Goal: Task Accomplishment & Management: Use online tool/utility

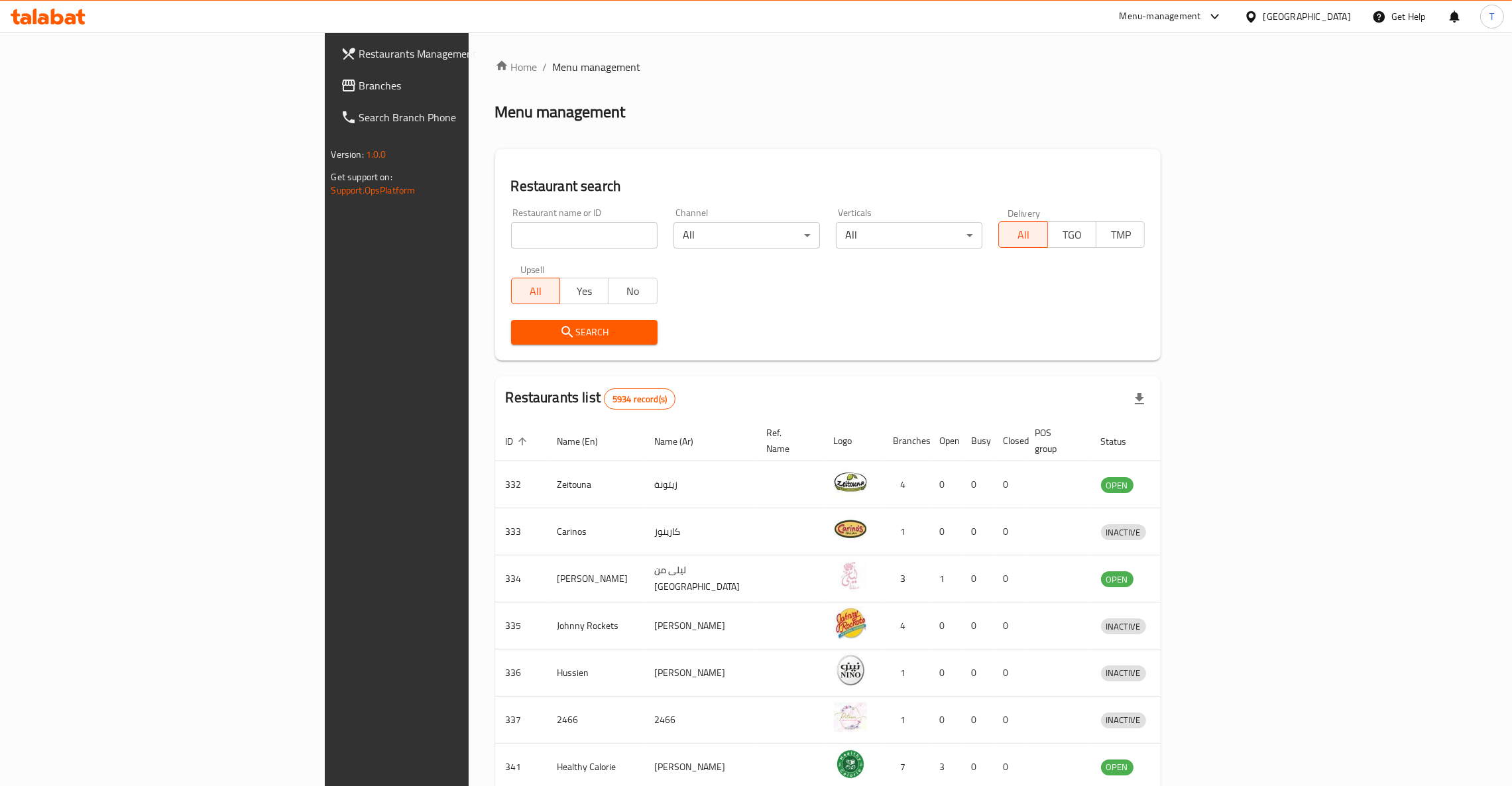
click at [511, 232] on input "search" at bounding box center [584, 235] width 147 height 27
type input "wise spice"
click button "Search" at bounding box center [584, 332] width 147 height 24
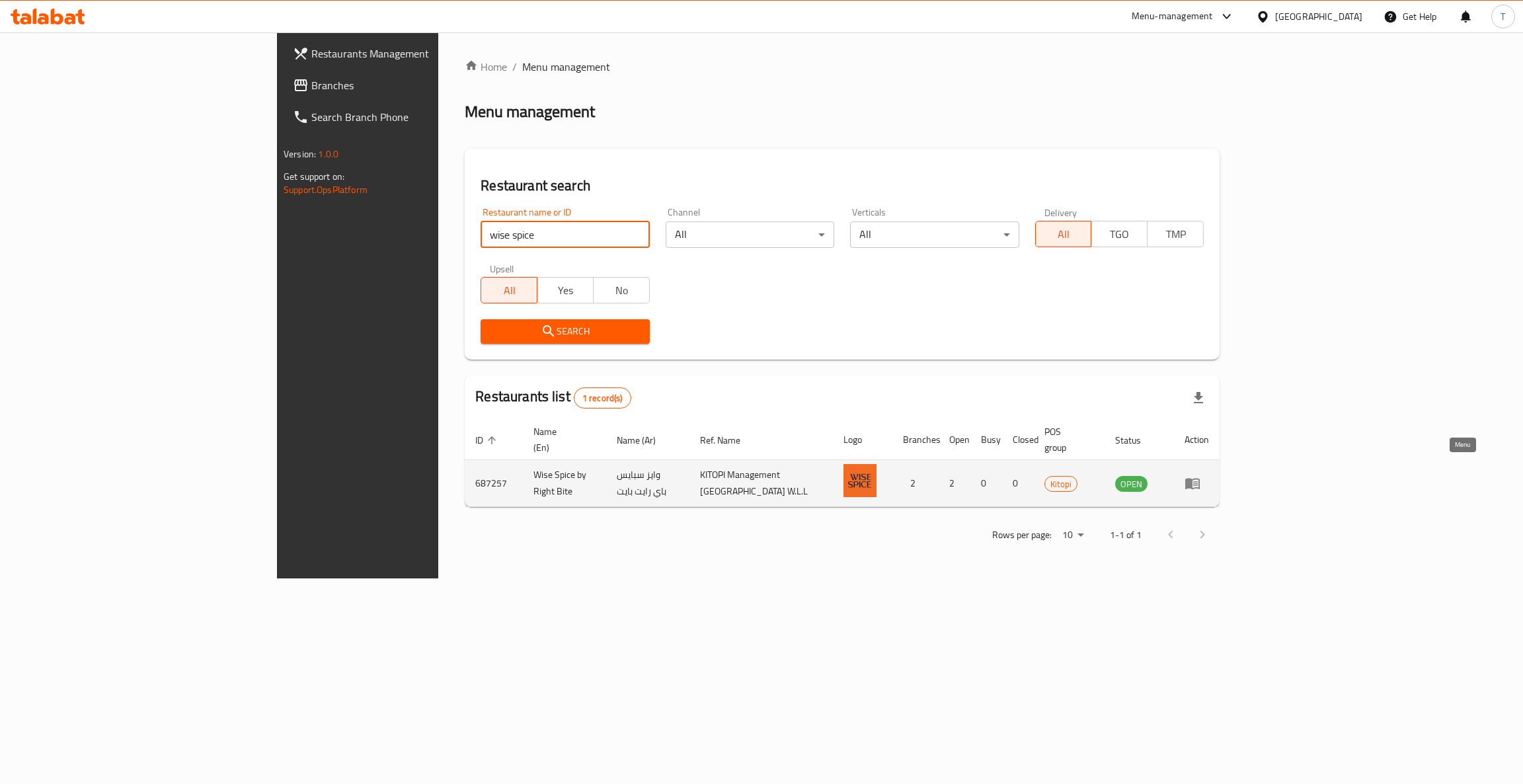
click at [1200, 475] on icon "enhanced table" at bounding box center [1193, 483] width 16 height 16
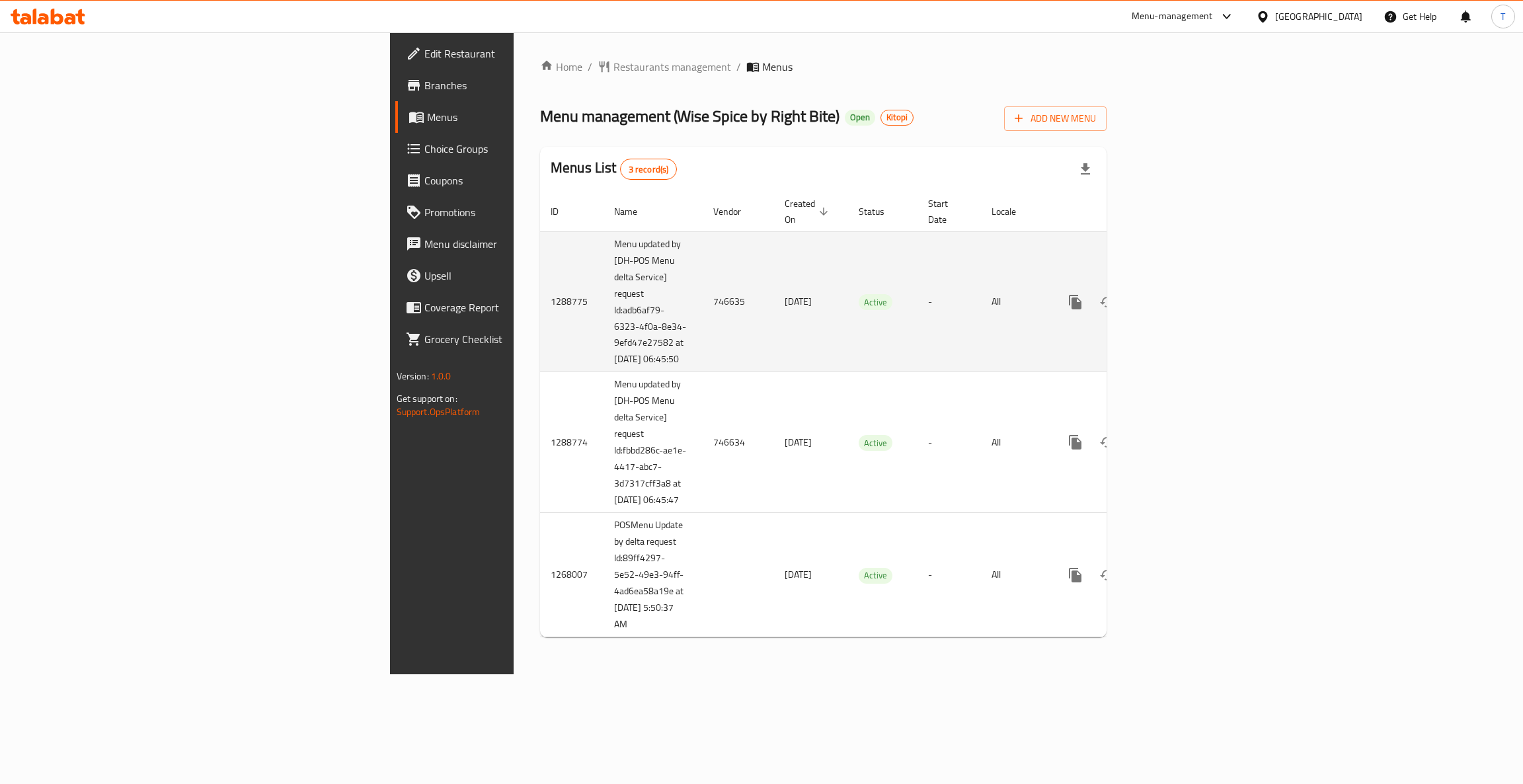
click at [1186, 311] on div "enhanced table" at bounding box center [1123, 301] width 127 height 32
click at [1179, 294] on icon "enhanced table" at bounding box center [1171, 302] width 16 height 16
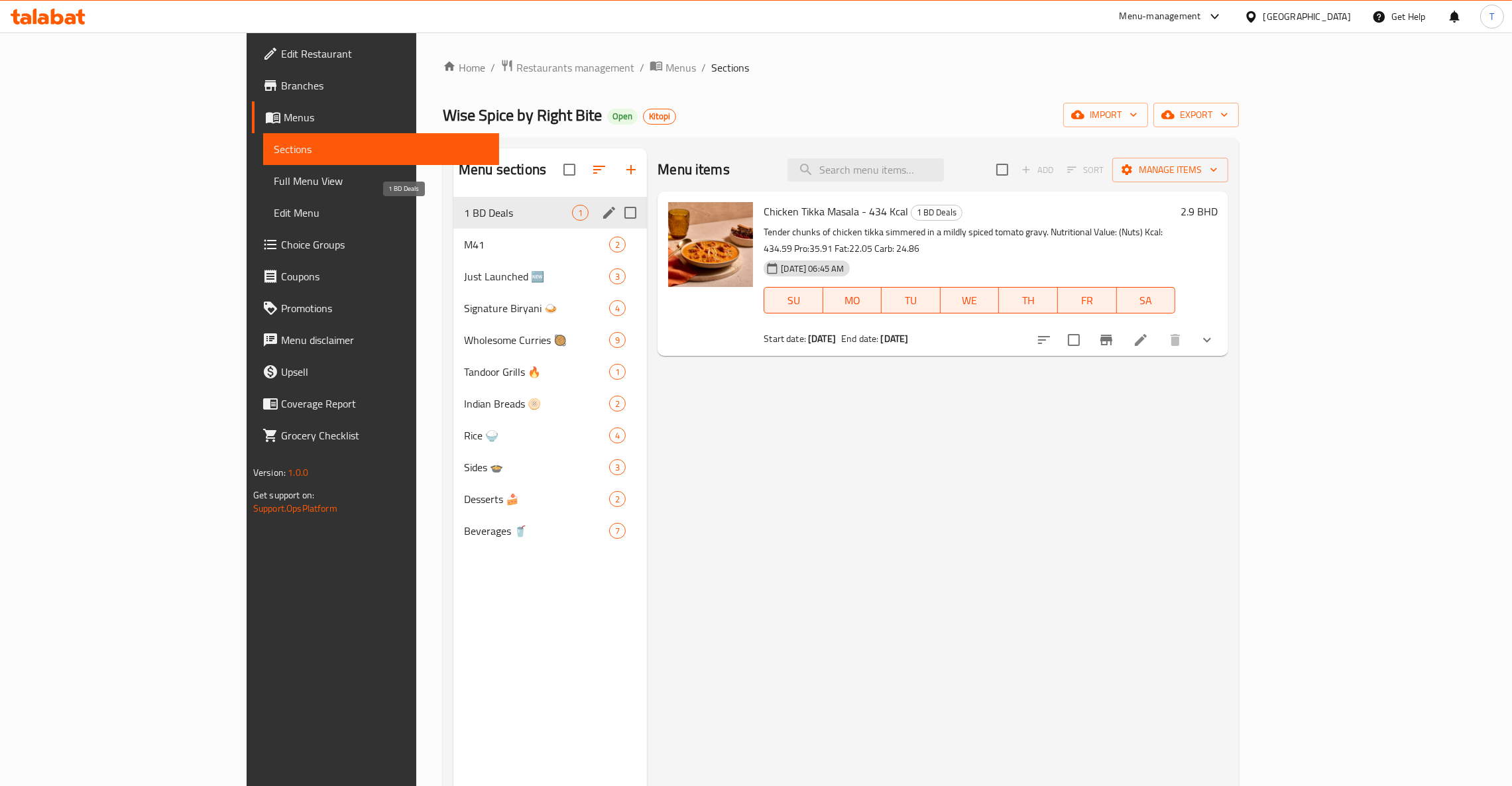
click at [464, 205] on span "1 BD Deals" at bounding box center [518, 212] width 108 height 16
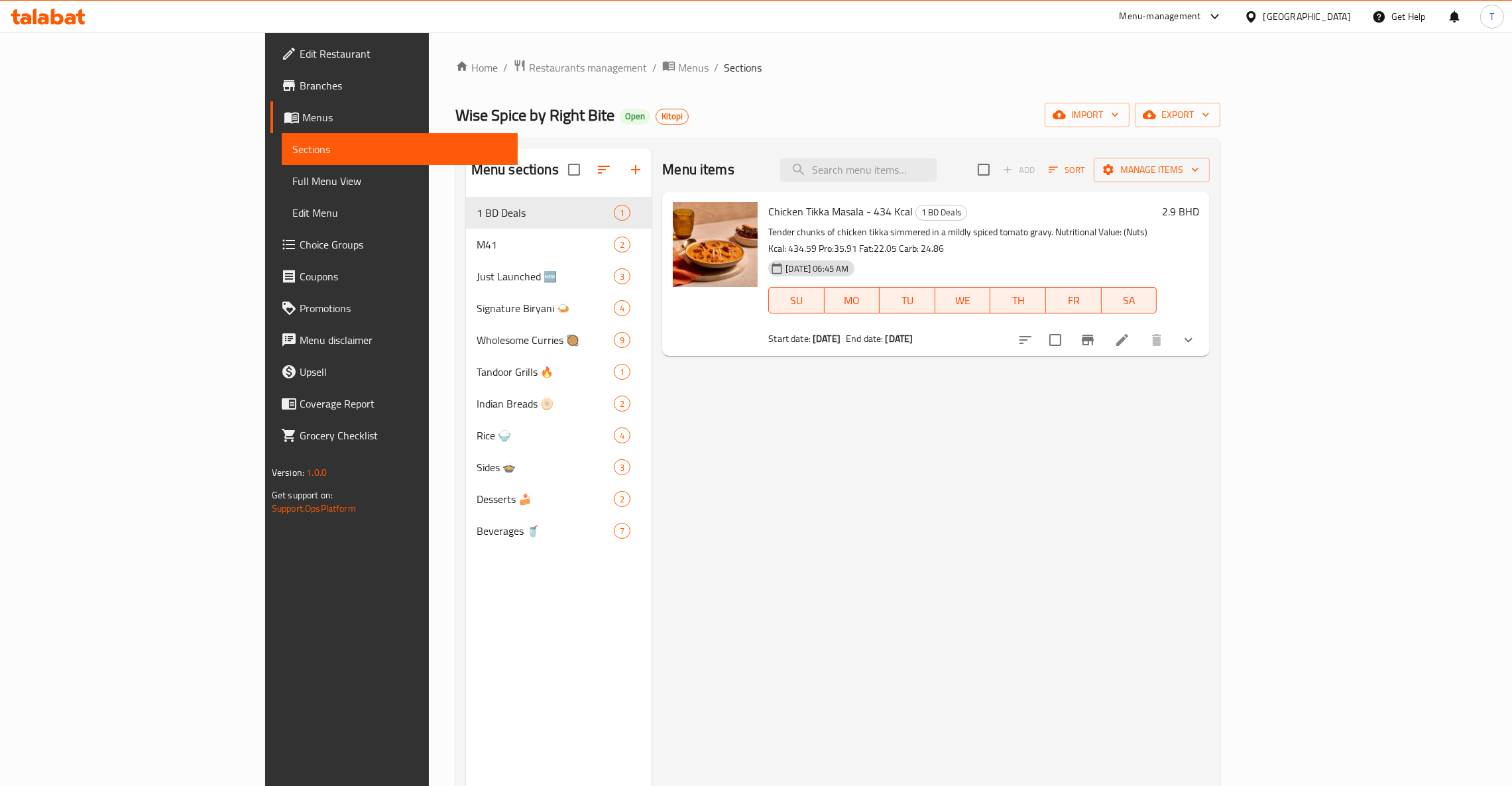
click at [932, 457] on div "Menu items Add Sort Manage items Chicken Tikka Masala - 434 Kcal 1 BD Deals Ten…" at bounding box center [930, 541] width 558 height 786
click at [776, 482] on div "Menu items Add Sort Manage items Chicken Tikka Masala - 434 Kcal 1 BD Deals Ten…" at bounding box center [930, 541] width 558 height 786
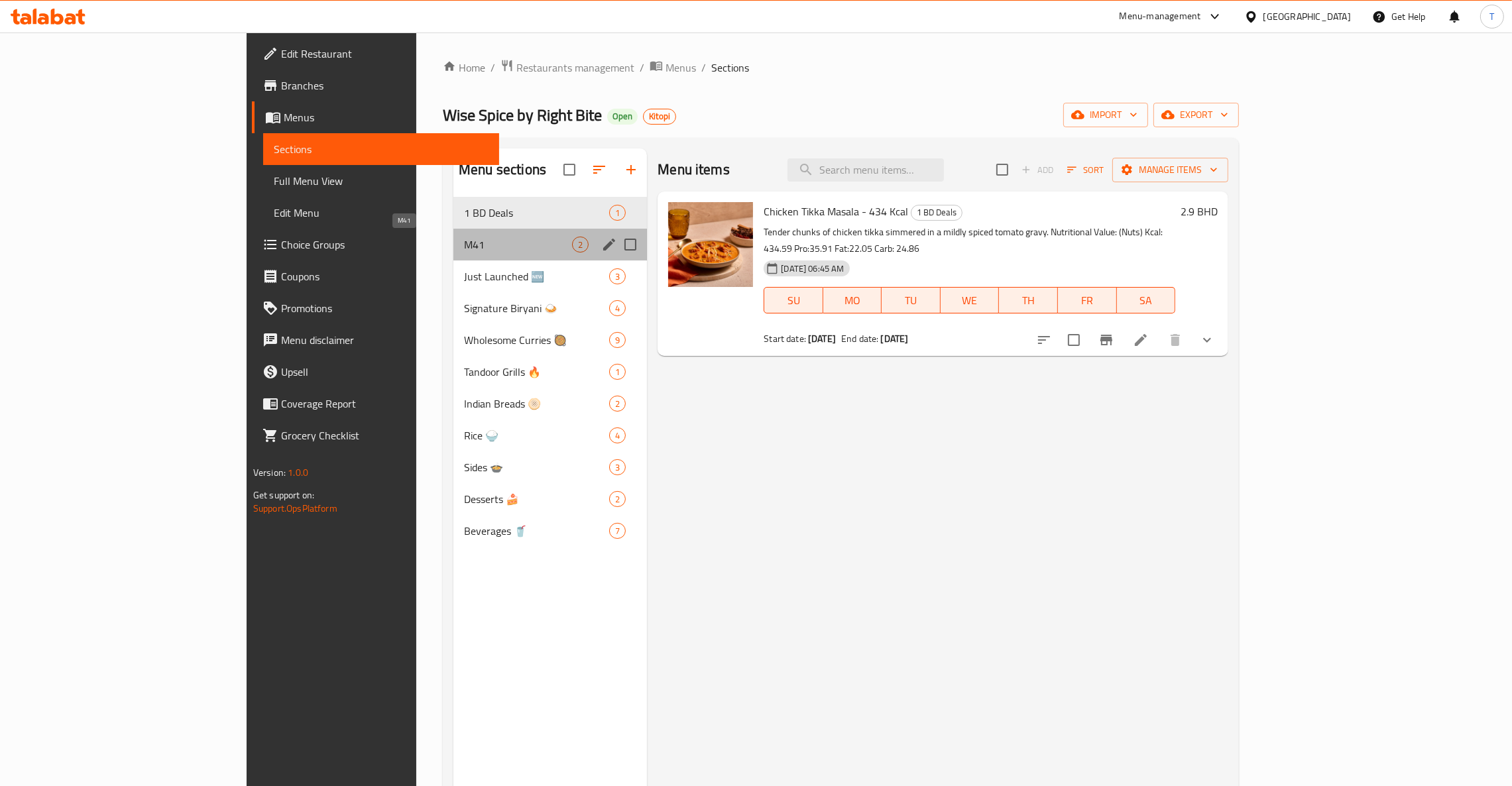
click at [464, 237] on span "M41" at bounding box center [518, 244] width 108 height 16
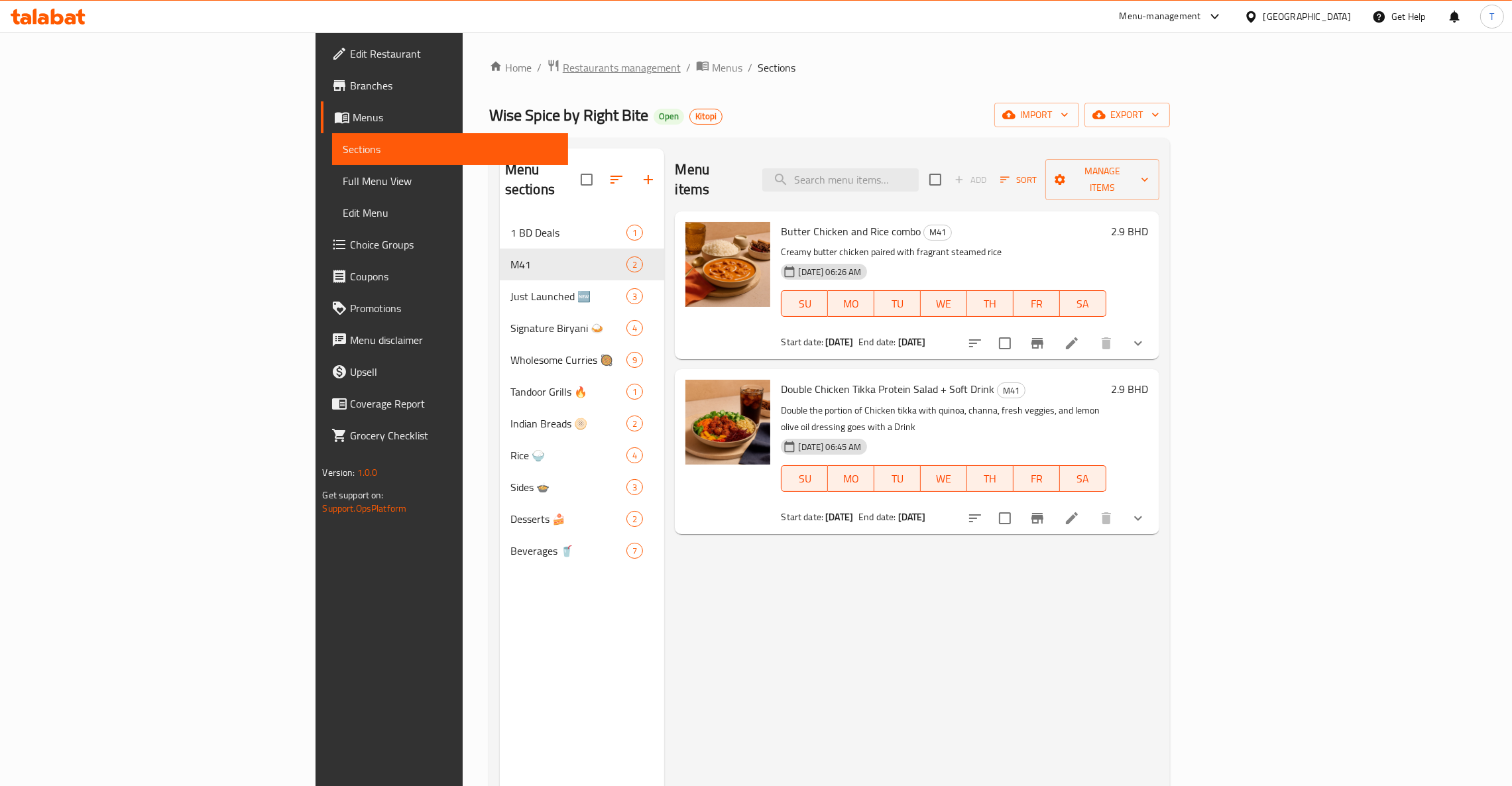
click at [563, 68] on span "Restaurants management" at bounding box center [622, 67] width 118 height 16
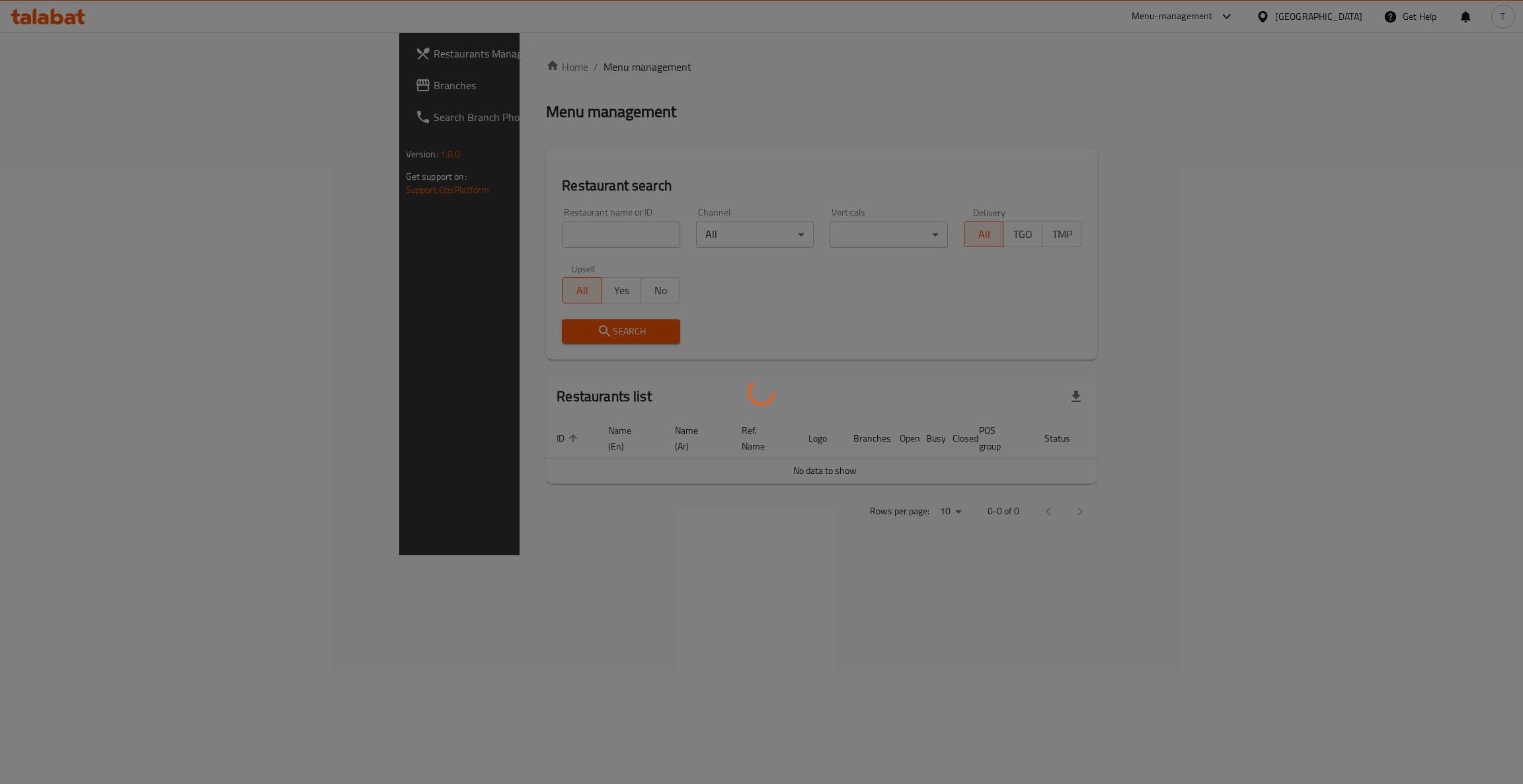
click at [446, 231] on div at bounding box center [761, 392] width 1523 height 784
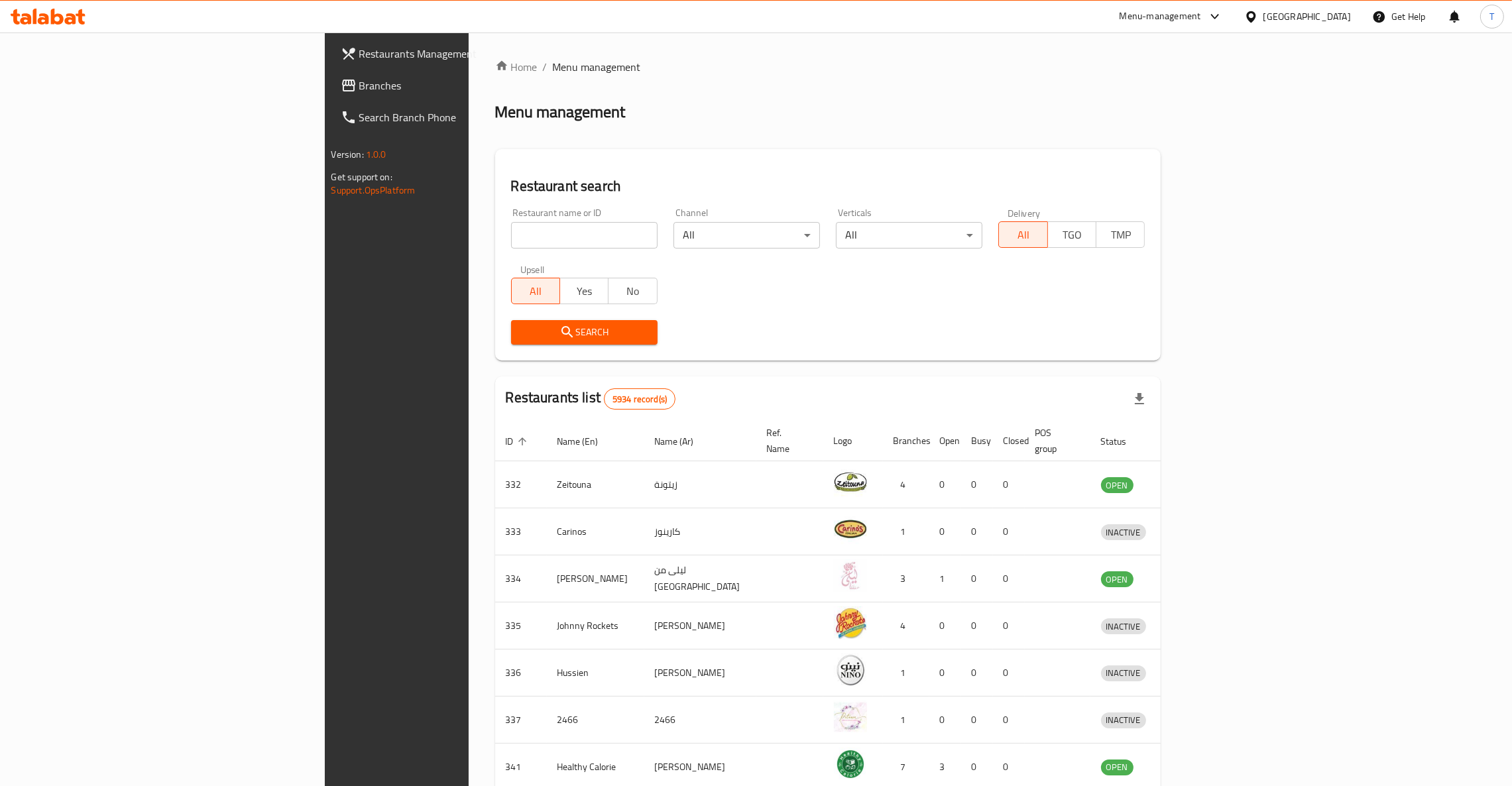
click at [511, 236] on input "search" at bounding box center [584, 235] width 147 height 27
type input "chi"
click at [359, 84] on span "Branches" at bounding box center [463, 85] width 208 height 16
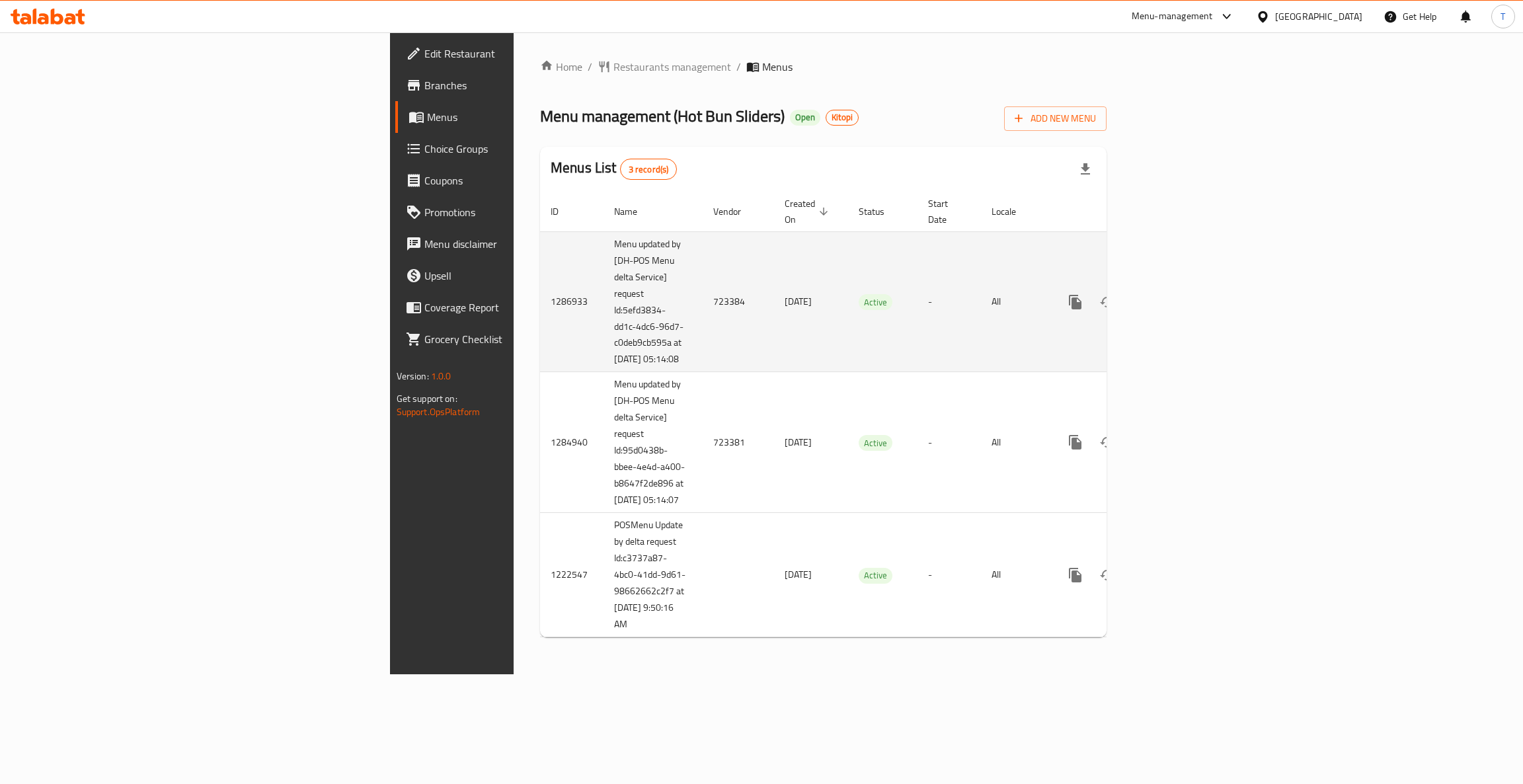
click at [1179, 294] on icon "enhanced table" at bounding box center [1171, 302] width 16 height 16
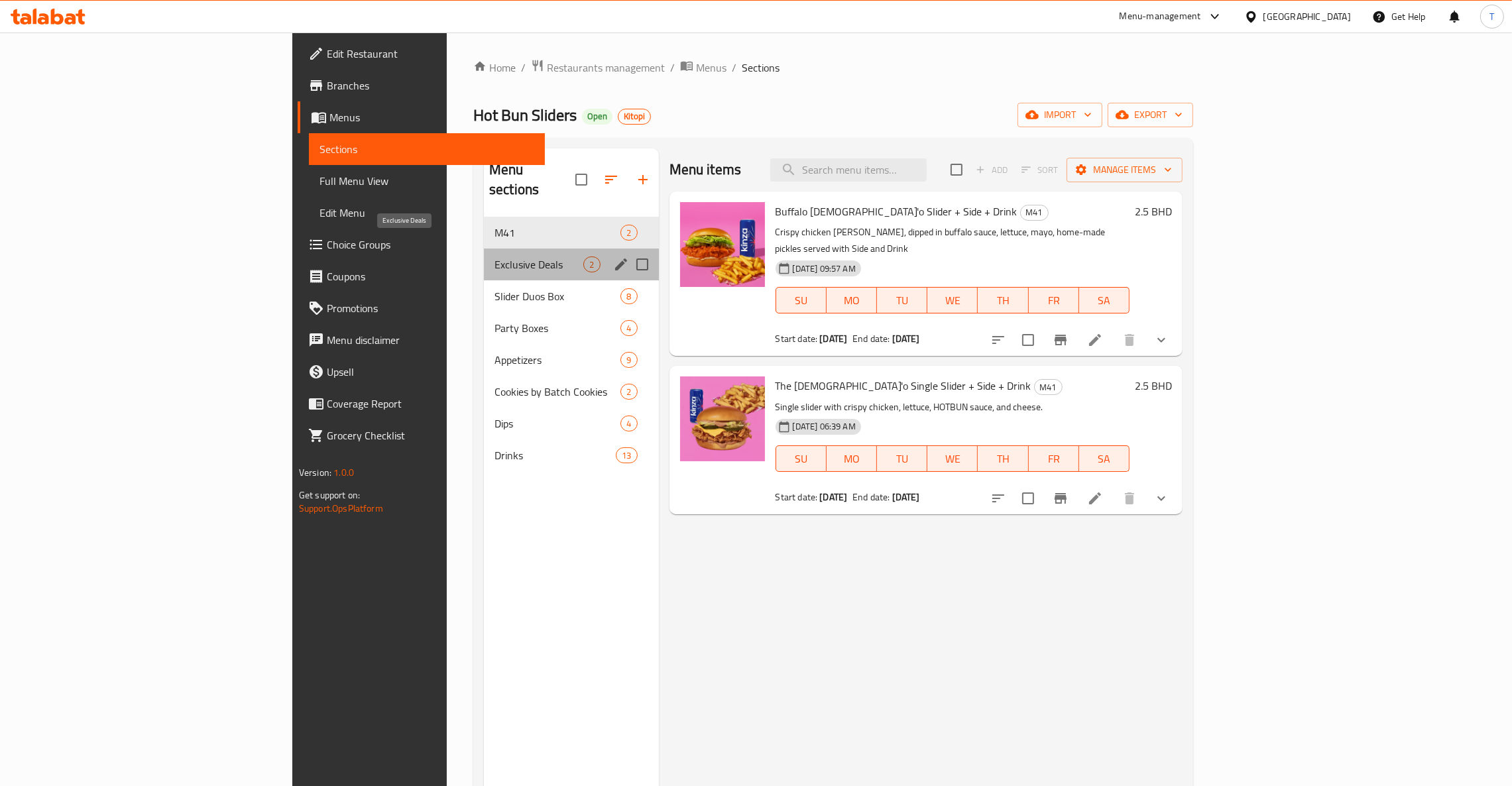
click at [494, 256] on span "Exclusive Deals" at bounding box center [539, 264] width 89 height 16
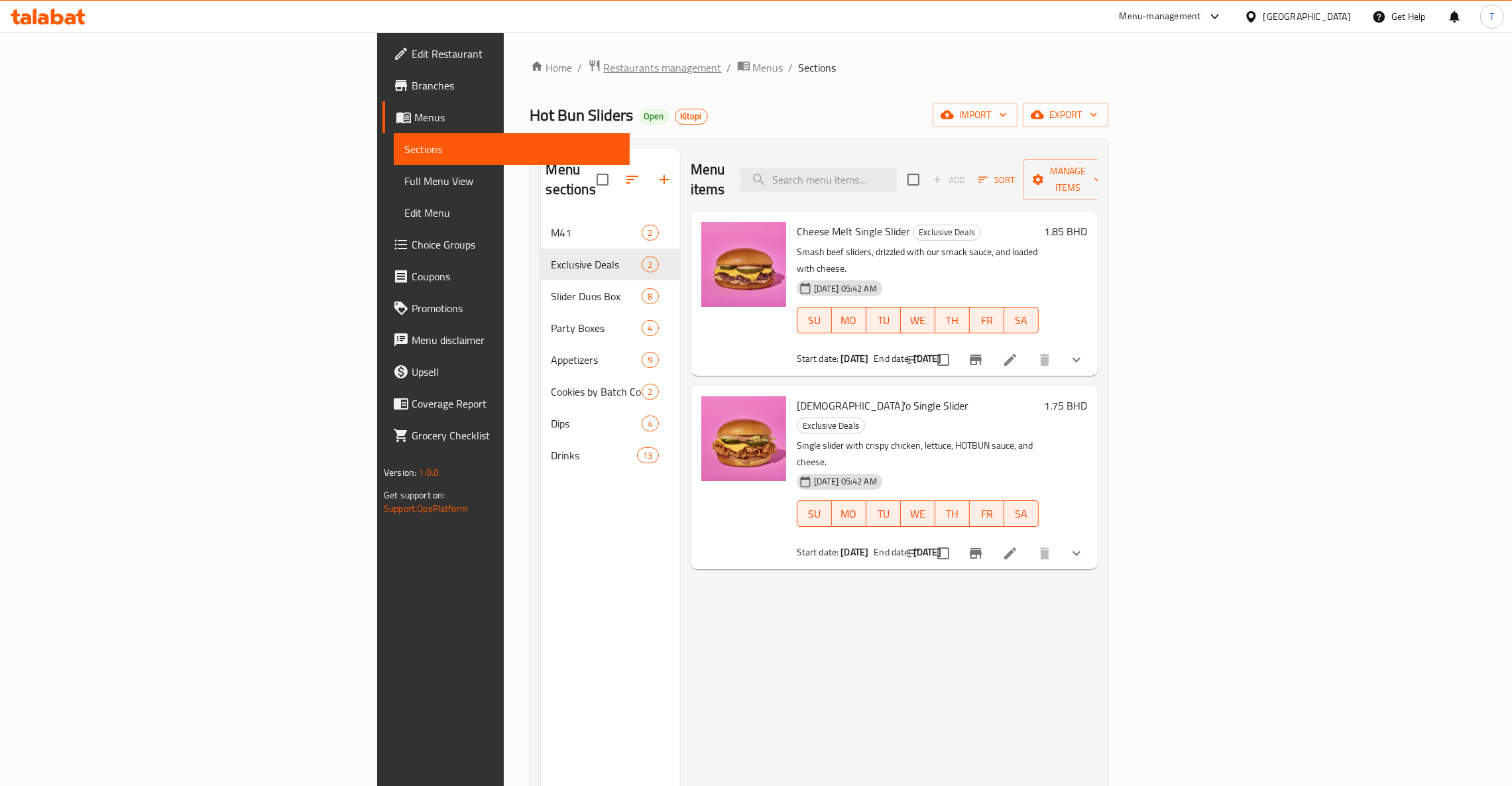
click at [604, 62] on span "Restaurants management" at bounding box center [662, 67] width 118 height 16
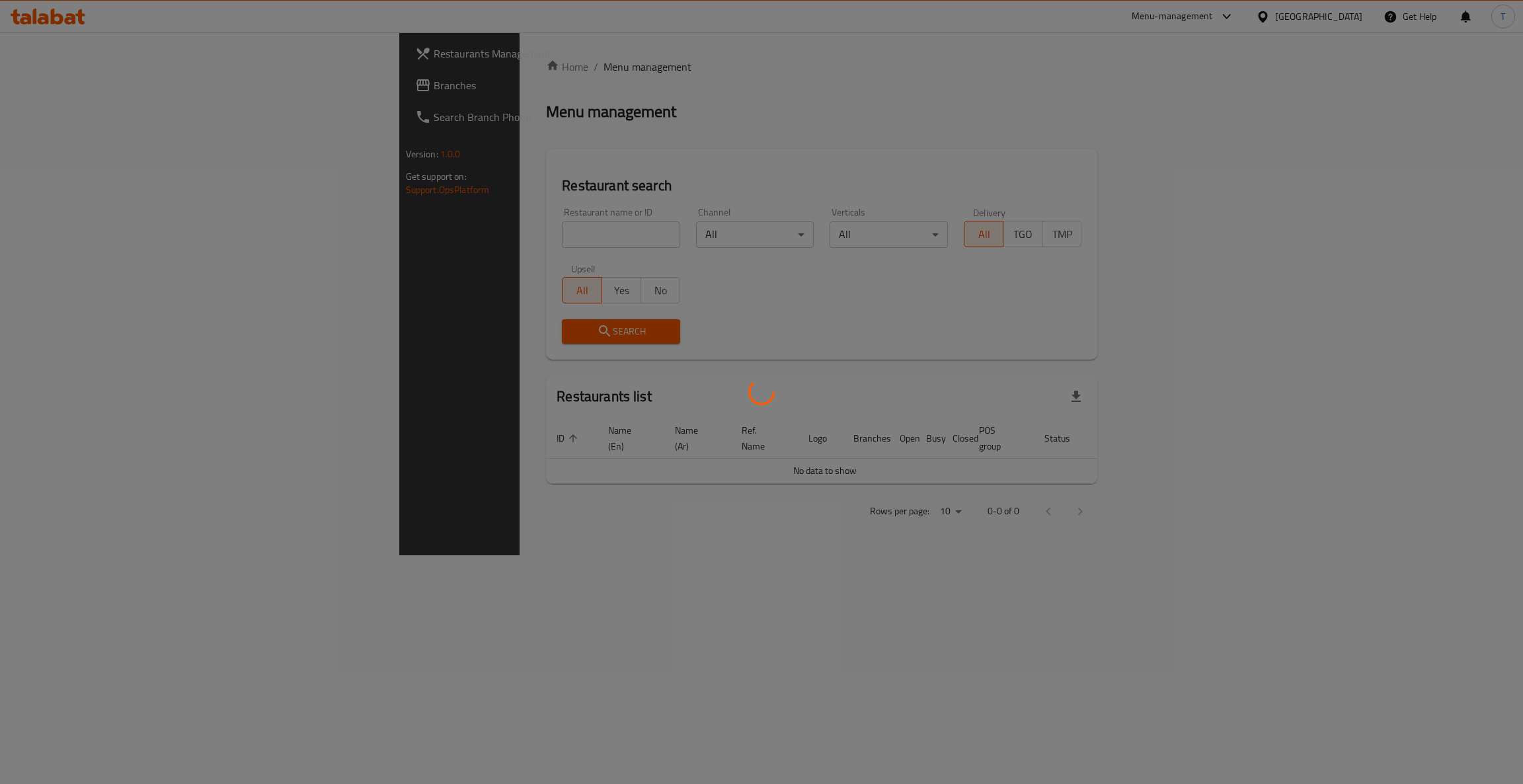
click at [456, 234] on div at bounding box center [761, 392] width 1523 height 784
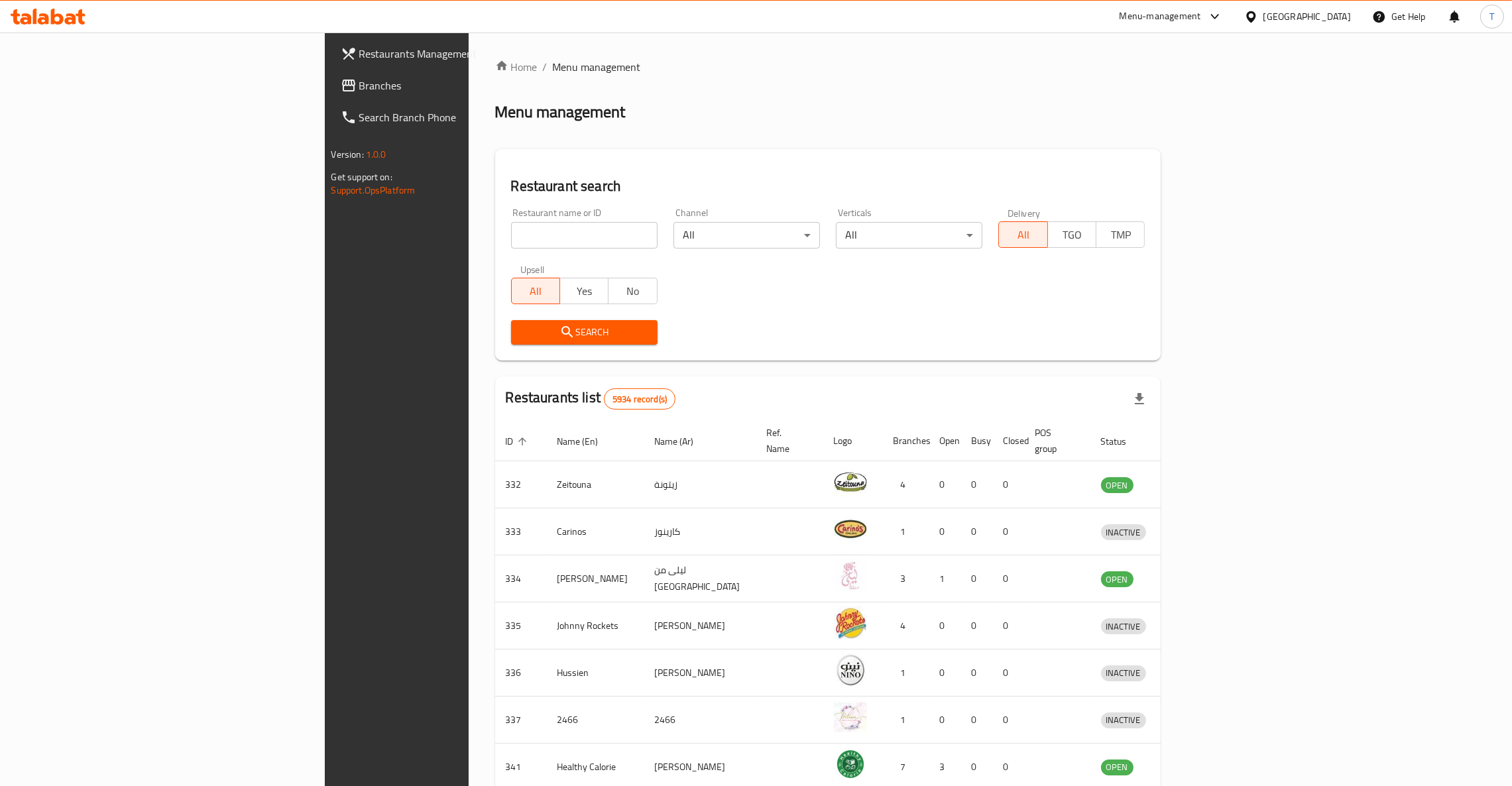
click at [511, 226] on input "search" at bounding box center [584, 235] width 147 height 27
type input "Dairy Queen"
click button "Search" at bounding box center [584, 332] width 147 height 24
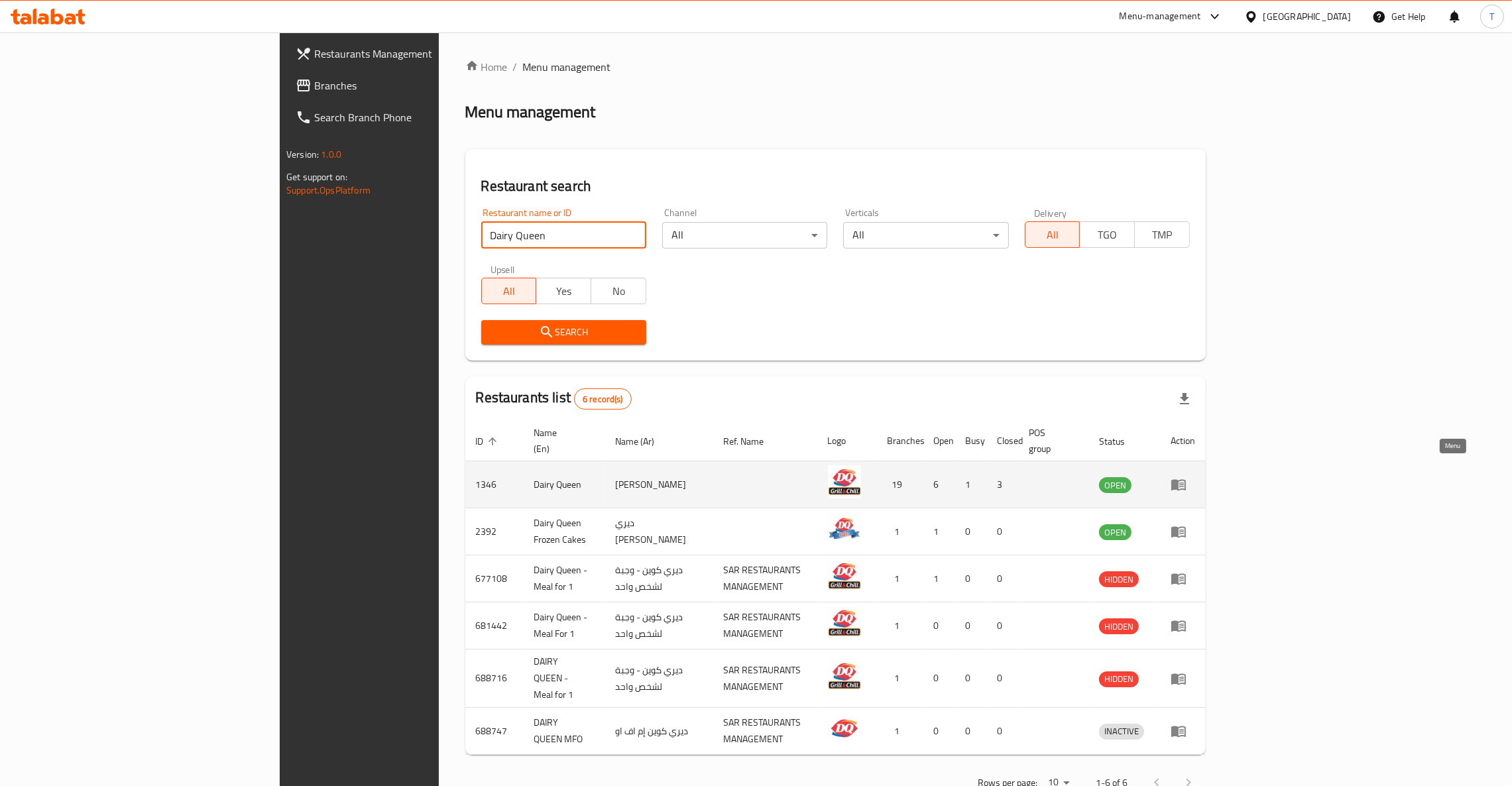
click at [1186, 476] on icon "enhanced table" at bounding box center [1179, 484] width 16 height 16
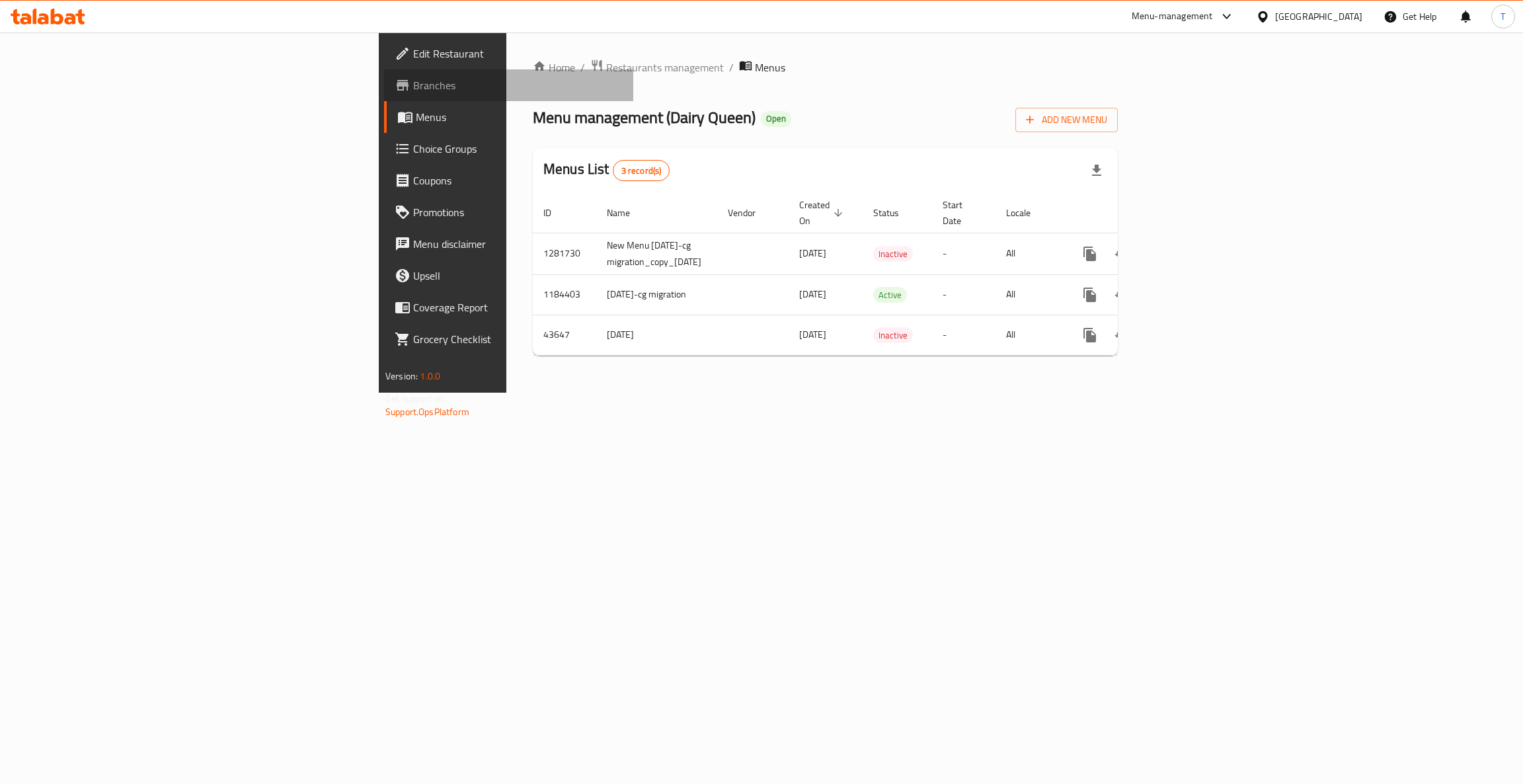
click at [413, 90] on span "Branches" at bounding box center [517, 85] width 210 height 16
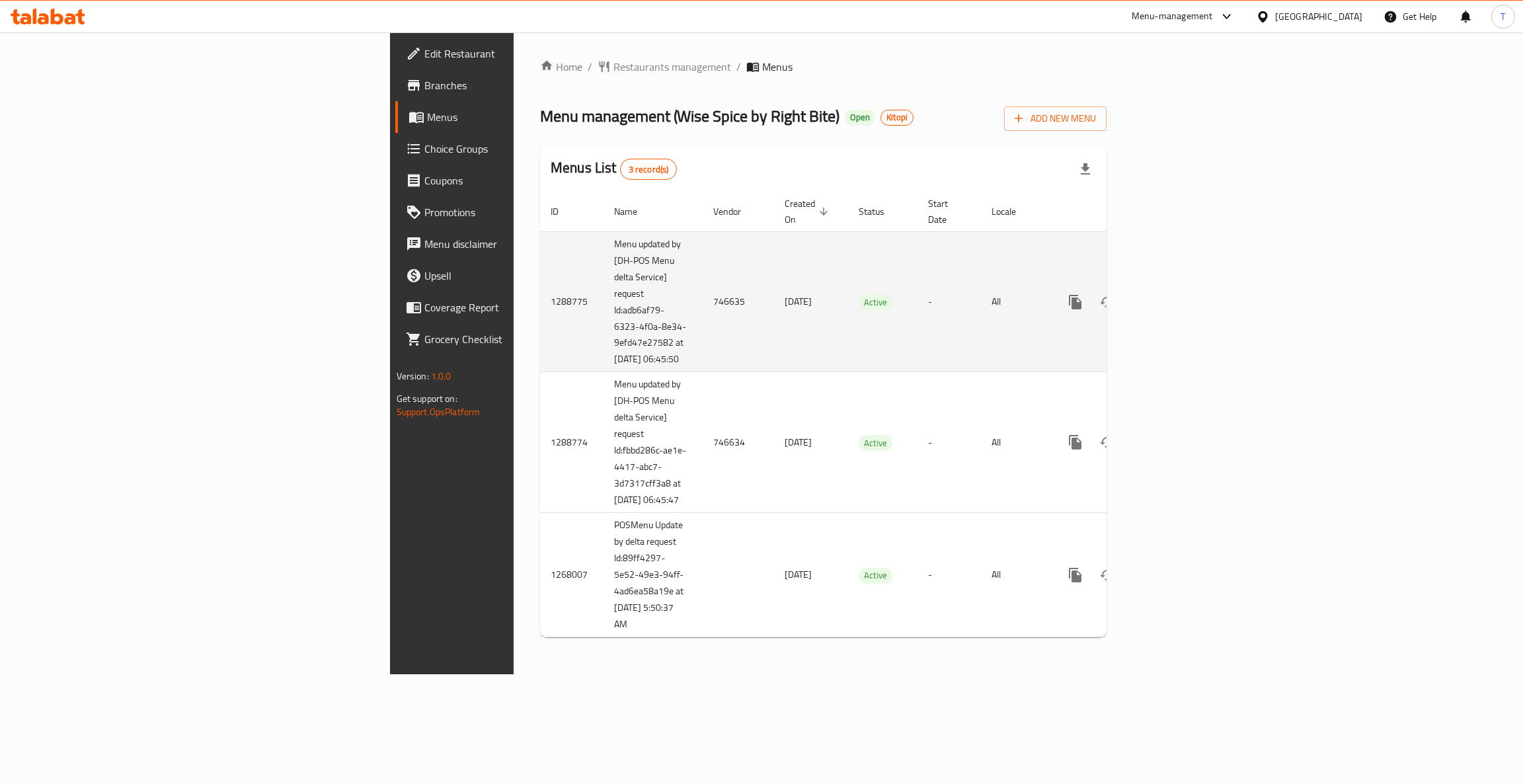
click at [1179, 297] on icon "enhanced table" at bounding box center [1171, 302] width 16 height 16
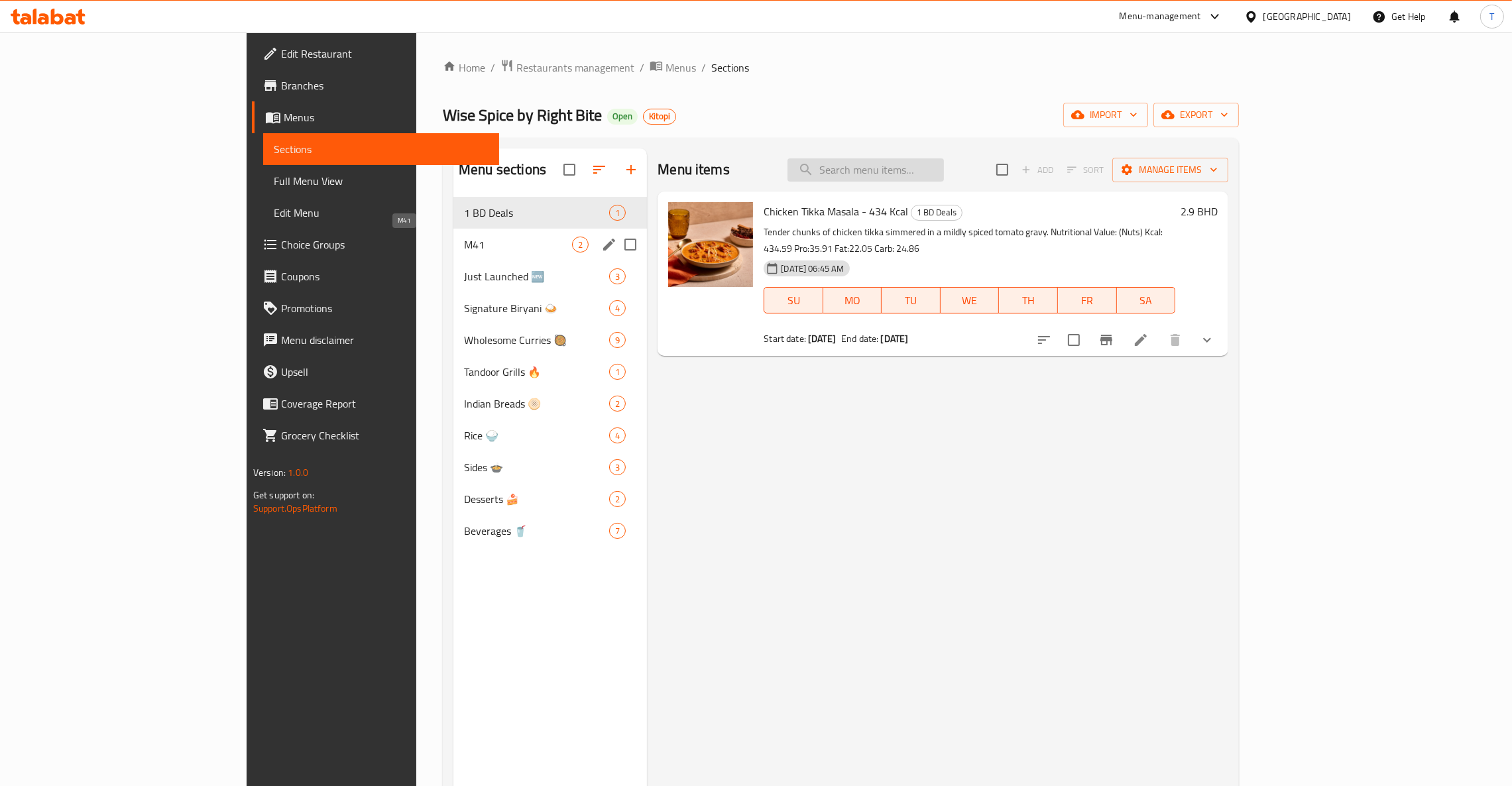
drag, startPoint x: 337, startPoint y: 237, endPoint x: 996, endPoint y: 177, distance: 661.7
click at [464, 237] on span "M41" at bounding box center [518, 244] width 108 height 16
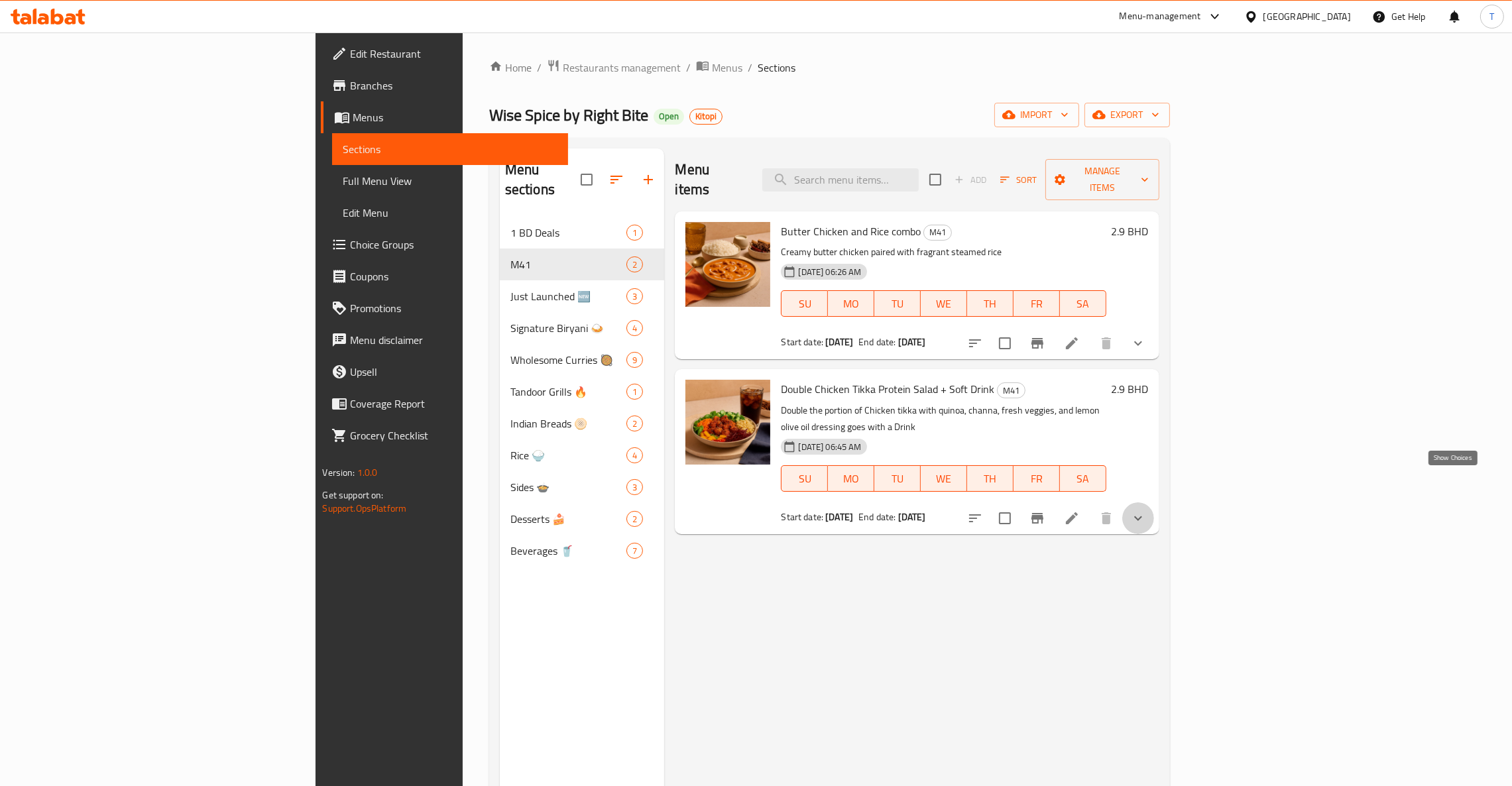
click at [1146, 510] on icon "show more" at bounding box center [1138, 517] width 16 height 16
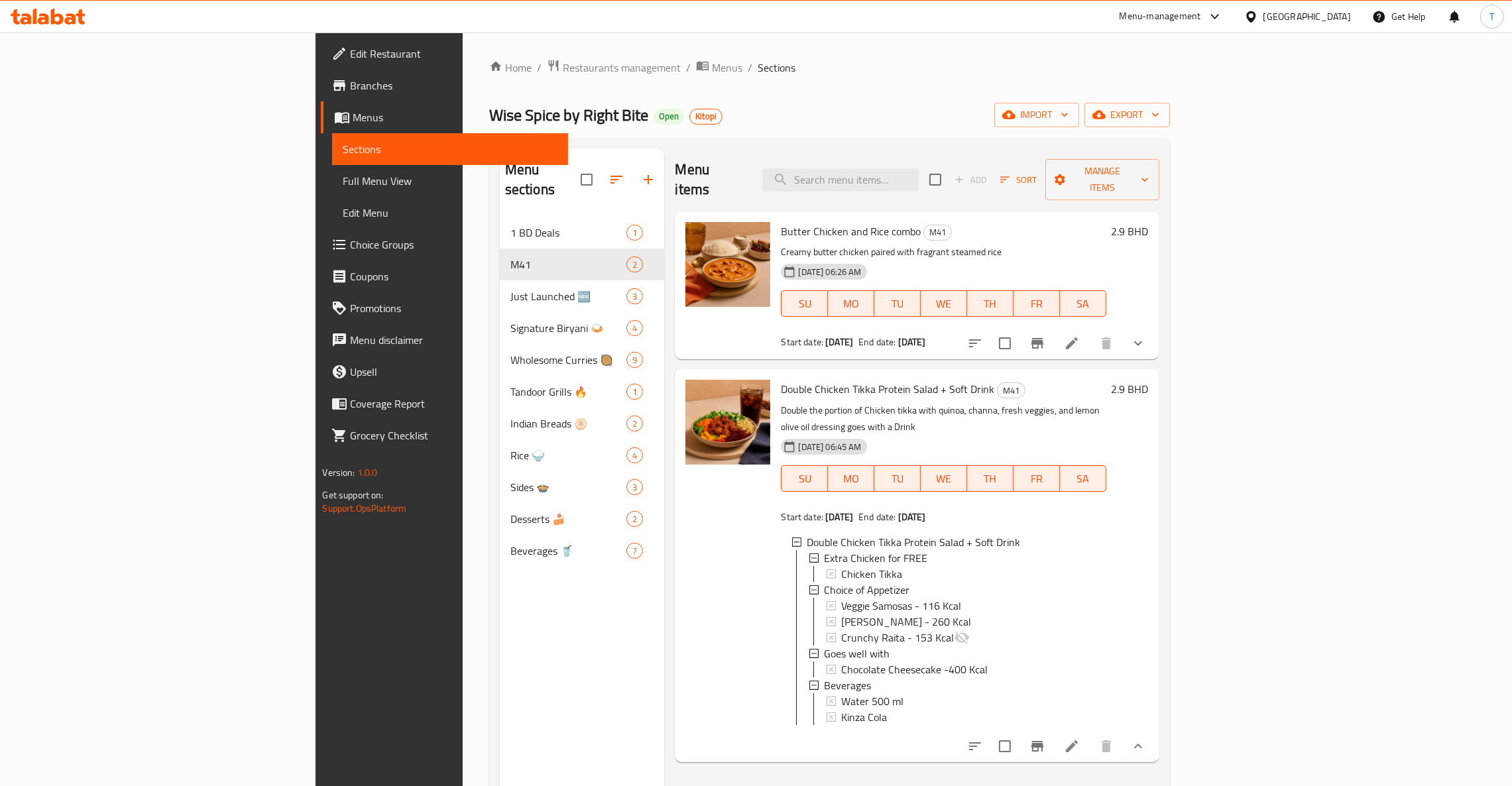
drag, startPoint x: 520, startPoint y: 62, endPoint x: 846, endPoint y: 55, distance: 326.1
click at [711, 63] on span "Menus" at bounding box center [726, 67] width 30 height 16
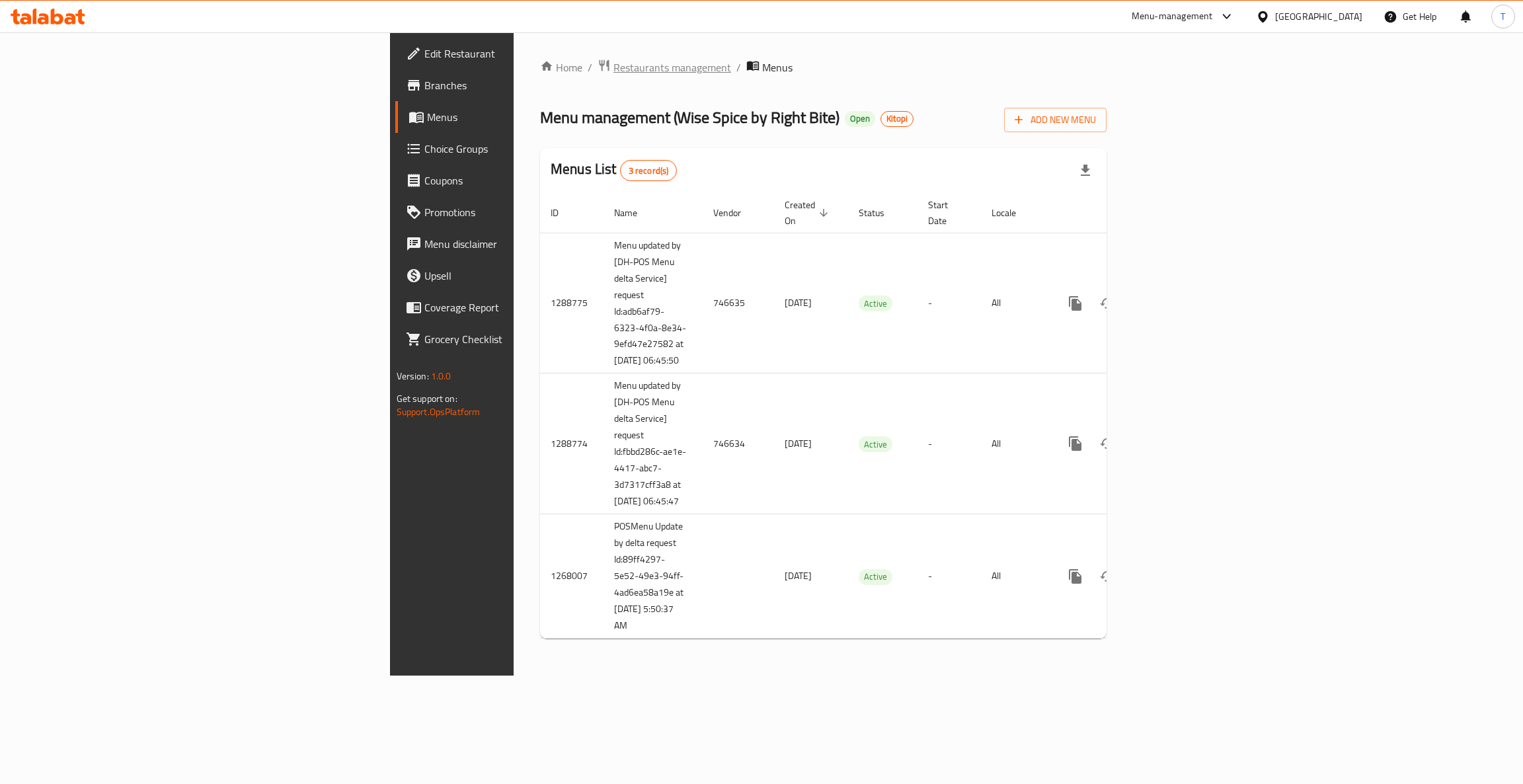
click at [614, 62] on span "Restaurants management" at bounding box center [672, 67] width 118 height 16
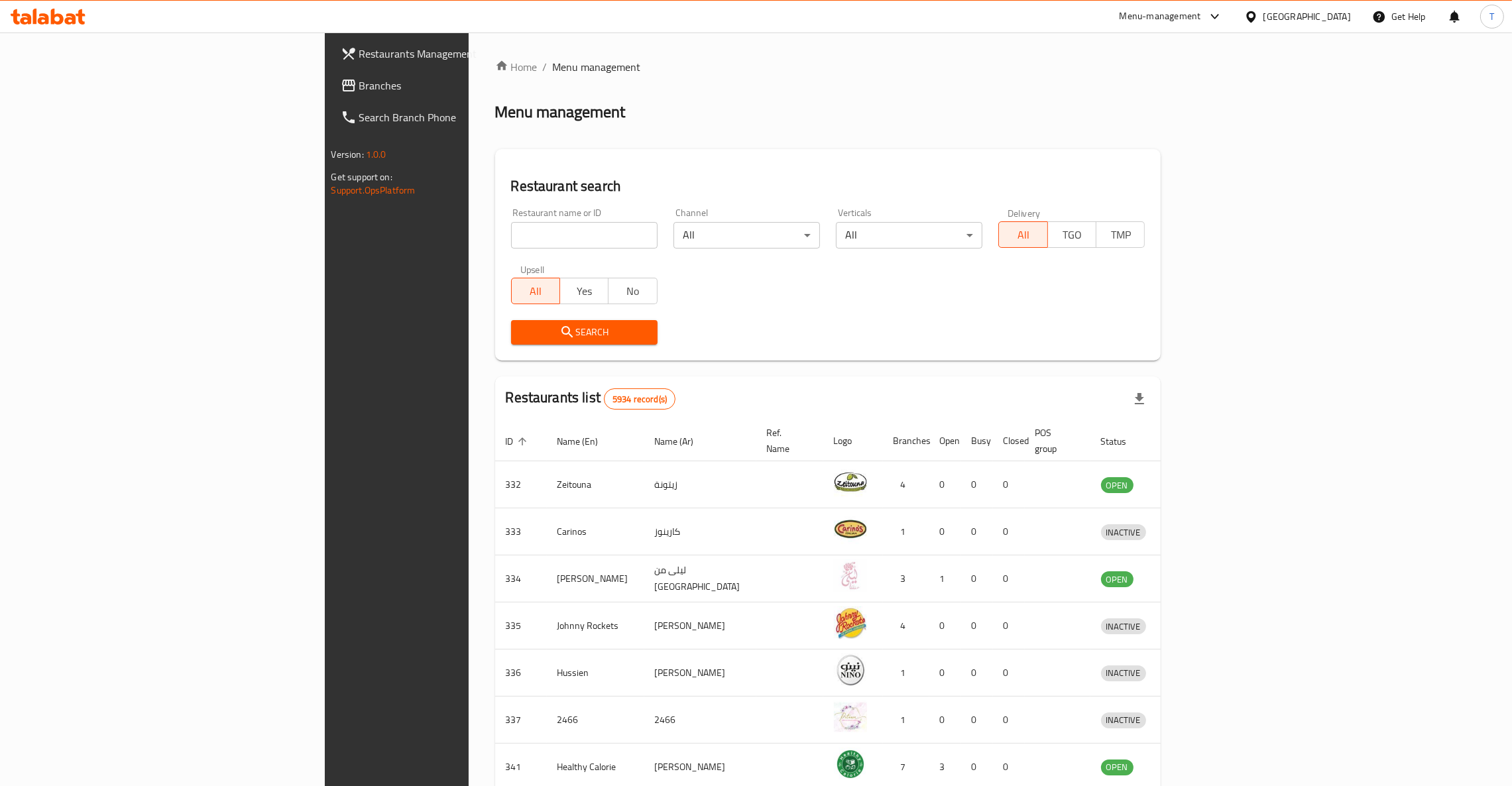
click at [511, 240] on input "search" at bounding box center [584, 235] width 147 height 27
type input "h"
type input "biryani pot"
click button "Search" at bounding box center [584, 332] width 147 height 24
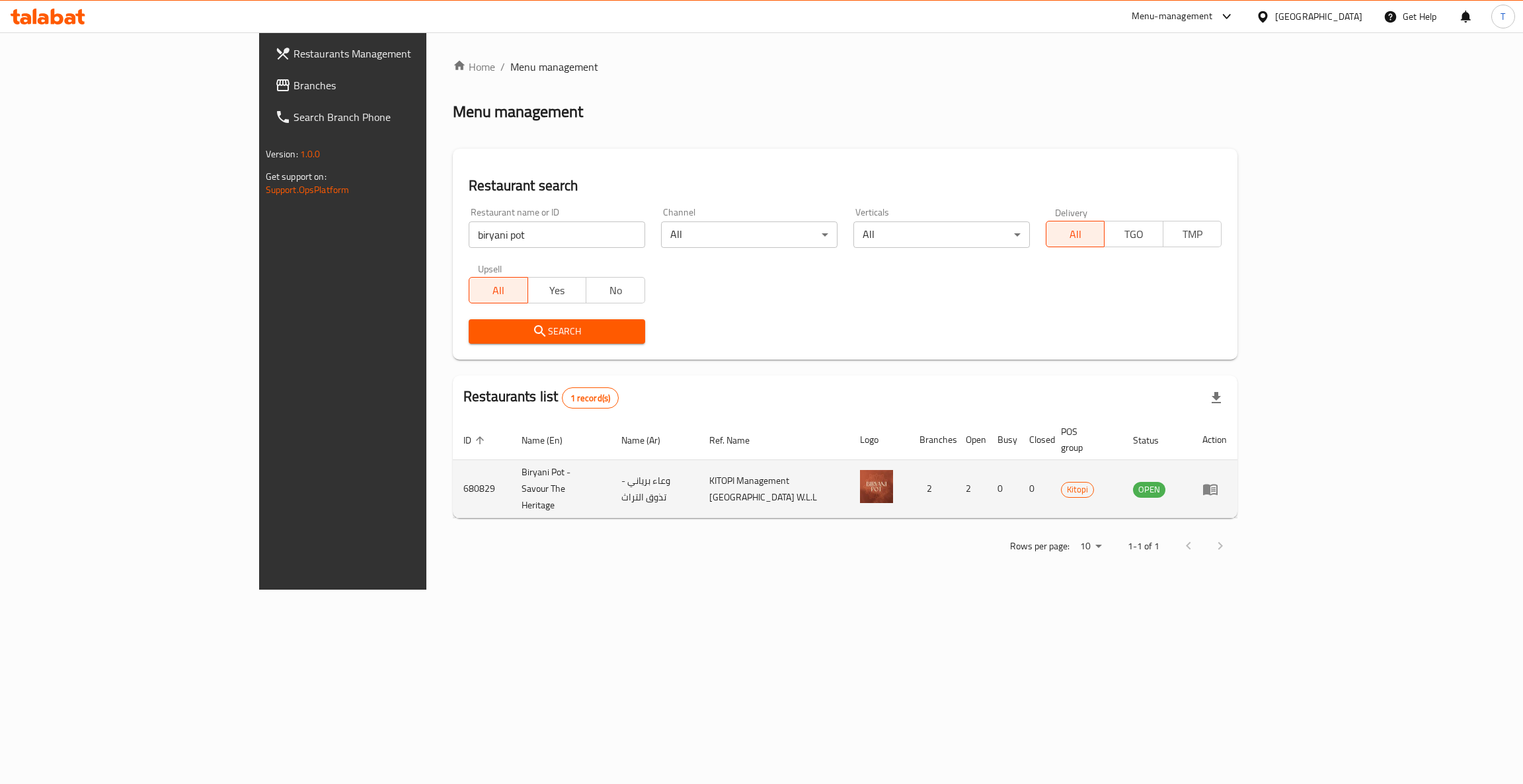
click at [1238, 478] on td "enhanced table" at bounding box center [1215, 489] width 46 height 58
click at [1218, 481] on icon "enhanced table" at bounding box center [1211, 489] width 16 height 16
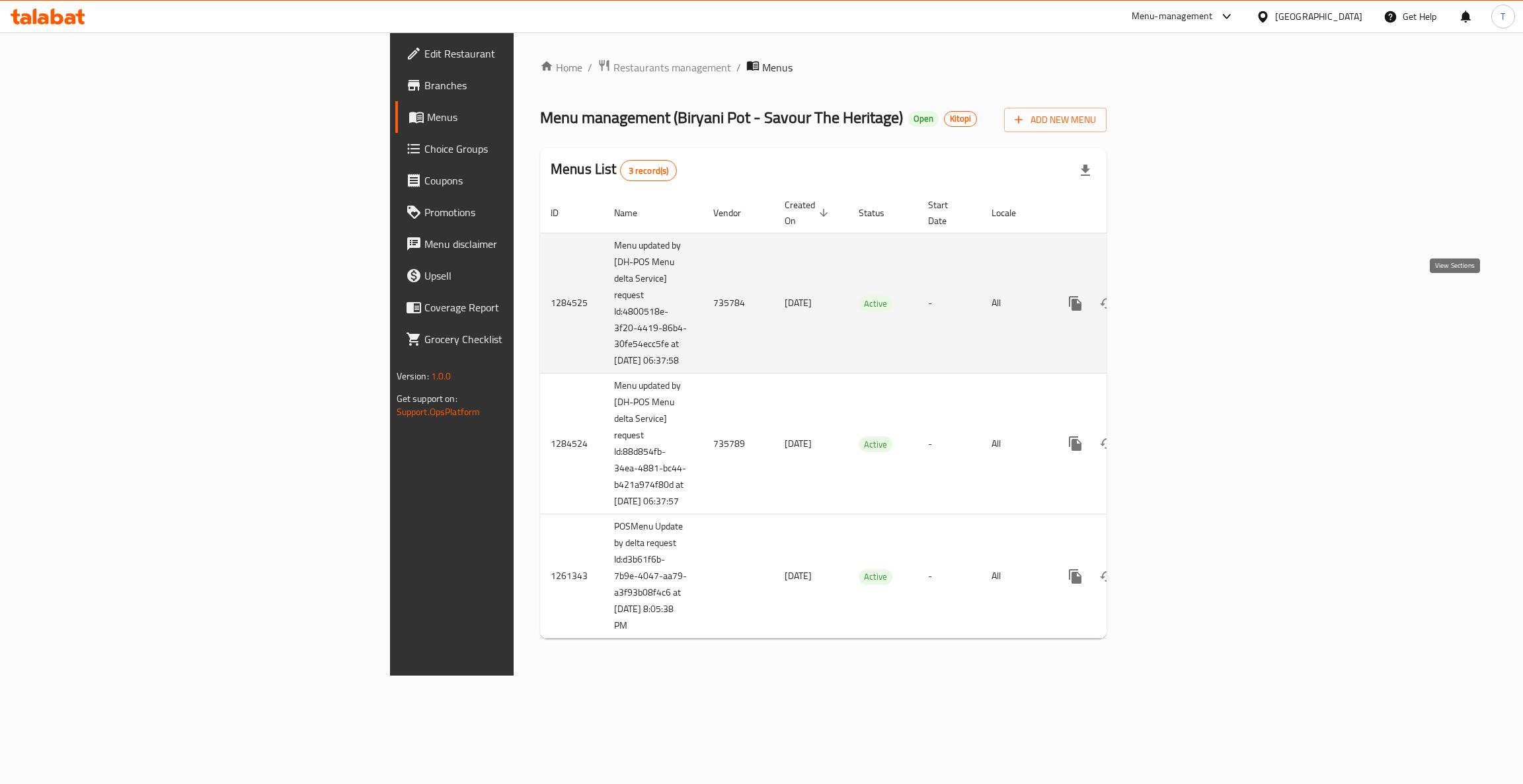
click at [1179, 297] on icon "enhanced table" at bounding box center [1171, 303] width 16 height 16
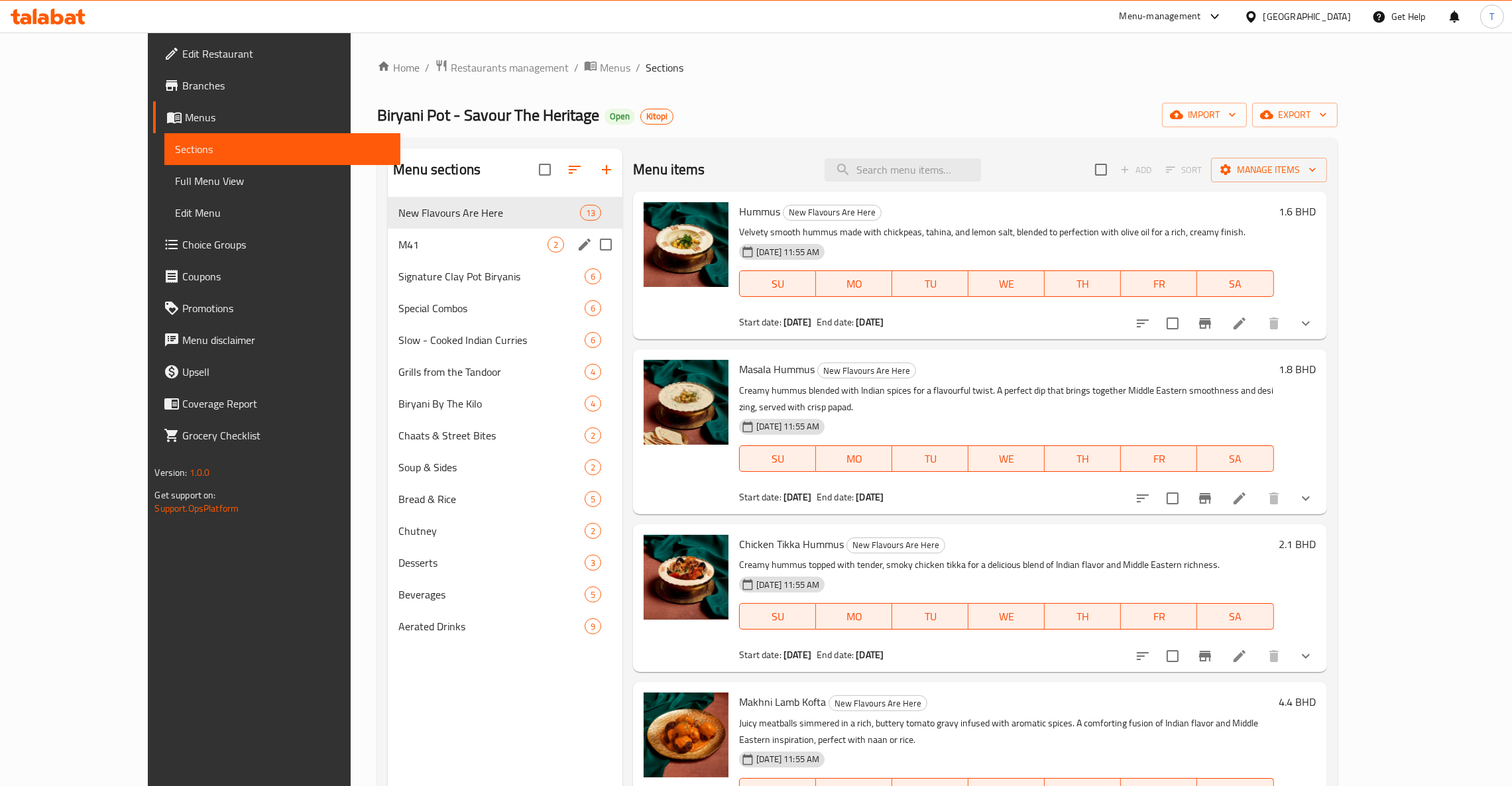
click at [448, 232] on div "M41 2" at bounding box center [505, 244] width 234 height 32
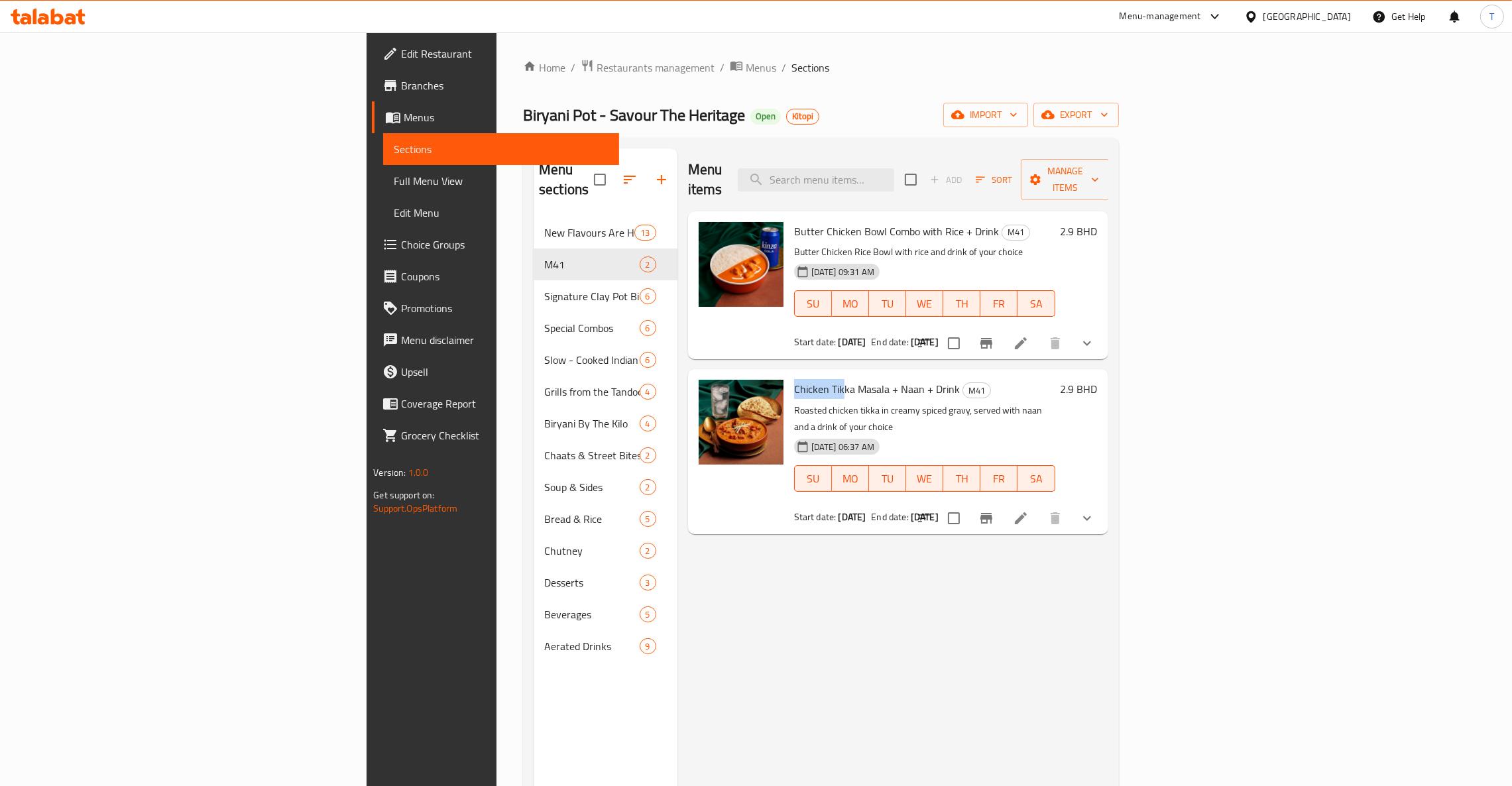
drag, startPoint x: 704, startPoint y: 372, endPoint x: 750, endPoint y: 372, distance: 46.0
click at [794, 379] on span "Chicken Tikka Masala + Naan + Drink" at bounding box center [877, 388] width 166 height 20
click at [817, 402] on p "Roasted chicken tikka in creamy spiced gravy, served with naan and a drink of y…" at bounding box center [925, 418] width 261 height 33
click at [794, 379] on span "Chicken Tikka Masala + Naan + Drink" at bounding box center [877, 388] width 166 height 20
click at [801, 221] on span "Butter Chicken Bowl Combo with Rice + Drink" at bounding box center [897, 230] width 205 height 20
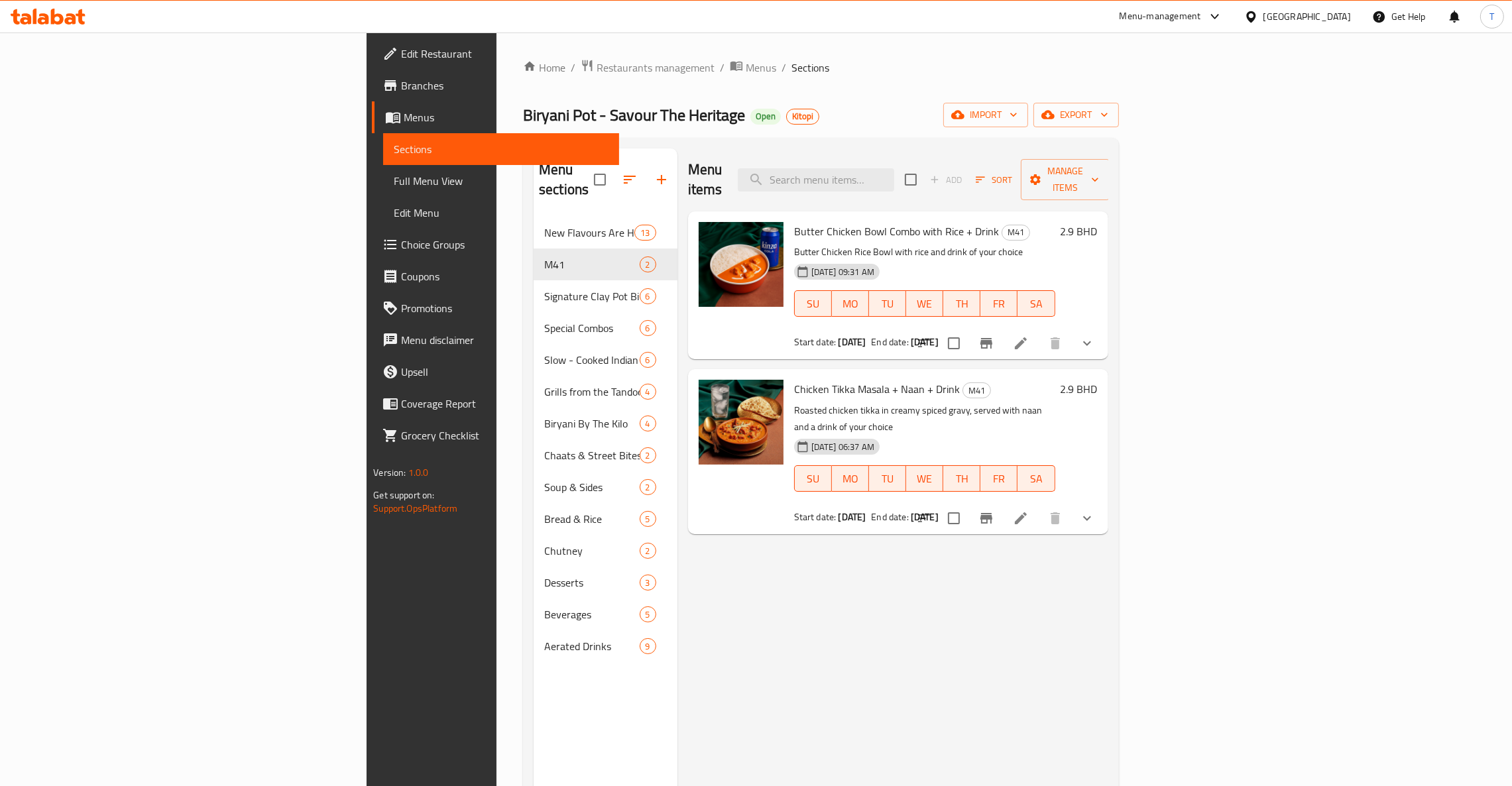
click at [794, 244] on p "Butter Chicken Rice Bowl with rice and drink of your choice" at bounding box center [925, 251] width 261 height 16
click at [597, 65] on span "Restaurants management" at bounding box center [655, 67] width 118 height 16
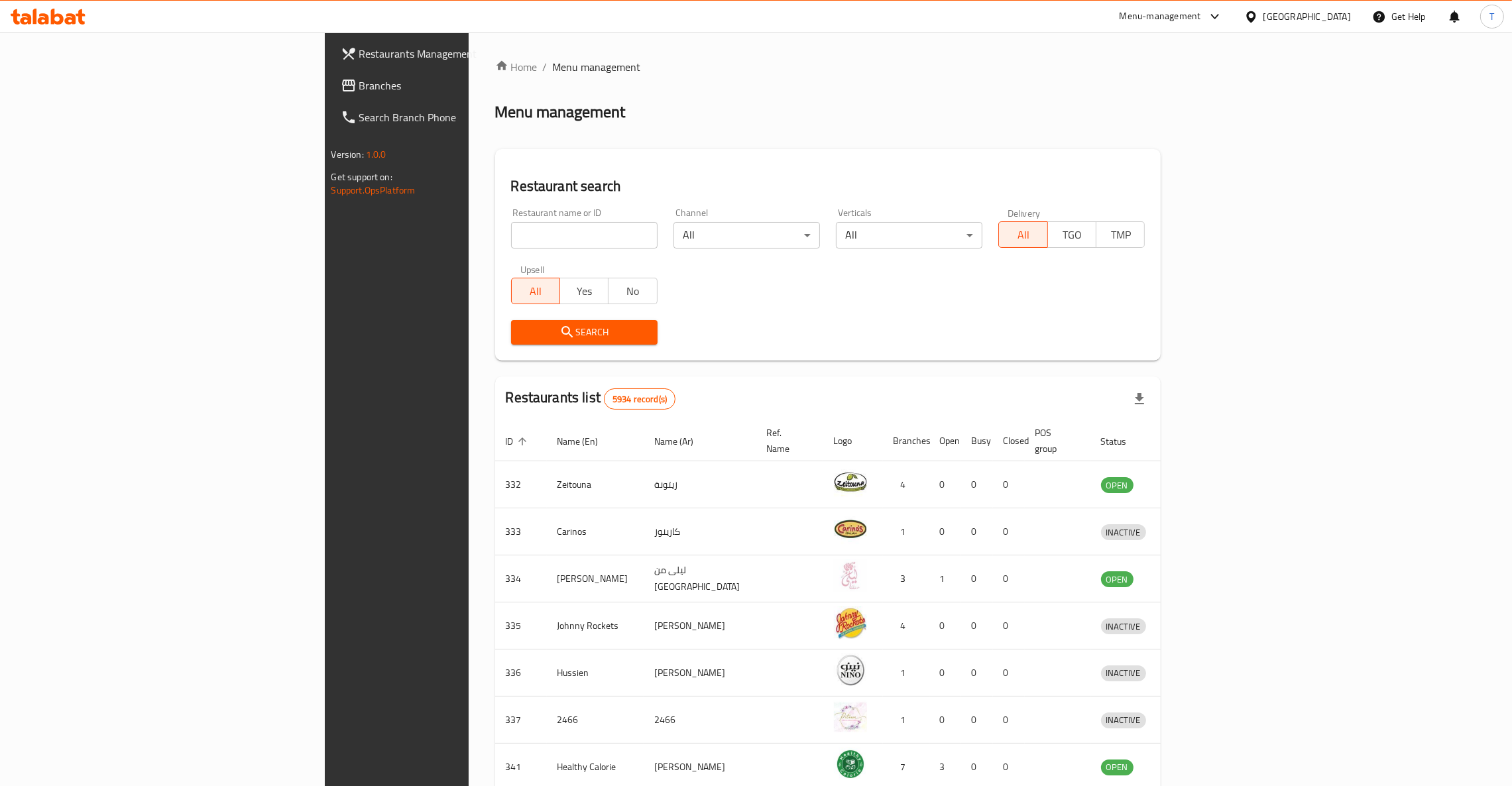
drag, startPoint x: 414, startPoint y: 238, endPoint x: 852, endPoint y: 226, distance: 438.2
click at [511, 238] on input "search" at bounding box center [584, 235] width 147 height 27
type input "eet fresh"
click button "Search" at bounding box center [584, 332] width 147 height 24
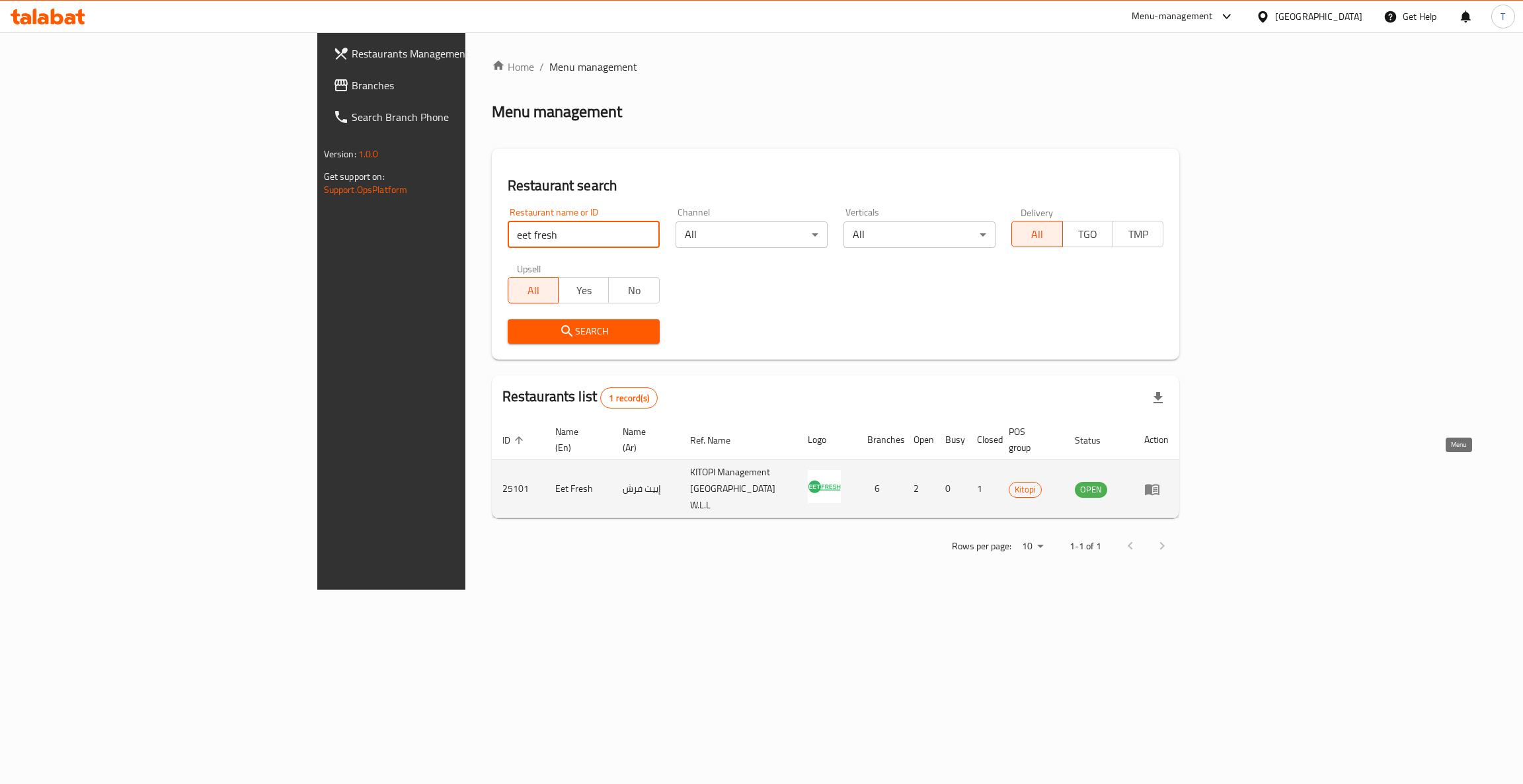
click at [1160, 483] on icon "enhanced table" at bounding box center [1152, 489] width 15 height 11
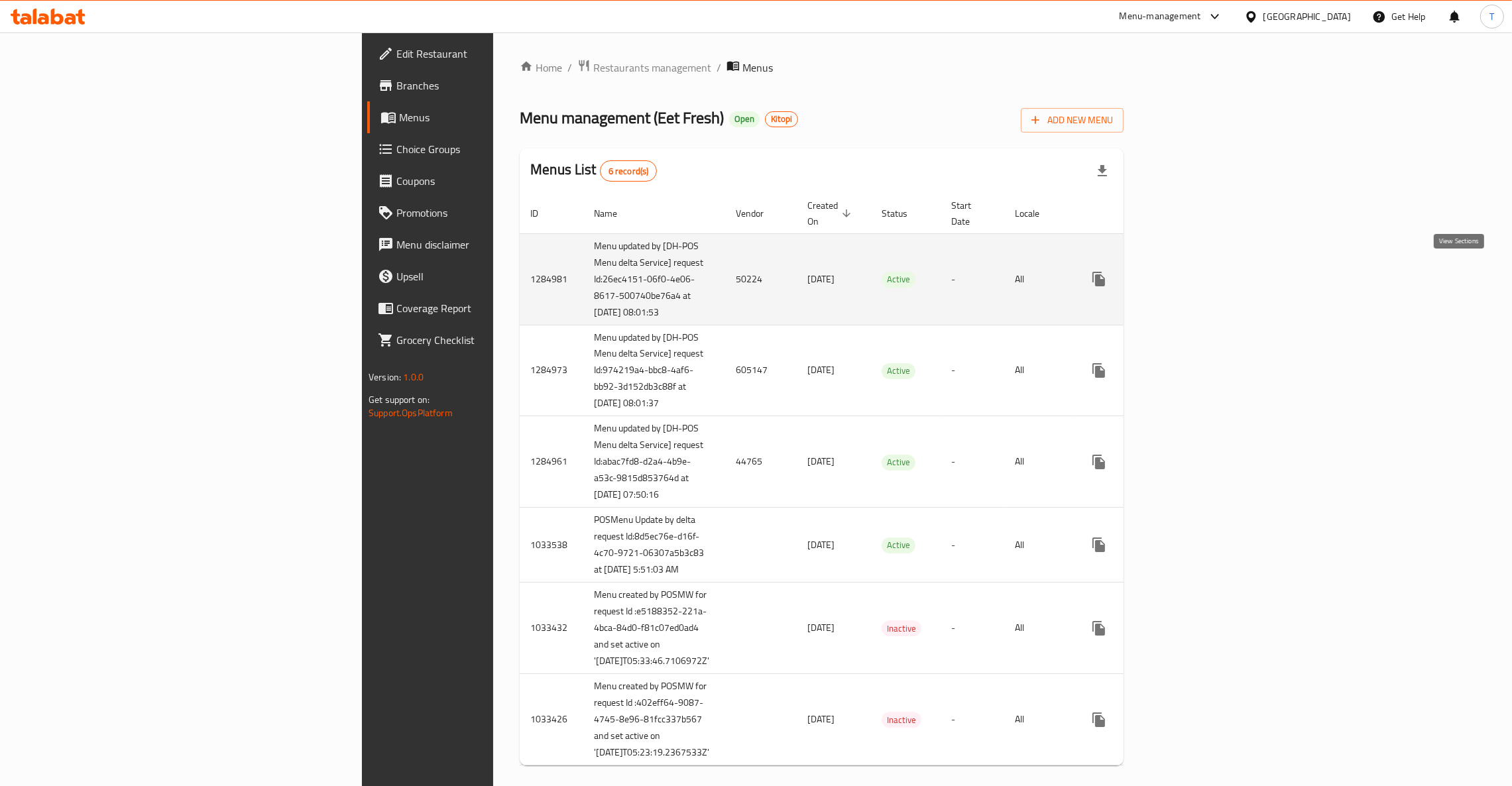
click at [1202, 277] on icon "enhanced table" at bounding box center [1194, 279] width 16 height 16
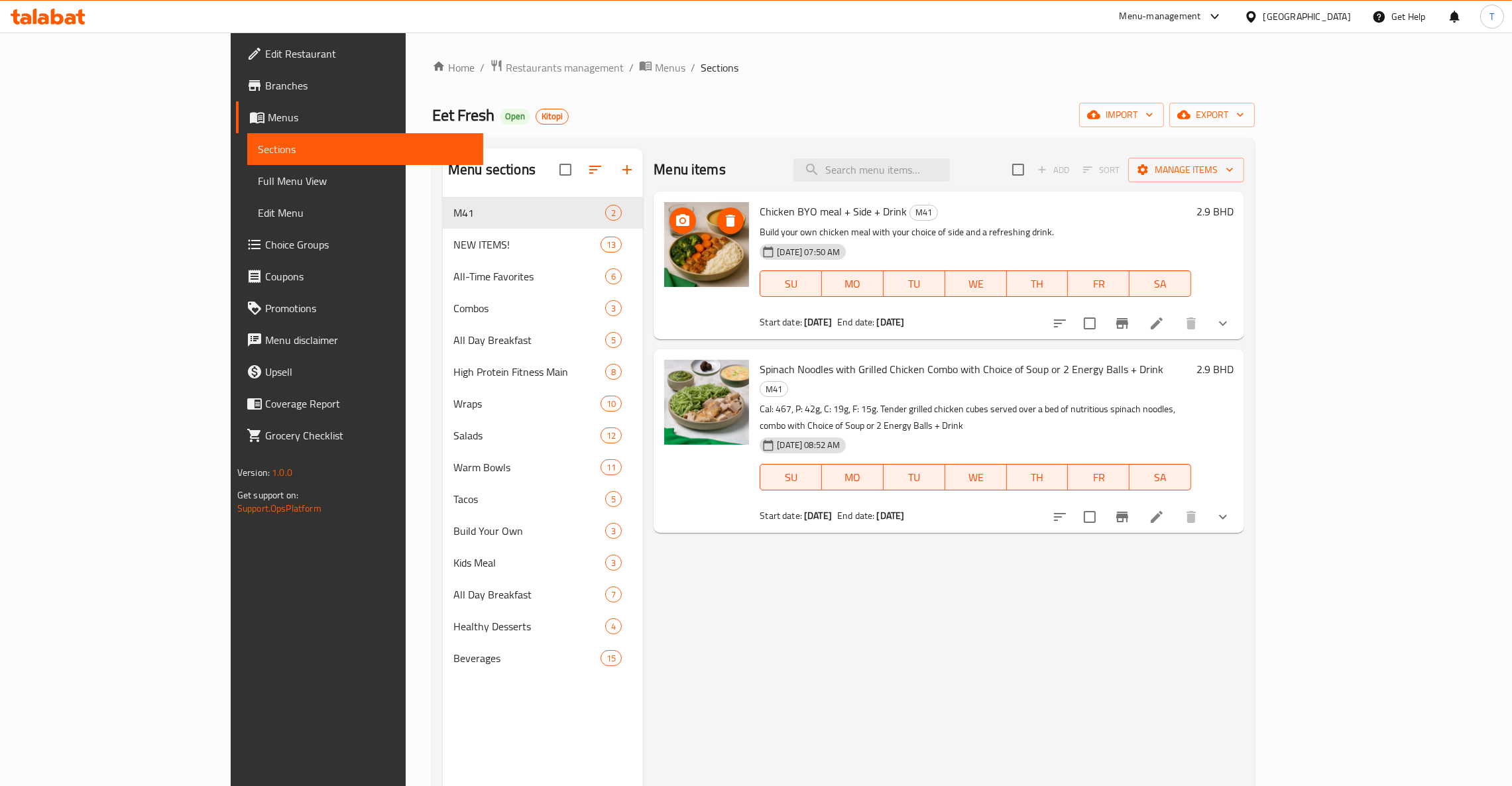
click at [1231, 322] on icon "show more" at bounding box center [1223, 323] width 16 height 16
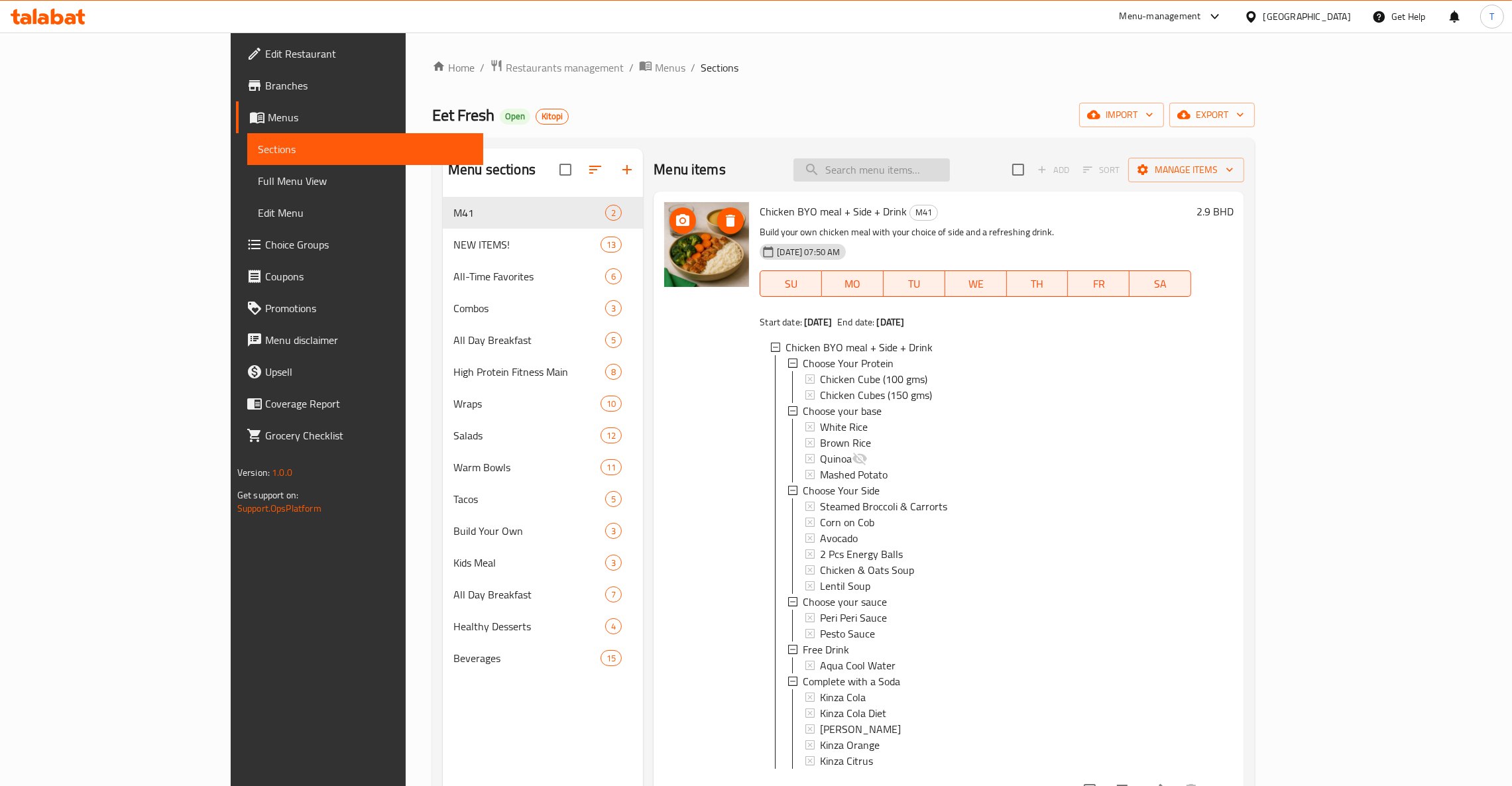
click at [950, 177] on input "search" at bounding box center [872, 170] width 156 height 23
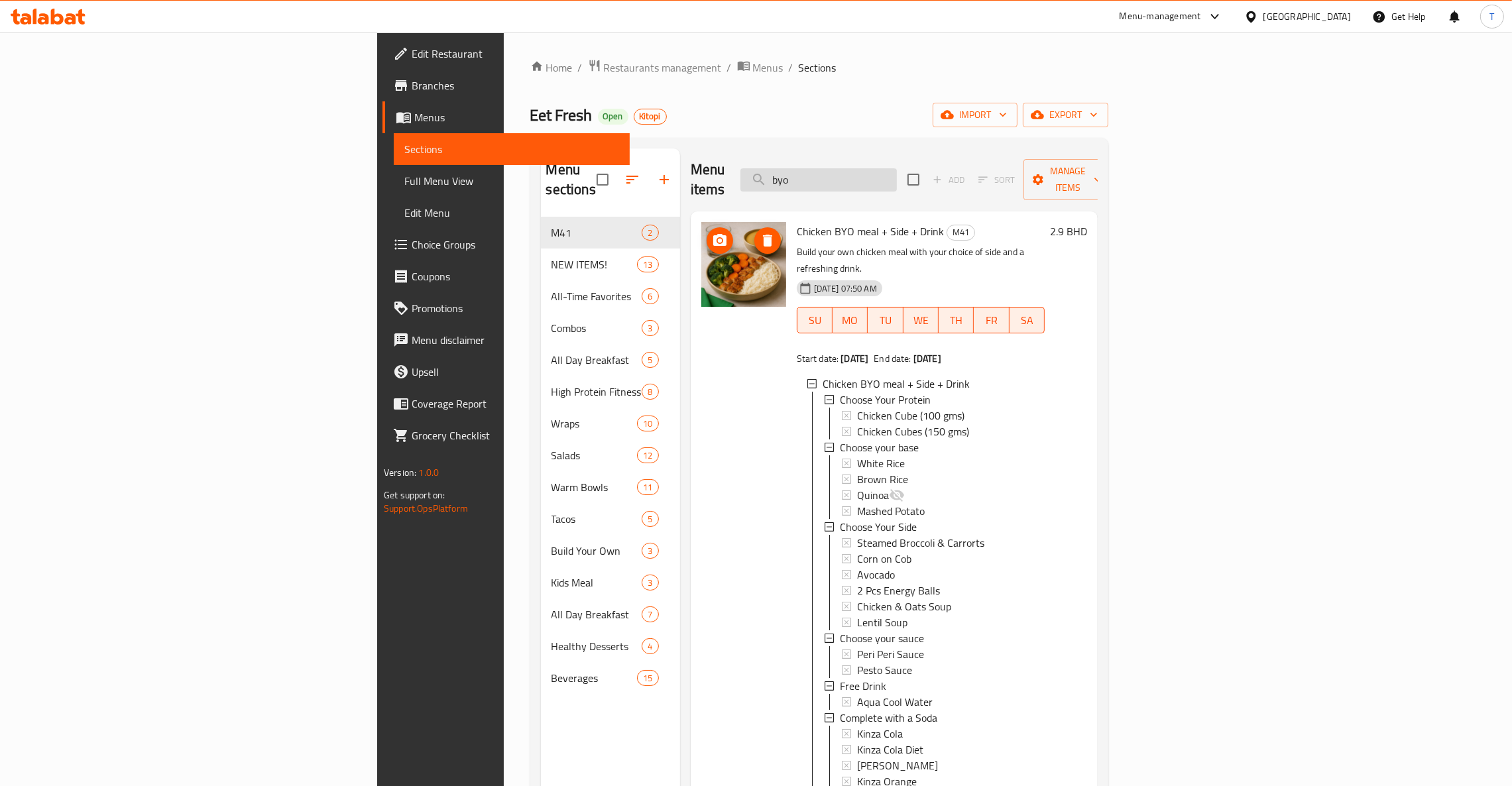
type input "byo"
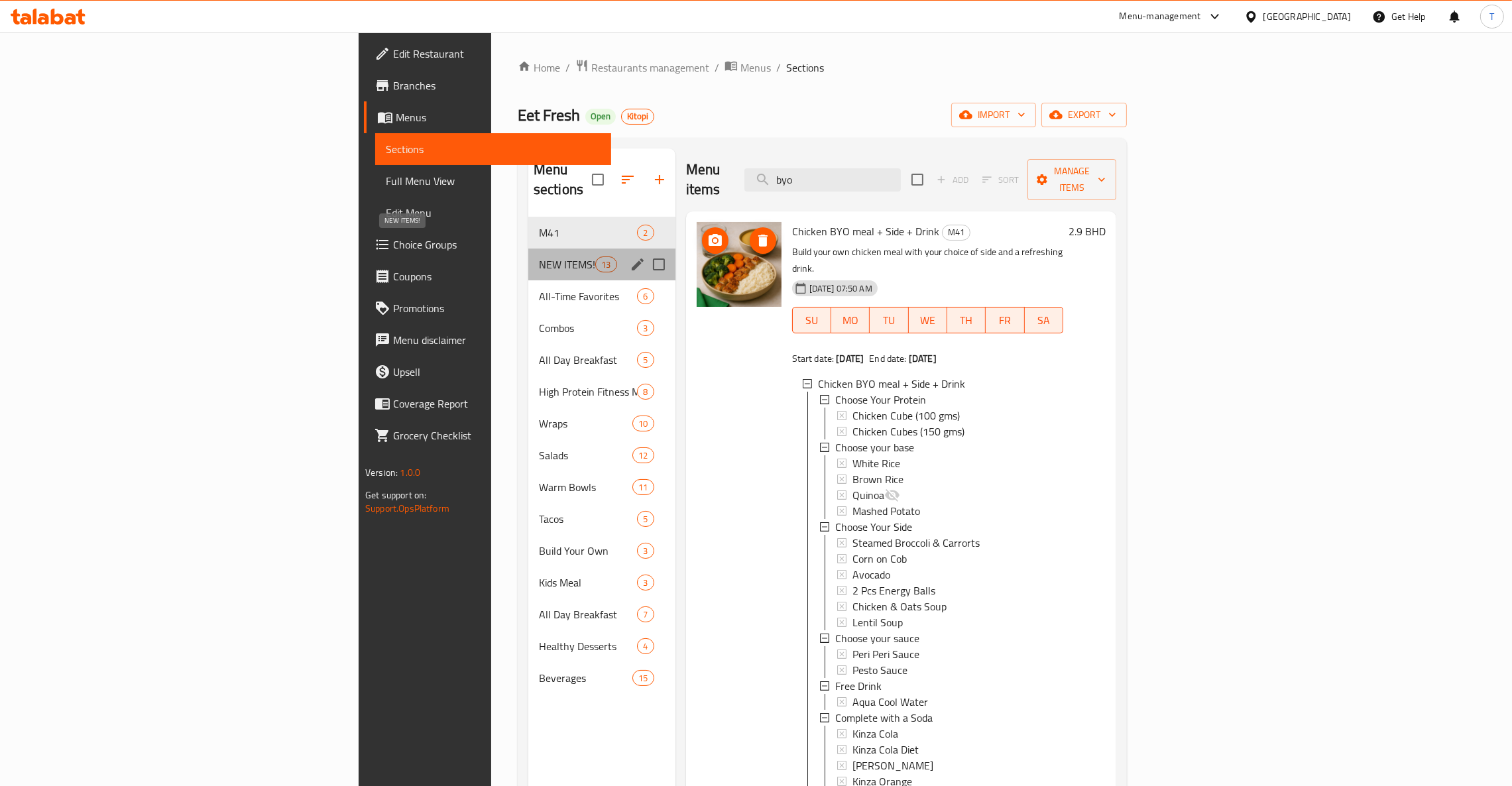
click at [539, 256] on span "NEW ITEMS!" at bounding box center [567, 264] width 56 height 16
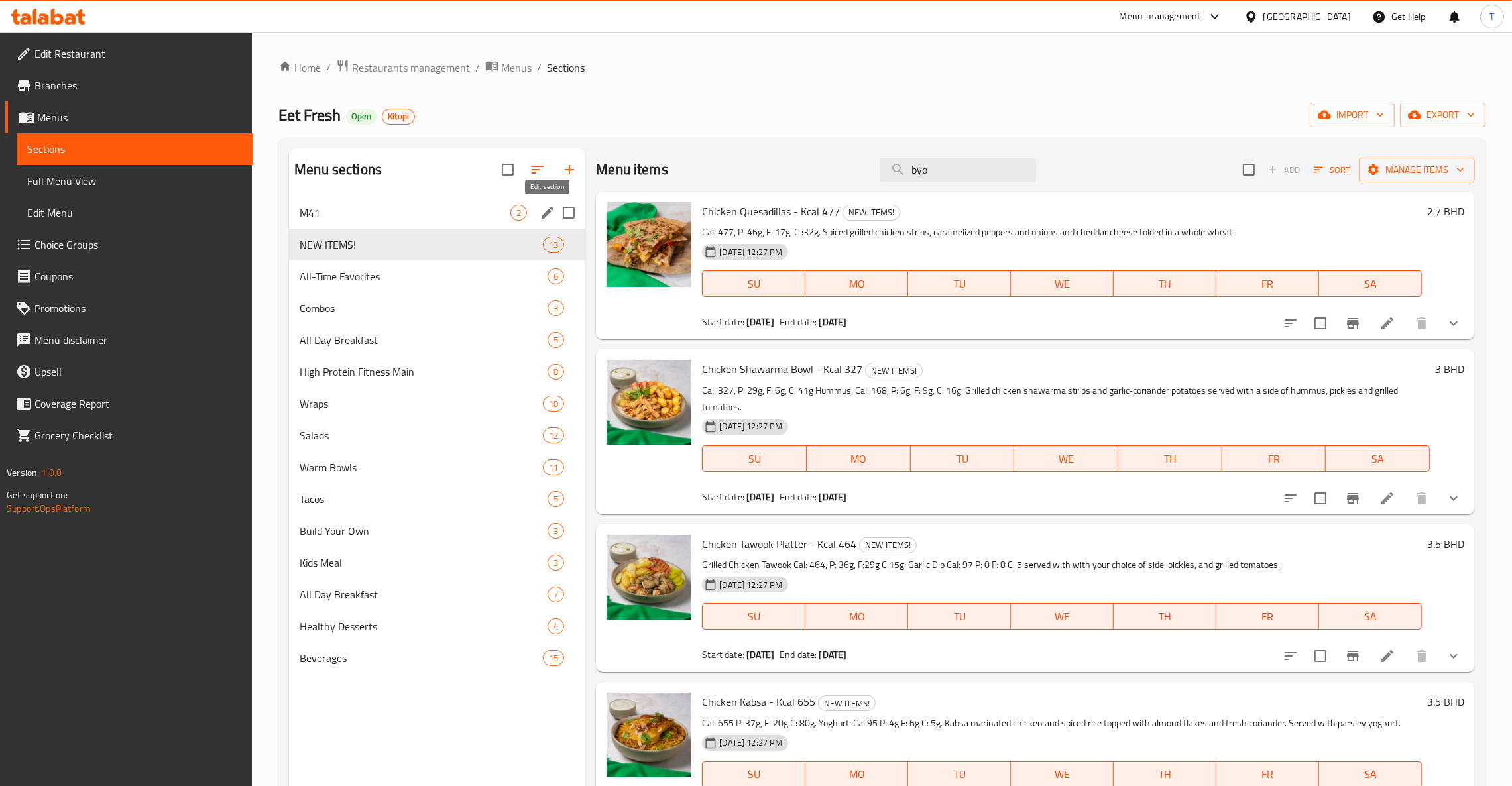
click at [546, 216] on icon "edit" at bounding box center [547, 212] width 12 height 12
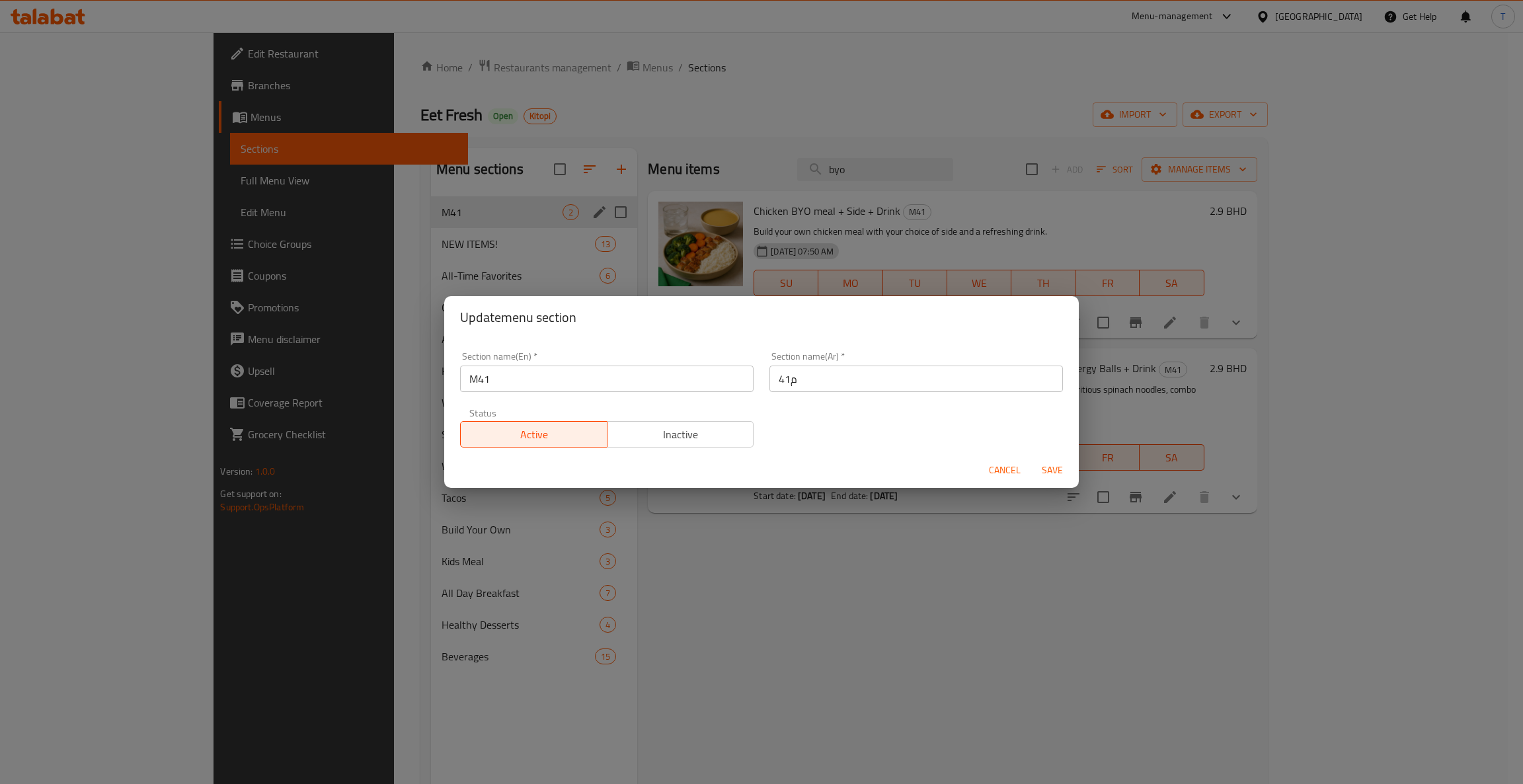
click at [995, 467] on span "Cancel" at bounding box center [1005, 469] width 32 height 16
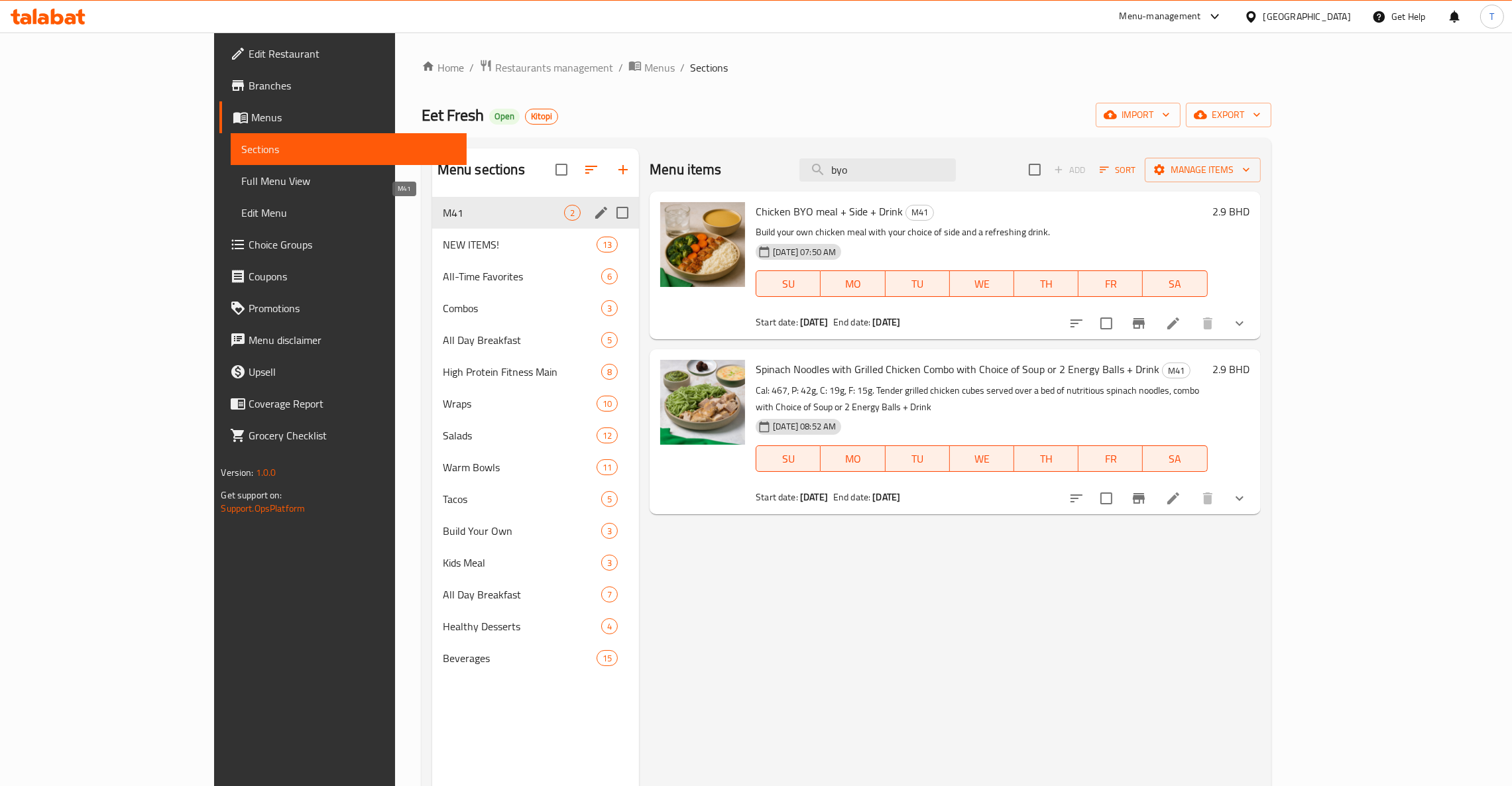
click at [443, 210] on span "M41" at bounding box center [503, 212] width 121 height 16
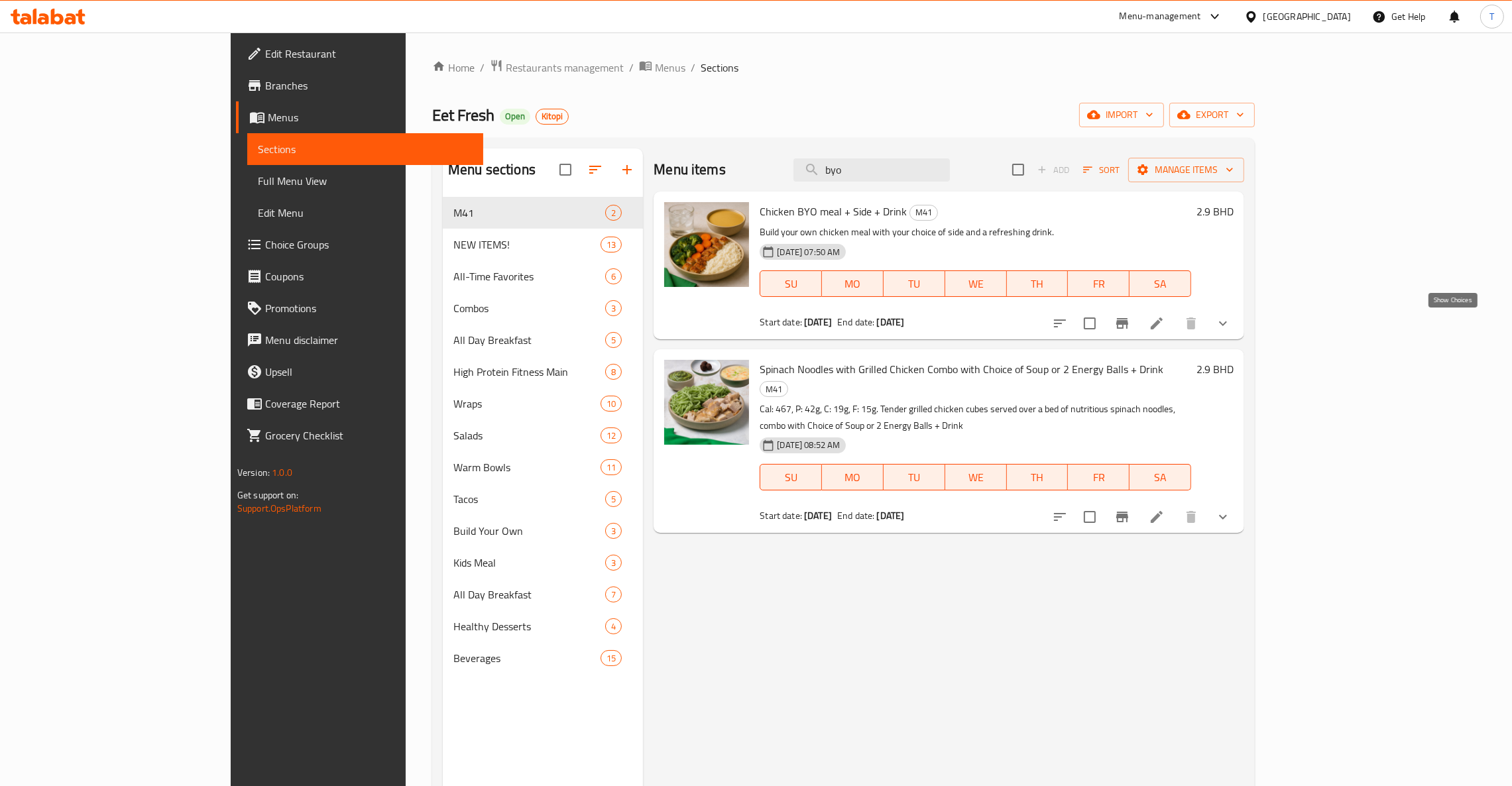
click at [1231, 328] on icon "show more" at bounding box center [1223, 323] width 16 height 16
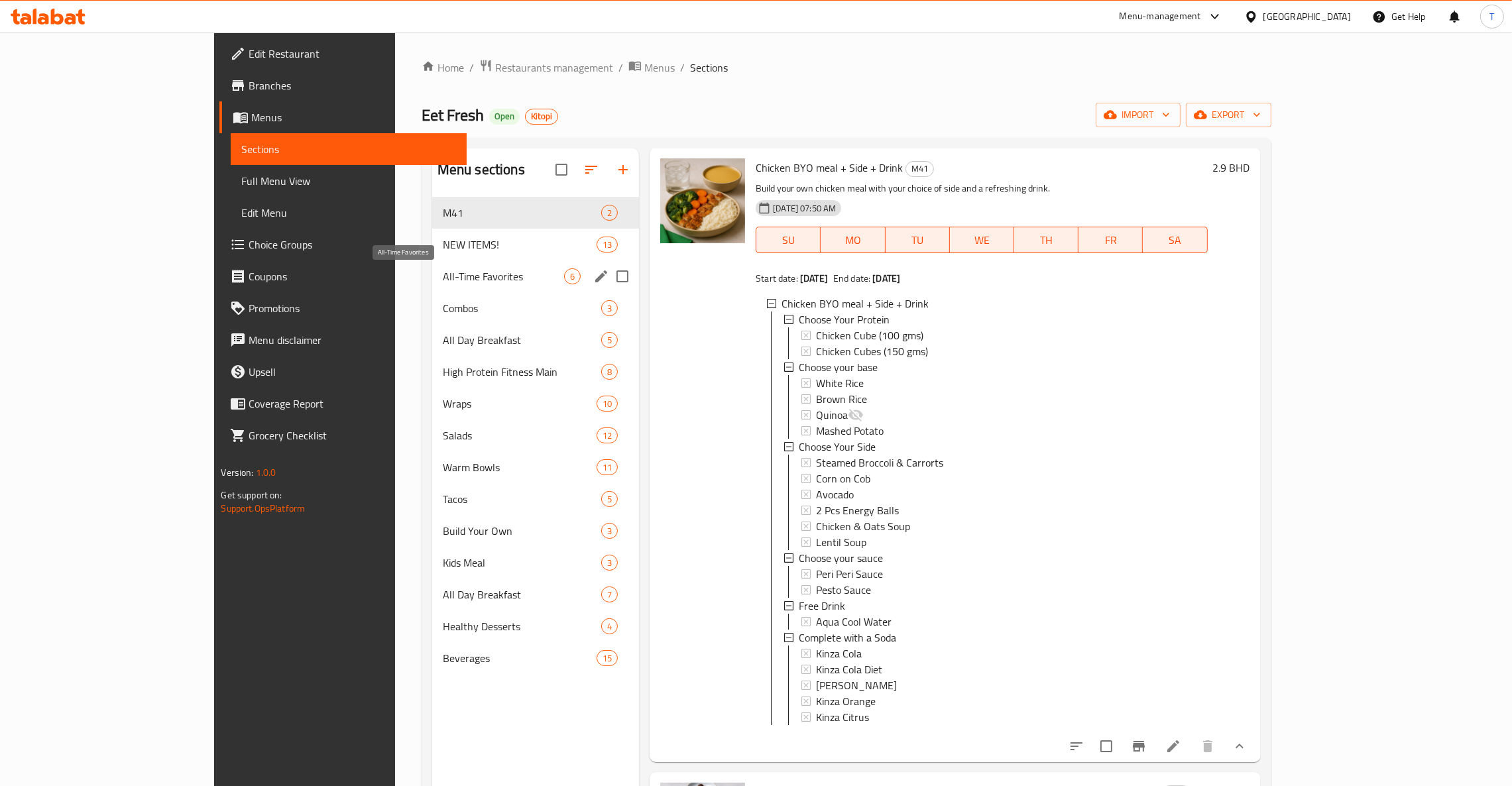
click at [443, 274] on span "All-Time Favorites" at bounding box center [503, 276] width 121 height 16
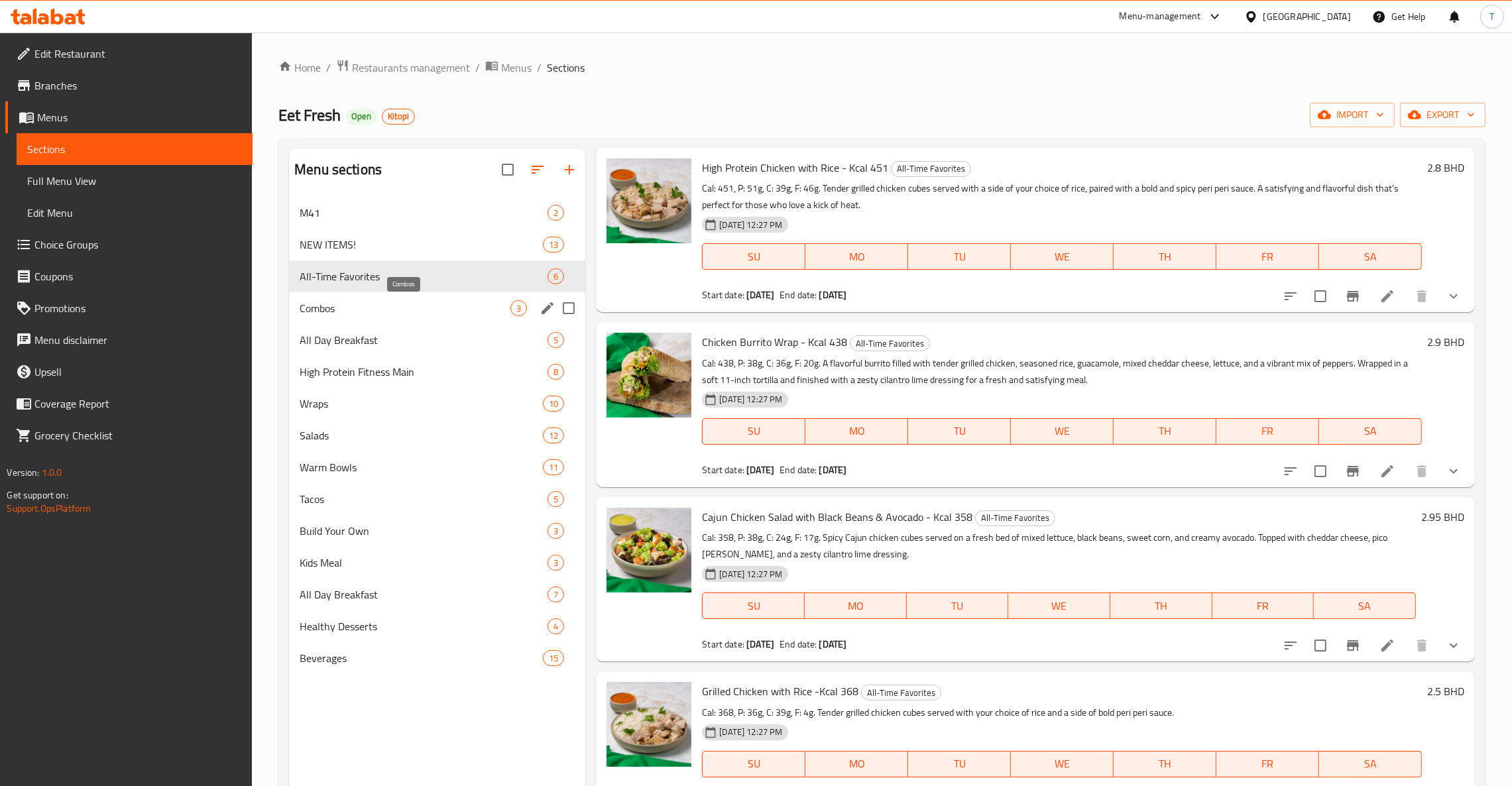
click at [383, 312] on span "Combos" at bounding box center [405, 308] width 211 height 16
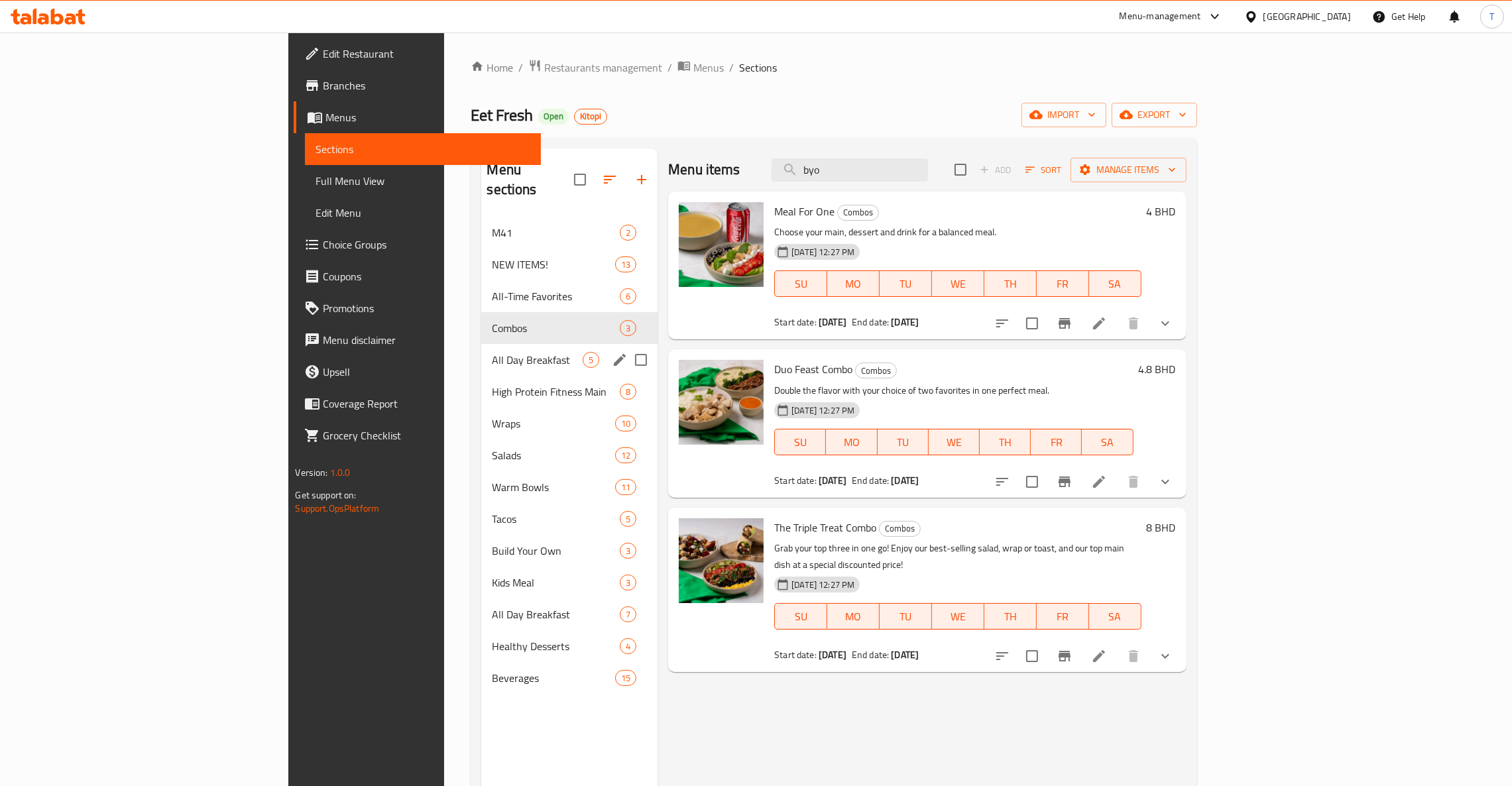
click at [492, 352] on span "All Day Breakfast" at bounding box center [537, 360] width 91 height 16
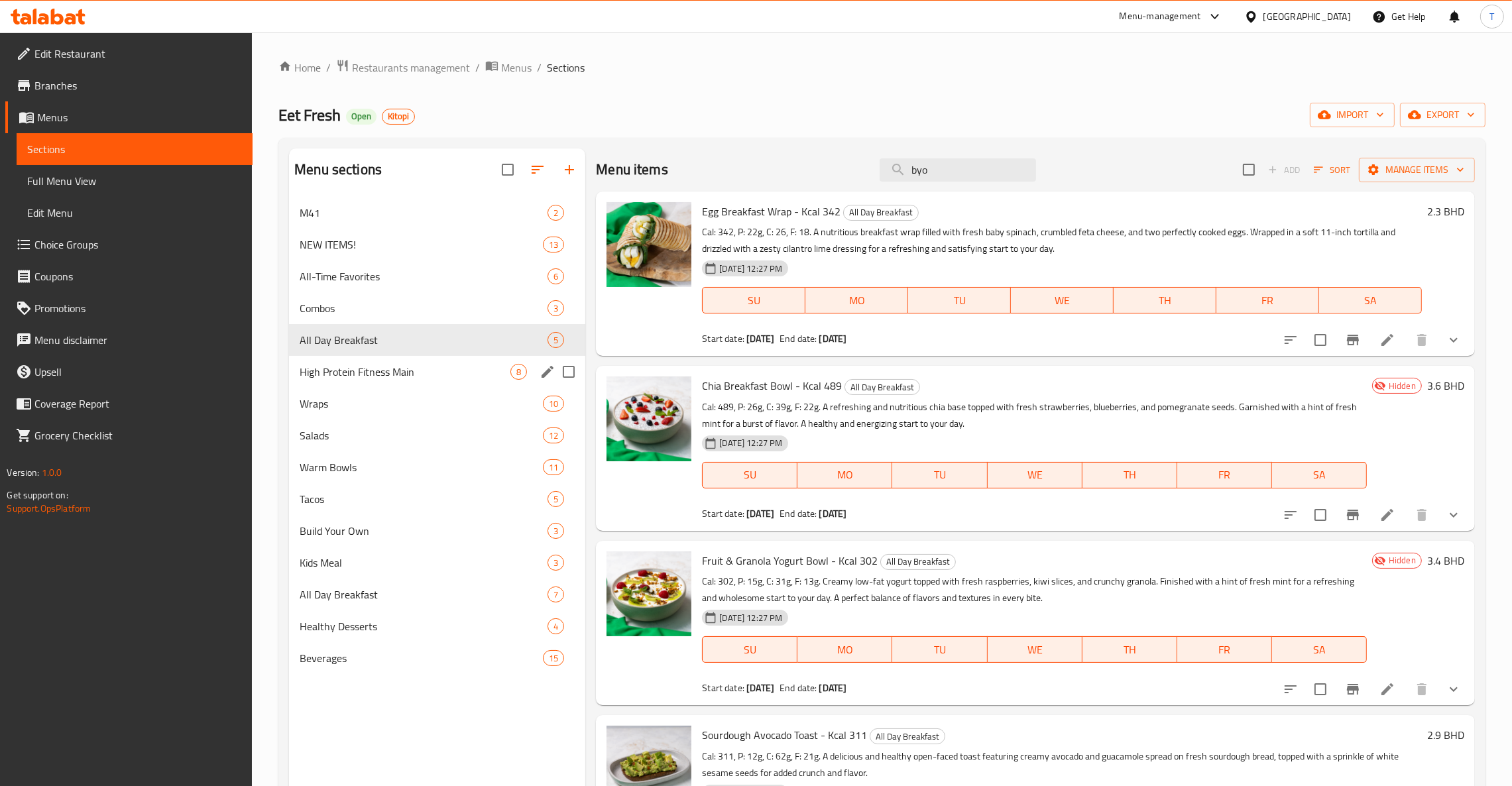
click at [366, 369] on span "High Protein Fitness Main" at bounding box center [405, 372] width 211 height 16
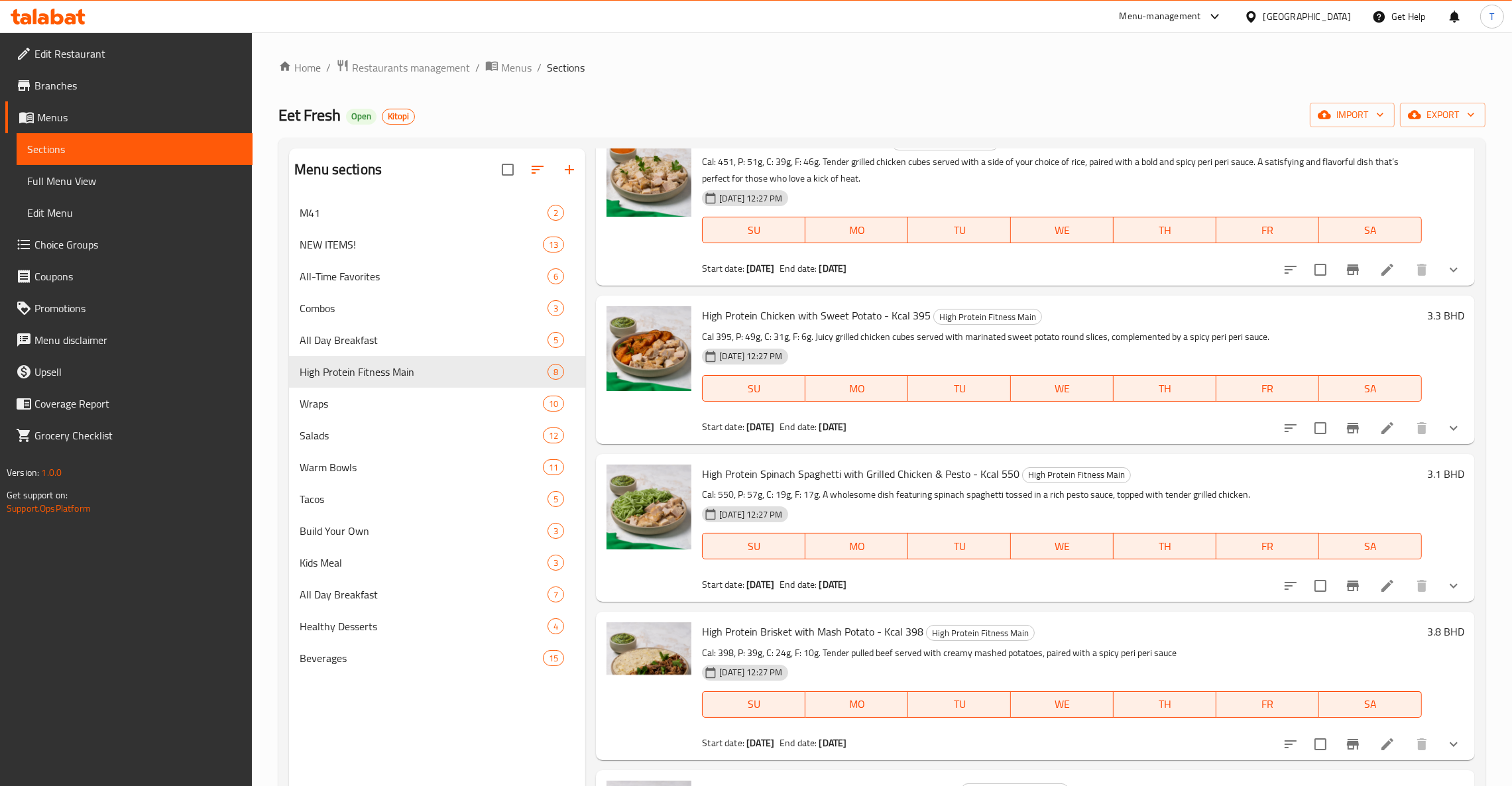
scroll to position [99, 0]
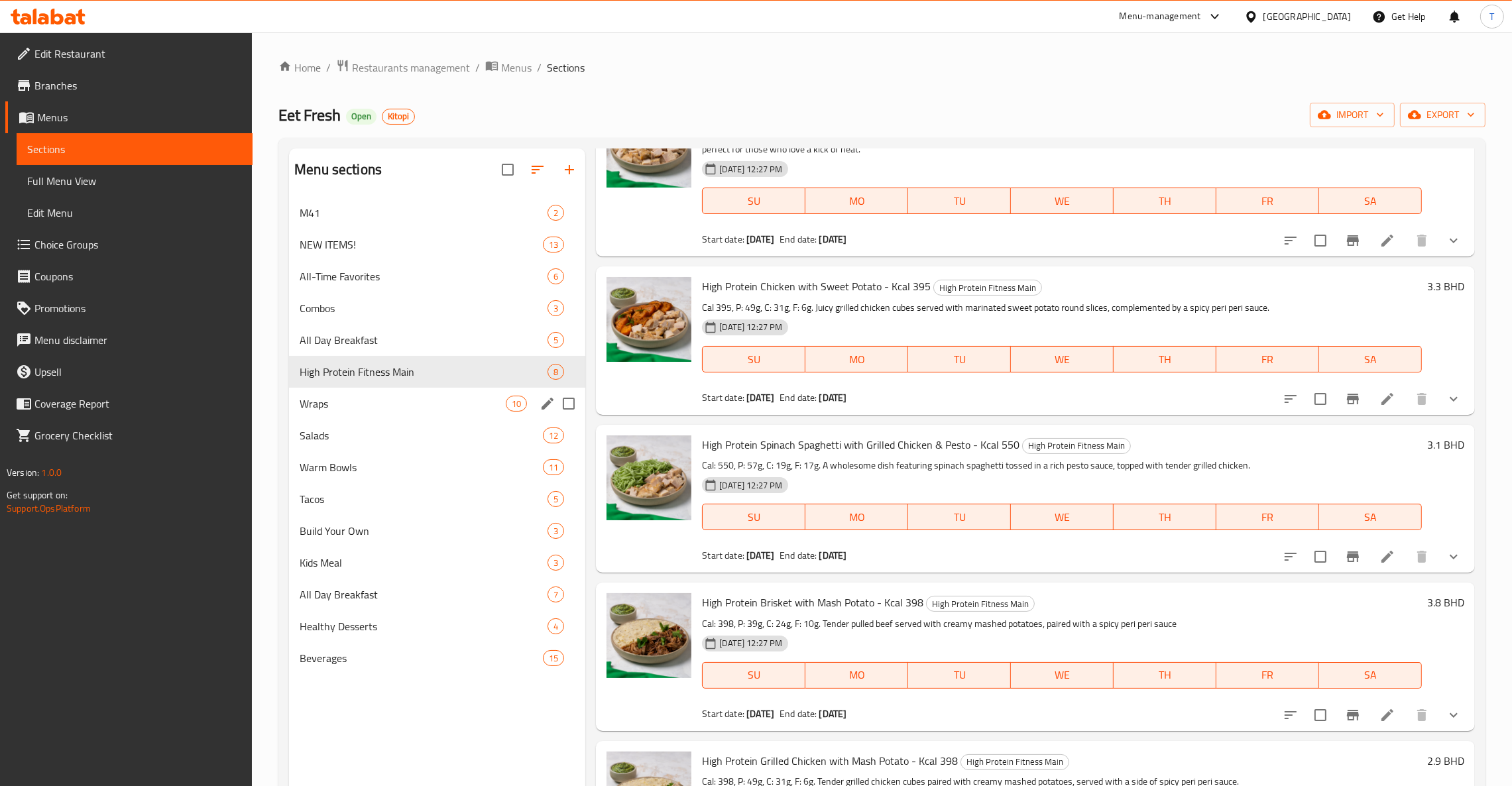
click at [351, 400] on span "Wraps" at bounding box center [403, 404] width 206 height 16
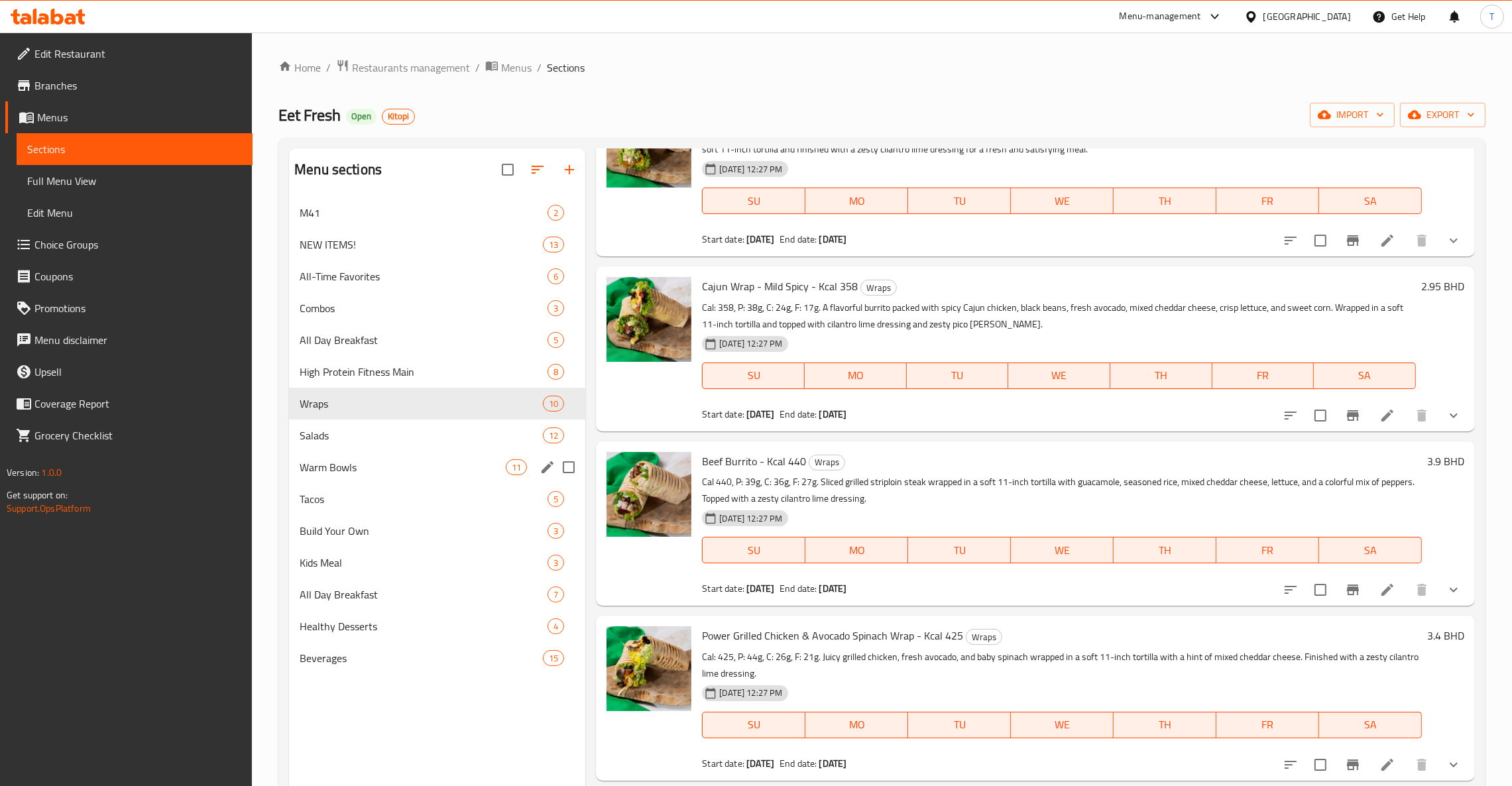
click at [322, 481] on div "Warm Bowls 11" at bounding box center [437, 467] width 296 height 32
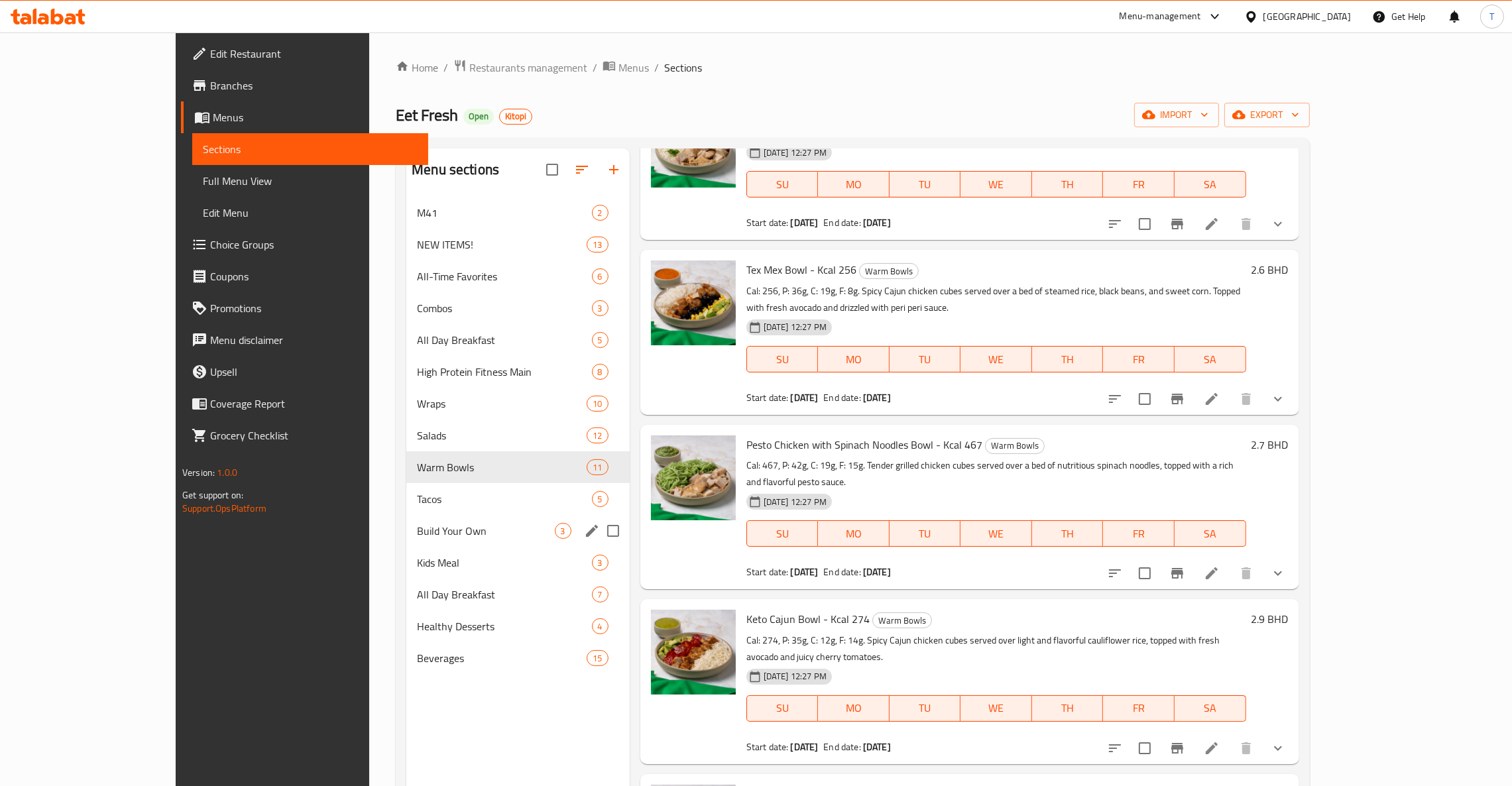
click at [417, 527] on span "Build Your Own" at bounding box center [486, 531] width 137 height 16
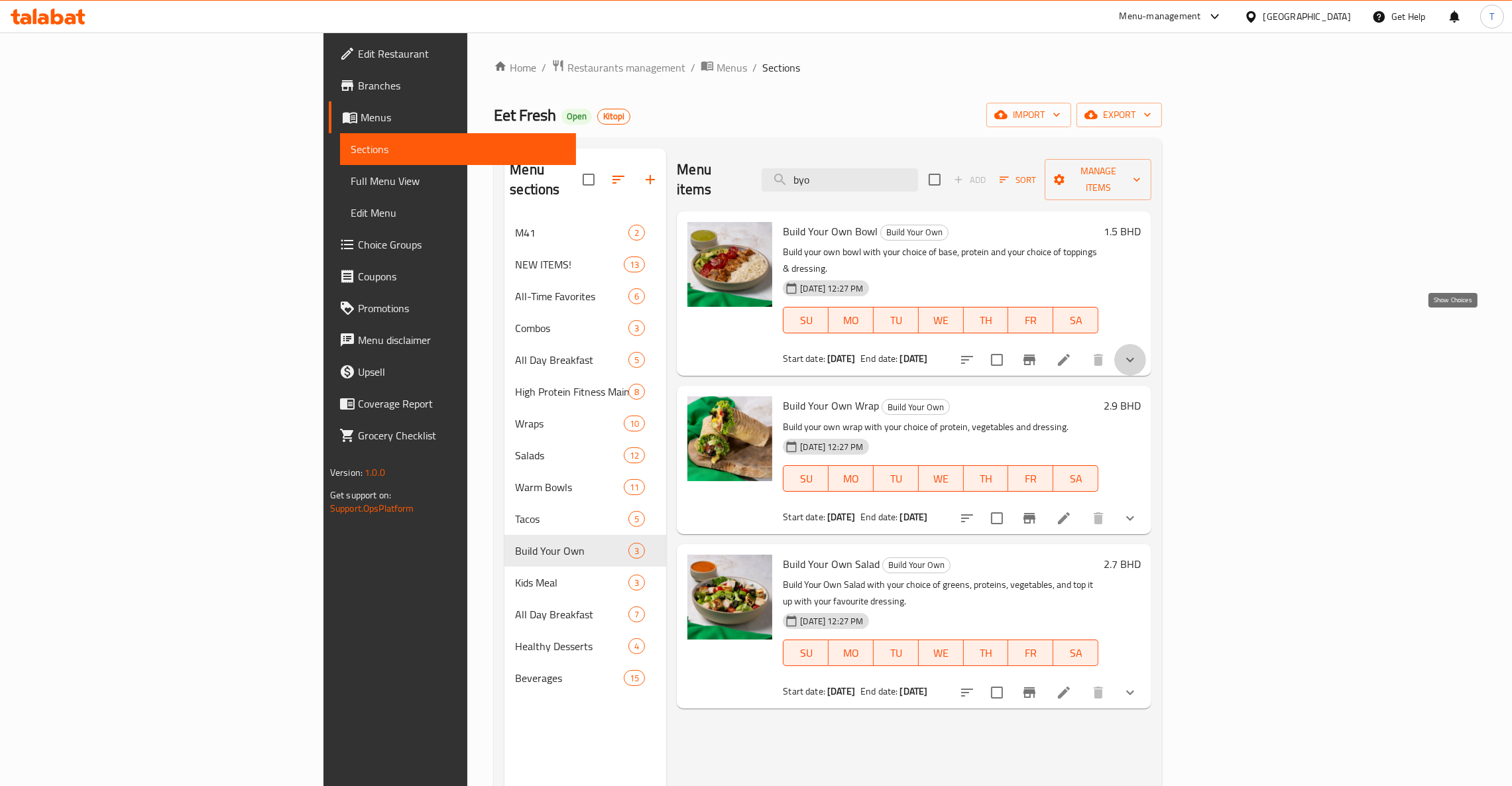
click at [1138, 352] on icon "show more" at bounding box center [1130, 360] width 16 height 16
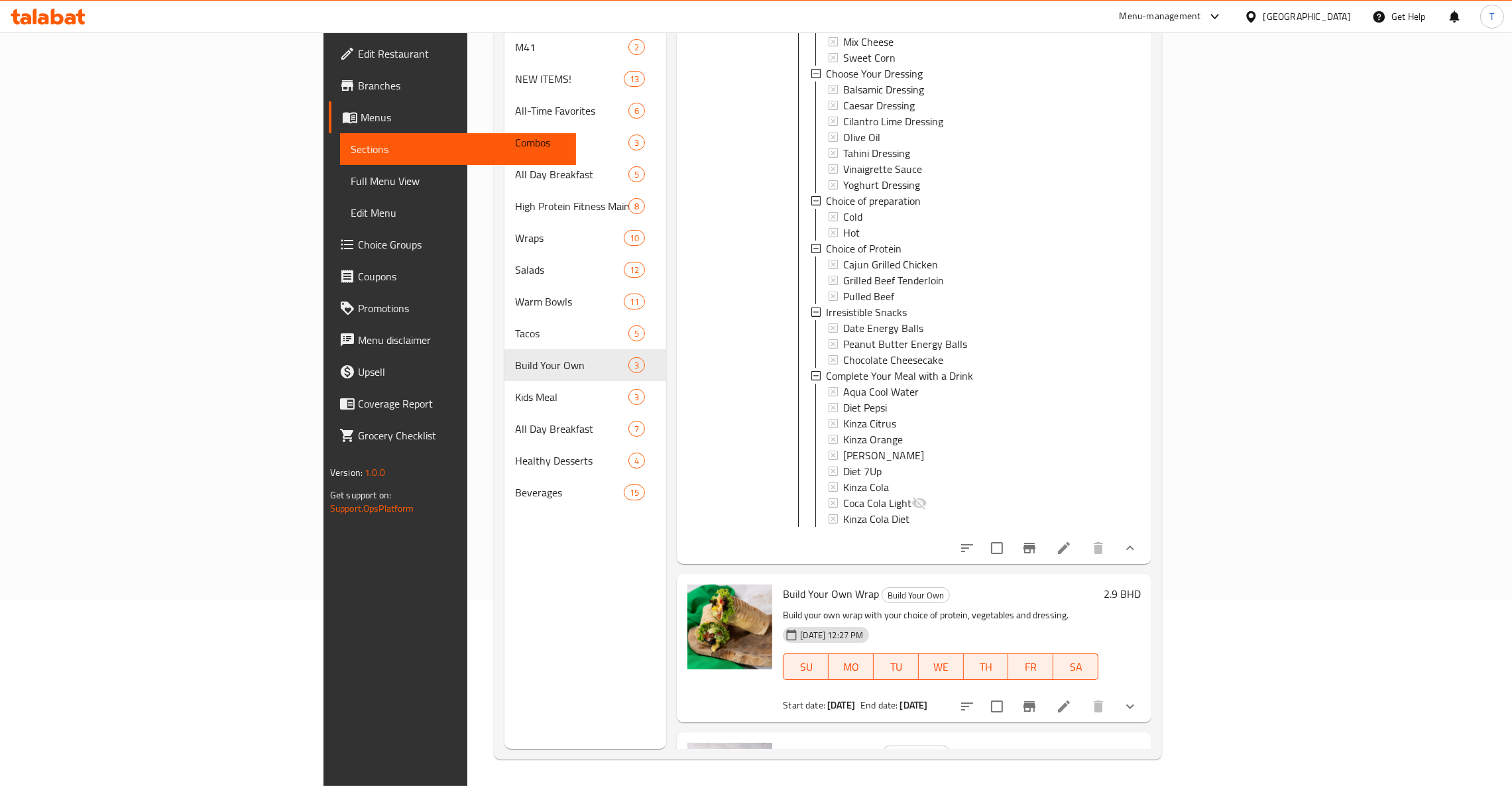
scroll to position [205, 0]
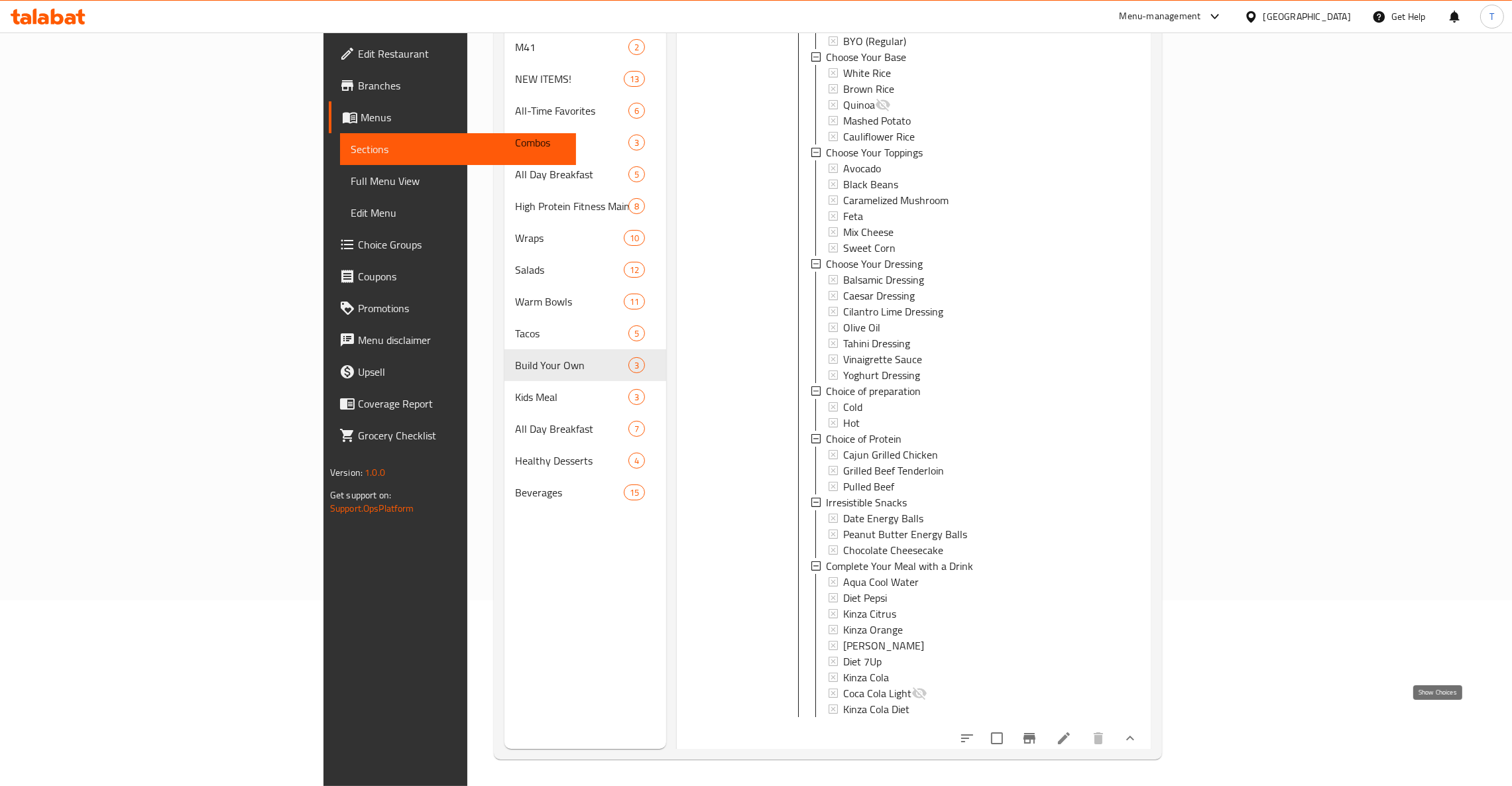
click at [1138, 730] on icon "show more" at bounding box center [1130, 738] width 16 height 16
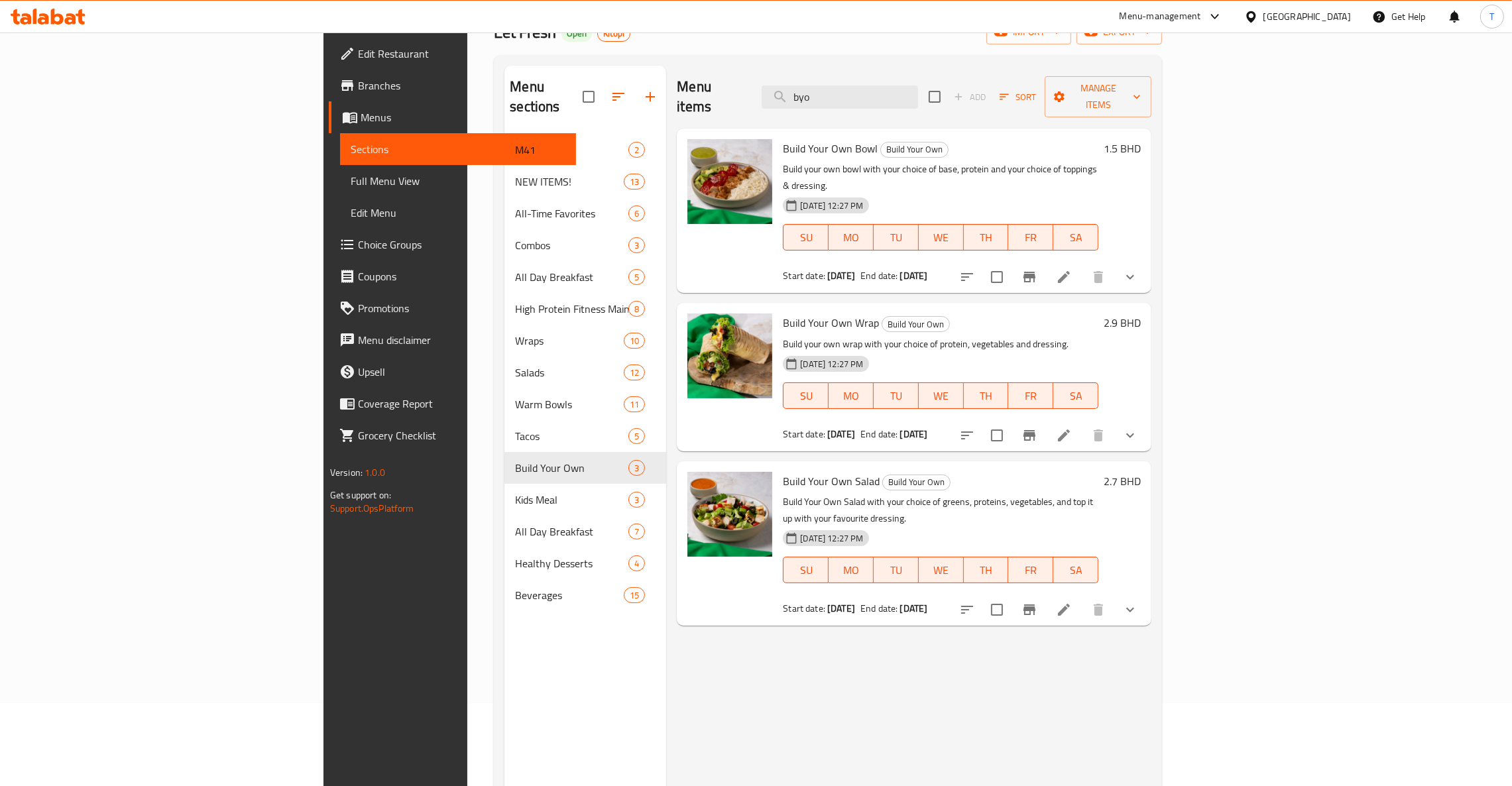
scroll to position [0, 0]
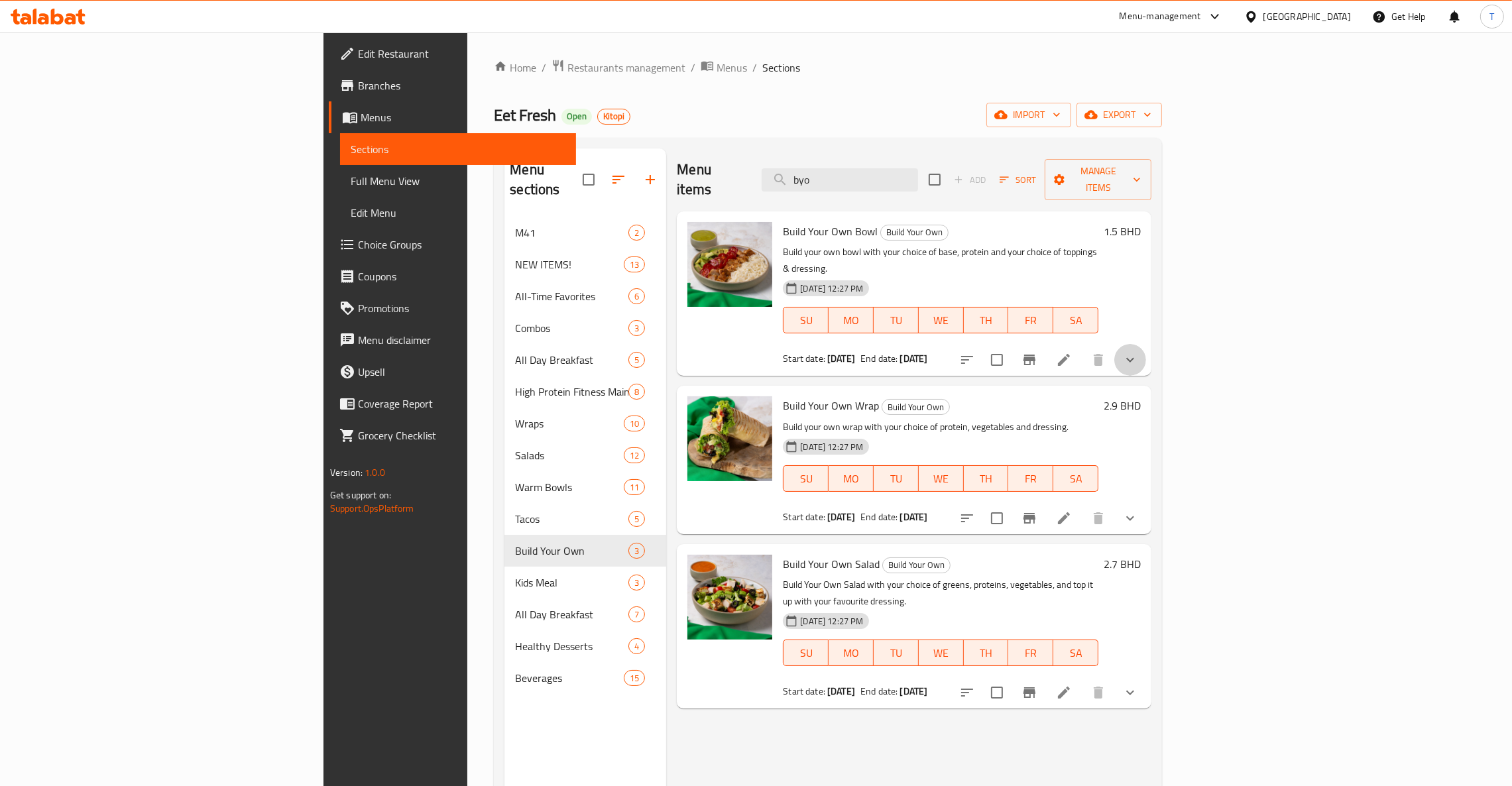
click at [1134, 357] on icon "show more" at bounding box center [1130, 360] width 8 height 5
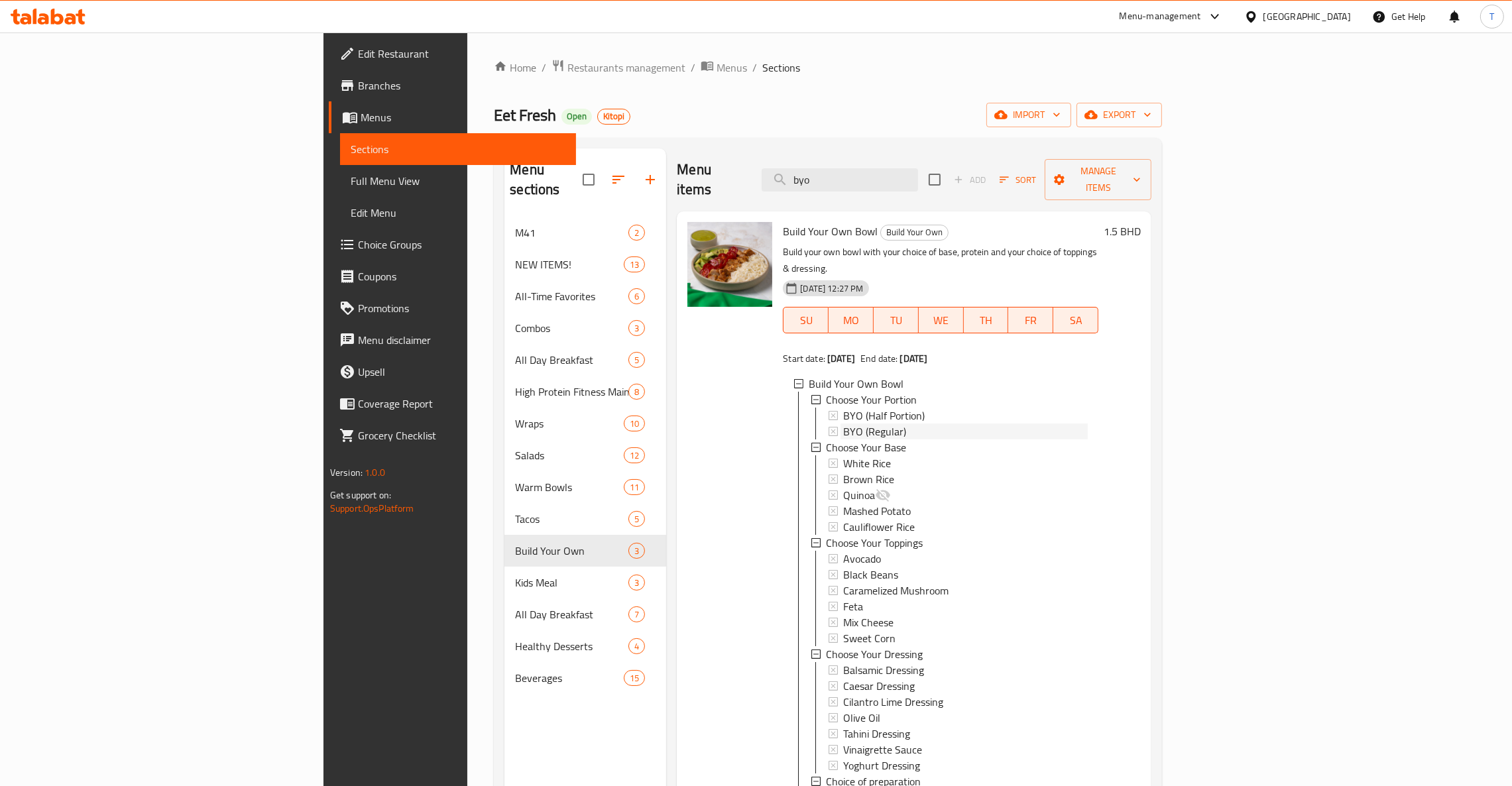
click at [843, 423] on div "BYO (Regular)" at bounding box center [965, 431] width 244 height 16
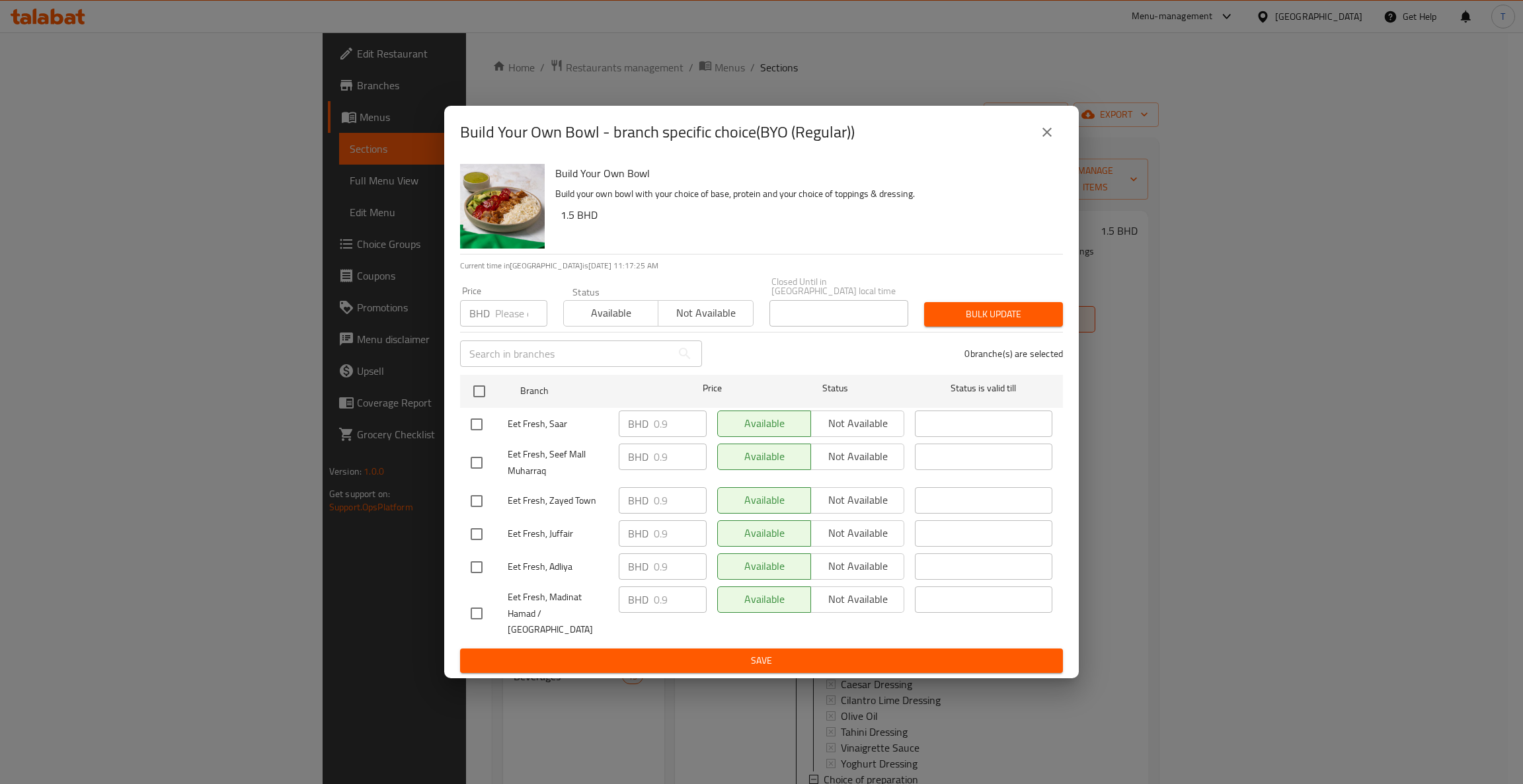
click at [1052, 140] on icon "close" at bounding box center [1047, 132] width 16 height 16
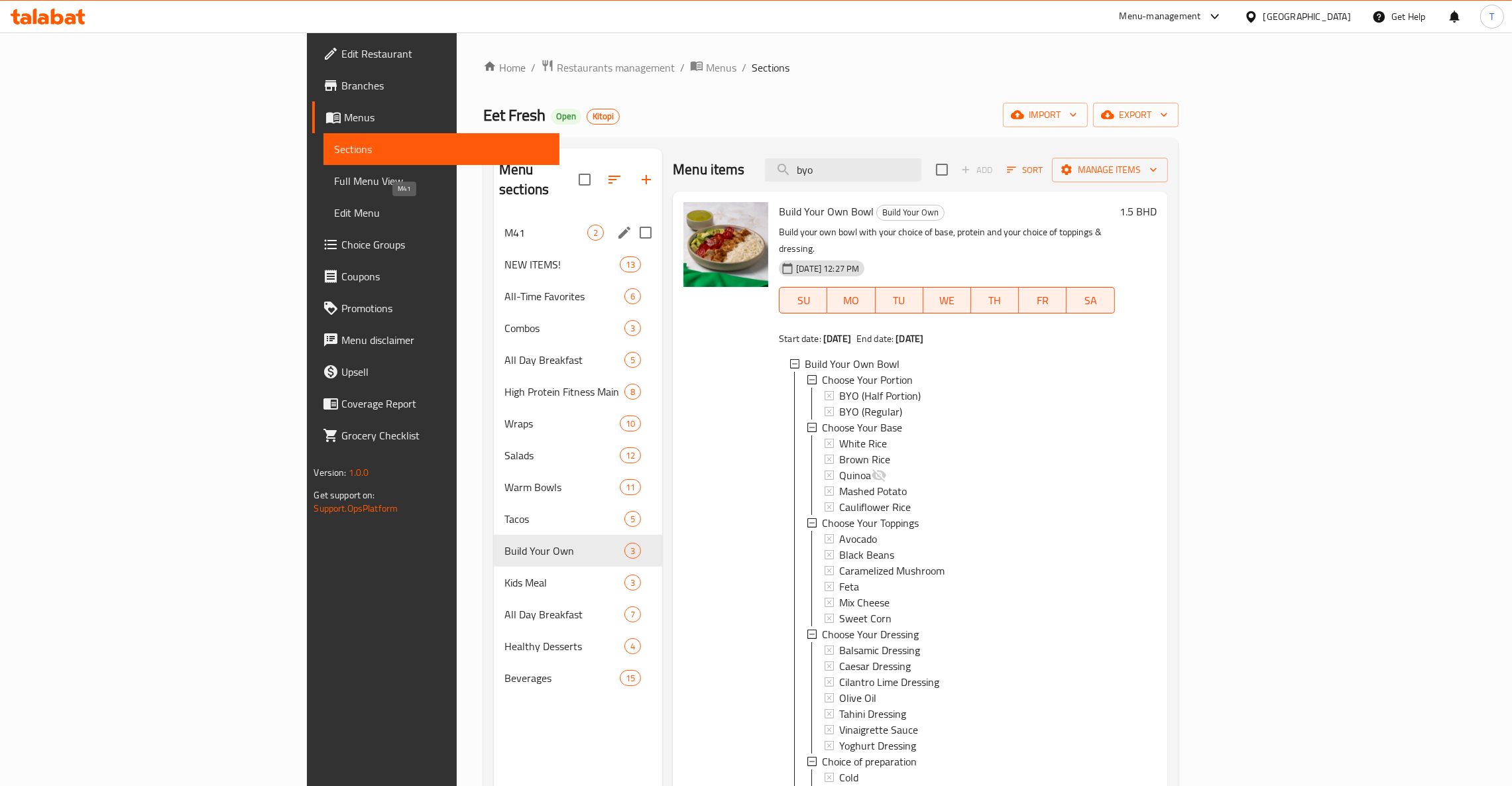
click at [505, 225] on span "M41" at bounding box center [546, 233] width 83 height 16
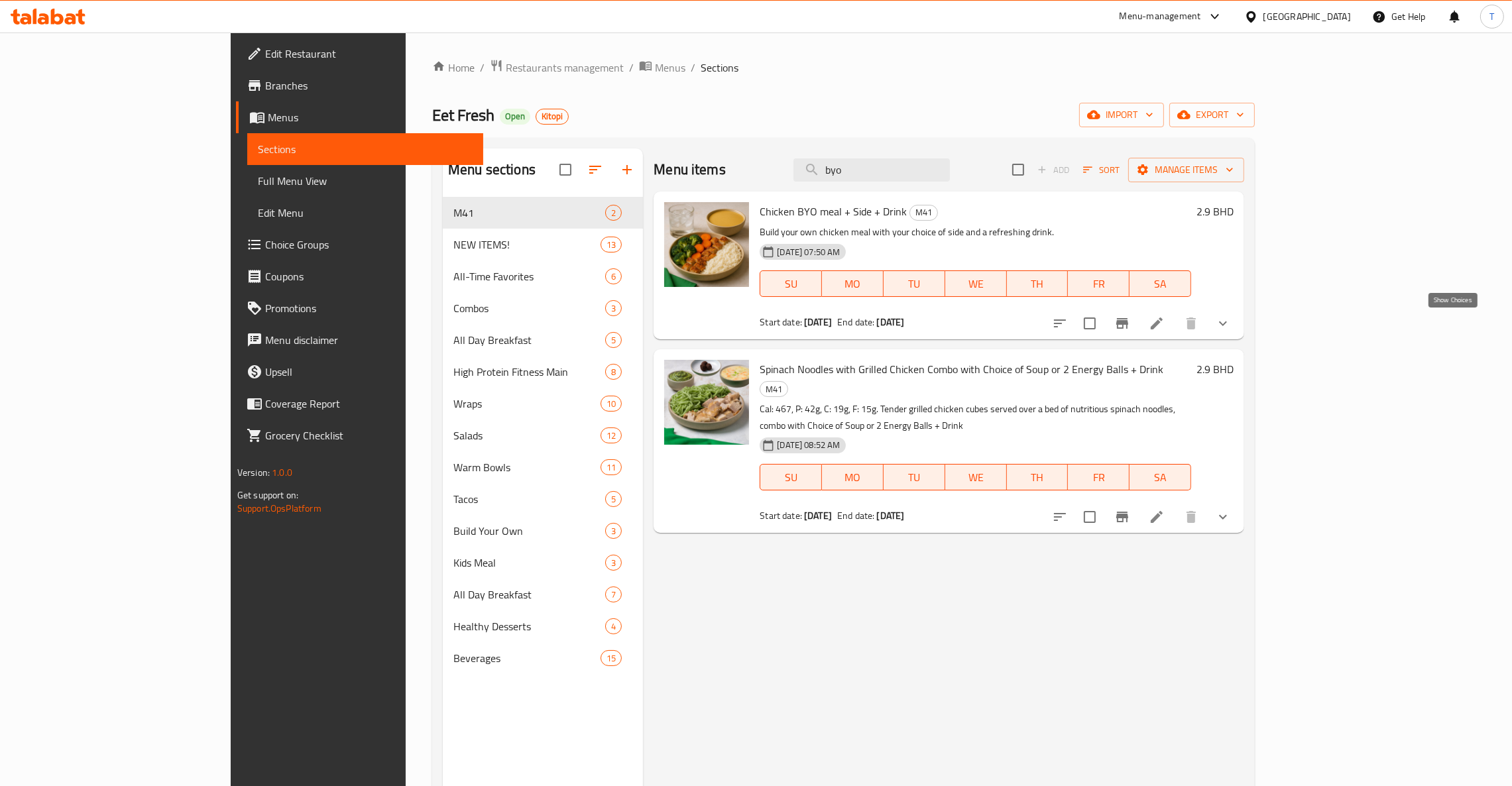
click at [1231, 316] on icon "show more" at bounding box center [1223, 323] width 16 height 16
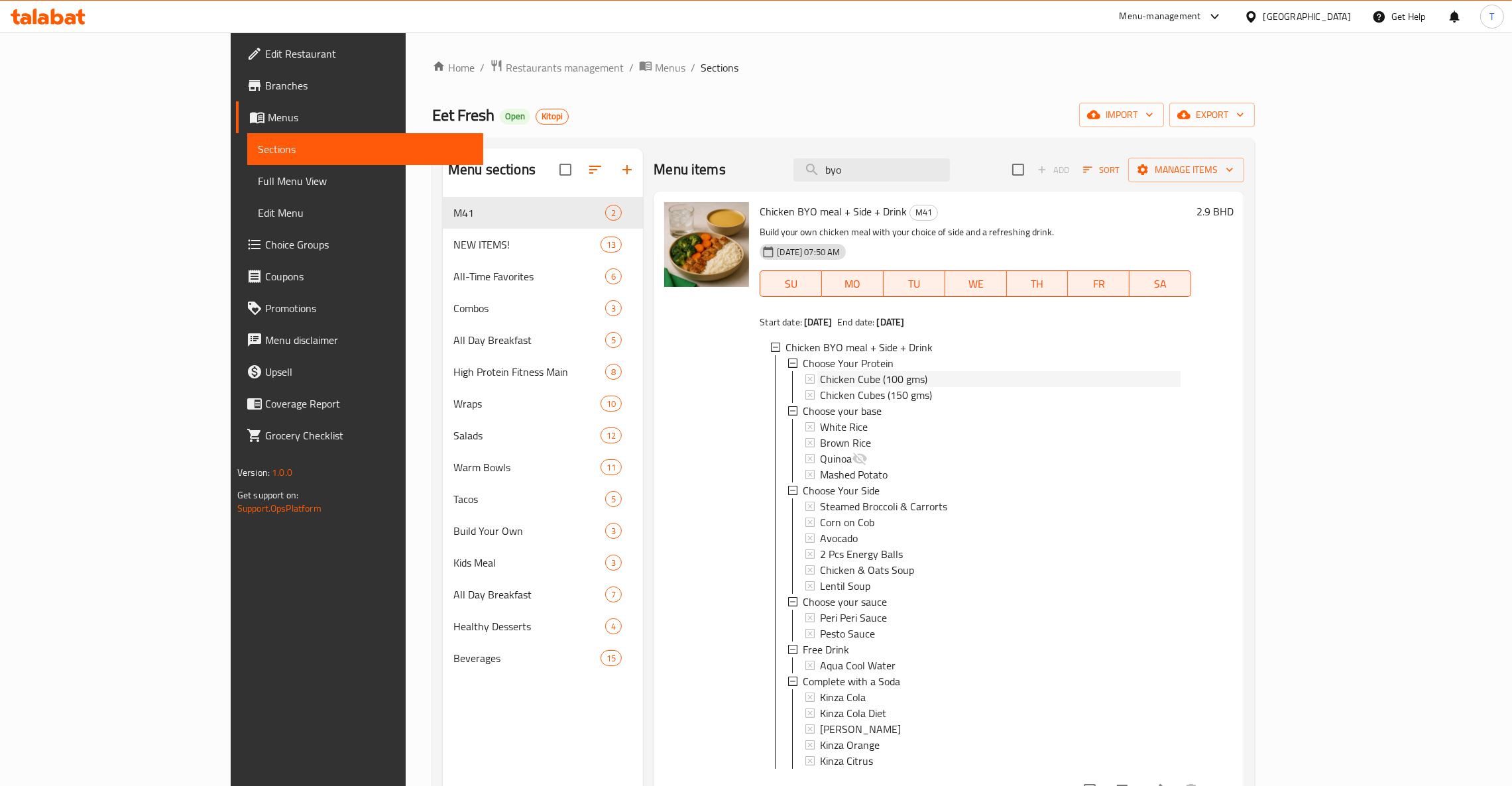
click at [820, 380] on span "Chicken Cube (100 gms)" at bounding box center [873, 379] width 107 height 16
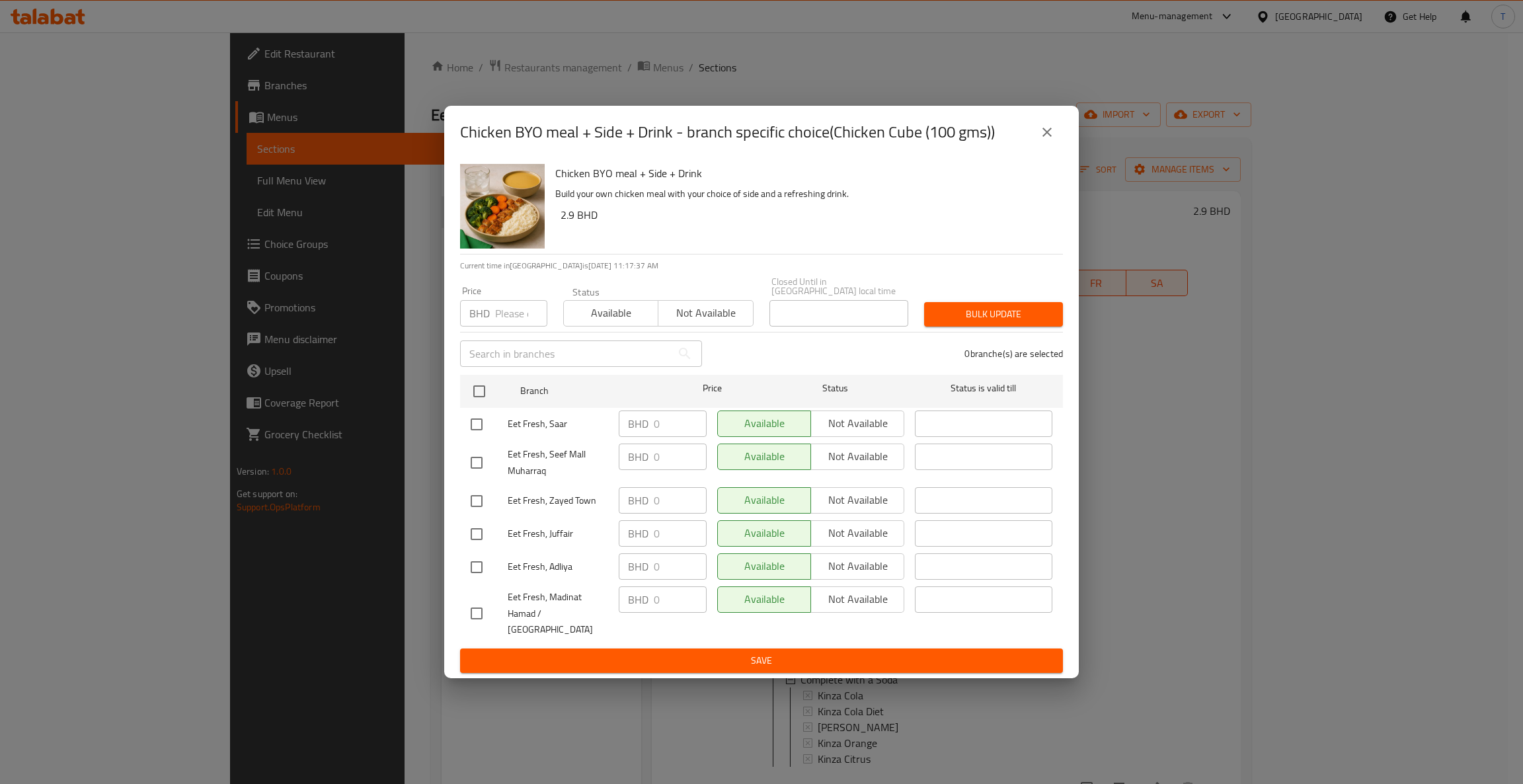
click at [1045, 140] on icon "close" at bounding box center [1047, 132] width 16 height 16
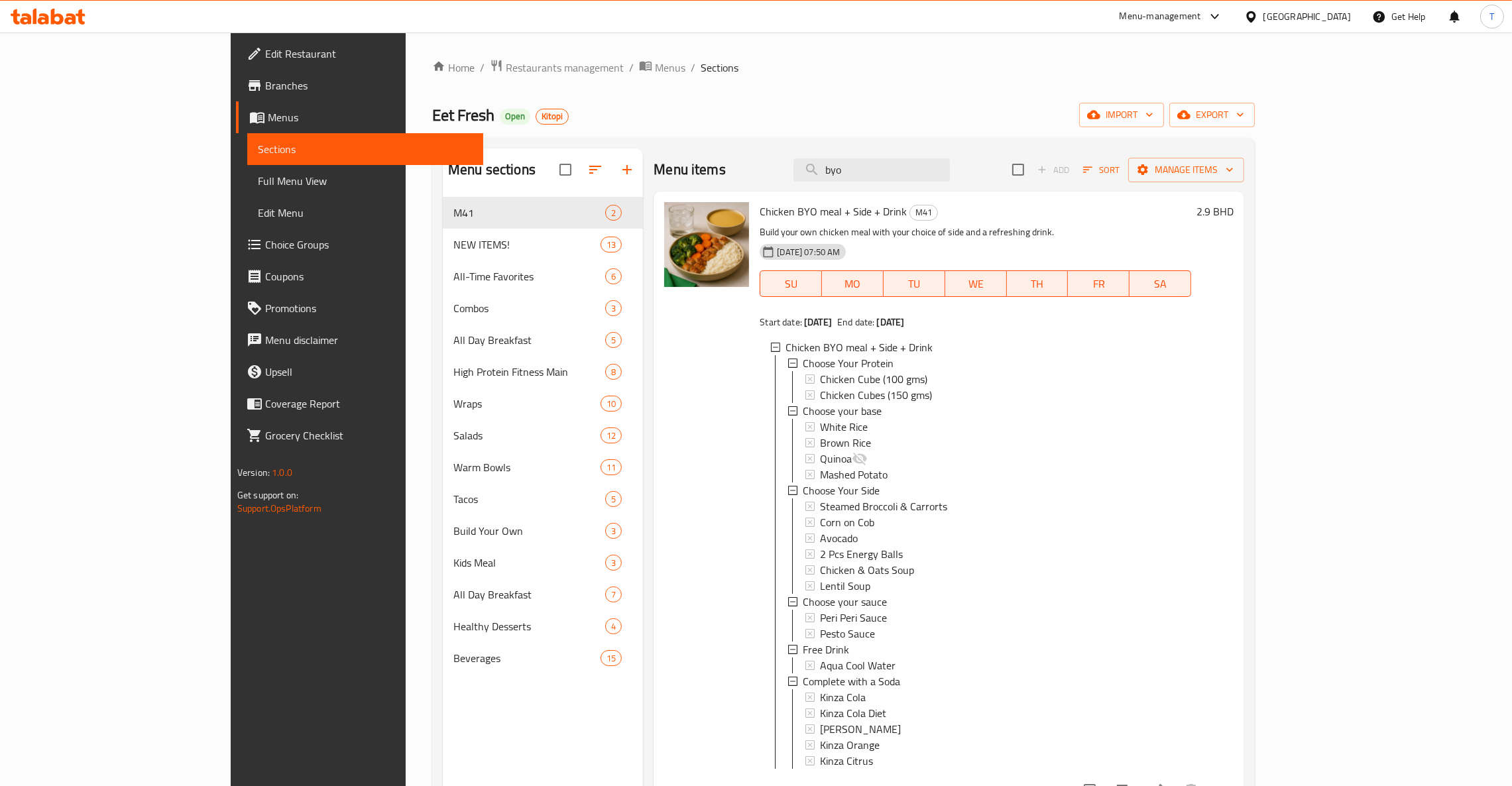
click at [882, 387] on div "Chicken Cube (100 gms)" at bounding box center [1000, 379] width 361 height 16
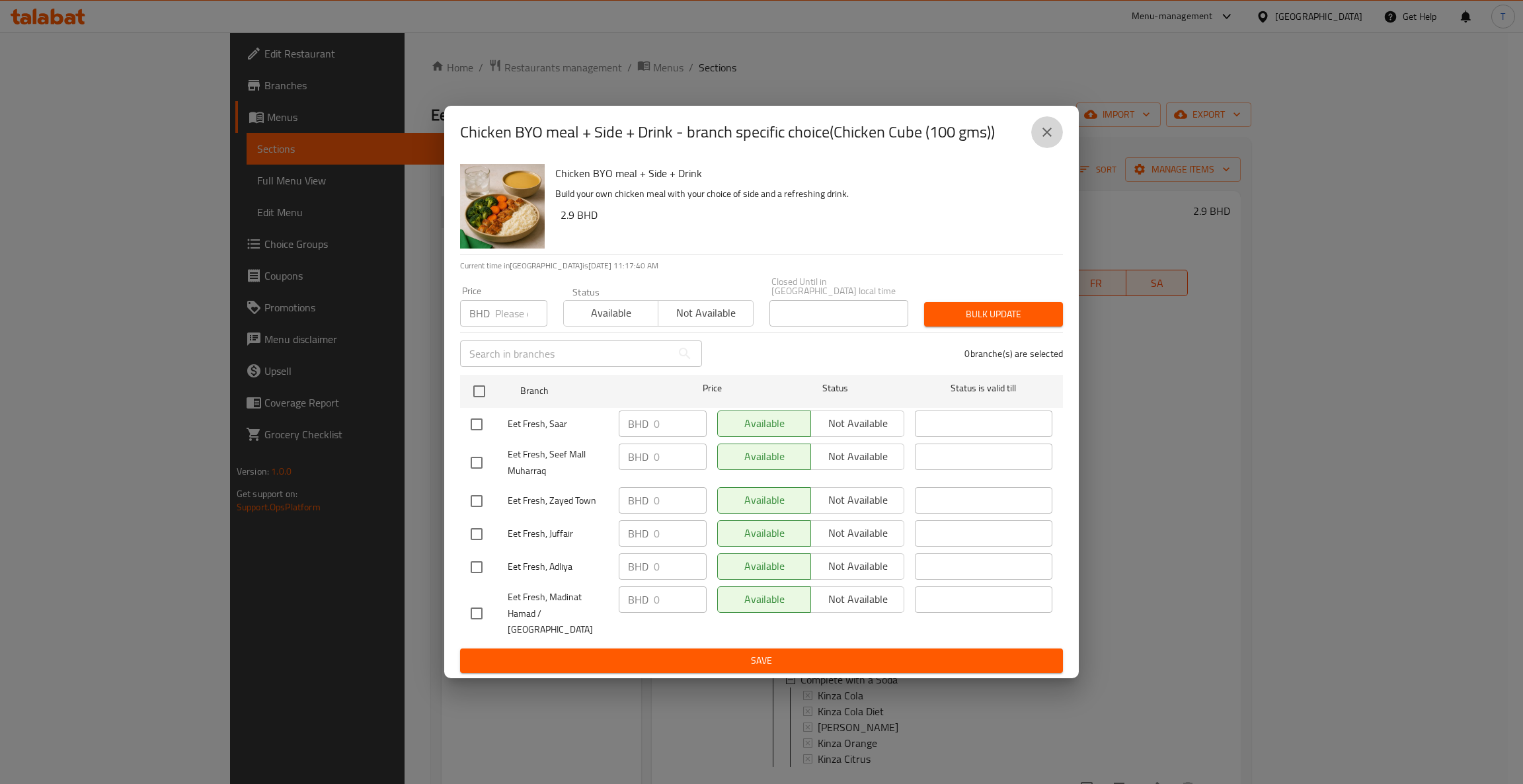
click at [1045, 140] on icon "close" at bounding box center [1047, 132] width 16 height 16
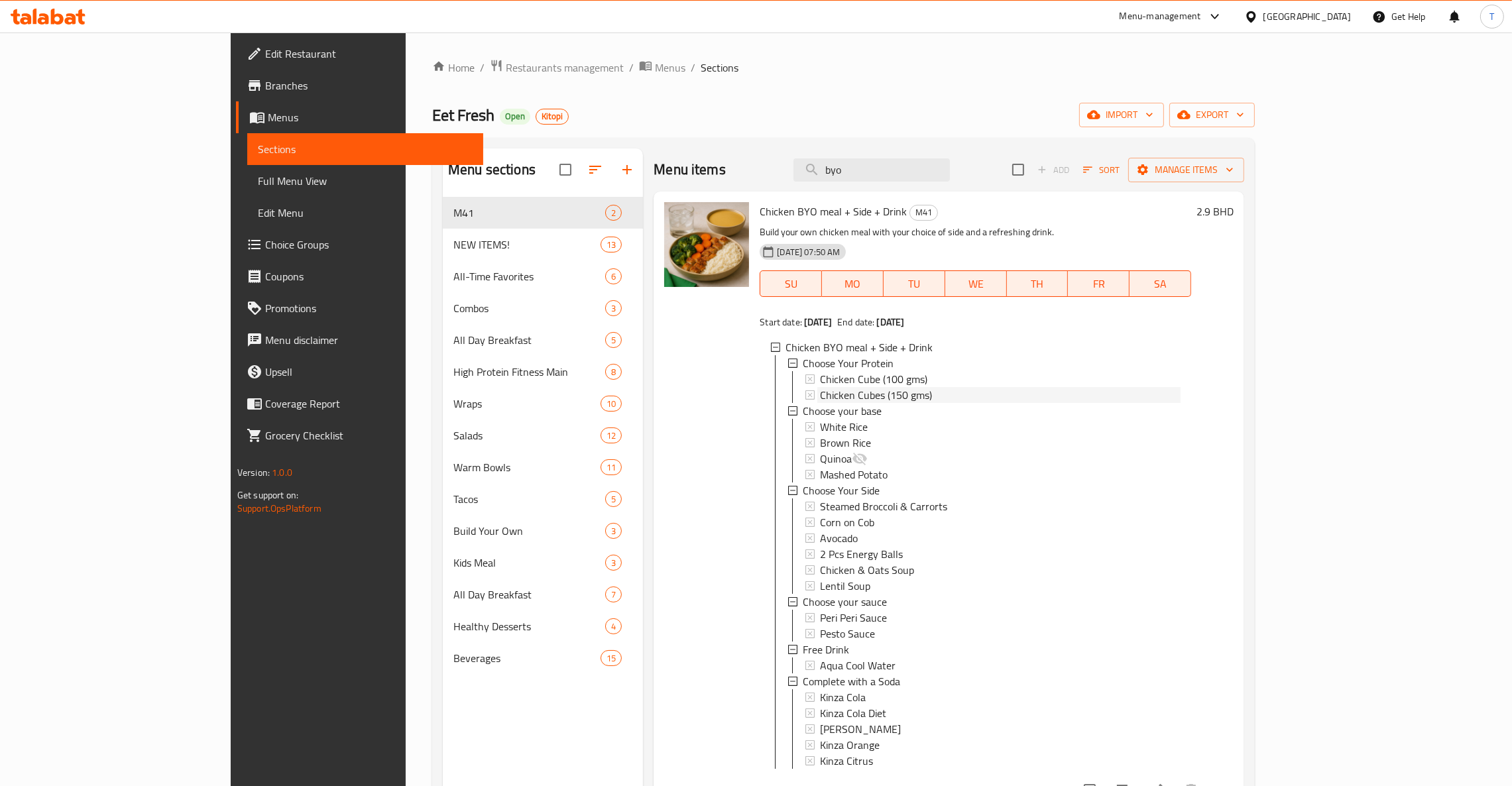
click at [820, 393] on span "Chicken Cubes (150 gms)" at bounding box center [875, 395] width 112 height 16
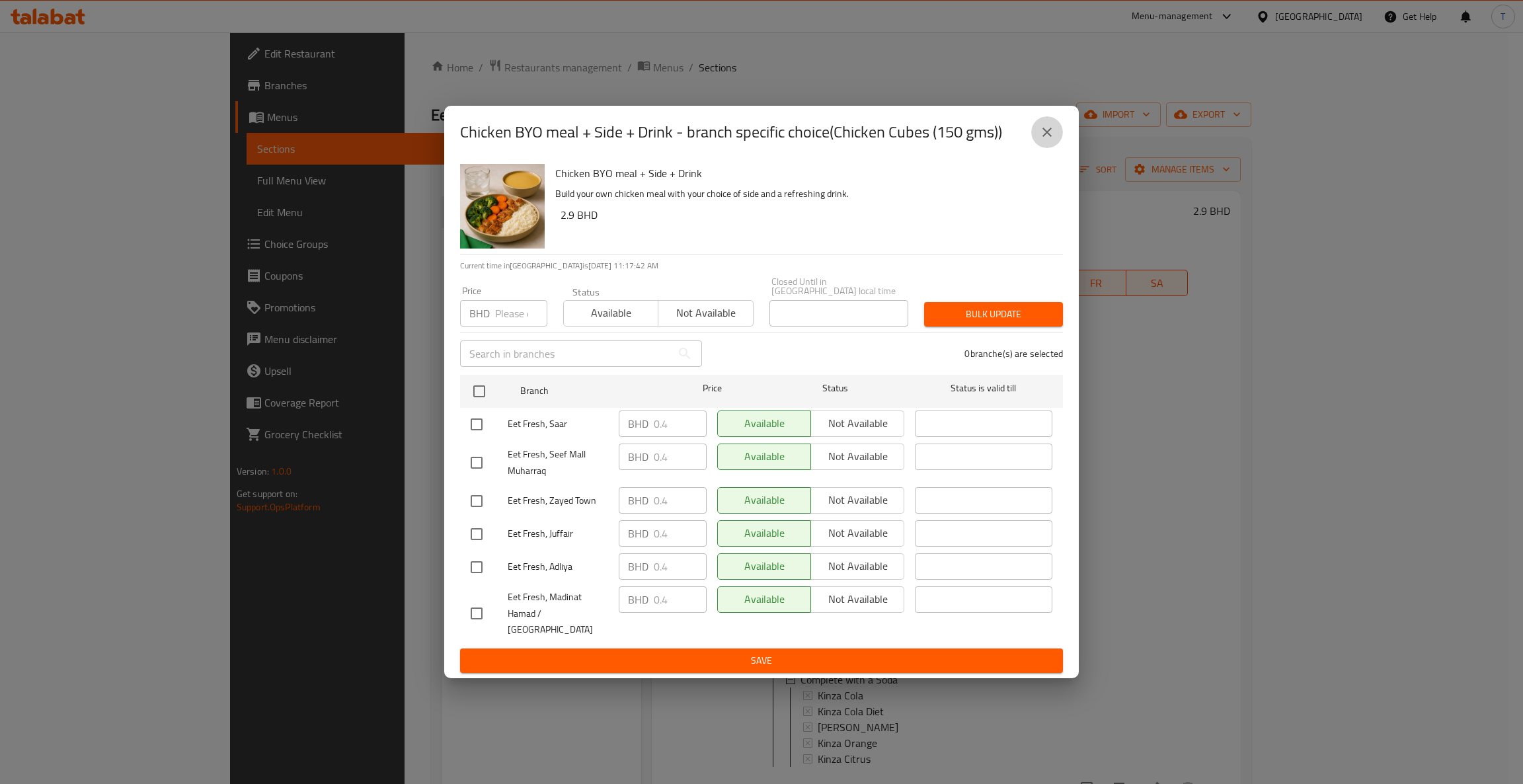
click at [1050, 140] on icon "close" at bounding box center [1047, 132] width 16 height 16
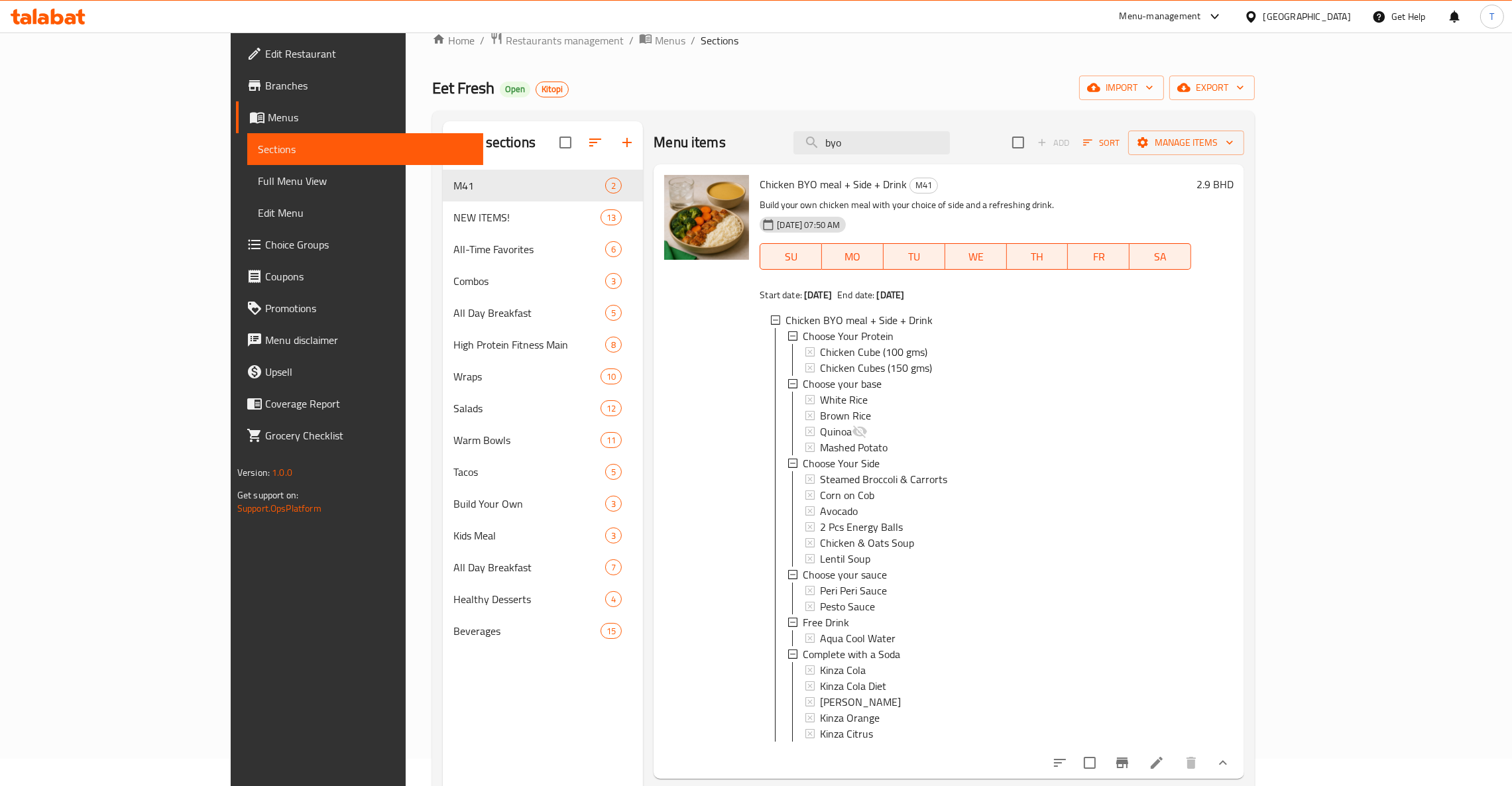
scroll to position [2, 0]
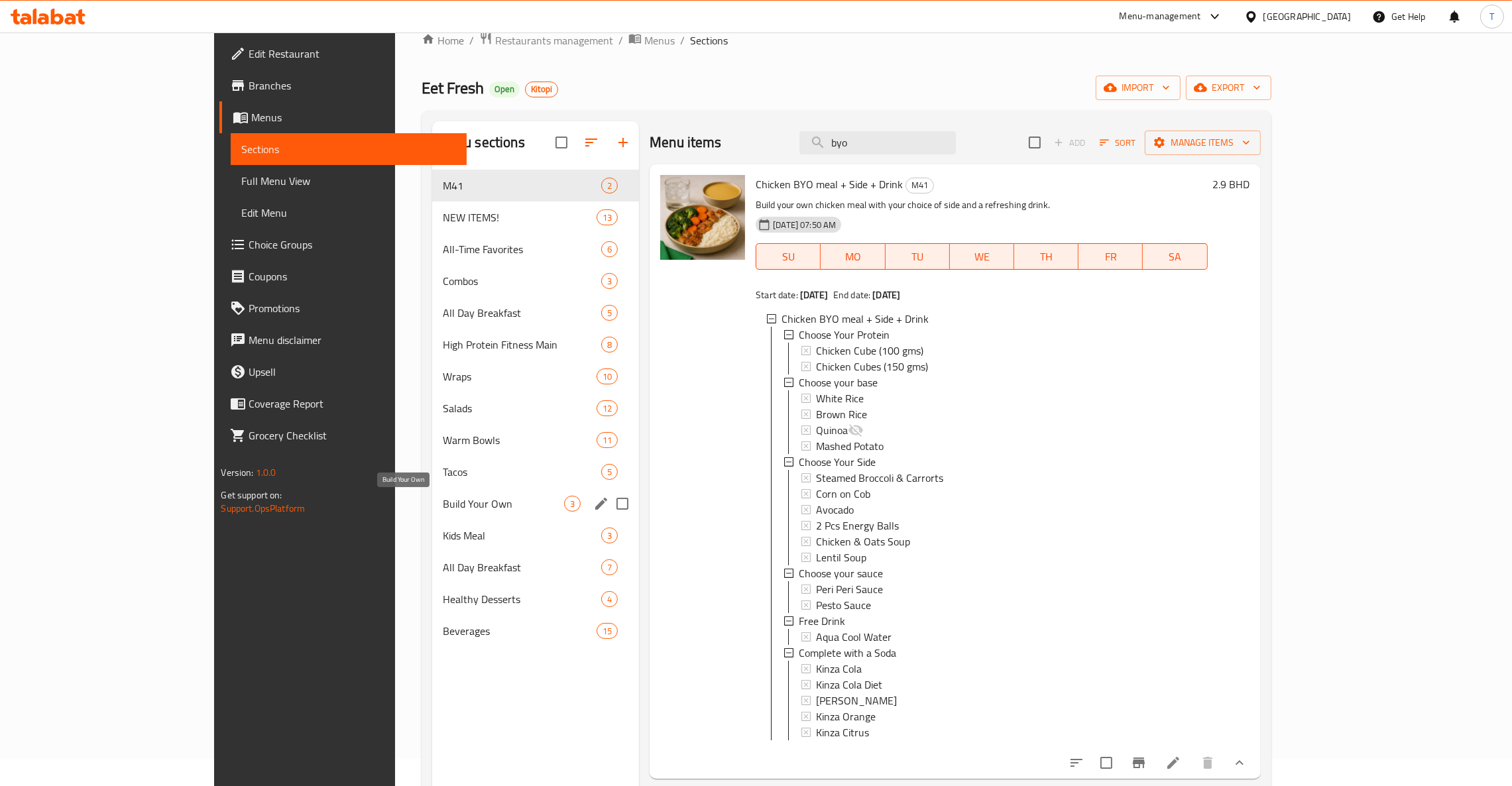
click at [443, 507] on span "Build Your Own" at bounding box center [503, 503] width 121 height 16
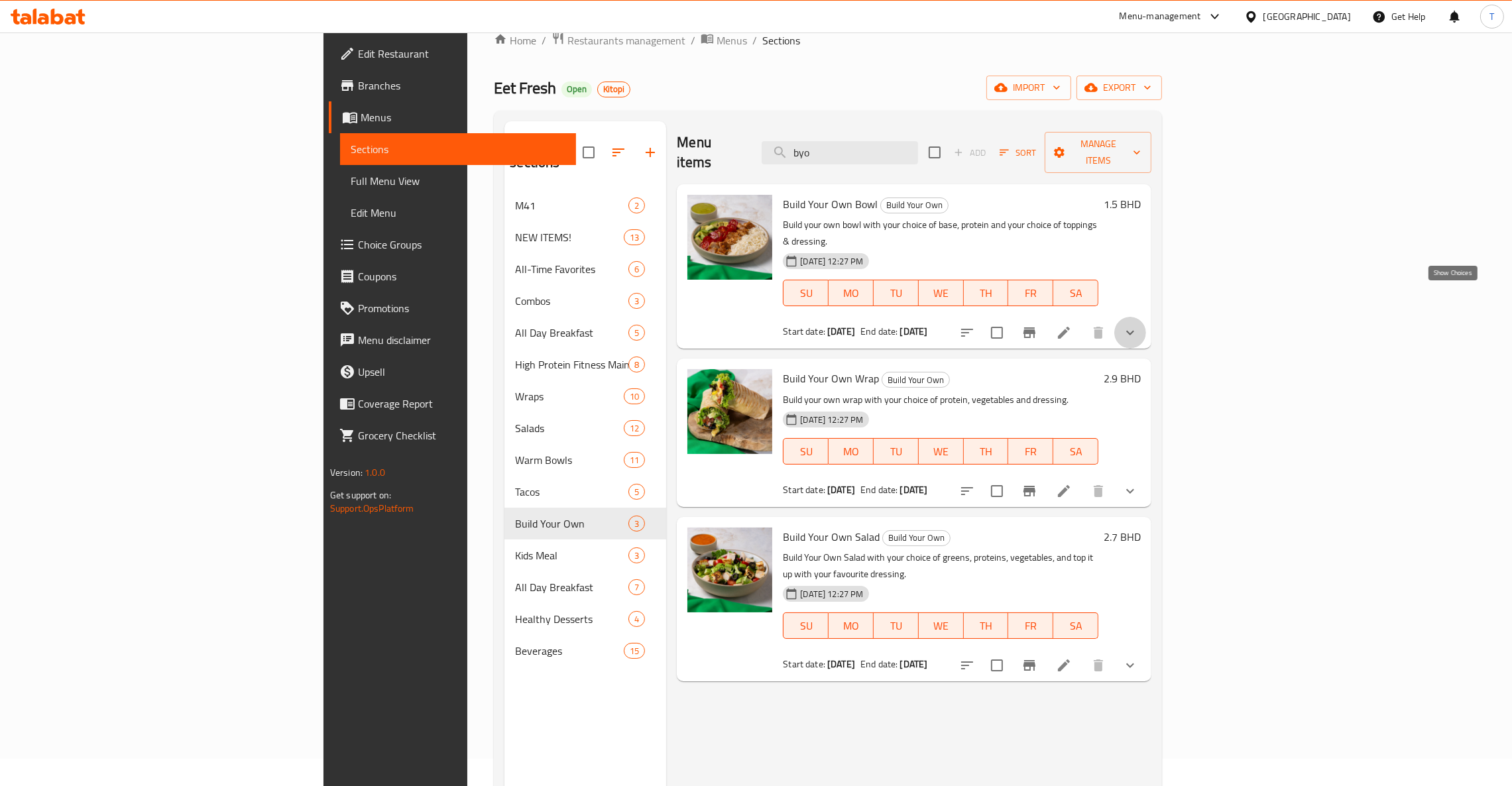
click at [1138, 325] on icon "show more" at bounding box center [1130, 333] width 16 height 16
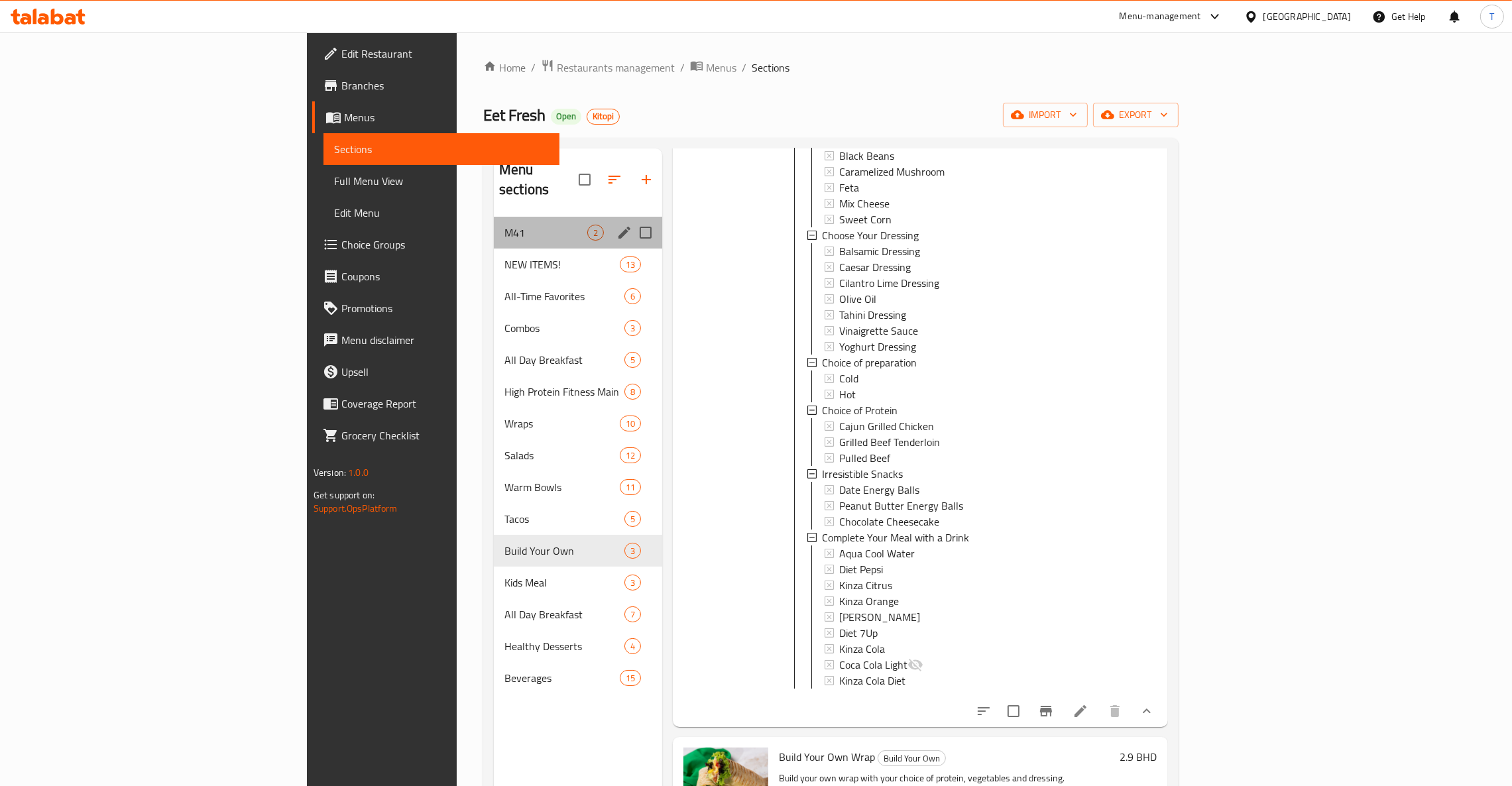
click at [494, 217] on div "M41 2" at bounding box center [578, 233] width 169 height 32
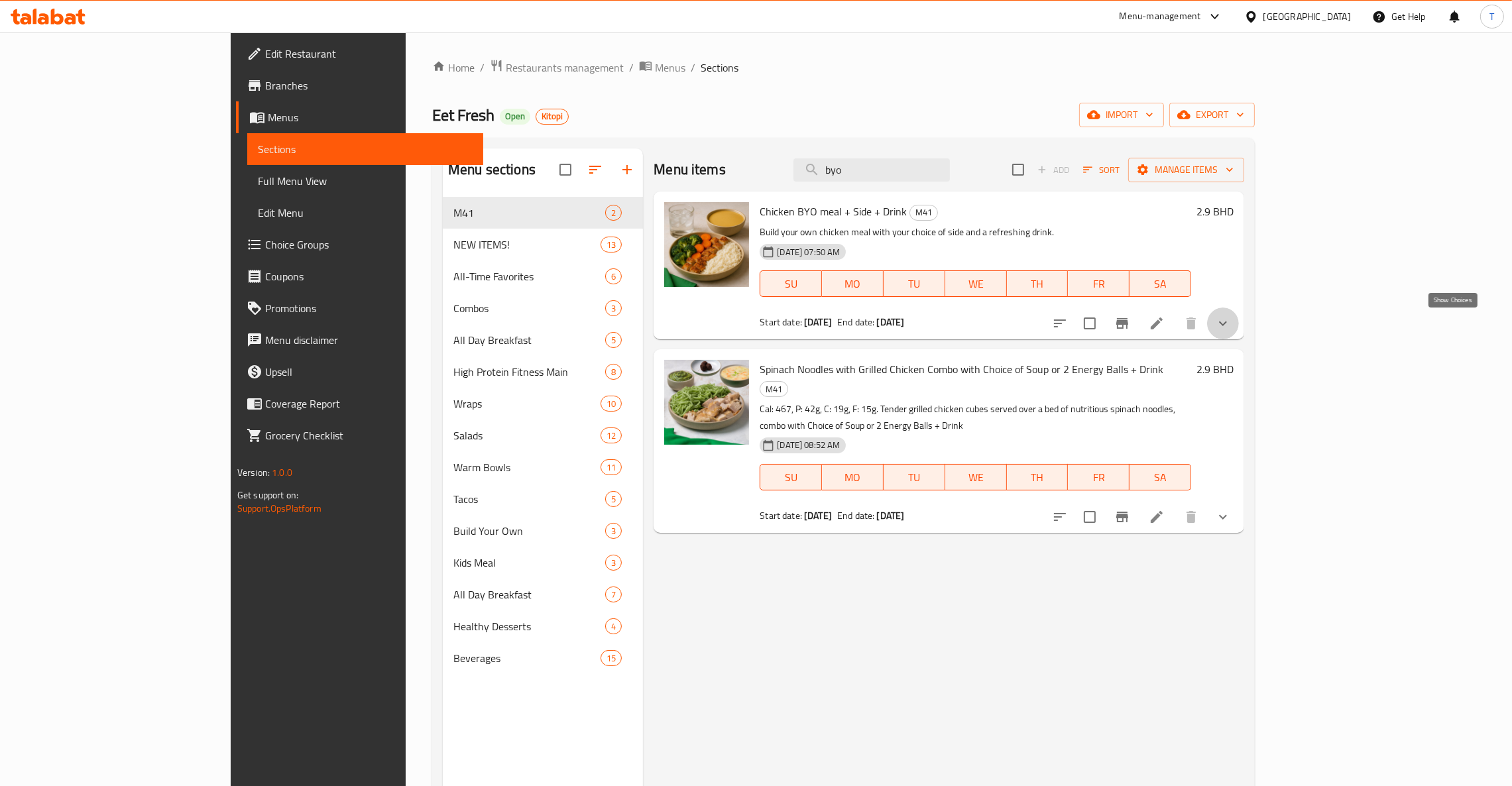
click at [1231, 323] on icon "show more" at bounding box center [1223, 323] width 16 height 16
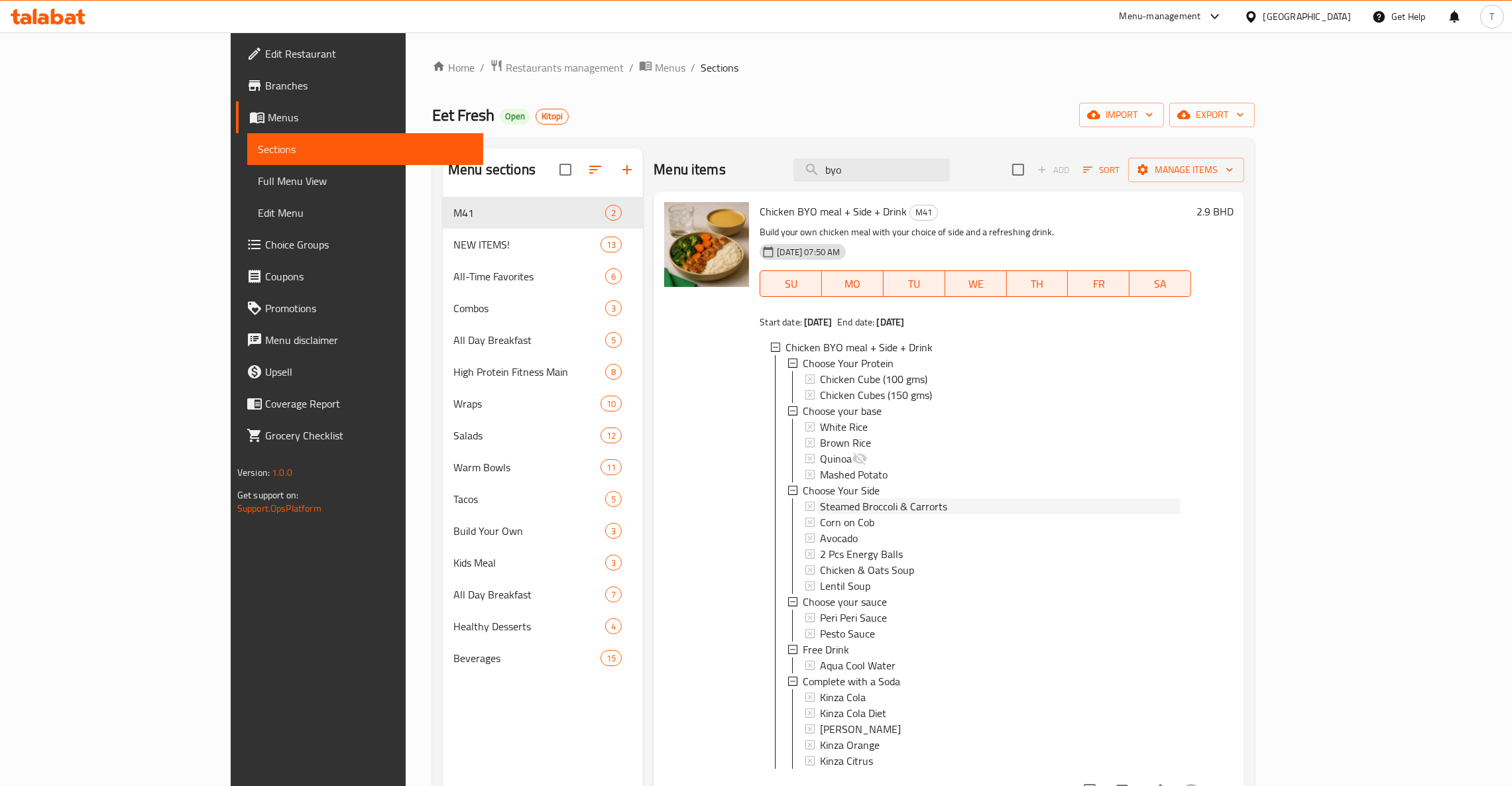
click at [874, 503] on span "Steamed Broccoli & Carrorts" at bounding box center [883, 506] width 127 height 16
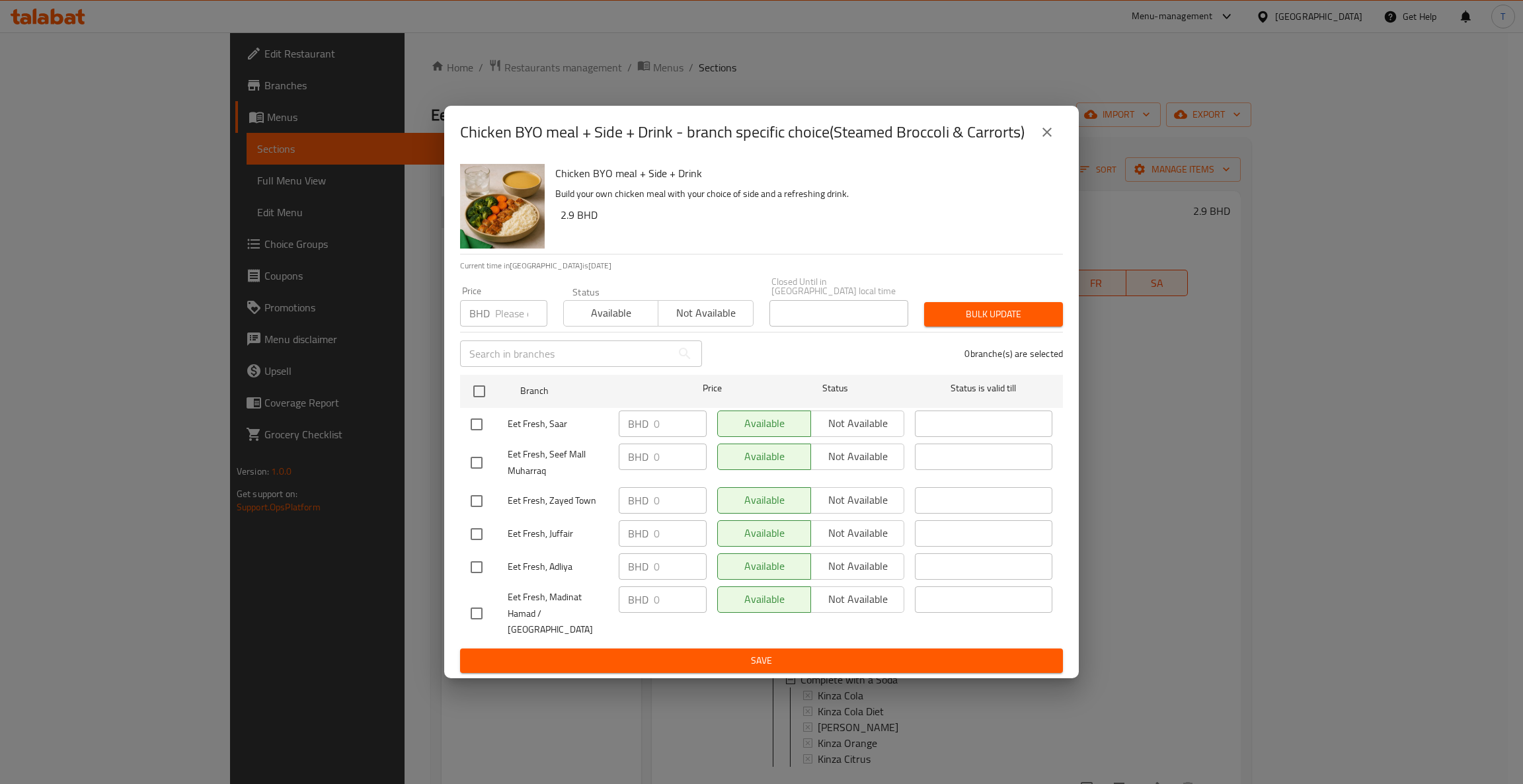
click at [1053, 137] on icon "close" at bounding box center [1047, 132] width 16 height 16
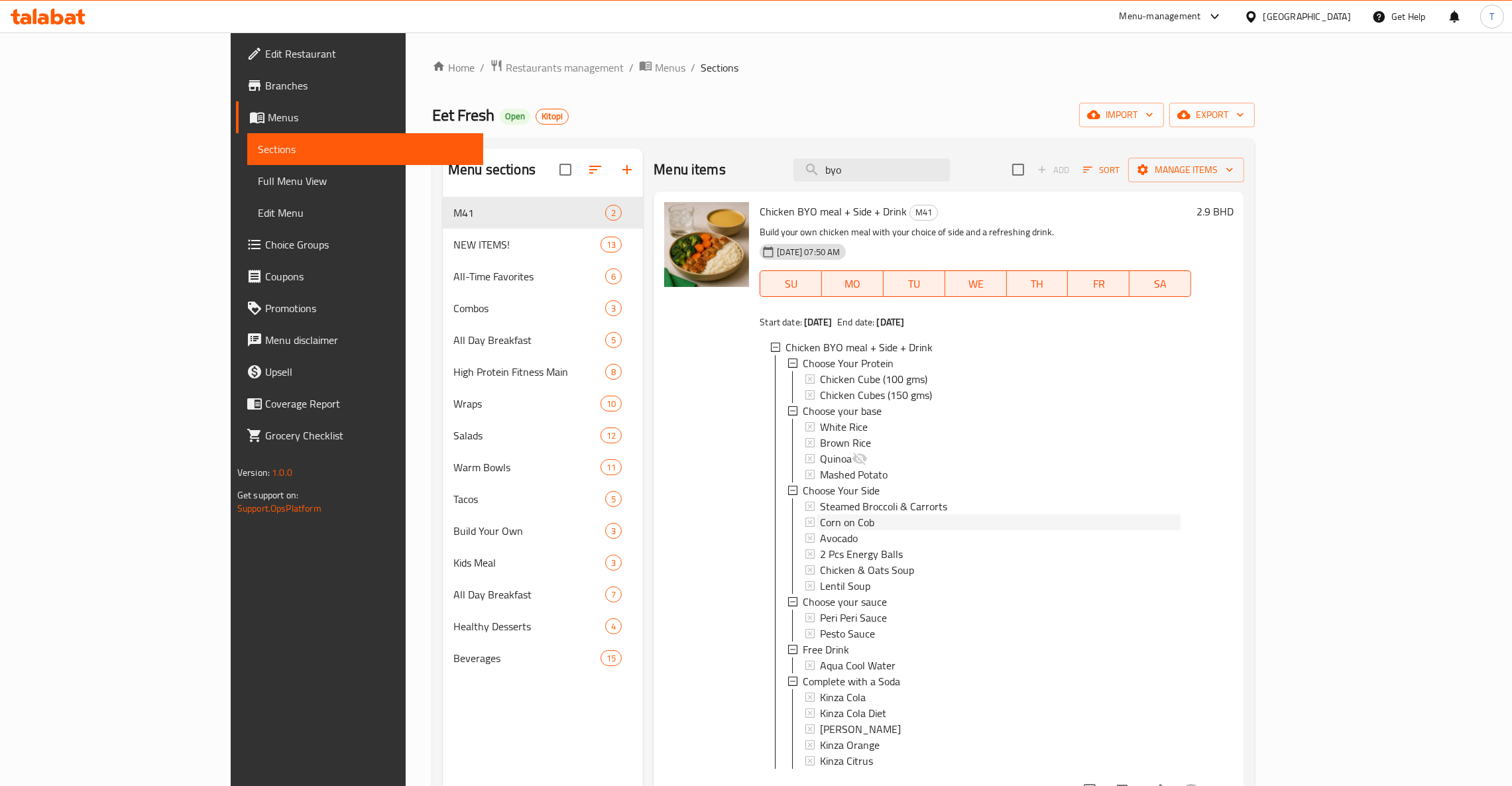
click at [820, 528] on span "Corn on Cob" at bounding box center [847, 522] width 55 height 16
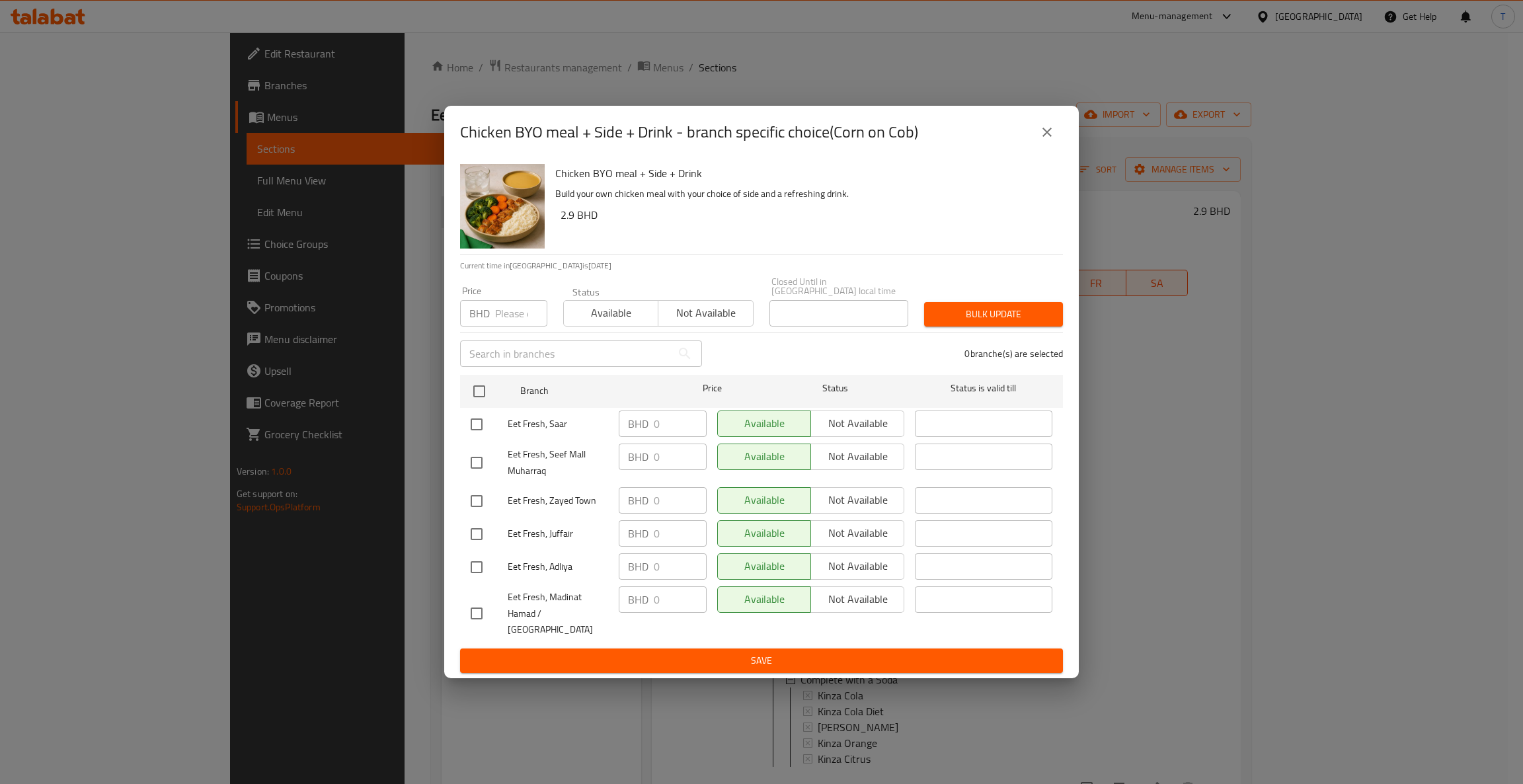
click at [1038, 148] on button "close" at bounding box center [1047, 132] width 32 height 32
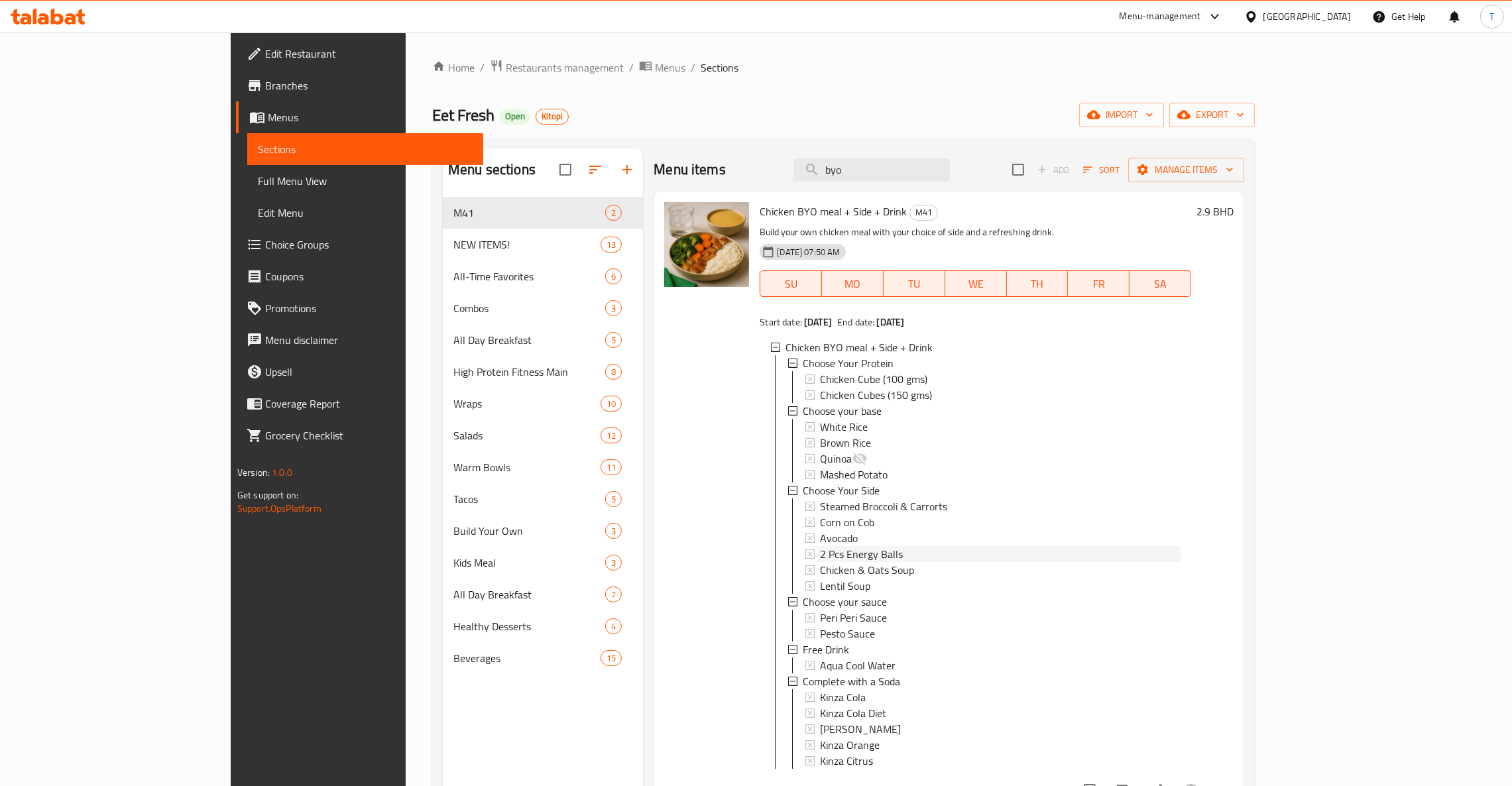
click at [820, 546] on span "2 Pcs Energy Balls" at bounding box center [861, 553] width 83 height 16
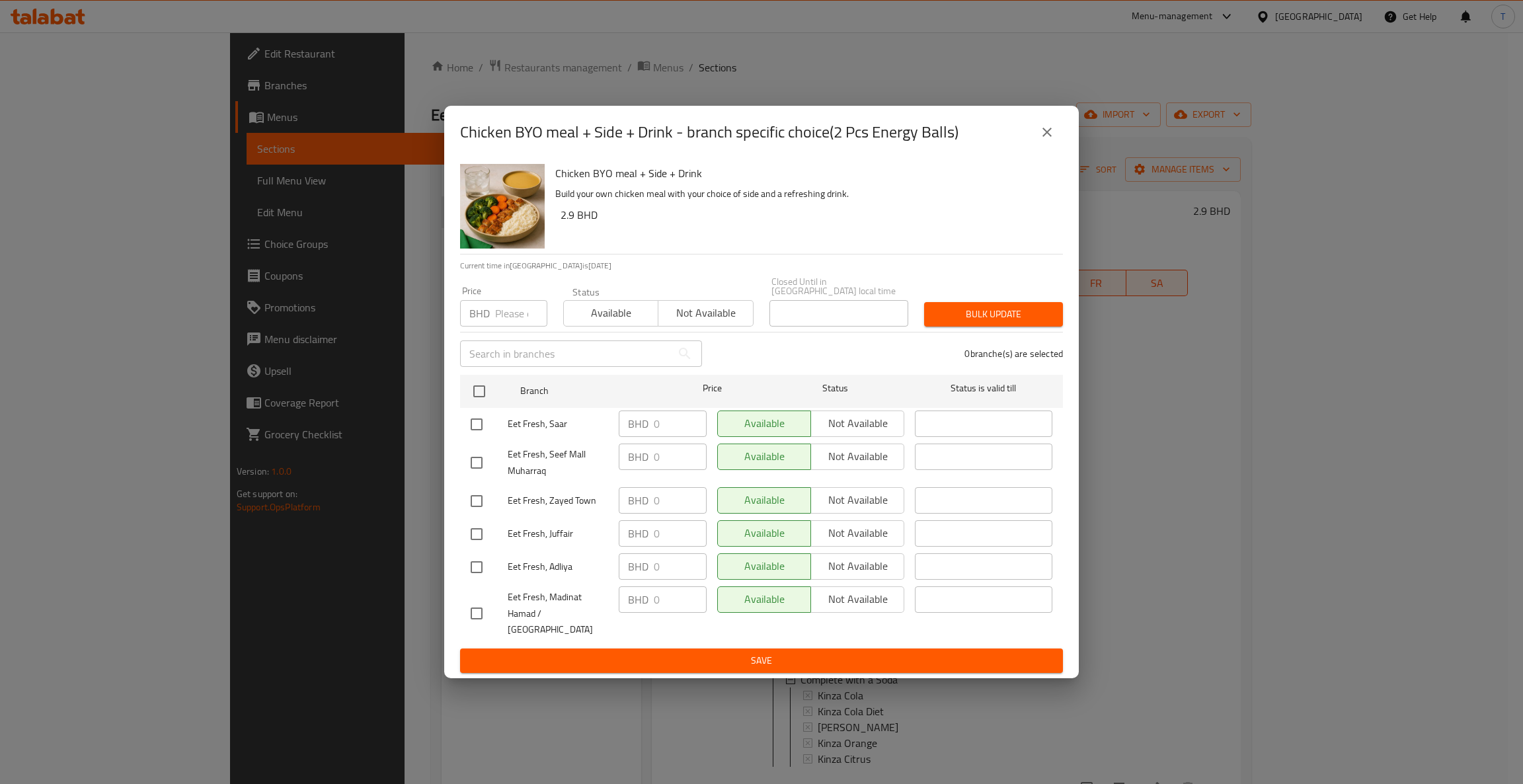
click at [1040, 138] on icon "close" at bounding box center [1047, 132] width 16 height 16
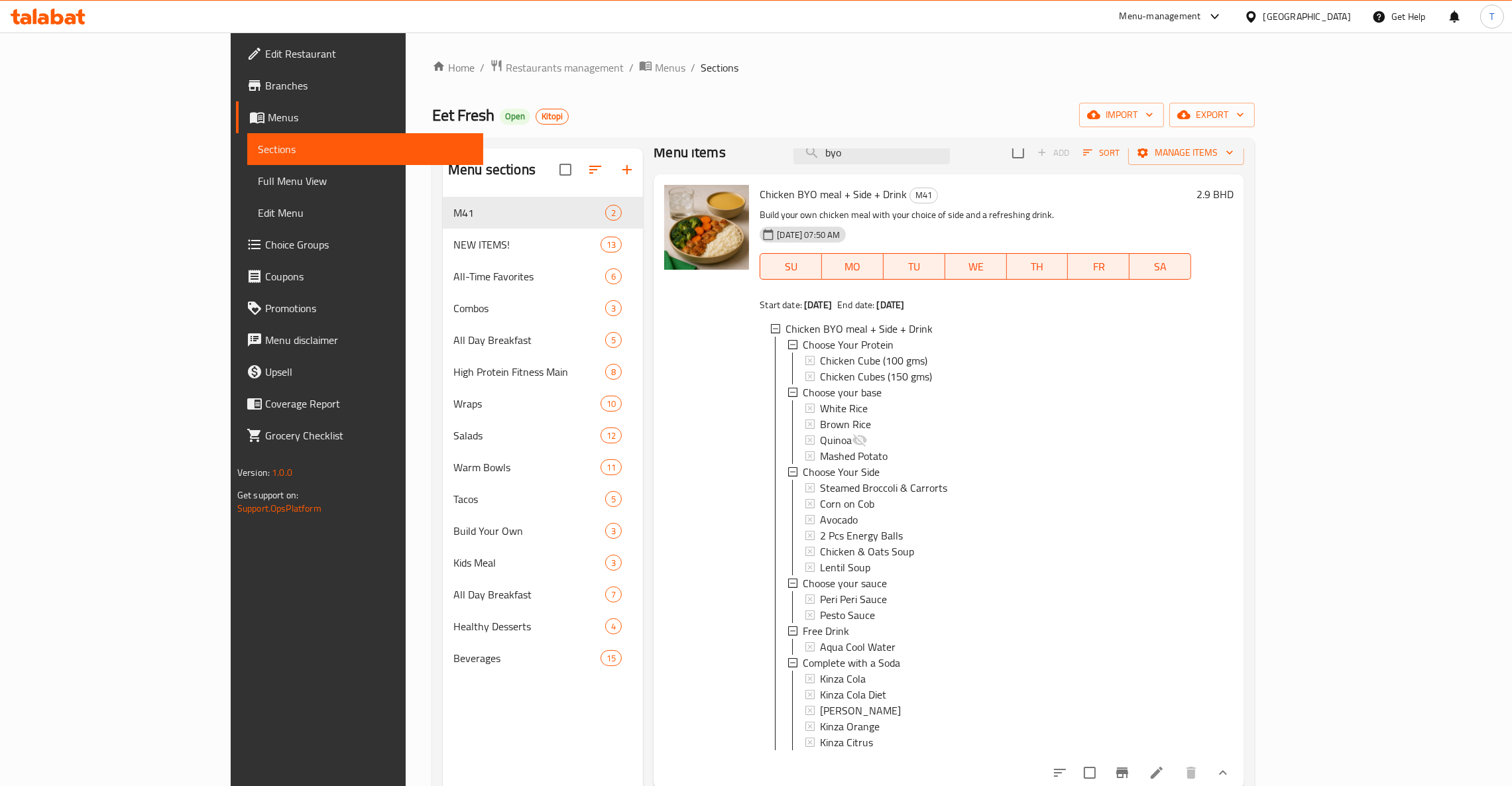
scroll to position [44, 0]
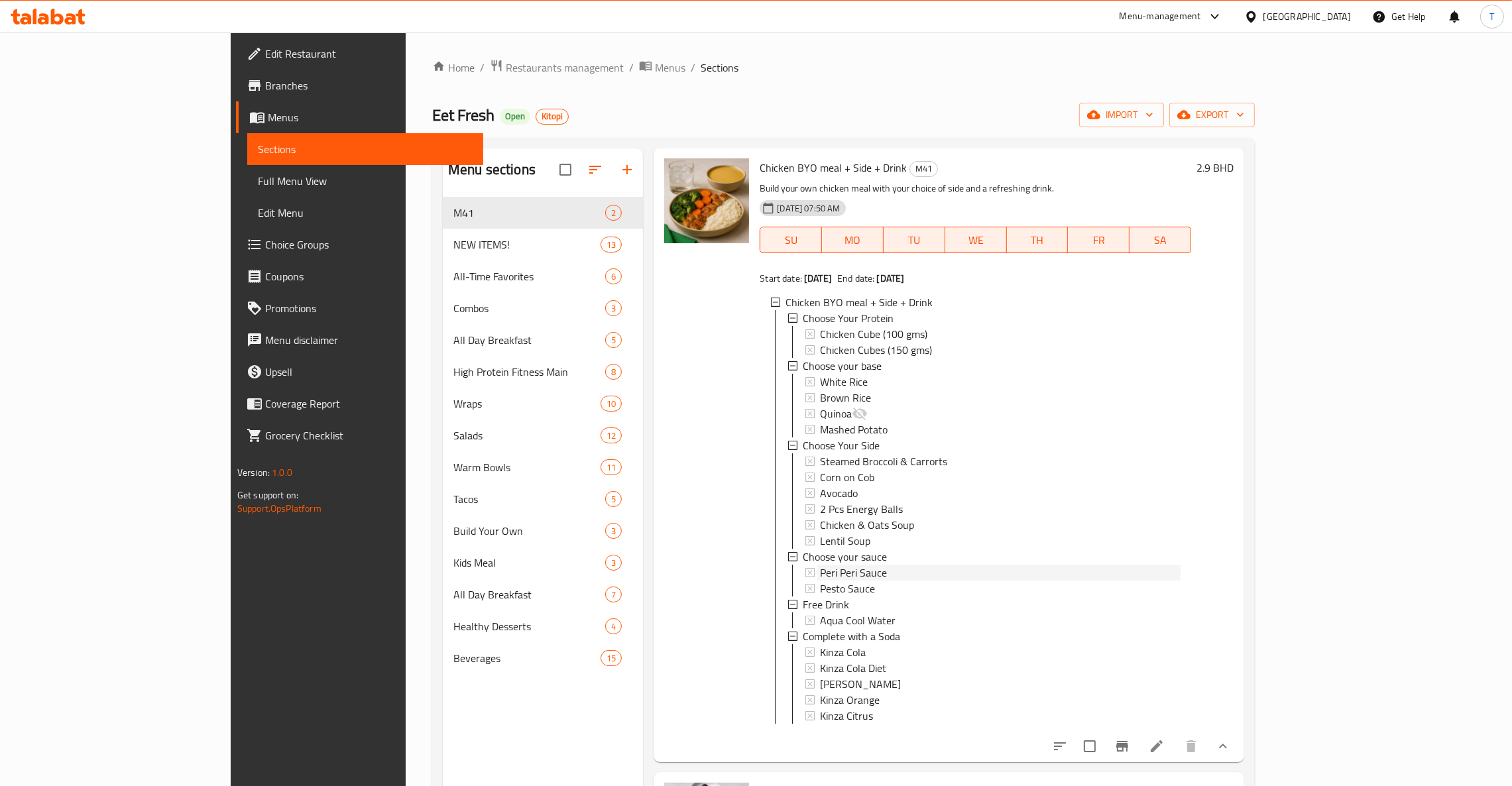
click at [833, 568] on div "Peri Peri Sauce" at bounding box center [1000, 572] width 361 height 16
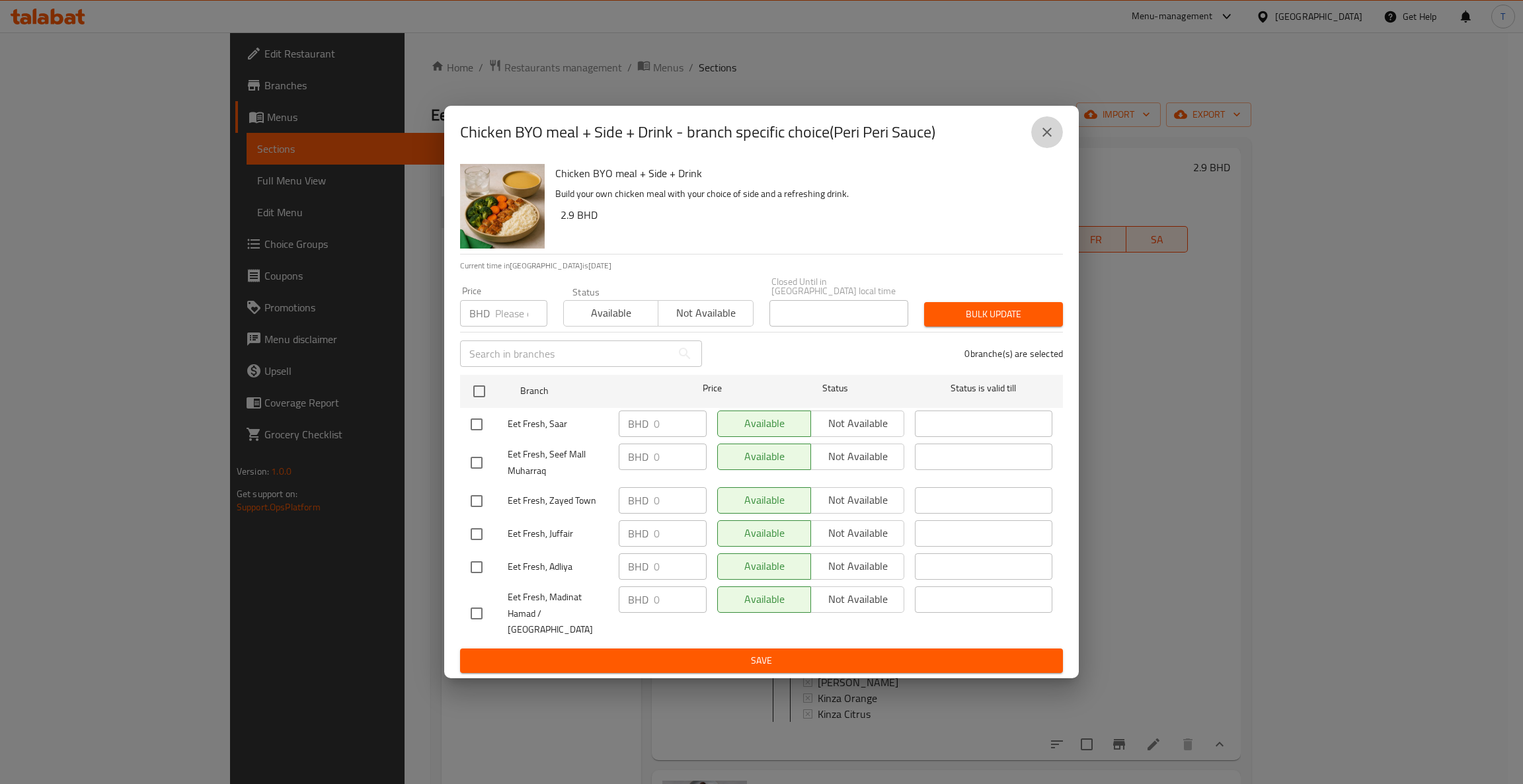
click at [1056, 137] on button "close" at bounding box center [1047, 132] width 32 height 32
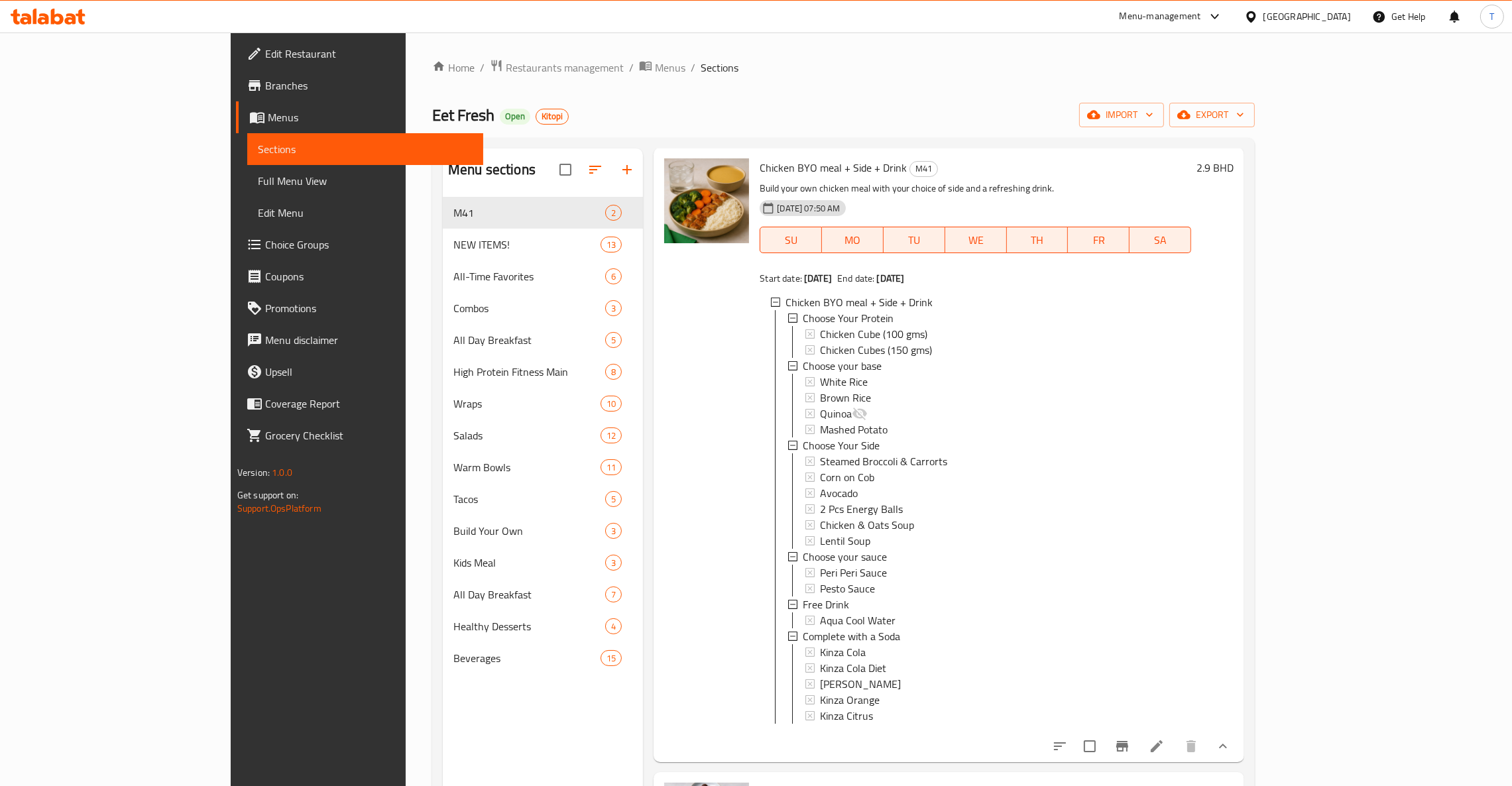
scroll to position [0, 0]
drag, startPoint x: 898, startPoint y: 308, endPoint x: 708, endPoint y: 306, distance: 190.0
click at [760, 306] on div "Chicken BYO meal + Side + Drink Choose Your Protein Chicken Cube (100 gms) Chic…" at bounding box center [975, 513] width 431 height 456
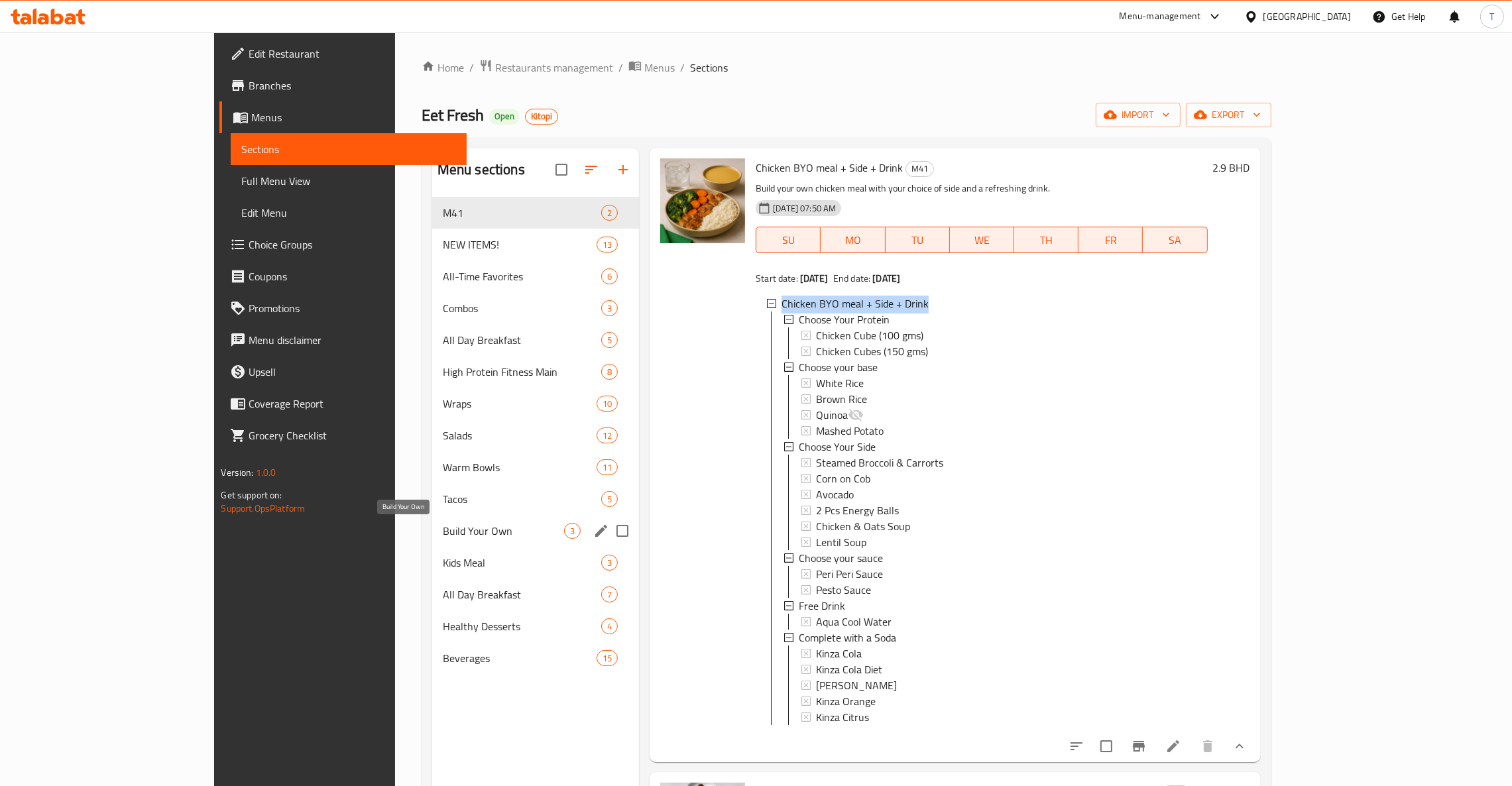
click at [443, 535] on span "Build Your Own" at bounding box center [503, 531] width 121 height 16
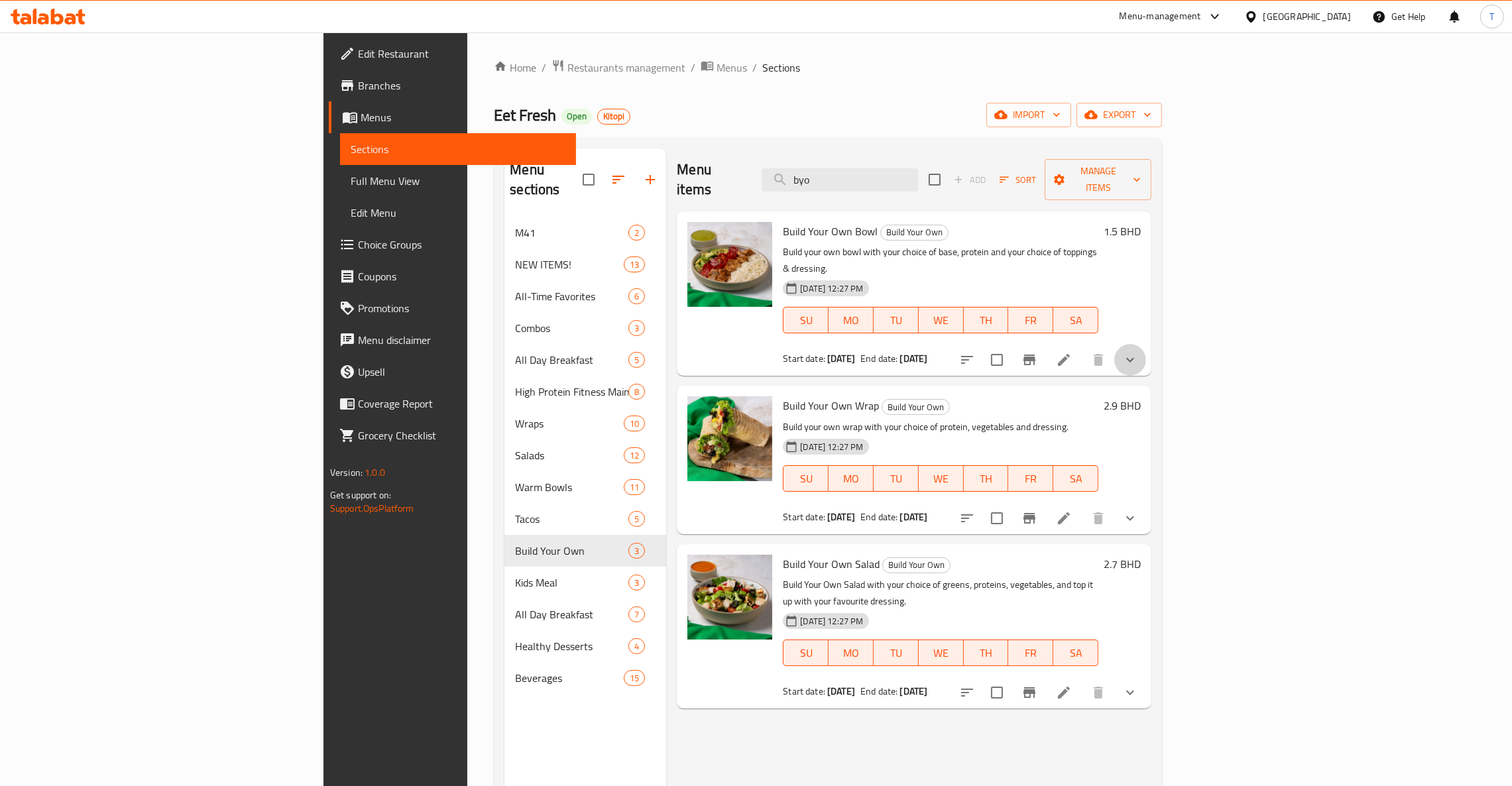
click at [1146, 343] on button "show more" at bounding box center [1130, 359] width 32 height 32
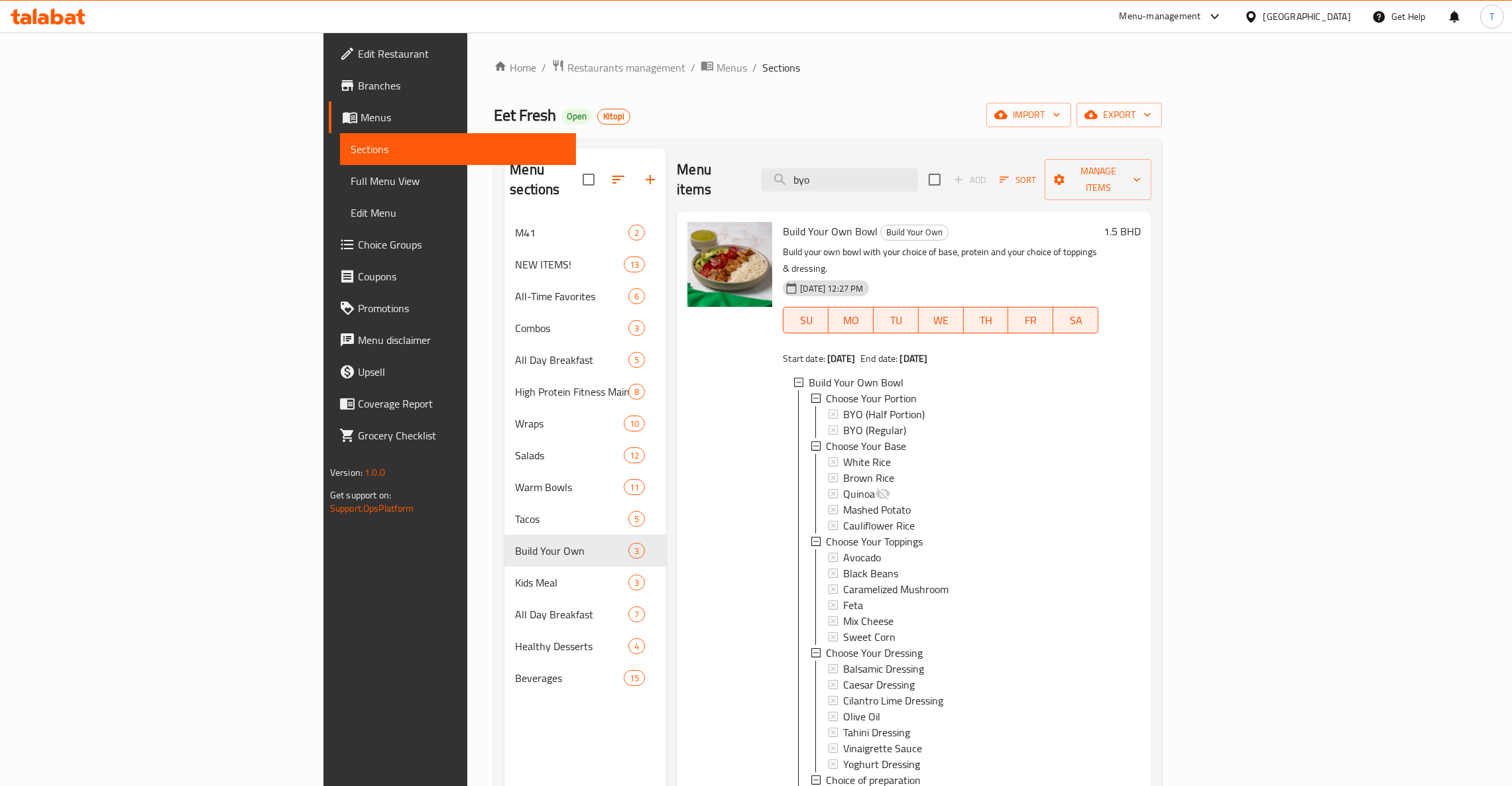
scroll to position [503, 0]
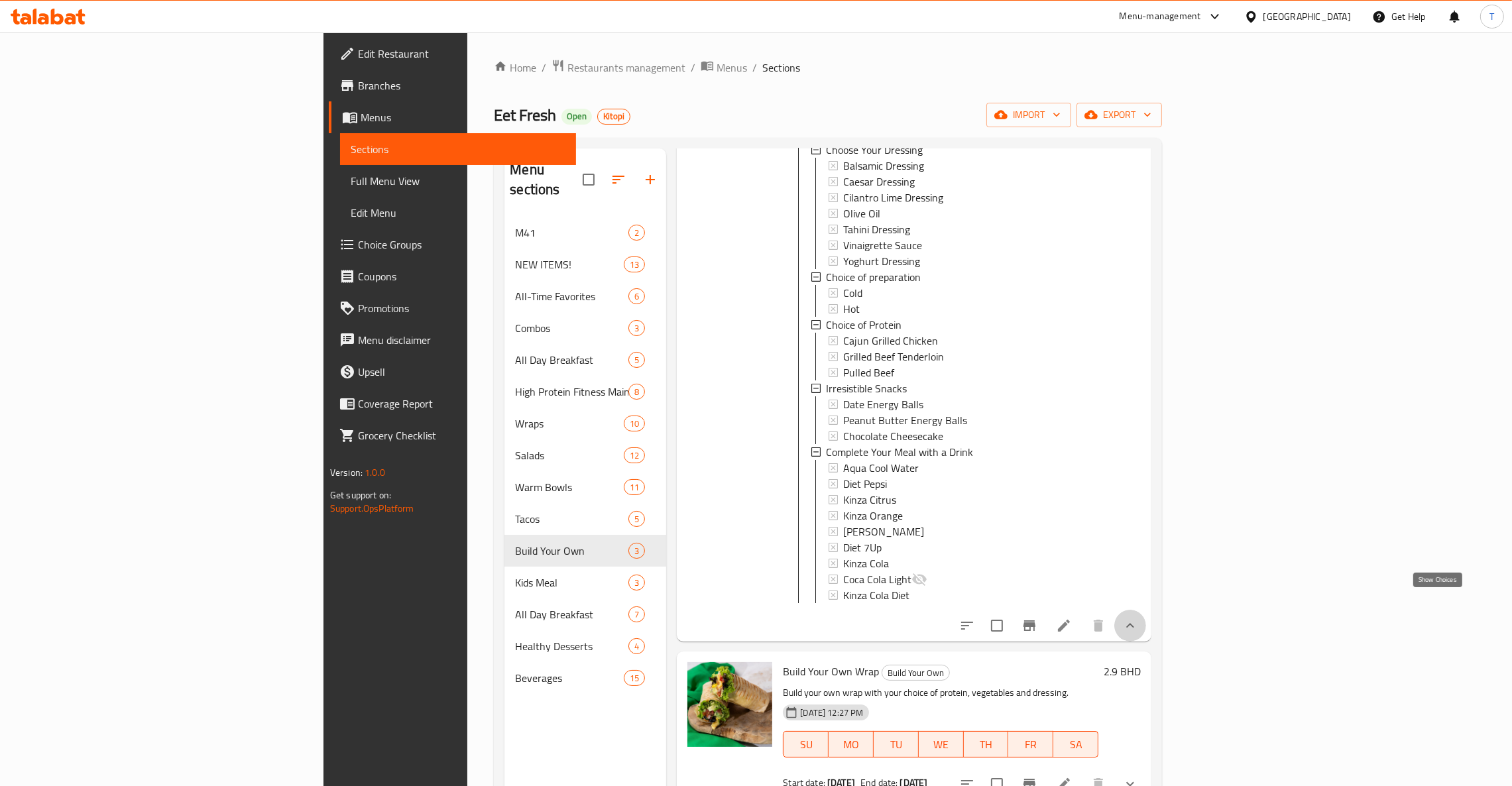
click at [1138, 617] on icon "show more" at bounding box center [1130, 625] width 16 height 16
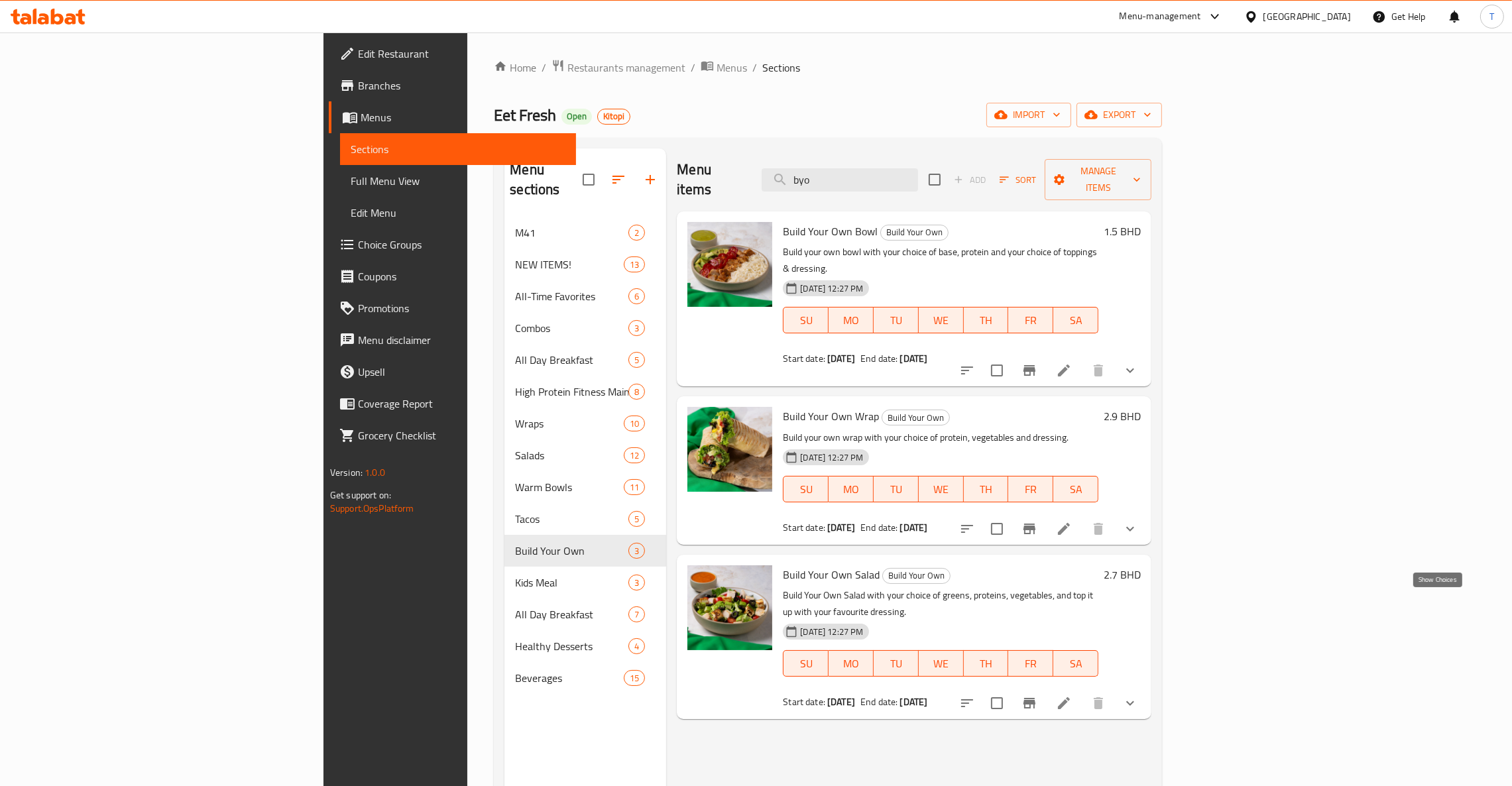
scroll to position [0, 0]
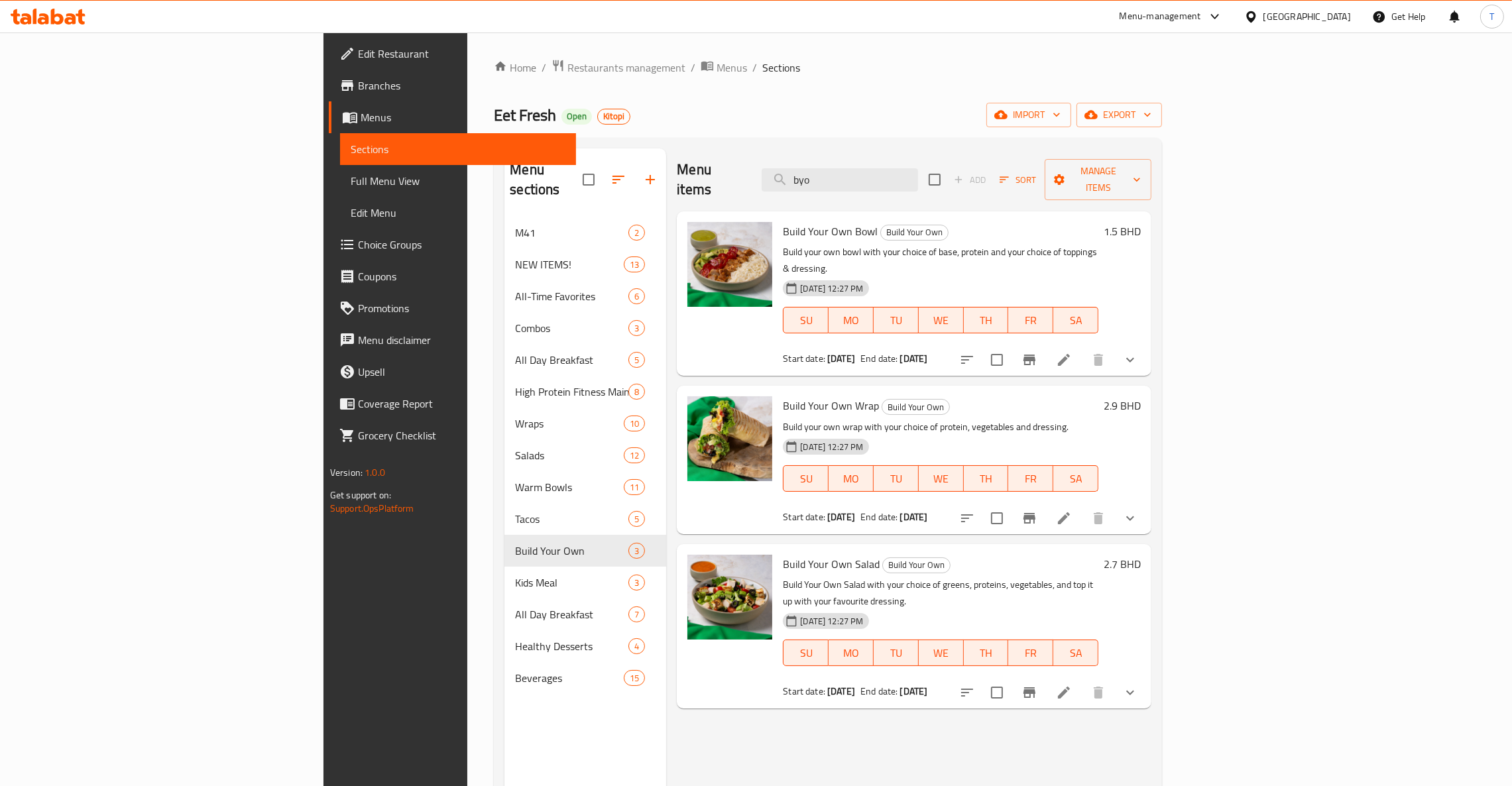
click at [1138, 352] on icon "show more" at bounding box center [1130, 360] width 16 height 16
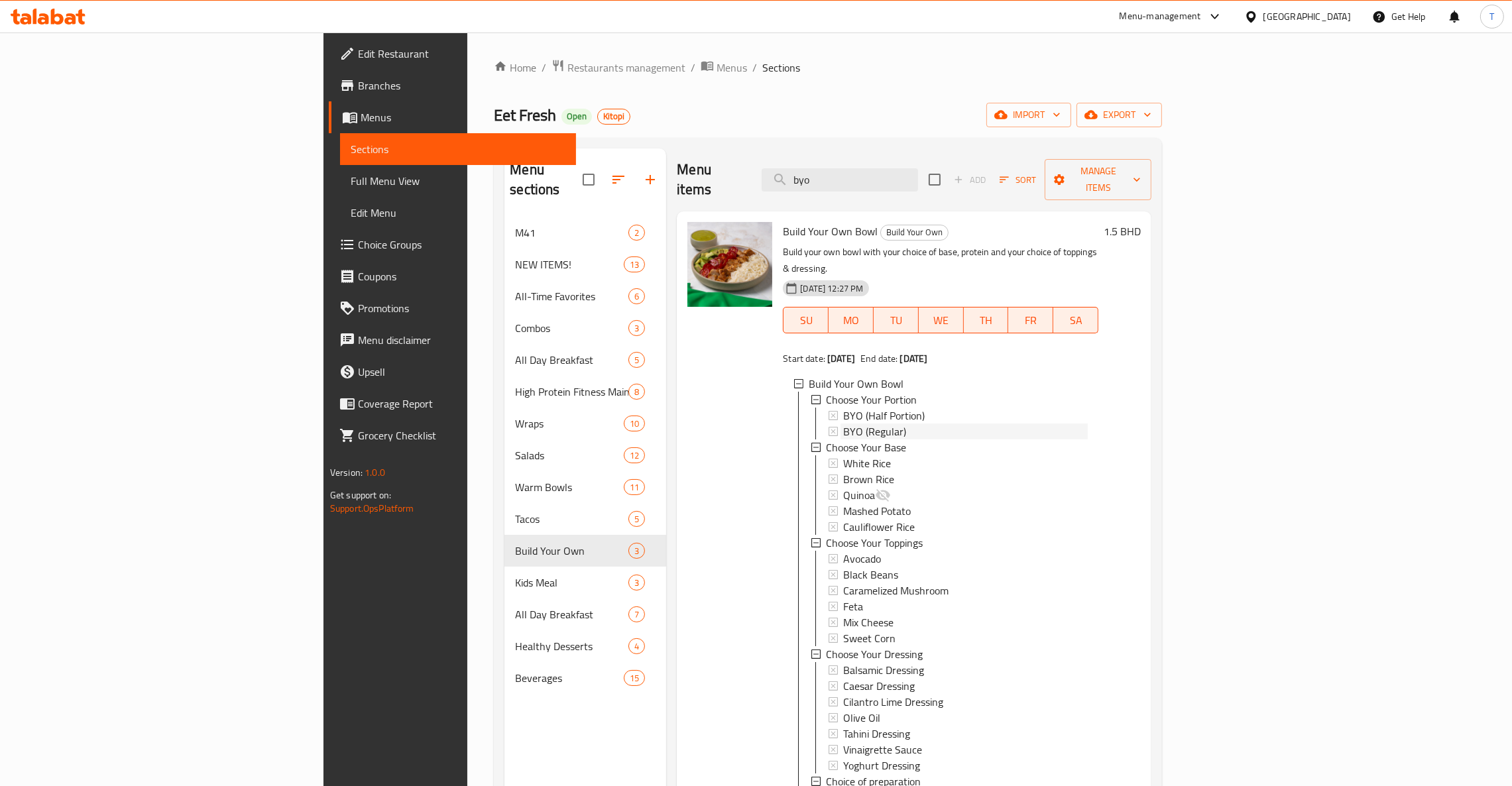
click at [843, 423] on span "BYO (Regular)" at bounding box center [874, 431] width 63 height 16
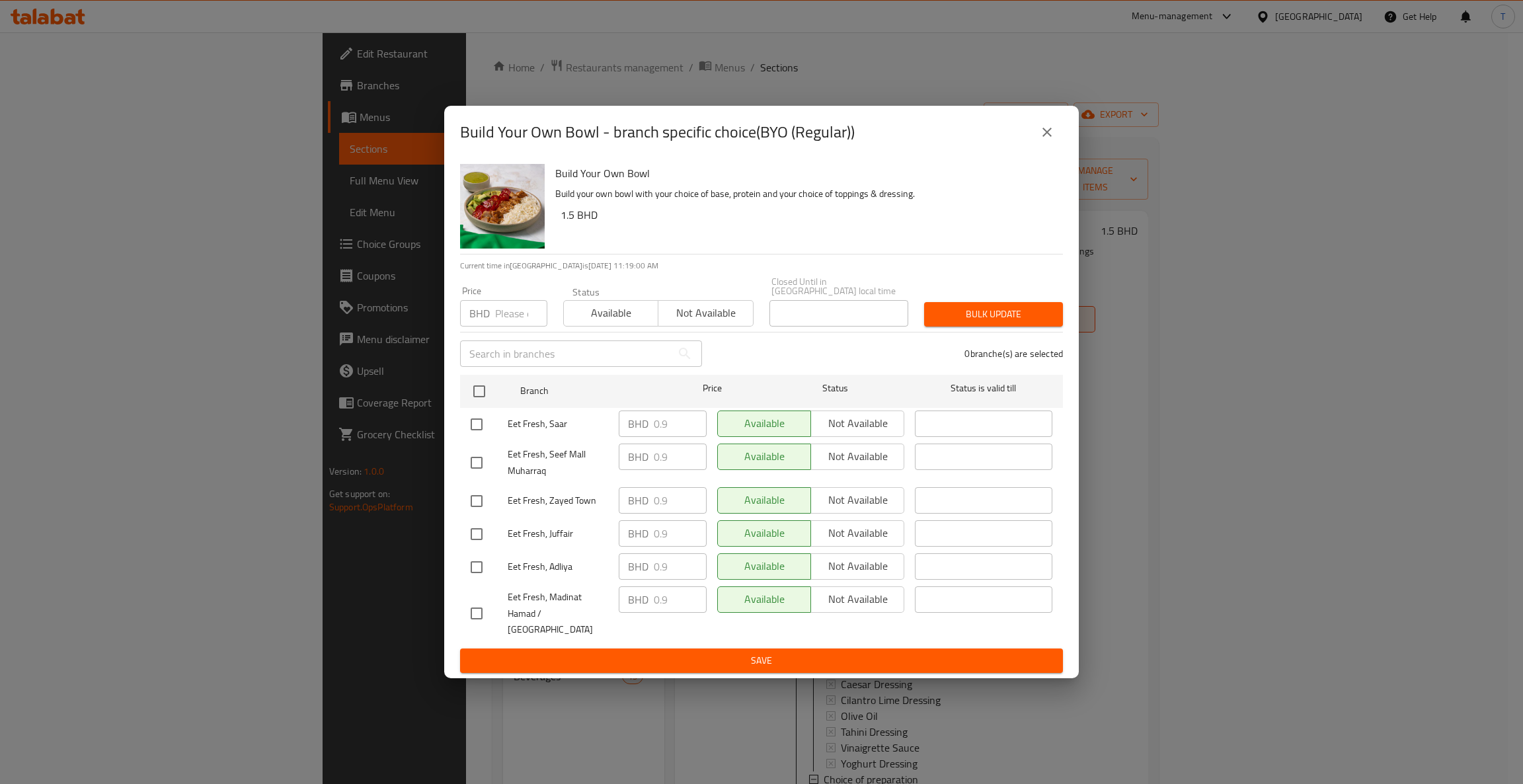
click at [1045, 137] on icon "close" at bounding box center [1047, 132] width 9 height 9
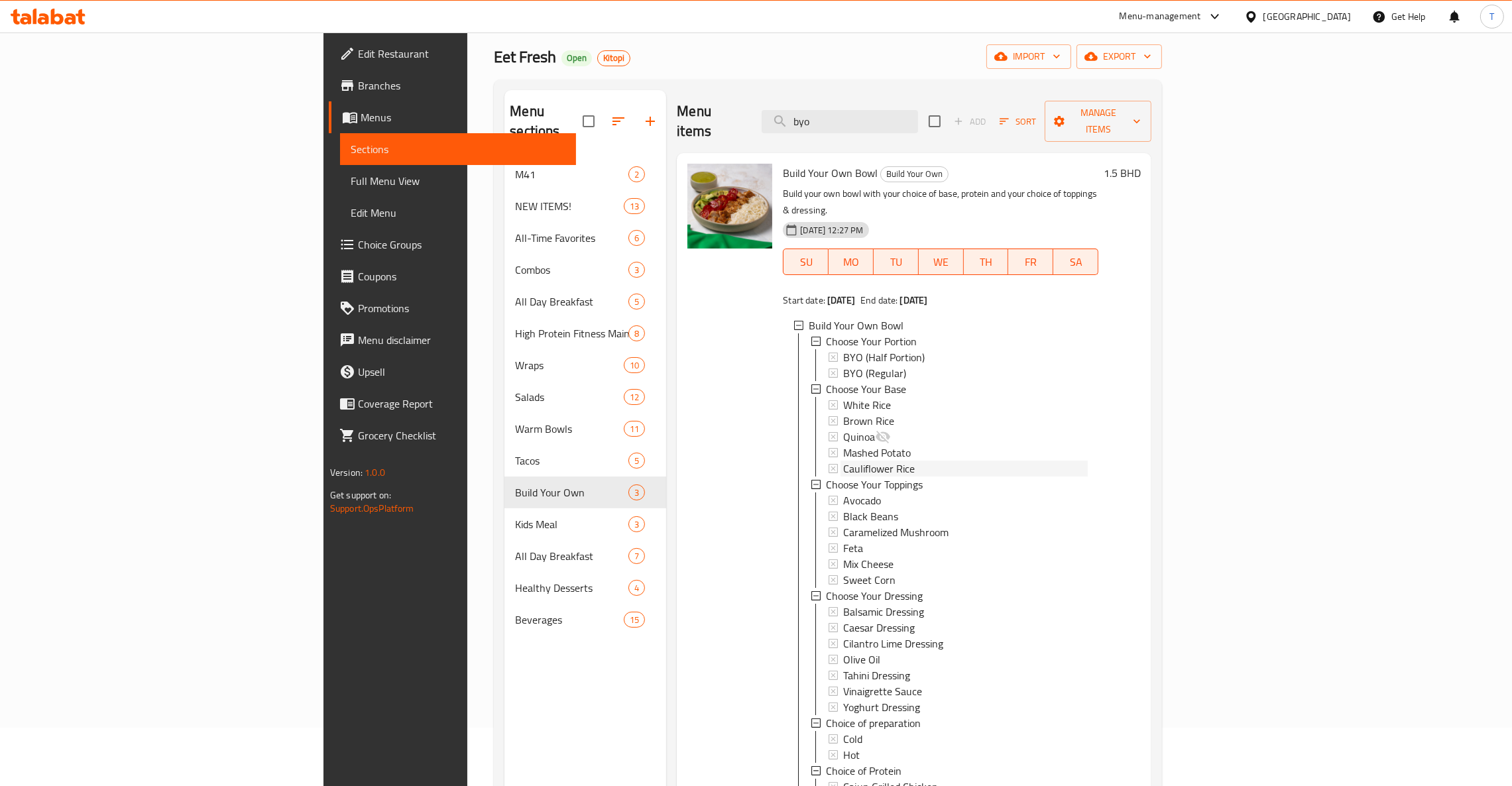
click at [843, 461] on span "Cauliflower Rice" at bounding box center [879, 468] width 72 height 16
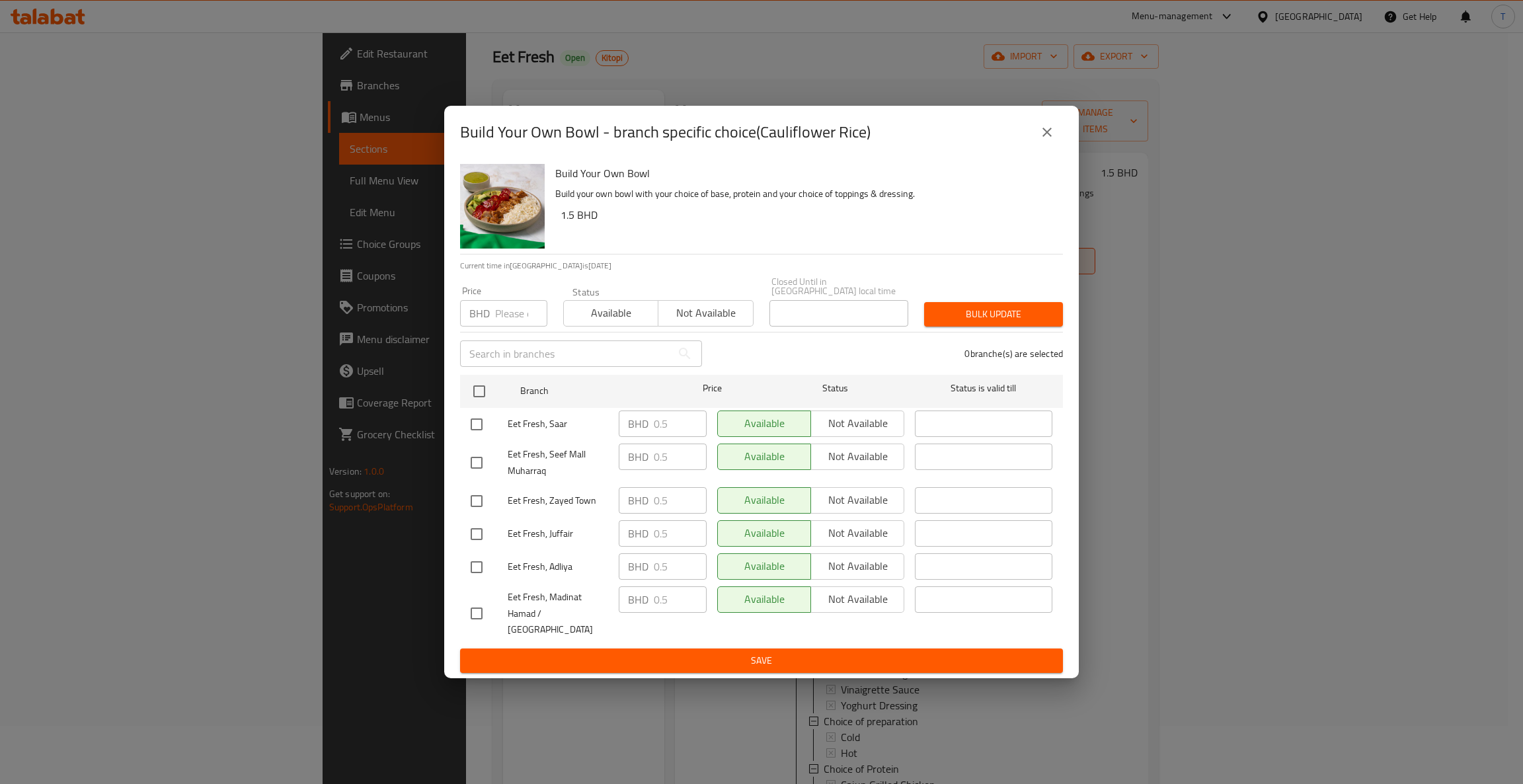
click at [1053, 140] on icon "close" at bounding box center [1047, 132] width 16 height 16
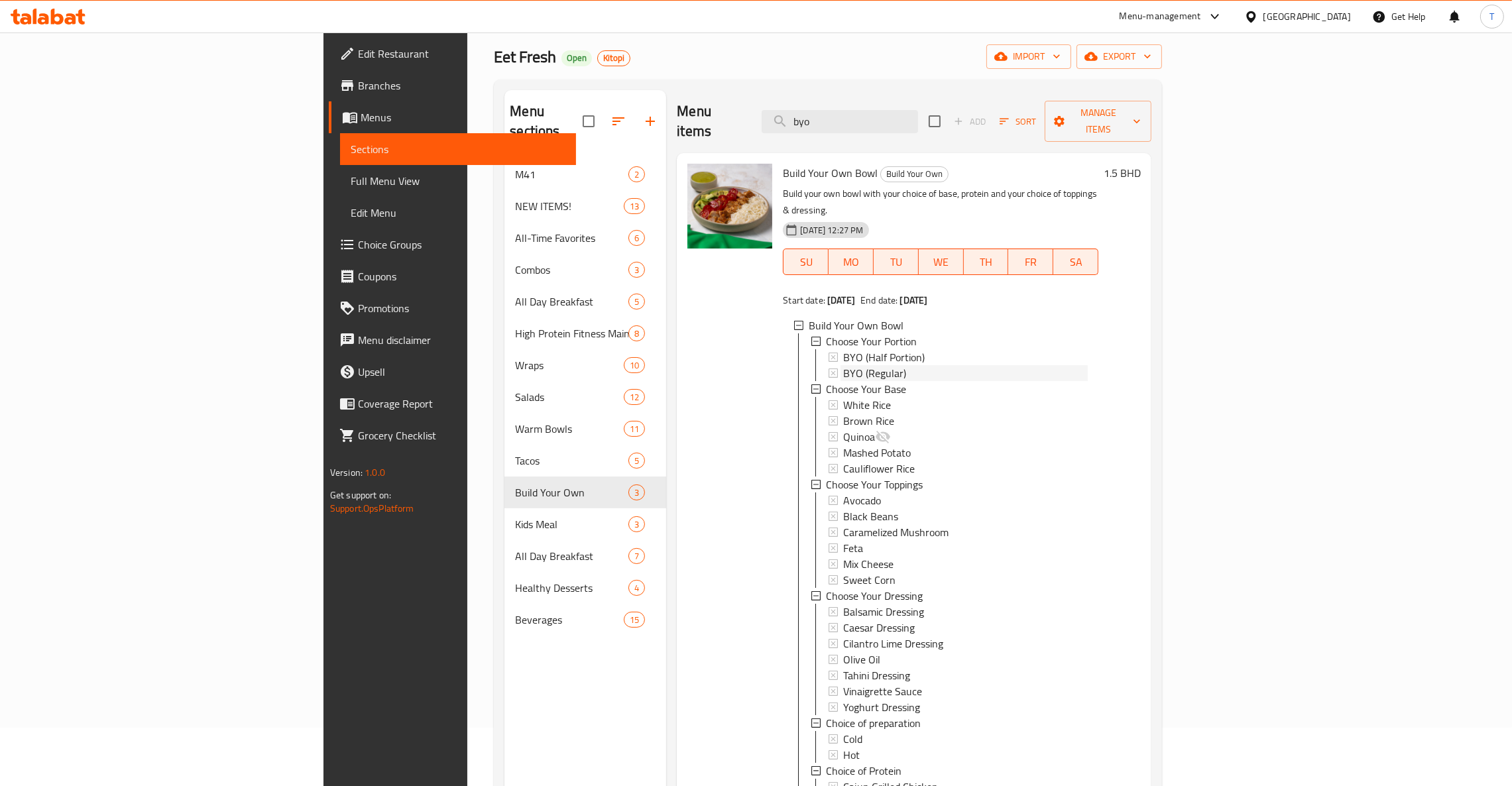
click at [858, 365] on div "BYO (Regular)" at bounding box center [965, 373] width 244 height 16
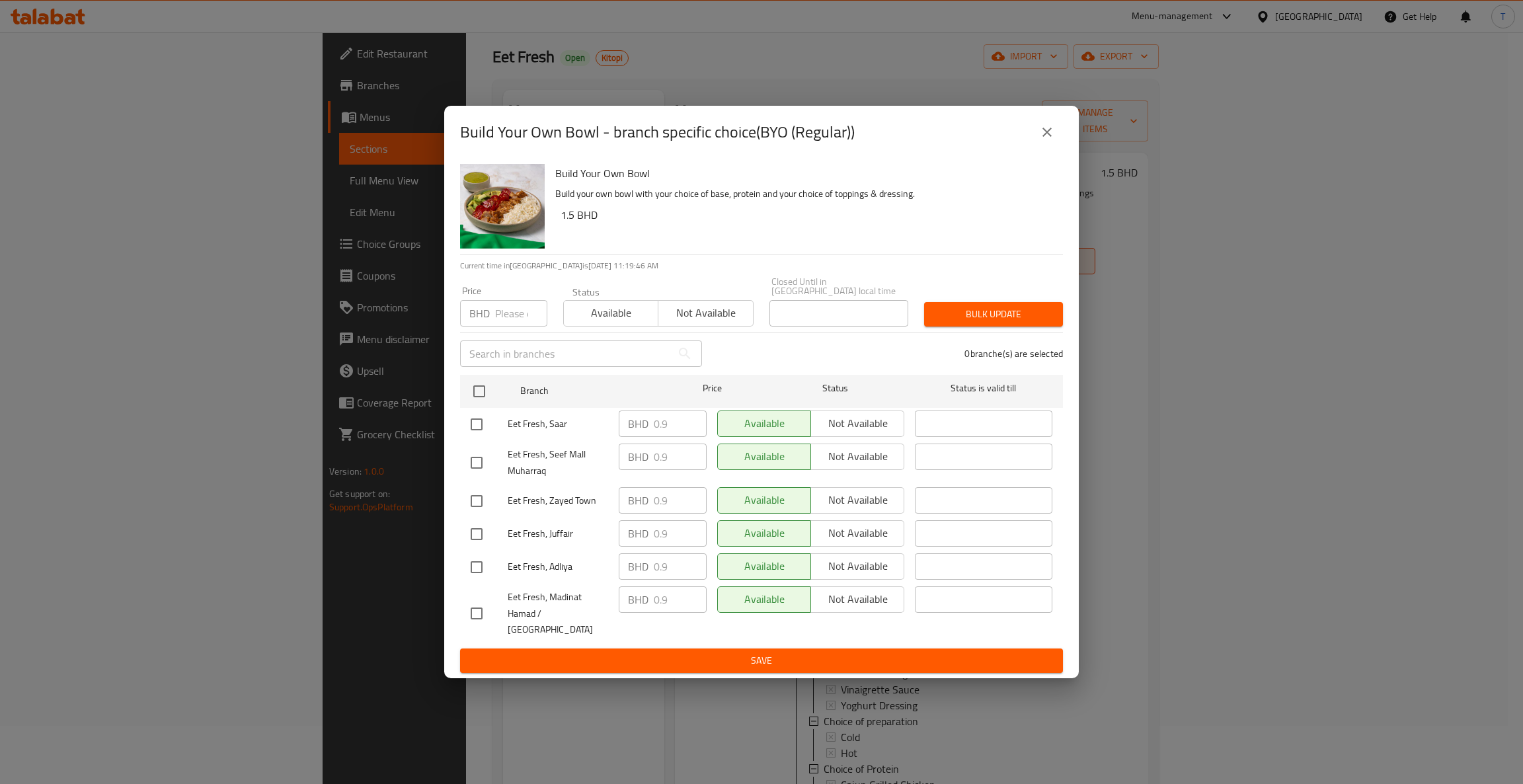
click at [1053, 140] on icon "close" at bounding box center [1047, 132] width 16 height 16
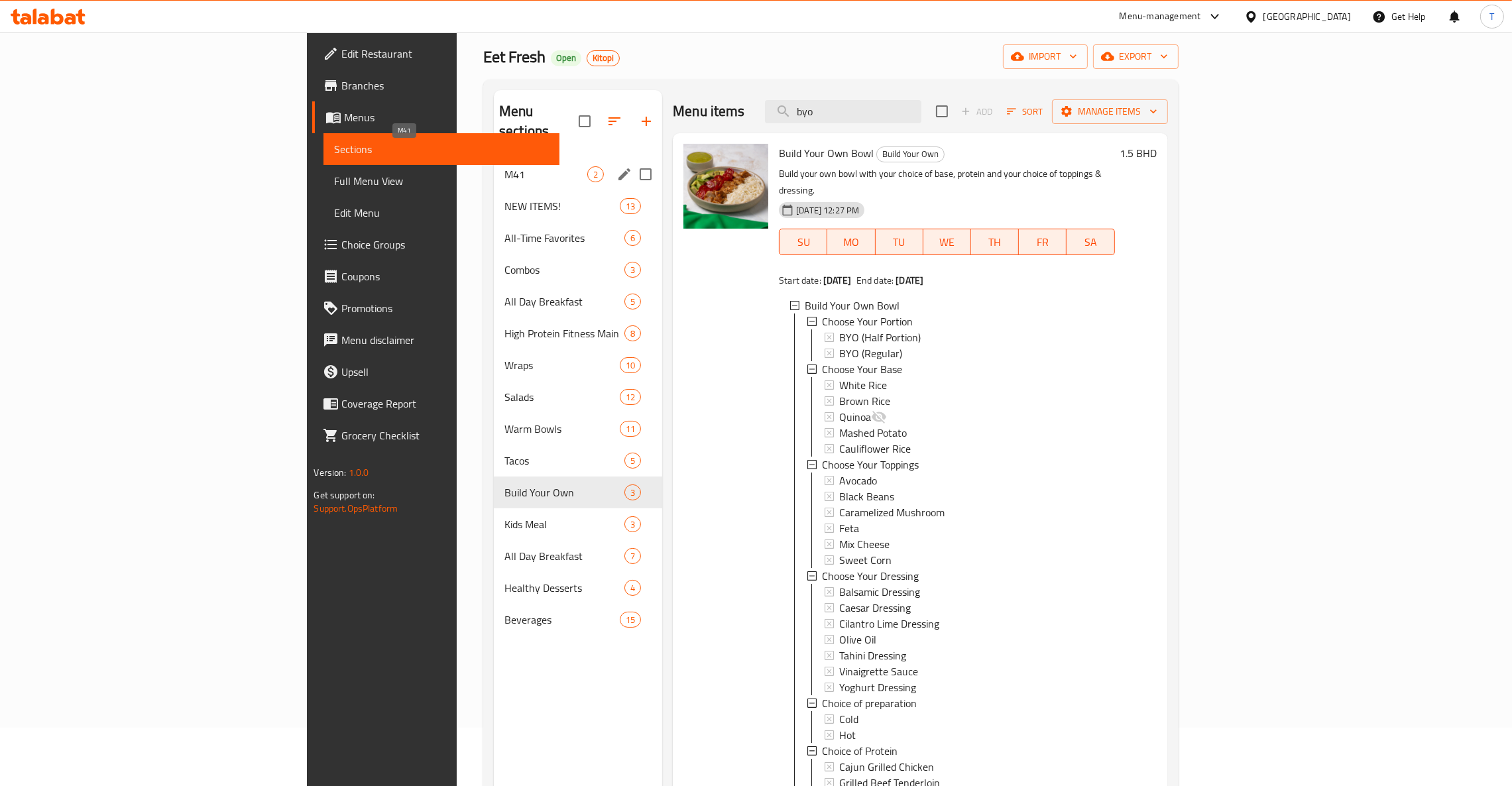
drag, startPoint x: 432, startPoint y: 158, endPoint x: 463, endPoint y: 157, distance: 31.0
click at [505, 166] on span "M41" at bounding box center [546, 174] width 83 height 16
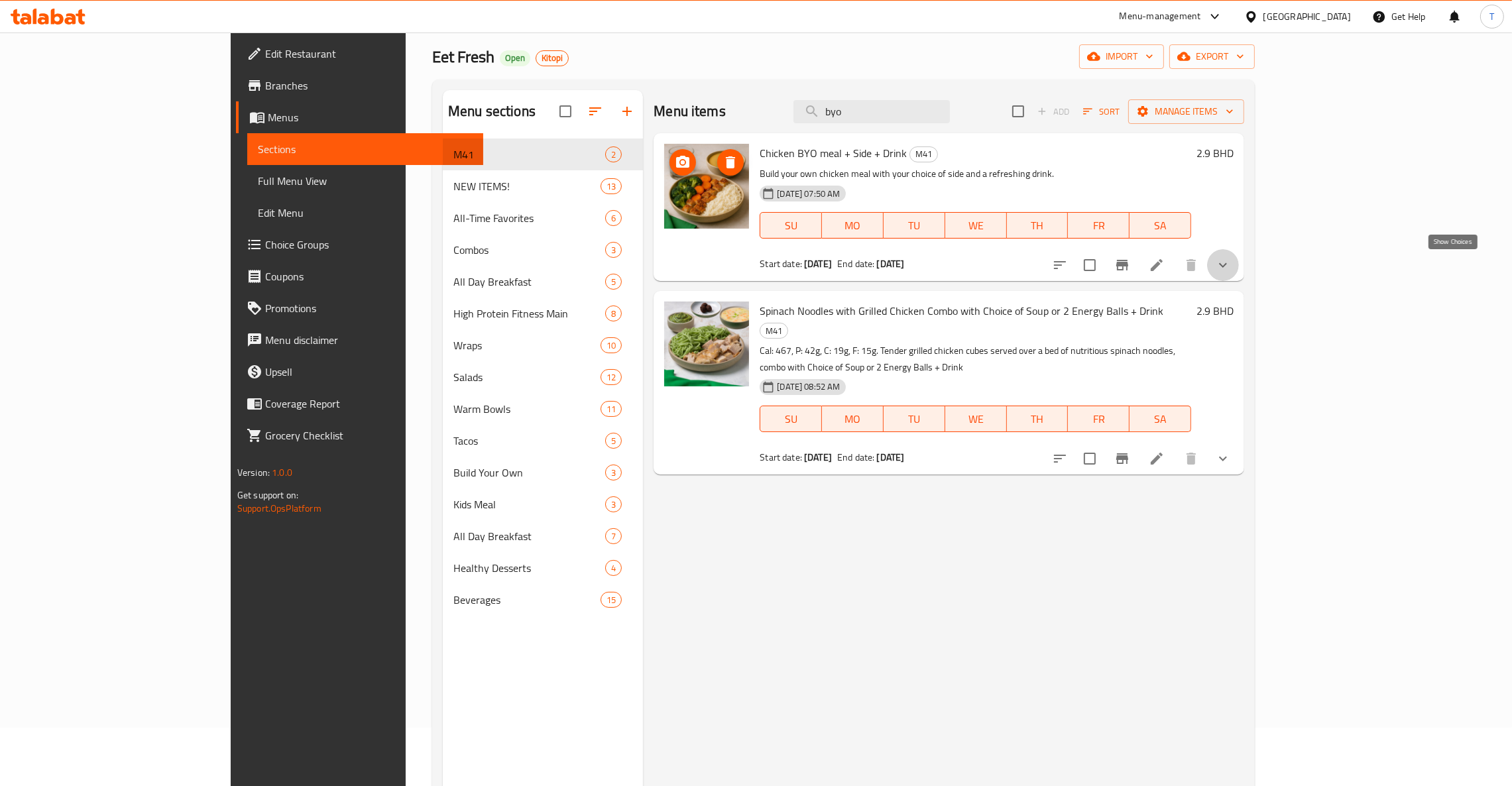
click at [1231, 261] on icon "show more" at bounding box center [1223, 265] width 16 height 16
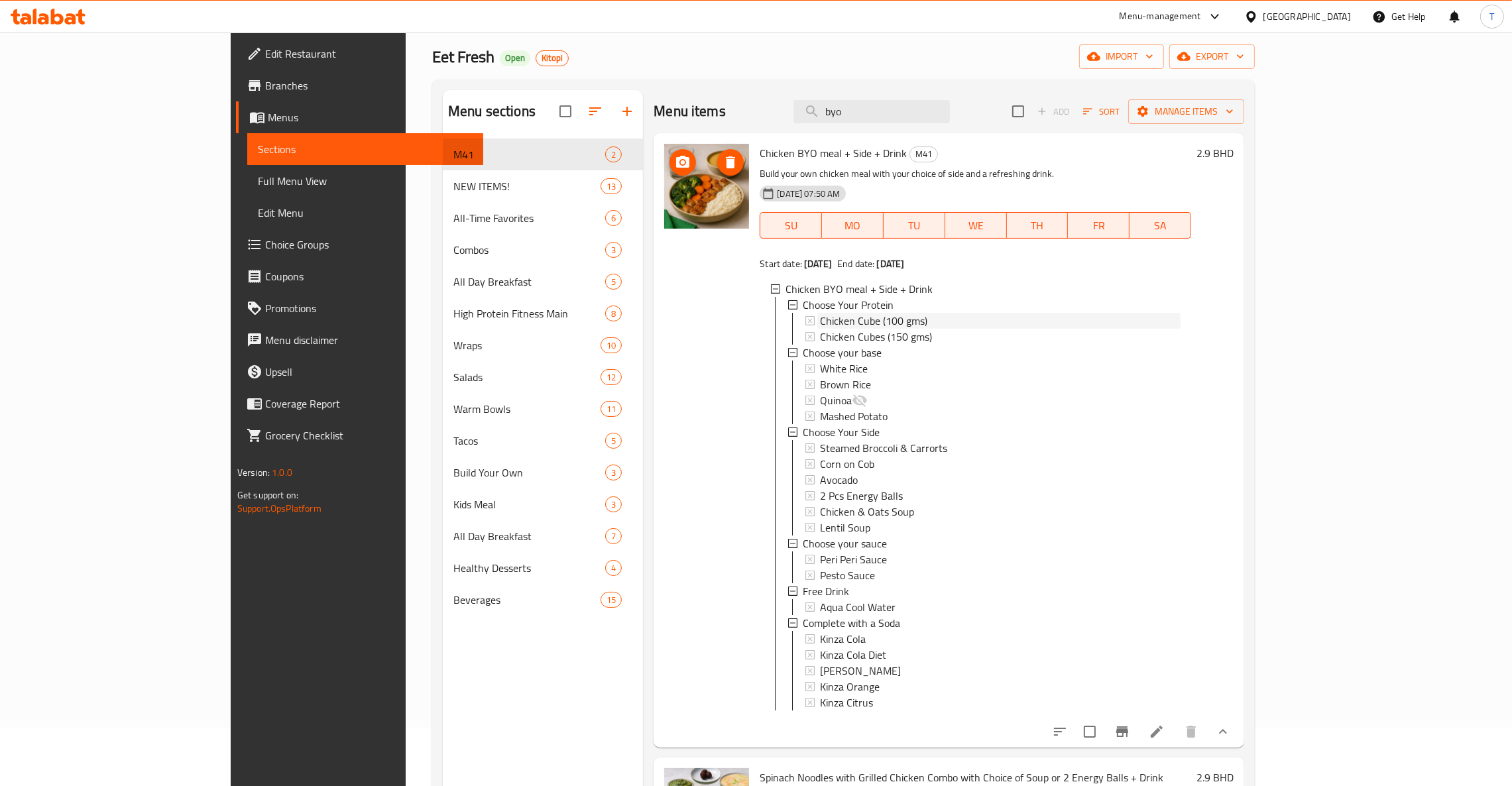
click at [866, 316] on span "Chicken Cube (100 gms)" at bounding box center [873, 321] width 107 height 16
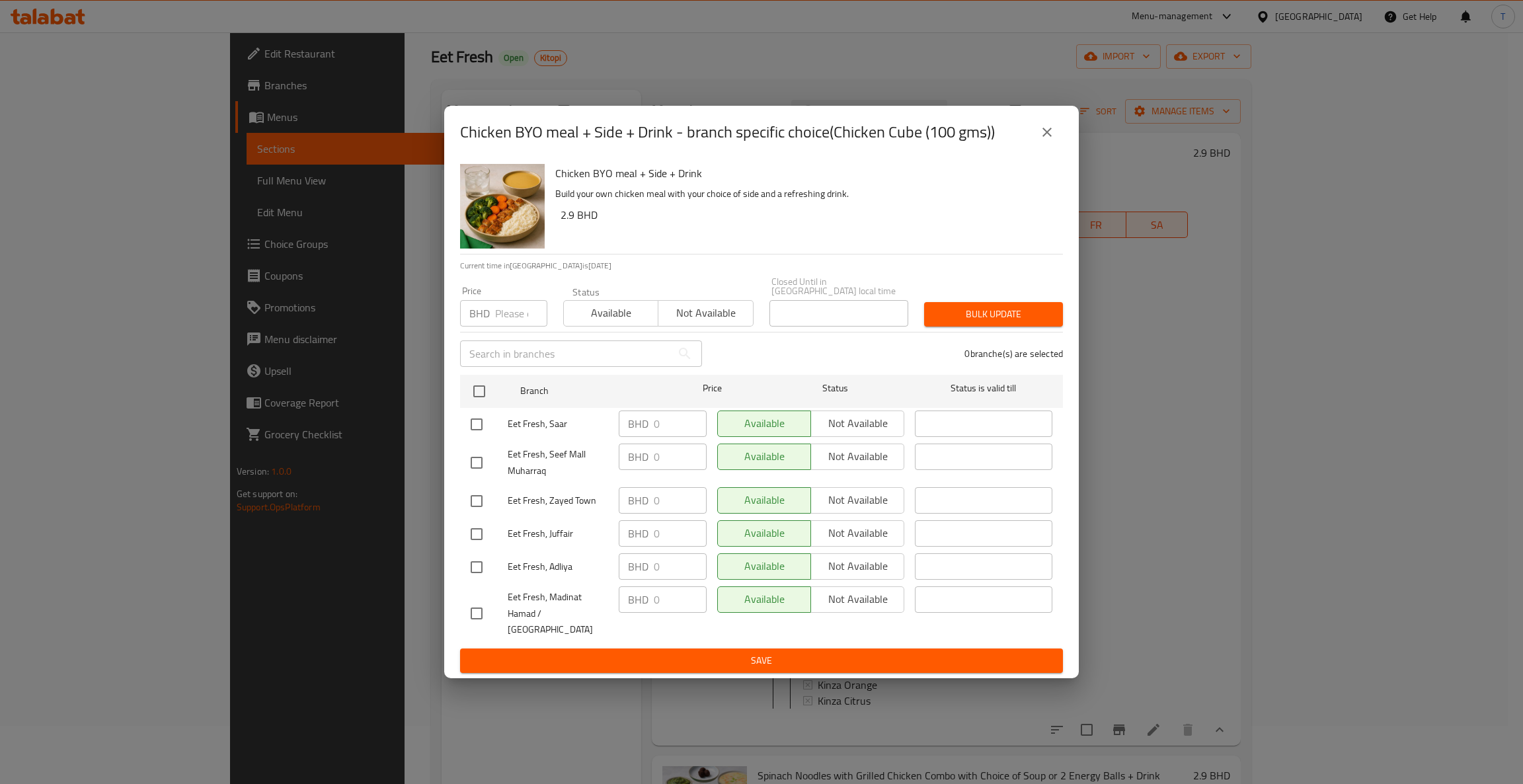
click at [1045, 136] on button "close" at bounding box center [1047, 132] width 32 height 32
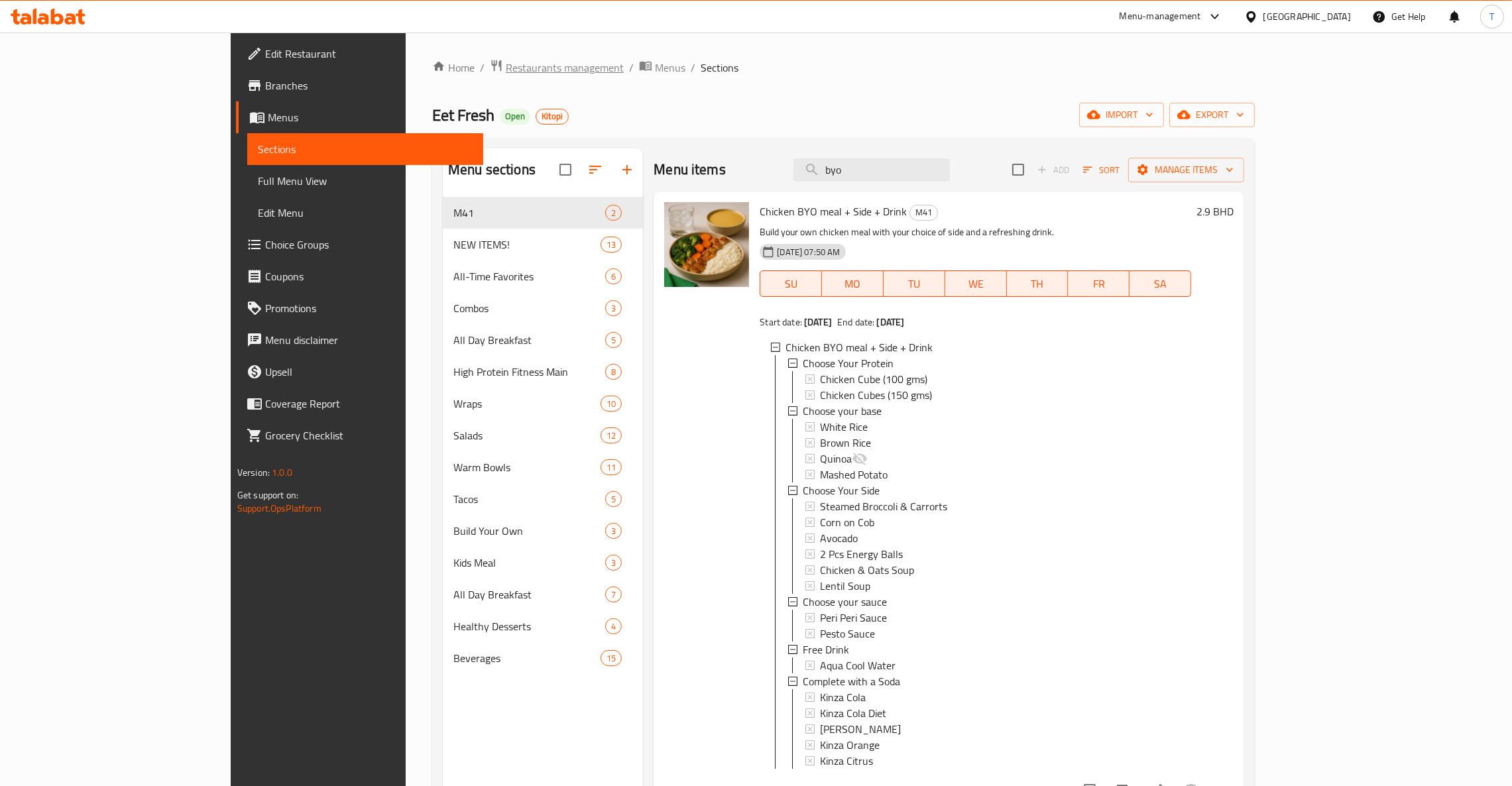
click at [506, 65] on span "Restaurants management" at bounding box center [565, 67] width 118 height 16
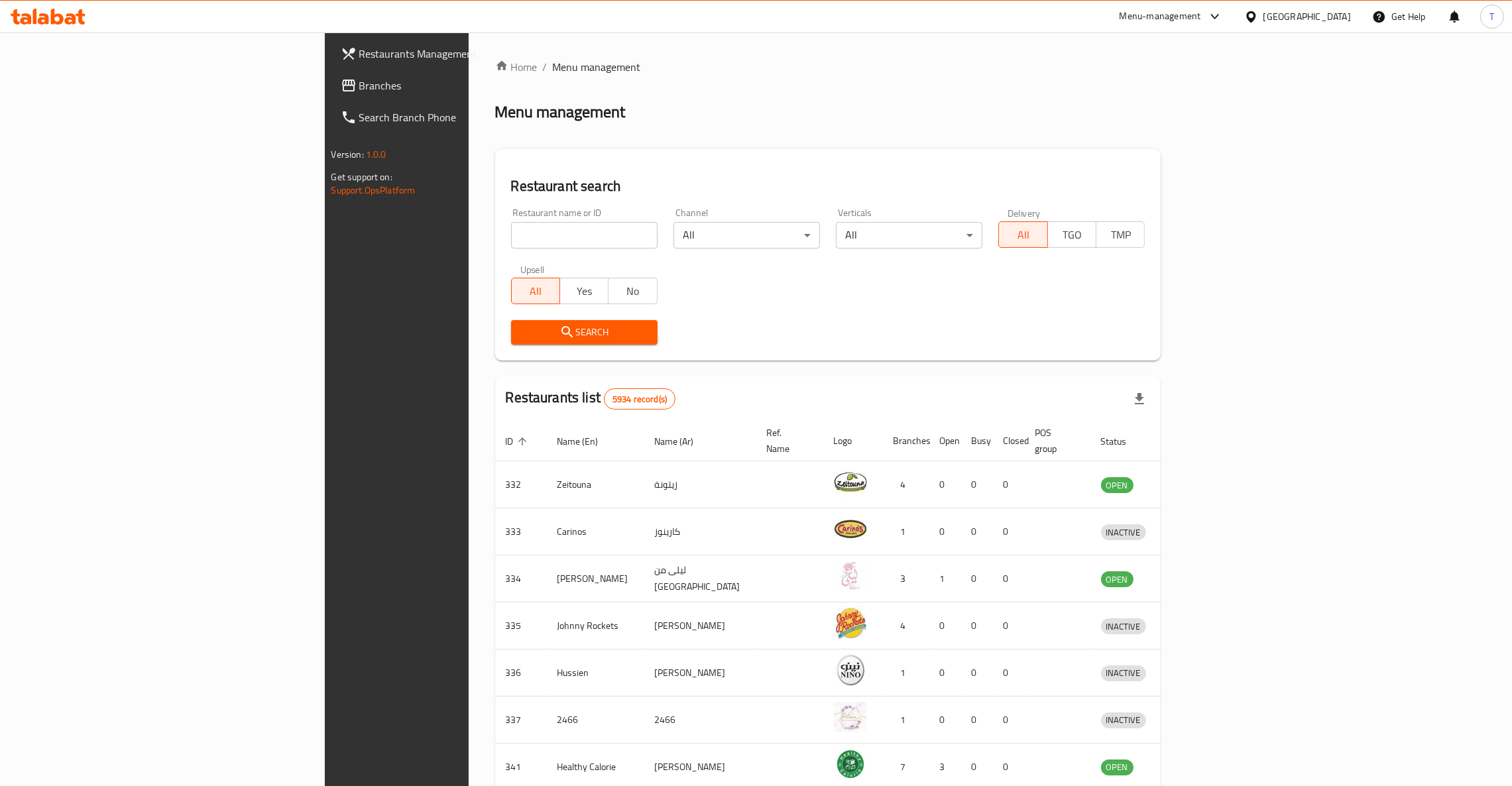
click at [551, 238] on input "search" at bounding box center [584, 235] width 147 height 27
type input "c"
type input "Tacos And Burritos"
click button "Search" at bounding box center [584, 332] width 147 height 24
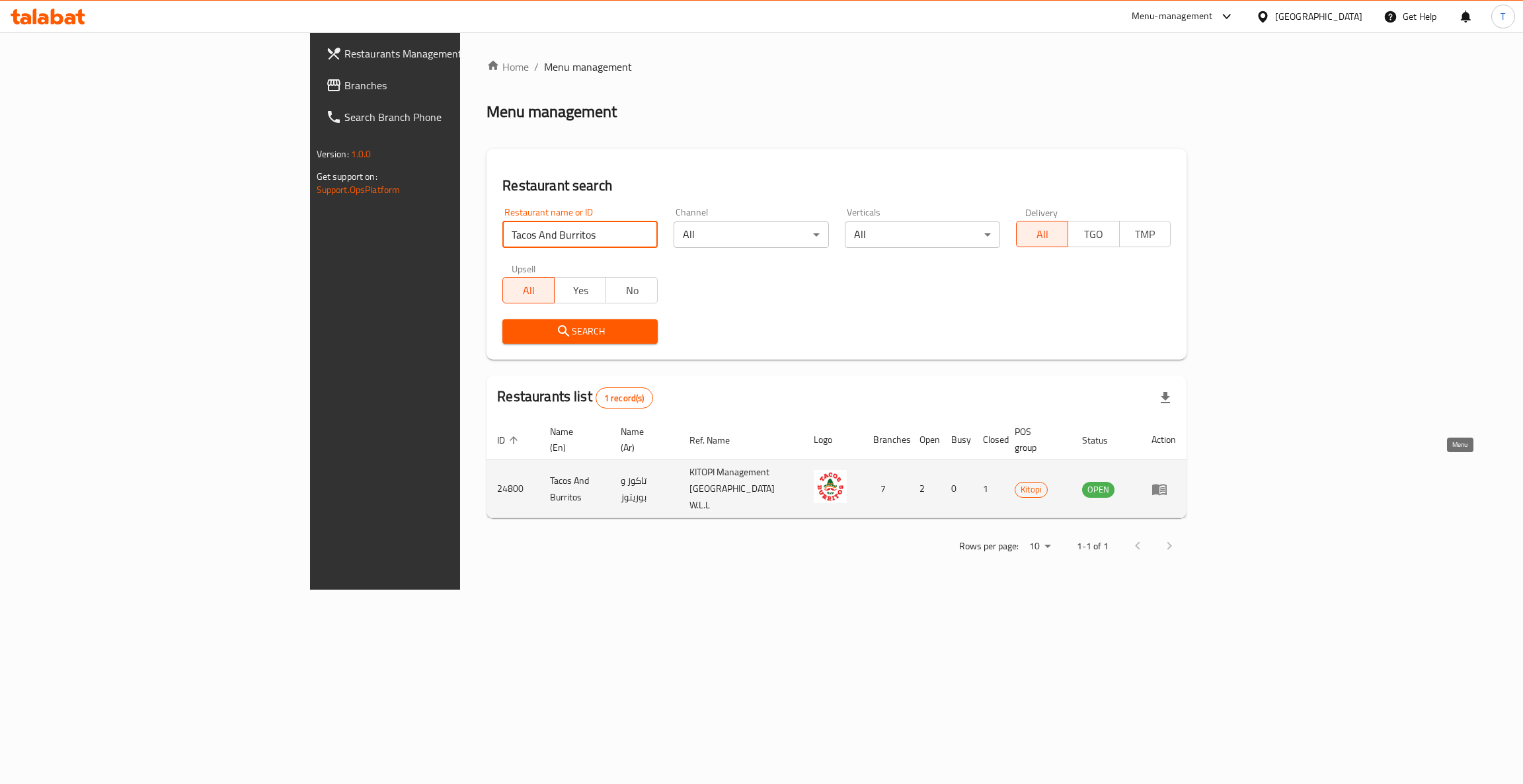
click at [1167, 483] on icon "enhanced table" at bounding box center [1159, 489] width 15 height 11
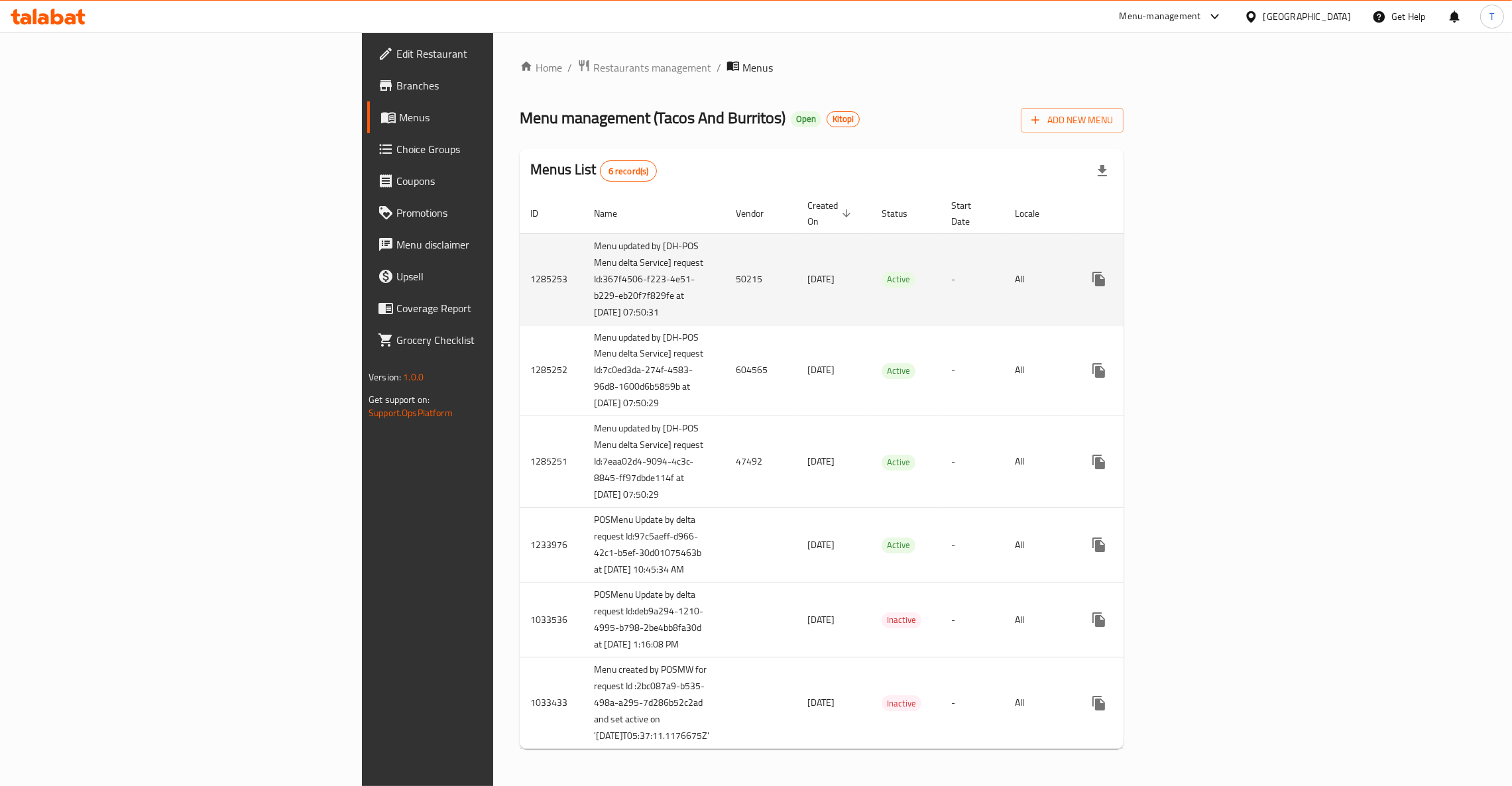
click at [1202, 271] on icon "enhanced table" at bounding box center [1194, 279] width 16 height 16
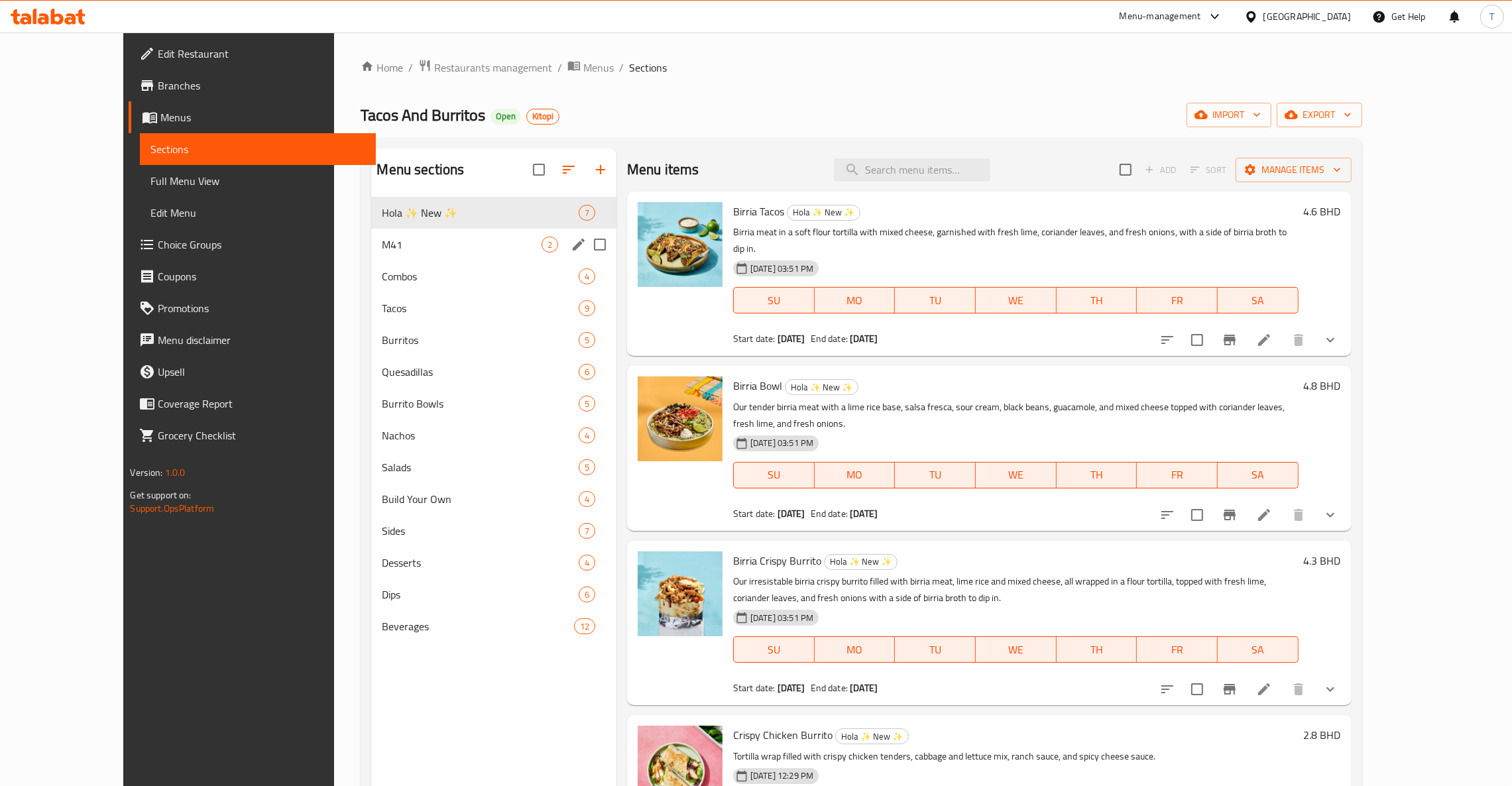
click at [371, 257] on div "M41 2" at bounding box center [494, 244] width 245 height 32
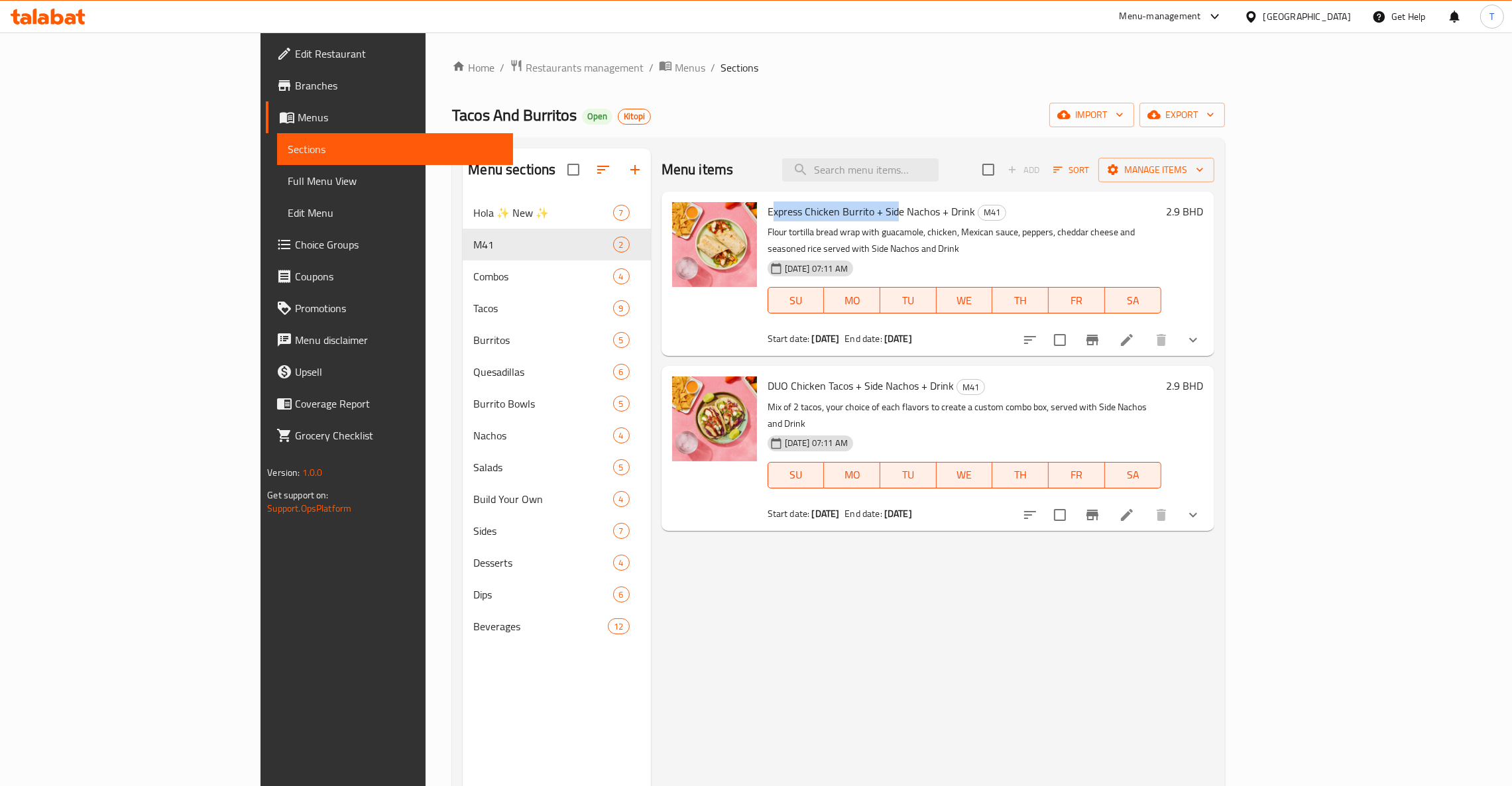
drag, startPoint x: 706, startPoint y: 212, endPoint x: 829, endPoint y: 206, distance: 123.1
click at [829, 206] on span "Express Chicken Burrito + Side Nachos + Drink" at bounding box center [872, 211] width 208 height 20
click at [918, 176] on input "search" at bounding box center [860, 170] width 156 height 23
click at [1201, 332] on icon "show more" at bounding box center [1193, 340] width 16 height 16
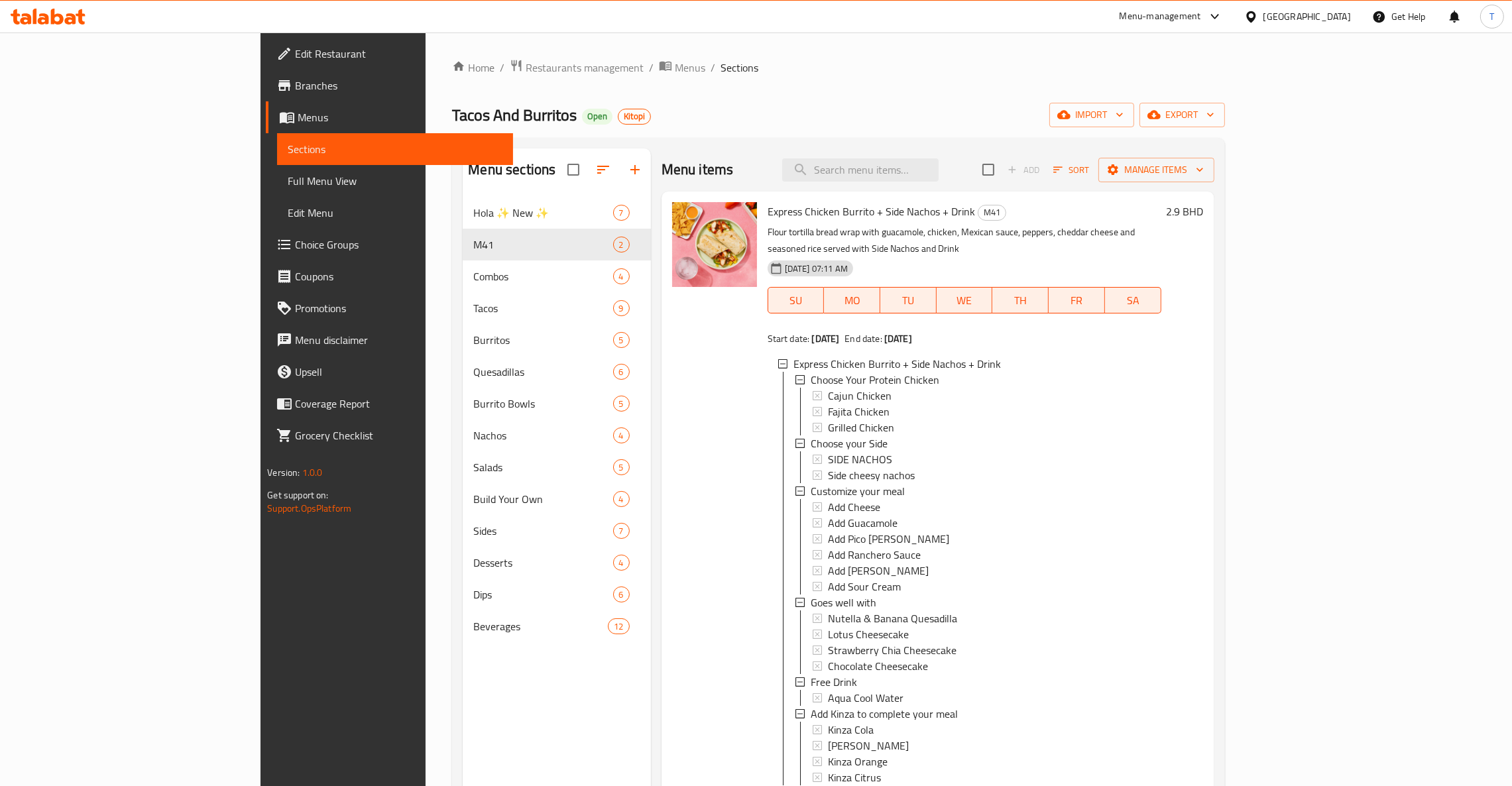
click at [768, 203] on span "Express Chicken Burrito + Side Nachos + Drink" at bounding box center [872, 211] width 208 height 20
click at [834, 450] on div "SIDE NACHOS" at bounding box center [989, 457] width 323 height 16
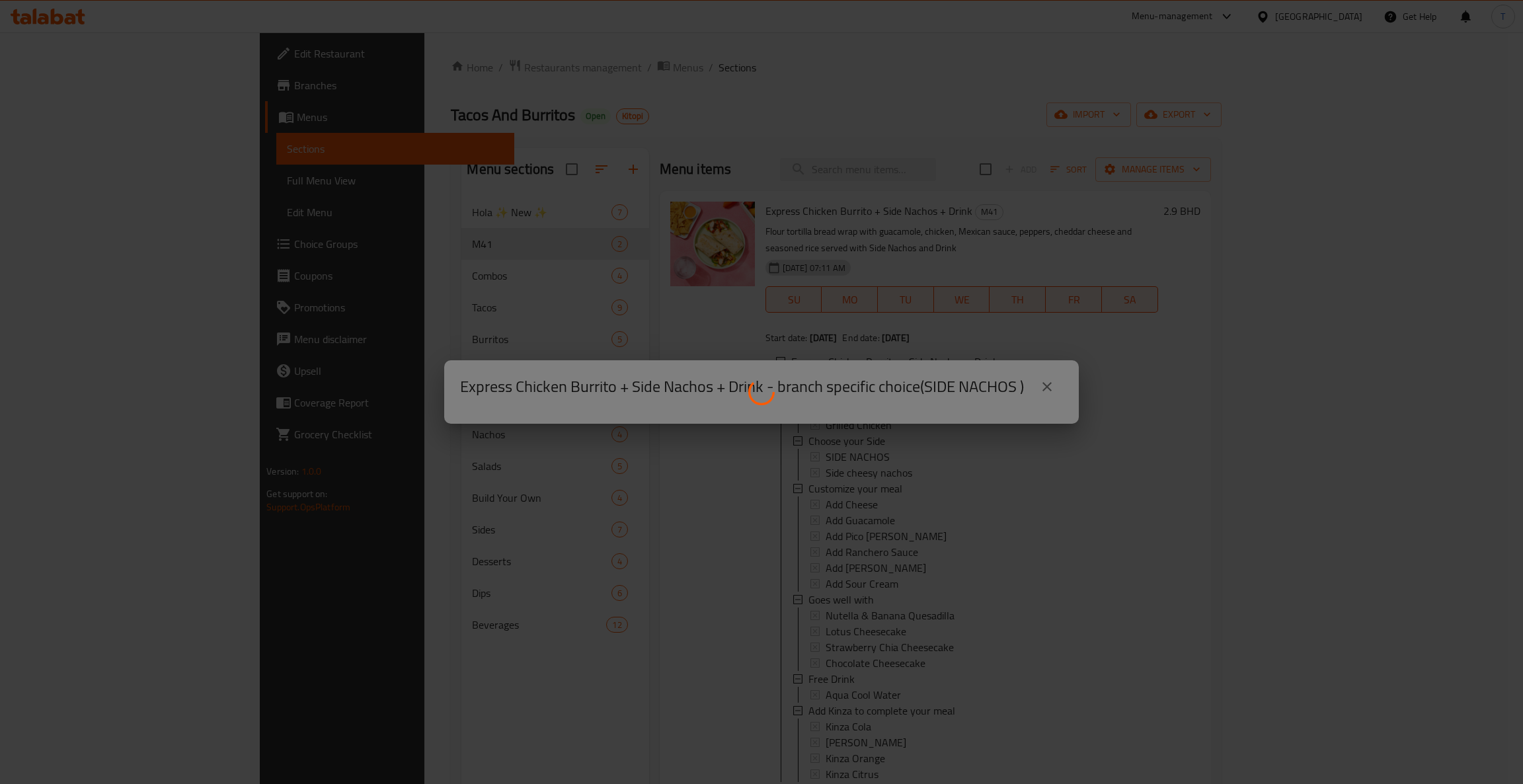
click at [1035, 382] on div at bounding box center [761, 392] width 1523 height 784
click at [968, 396] on div at bounding box center [761, 392] width 1523 height 784
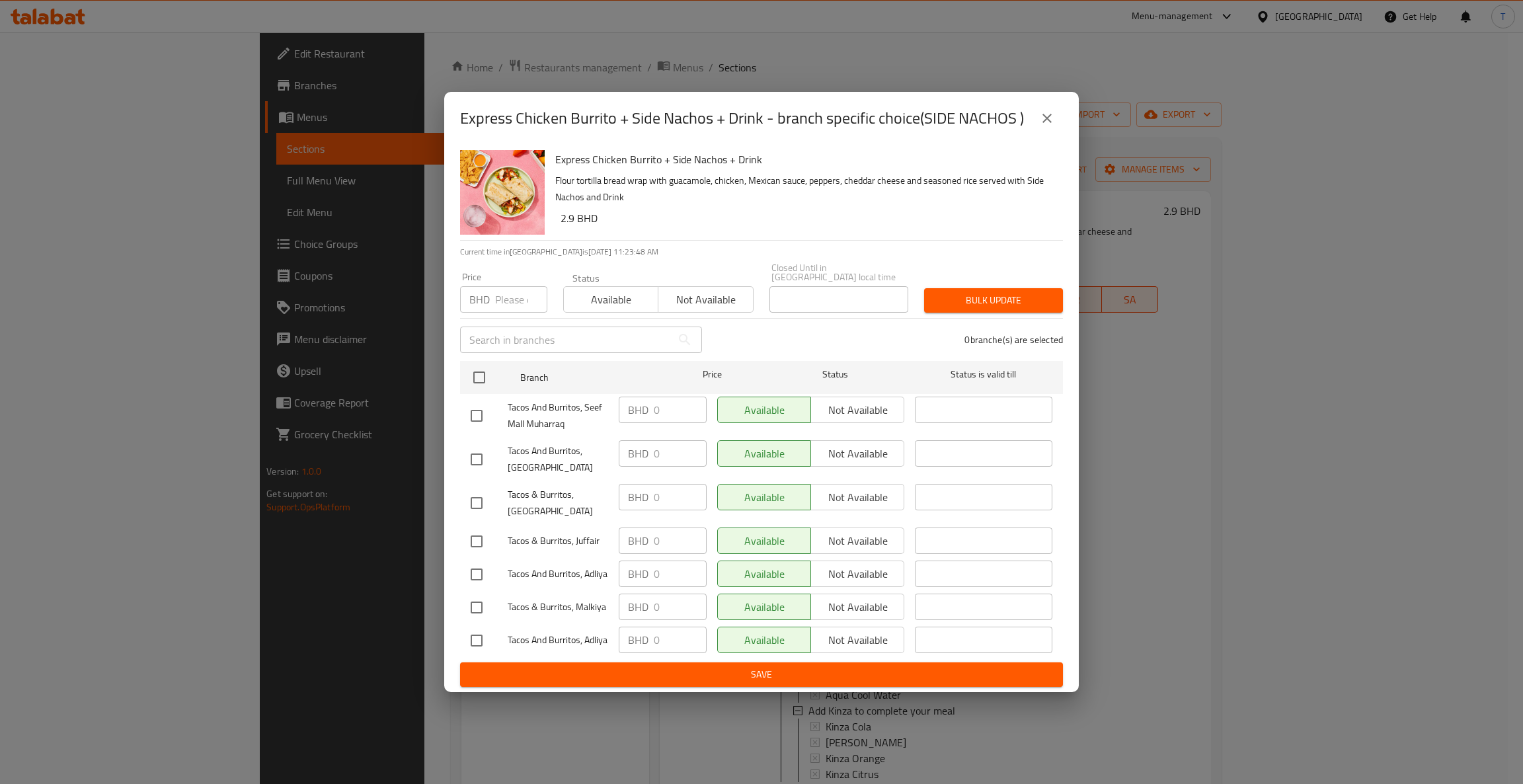
click at [1052, 121] on icon "close" at bounding box center [1047, 118] width 16 height 16
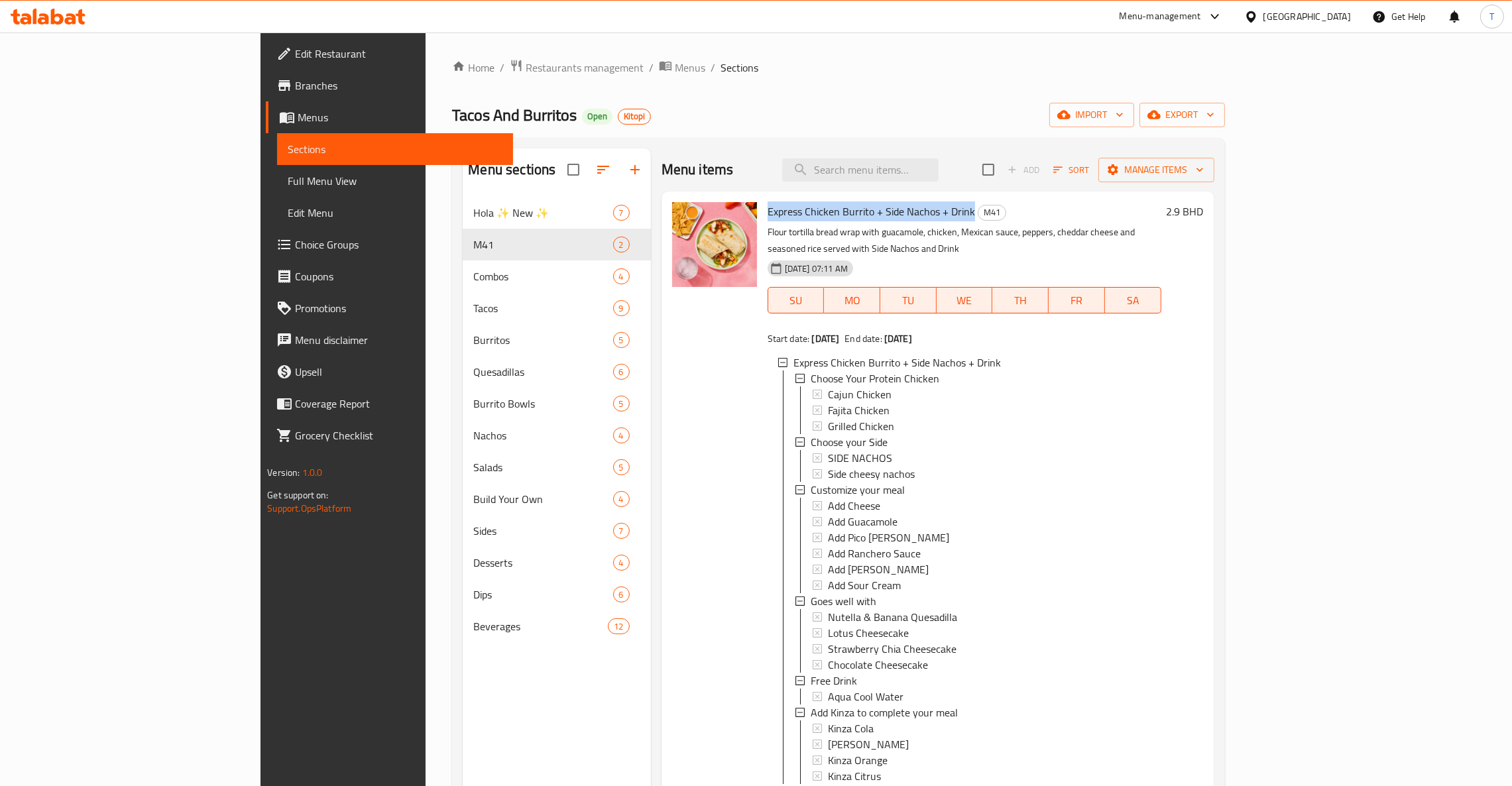
drag, startPoint x: 702, startPoint y: 209, endPoint x: 908, endPoint y: 205, distance: 206.0
click at [908, 205] on h6 "Express Chicken Burrito + Side Nachos + Drink M41" at bounding box center [965, 212] width 394 height 19
click at [768, 212] on span "Express Chicken Burrito + Side Nachos + Drink" at bounding box center [872, 211] width 208 height 20
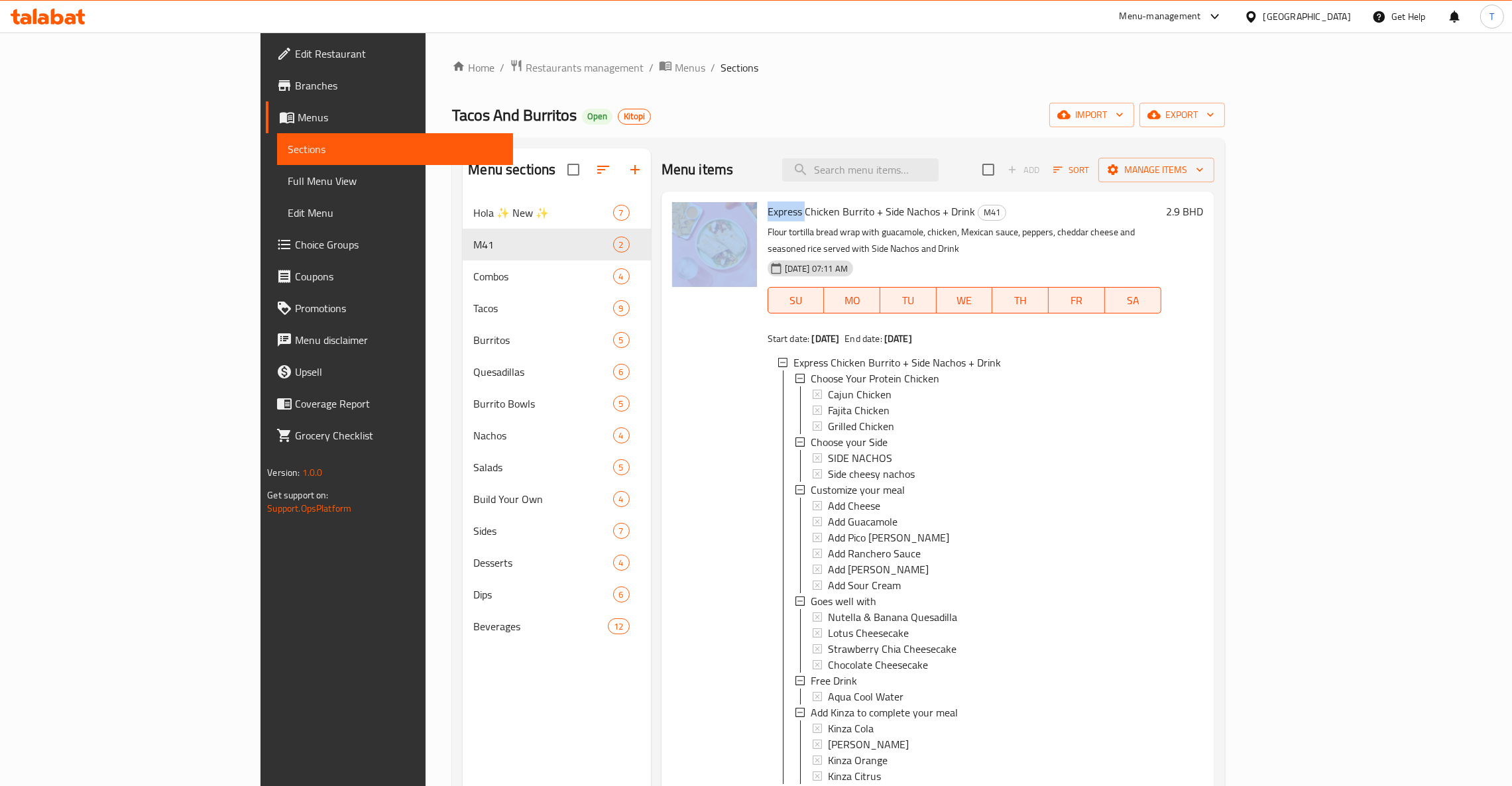
click at [667, 208] on div "Express Chicken Burrito + Side Nachos + Drink M41 Flour tortilla bread wrap wit…" at bounding box center [938, 507] width 542 height 620
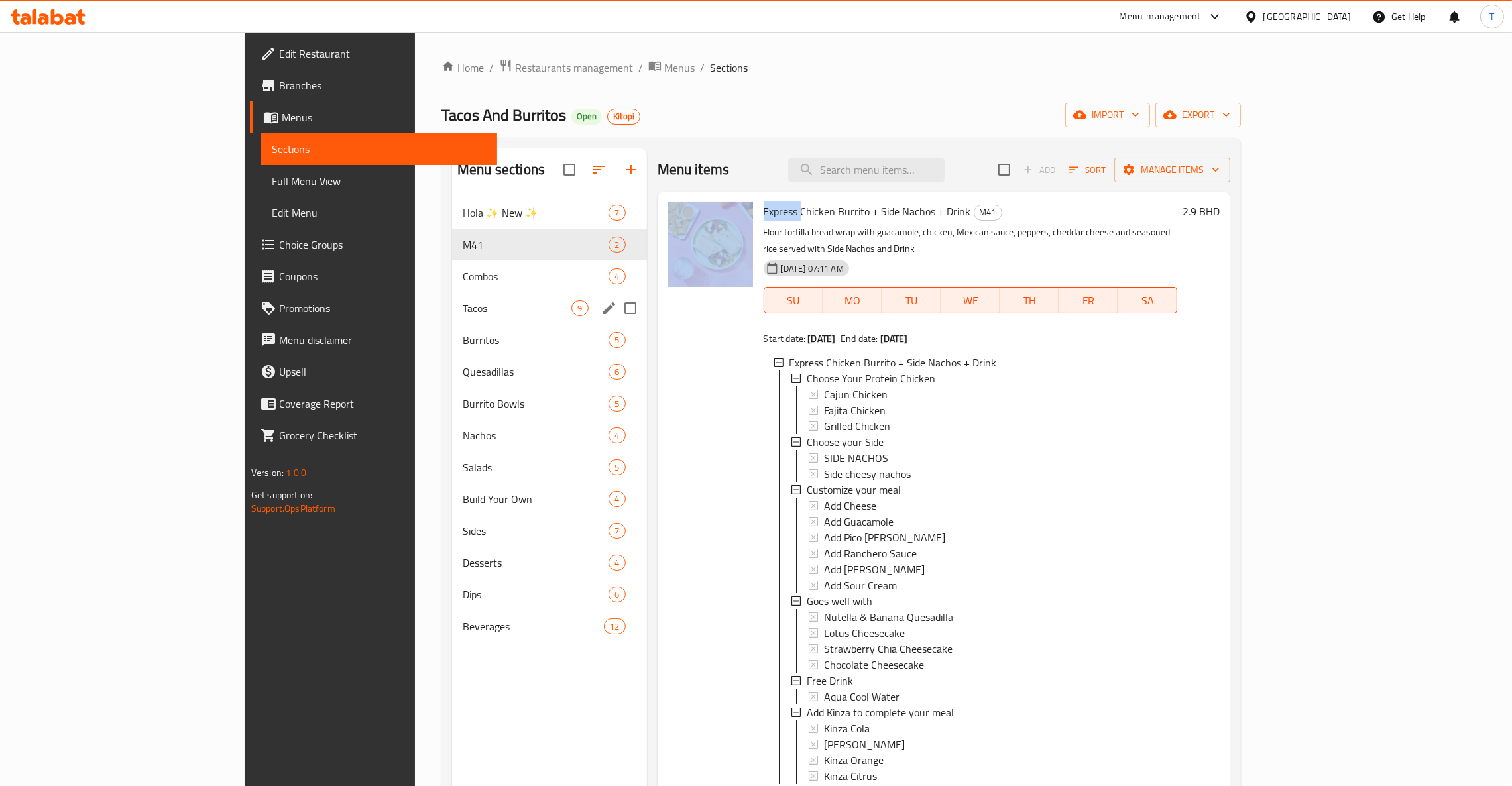
click at [462, 240] on span "M41" at bounding box center [535, 244] width 146 height 16
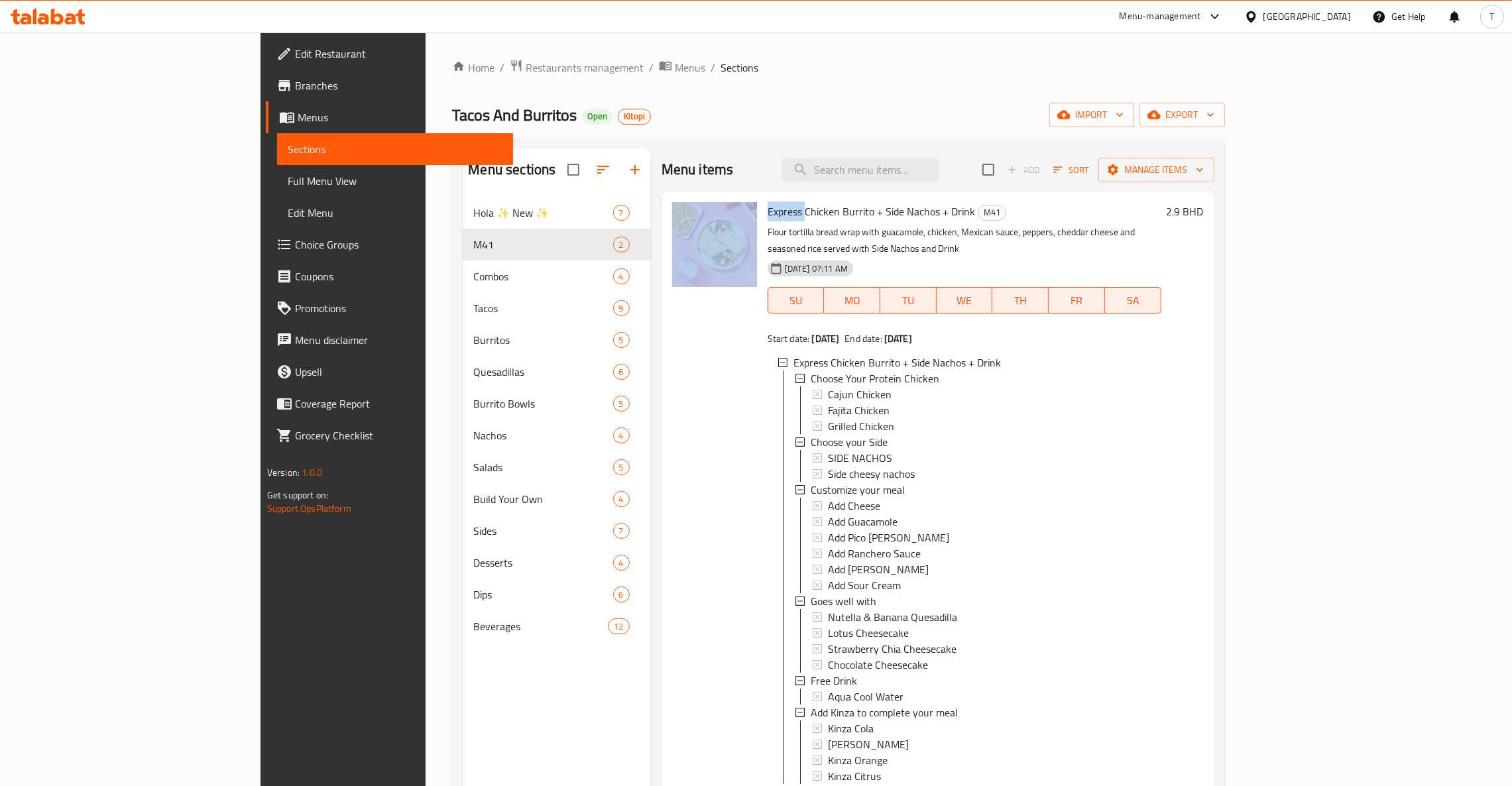
click at [919, 186] on div "Menu items Add Sort Manage items" at bounding box center [938, 169] width 553 height 43
drag, startPoint x: 904, startPoint y: 212, endPoint x: 681, endPoint y: 208, distance: 223.0
click at [681, 208] on div "Express Chicken Burrito + Side Nachos + Drink M41 Flour tortilla bread wrap wit…" at bounding box center [938, 507] width 542 height 620
click at [939, 164] on input "search" at bounding box center [860, 170] width 156 height 23
click at [675, 73] on span "Menus" at bounding box center [690, 67] width 30 height 16
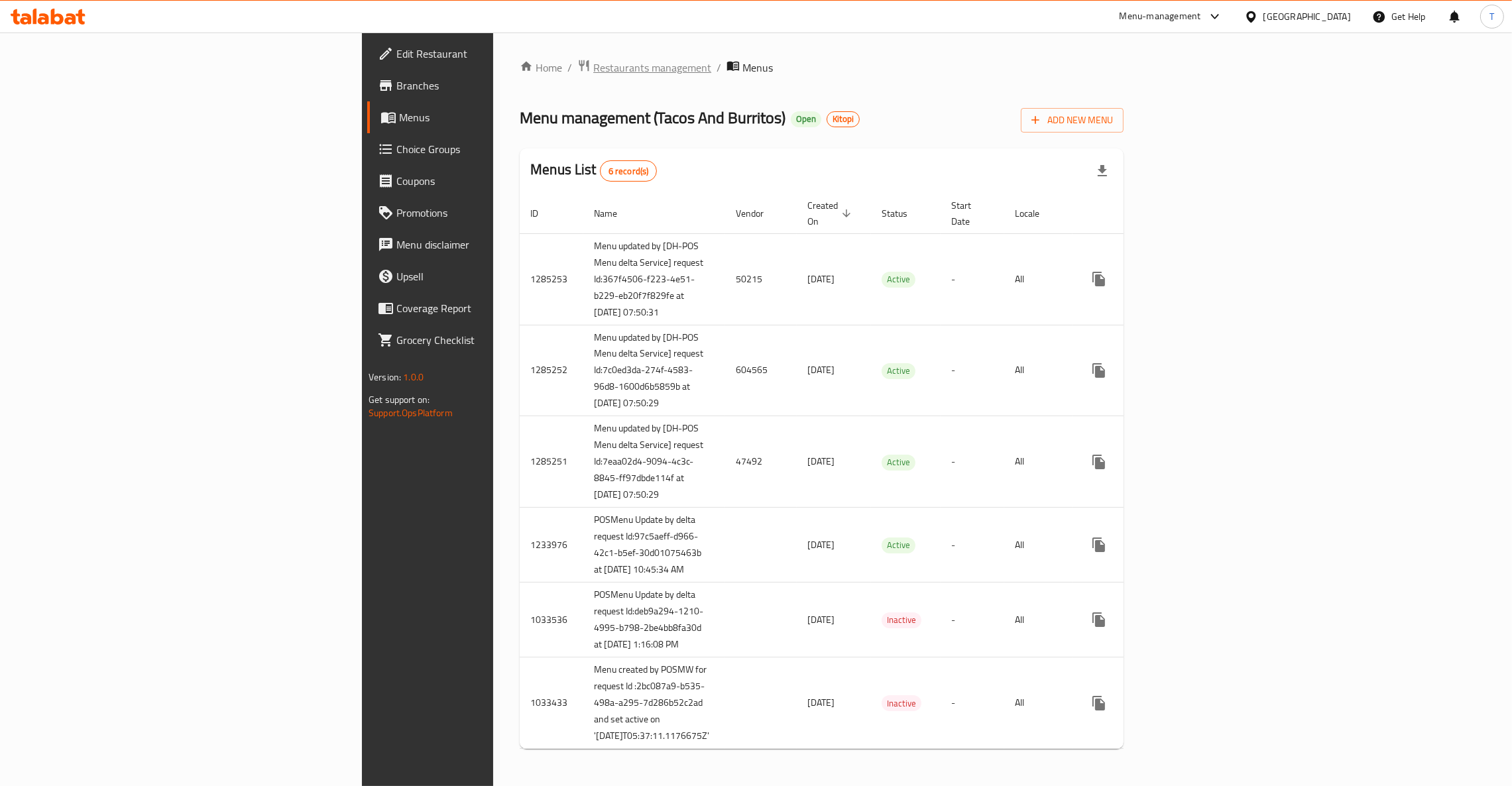
click at [594, 66] on span "Restaurants management" at bounding box center [652, 67] width 118 height 16
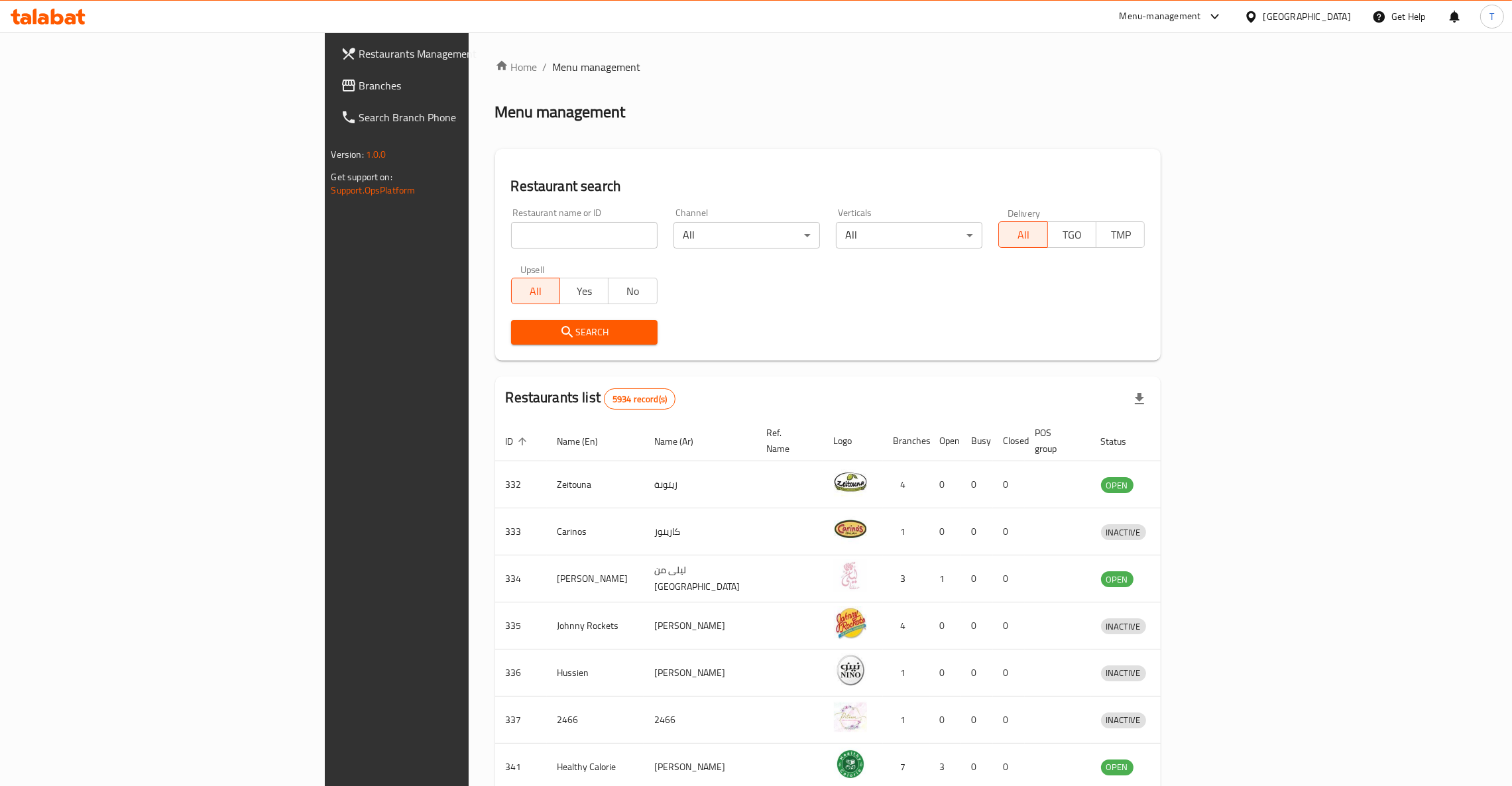
click at [511, 240] on input "search" at bounding box center [584, 235] width 147 height 27
type input "eet fresh"
click button "Search" at bounding box center [584, 332] width 147 height 24
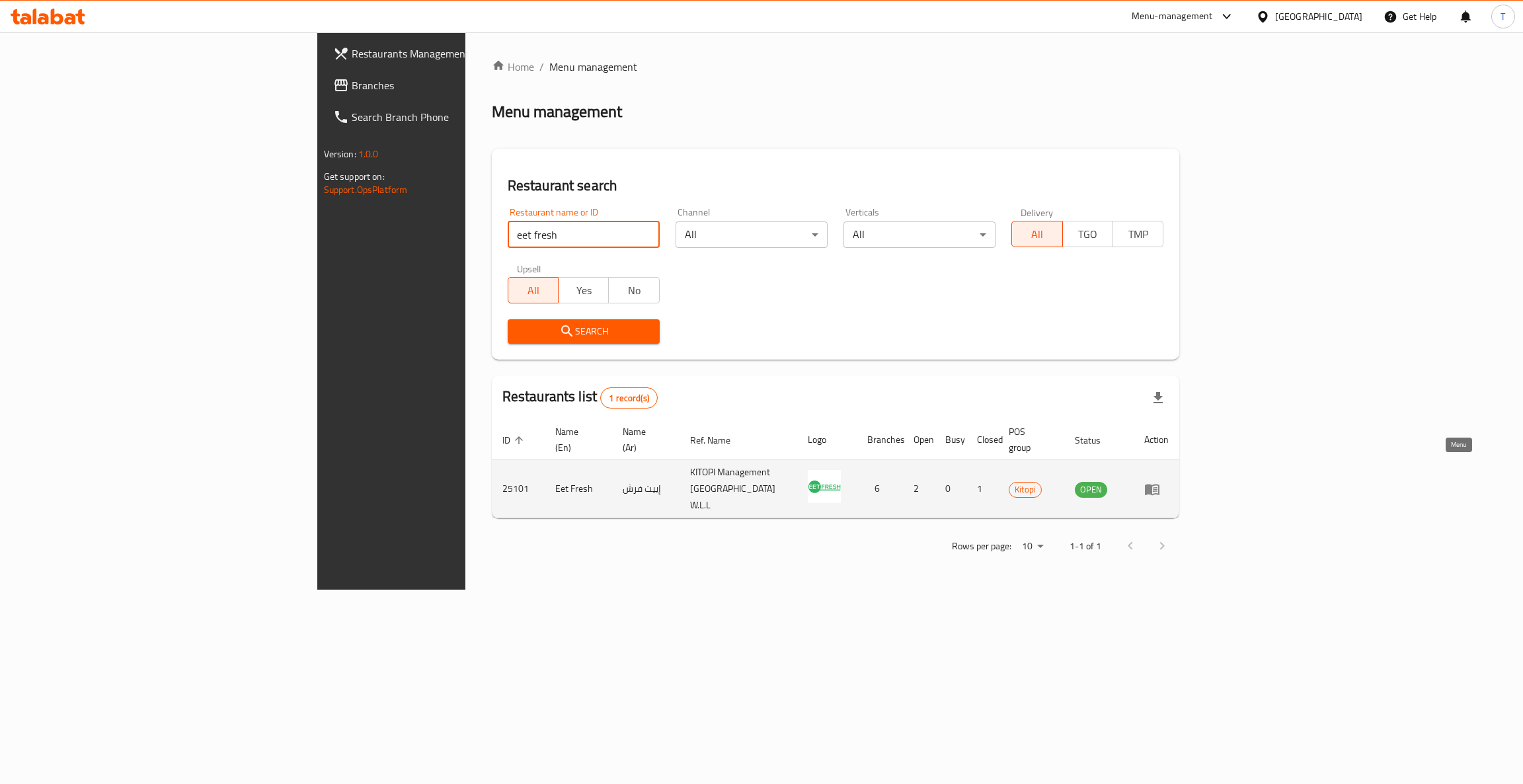
click at [1160, 481] on icon "enhanced table" at bounding box center [1152, 489] width 16 height 16
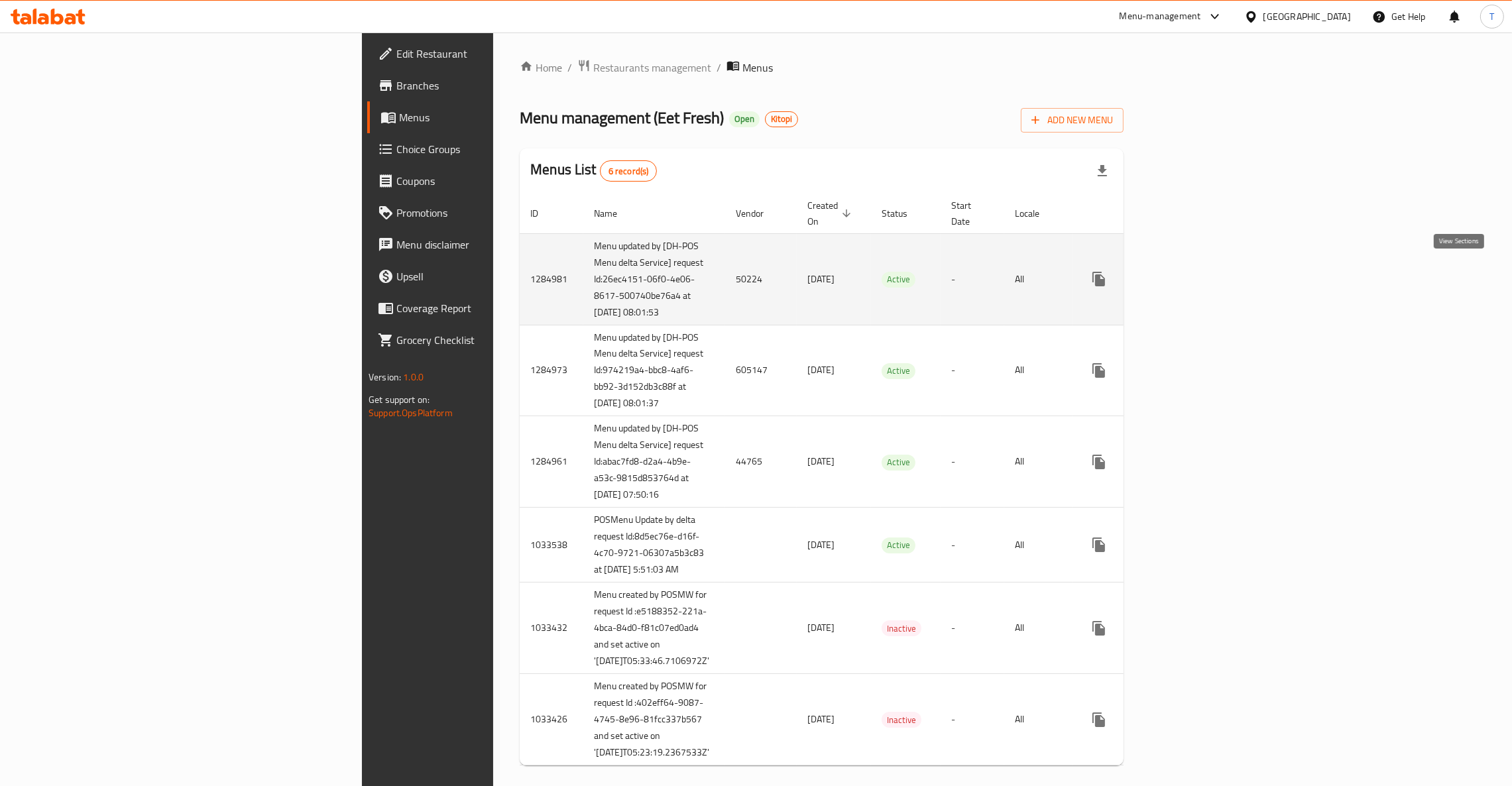
click at [1202, 271] on icon "enhanced table" at bounding box center [1194, 279] width 16 height 16
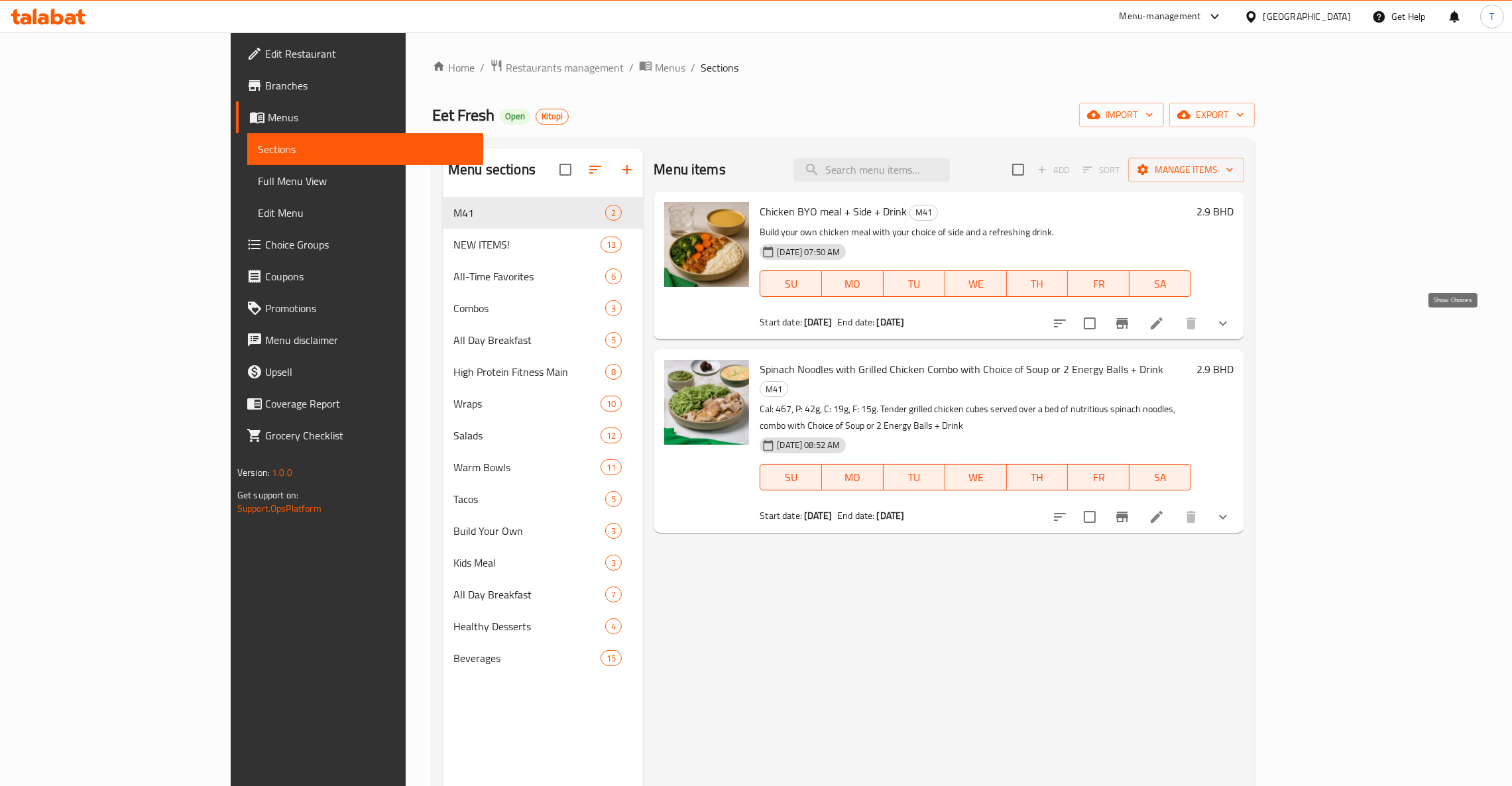
click at [1231, 325] on icon "show more" at bounding box center [1223, 323] width 16 height 16
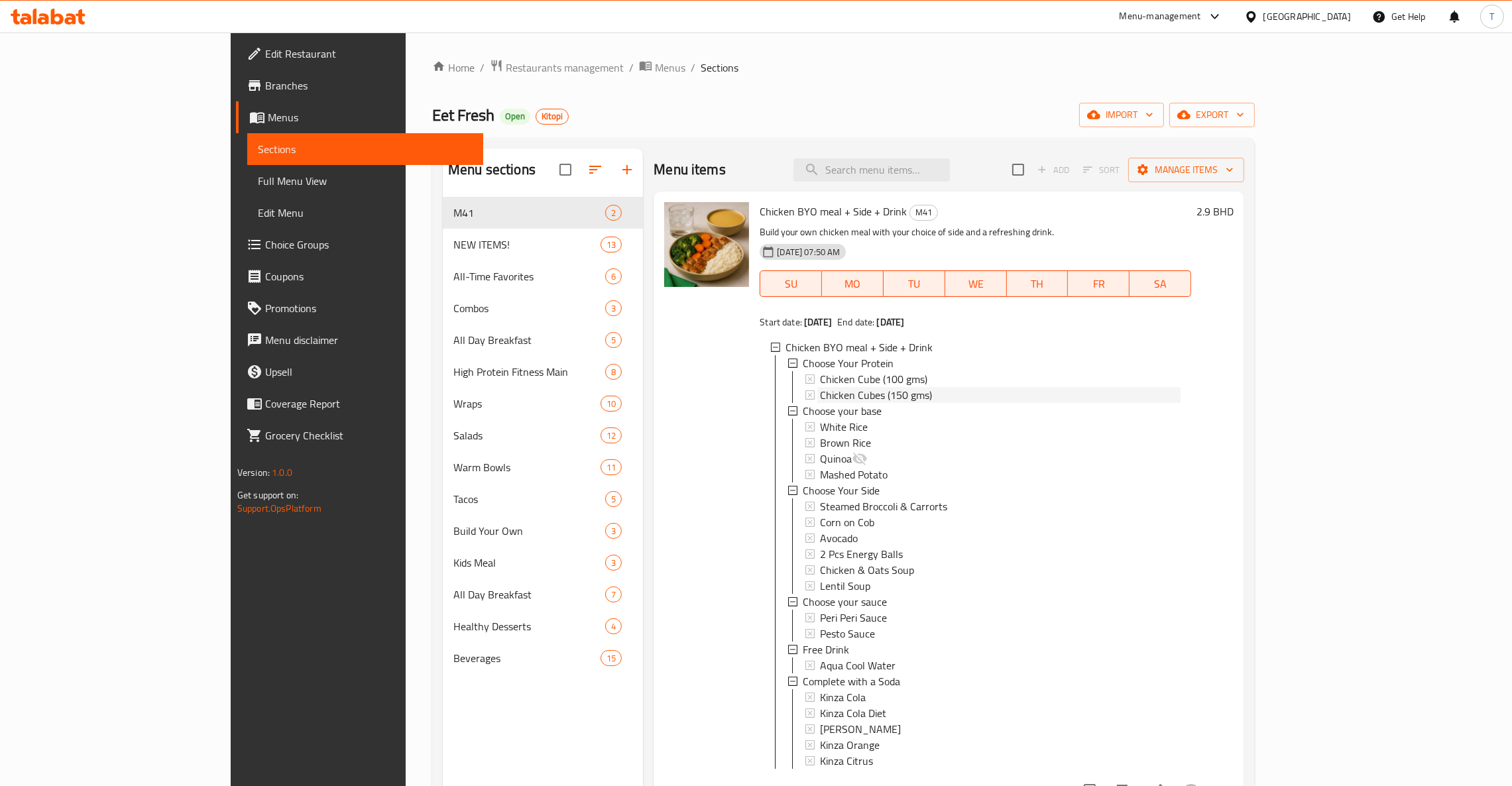
click at [881, 392] on div "Chicken Cubes (150 gms)" at bounding box center [1000, 395] width 361 height 16
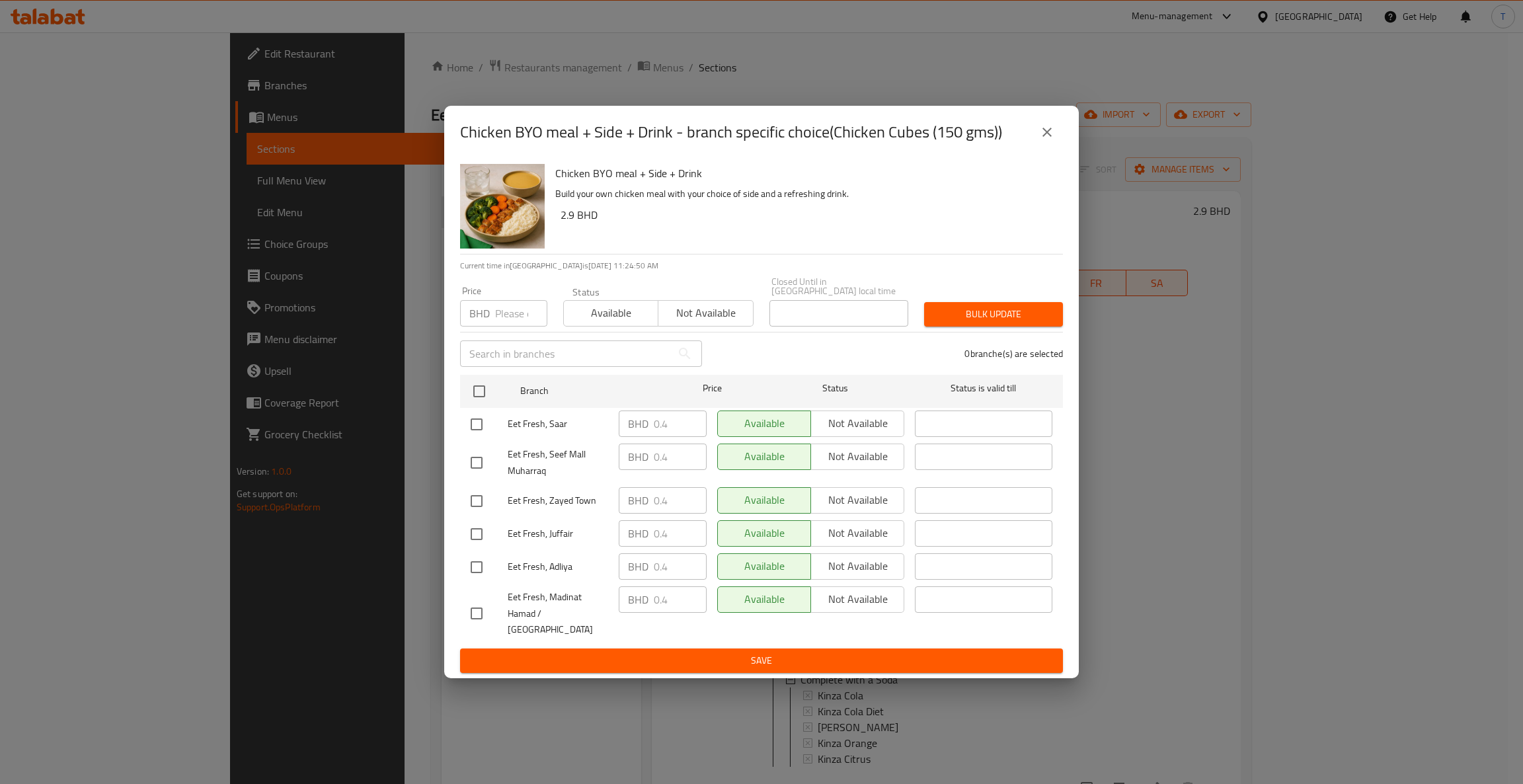
click at [1055, 142] on button "close" at bounding box center [1047, 132] width 32 height 32
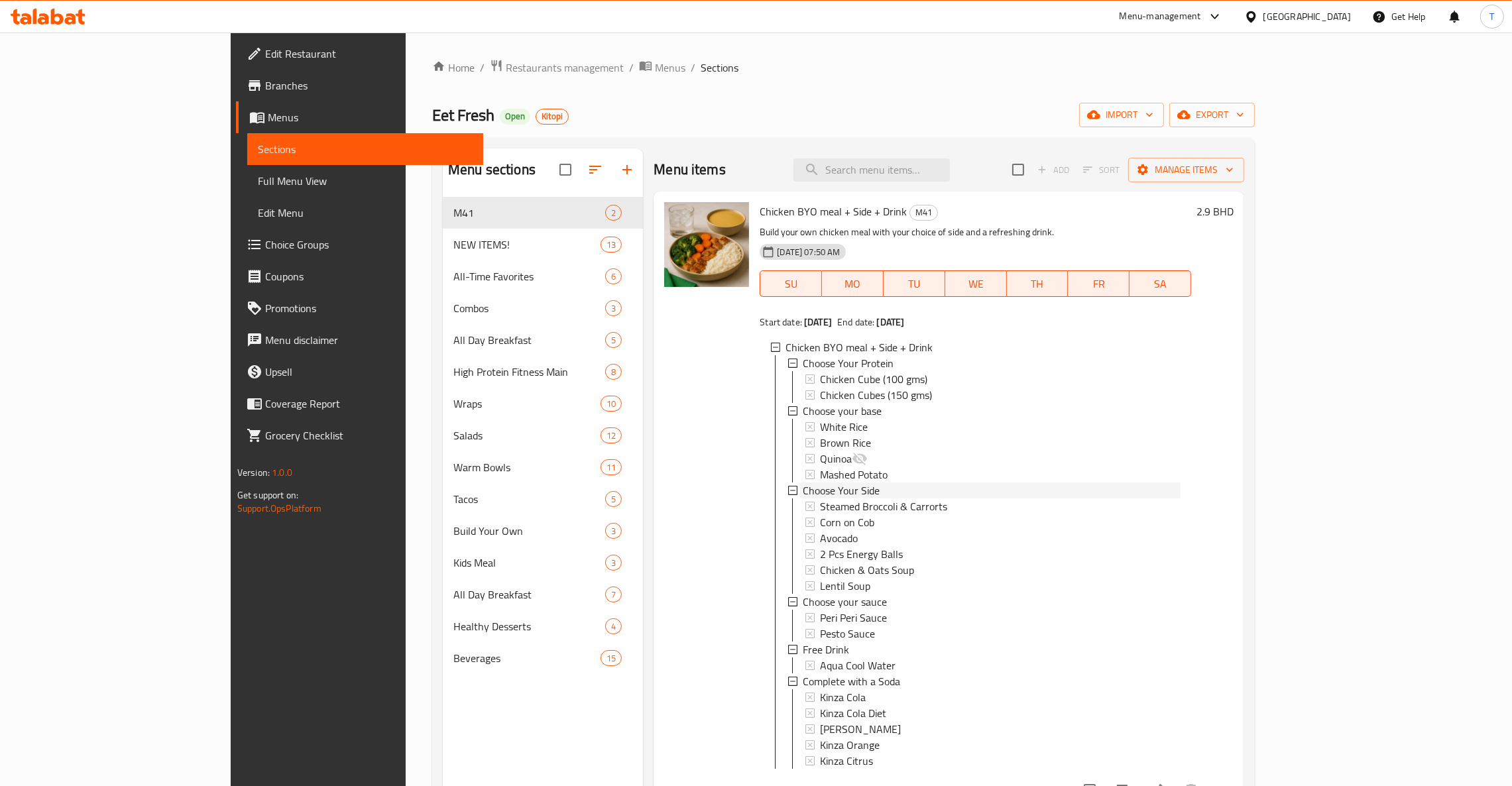
drag, startPoint x: 841, startPoint y: 483, endPoint x: 736, endPoint y: 486, distance: 105.0
click at [787, 486] on div "Choose Your Side" at bounding box center [983, 490] width 393 height 16
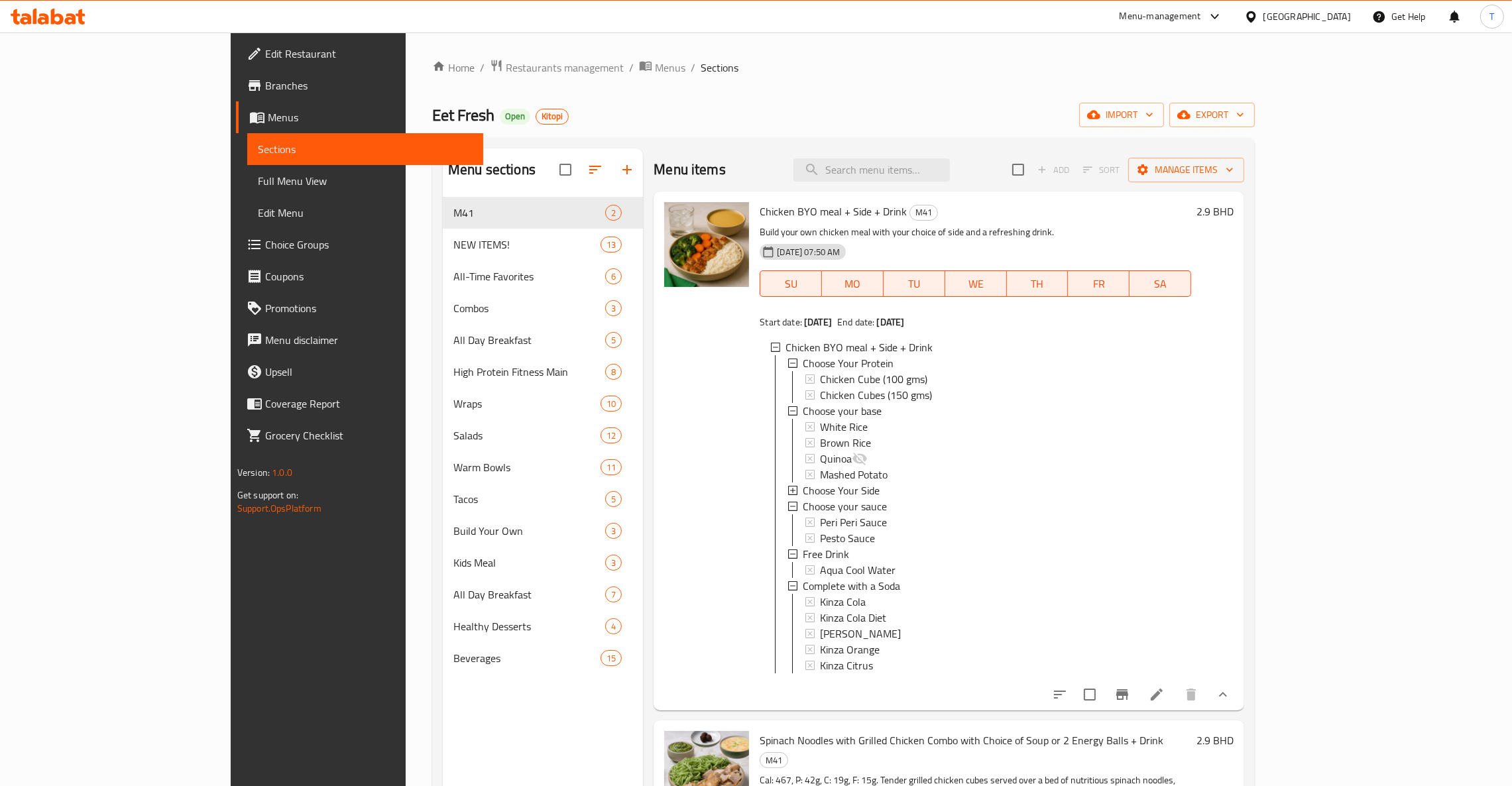
click at [787, 485] on div "Choose Your Side" at bounding box center [983, 490] width 393 height 16
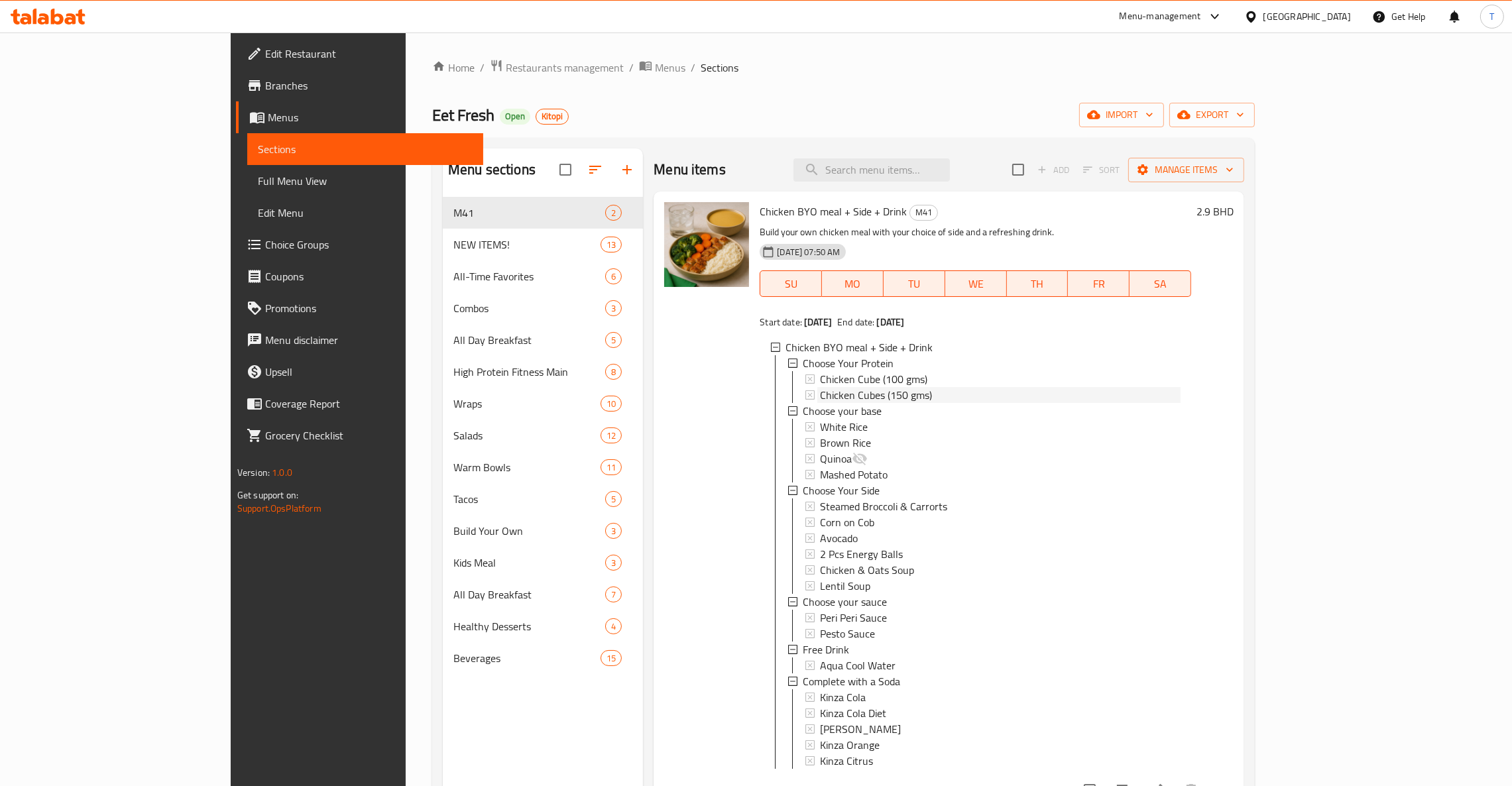
click at [874, 395] on div "Chicken Cubes (150 gms)" at bounding box center [1000, 395] width 361 height 16
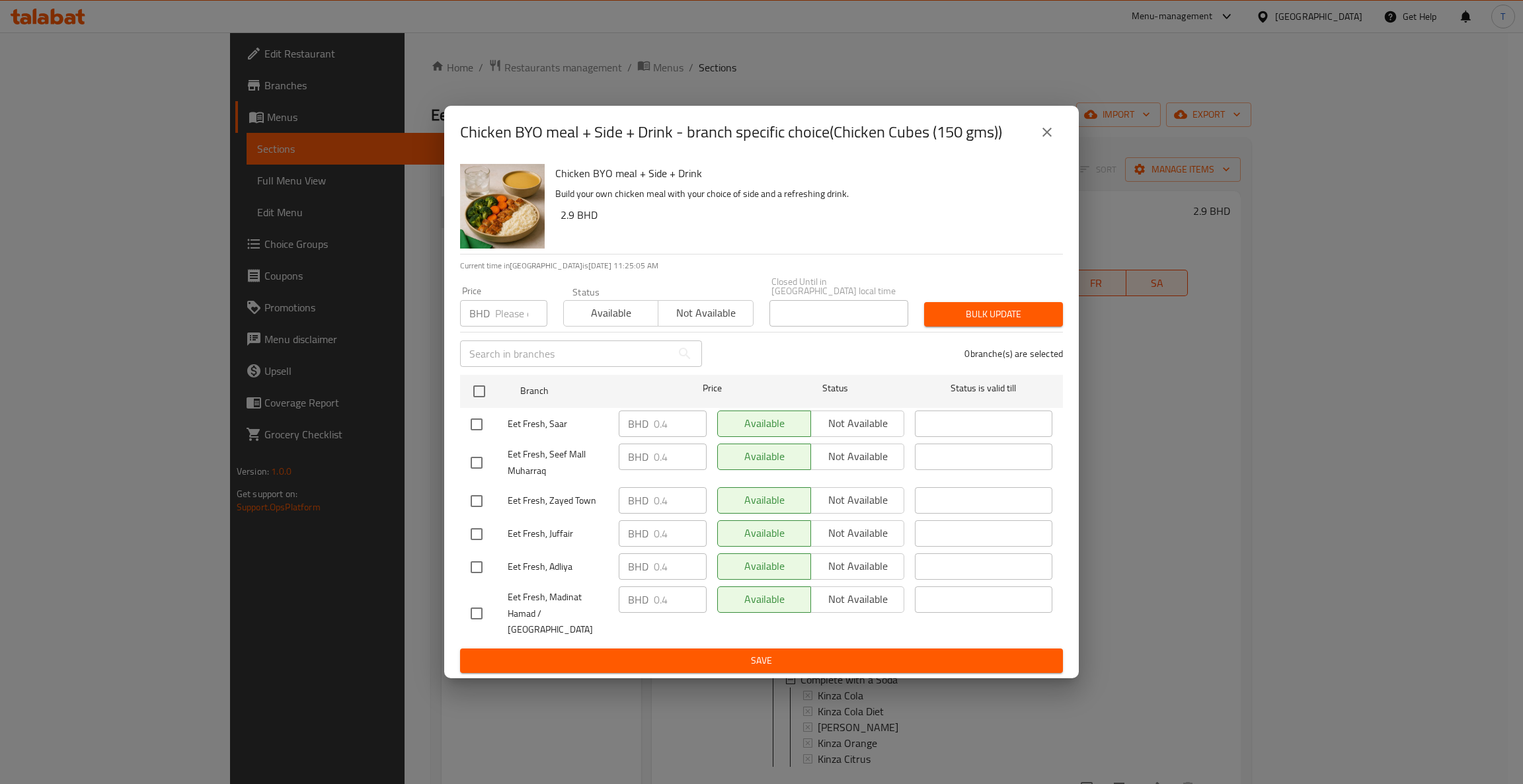
click at [1045, 139] on icon "close" at bounding box center [1047, 132] width 16 height 16
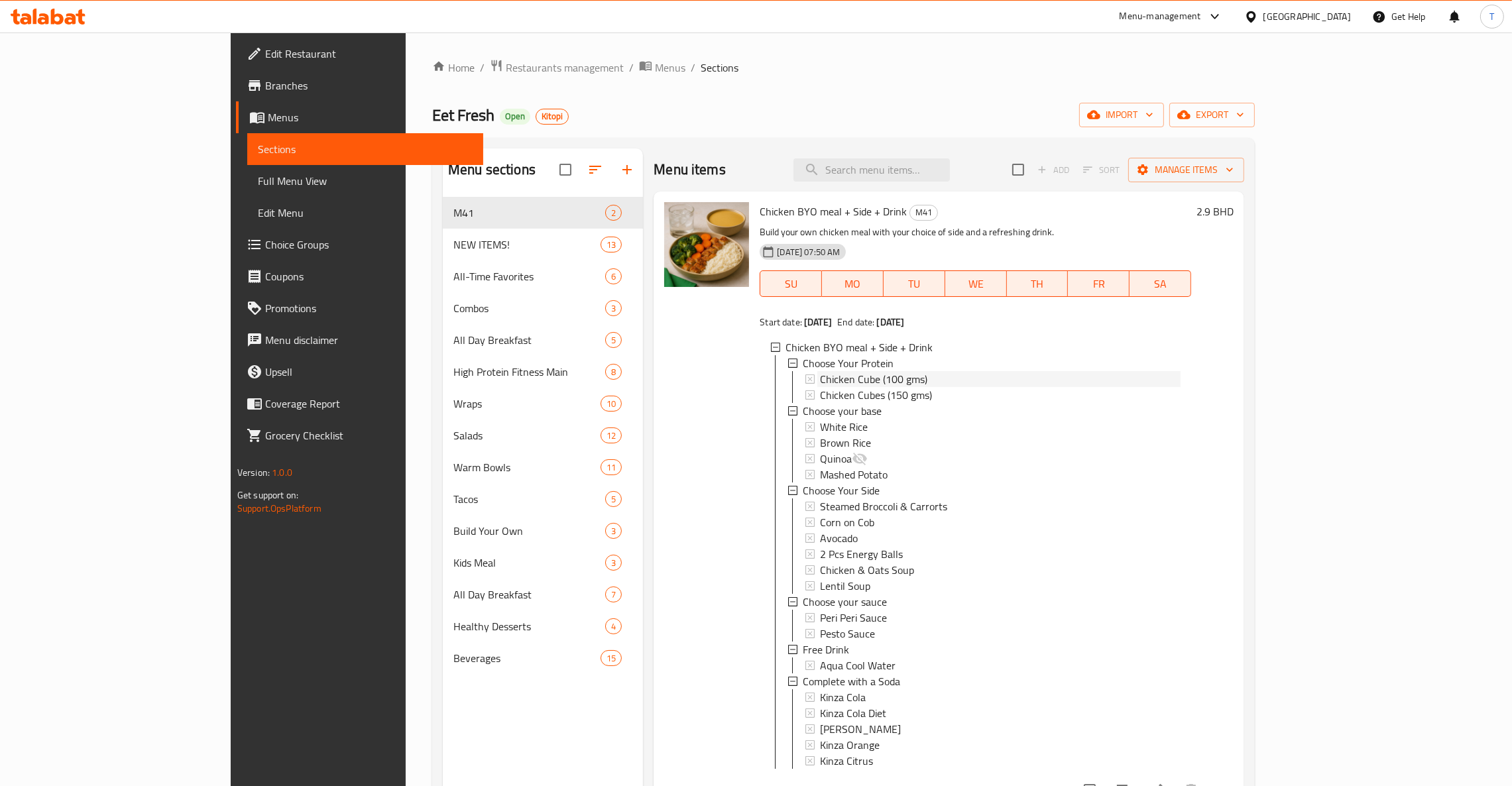
click at [886, 378] on div "Chicken Cube (100 gms)" at bounding box center [1000, 379] width 361 height 16
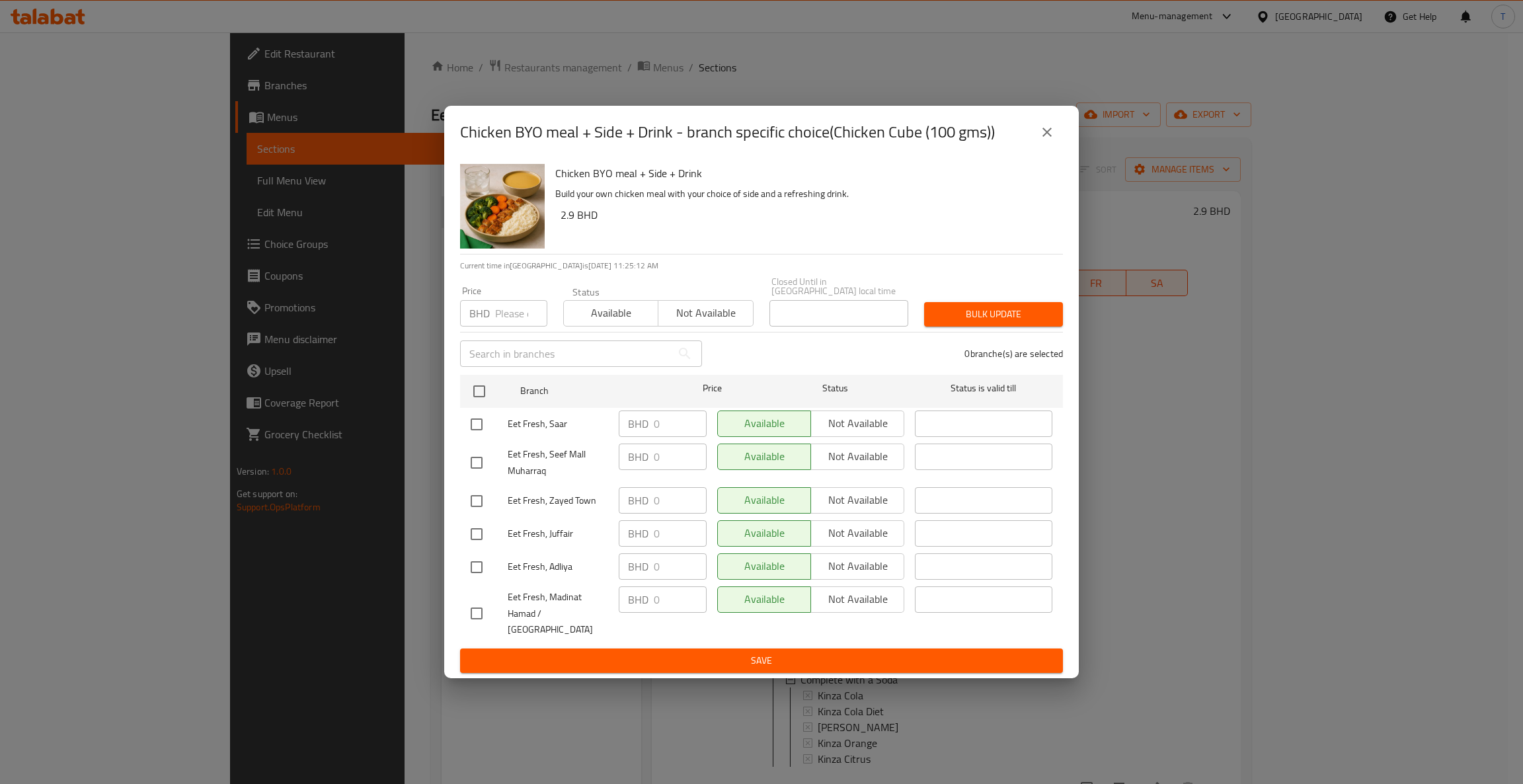
click at [1048, 140] on icon "close" at bounding box center [1047, 132] width 16 height 16
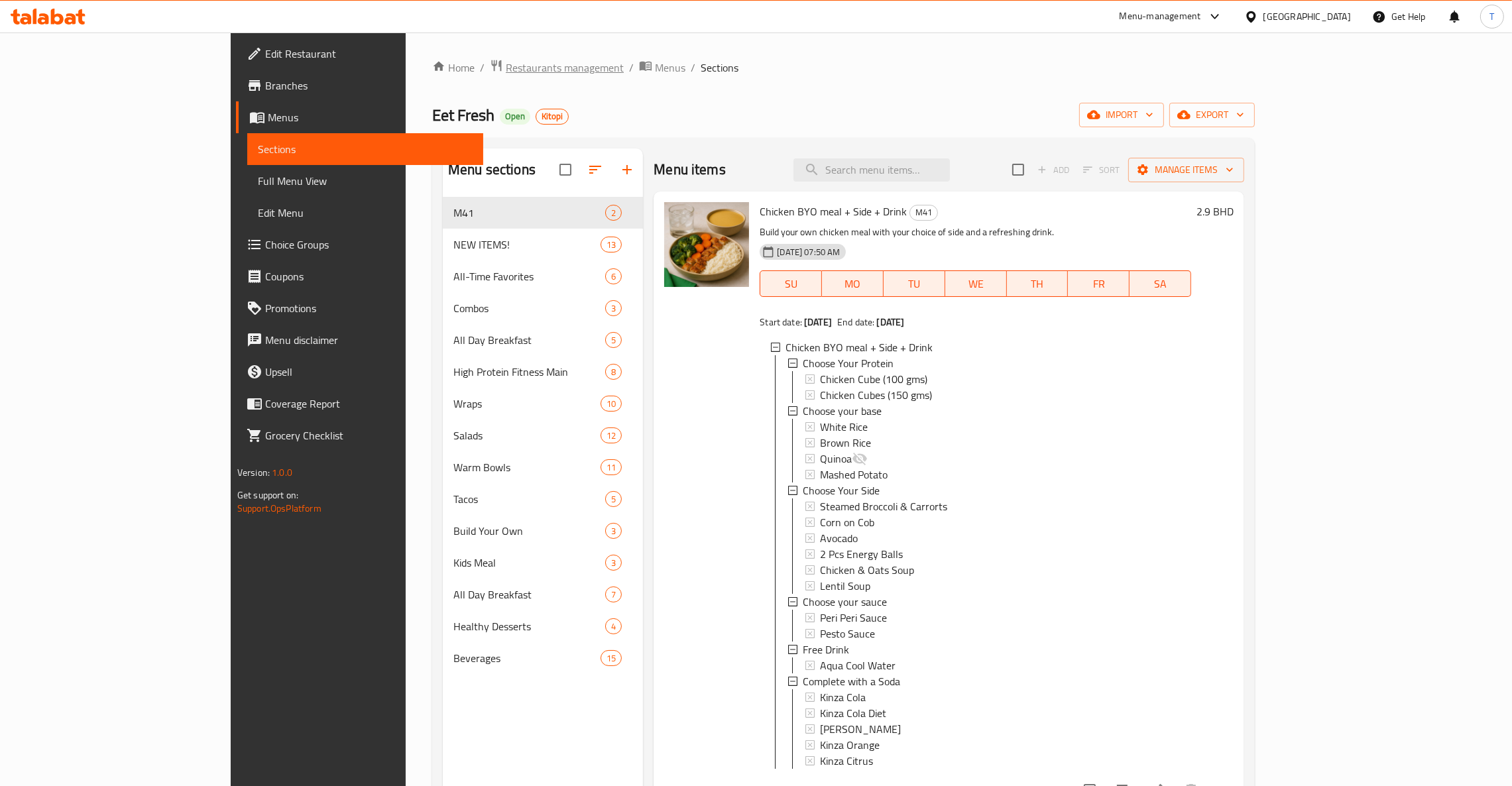
click at [506, 63] on span "Restaurants management" at bounding box center [565, 67] width 118 height 16
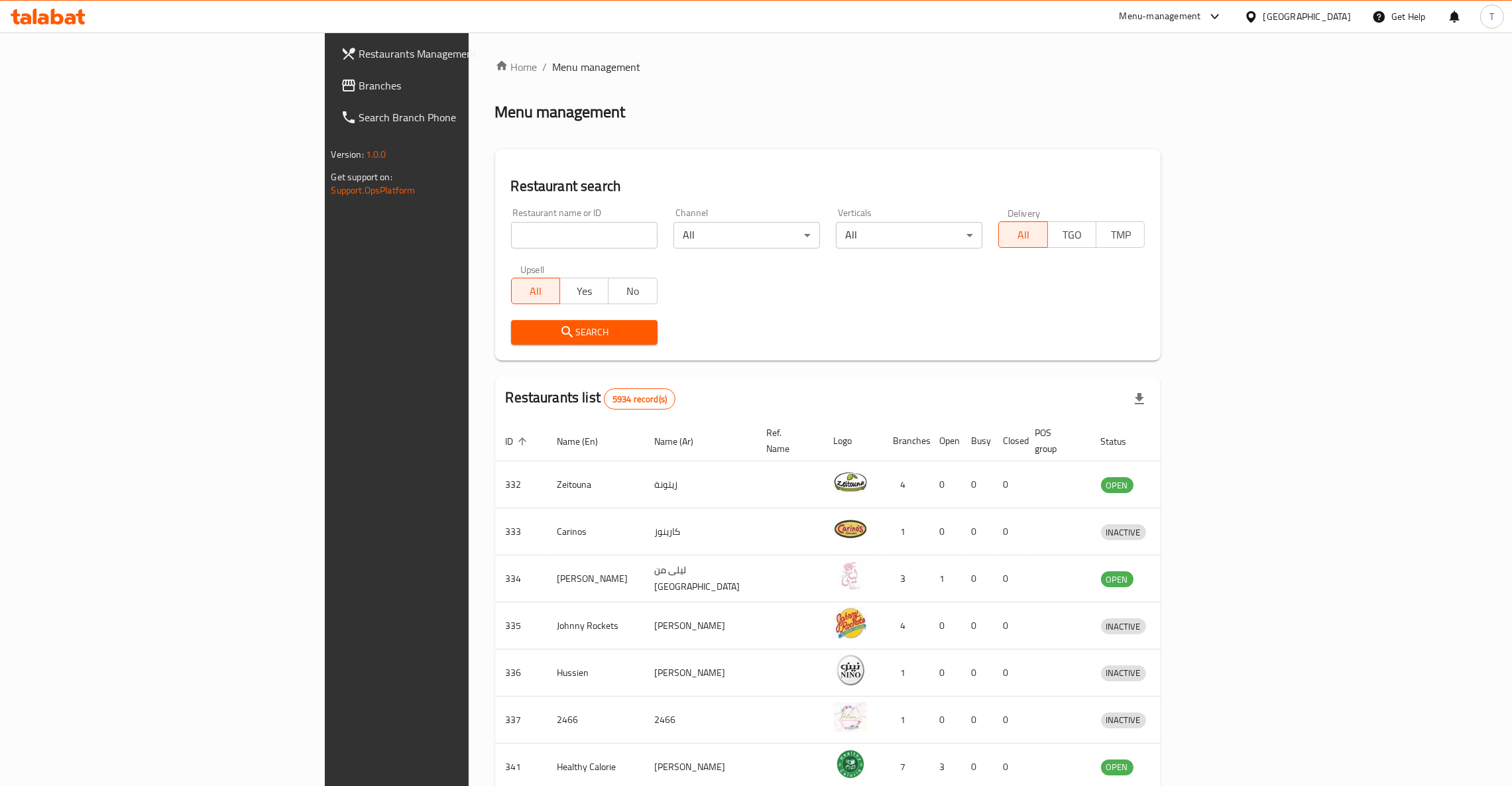
click at [511, 224] on input "search" at bounding box center [584, 235] width 147 height 27
type input "[PERSON_NAME]"
click button "Search" at bounding box center [584, 332] width 147 height 24
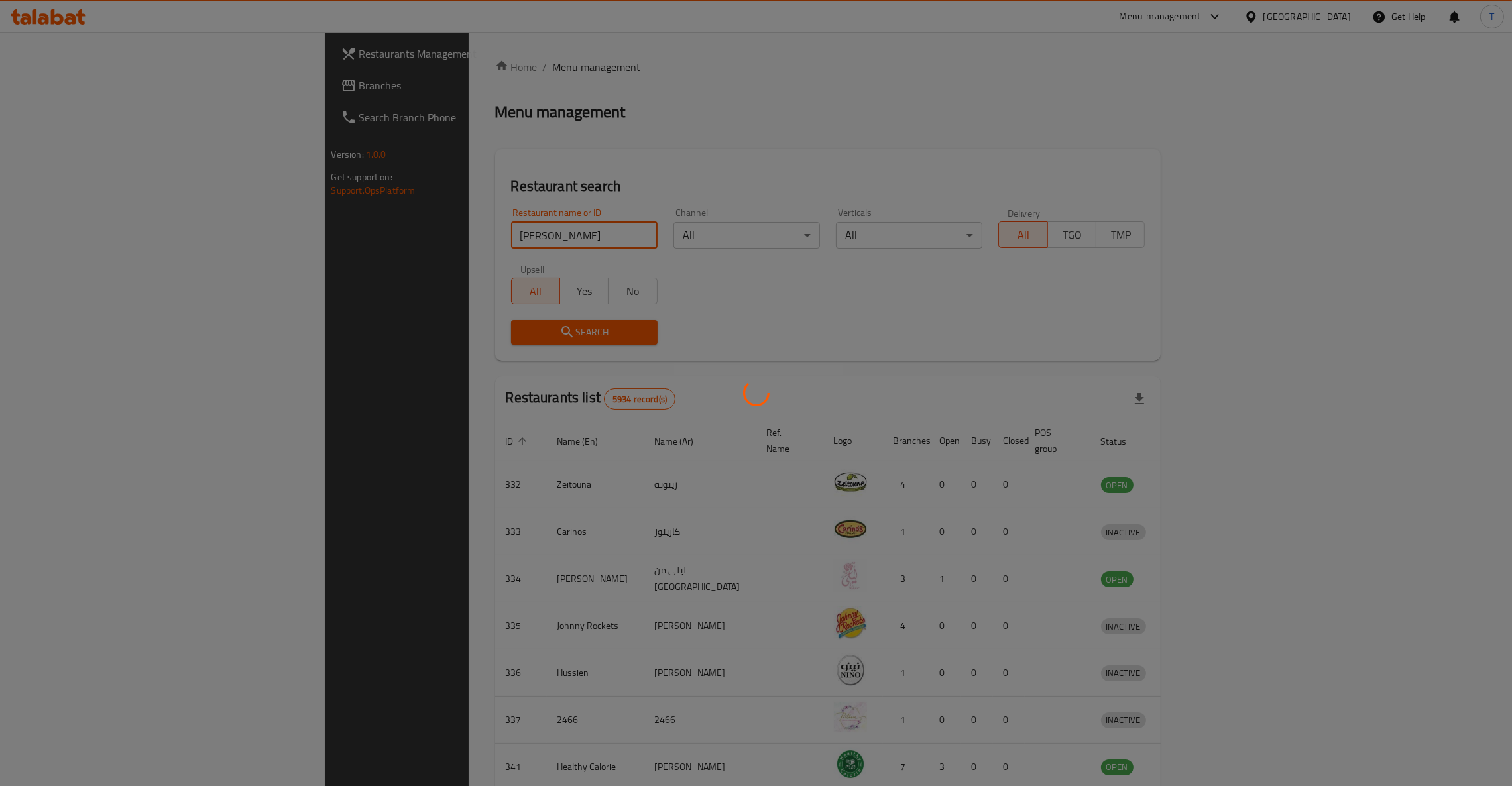
click at [646, 265] on div at bounding box center [756, 393] width 1512 height 786
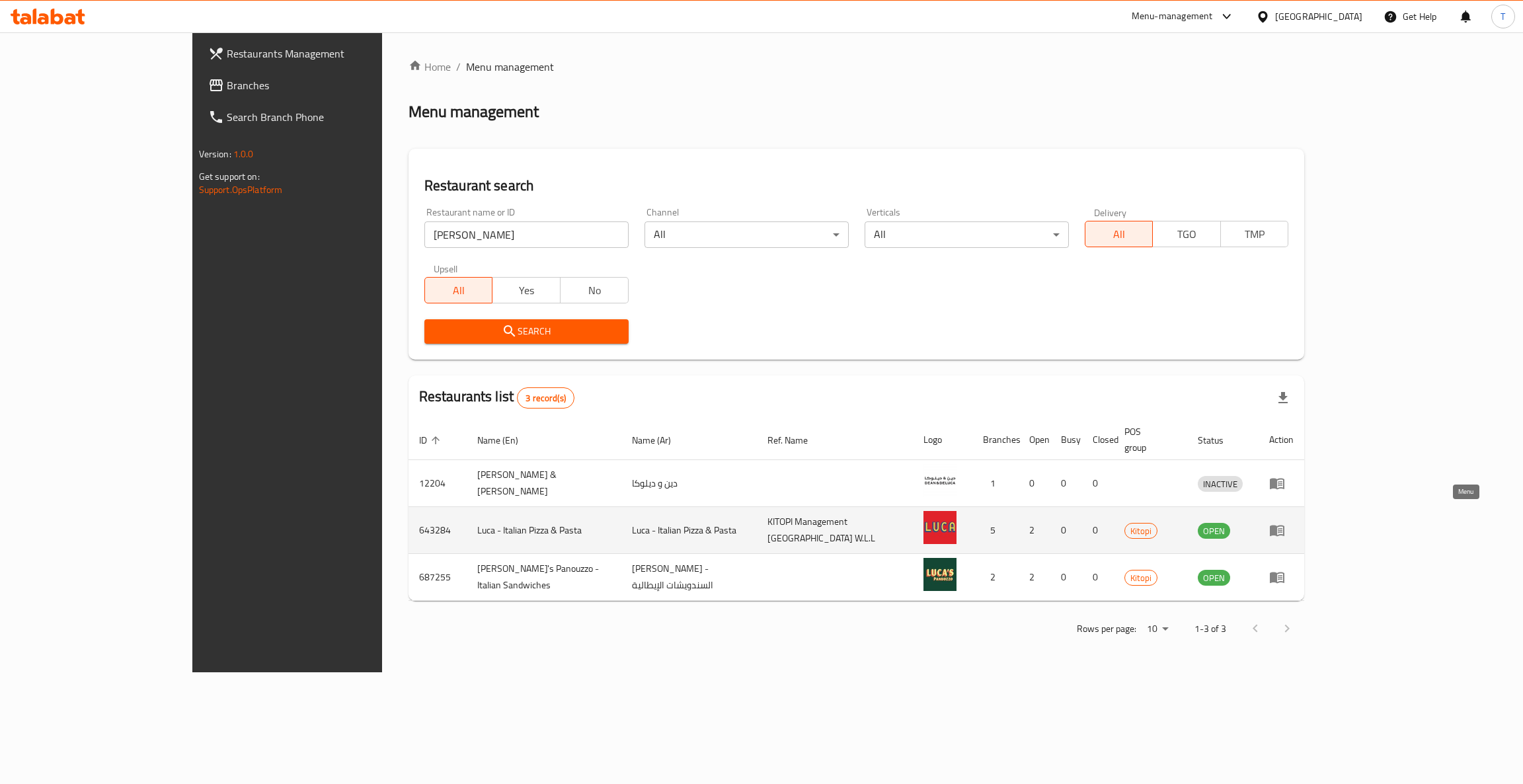
click at [1285, 526] on icon "enhanced table" at bounding box center [1277, 531] width 15 height 11
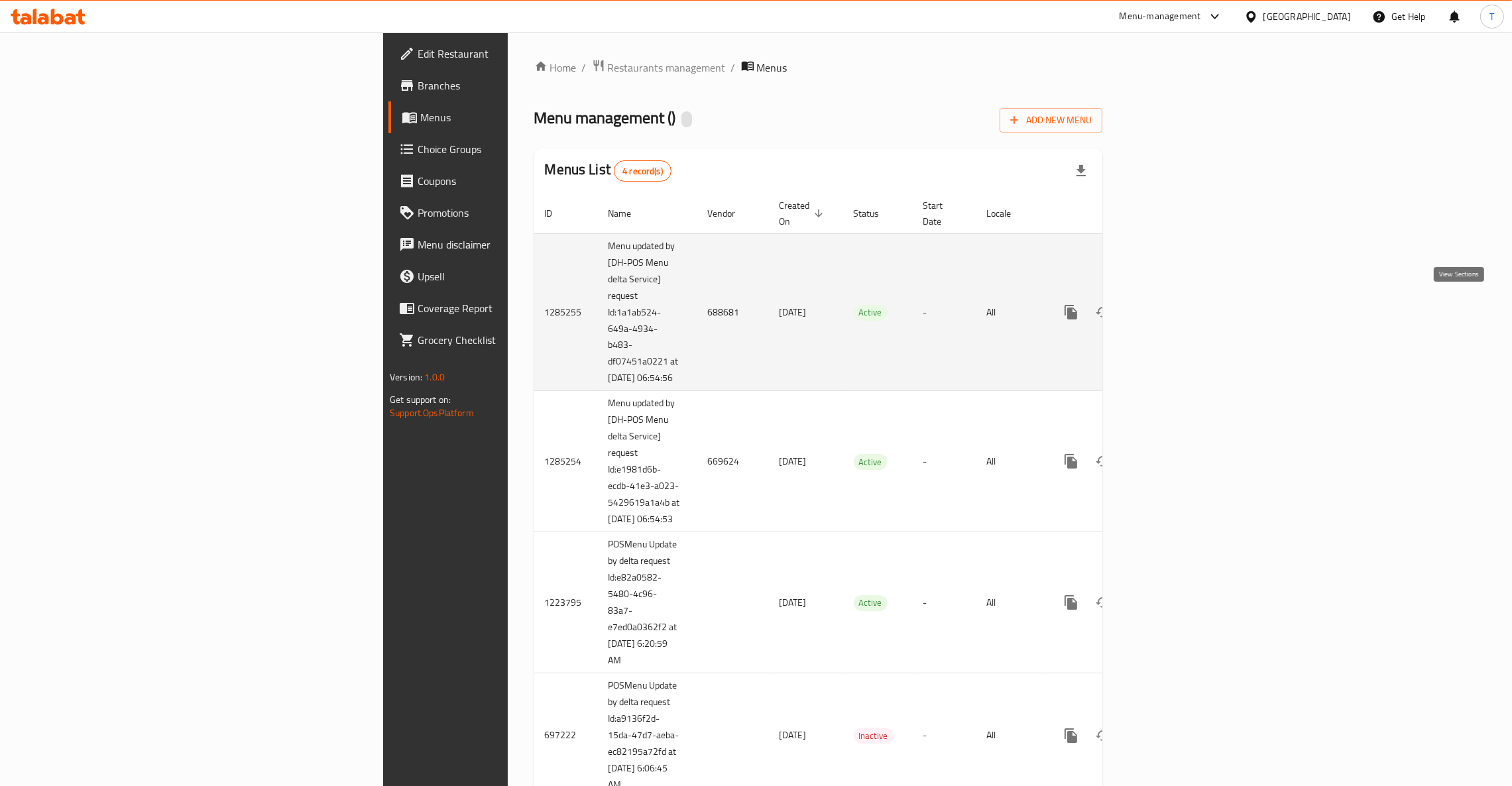
click at [1172, 306] on icon "enhanced table" at bounding box center [1166, 311] width 12 height 12
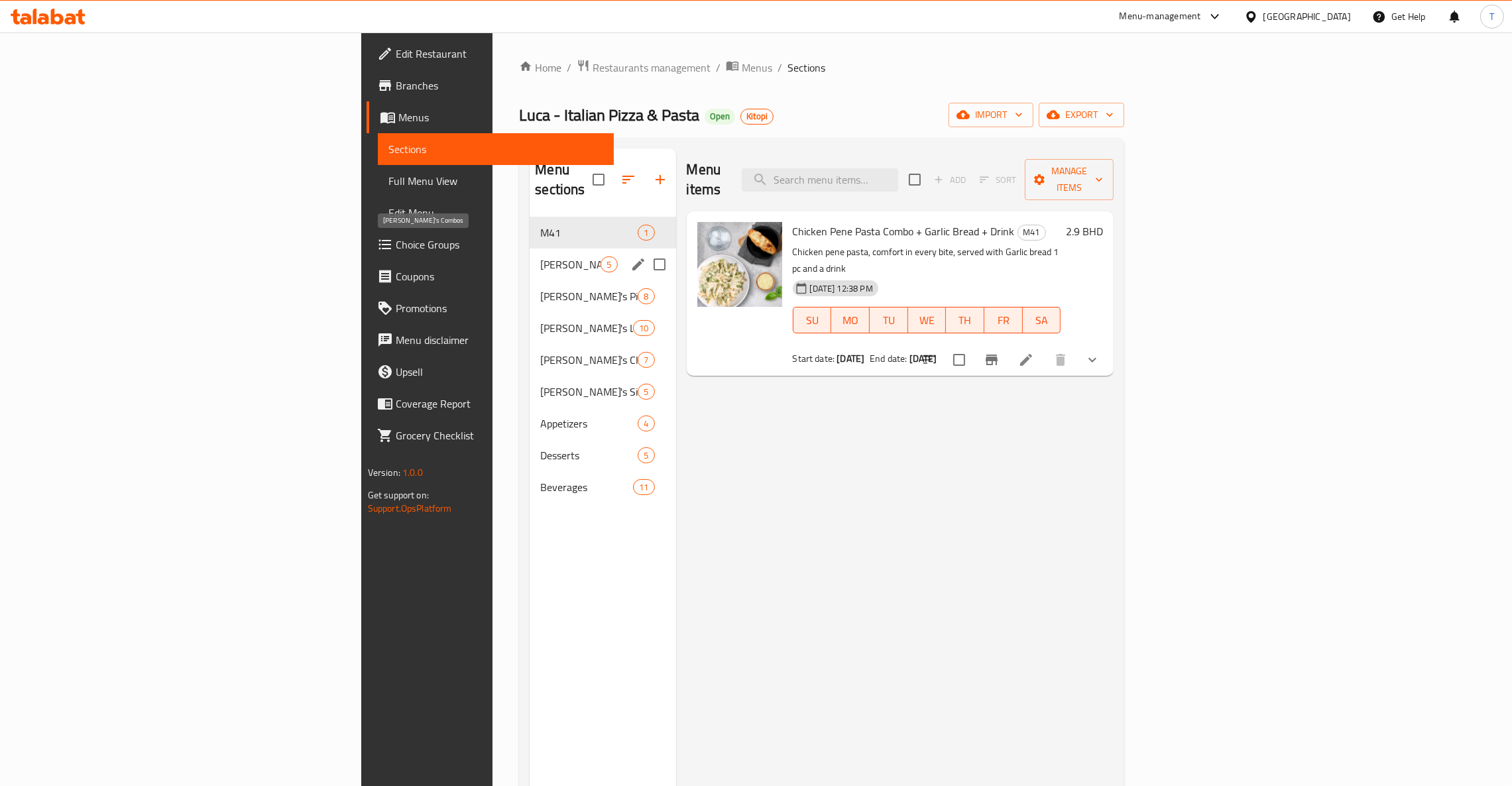
click at [540, 225] on span "M41" at bounding box center [589, 233] width 98 height 16
click at [540, 256] on span "[PERSON_NAME]'s Combos" at bounding box center [570, 264] width 60 height 16
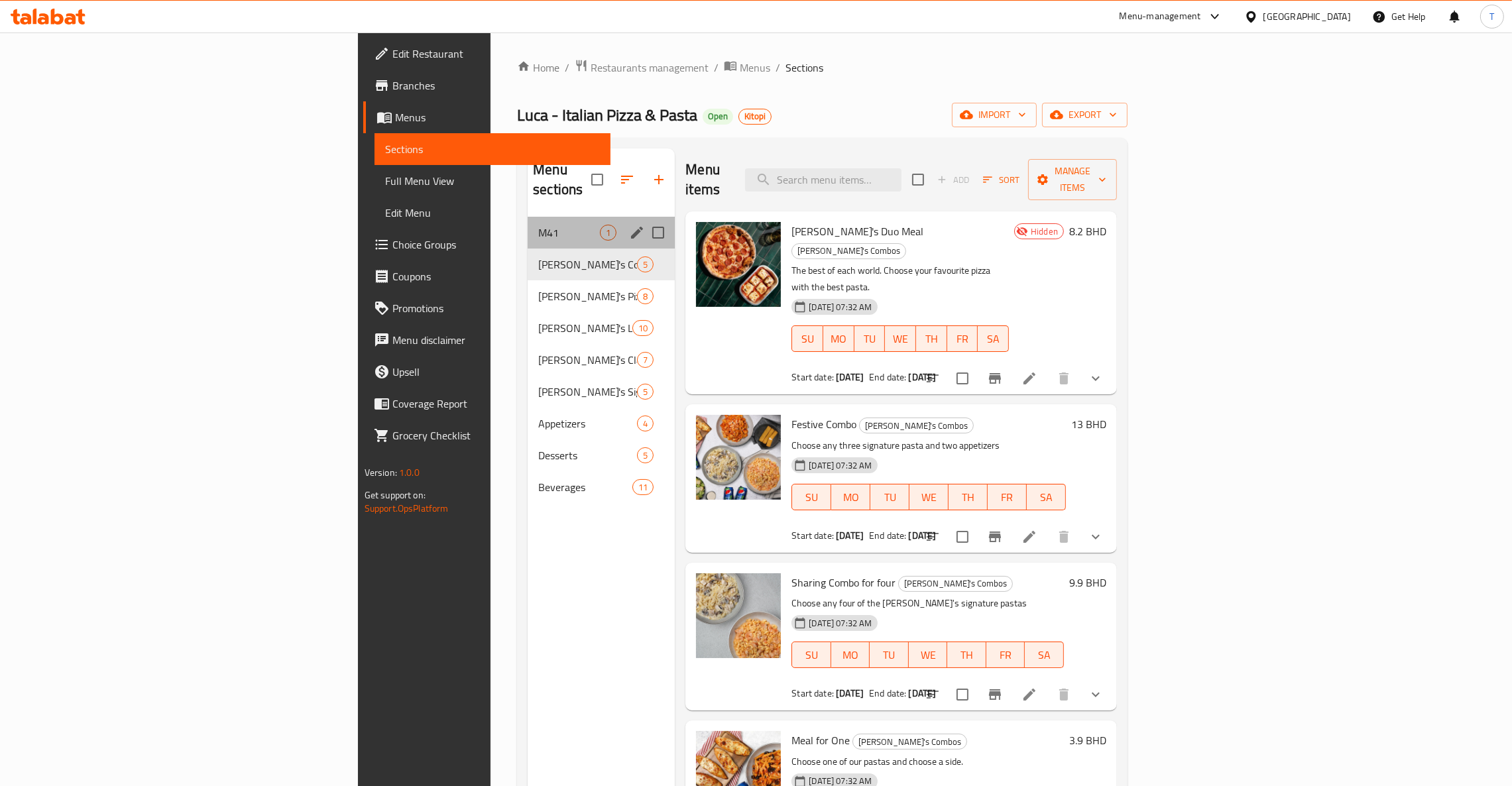
click at [528, 217] on div "M41 1" at bounding box center [601, 233] width 147 height 32
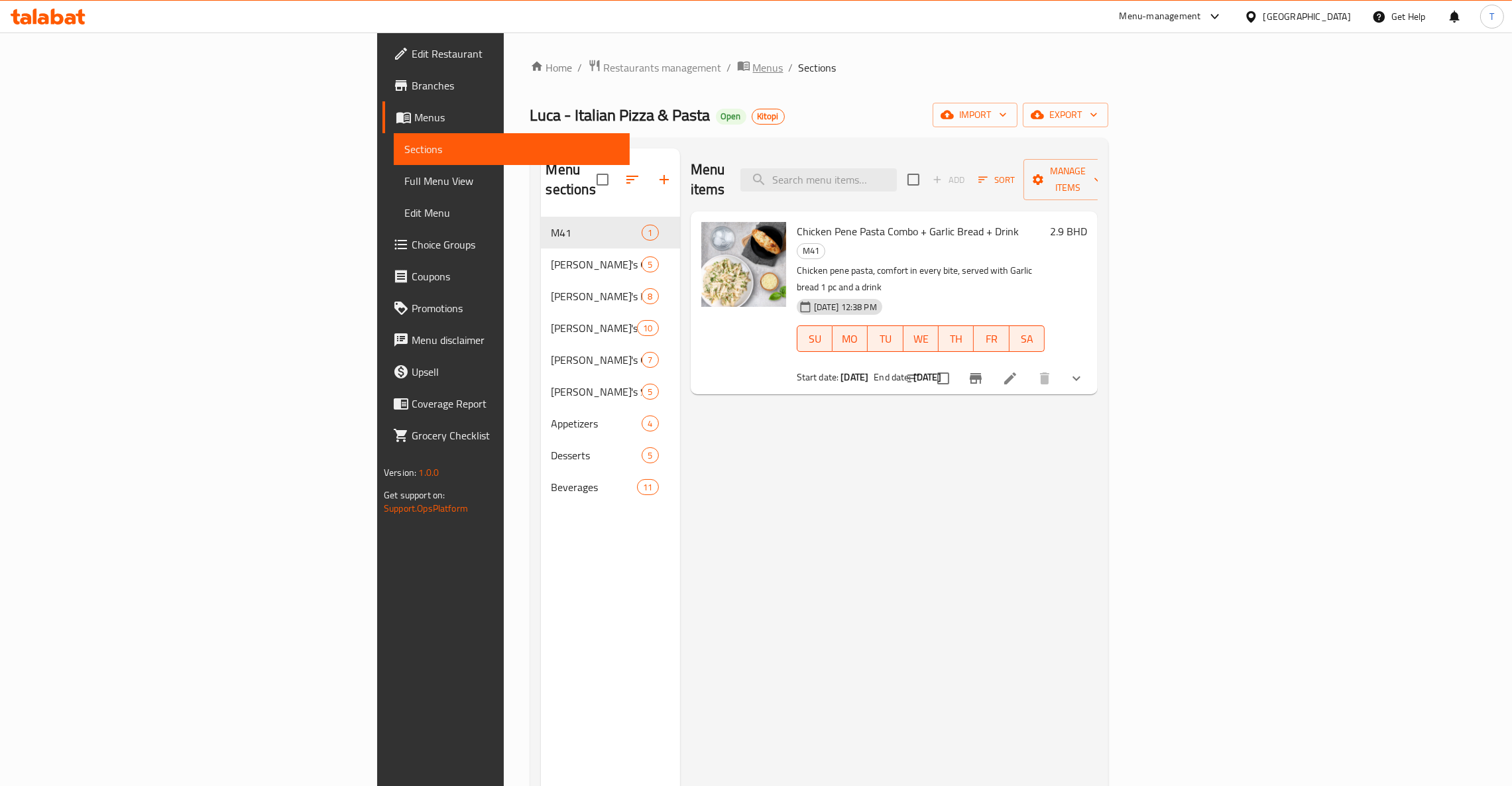
click at [753, 63] on span "Menus" at bounding box center [768, 67] width 30 height 16
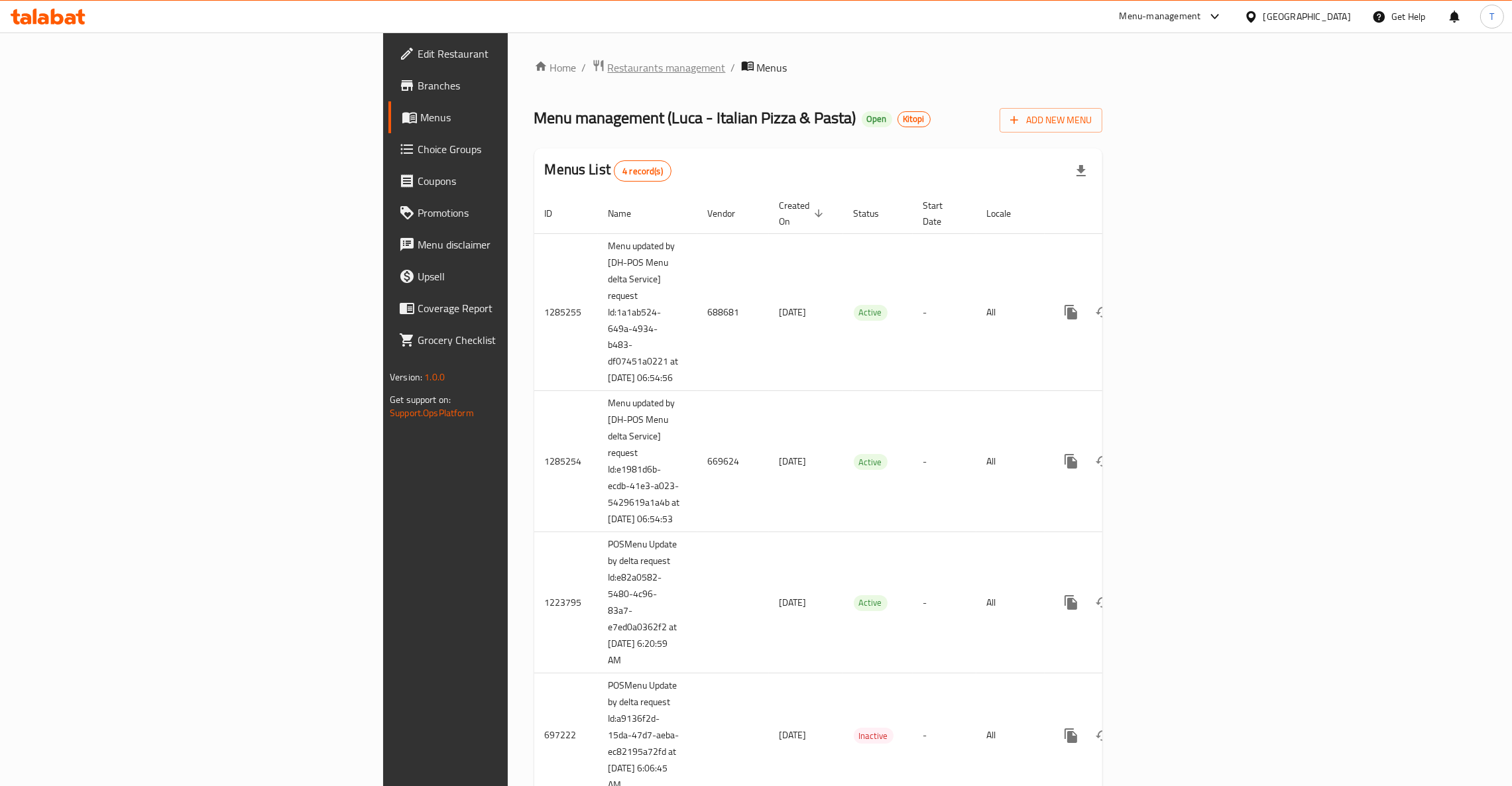
click at [608, 72] on span "Restaurants management" at bounding box center [666, 67] width 118 height 16
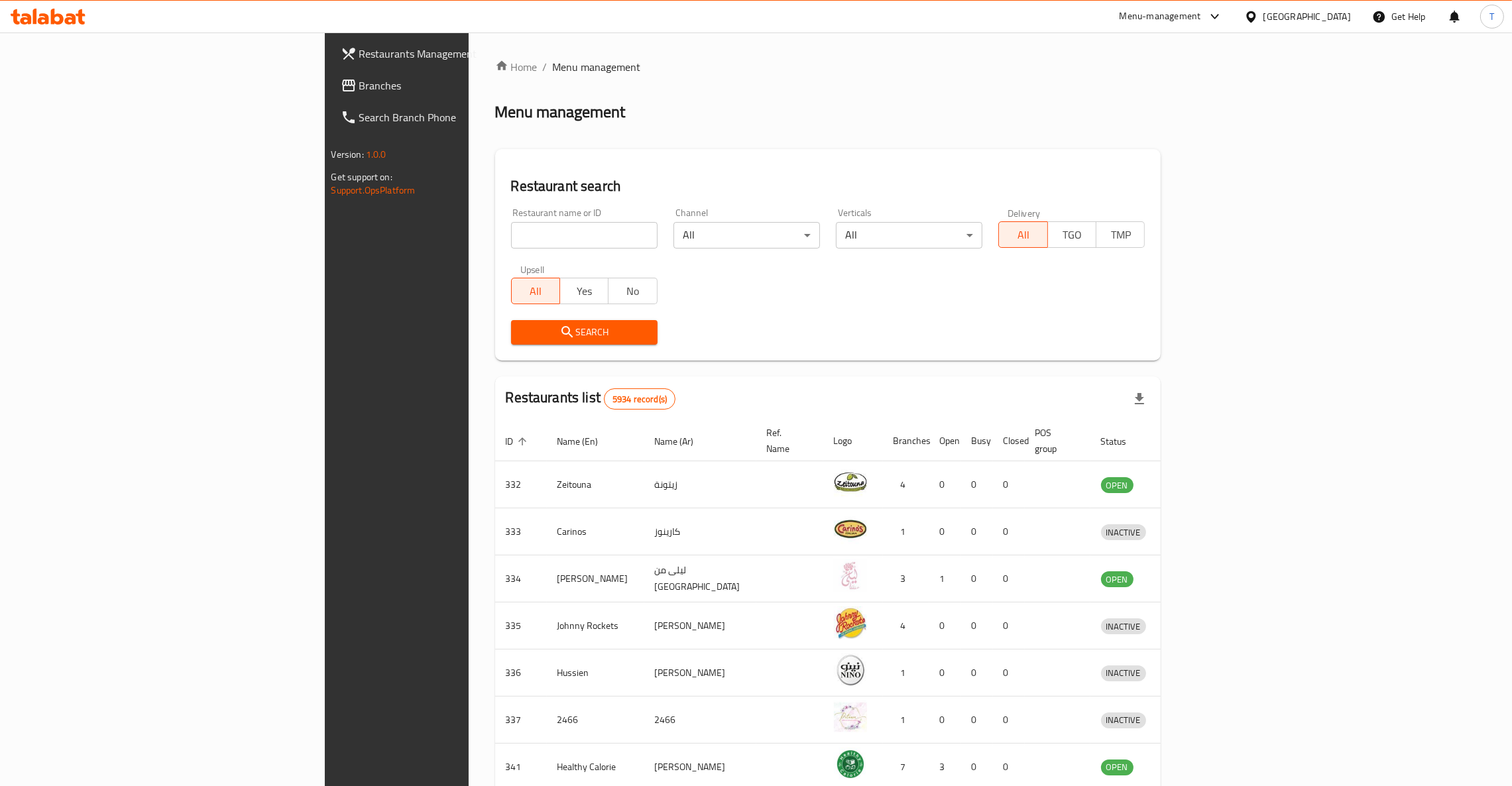
click at [511, 233] on input "search" at bounding box center [584, 235] width 147 height 27
type input "[PERSON_NAME]"
click button "Search" at bounding box center [584, 332] width 147 height 24
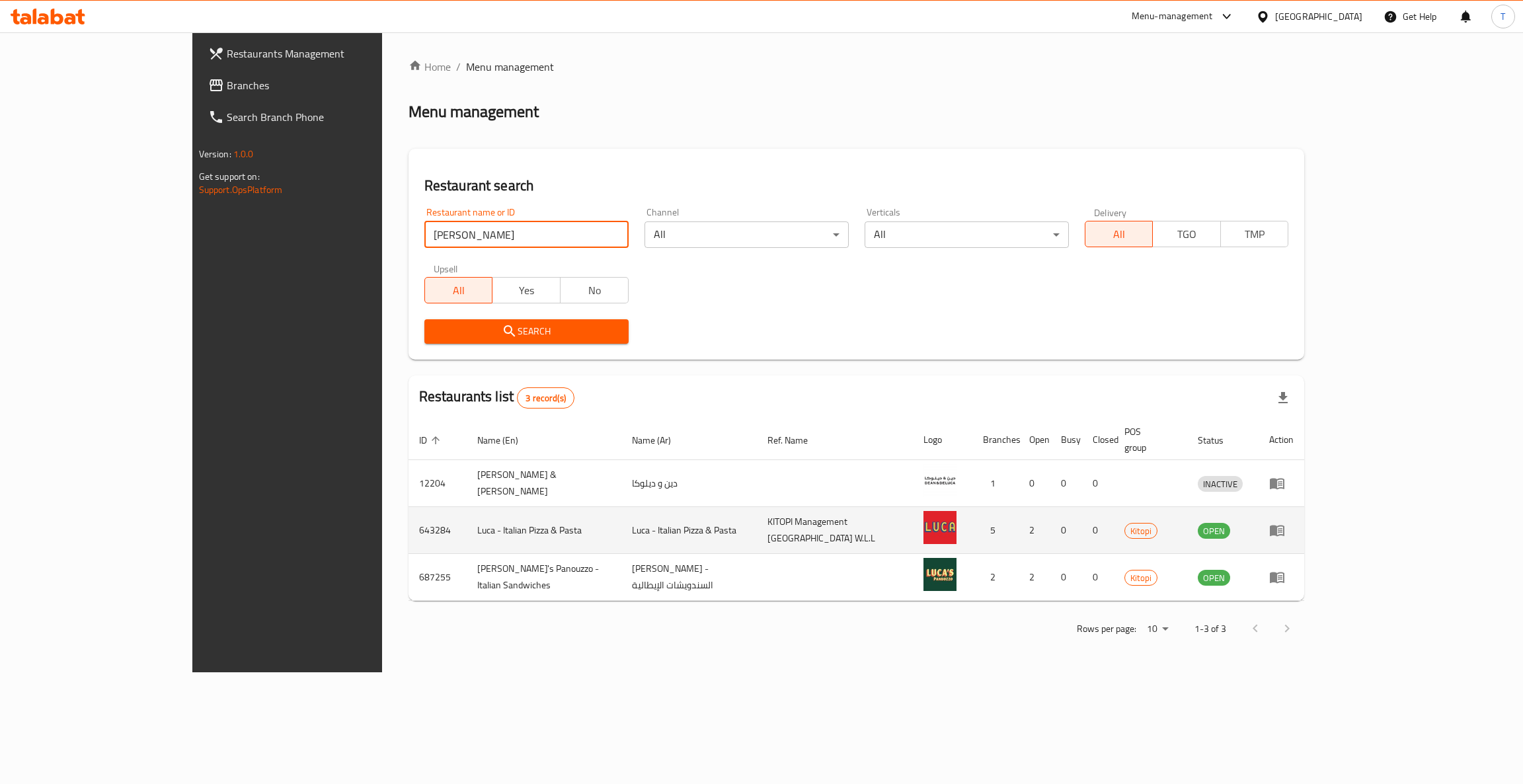
click at [1285, 522] on icon "enhanced table" at bounding box center [1277, 529] width 16 height 16
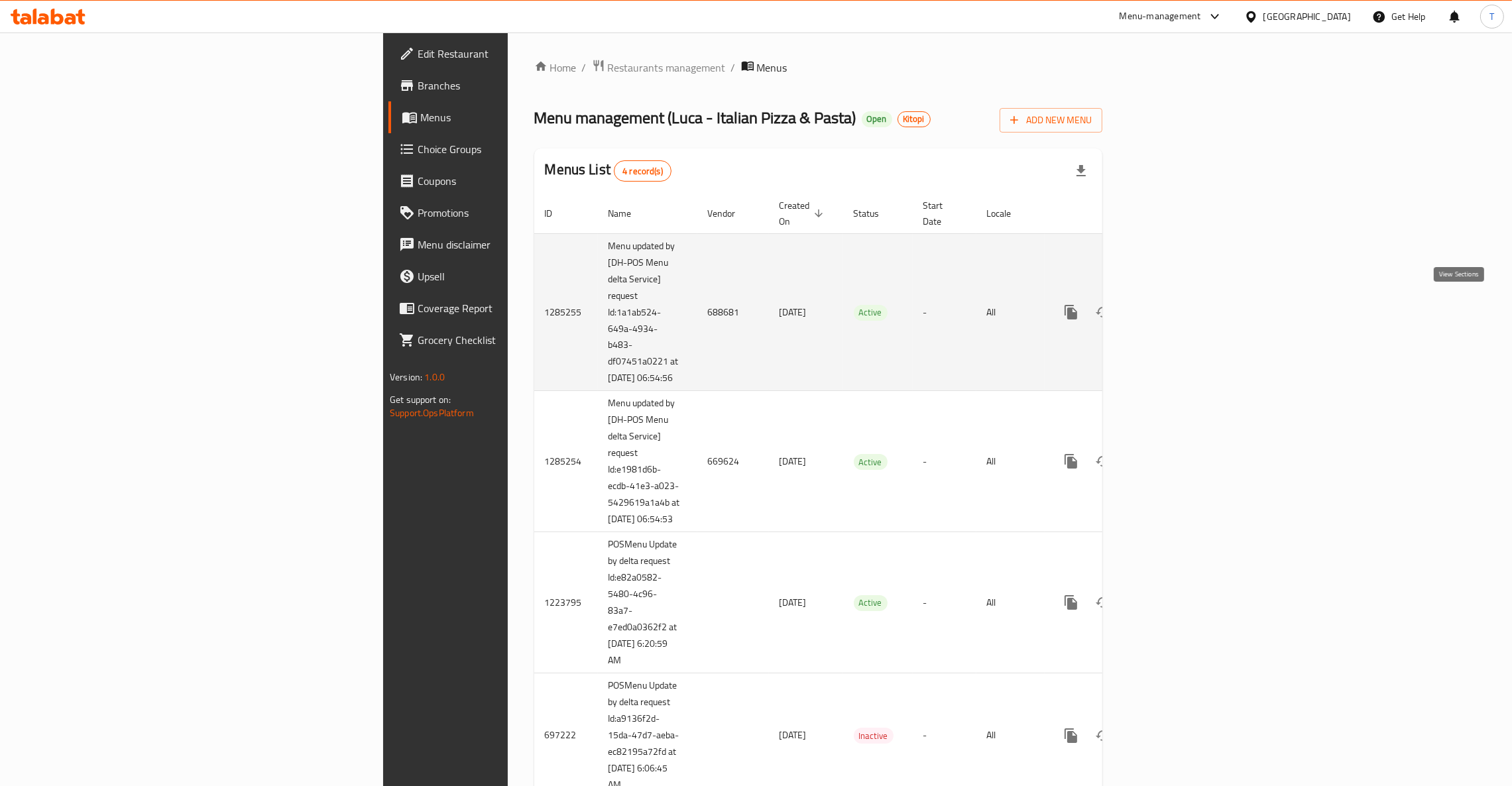
click at [1182, 304] on link "enhanced table" at bounding box center [1166, 311] width 32 height 32
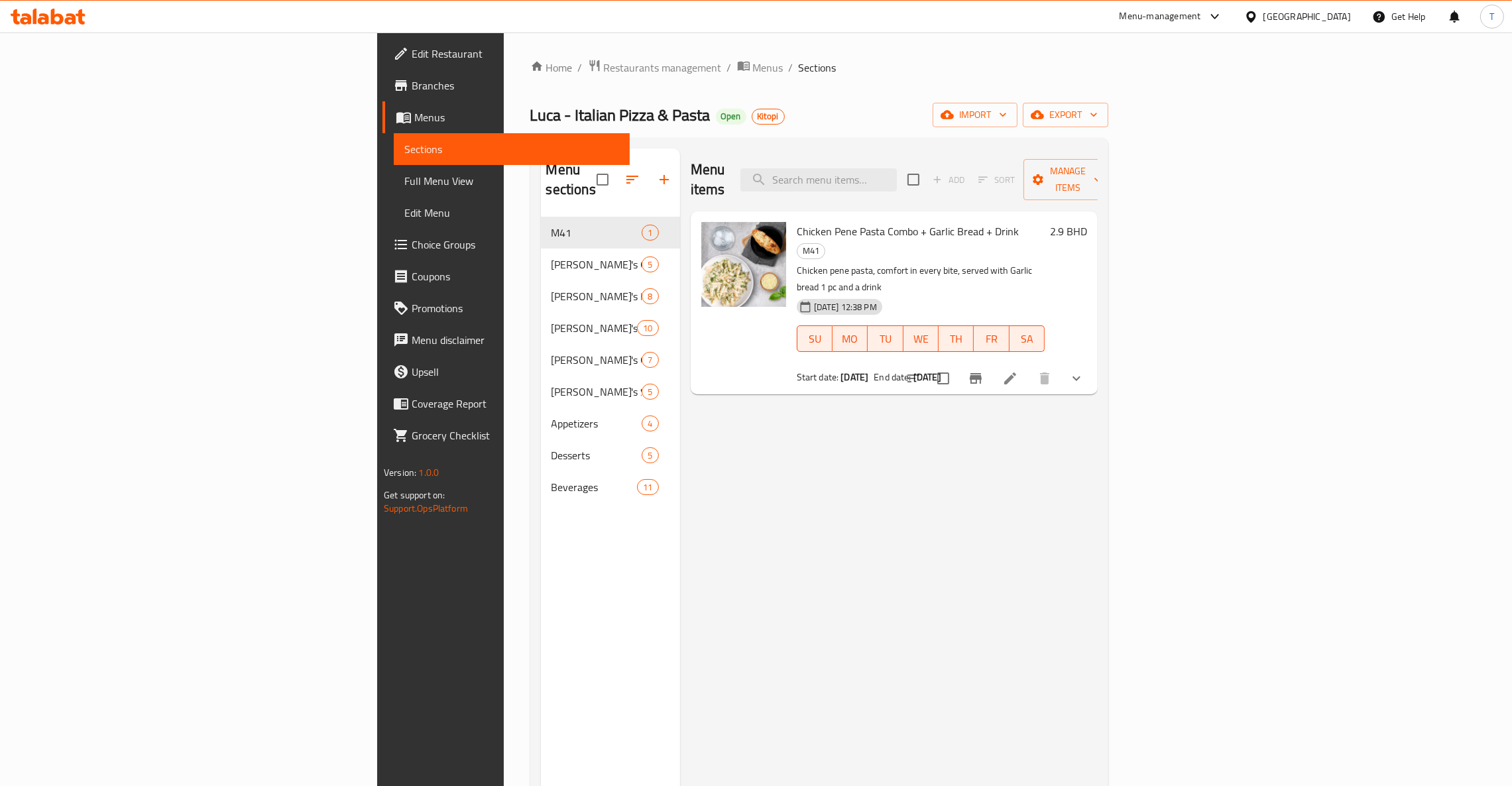
click at [929, 445] on div "Menu items Add Sort Manage items Chicken Pene Pasta Combo + Garlic Bread + Drin…" at bounding box center [889, 541] width 418 height 786
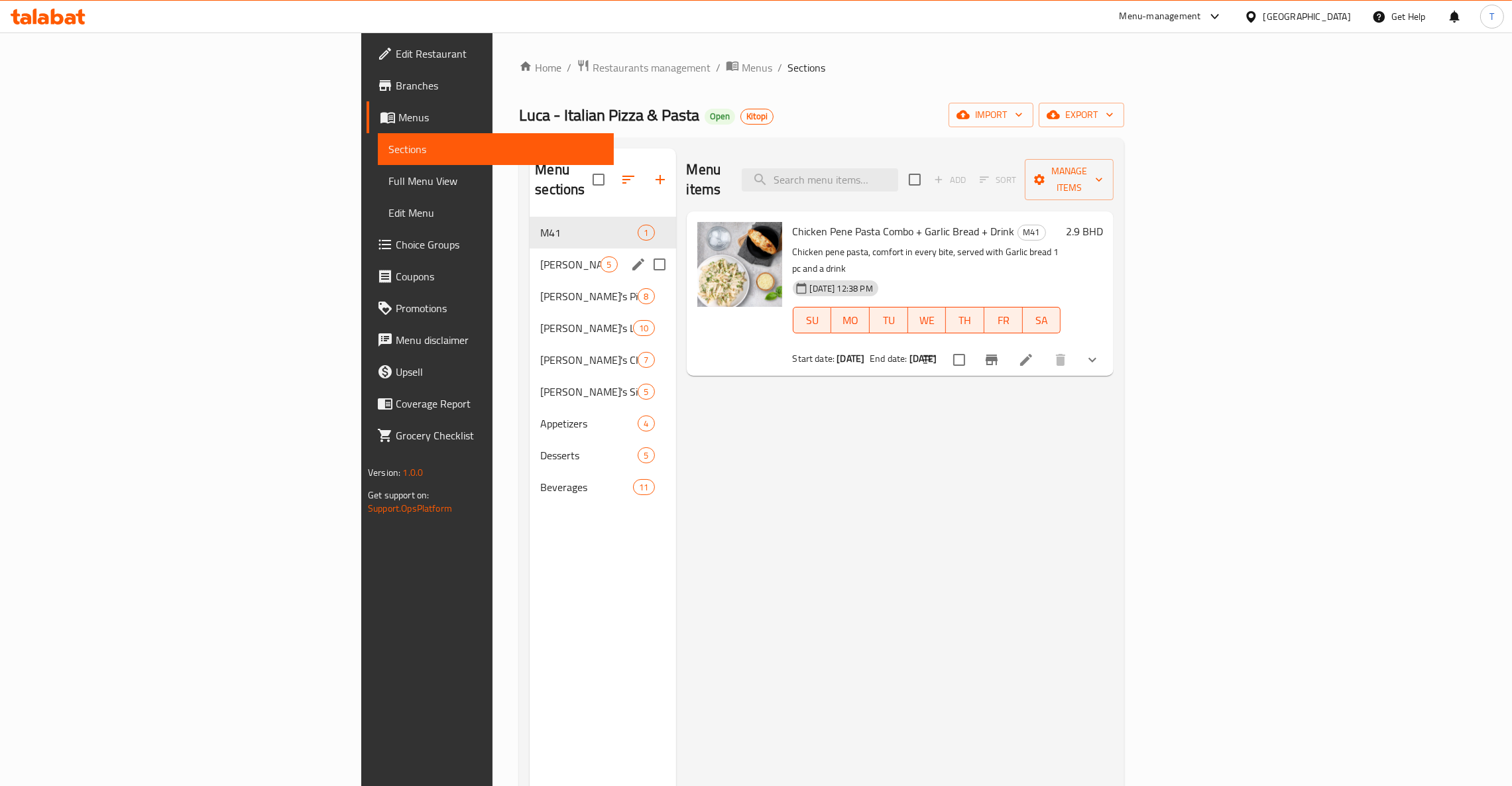
click at [530, 248] on div "[PERSON_NAME]'s Combos 5" at bounding box center [602, 264] width 146 height 32
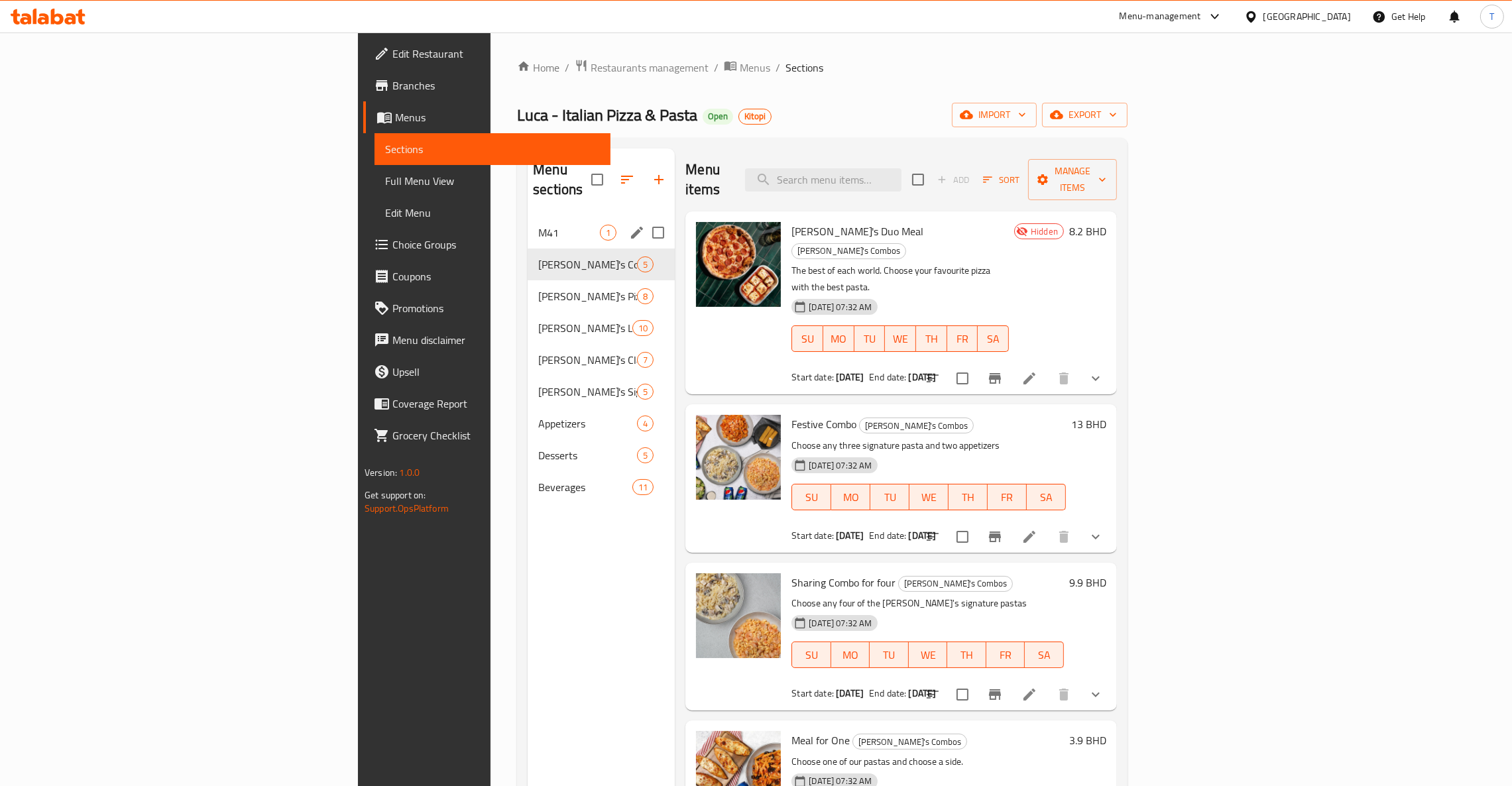
click at [538, 225] on span "M41" at bounding box center [569, 233] width 62 height 16
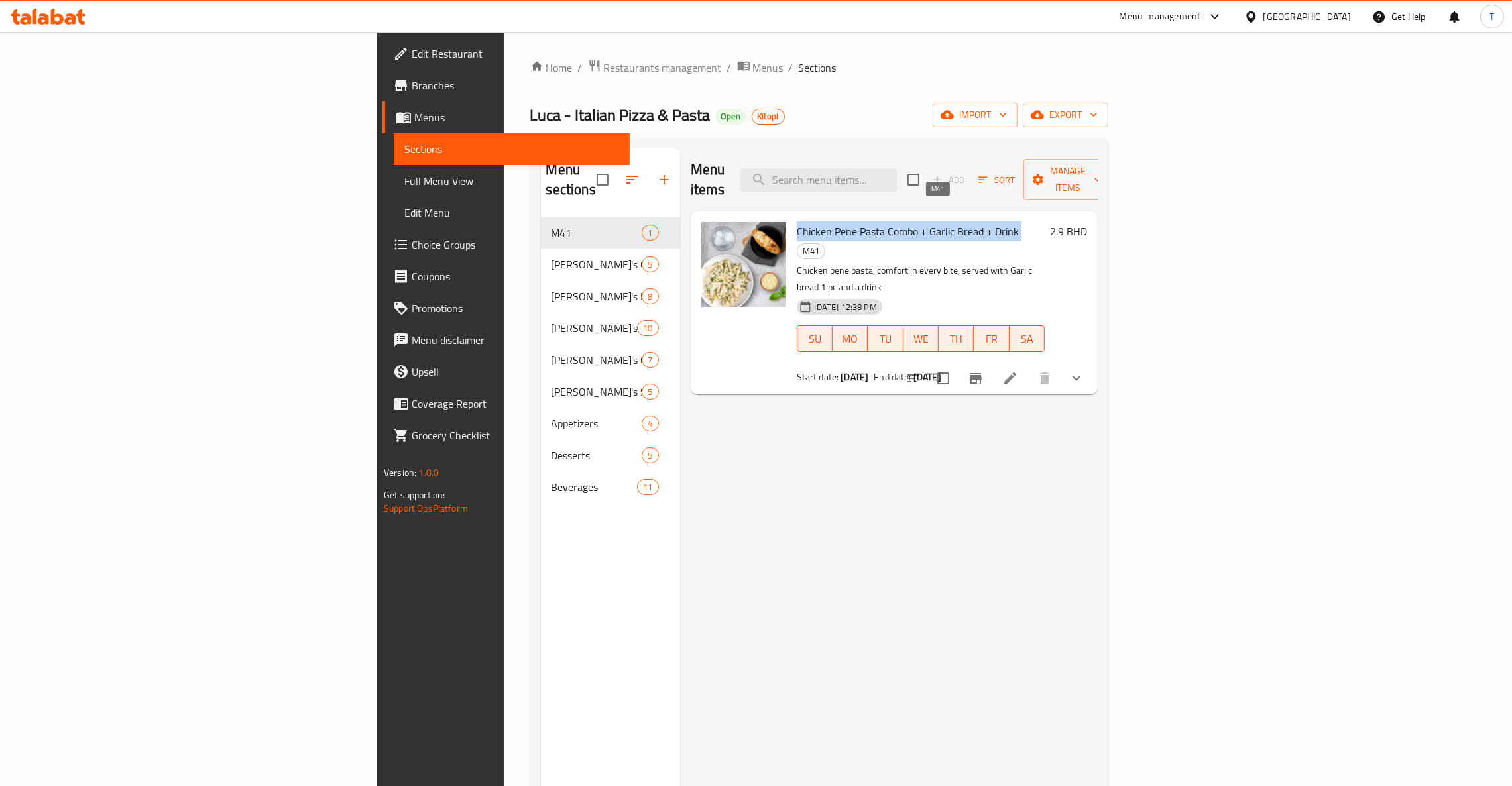
drag, startPoint x: 704, startPoint y: 208, endPoint x: 923, endPoint y: 210, distance: 219.0
click at [923, 222] on h6 "Chicken Pene Pasta Combo + Garlic Bread + Drink M41" at bounding box center [920, 240] width 248 height 37
click at [1028, 491] on div "Menu items Add Sort Manage items Chicken Pene Pasta Combo + Garlic Bread + Drin…" at bounding box center [889, 541] width 418 height 786
click at [696, 217] on div at bounding box center [744, 303] width 95 height 172
drag, startPoint x: 707, startPoint y: 210, endPoint x: 810, endPoint y: 220, distance: 103.5
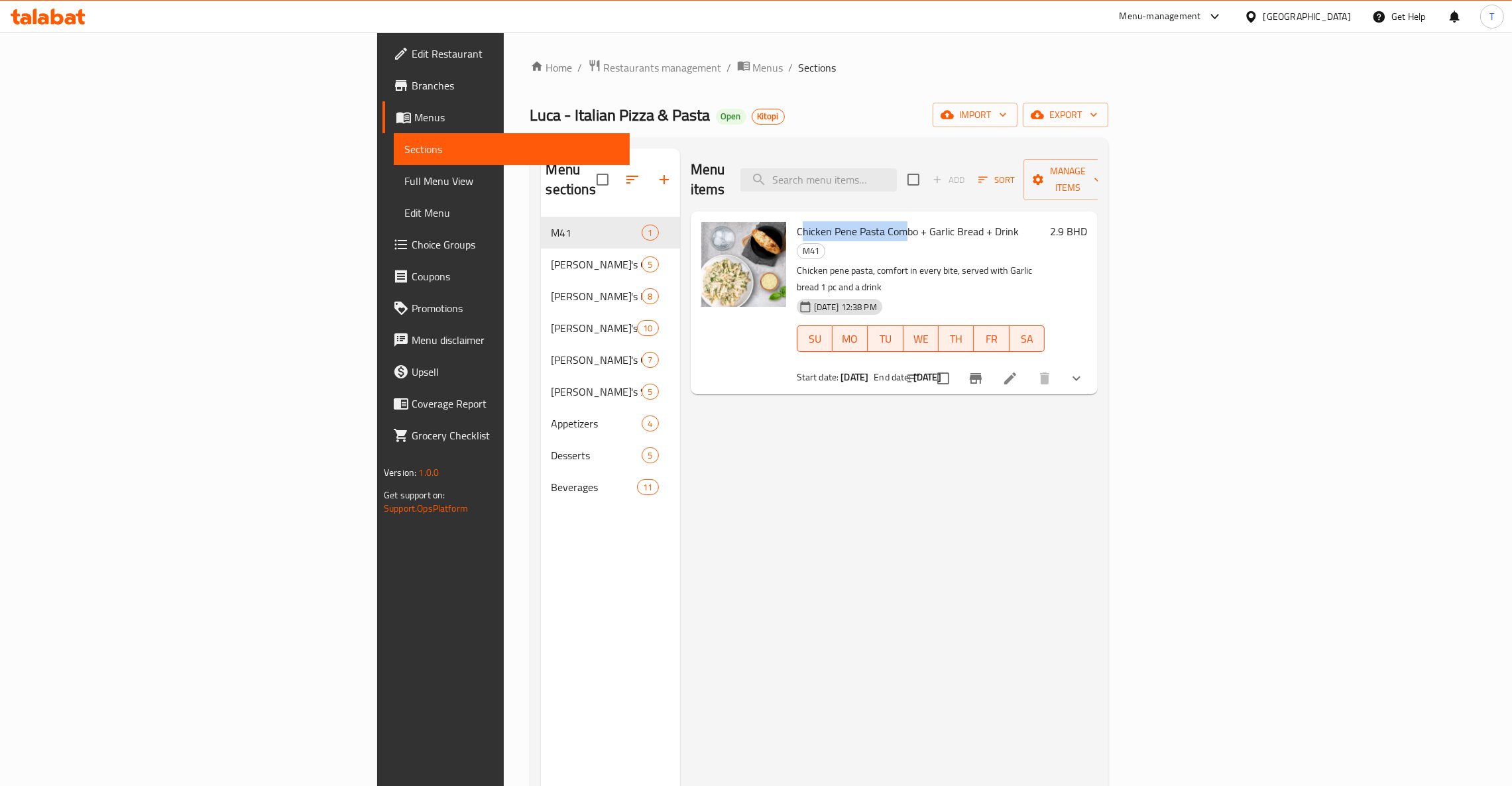
click at [810, 221] on span "Chicken Pene Pasta Combo + Garlic Bread + Drink" at bounding box center [908, 230] width 222 height 20
click at [1036, 348] on div "Menu items Add Sort Manage items Chicken Pene Pasta Combo + Garlic Bread + Drin…" at bounding box center [889, 541] width 418 height 786
click at [897, 169] on input "search" at bounding box center [818, 180] width 156 height 23
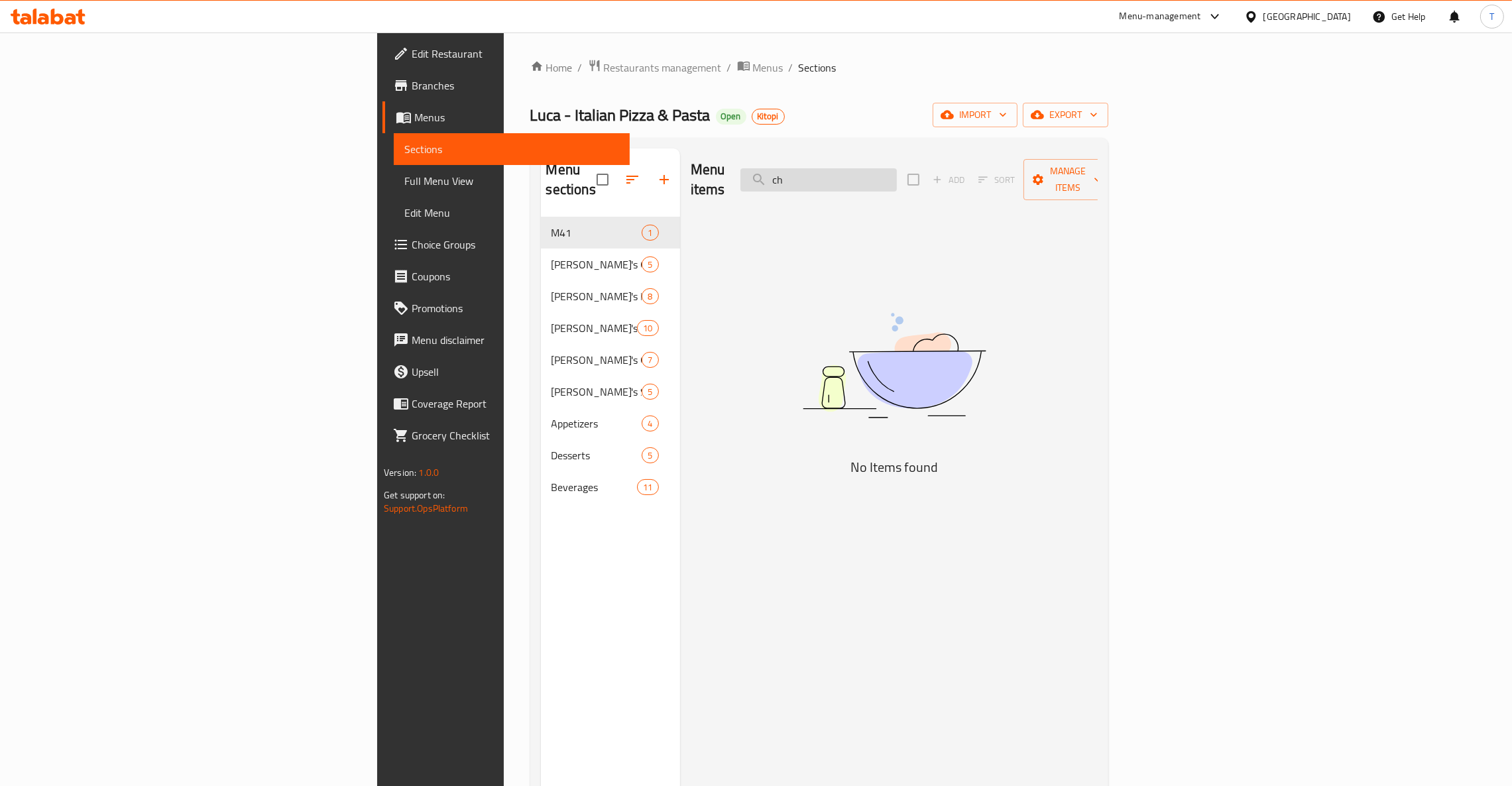
type input "c"
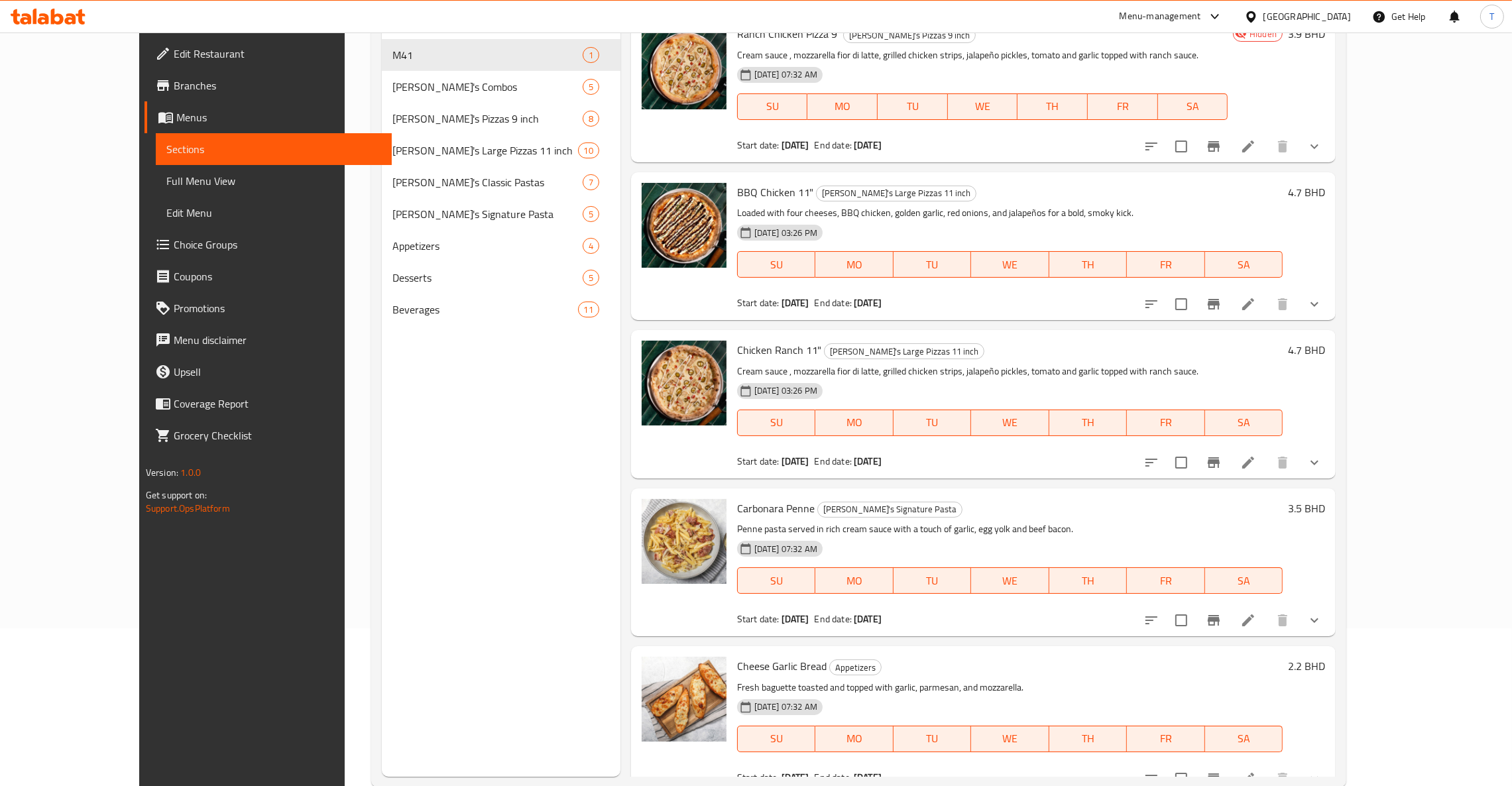
scroll to position [187, 0]
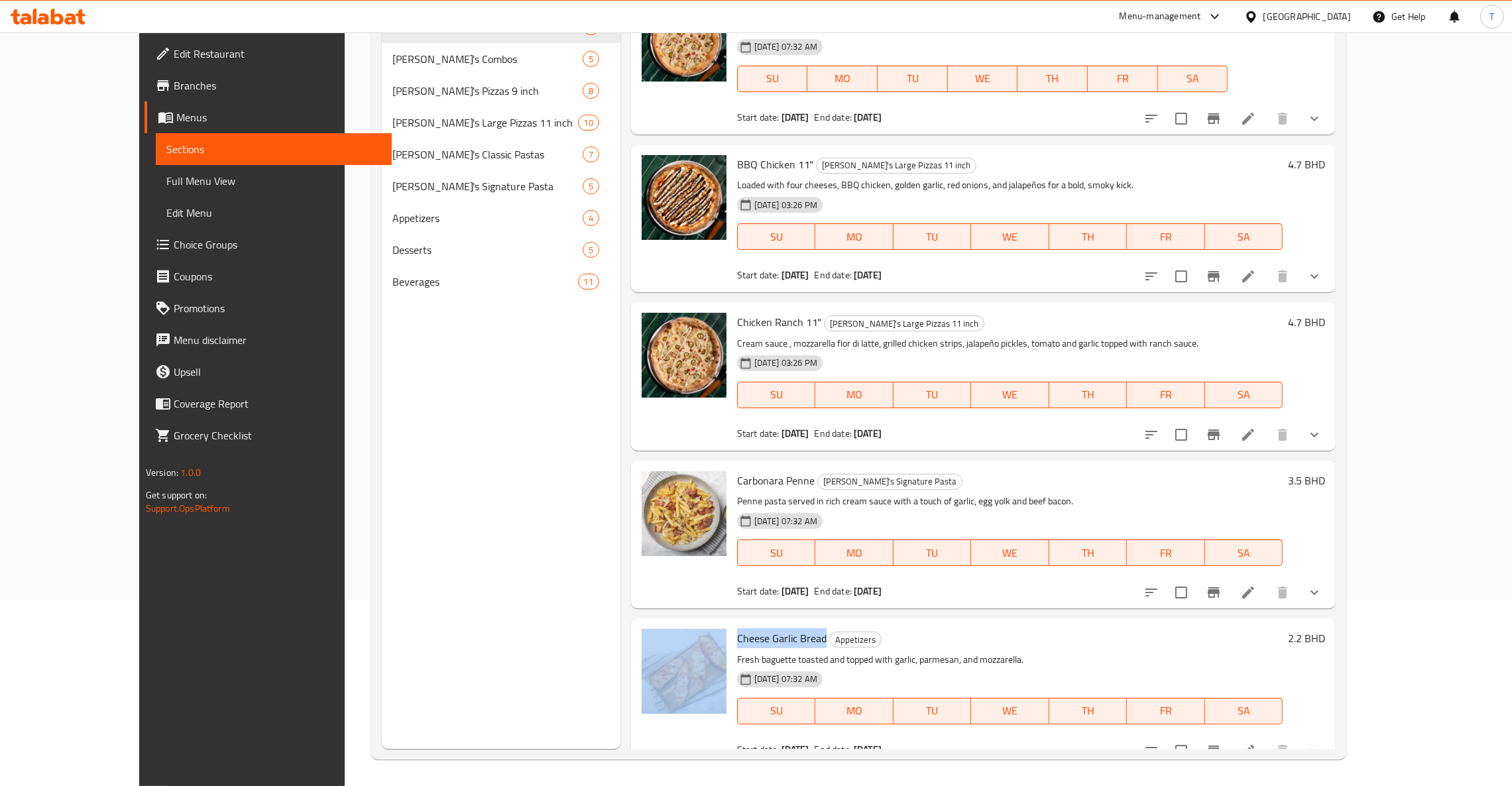
drag, startPoint x: 789, startPoint y: 624, endPoint x: 690, endPoint y: 627, distance: 99.0
click at [690, 627] on div "Cheese Garlic Bread Appetizers Fresh baguette toasted and topped with garlic, p…" at bounding box center [983, 692] width 694 height 137
click at [1007, 628] on h6 "Cheese Garlic Bread Appetizers" at bounding box center [1010, 638] width 545 height 19
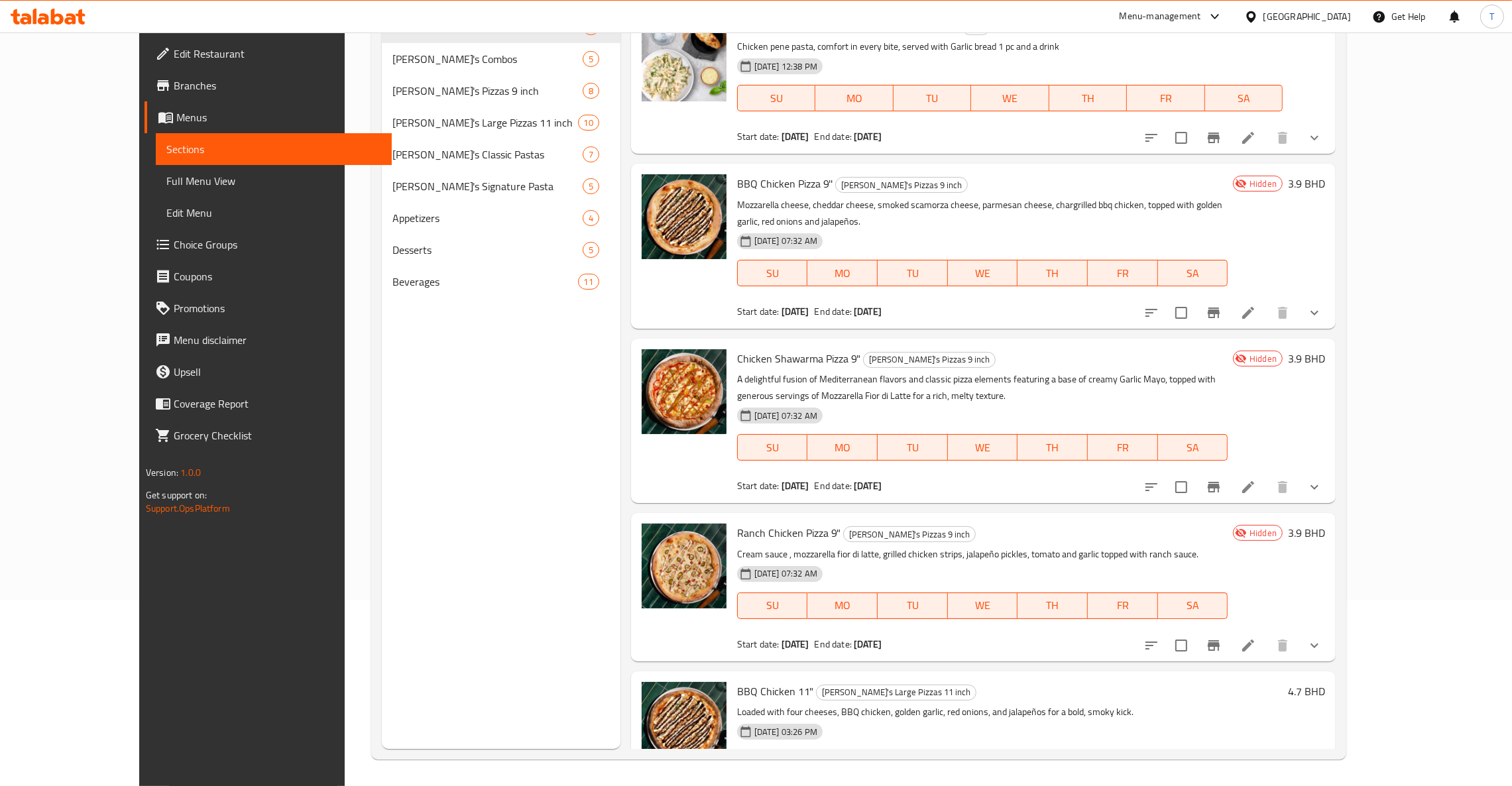
scroll to position [0, 0]
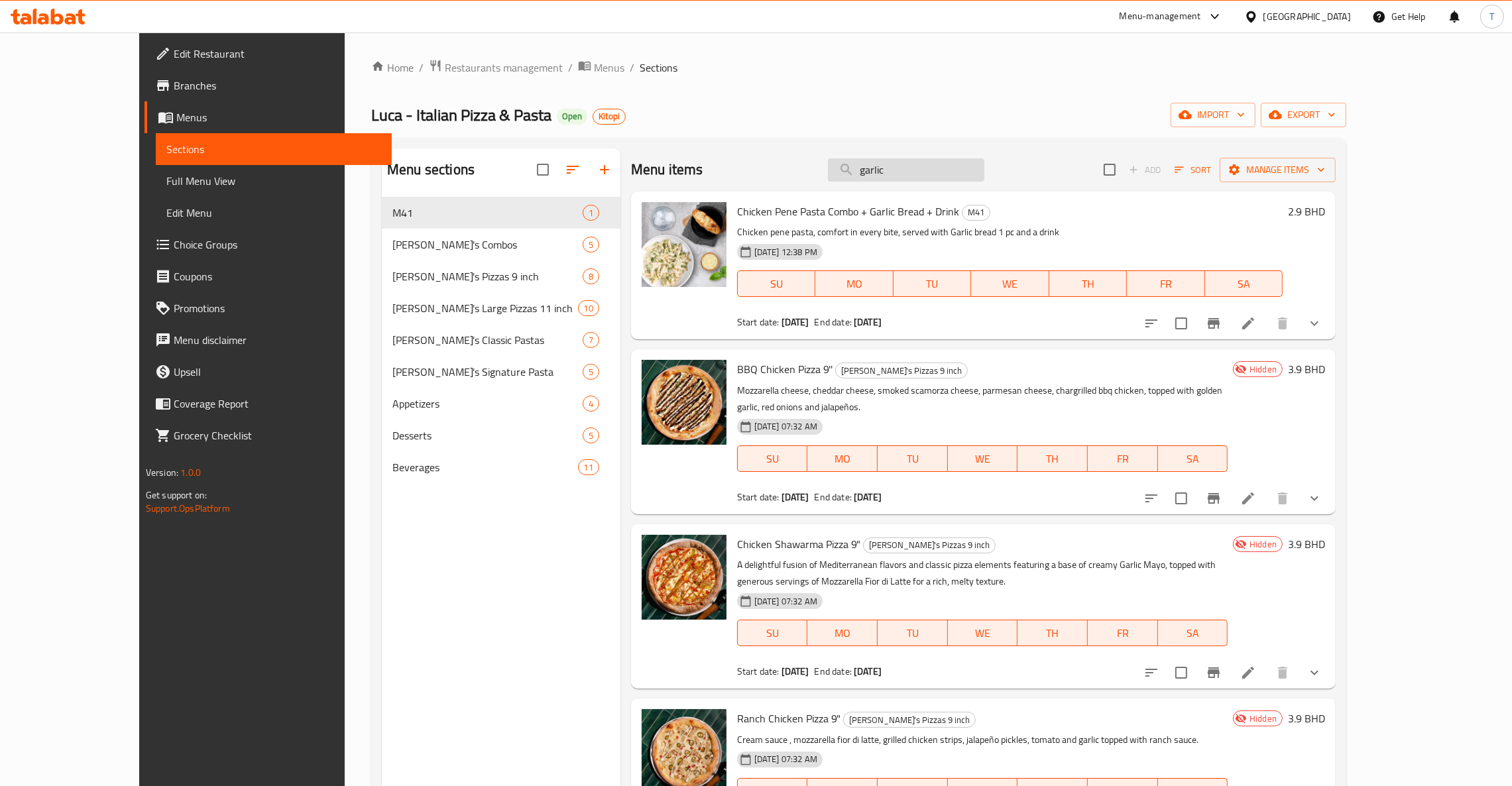
click at [957, 181] on input "garlic" at bounding box center [906, 170] width 156 height 23
type input "g"
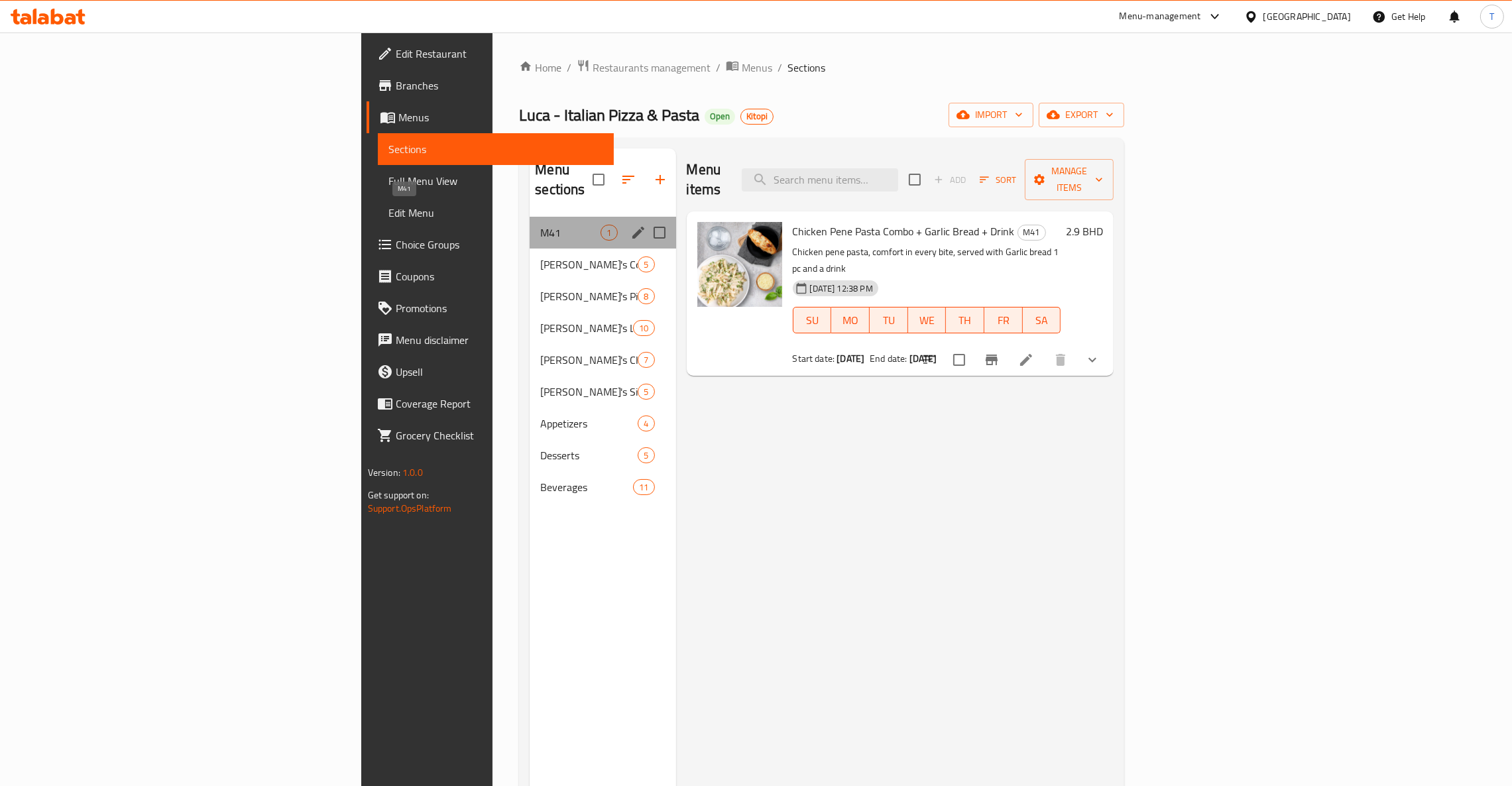
drag, startPoint x: 308, startPoint y: 210, endPoint x: 1224, endPoint y: 208, distance: 916.0
click at [540, 225] on span "M41" at bounding box center [570, 233] width 60 height 16
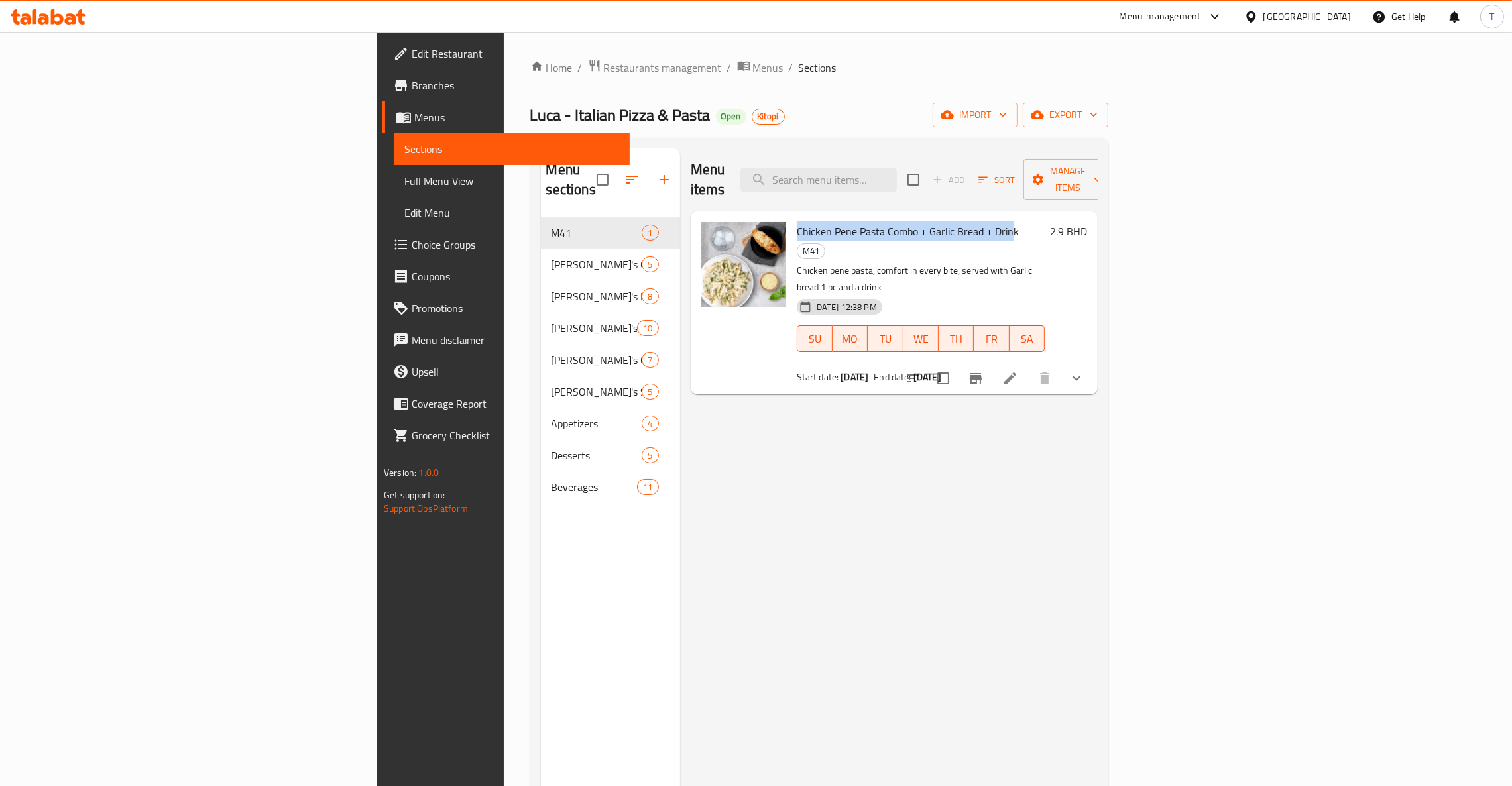
drag, startPoint x: 703, startPoint y: 218, endPoint x: 918, endPoint y: 221, distance: 215.0
click at [918, 221] on span "Chicken Pene Pasta Combo + Garlic Bread + Drink" at bounding box center [908, 230] width 222 height 20
click at [882, 221] on span "Chicken Pene Pasta Combo + Garlic Bread + Drink" at bounding box center [908, 230] width 222 height 20
click at [797, 221] on span "Chicken Pene Pasta Combo + Garlic Bread + Drink" at bounding box center [908, 230] width 222 height 20
drag, startPoint x: 703, startPoint y: 210, endPoint x: 943, endPoint y: 190, distance: 240.8
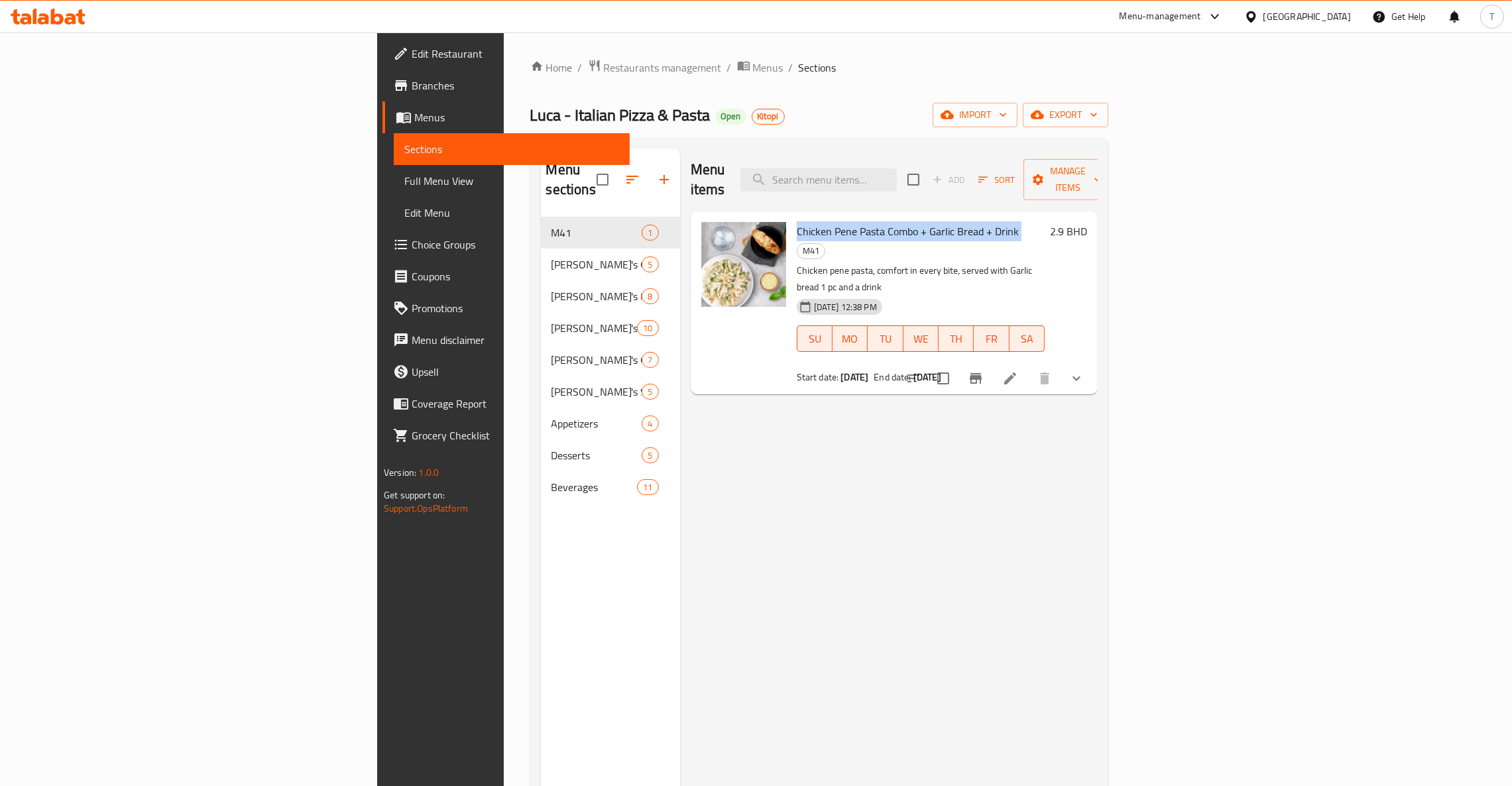
click at [923, 222] on h6 "Chicken Pene Pasta Combo + Garlic Bread + Drink M41" at bounding box center [920, 240] width 248 height 37
click at [897, 173] on input "search" at bounding box center [818, 180] width 156 height 23
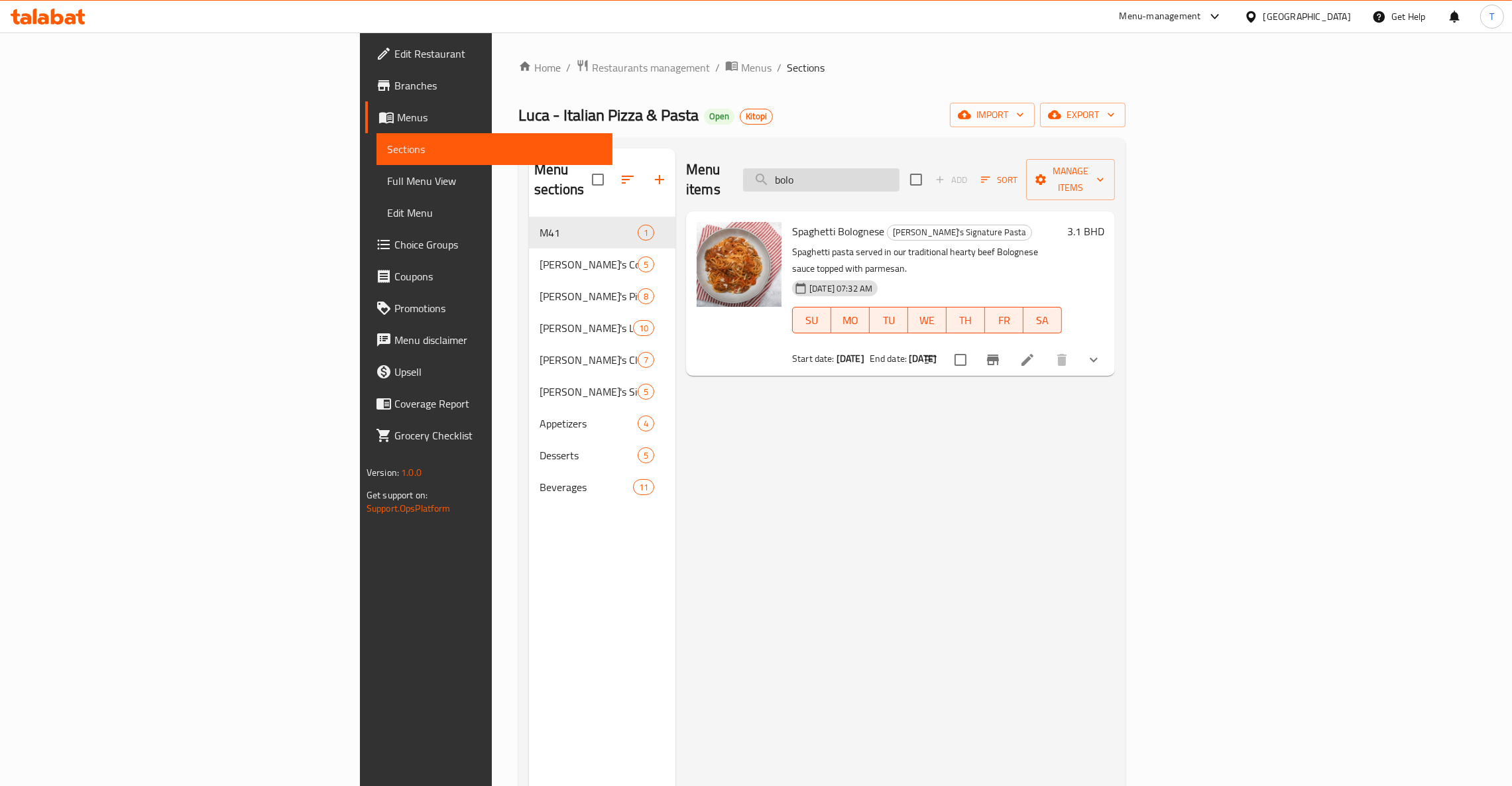
click at [900, 169] on input "bolo" at bounding box center [821, 180] width 156 height 23
type input "b"
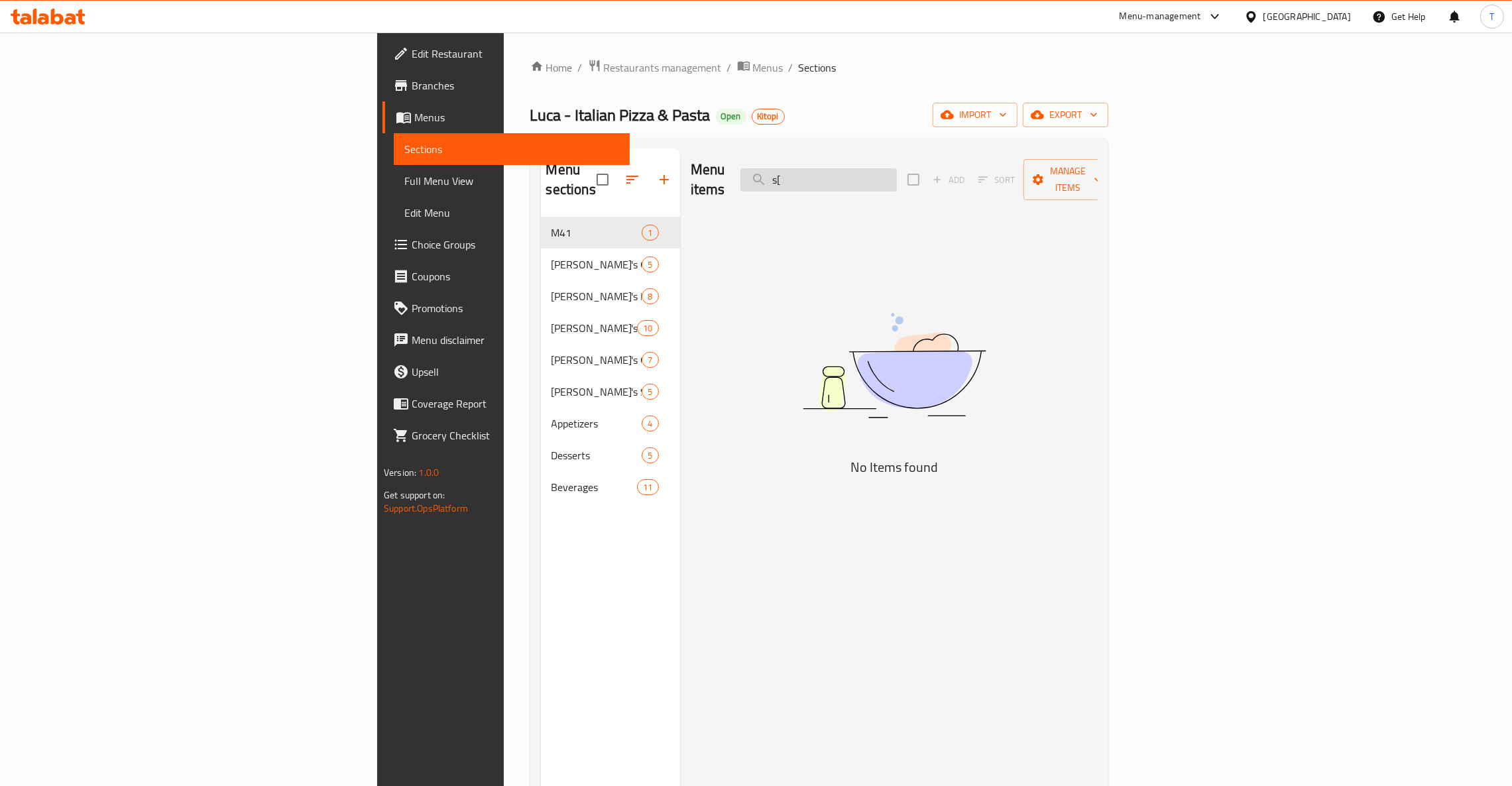
type input "s"
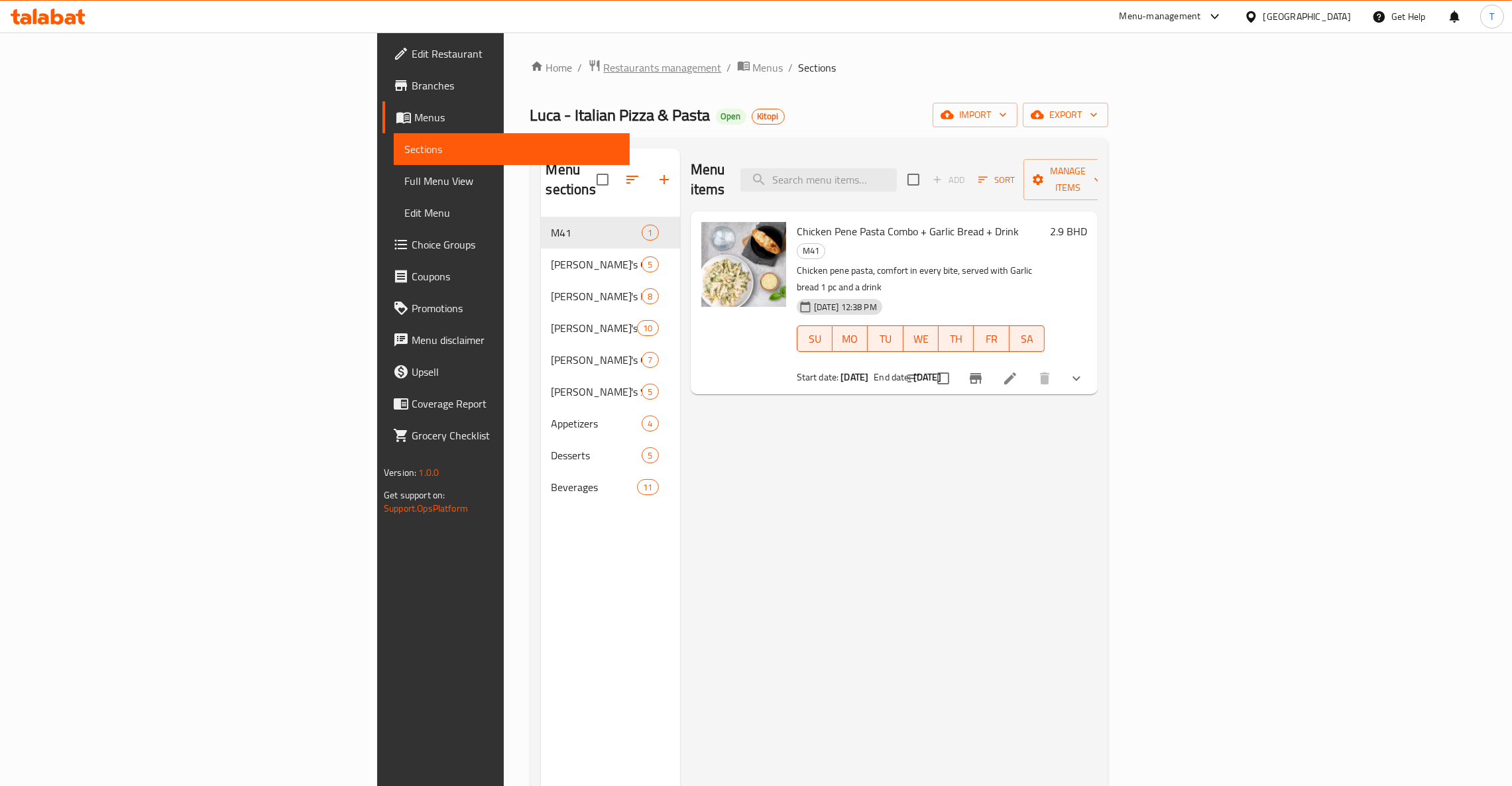
click at [604, 61] on span "Restaurants management" at bounding box center [662, 67] width 118 height 16
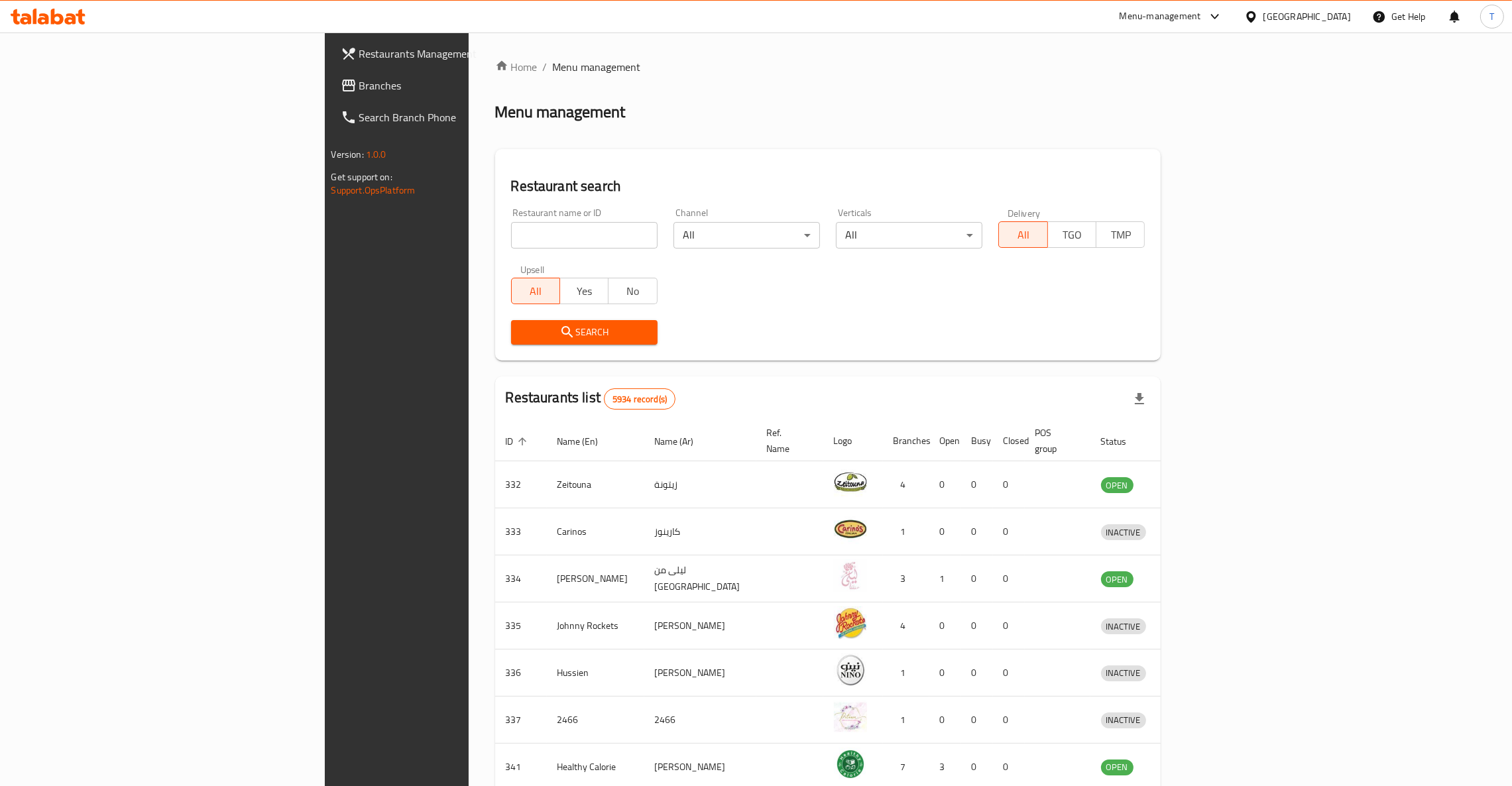
click at [511, 234] on input "search" at bounding box center [584, 235] width 147 height 27
click button "Search" at bounding box center [584, 332] width 147 height 24
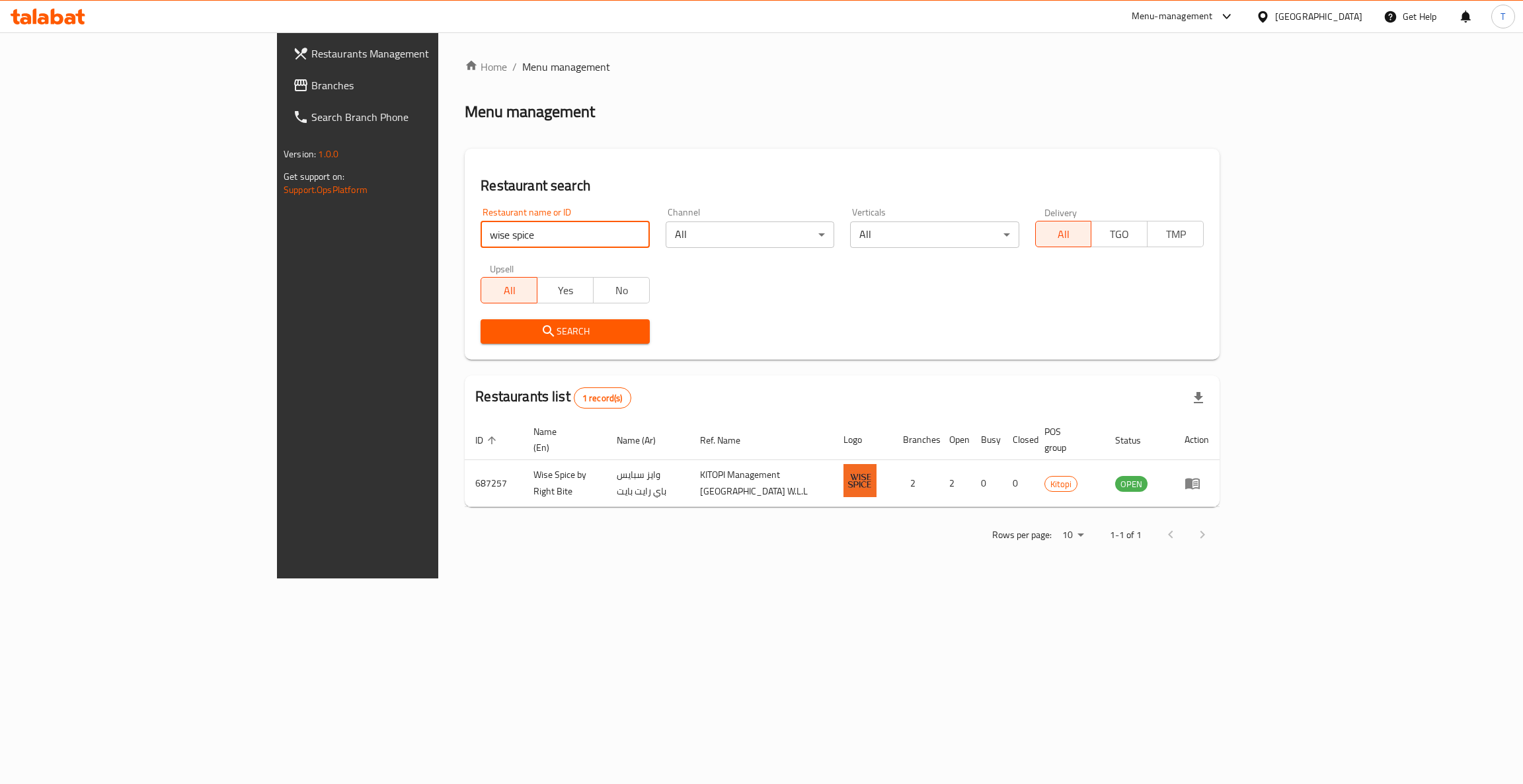
drag, startPoint x: 374, startPoint y: 224, endPoint x: 210, endPoint y: 222, distance: 164.0
click at [277, 222] on div "Restaurants Management Branches Search Branch Phone Version: 1.0.0 Get support …" at bounding box center [762, 305] width 969 height 546
drag, startPoint x: 348, startPoint y: 234, endPoint x: 153, endPoint y: 258, distance: 196.5
click at [277, 259] on div "Restaurants Management Branches Search Branch Phone Version: 1.0.0 Get support …" at bounding box center [762, 305] width 969 height 546
type input "Japang"
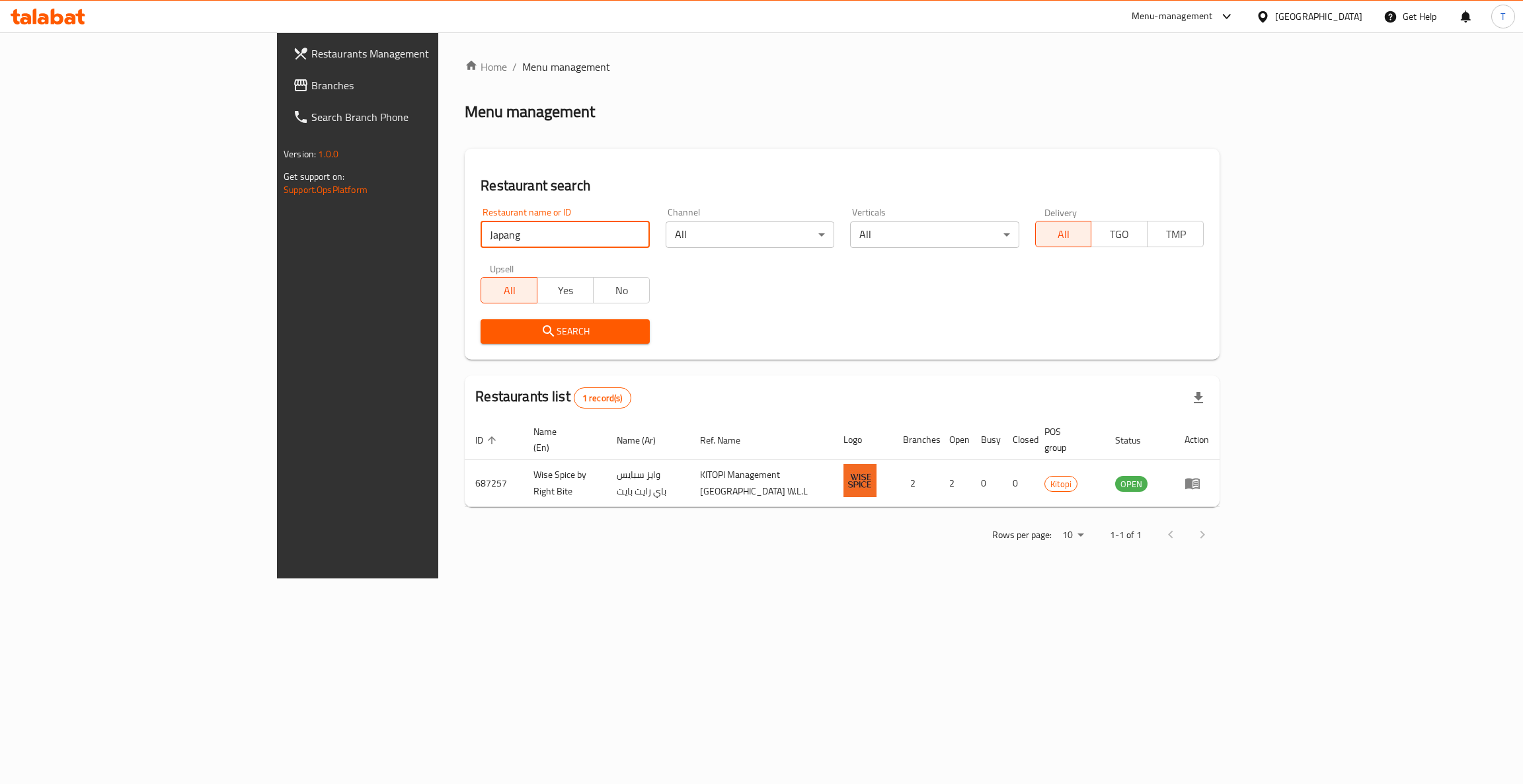
click button "Search" at bounding box center [565, 331] width 168 height 24
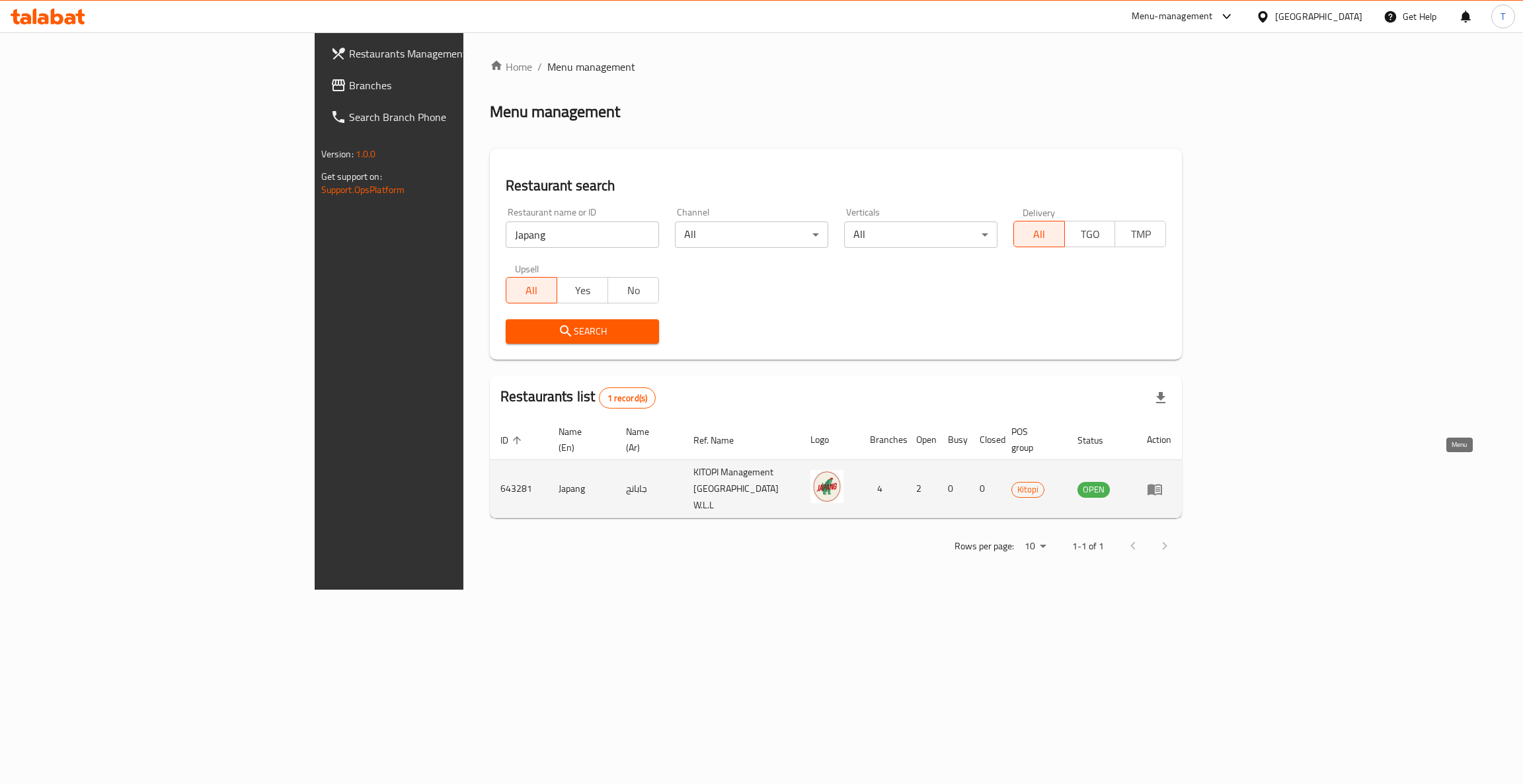
click at [1162, 483] on icon "enhanced table" at bounding box center [1155, 489] width 15 height 11
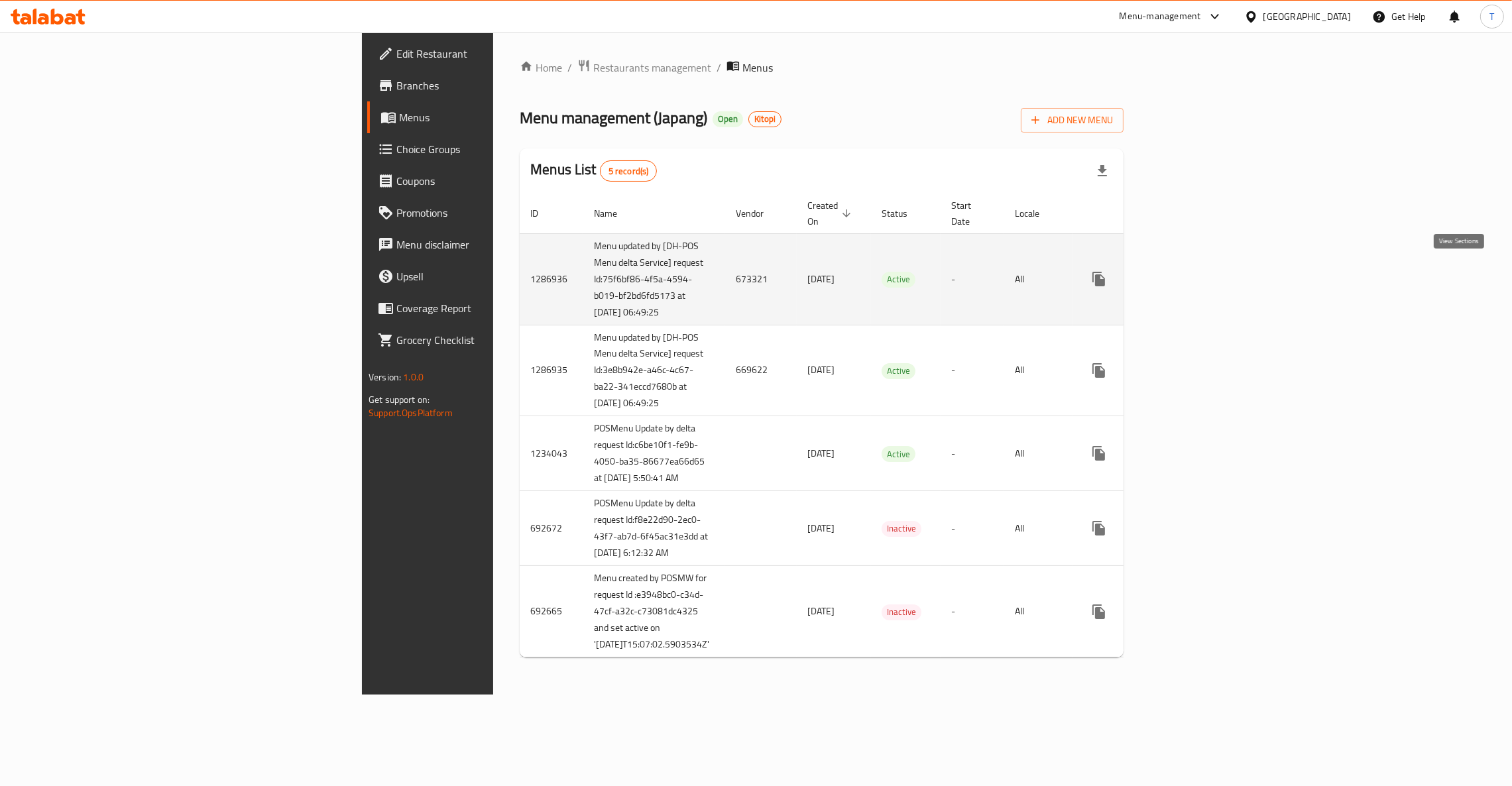
click at [1211, 263] on link "enhanced table" at bounding box center [1194, 279] width 32 height 32
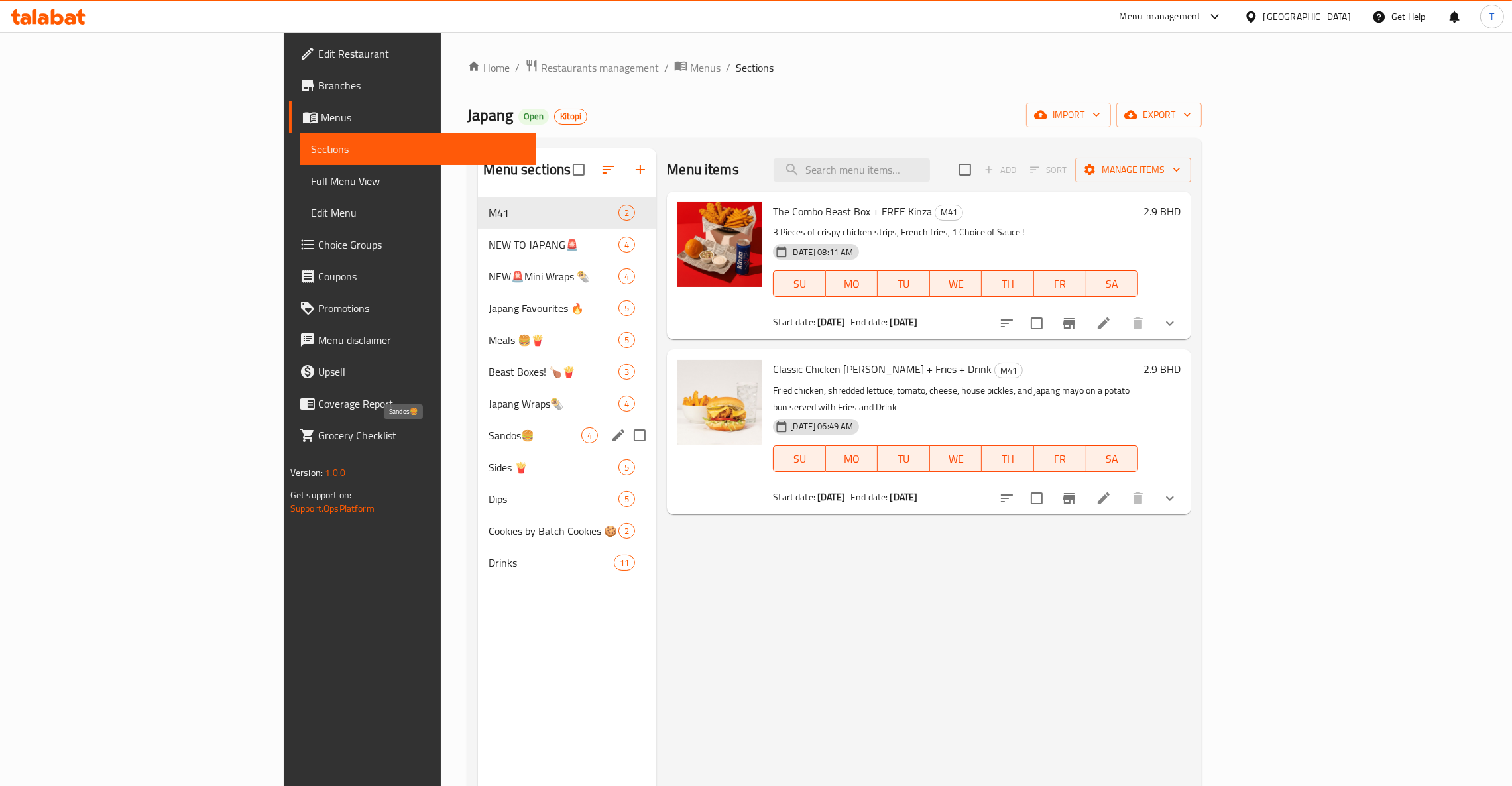
click at [488, 432] on span "Sandos🍔" at bounding box center [534, 435] width 93 height 16
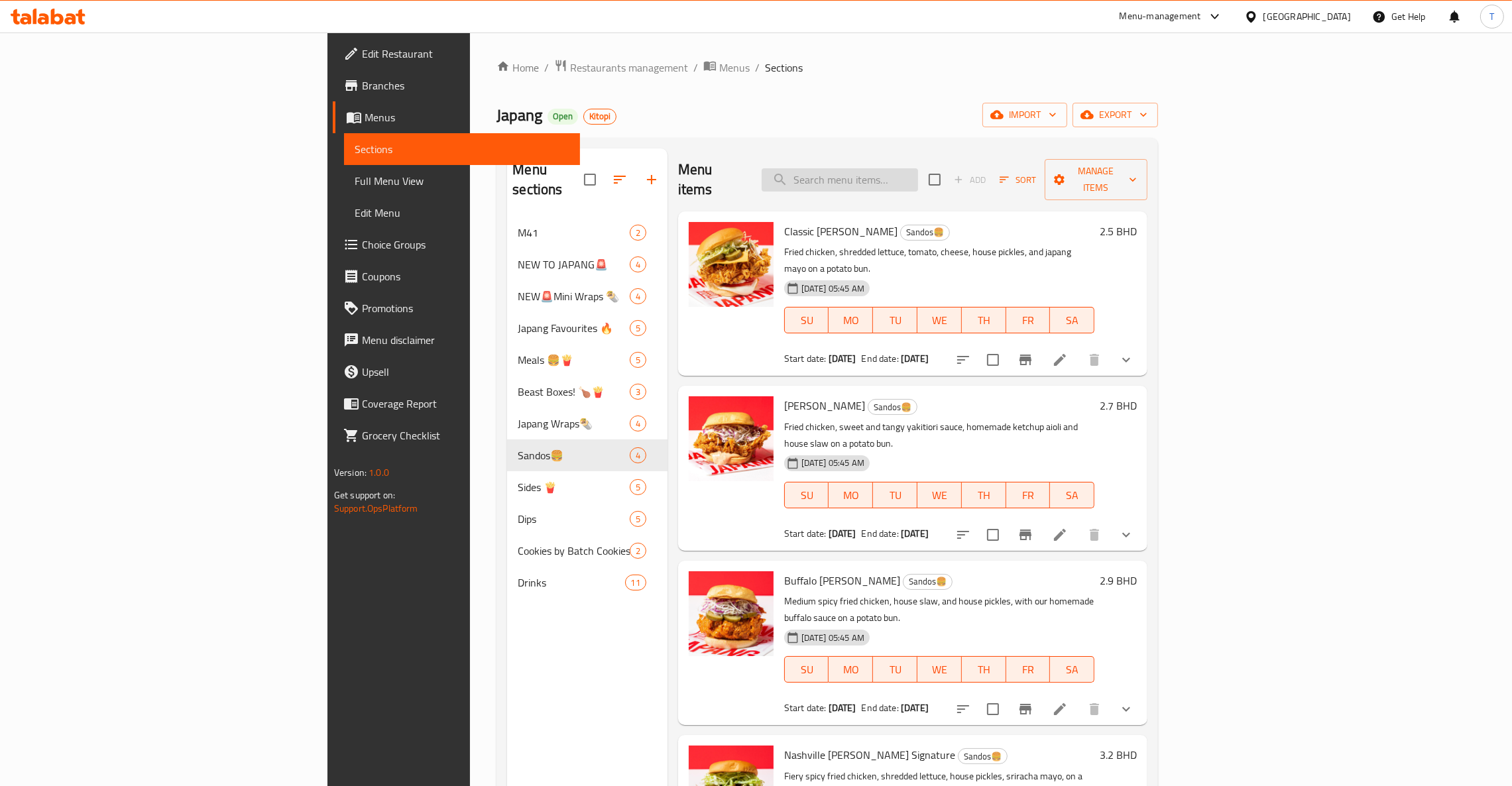
click at [918, 169] on input "search" at bounding box center [840, 180] width 156 height 23
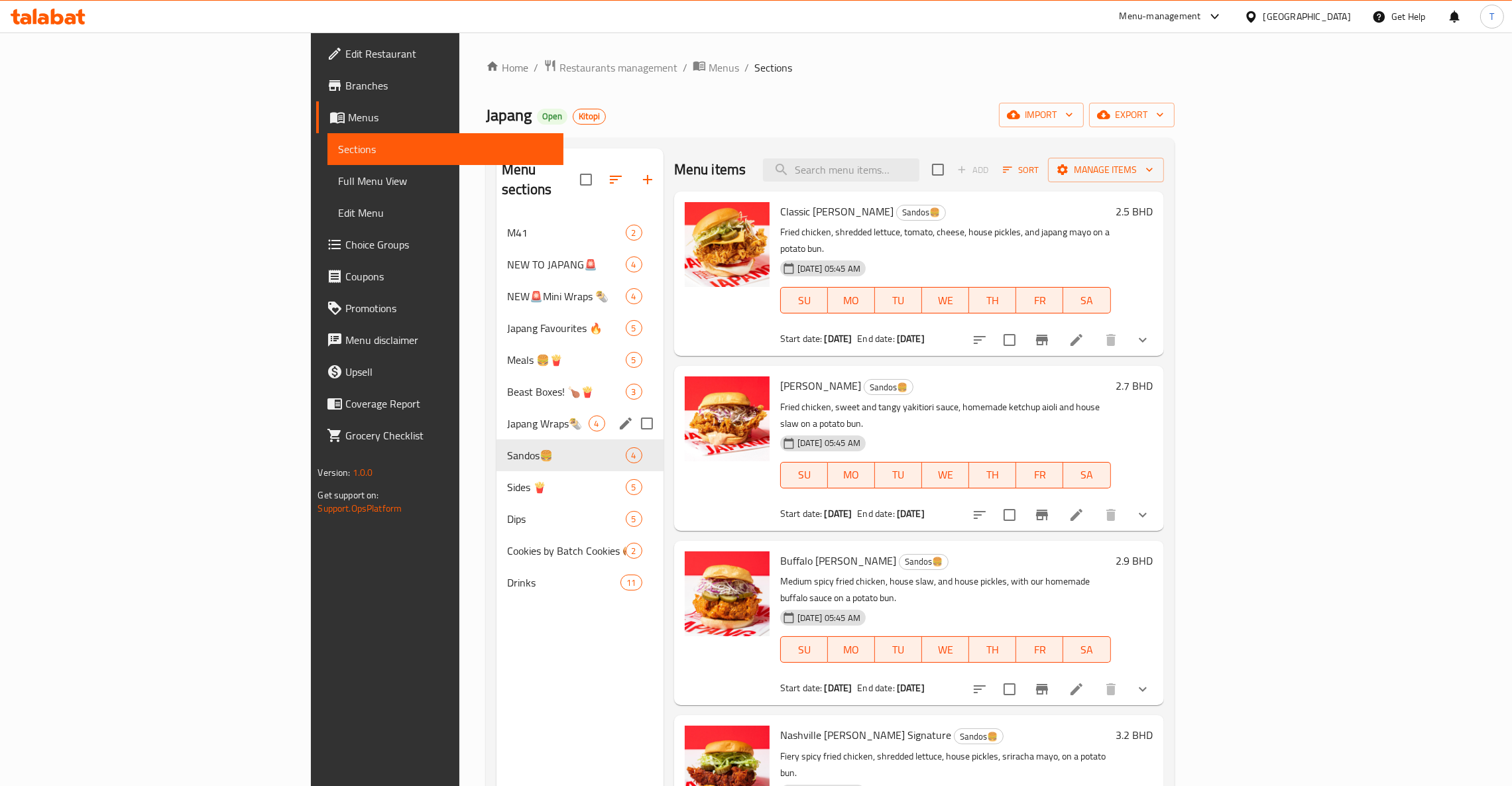
drag, startPoint x: 339, startPoint y: 409, endPoint x: 591, endPoint y: 382, distance: 253.4
click at [507, 415] on span "Japang Wraps🌯" at bounding box center [547, 423] width 81 height 16
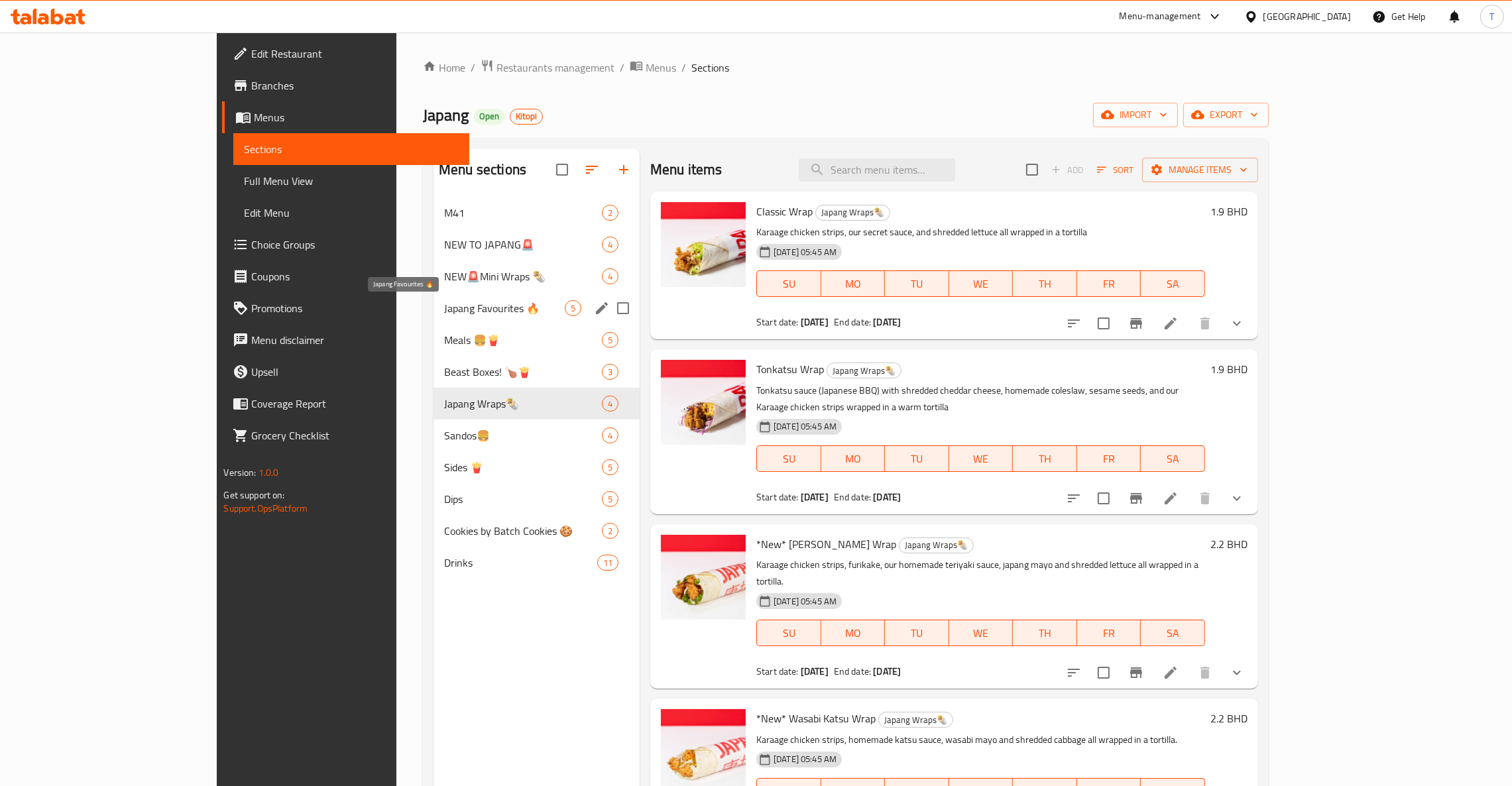
click at [444, 300] on span "Japang Favourites 🔥" at bounding box center [505, 308] width 120 height 16
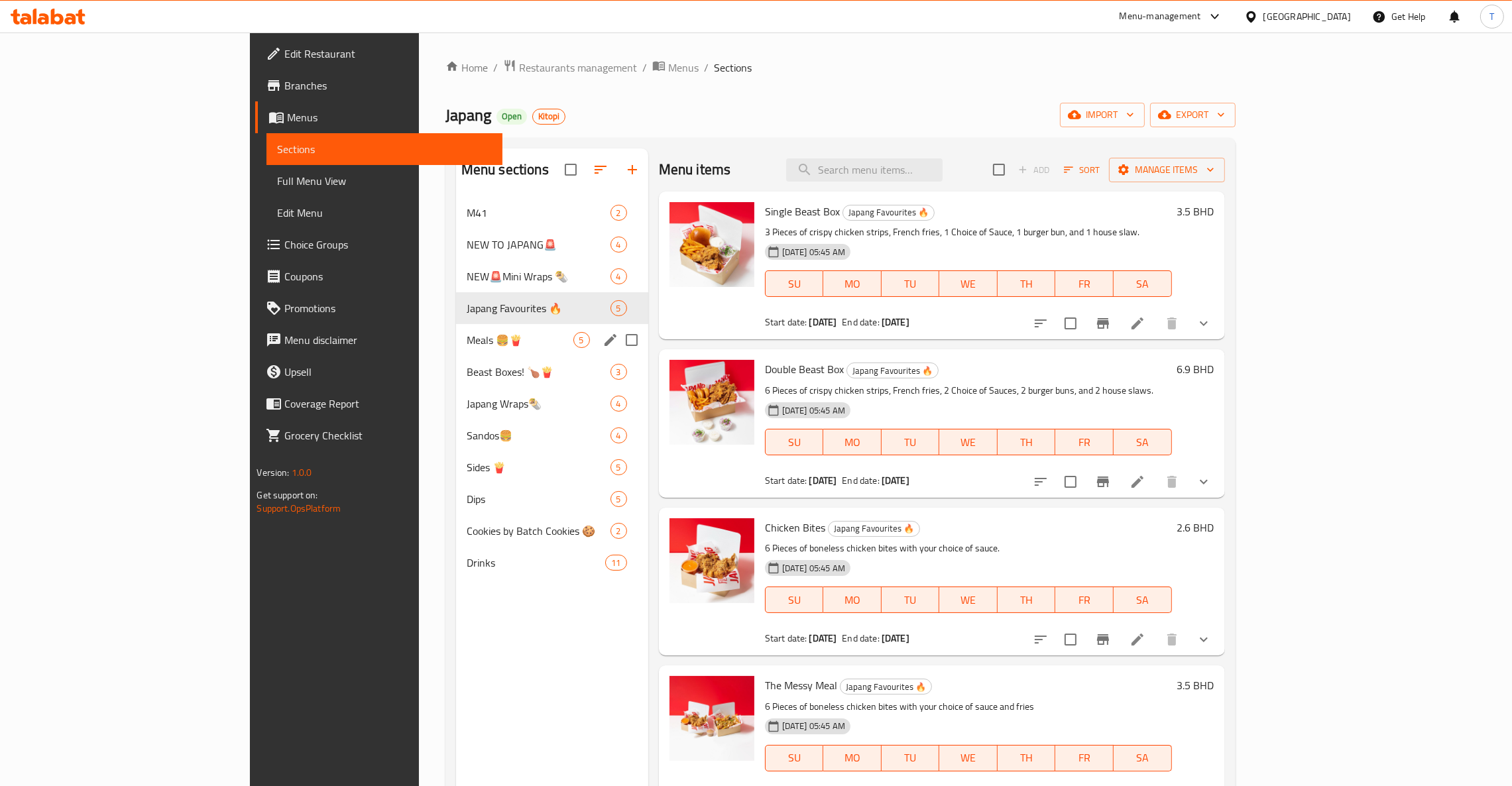
click at [466, 340] on span "Meals 🍔🍟" at bounding box center [519, 340] width 107 height 16
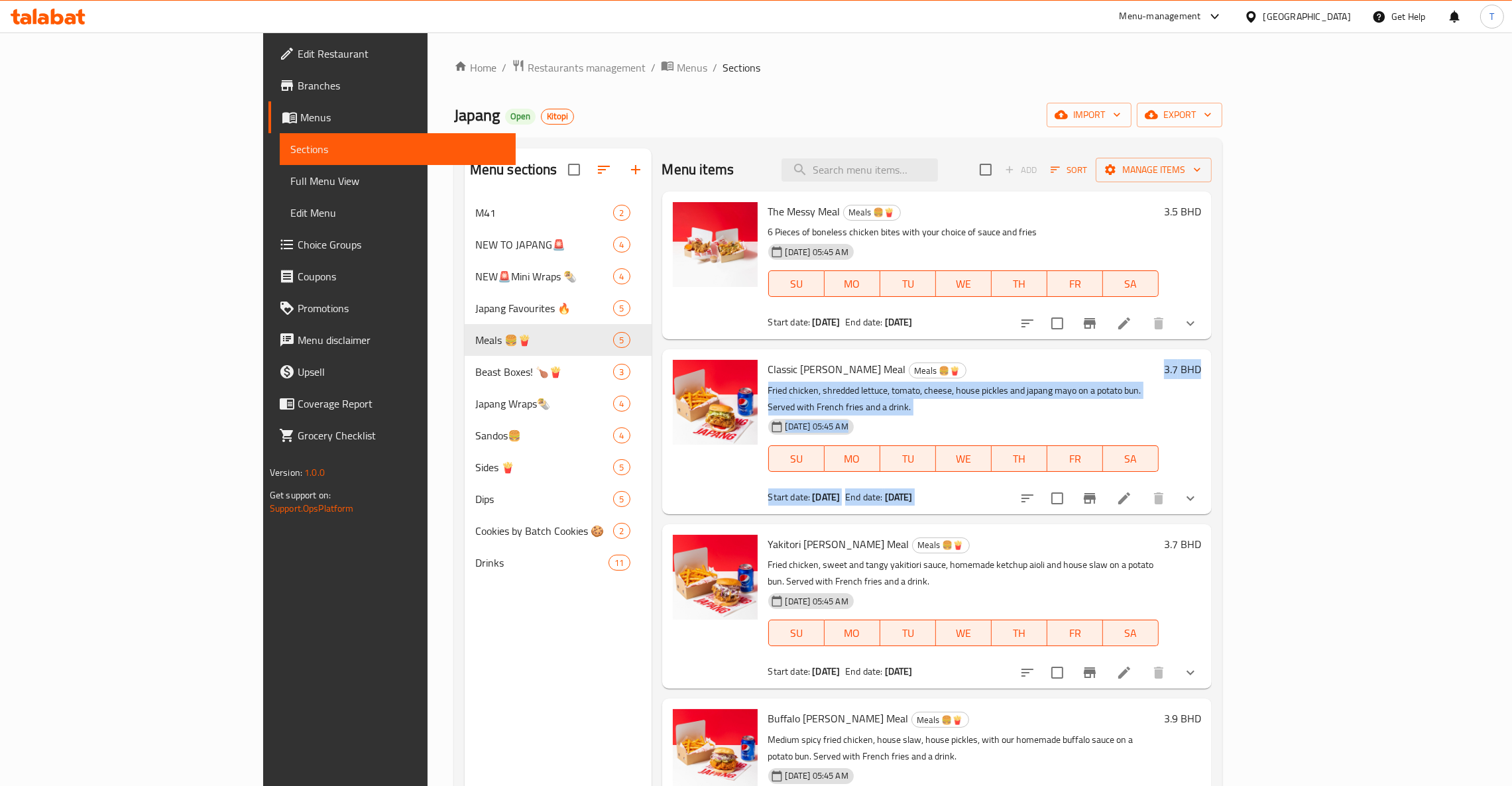
drag, startPoint x: 1387, startPoint y: 370, endPoint x: 1446, endPoint y: 369, distance: 59.0
click at [1207, 369] on div "Classic [PERSON_NAME] Meal Meals 🍔🍟 Fried chicken, shredded lettuce, tomato, ch…" at bounding box center [985, 431] width 444 height 154
click at [1201, 423] on div "3.7 BHD" at bounding box center [1179, 431] width 42 height 143
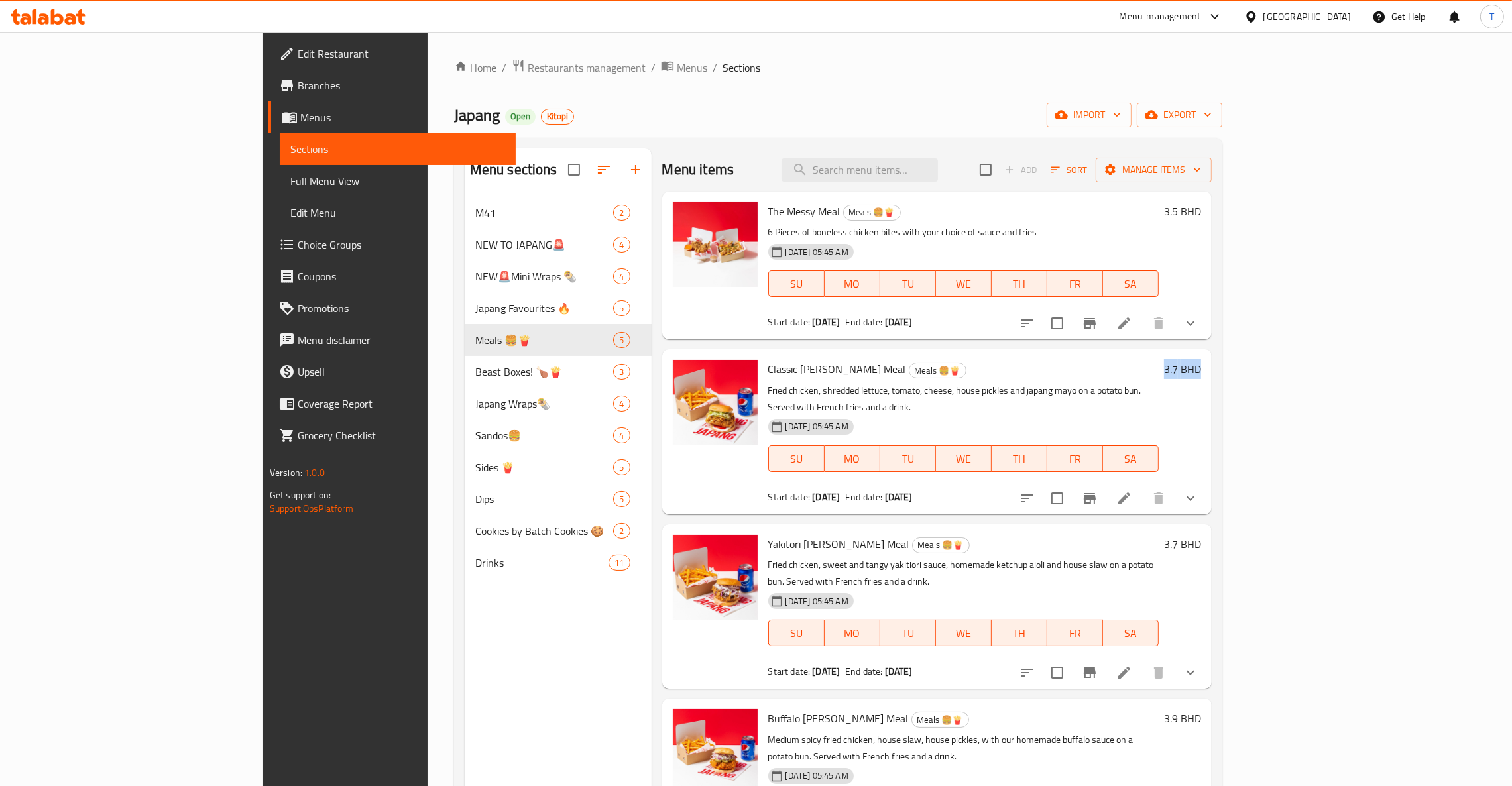
drag, startPoint x: 1410, startPoint y: 369, endPoint x: 1449, endPoint y: 367, distance: 39.1
click at [1207, 367] on div "Classic [PERSON_NAME] Meal Meals 🍔🍟 Fried chicken, shredded lettuce, tomato, ch…" at bounding box center [985, 431] width 444 height 154
click at [923, 375] on h6 "Classic [PERSON_NAME] Meal Meals 🍔🍟" at bounding box center [964, 369] width 391 height 19
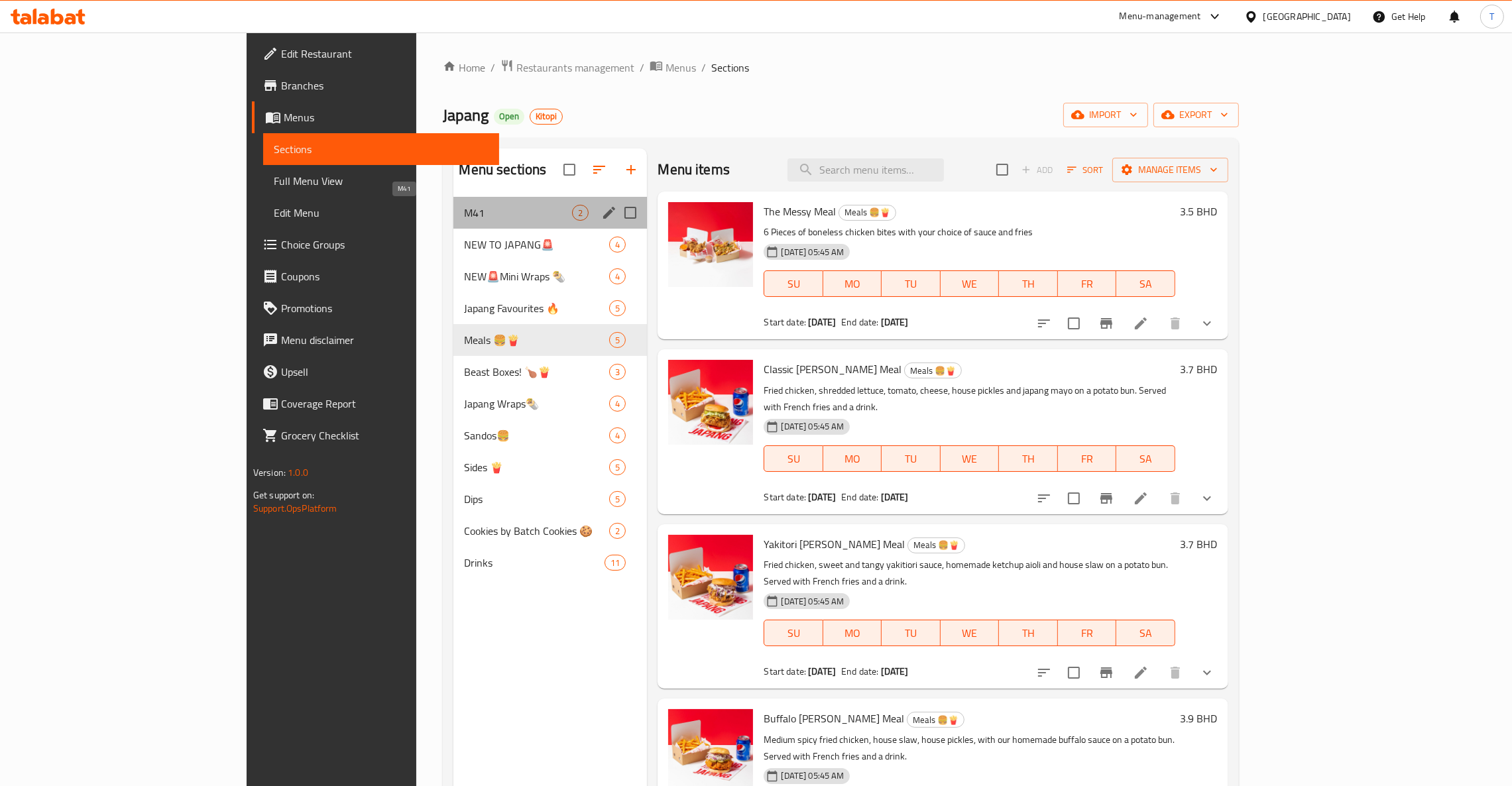
click at [464, 209] on span "M41" at bounding box center [518, 212] width 108 height 16
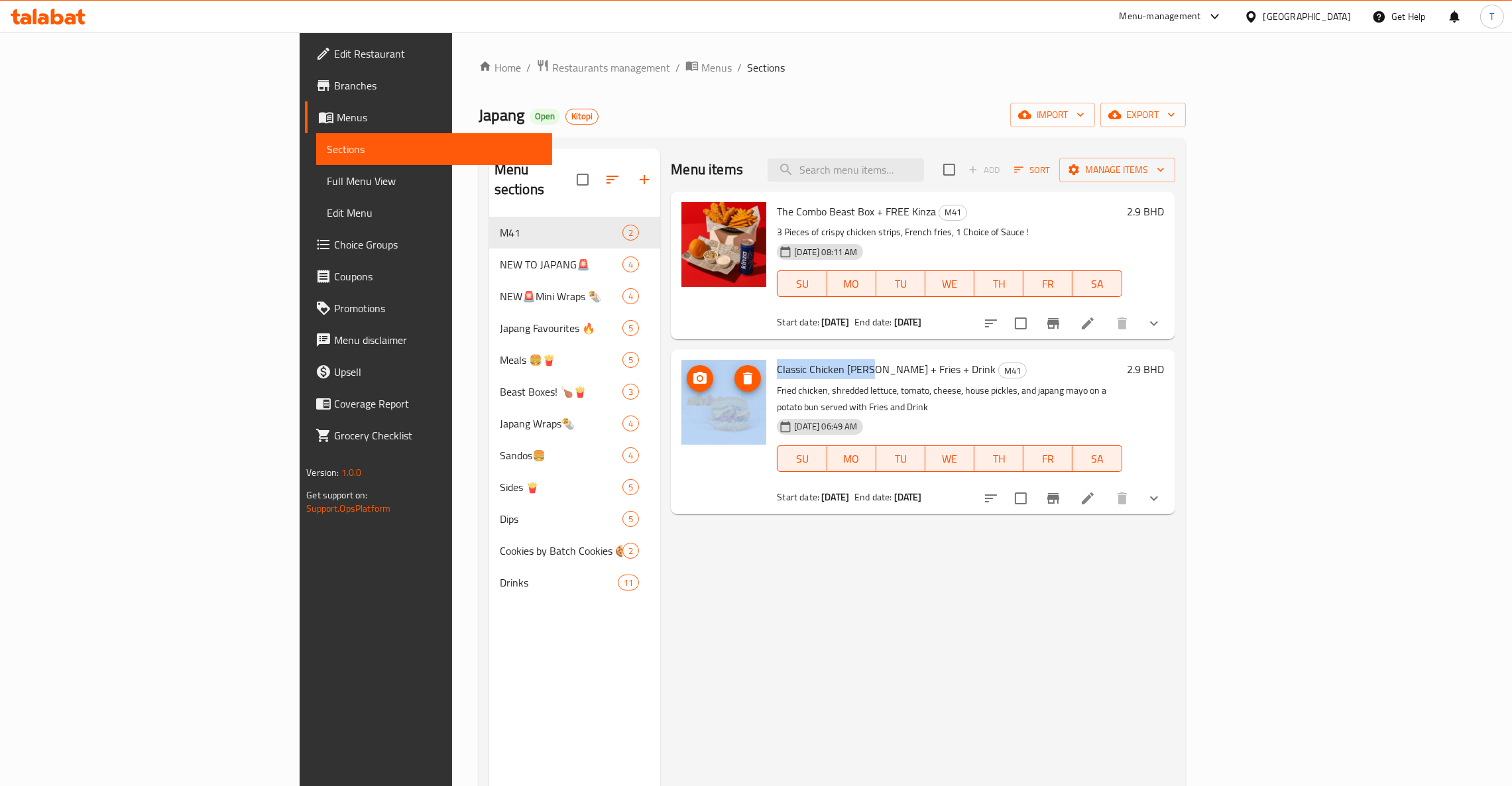
drag, startPoint x: 798, startPoint y: 367, endPoint x: 686, endPoint y: 376, distance: 112.4
click at [686, 376] on div "Classic Chicken [PERSON_NAME] + Fries + Drink M41 Fried chicken, shredded lettu…" at bounding box center [922, 431] width 493 height 154
click at [847, 368] on span "Classic Chicken [PERSON_NAME] + Fries + Drink" at bounding box center [886, 368] width 219 height 20
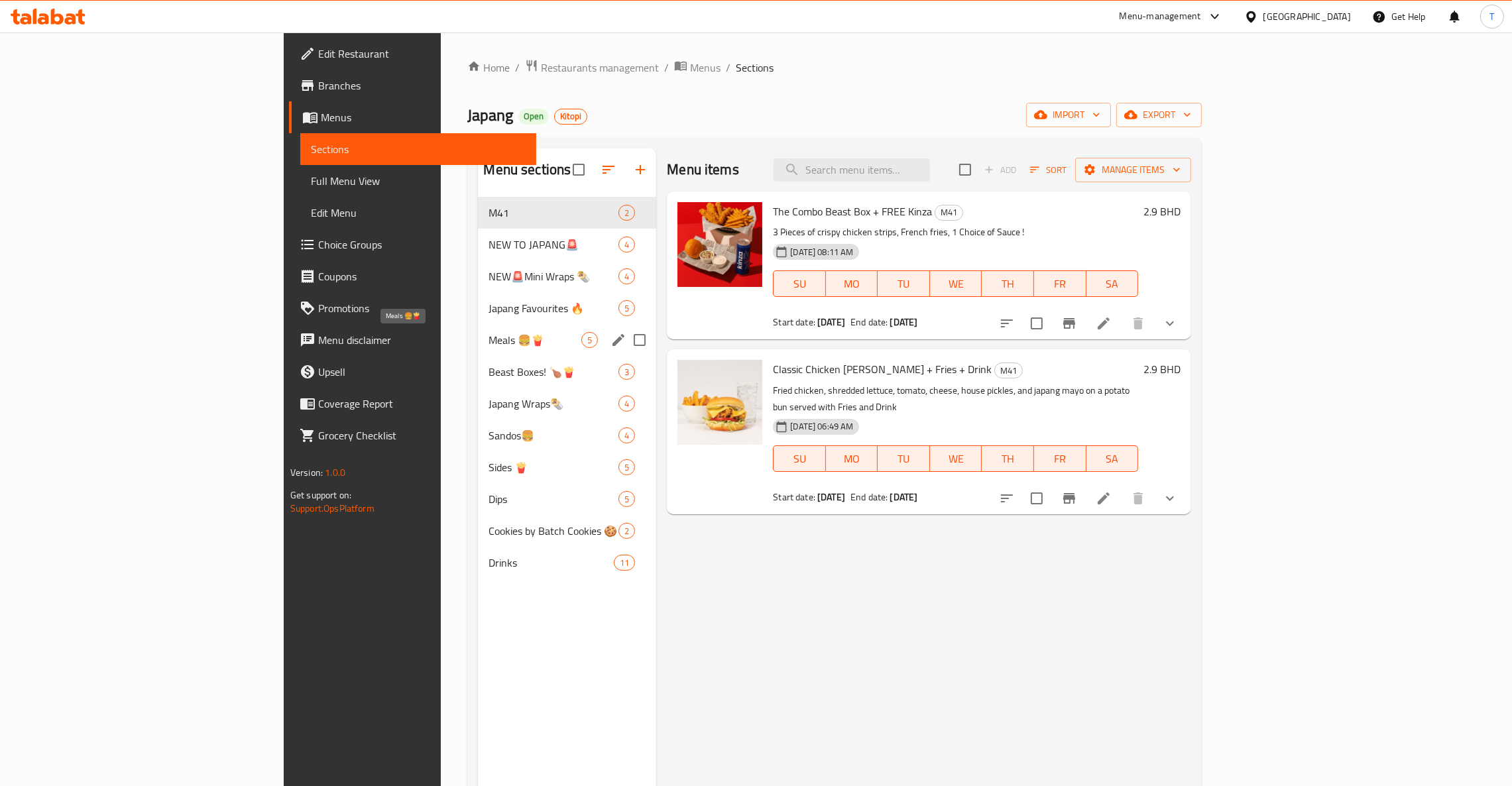
click at [478, 348] on div "Meals 🍔🍟 5" at bounding box center [567, 340] width 178 height 32
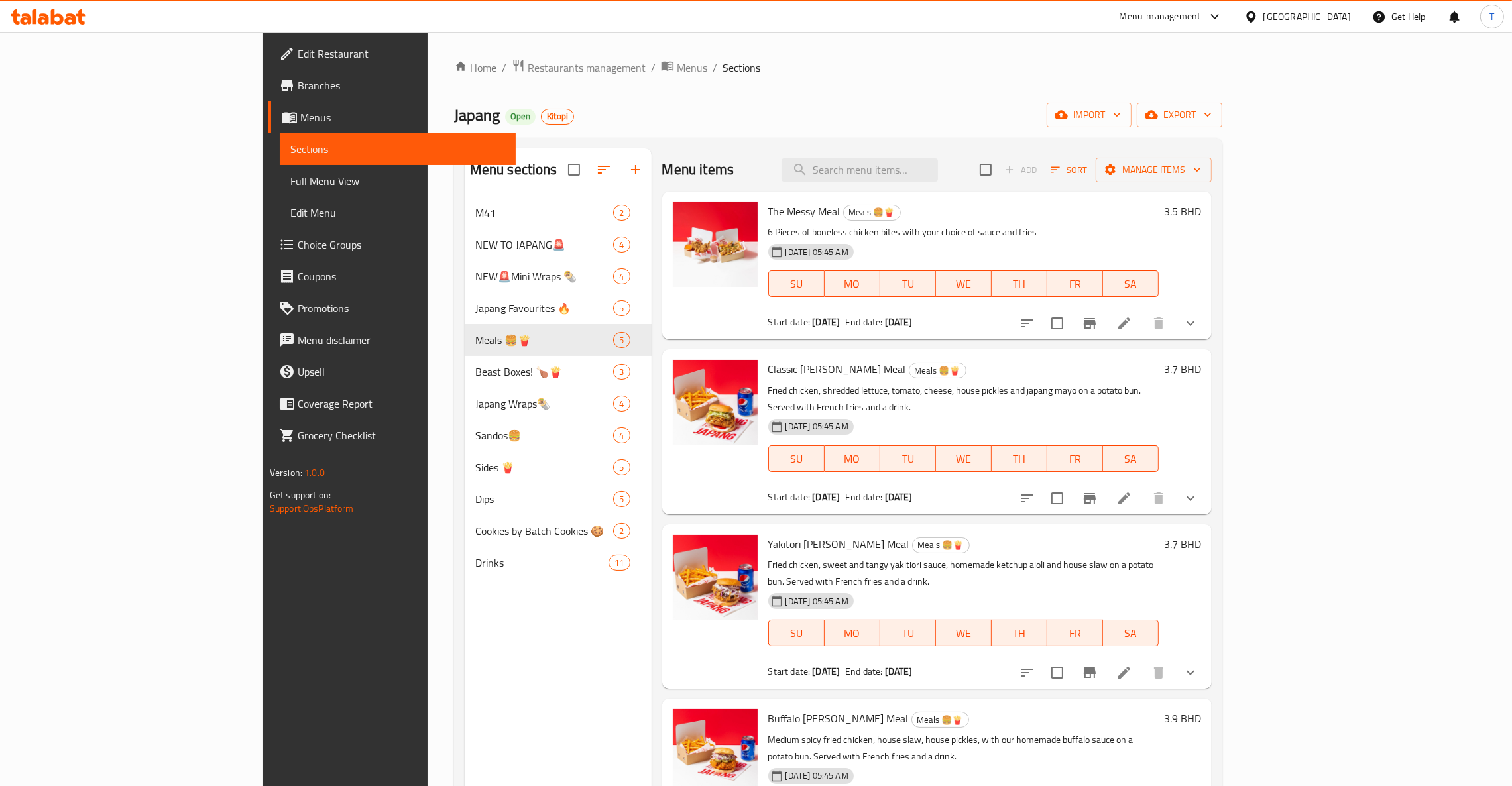
click at [1207, 484] on button "show more" at bounding box center [1190, 498] width 32 height 32
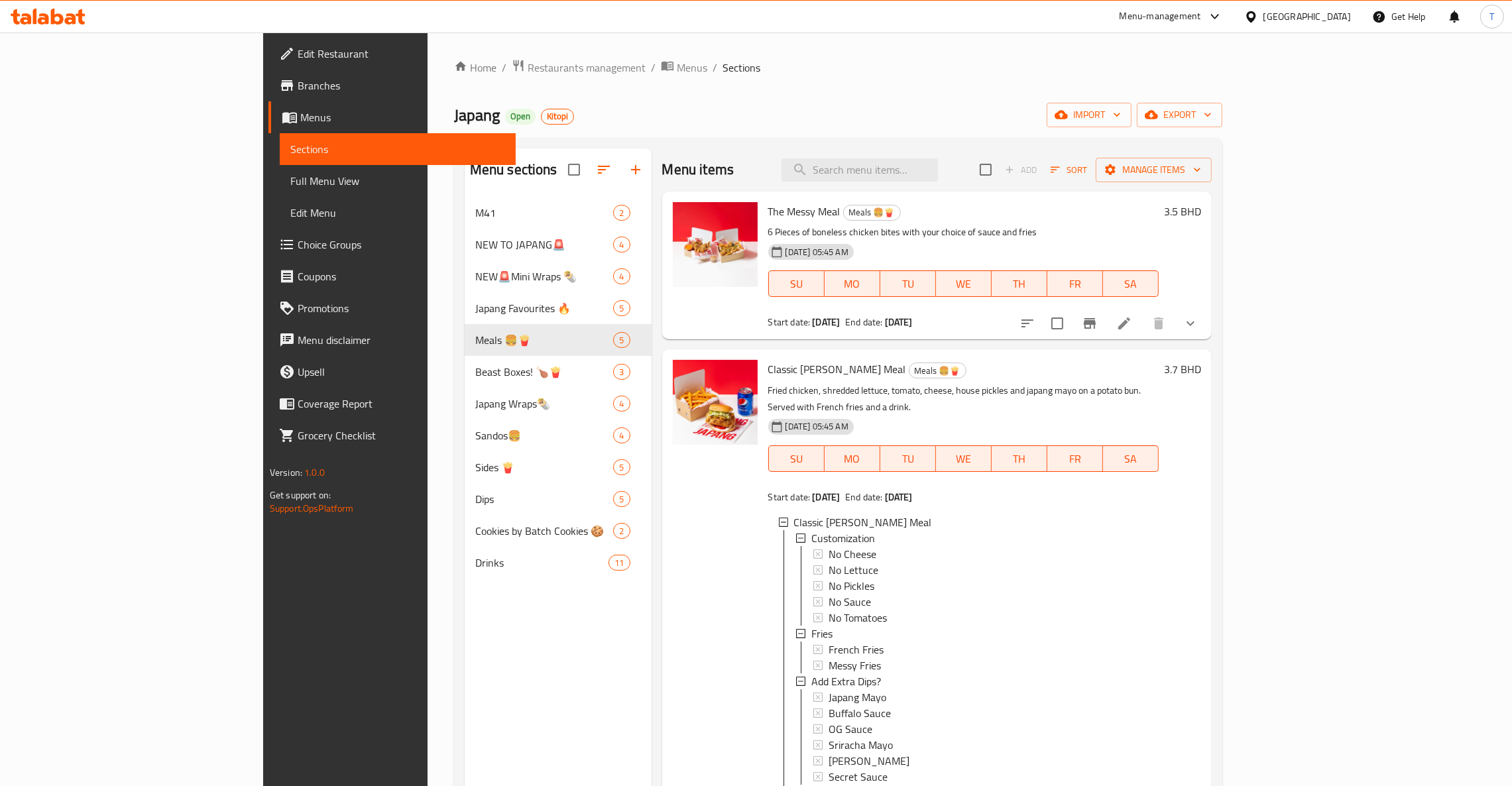
scroll to position [2, 0]
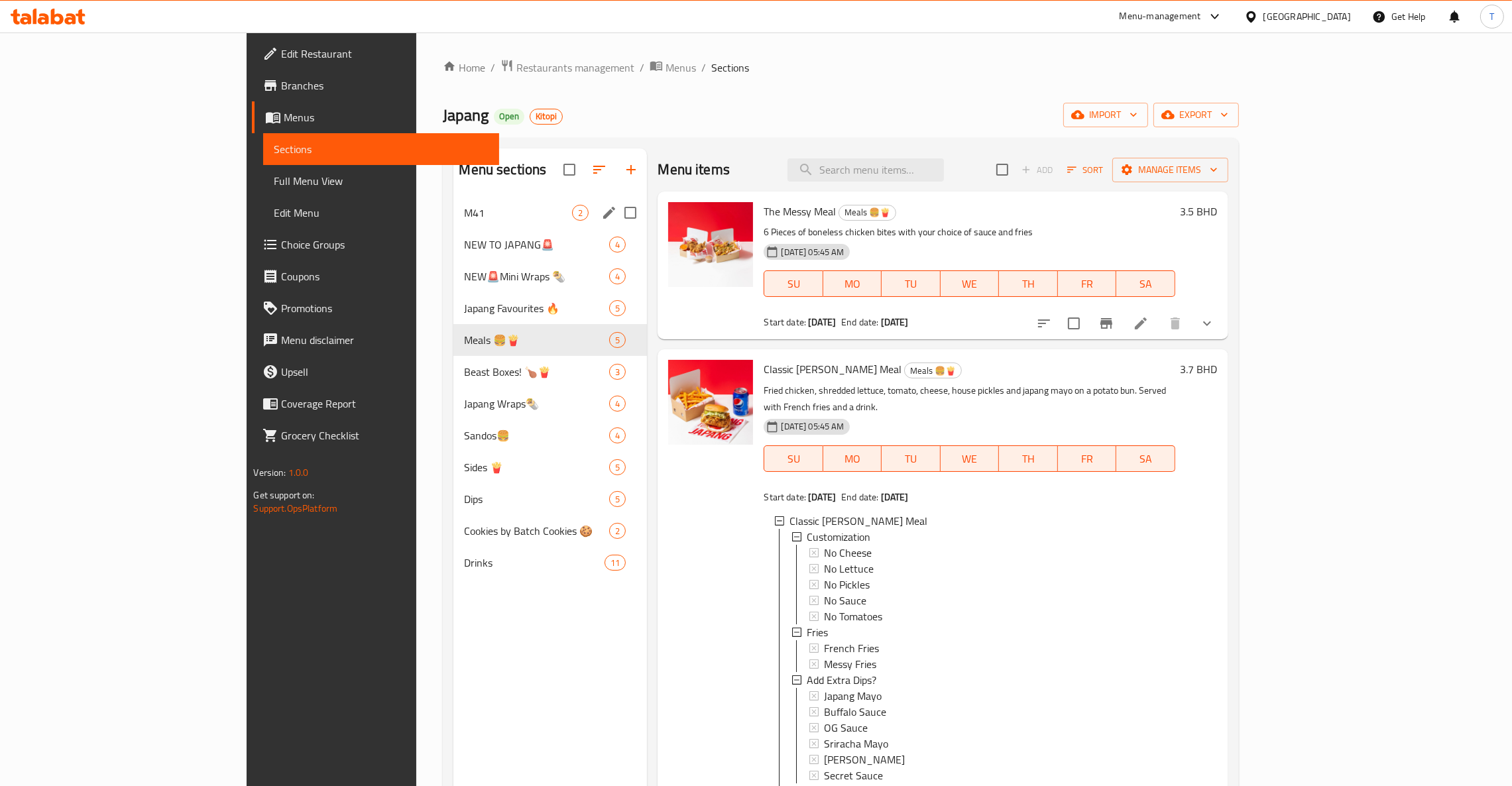
click at [453, 205] on div "M41 2" at bounding box center [550, 212] width 194 height 32
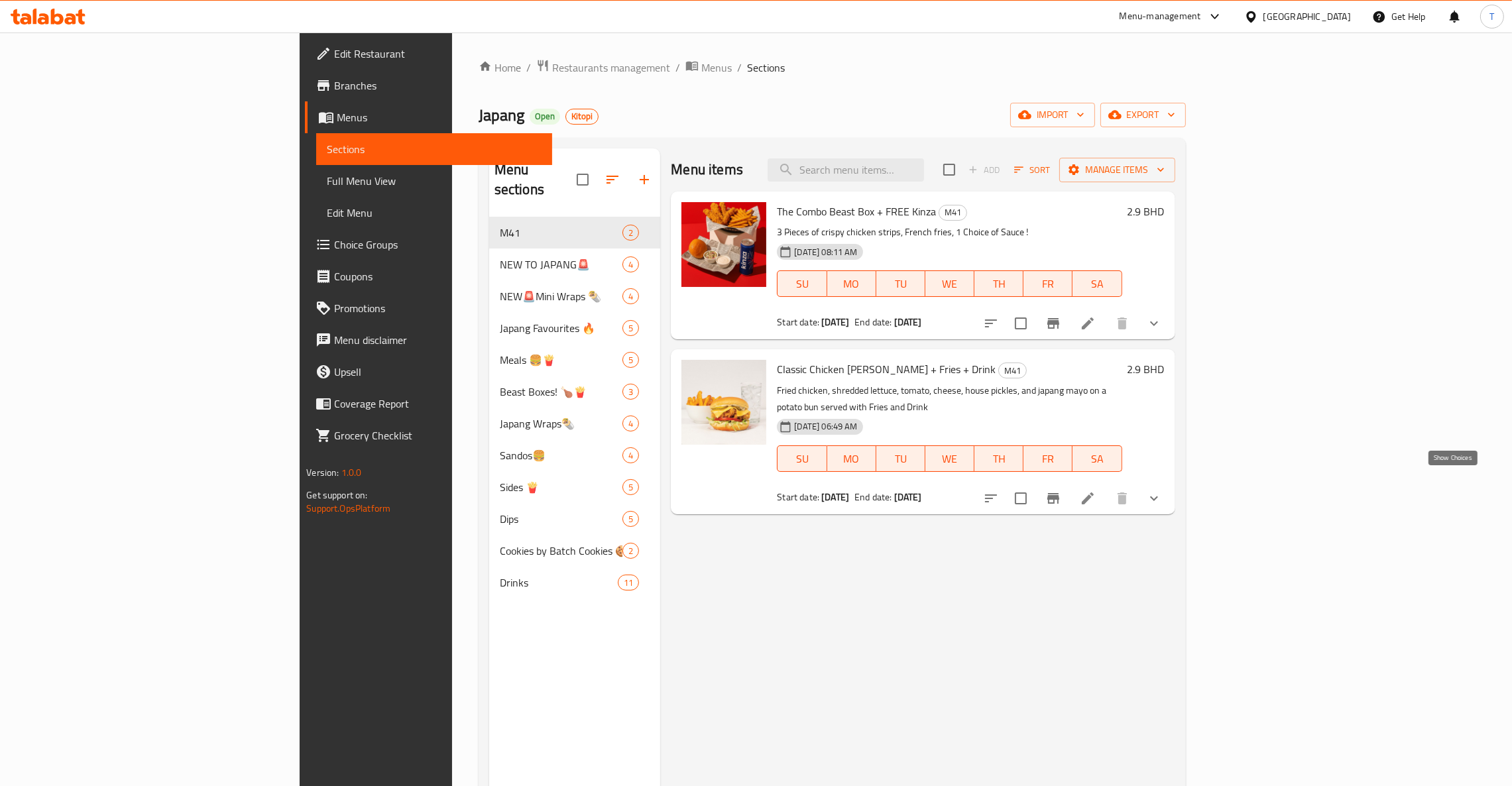
click at [1162, 490] on icon "show more" at bounding box center [1154, 498] width 16 height 16
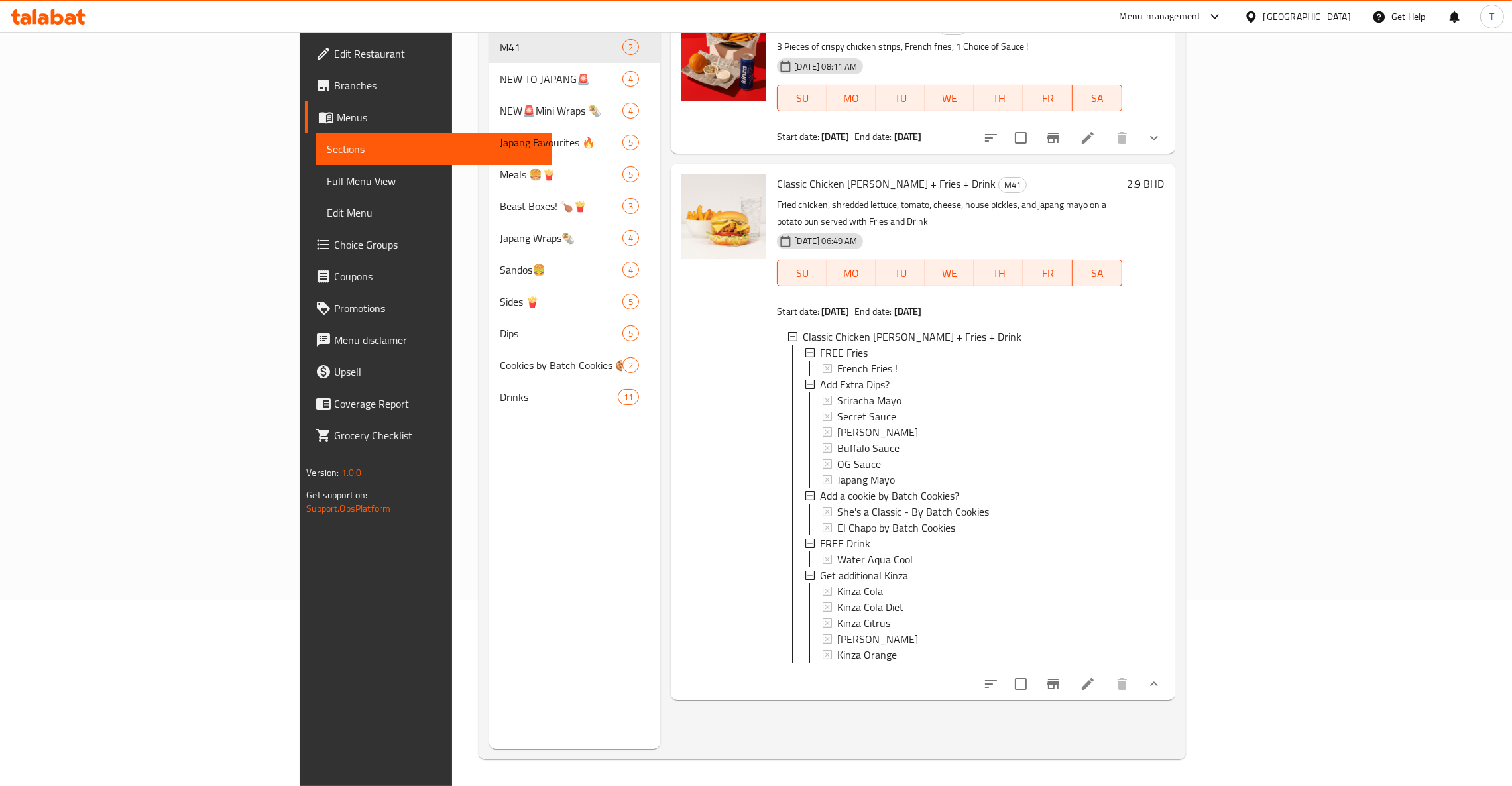
scroll to position [2, 0]
click at [1162, 678] on icon "show more" at bounding box center [1154, 684] width 16 height 16
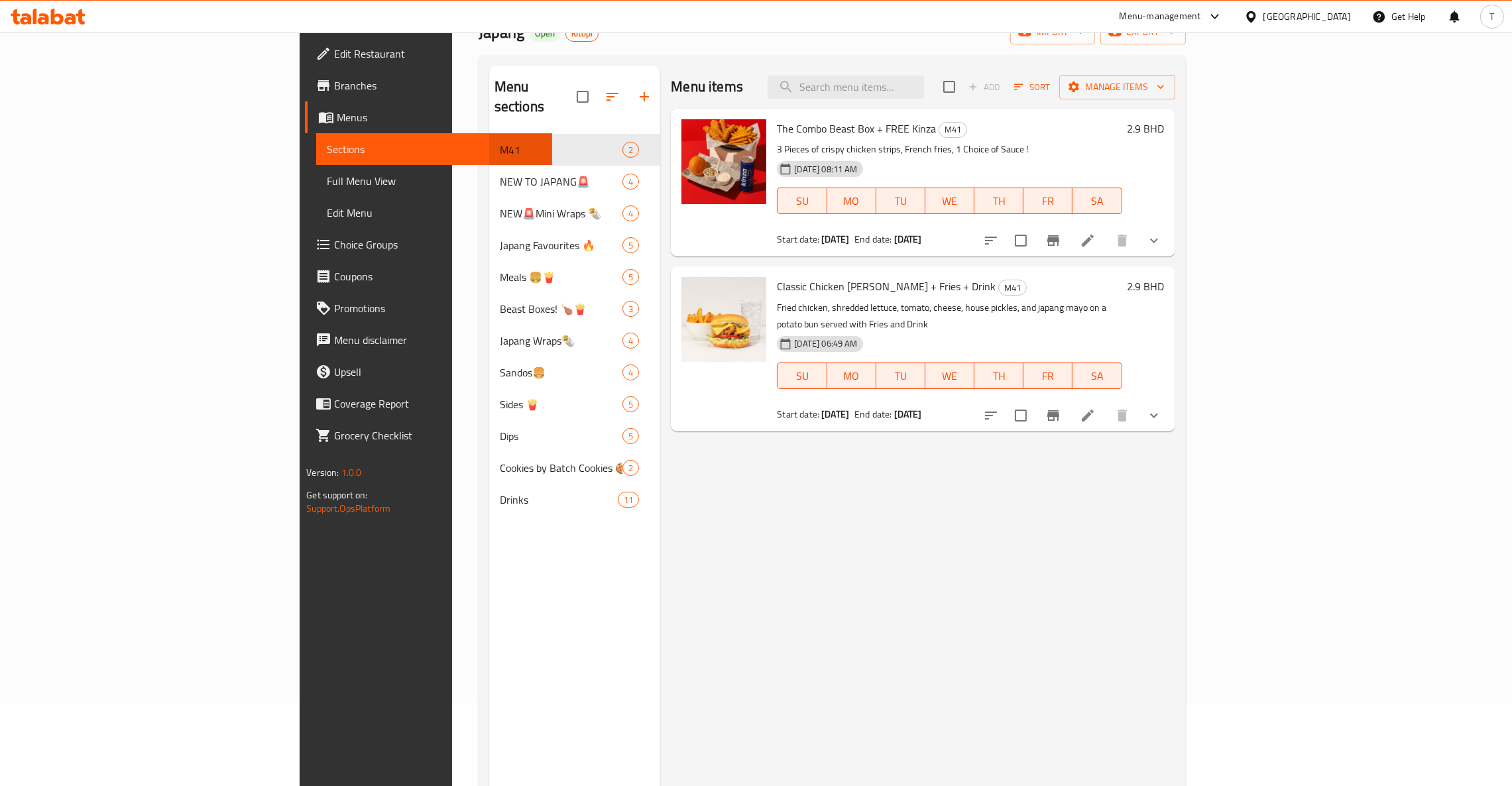
scroll to position [0, 0]
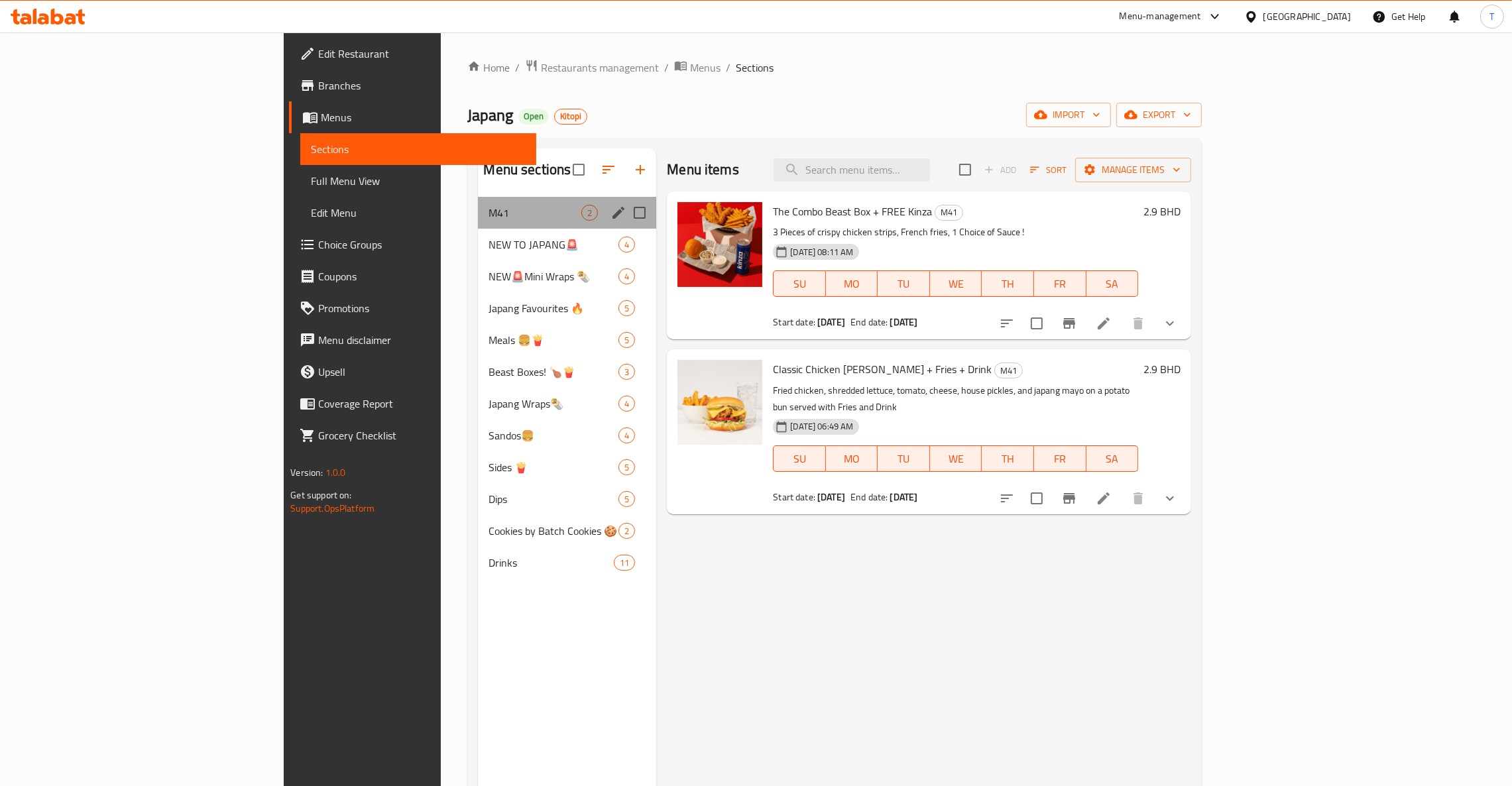
click at [478, 201] on div "M41 2" at bounding box center [567, 212] width 178 height 32
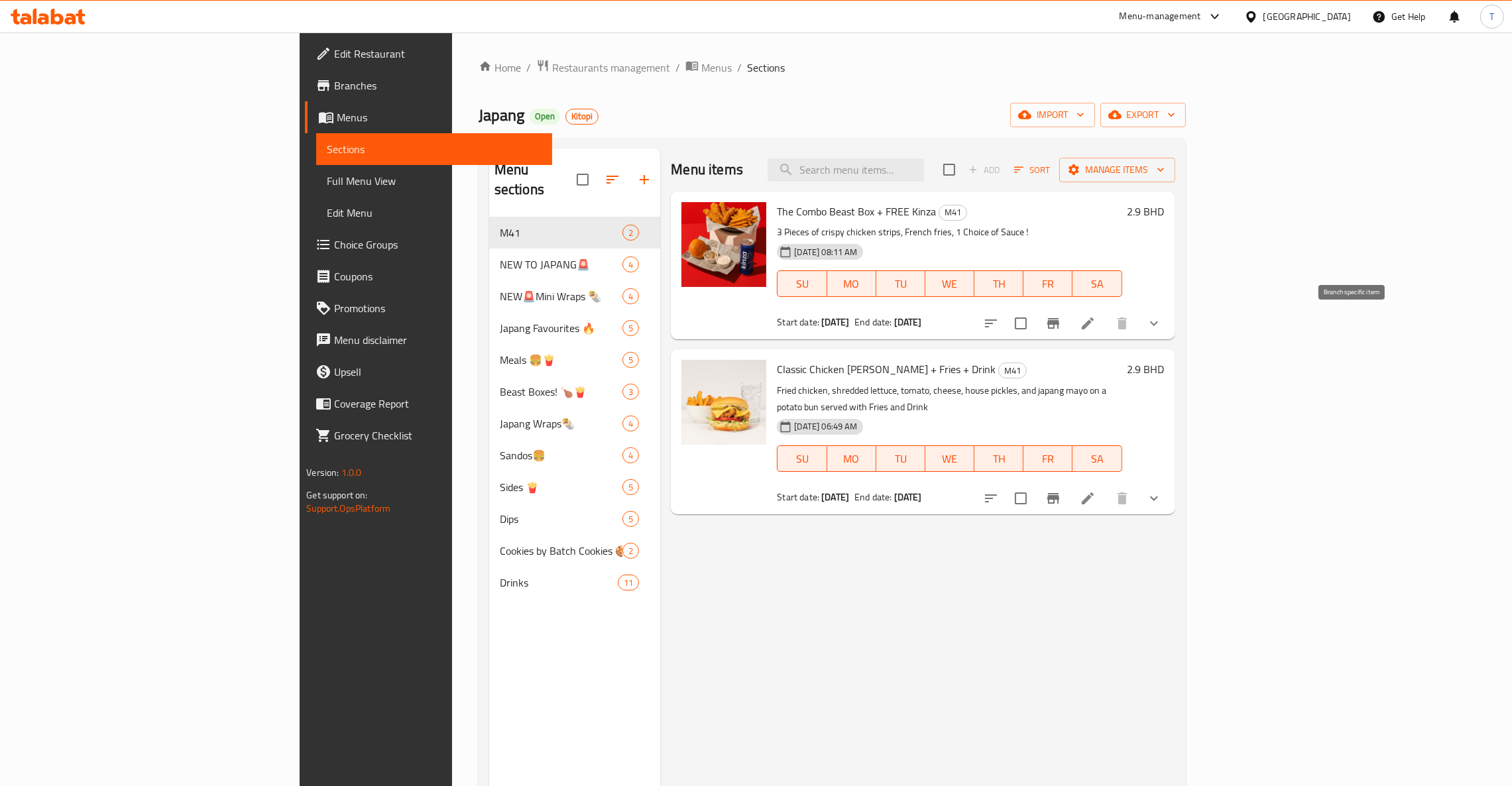
click at [1061, 331] on icon "Branch-specific-item" at bounding box center [1053, 323] width 16 height 16
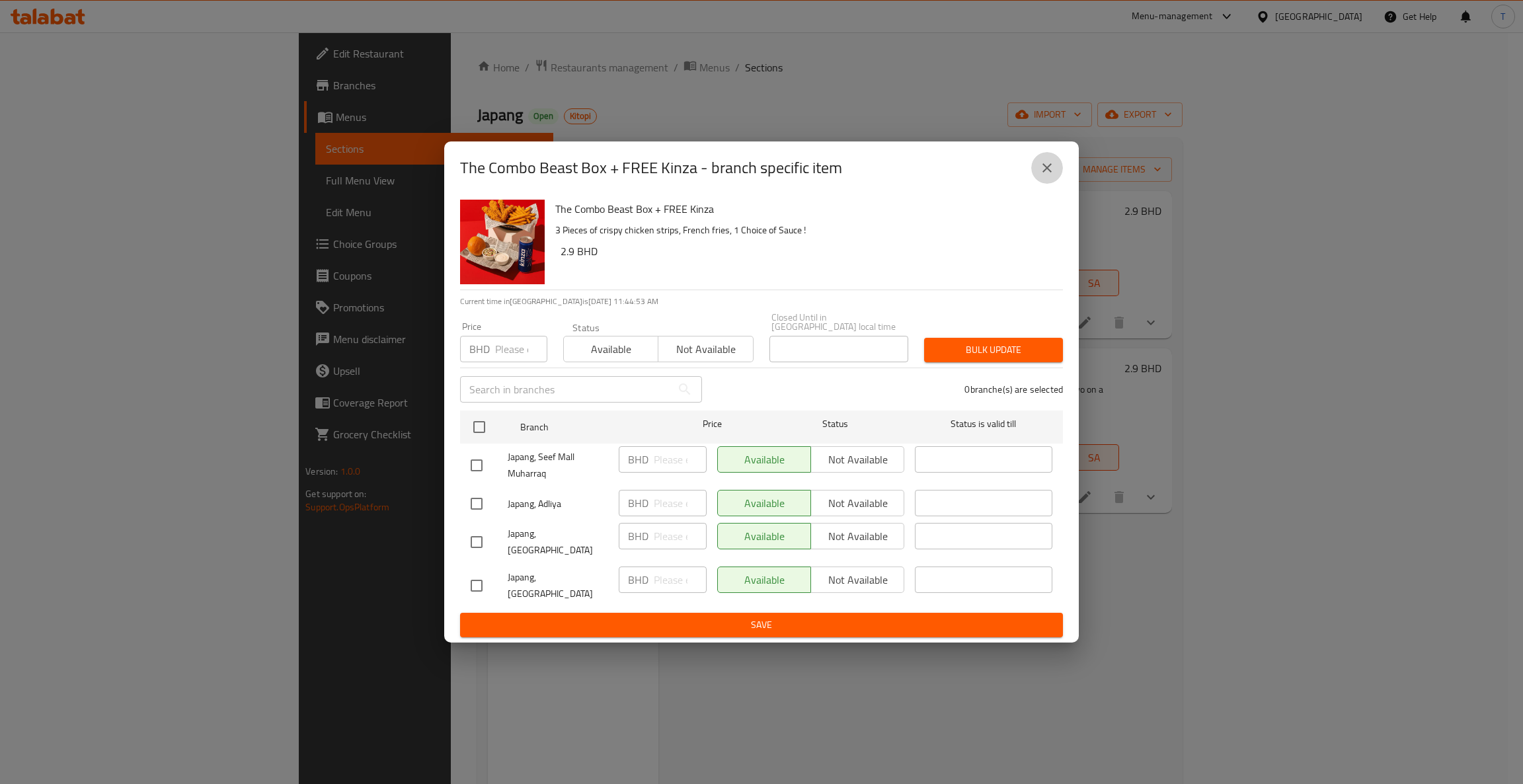
click at [1042, 176] on icon "close" at bounding box center [1047, 167] width 16 height 16
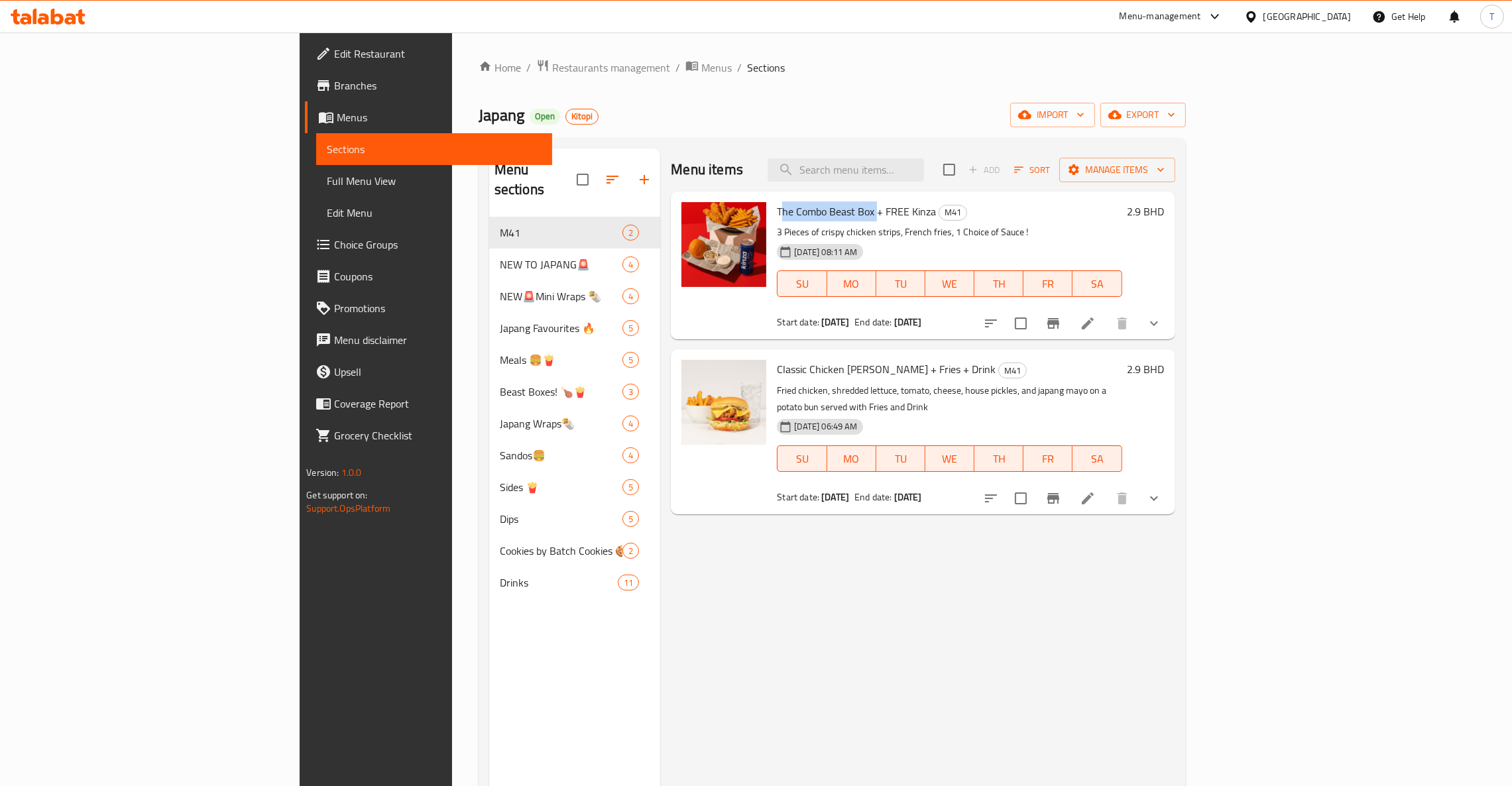
drag, startPoint x: 705, startPoint y: 212, endPoint x: 804, endPoint y: 211, distance: 99.0
click at [804, 211] on span "The Combo Beast Box + FREE Kinza" at bounding box center [857, 211] width 159 height 20
click at [996, 85] on div "Home / Restaurants management / Menus / Sections Japang Open Kitopi import expo…" at bounding box center [833, 502] width 708 height 886
drag, startPoint x: 698, startPoint y: 213, endPoint x: 957, endPoint y: 240, distance: 260.4
click at [865, 213] on div "The Combo Beast Box + FREE Kinza M41 3 Pieces of crispy chicken strips, French …" at bounding box center [949, 265] width 355 height 137
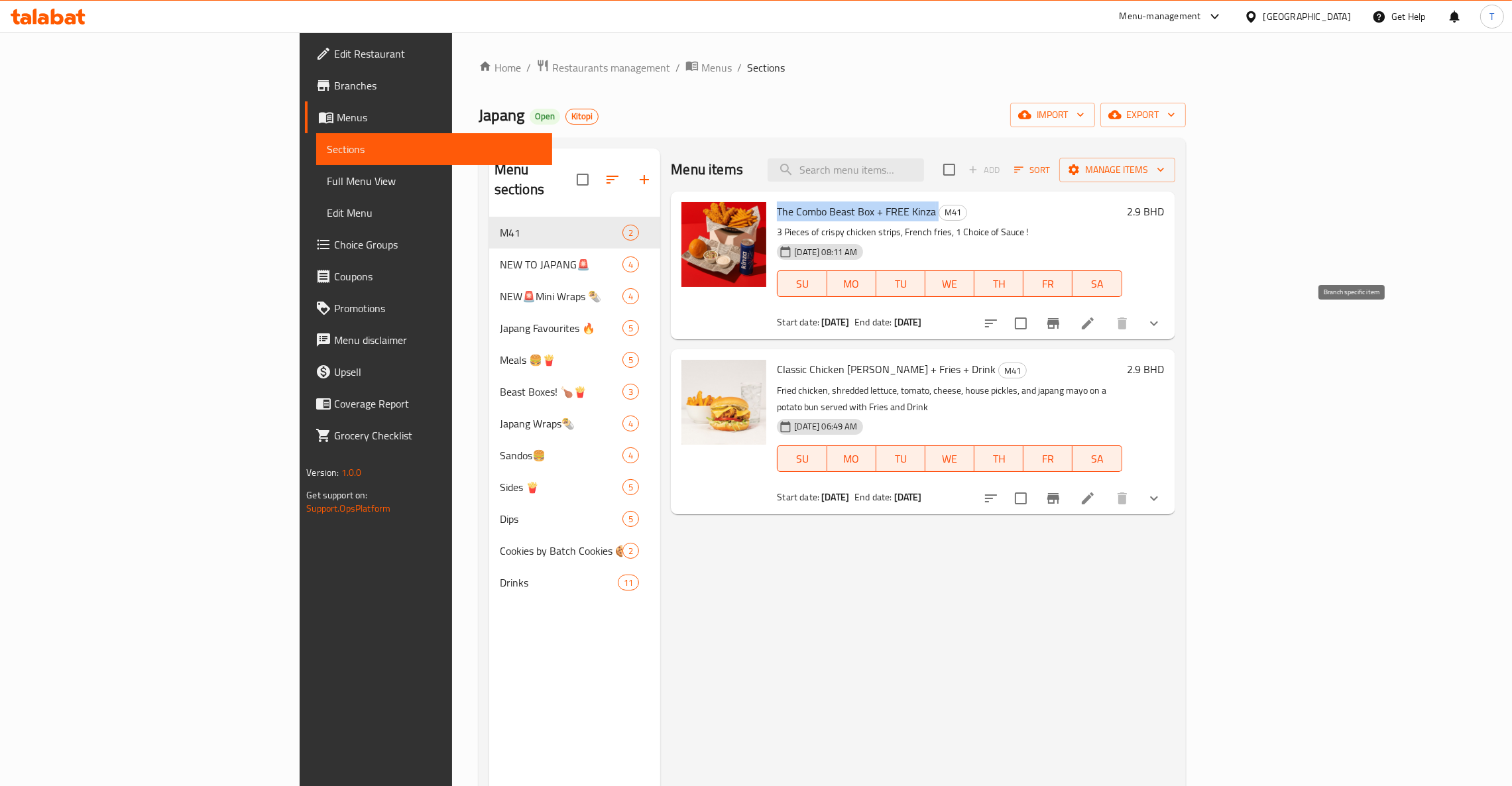
click at [1059, 322] on icon "Branch-specific-item" at bounding box center [1053, 323] width 12 height 11
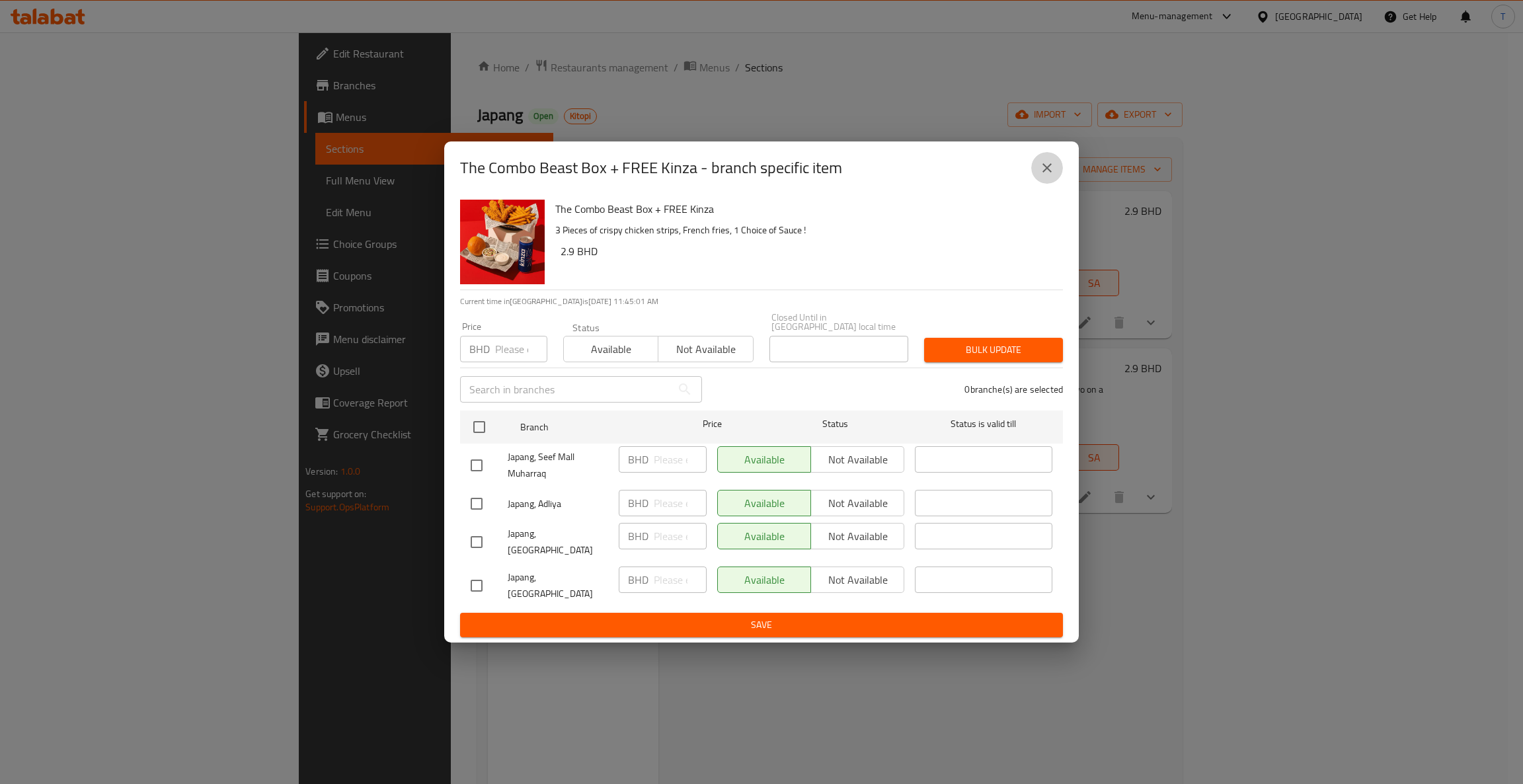
click at [1049, 172] on icon "close" at bounding box center [1047, 168] width 9 height 9
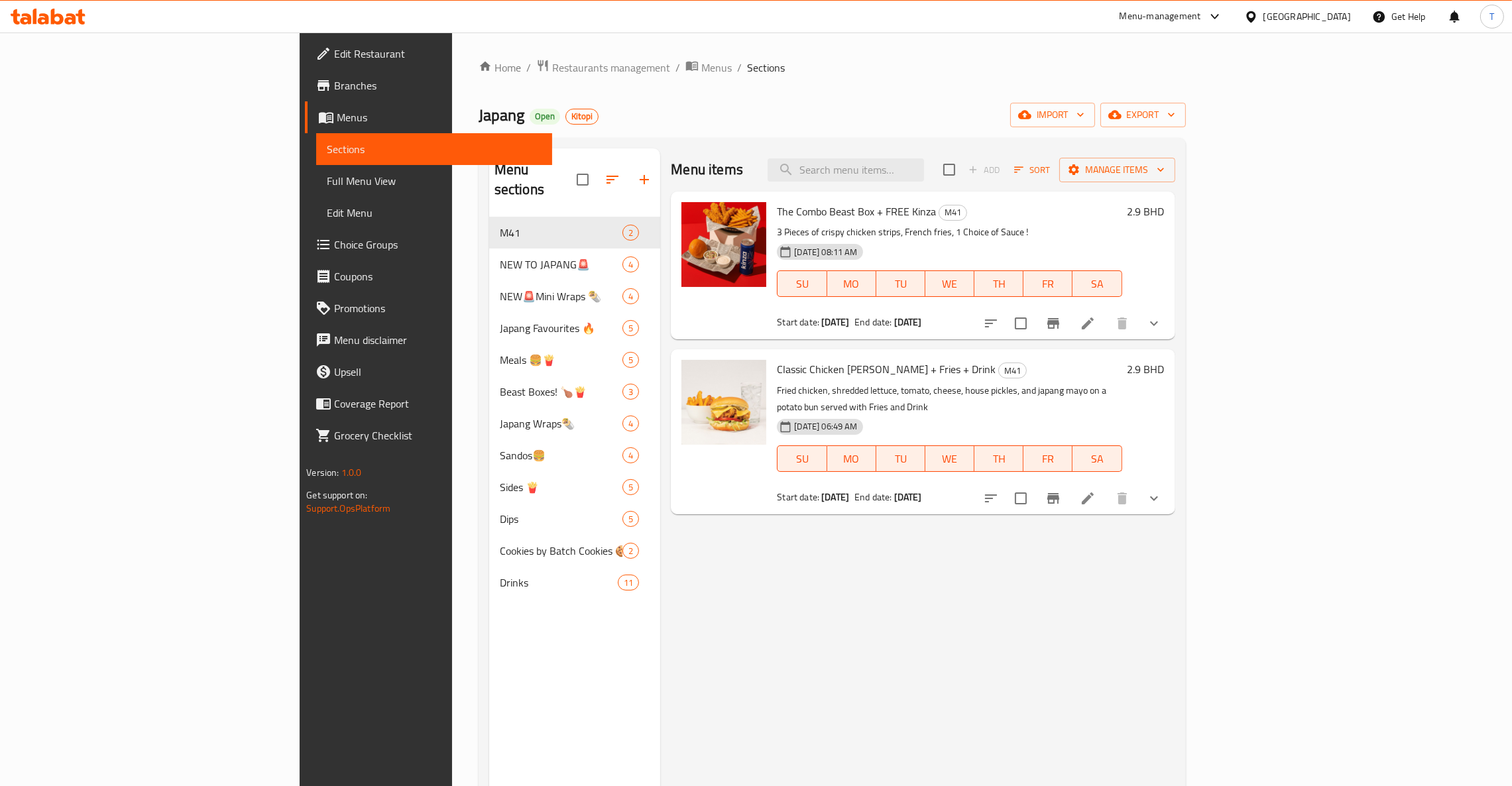
drag, startPoint x: 836, startPoint y: 603, endPoint x: 833, endPoint y: 583, distance: 20.2
click at [836, 602] on div "Menu items Add Sort Manage items The Combo Beast Box + FREE Kinza M41 3 Pieces …" at bounding box center [917, 541] width 515 height 786
drag, startPoint x: 703, startPoint y: 371, endPoint x: 868, endPoint y: 373, distance: 165.0
click at [868, 373] on h6 "Classic Chicken [PERSON_NAME] + Fries + Drink M41" at bounding box center [949, 369] width 344 height 19
click at [1000, 713] on div "Menu items Add Sort Manage items The Combo Beast Box + FREE Kinza M41 3 Pieces …" at bounding box center [917, 541] width 515 height 786
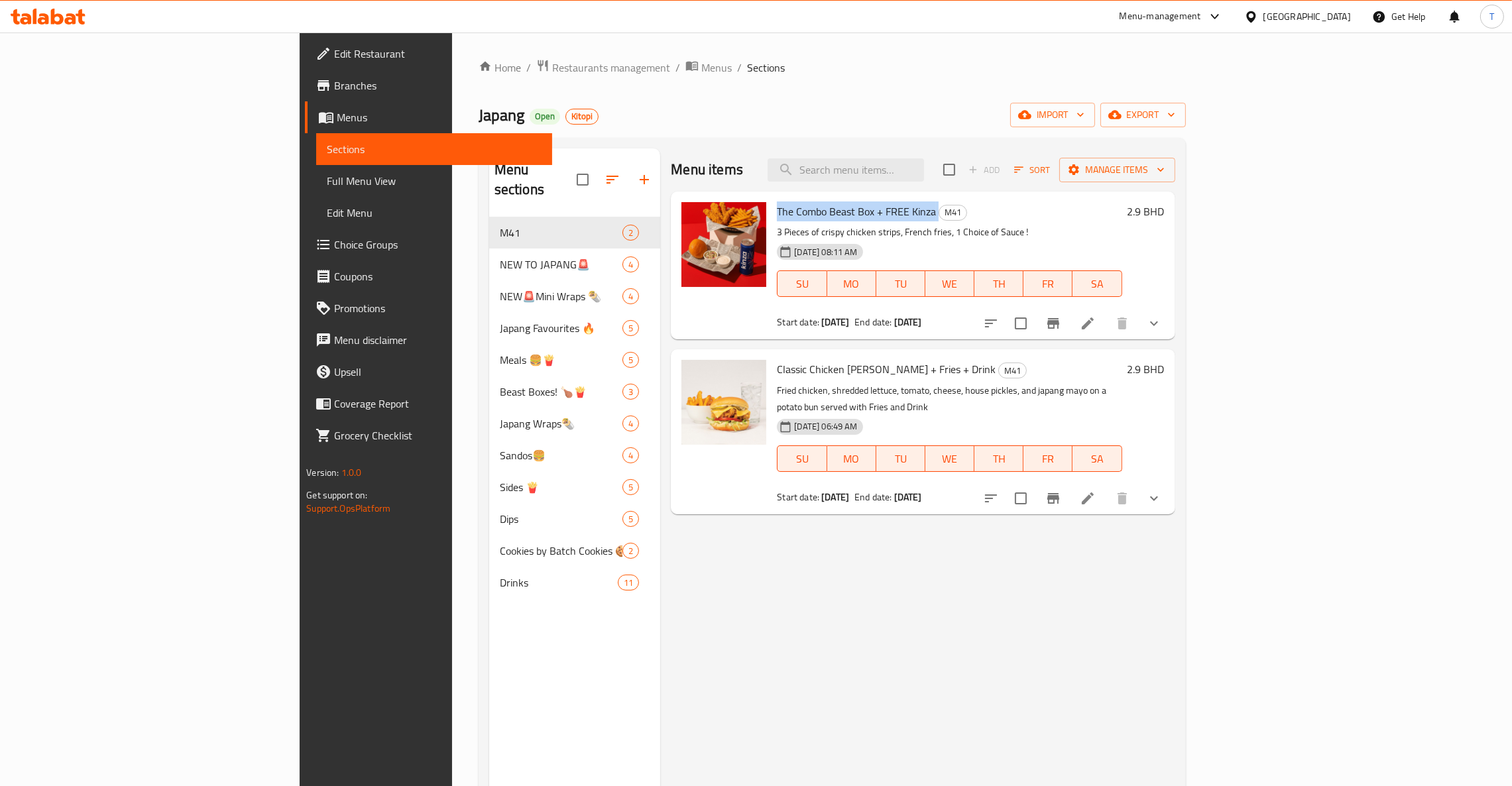
drag, startPoint x: 703, startPoint y: 215, endPoint x: 862, endPoint y: 216, distance: 159.0
click at [862, 216] on h6 "The Combo Beast Box + FREE Kinza M41" at bounding box center [949, 212] width 344 height 19
drag, startPoint x: 1252, startPoint y: 592, endPoint x: 1347, endPoint y: 486, distance: 142.3
click at [1175, 590] on div "Menu items Add Sort Manage items The Combo Beast Box + FREE Kinza M41 3 Pieces …" at bounding box center [917, 541] width 515 height 786
click at [1059, 323] on icon "Branch-specific-item" at bounding box center [1053, 323] width 12 height 11
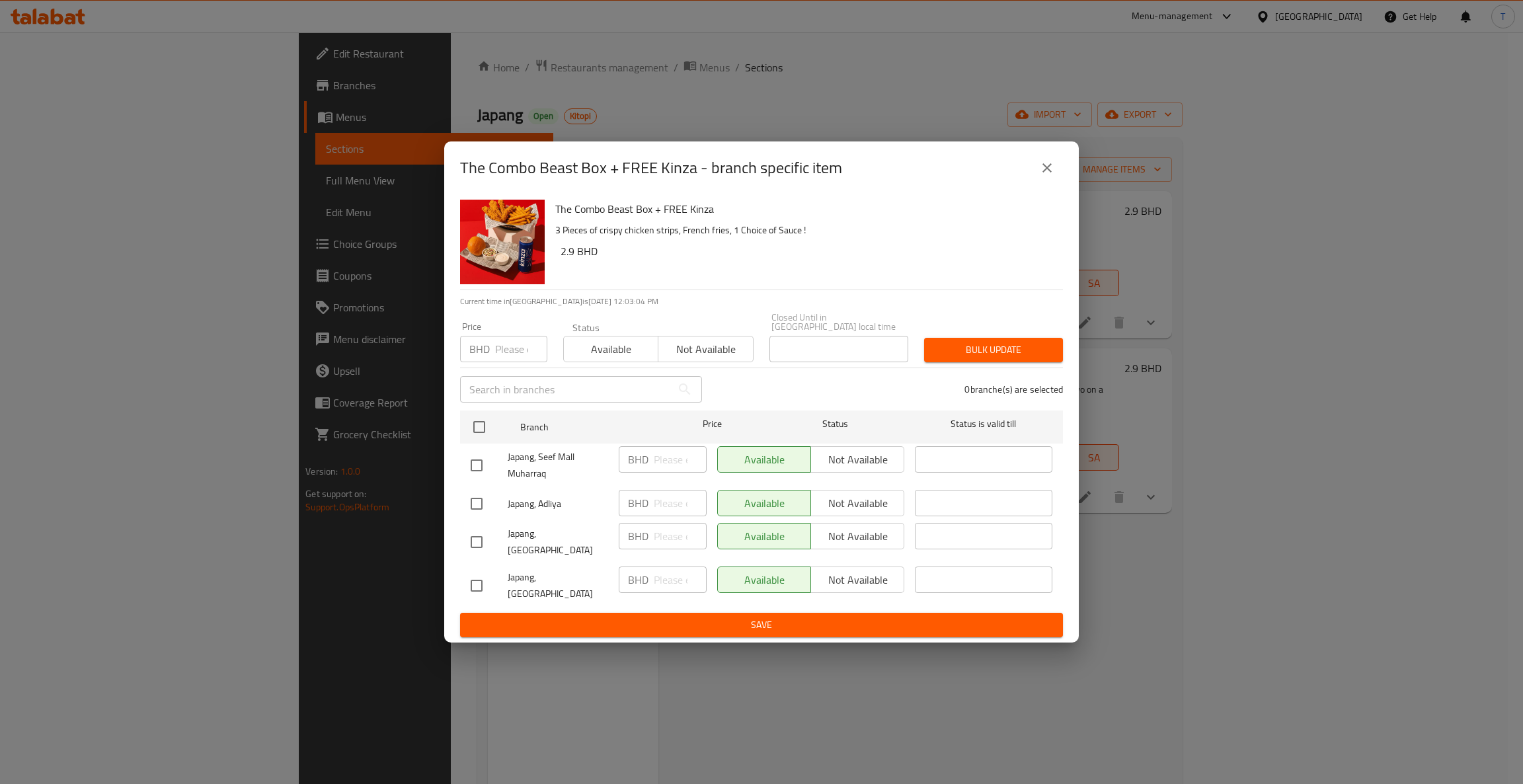
click at [1046, 176] on icon "close" at bounding box center [1047, 167] width 16 height 16
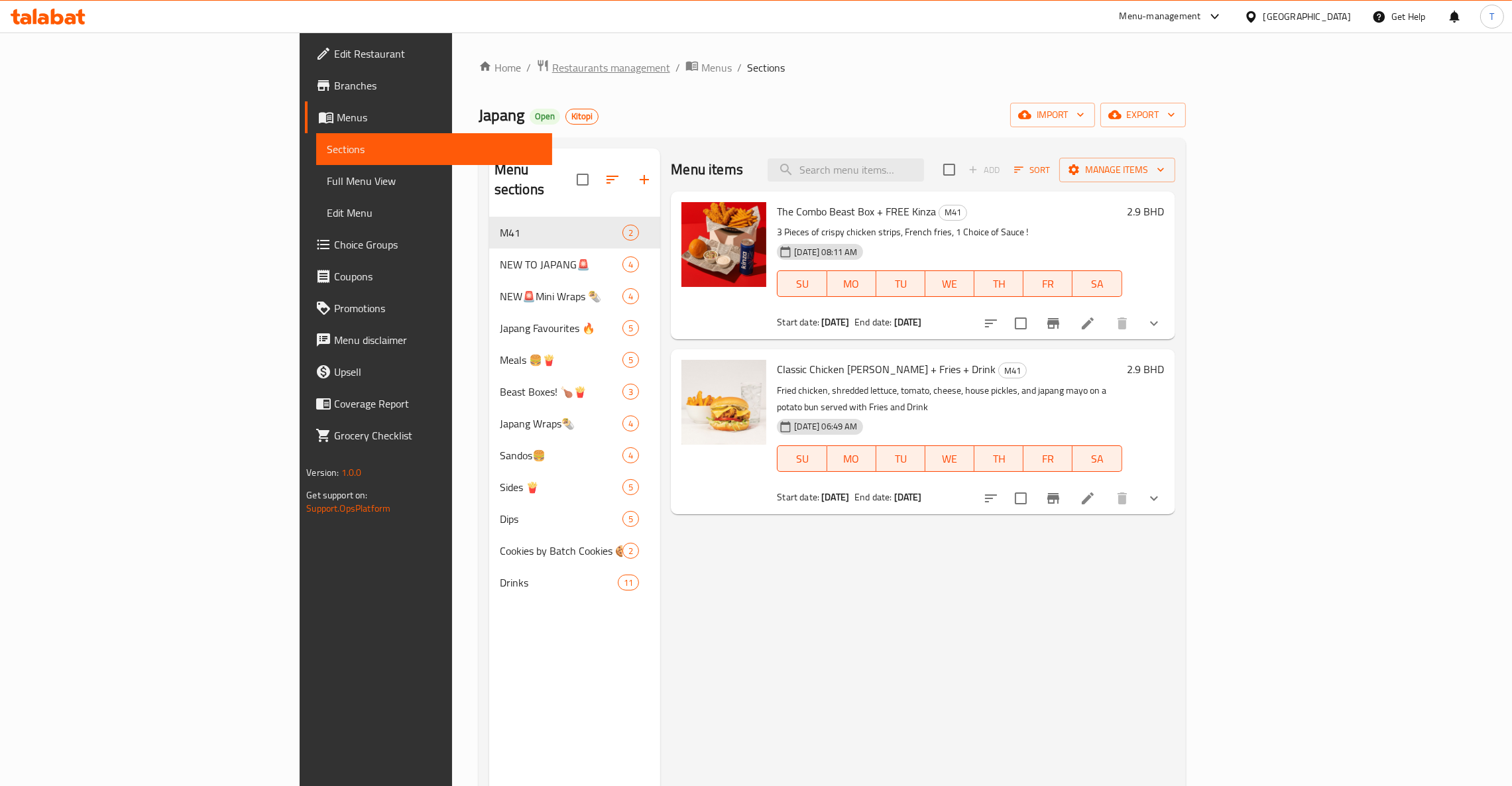
click at [552, 66] on span "Restaurants management" at bounding box center [611, 67] width 118 height 16
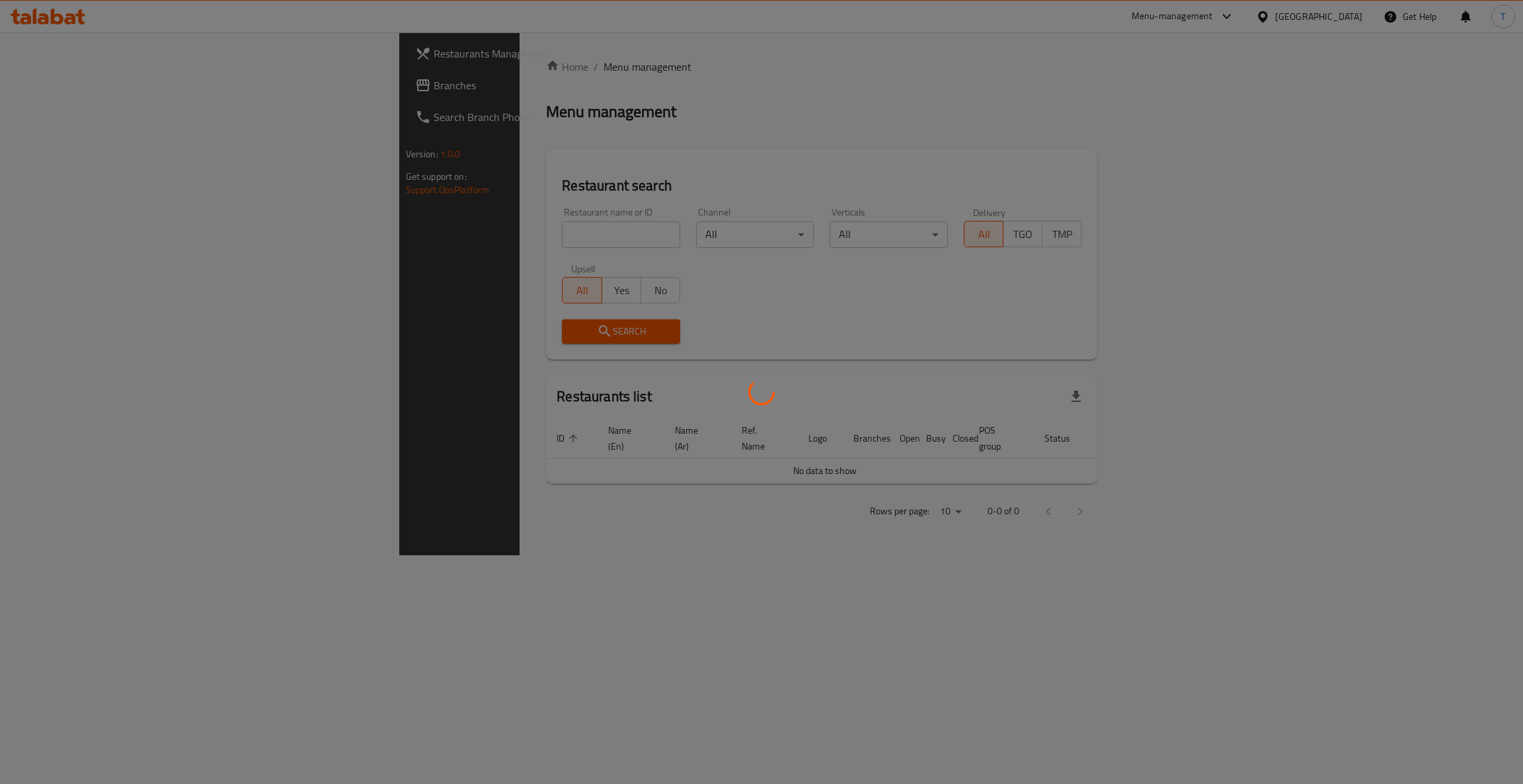
click at [425, 237] on div at bounding box center [761, 392] width 1523 height 784
click at [461, 232] on div at bounding box center [761, 392] width 1523 height 784
click at [805, 121] on div at bounding box center [761, 392] width 1523 height 784
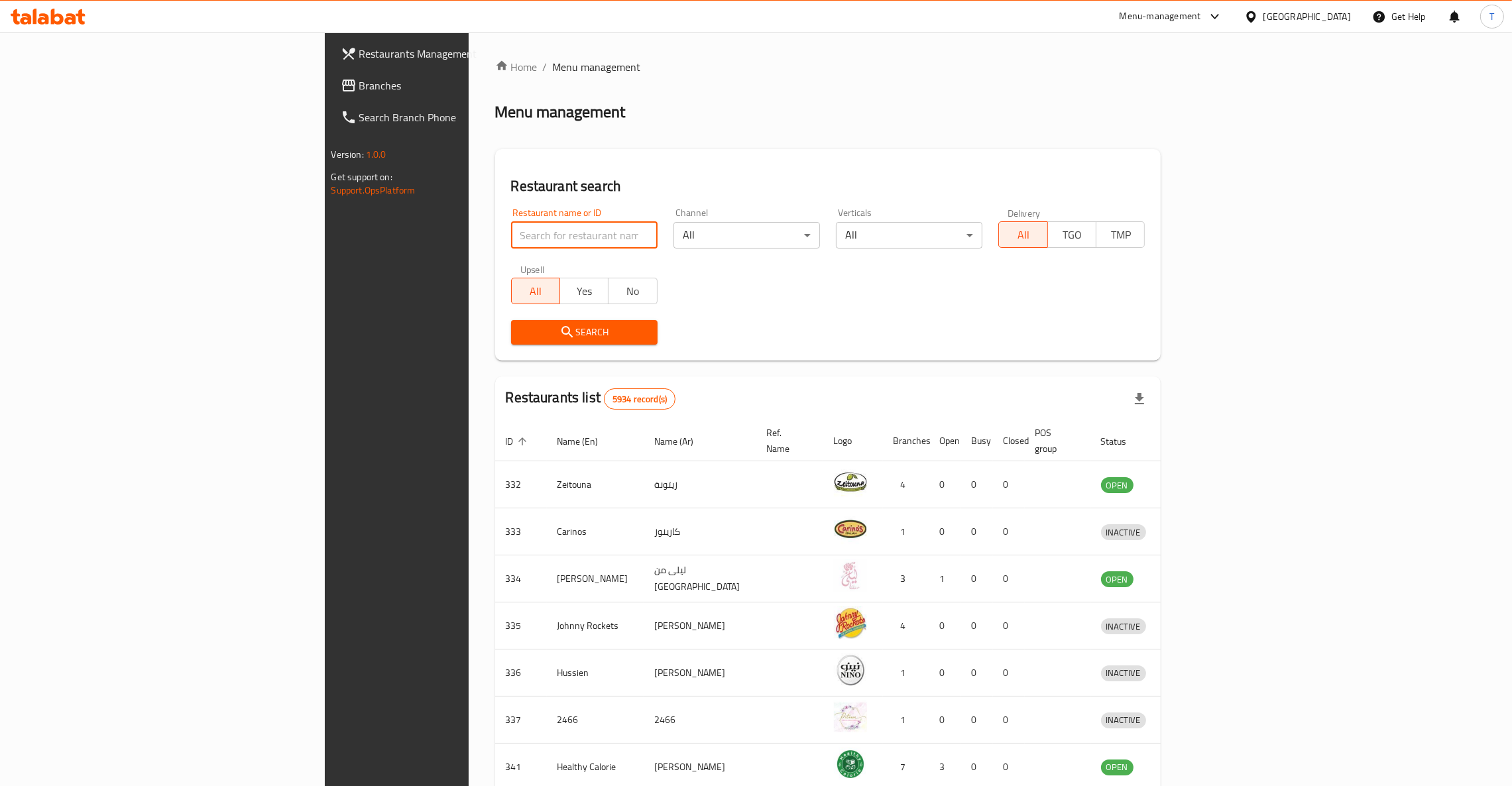
click at [511, 246] on input "search" at bounding box center [584, 235] width 147 height 27
click at [511, 234] on input "taco" at bounding box center [584, 235] width 147 height 27
type input "Tacos And Burritos"
click button "Search" at bounding box center [584, 332] width 147 height 24
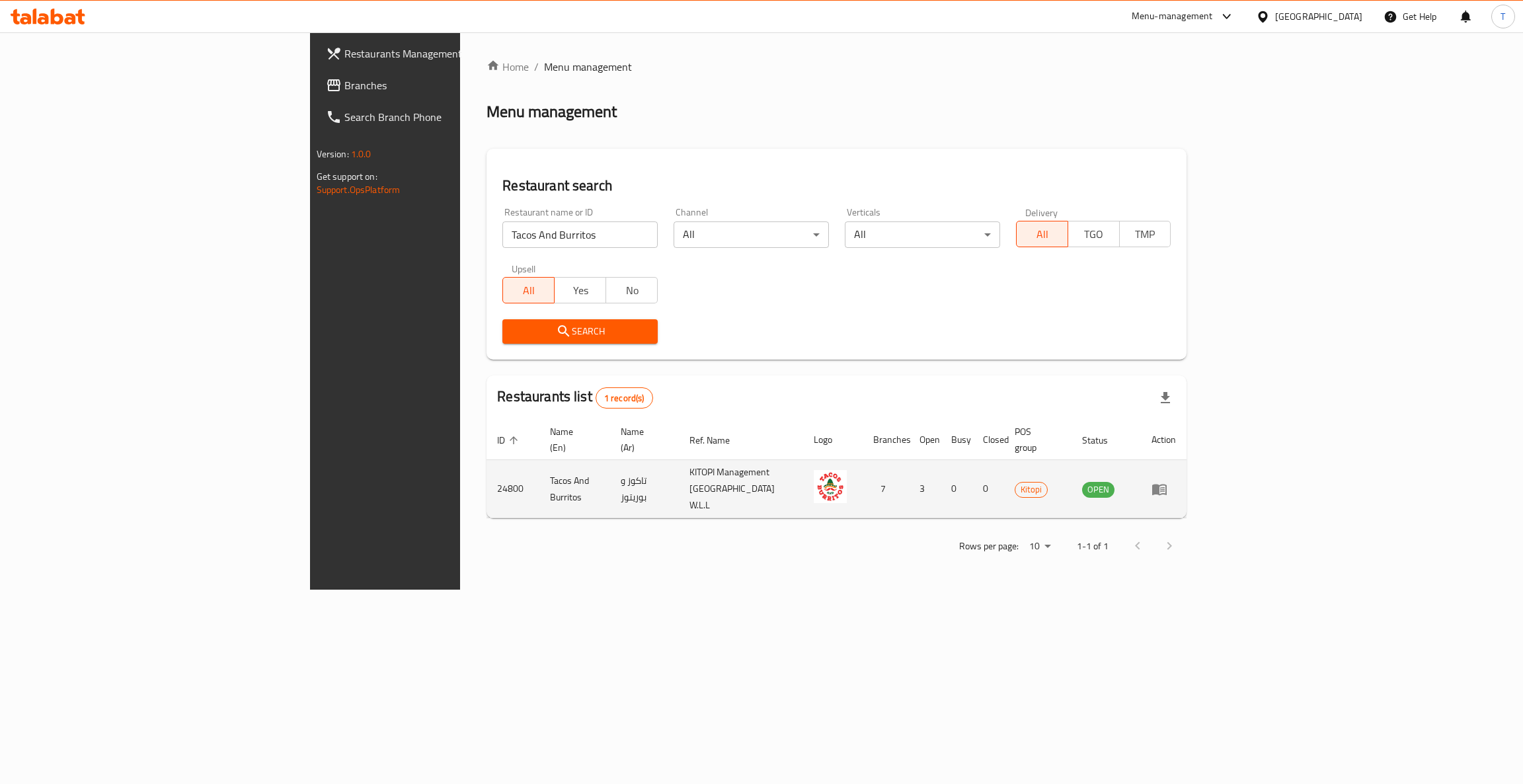
click at [1186, 469] on td "enhanced table" at bounding box center [1164, 489] width 46 height 58
click at [1167, 483] on icon "enhanced table" at bounding box center [1159, 489] width 15 height 11
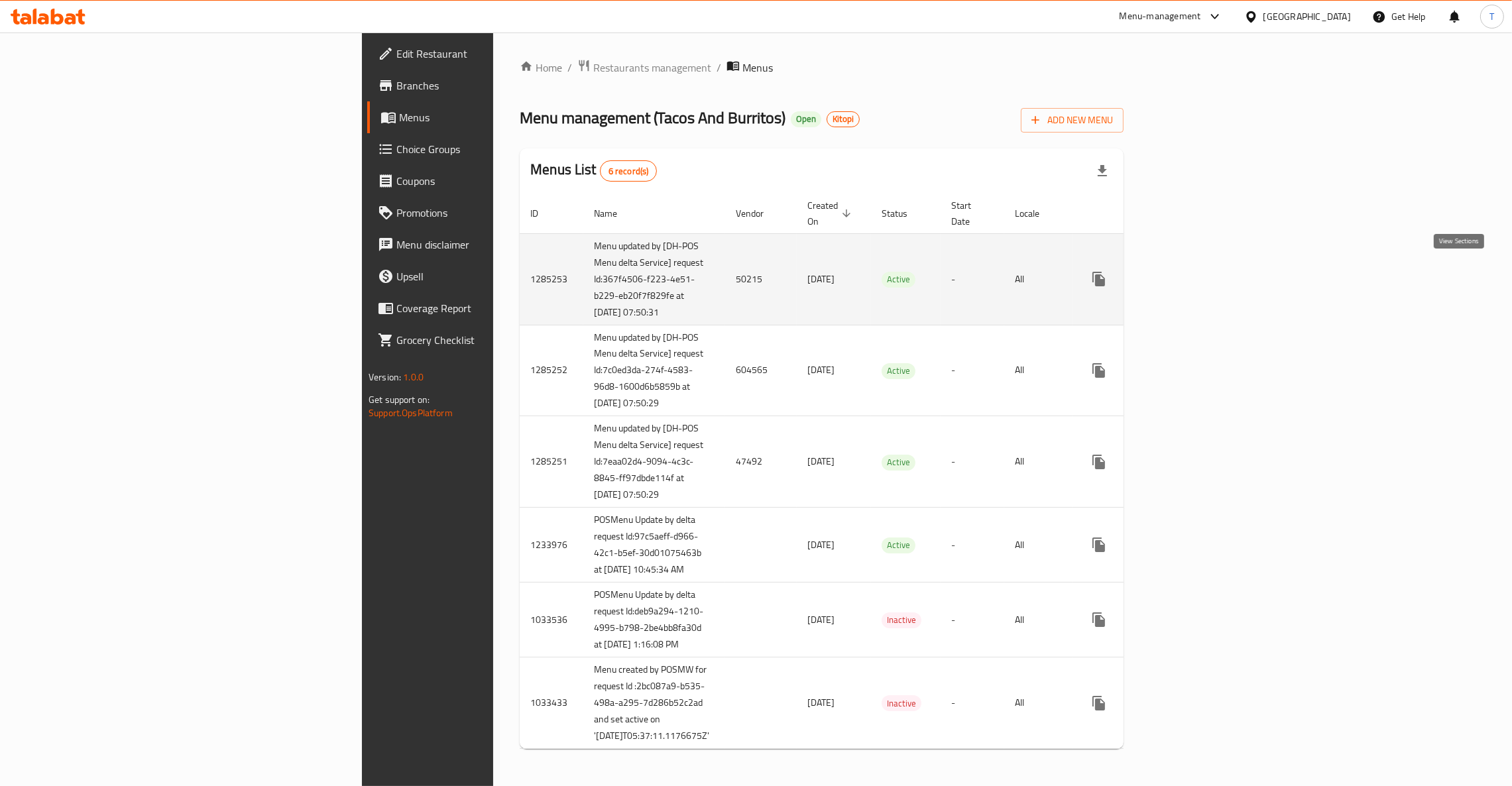
click at [1202, 271] on icon "enhanced table" at bounding box center [1194, 279] width 16 height 16
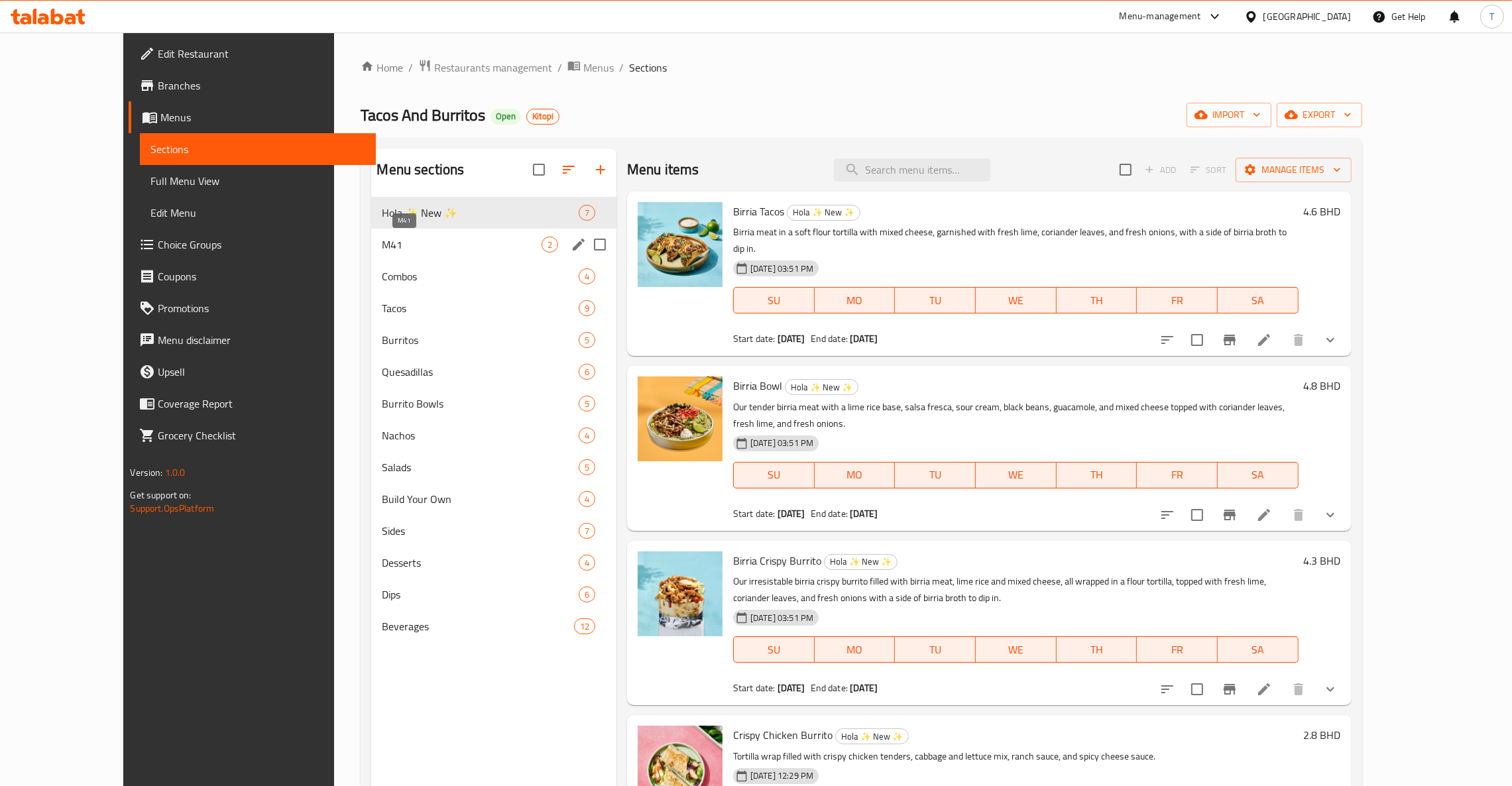
click at [382, 249] on span "M41" at bounding box center [462, 244] width 159 height 16
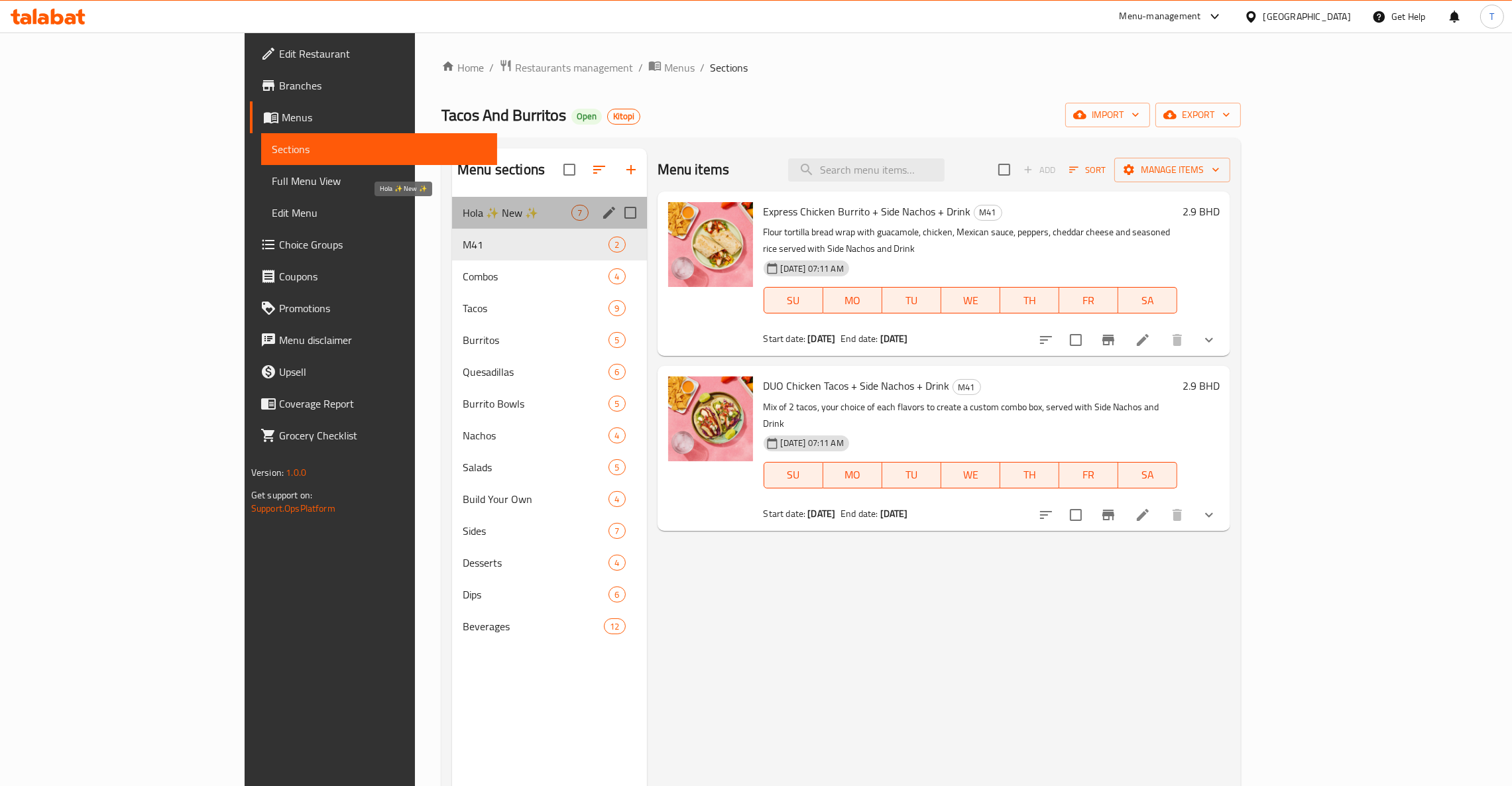
click at [462, 207] on span "Hola ✨ New ✨" at bounding box center [516, 212] width 109 height 16
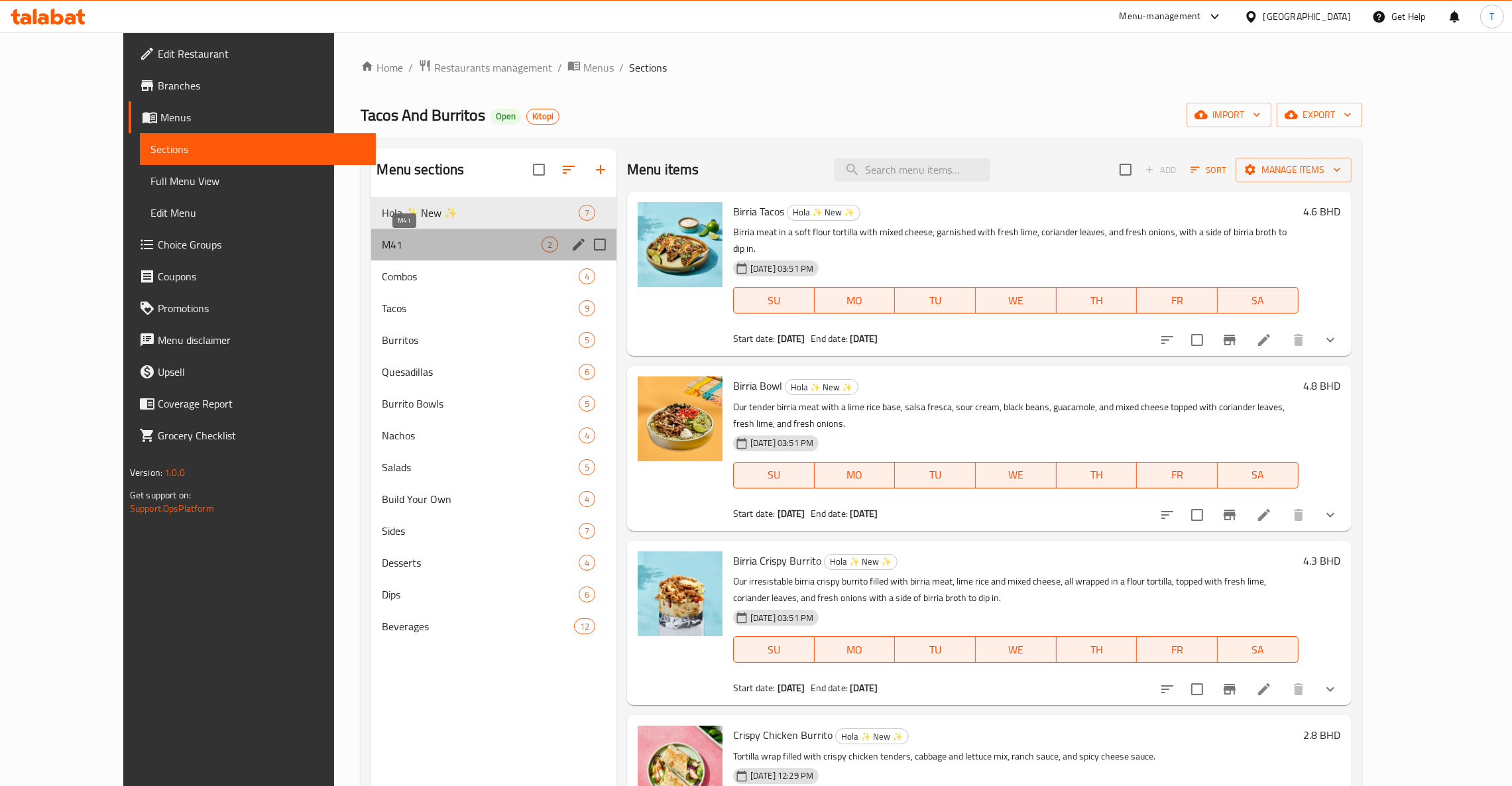
click at [382, 238] on span "M41" at bounding box center [462, 244] width 159 height 16
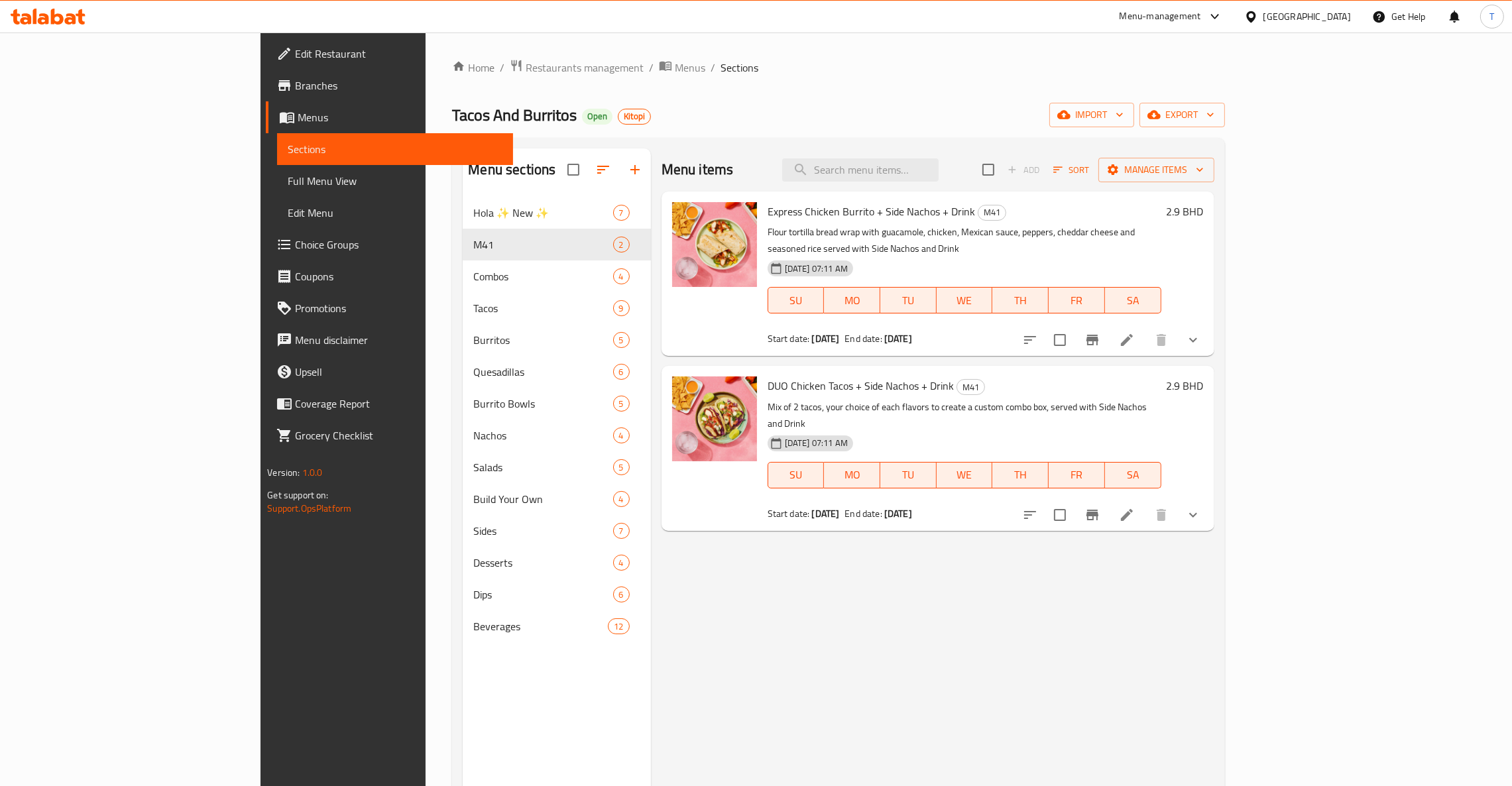
click at [534, 66] on ol "Home / Restaurants management / Menus / Sections" at bounding box center [838, 68] width 772 height 17
click at [675, 65] on span "Menus" at bounding box center [690, 67] width 30 height 16
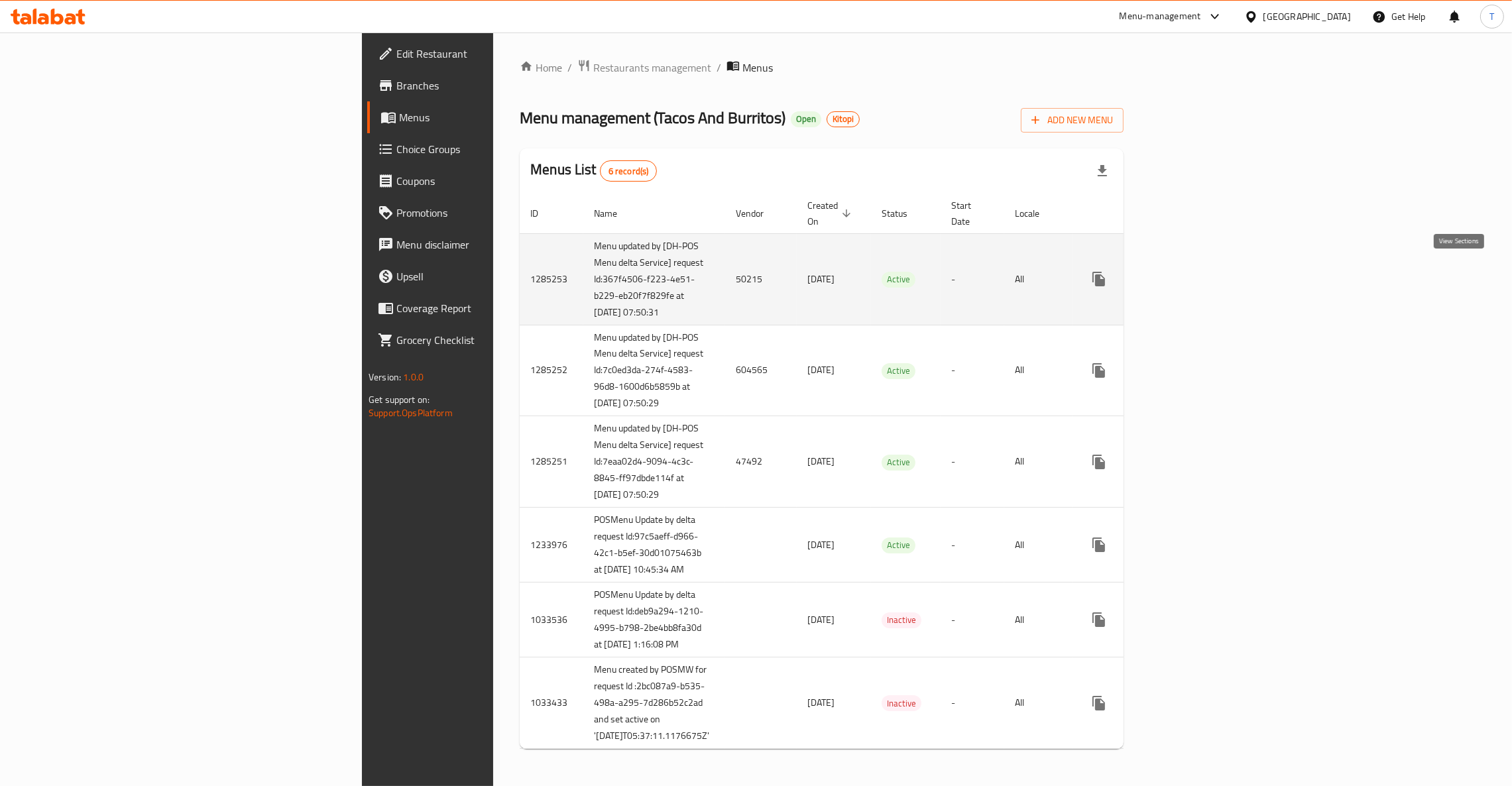
click at [1202, 276] on icon "enhanced table" at bounding box center [1194, 279] width 16 height 16
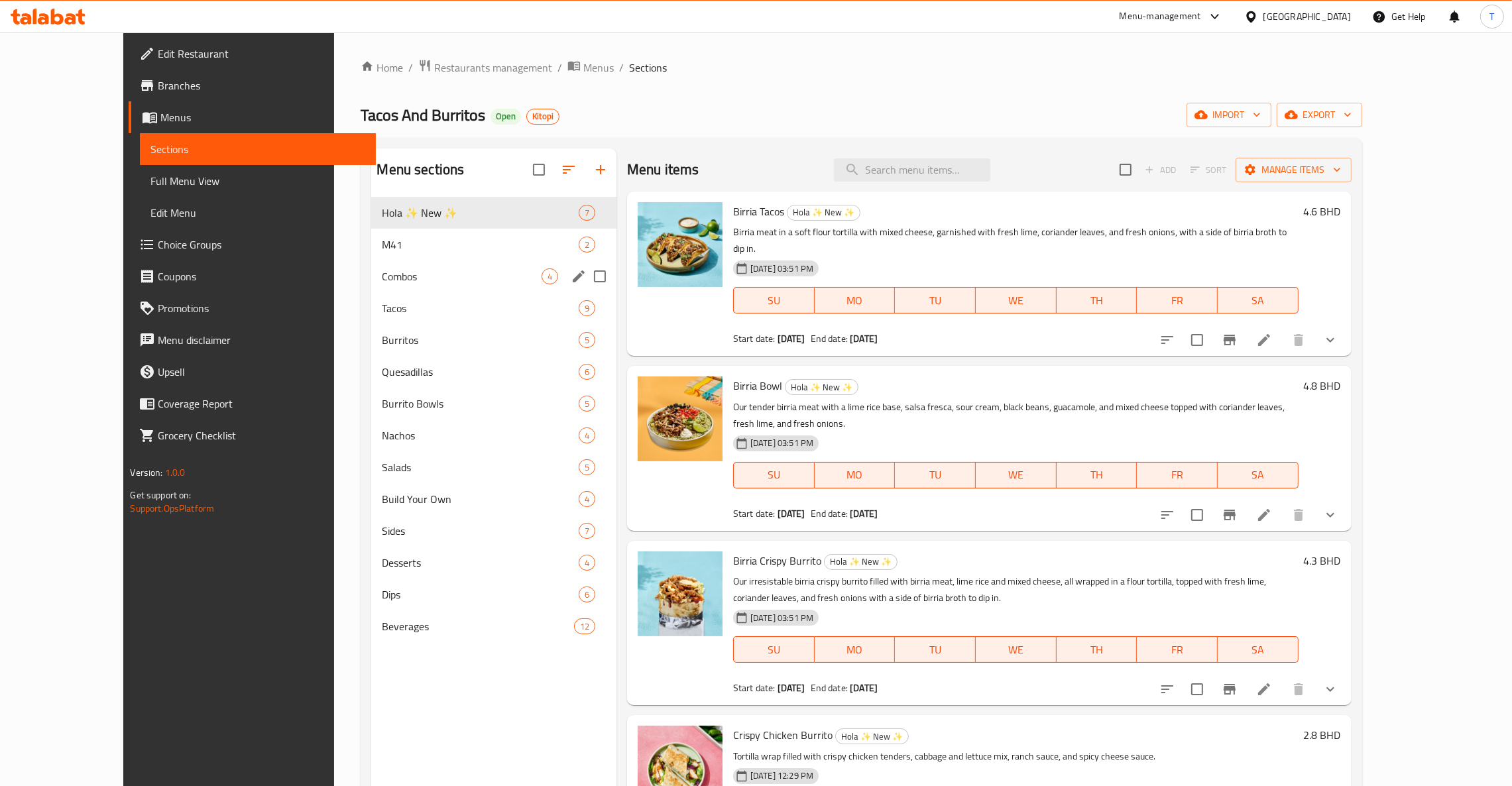
click at [371, 254] on div "M41 2" at bounding box center [494, 244] width 245 height 32
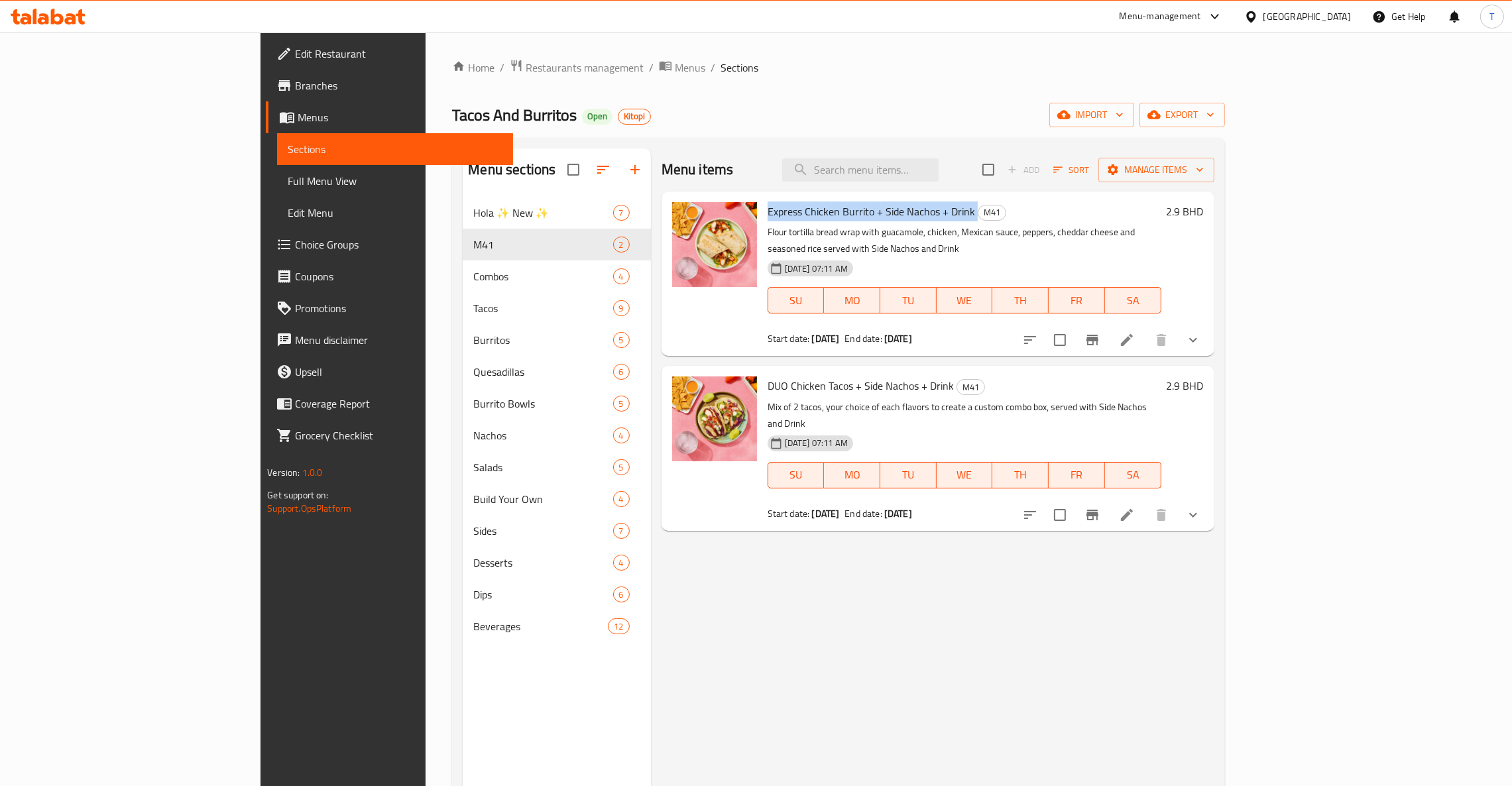
drag, startPoint x: 702, startPoint y: 210, endPoint x: 937, endPoint y: 204, distance: 235.1
click at [937, 204] on h6 "Express Chicken Burrito + Side Nachos + Drink M41" at bounding box center [965, 212] width 394 height 19
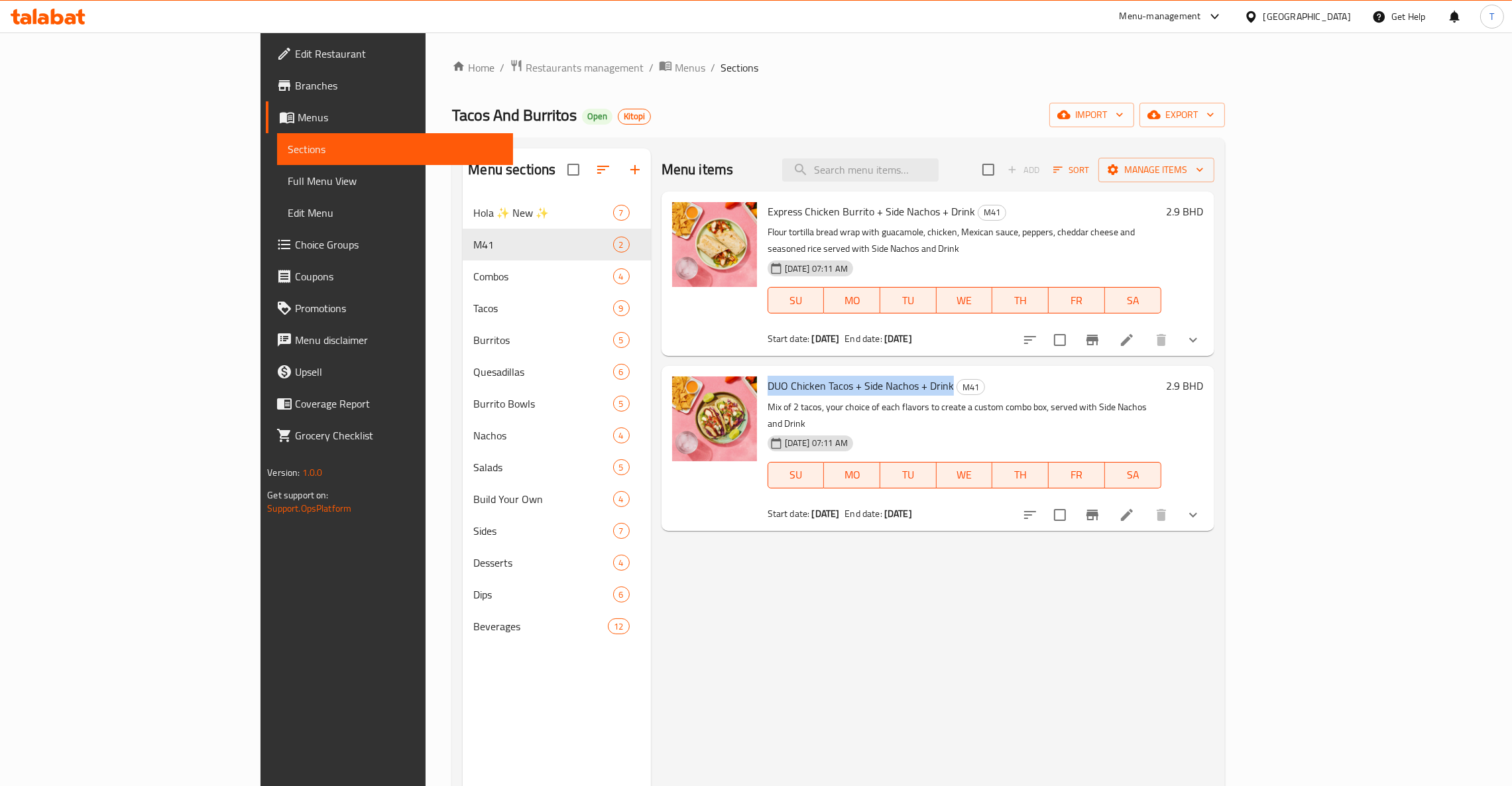
drag, startPoint x: 702, startPoint y: 374, endPoint x: 883, endPoint y: 371, distance: 181.0
click at [883, 375] on span "DUO Chicken Tacos + Side Nachos + Drink" at bounding box center [861, 385] width 186 height 20
drag, startPoint x: 1085, startPoint y: 585, endPoint x: 1091, endPoint y: 581, distance: 7.2
click at [1085, 585] on div "Menu items Add Sort Manage items Express Chicken Burrito + Side Nachos + Drink …" at bounding box center [932, 541] width 563 height 786
click at [1204, 376] on h6 "2.9 BHD" at bounding box center [1186, 386] width 37 height 19
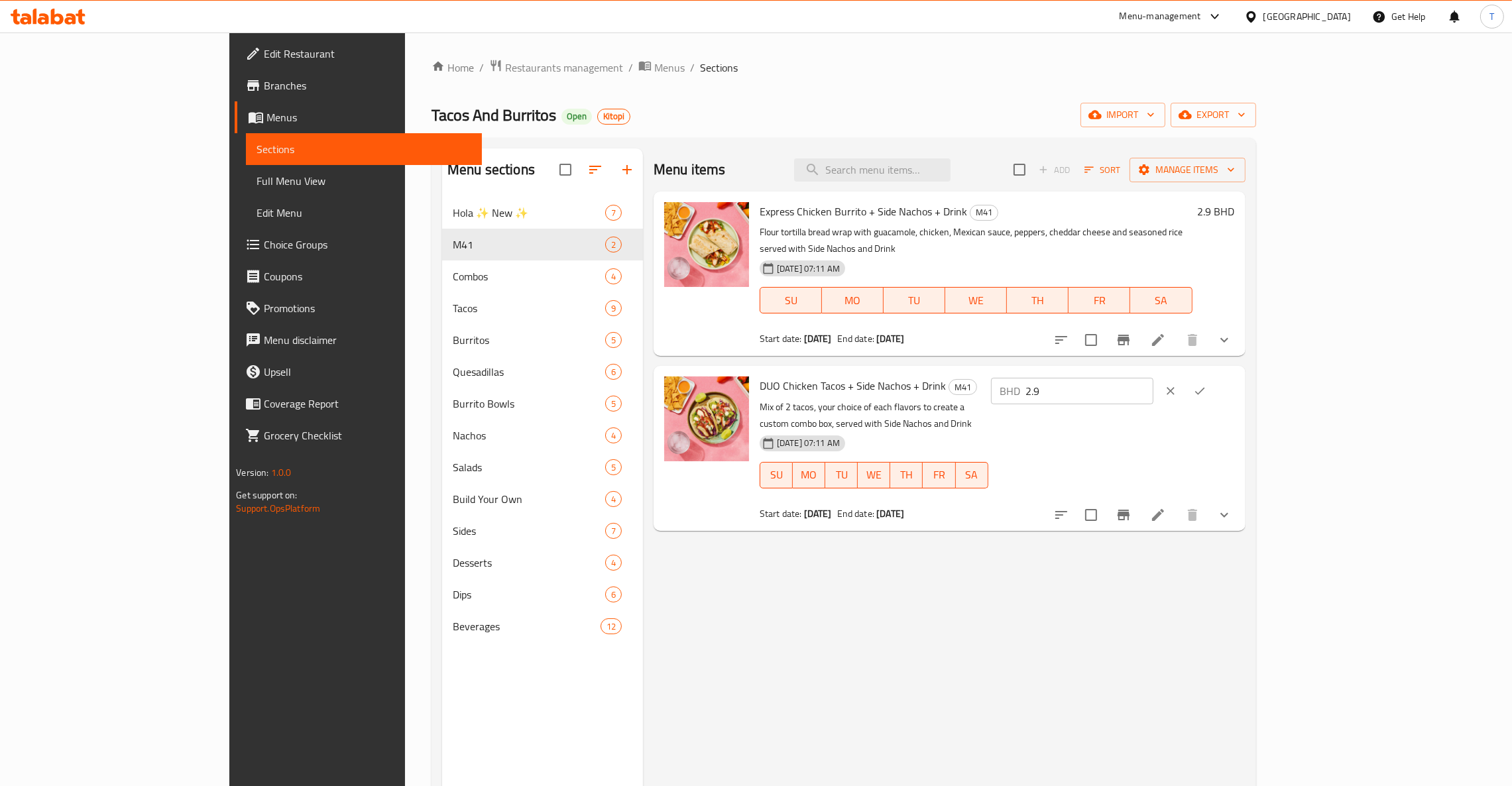
click at [1154, 378] on input "2.9" at bounding box center [1089, 391] width 127 height 27
drag, startPoint x: 1251, startPoint y: 741, endPoint x: 1244, endPoint y: 738, distance: 7.6
click at [1246, 742] on div "Menu items Add Sort Manage items Express Chicken Burrito + Side Nachos + Drink …" at bounding box center [943, 541] width 602 height 786
click at [1246, 690] on div "Menu items Add Sort Manage items Express Chicken Burrito + Side Nachos + Drink …" at bounding box center [943, 541] width 602 height 786
click at [1228, 512] on icon "show more" at bounding box center [1224, 514] width 8 height 5
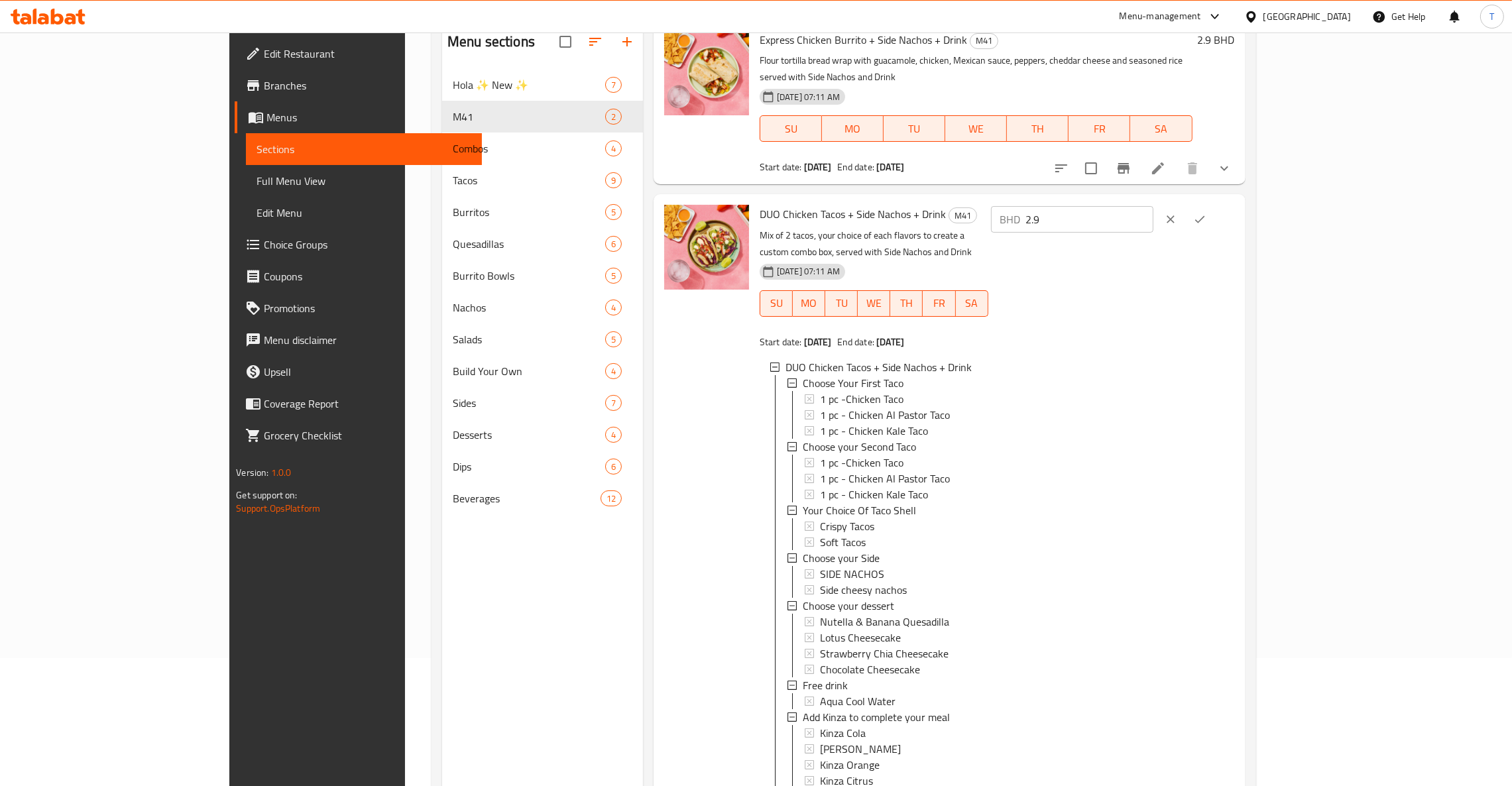
scroll to position [187, 0]
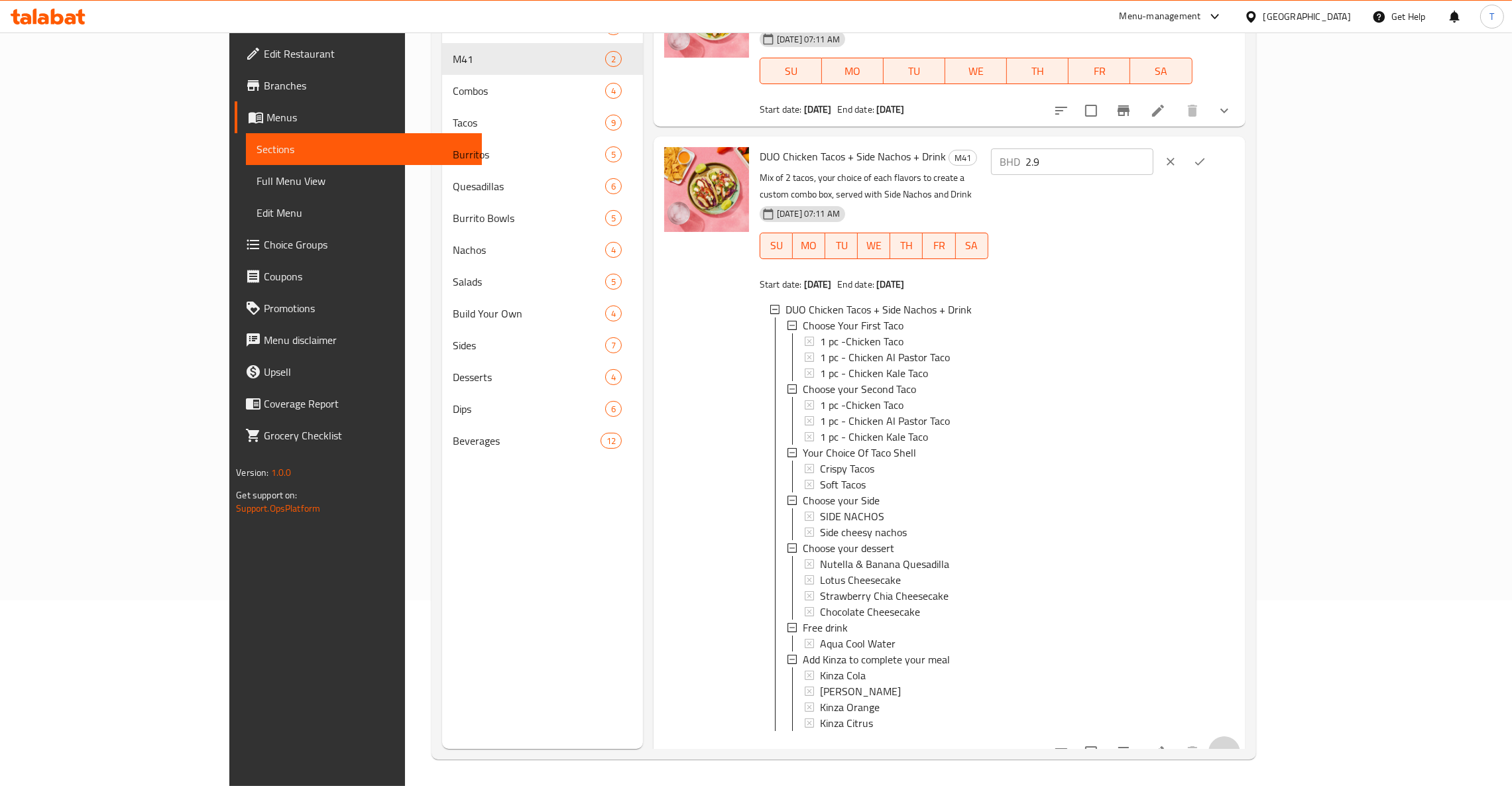
click at [1232, 744] on icon "show more" at bounding box center [1224, 752] width 16 height 16
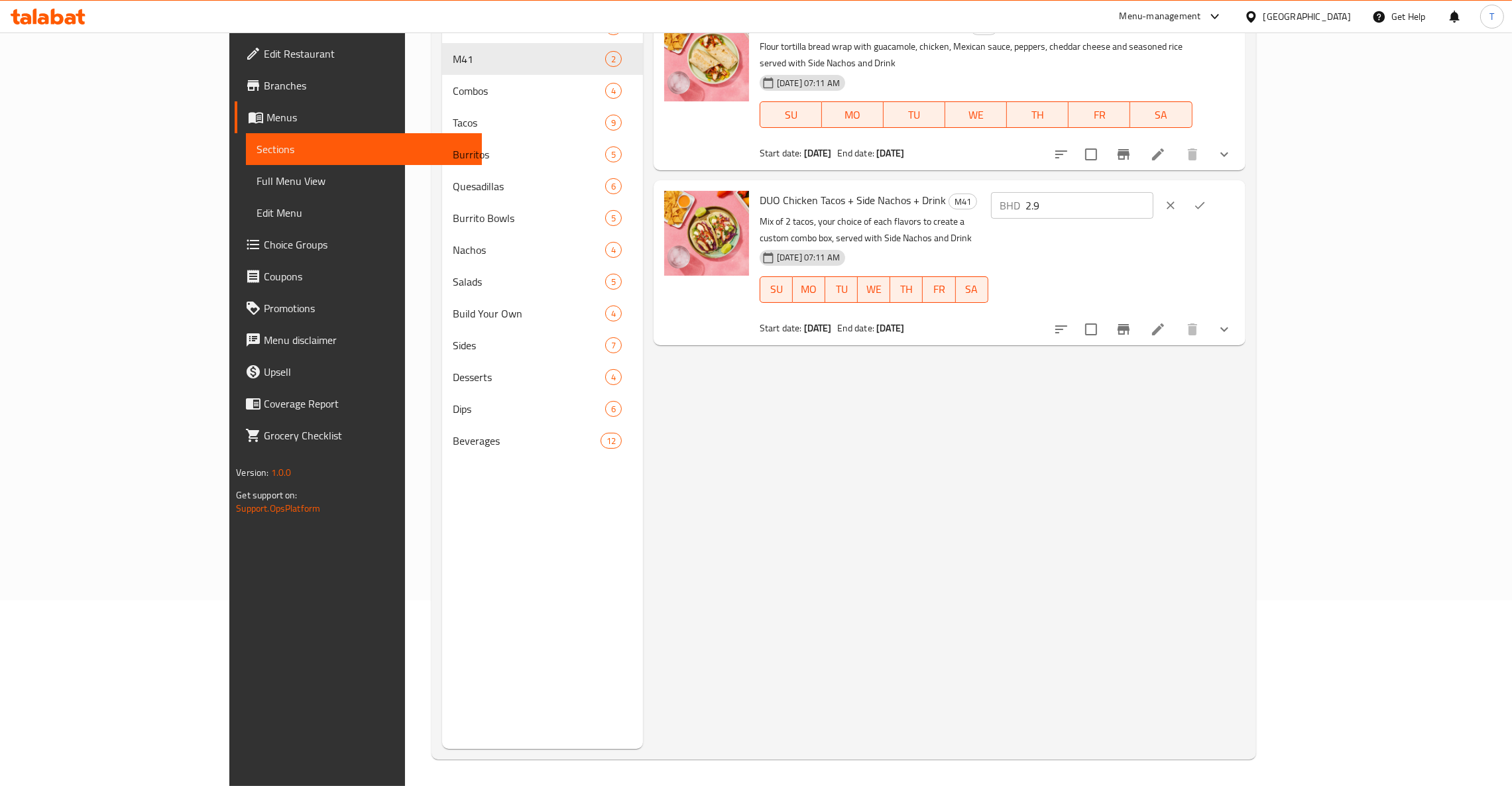
scroll to position [0, 0]
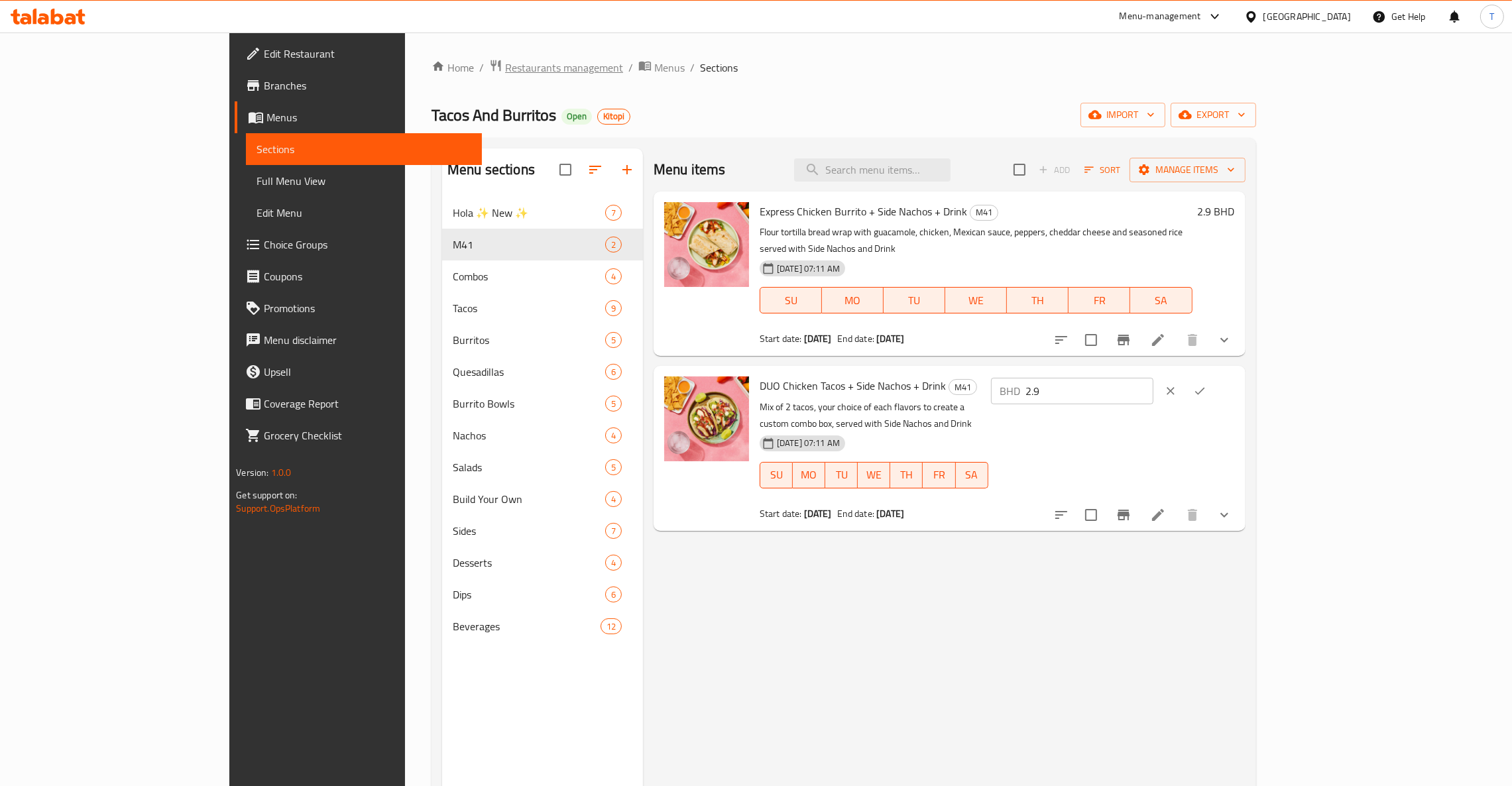
click at [505, 63] on span "Restaurants management" at bounding box center [564, 67] width 118 height 16
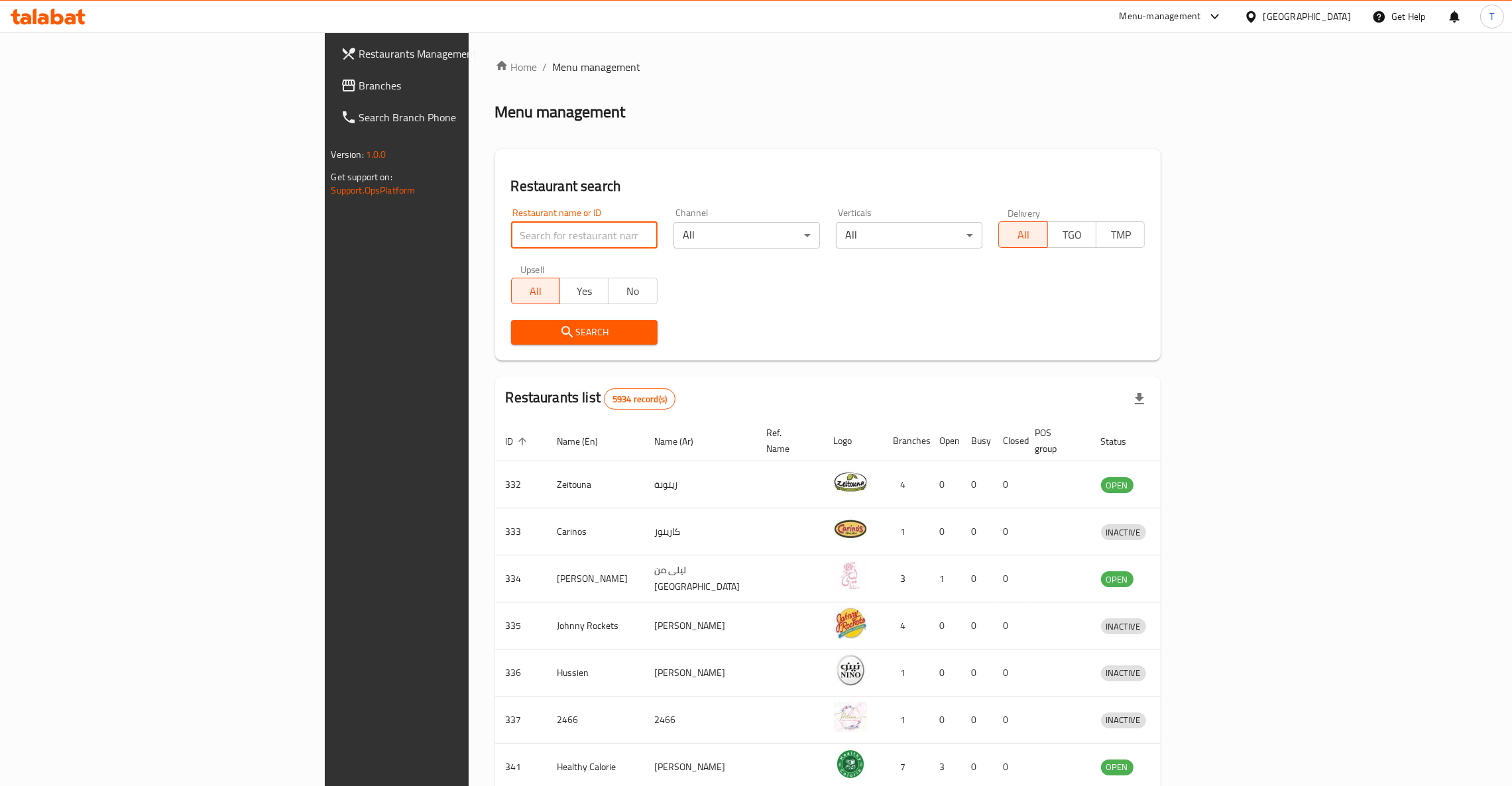
click at [511, 229] on input "search" at bounding box center [584, 235] width 147 height 27
click at [511, 240] on input "search" at bounding box center [584, 235] width 147 height 27
type input "wise spice"
click button "Search" at bounding box center [584, 332] width 147 height 24
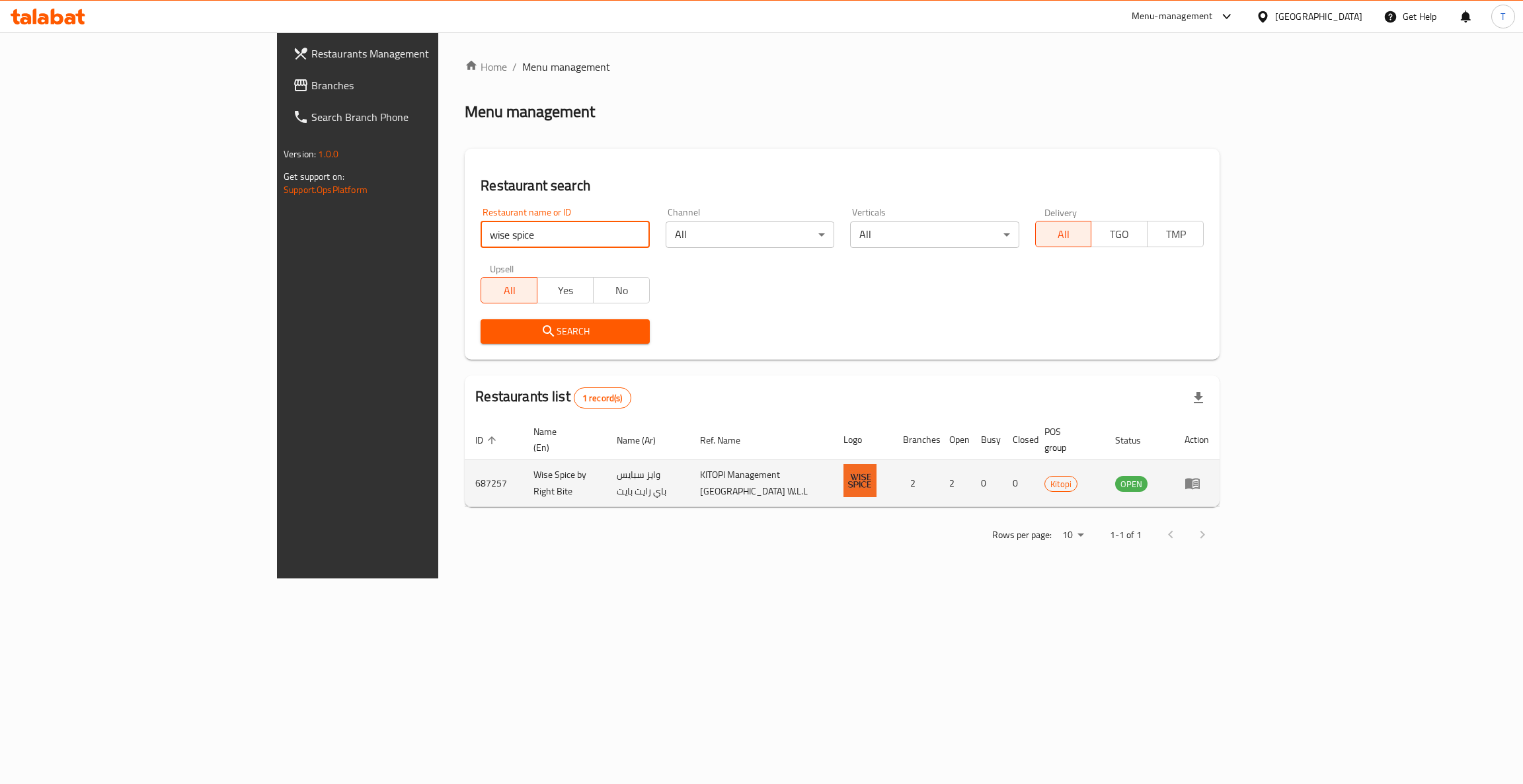
click at [1200, 475] on icon "enhanced table" at bounding box center [1193, 483] width 16 height 16
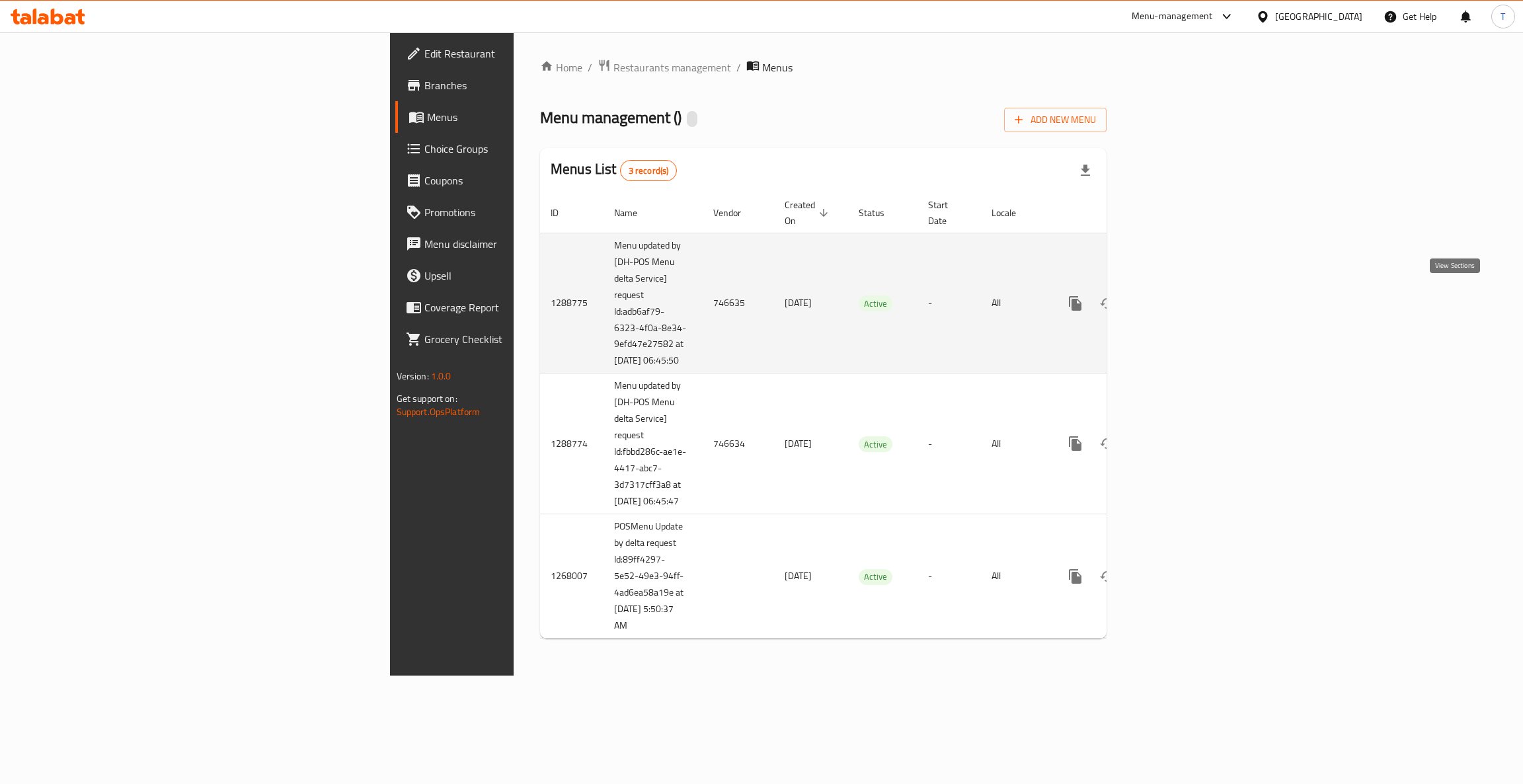
click at [1179, 299] on icon "enhanced table" at bounding box center [1171, 303] width 16 height 16
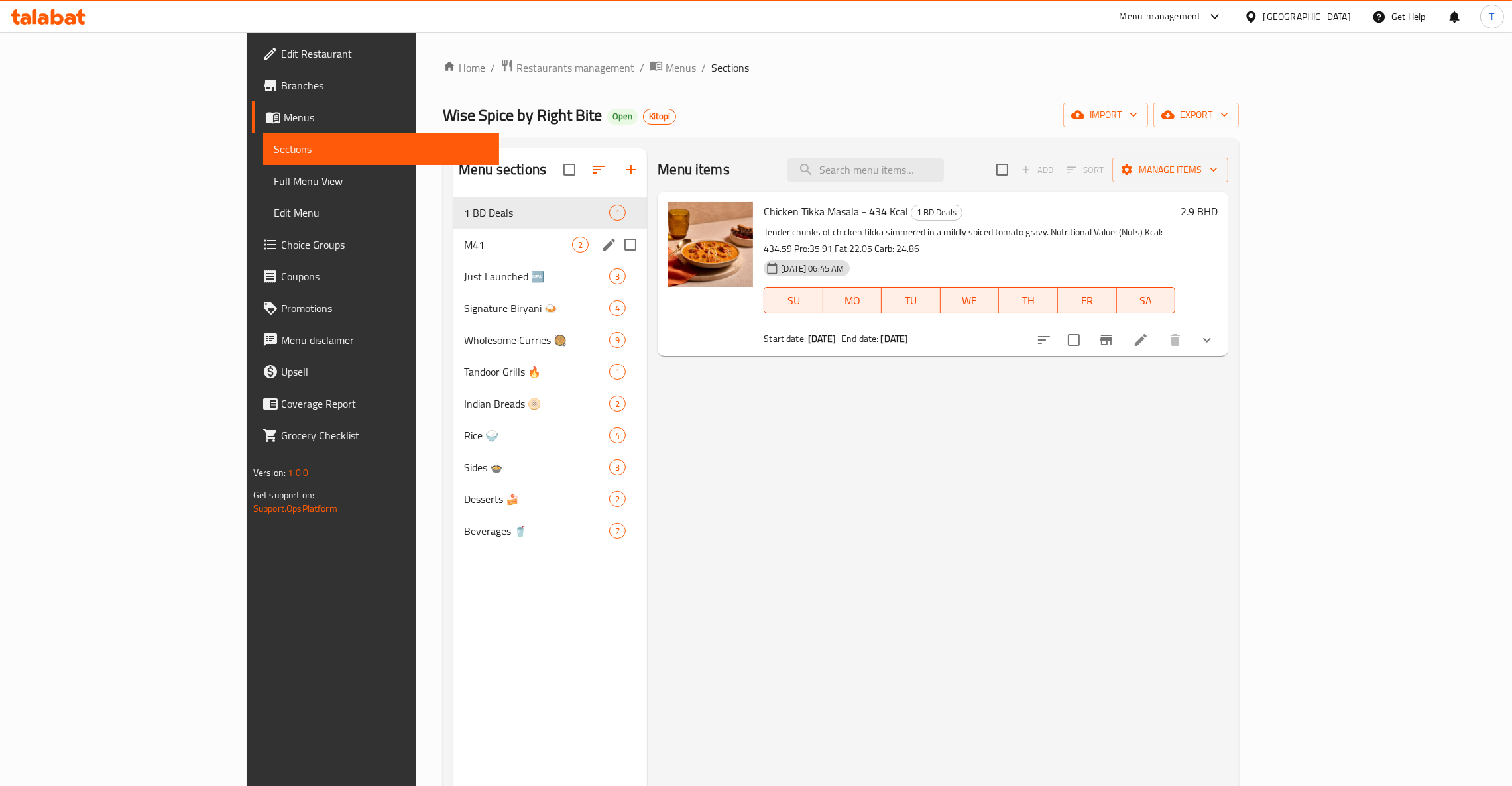
click at [464, 248] on span "M41" at bounding box center [518, 244] width 108 height 16
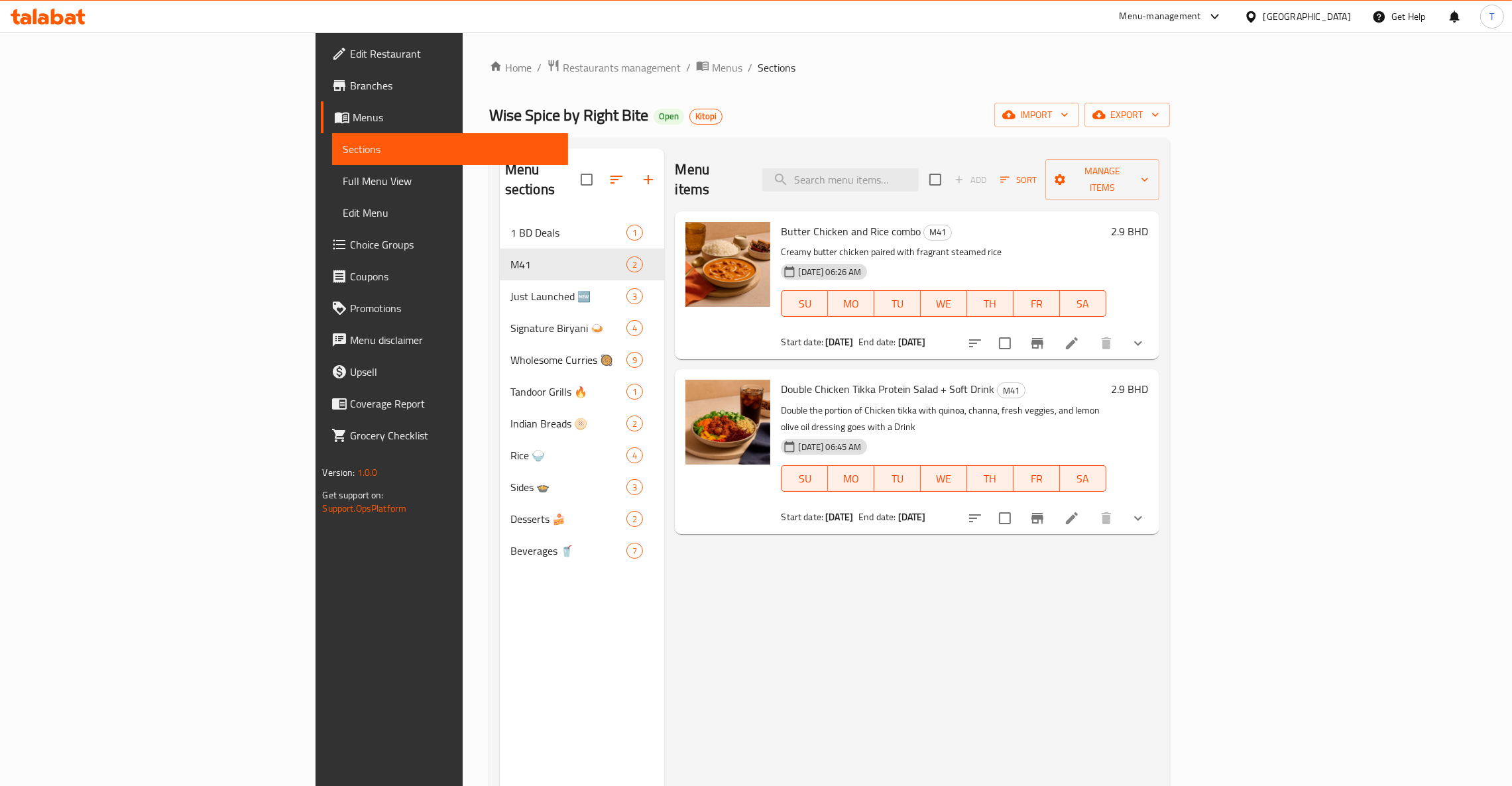
drag, startPoint x: 711, startPoint y: 369, endPoint x: 1513, endPoint y: 320, distance: 803.5
click at [781, 379] on span "Double Chicken Tikka Protein Salad + Soft Drink" at bounding box center [887, 388] width 213 height 20
click at [563, 59] on span "Restaurants management" at bounding box center [622, 67] width 118 height 16
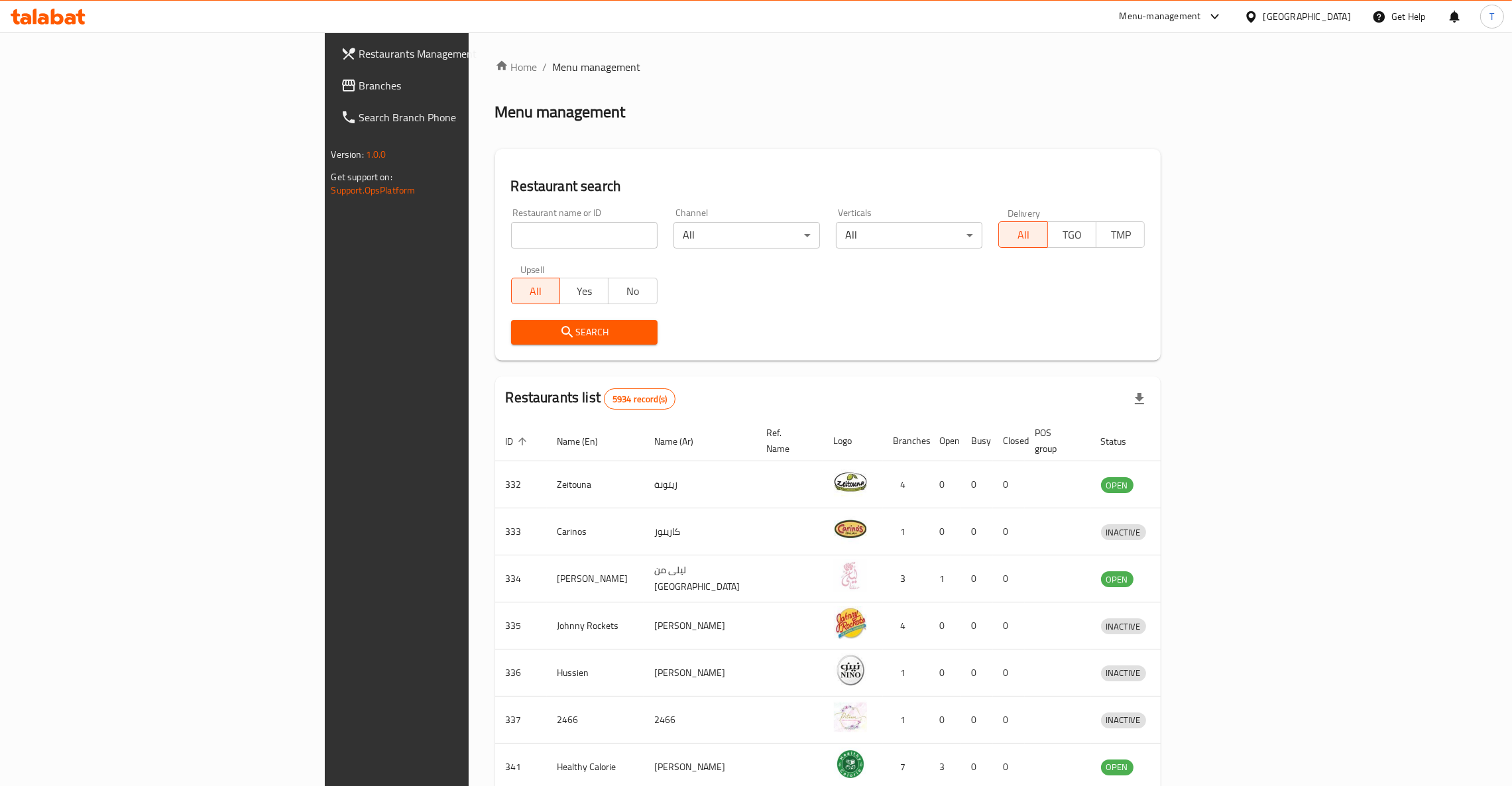
click at [511, 224] on input "search" at bounding box center [584, 235] width 147 height 27
type input "biryani pot"
click button "Search" at bounding box center [584, 332] width 147 height 24
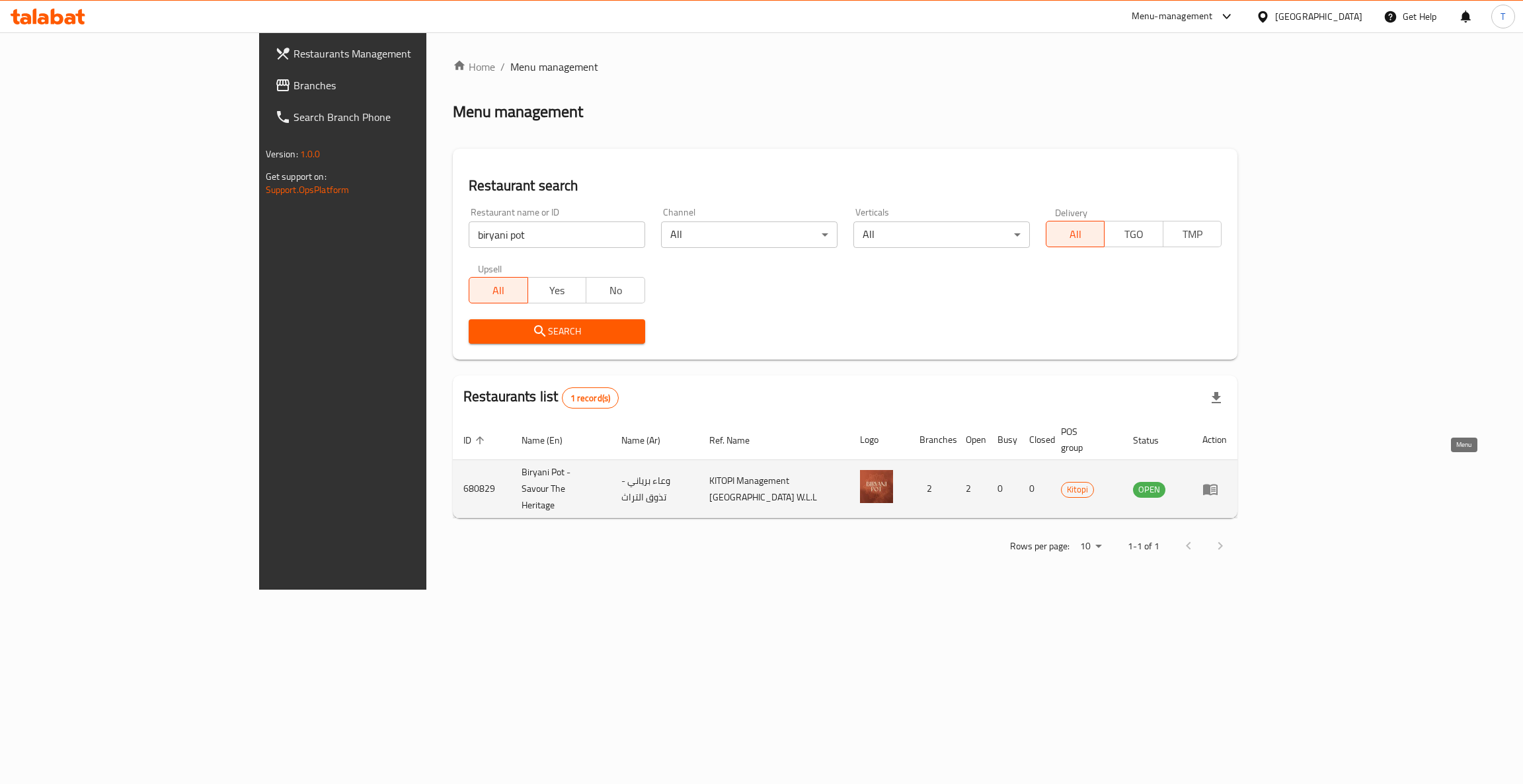
click at [1218, 483] on icon "enhanced table" at bounding box center [1211, 489] width 15 height 11
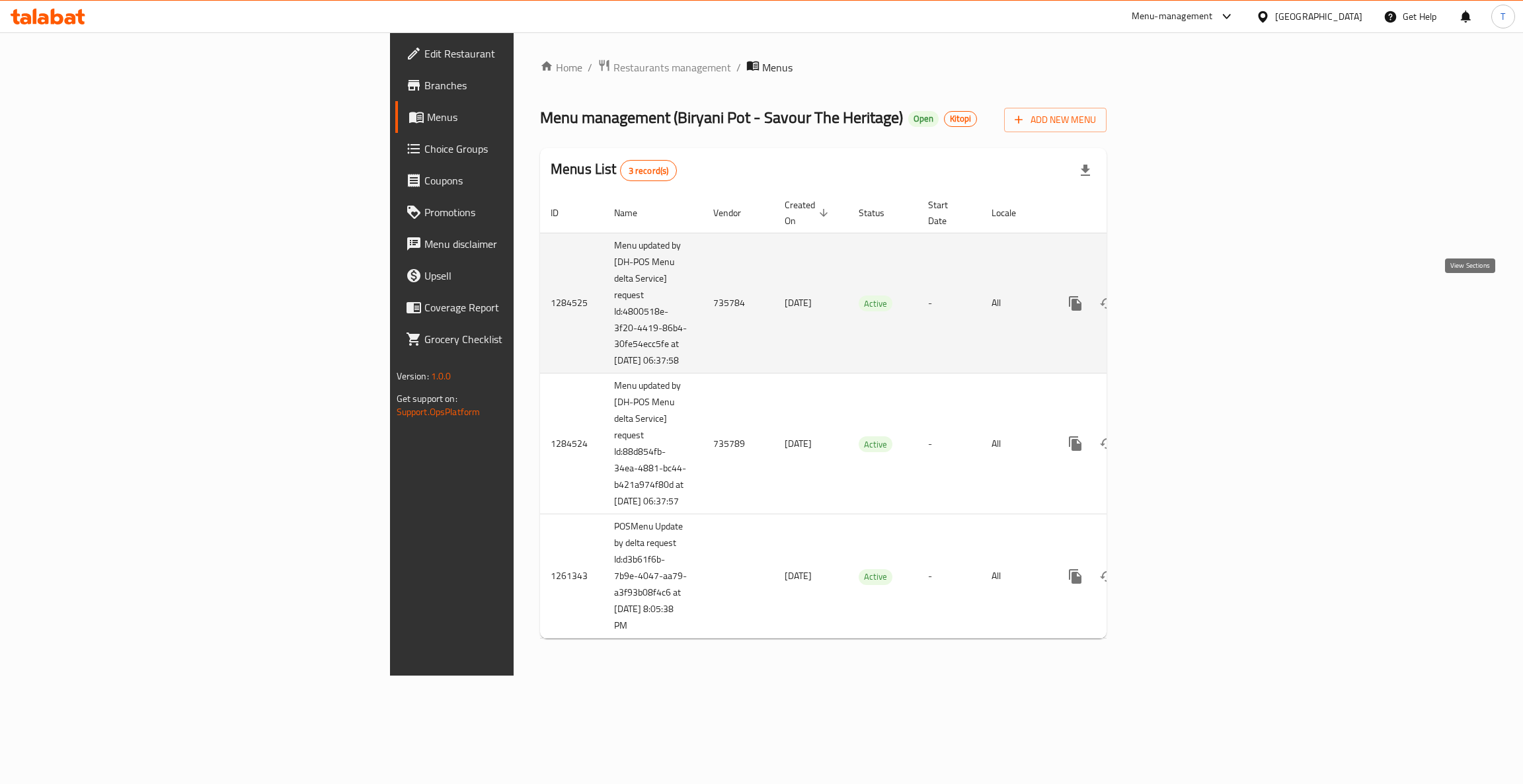
click at [1179, 299] on icon "enhanced table" at bounding box center [1171, 303] width 16 height 16
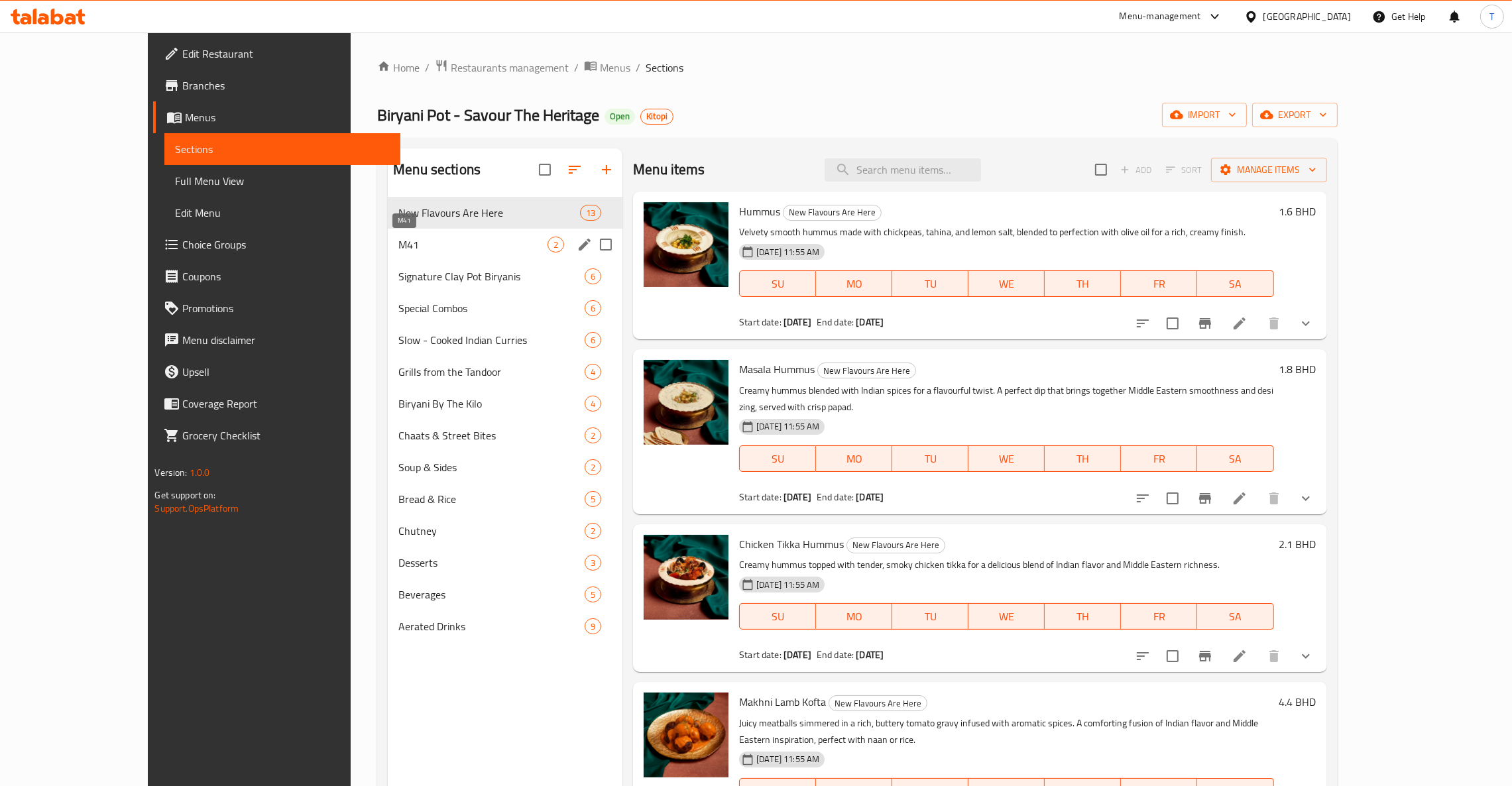
click at [398, 238] on span "M41" at bounding box center [472, 244] width 149 height 16
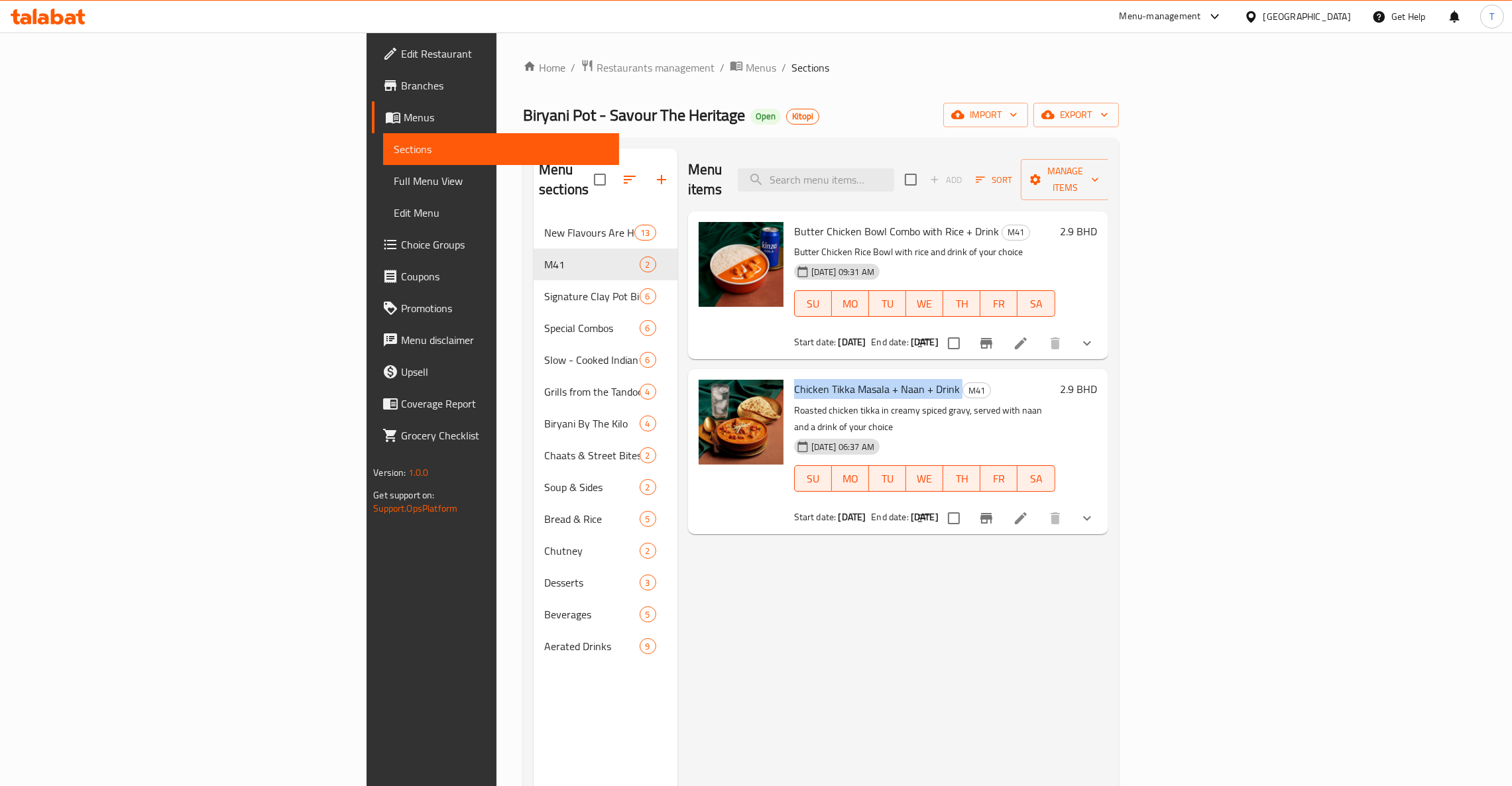
drag, startPoint x: 703, startPoint y: 370, endPoint x: 873, endPoint y: 361, distance: 170.2
click at [873, 379] on h6 "Chicken Tikka Masala + Naan + Drink M41" at bounding box center [925, 389] width 261 height 19
drag, startPoint x: 1170, startPoint y: 759, endPoint x: 1492, endPoint y: 455, distance: 442.8
click at [1108, 756] on div "Menu items Add Sort Manage items Butter Chicken Bowl Combo with Rice + Drink M4…" at bounding box center [893, 541] width 431 height 786
click at [597, 71] on span "Restaurants management" at bounding box center [655, 67] width 118 height 16
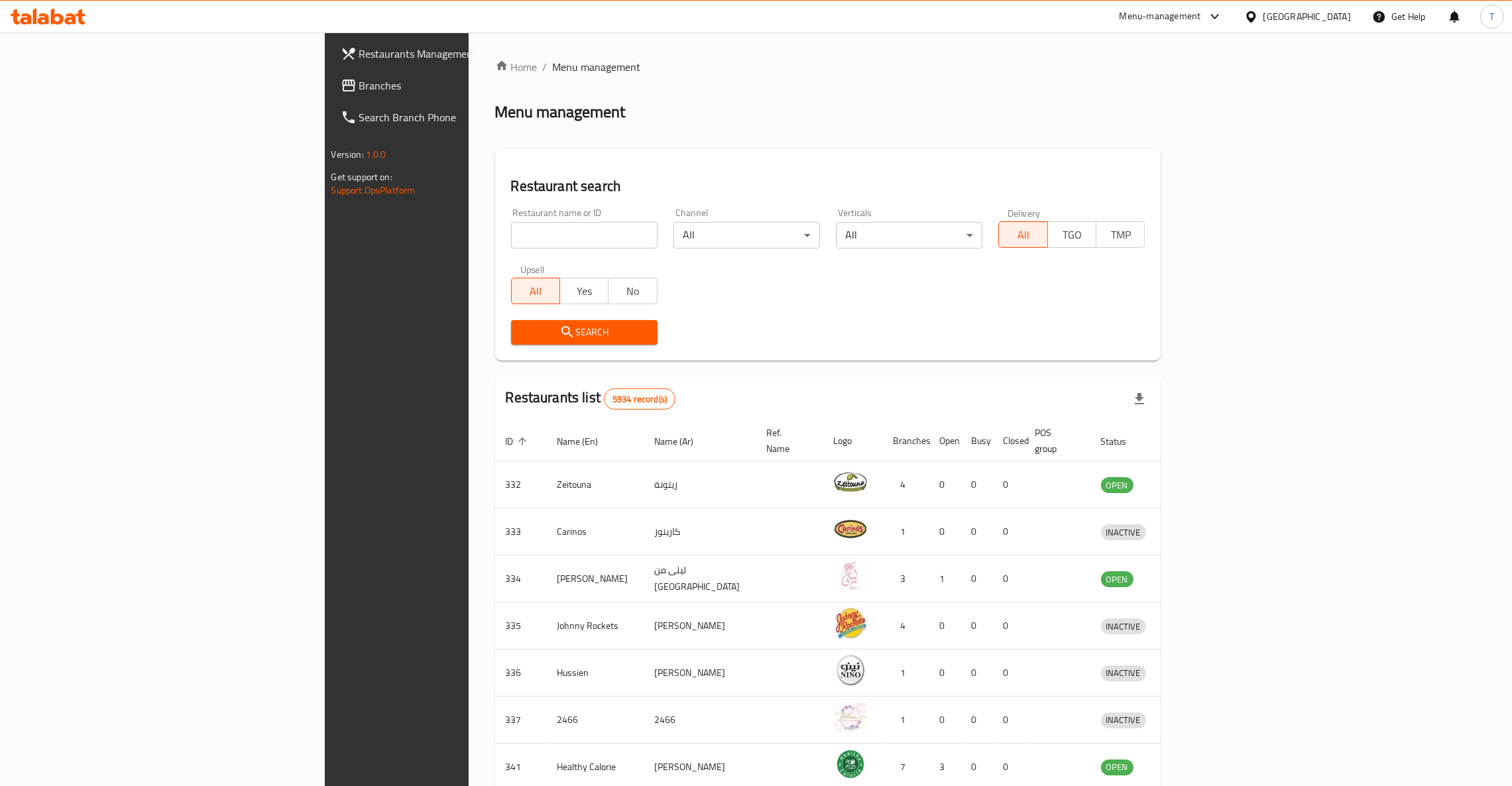
click at [511, 224] on input "search" at bounding box center [584, 235] width 147 height 27
type input "eet fresh"
click button "Search" at bounding box center [584, 332] width 147 height 24
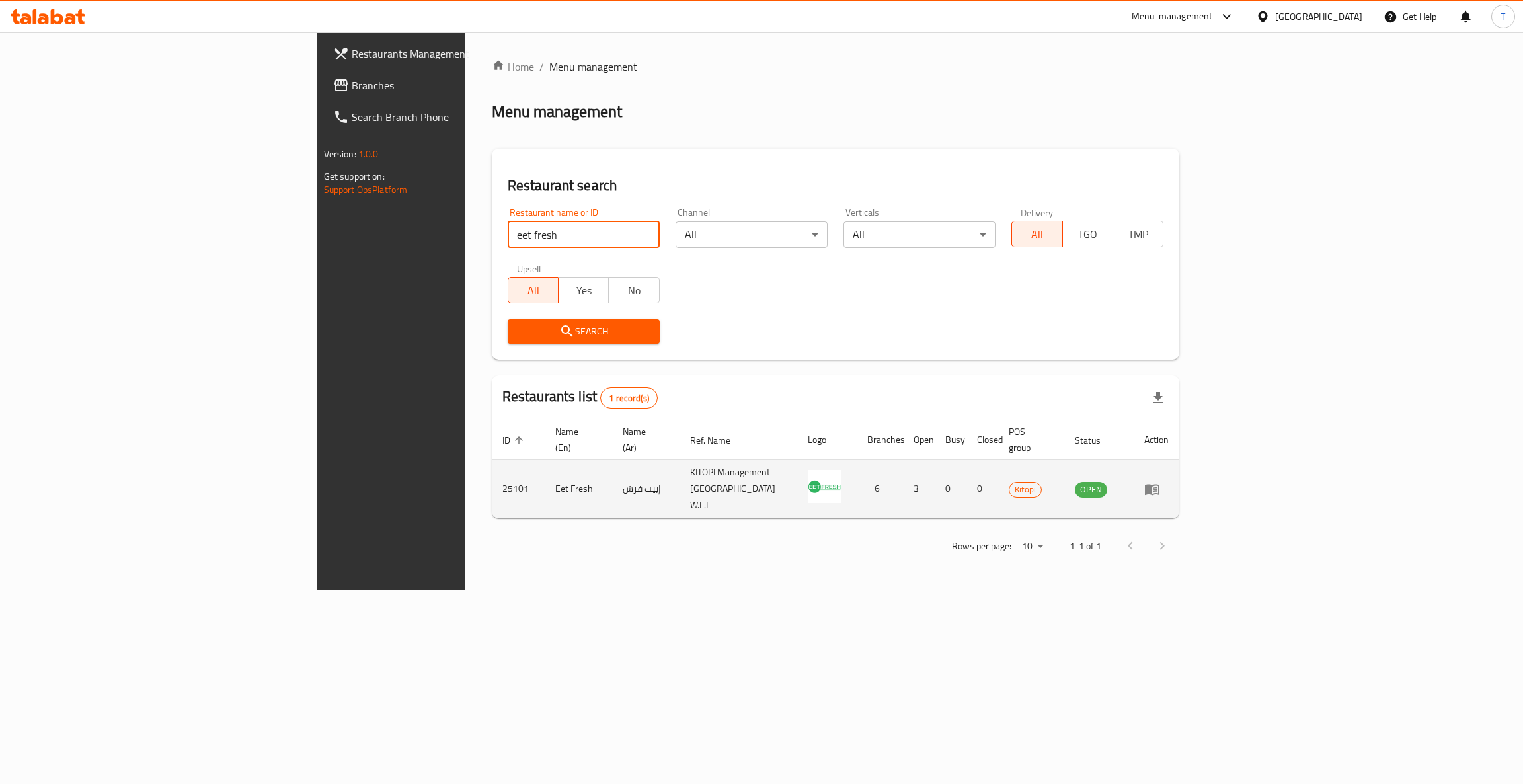
click at [1160, 483] on icon "enhanced table" at bounding box center [1152, 489] width 15 height 11
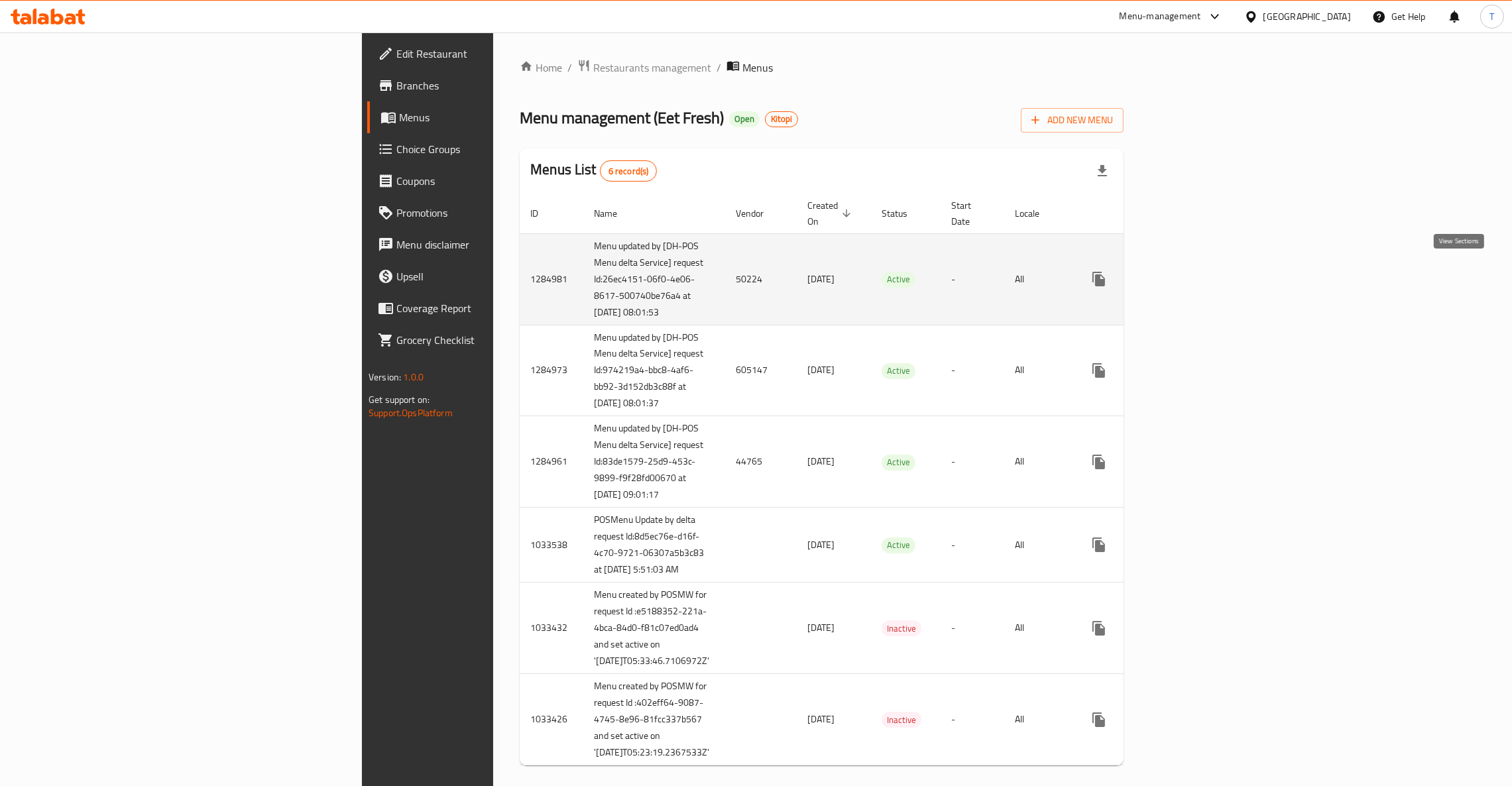
click at [1200, 276] on icon "enhanced table" at bounding box center [1194, 279] width 12 height 12
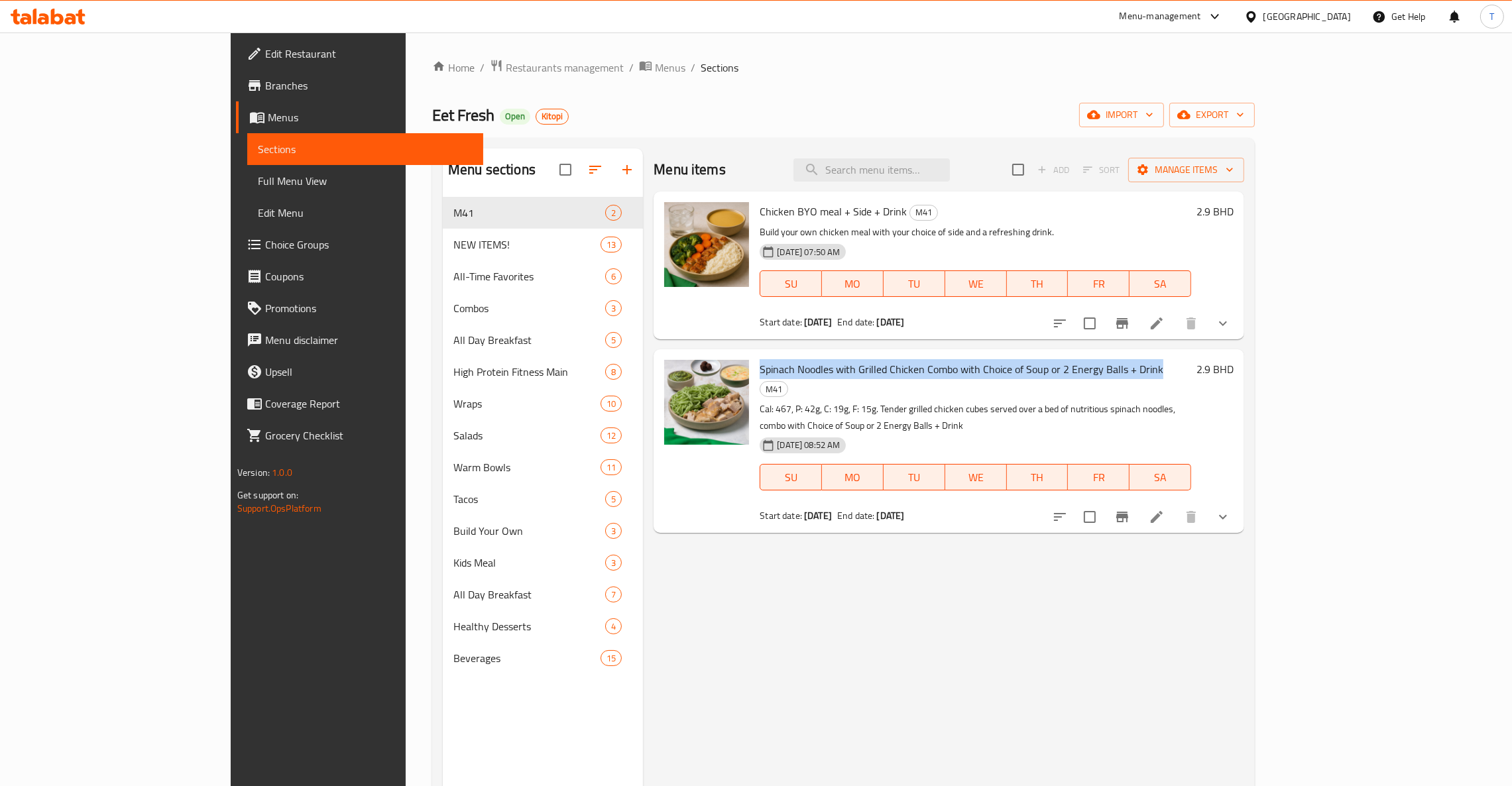
drag, startPoint x: 1098, startPoint y: 368, endPoint x: 704, endPoint y: 368, distance: 394.0
click at [760, 368] on span "Spinach Noodles with Grilled Chicken Combo with Choice of Soup or 2 Energy Ball…" at bounding box center [961, 368] width 404 height 20
drag, startPoint x: 1460, startPoint y: 323, endPoint x: 1521, endPoint y: 327, distance: 61.1
click at [1231, 323] on icon "show more" at bounding box center [1223, 323] width 16 height 16
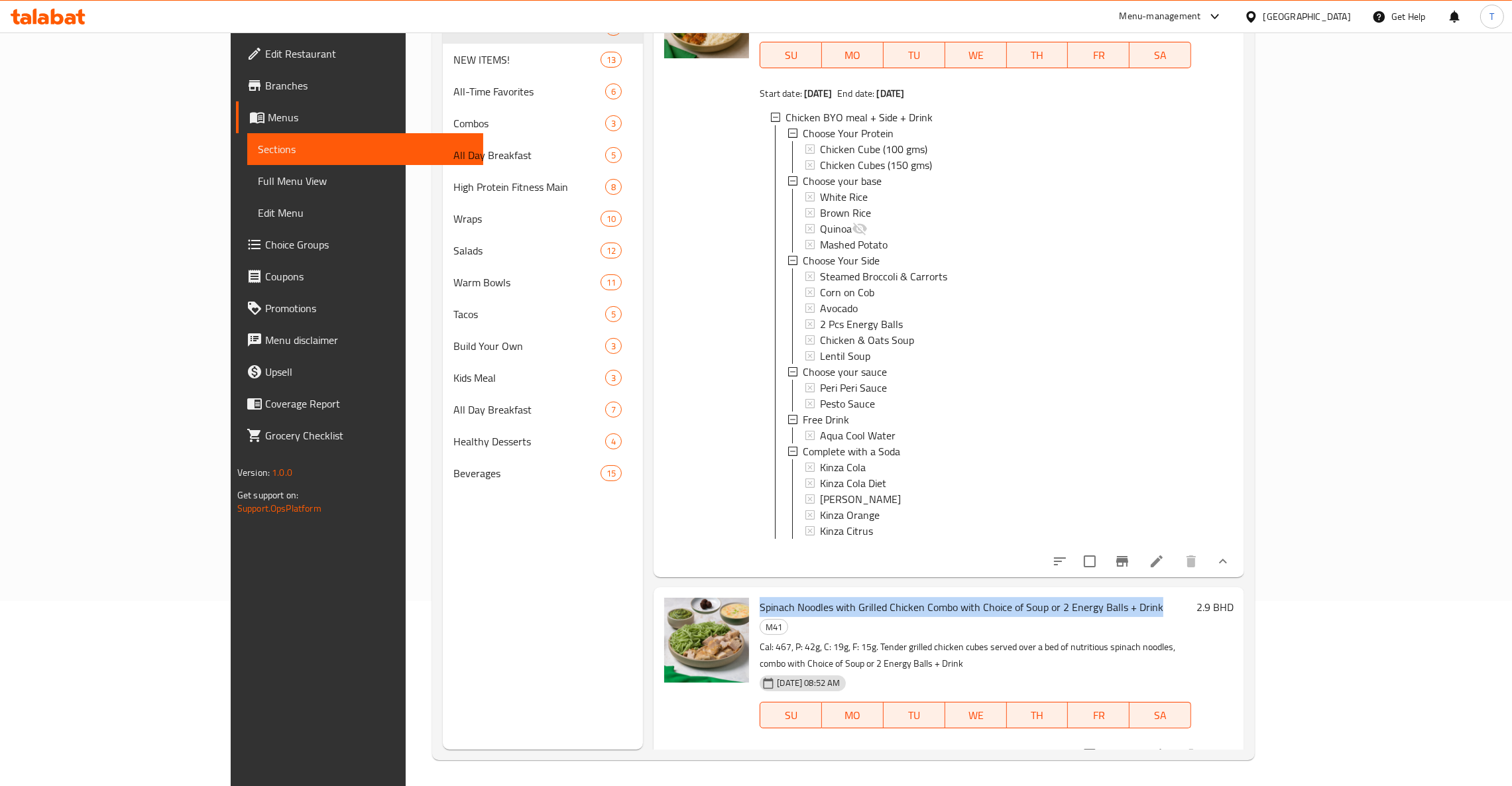
scroll to position [187, 0]
click at [1227, 563] on icon "show more" at bounding box center [1223, 560] width 8 height 5
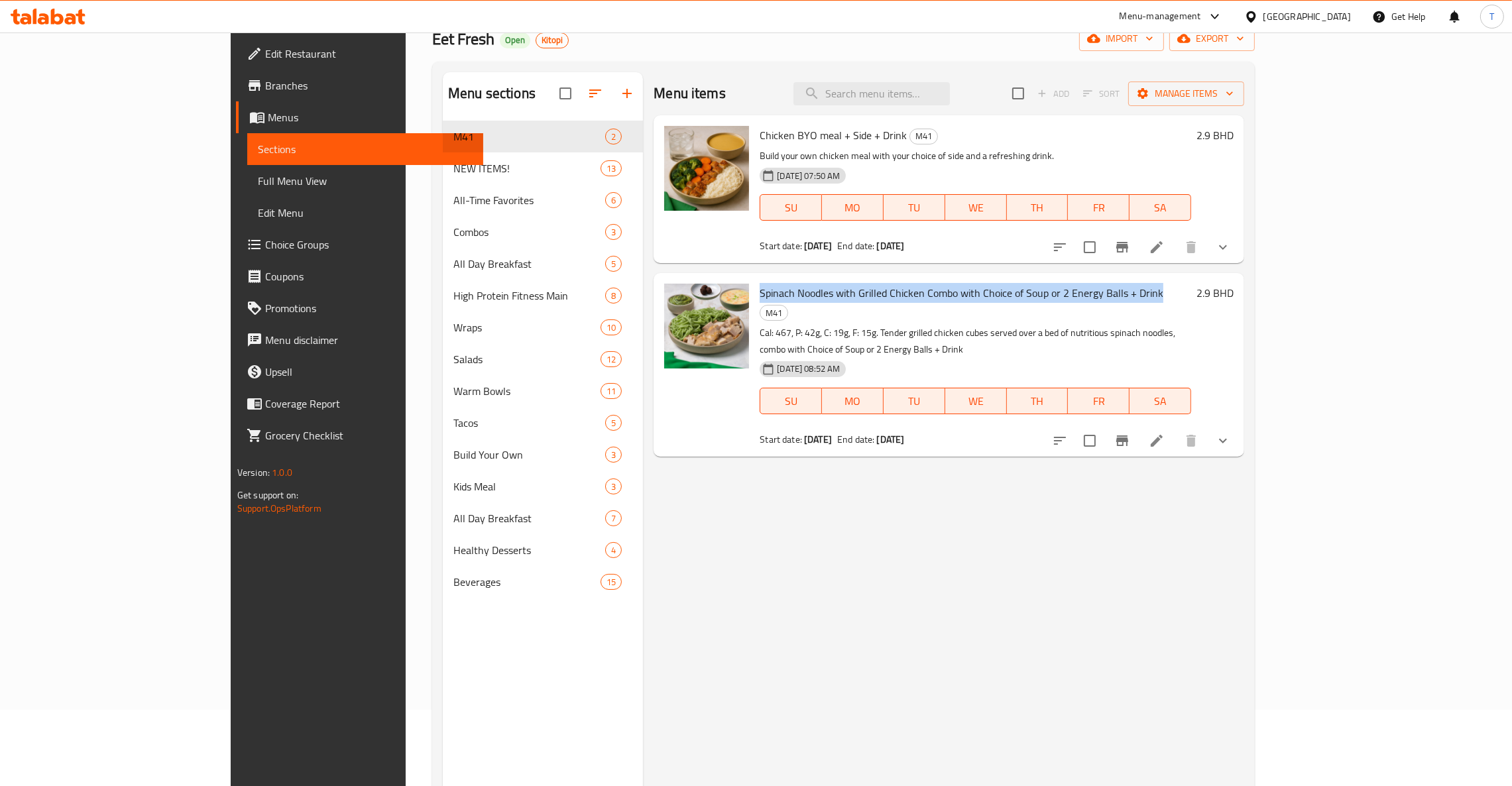
scroll to position [0, 0]
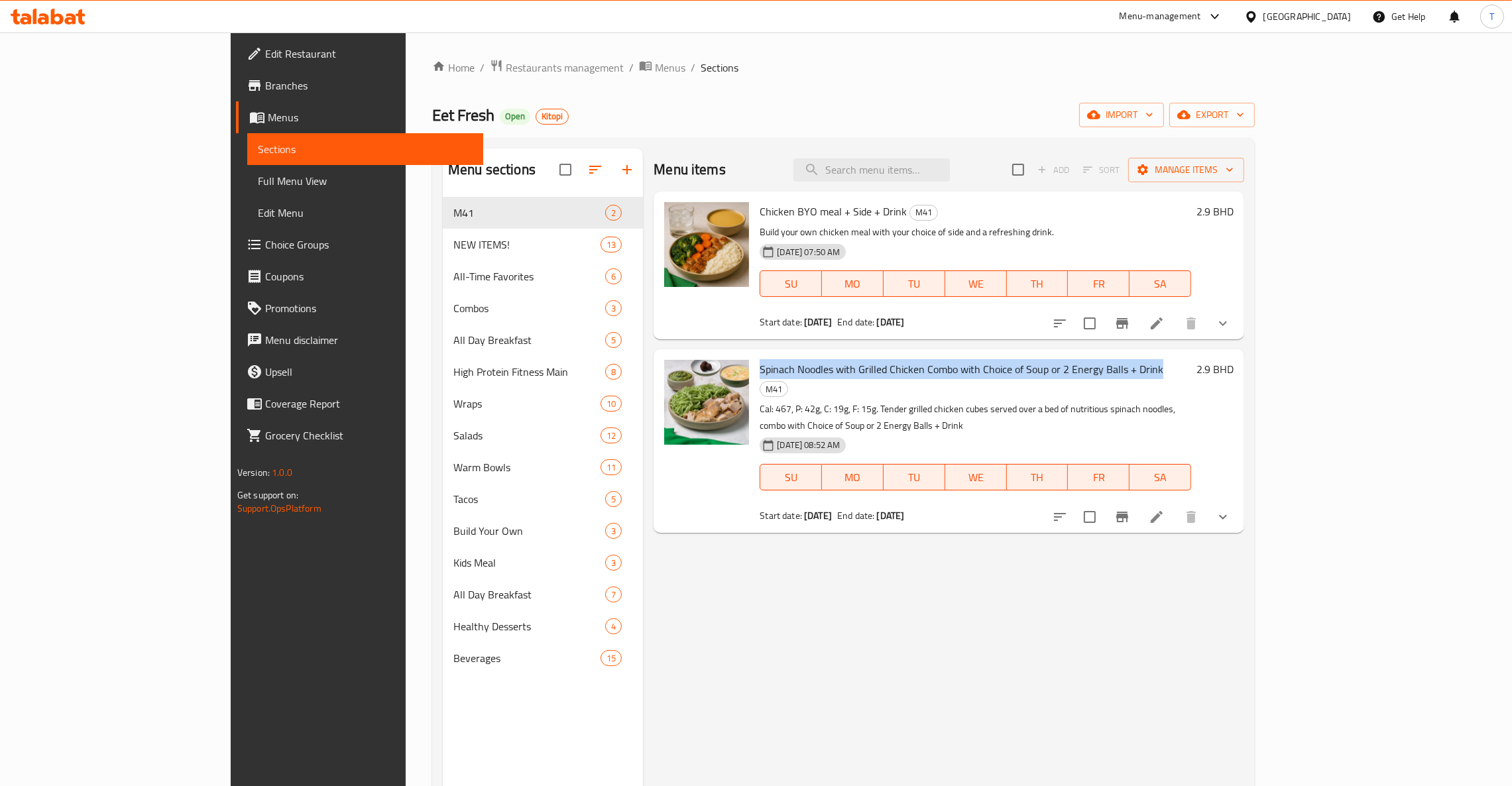
click at [1231, 317] on icon "show more" at bounding box center [1223, 323] width 16 height 16
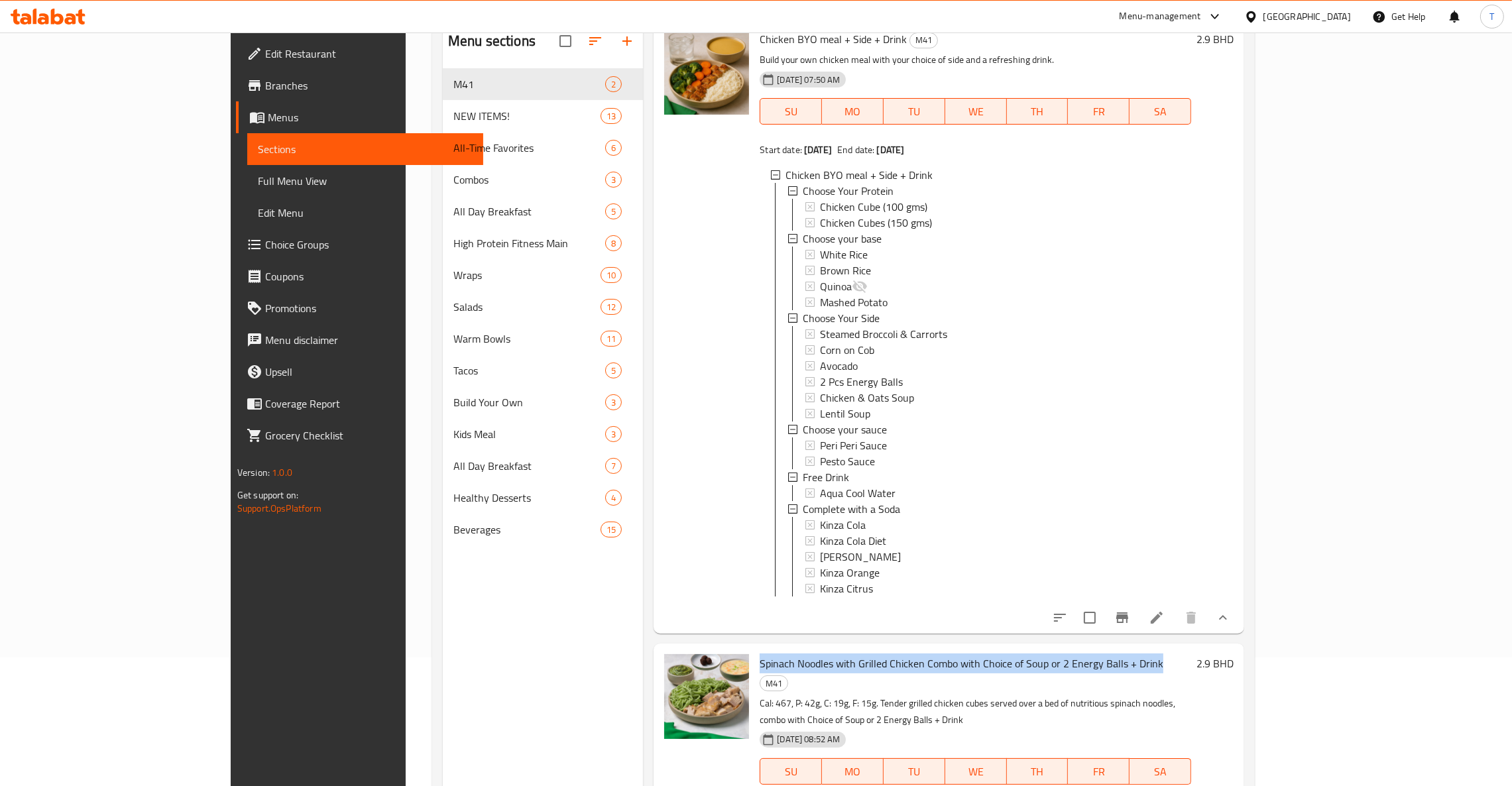
scroll to position [187, 0]
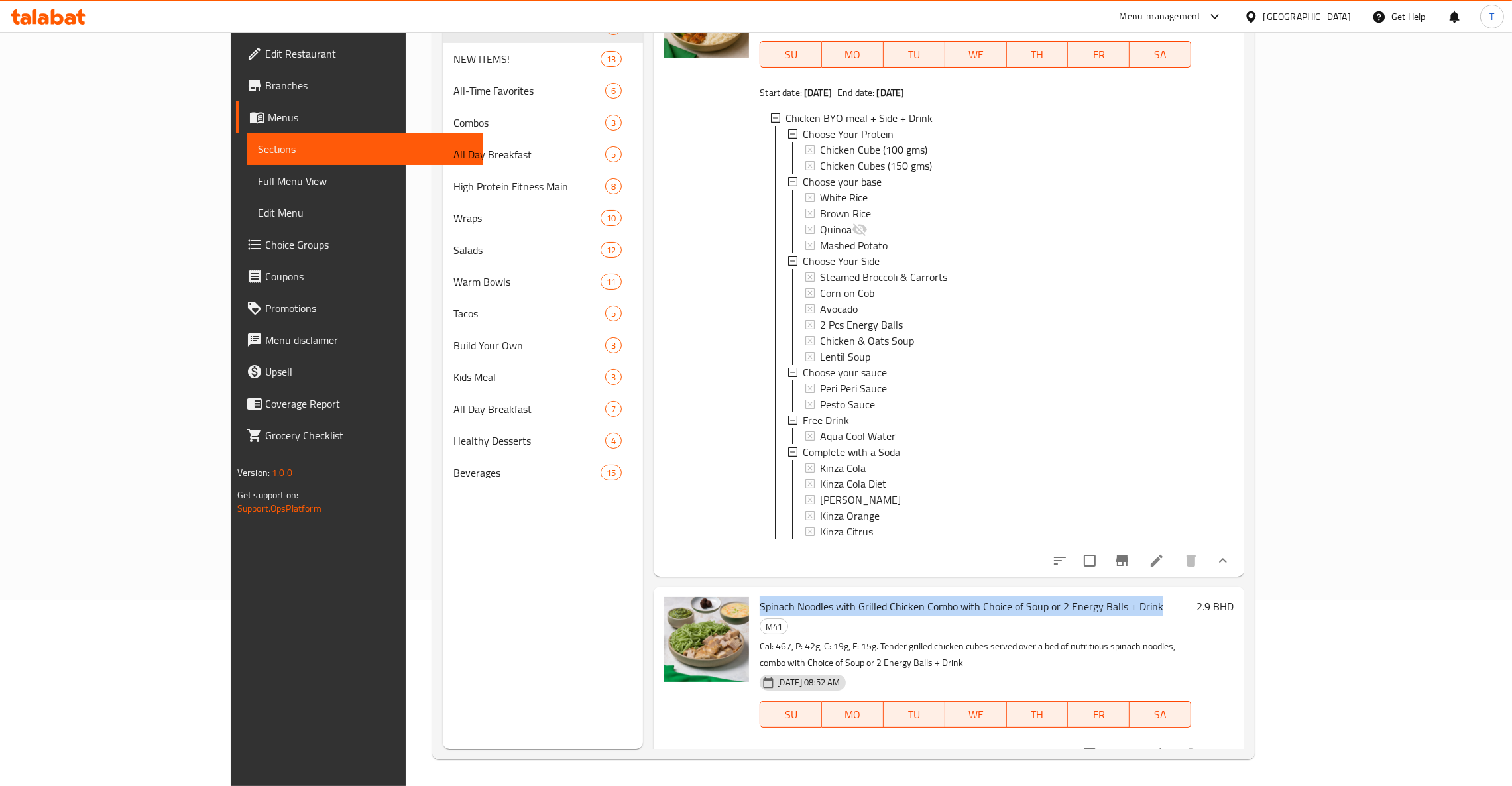
click at [1231, 568] on icon "show more" at bounding box center [1223, 560] width 16 height 16
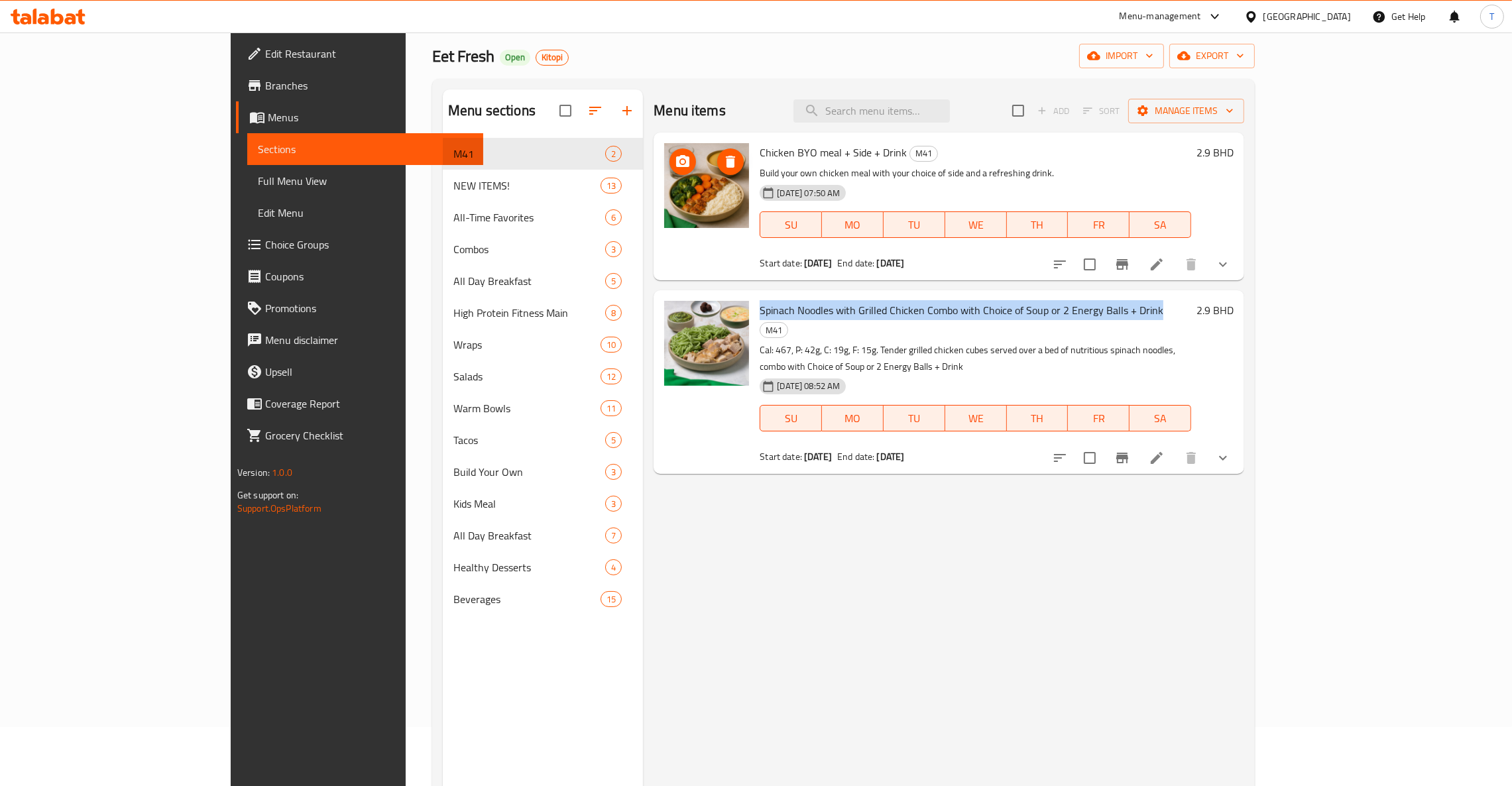
scroll to position [0, 0]
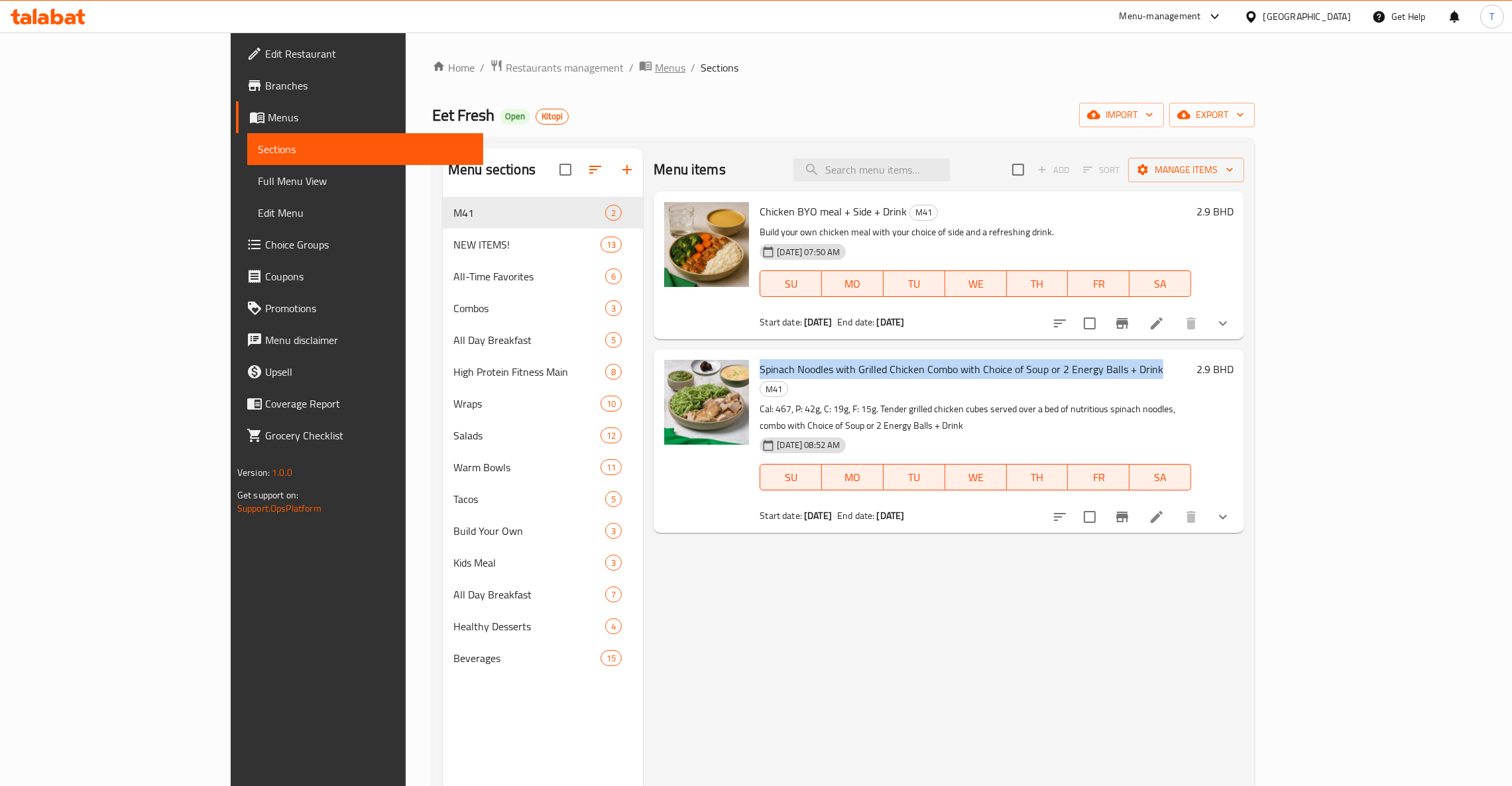
click at [654, 63] on span "Menus" at bounding box center [669, 67] width 30 height 16
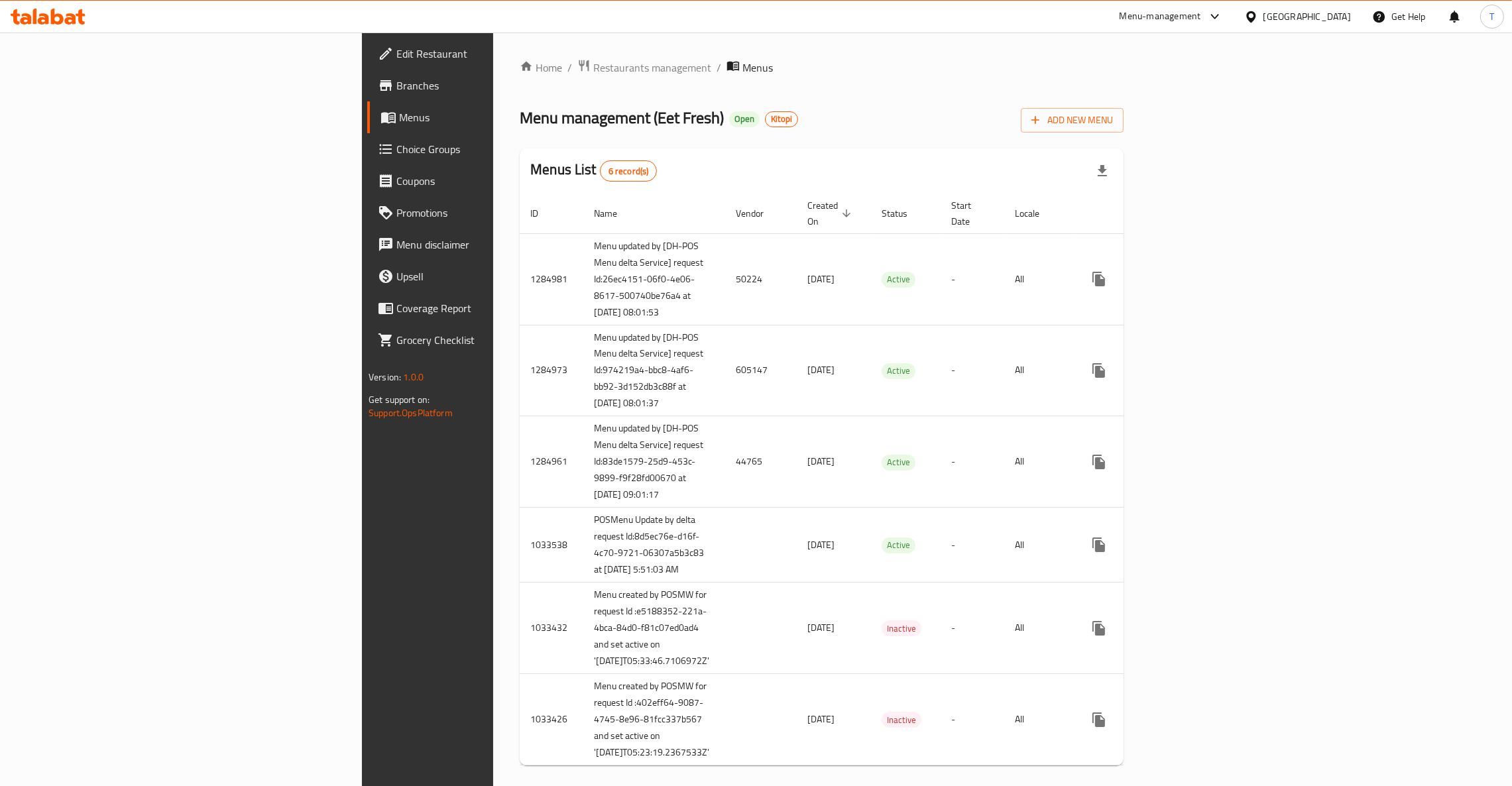
click at [493, 55] on div "Home / Restaurants management / Menus Menu management ( Eet Fresh ) Open Kitopi…" at bounding box center [821, 418] width 657 height 770
click at [594, 61] on span "Restaurants management" at bounding box center [652, 67] width 118 height 16
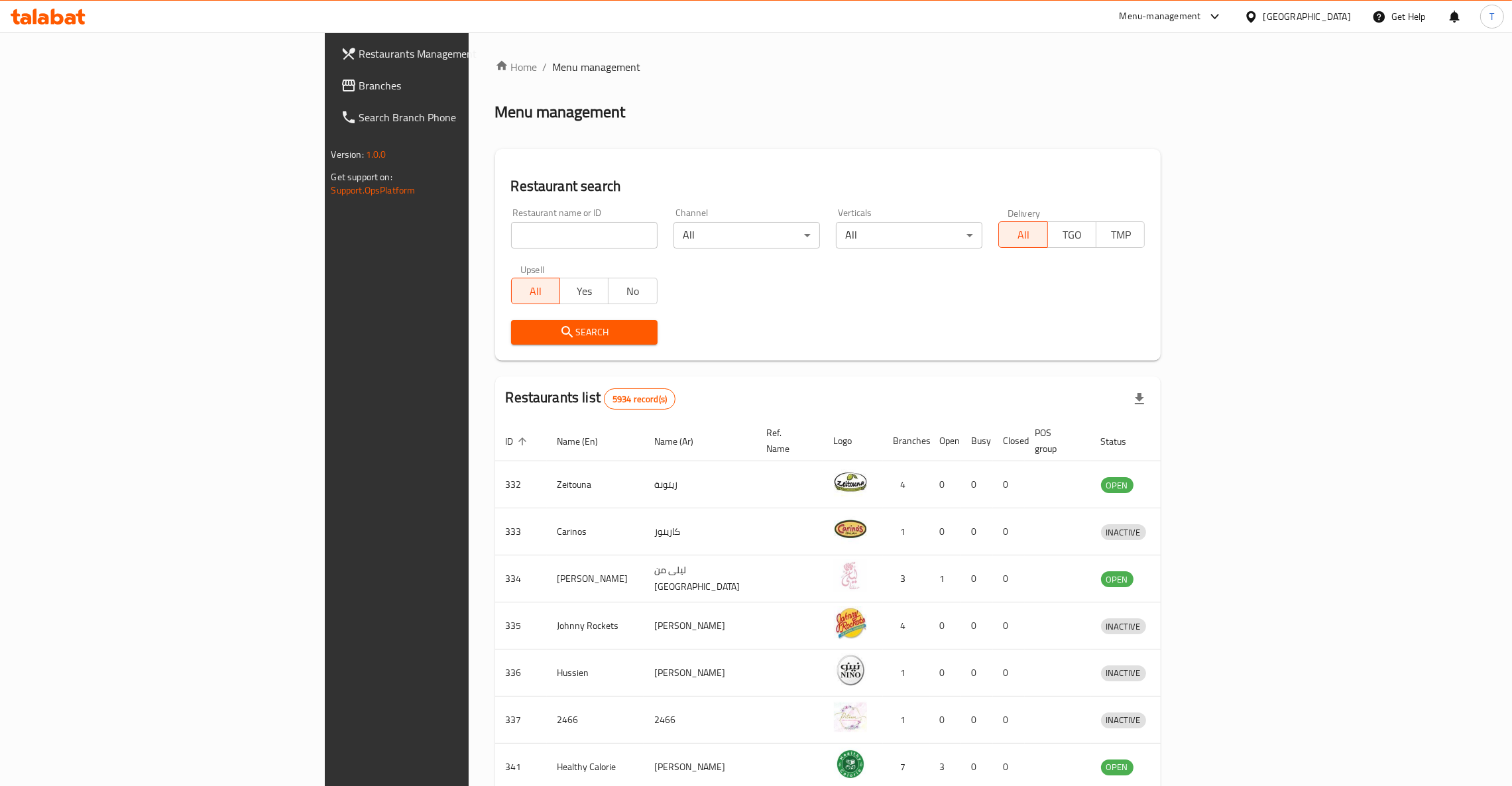
click at [511, 228] on input "search" at bounding box center [584, 235] width 147 height 27
type input "[PERSON_NAME]"
click button "Search" at bounding box center [584, 332] width 147 height 24
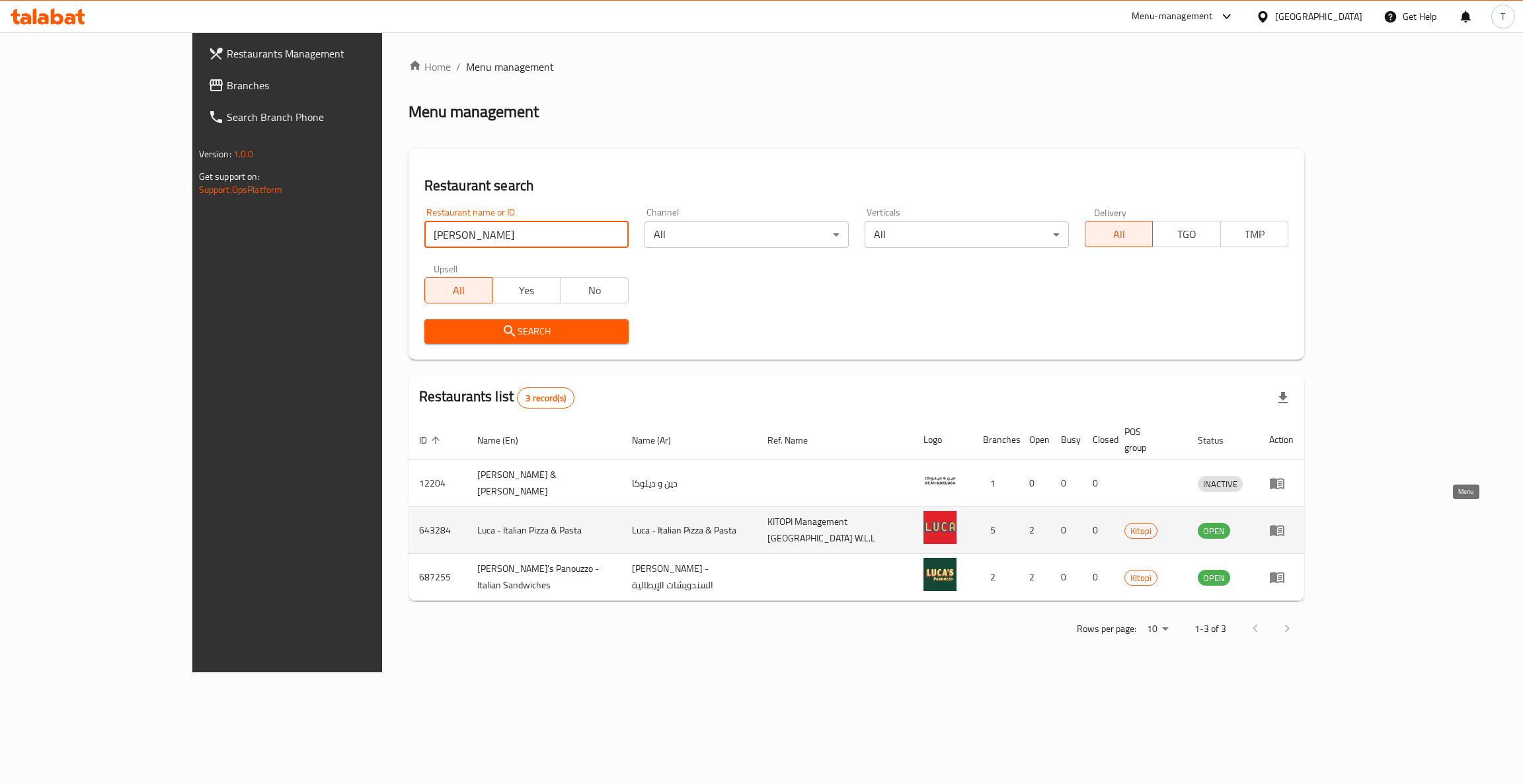
click at [1285, 526] on icon "enhanced table" at bounding box center [1277, 531] width 15 height 11
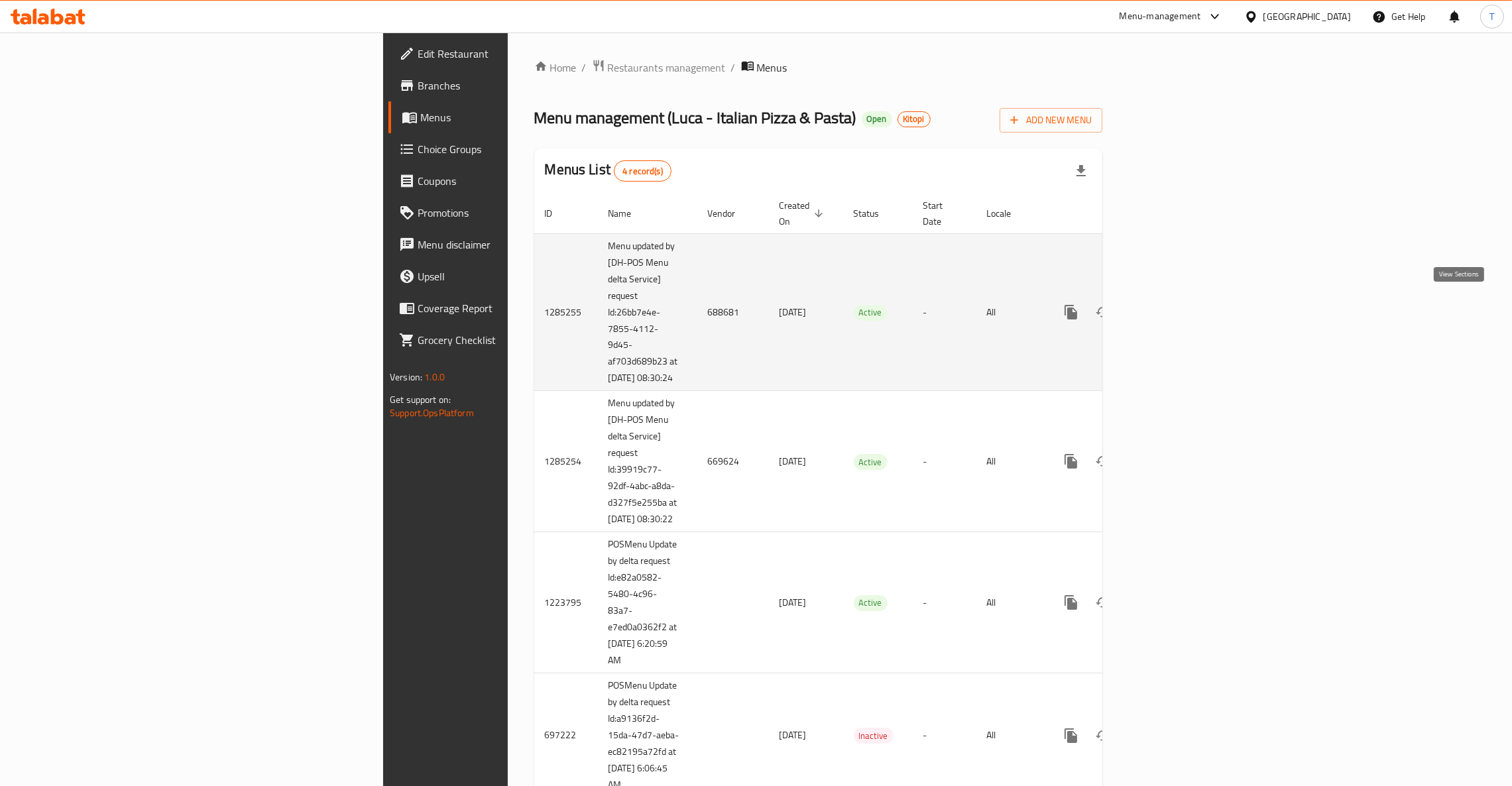
click at [1175, 304] on icon "enhanced table" at bounding box center [1166, 312] width 16 height 16
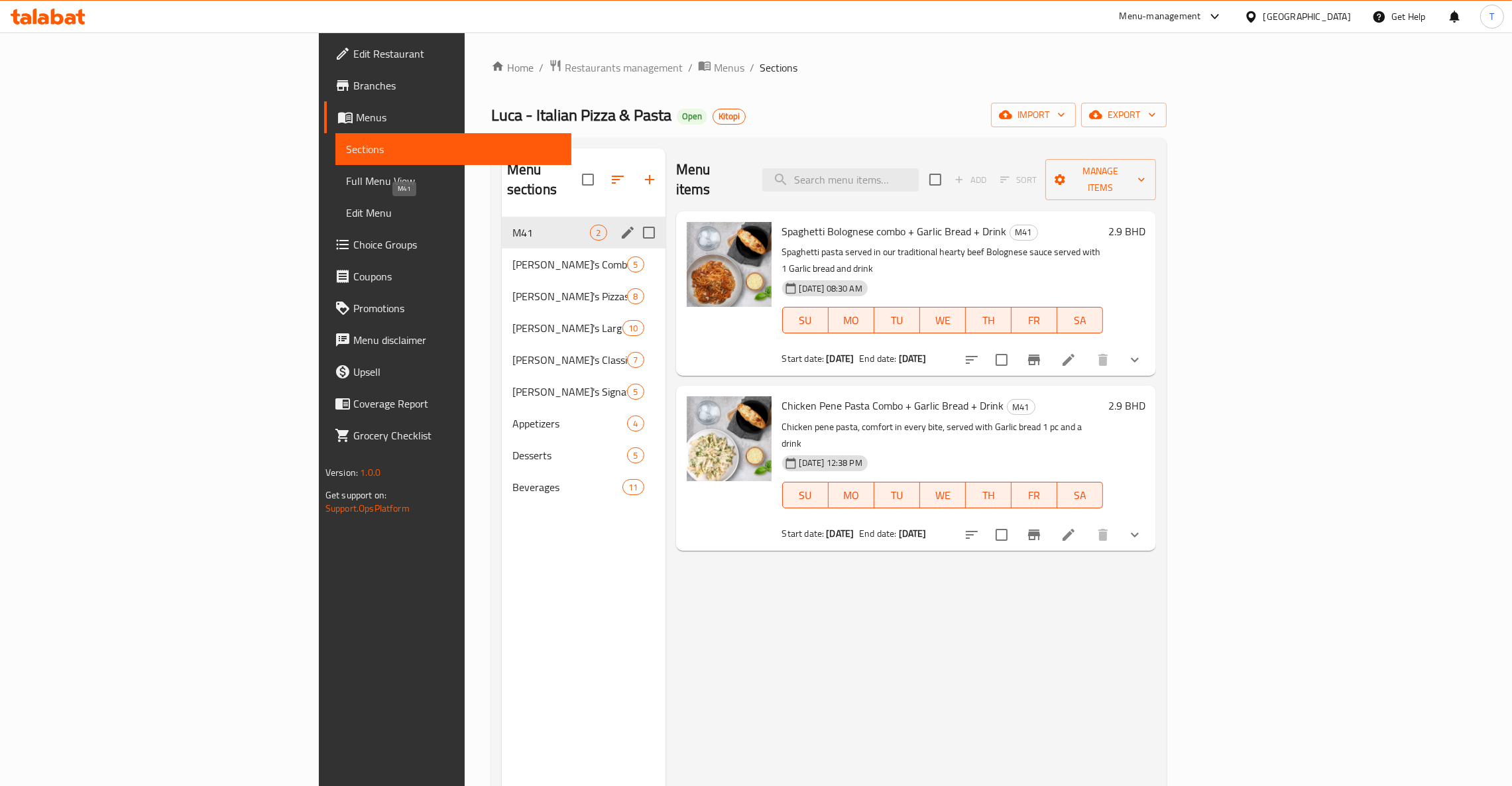
click at [512, 225] on span "M41" at bounding box center [551, 233] width 78 height 16
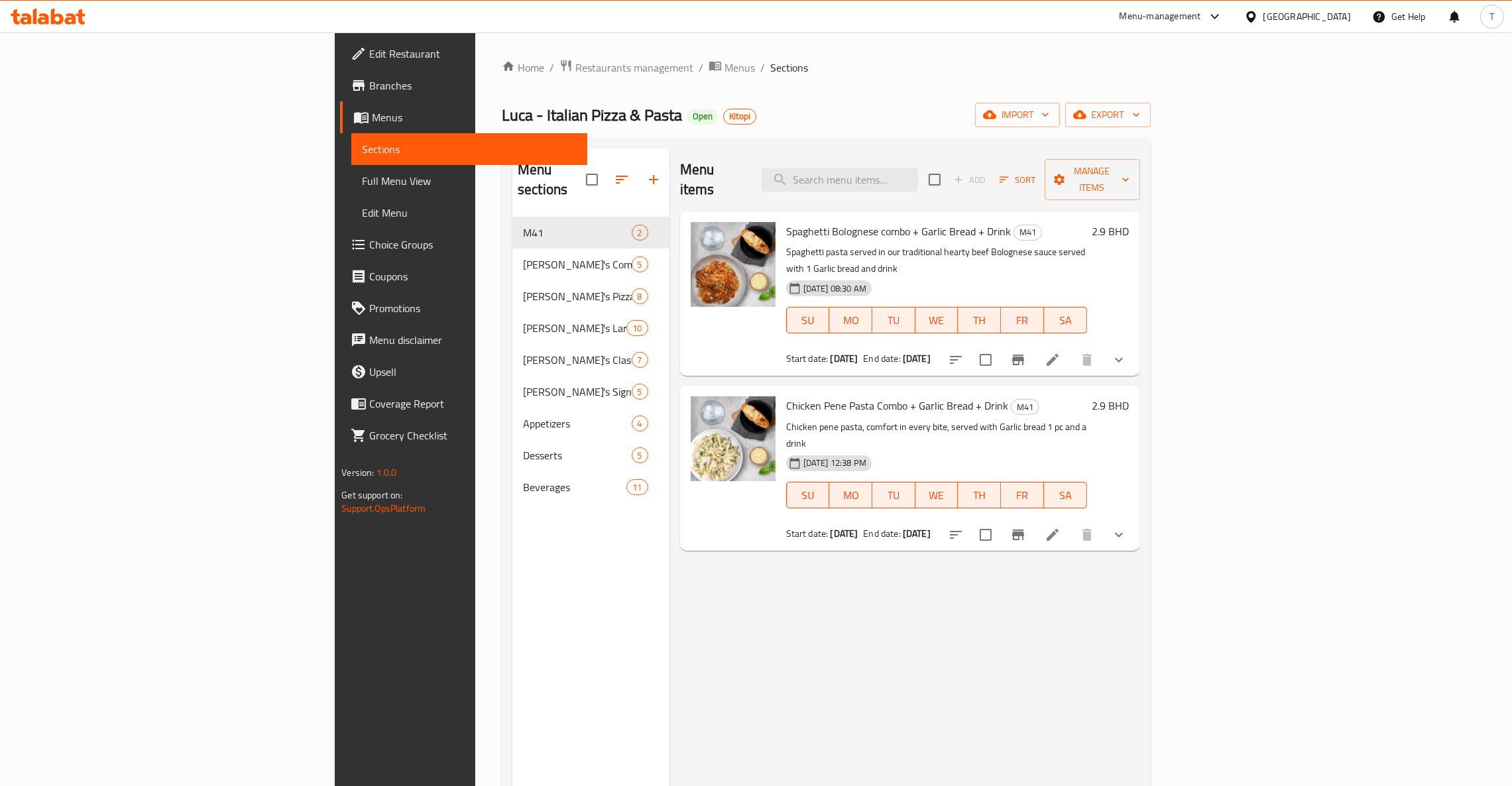
click at [1024, 529] on icon "Branch-specific-item" at bounding box center [1018, 535] width 12 height 11
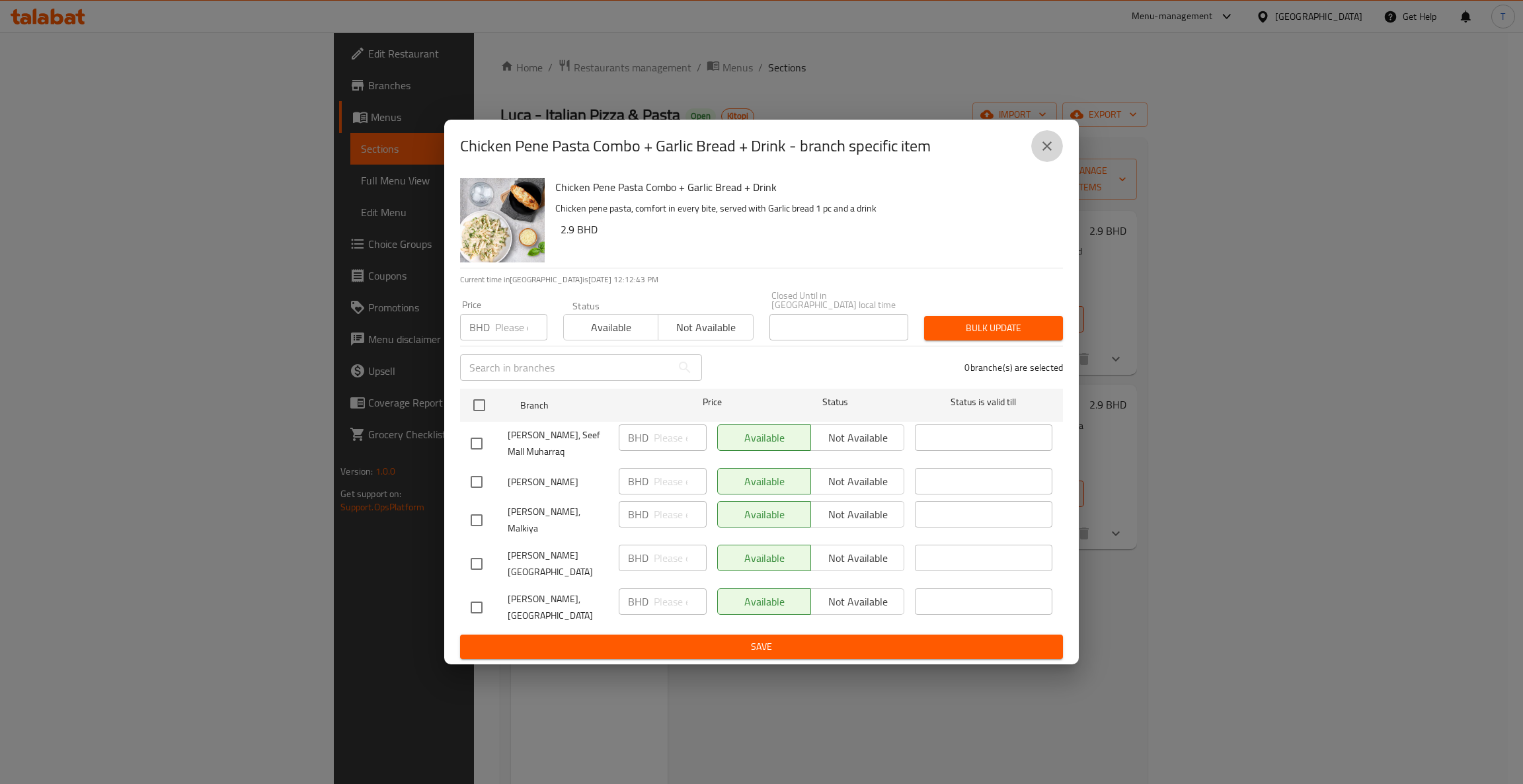
click at [1046, 150] on icon "close" at bounding box center [1047, 146] width 9 height 9
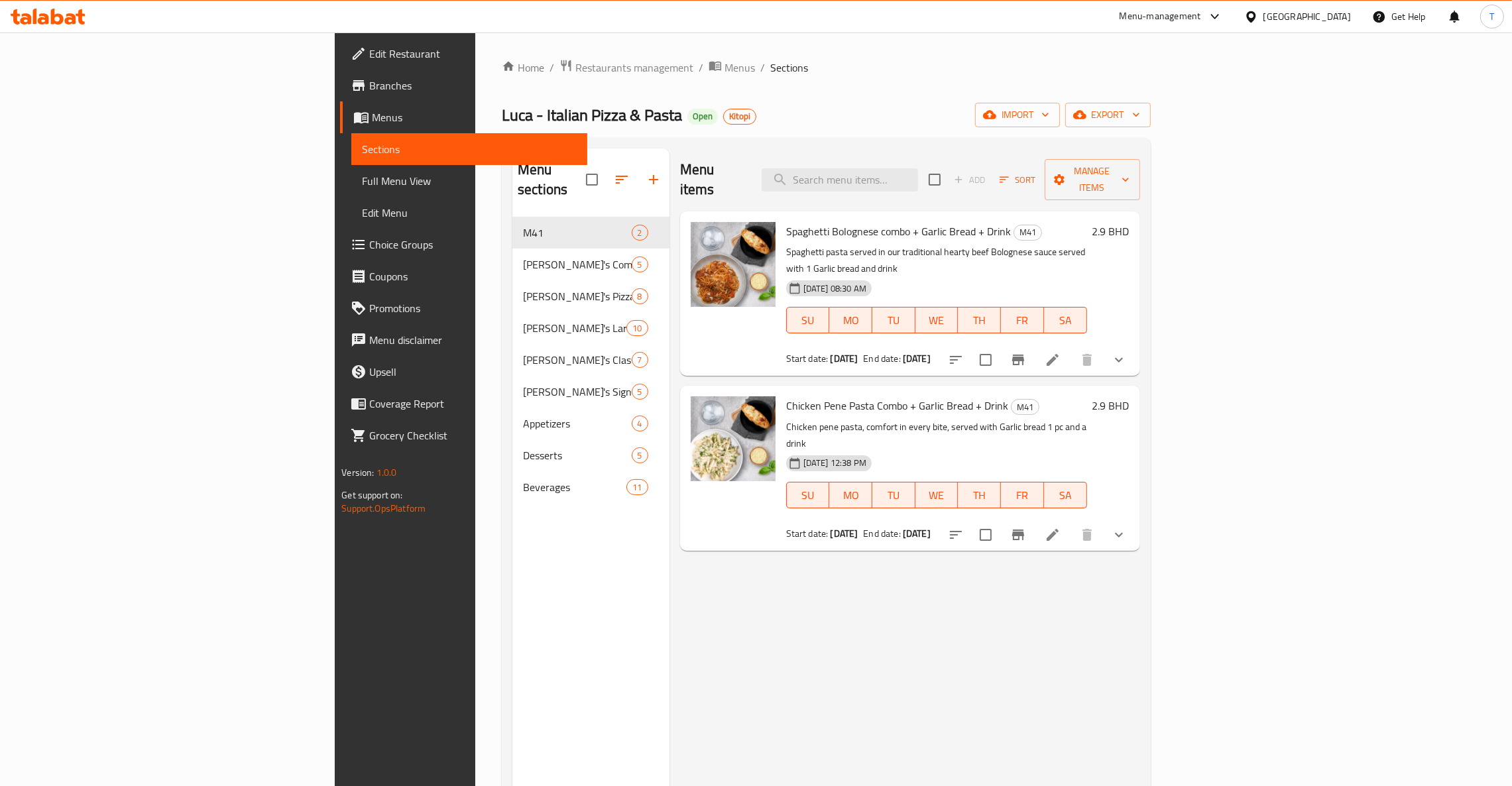
click at [992, 619] on div "Menu items Add Sort Manage items Spaghetti Bolognese combo + Garlic Bread + Dri…" at bounding box center [904, 541] width 471 height 786
click at [725, 62] on span "Menus" at bounding box center [740, 67] width 30 height 16
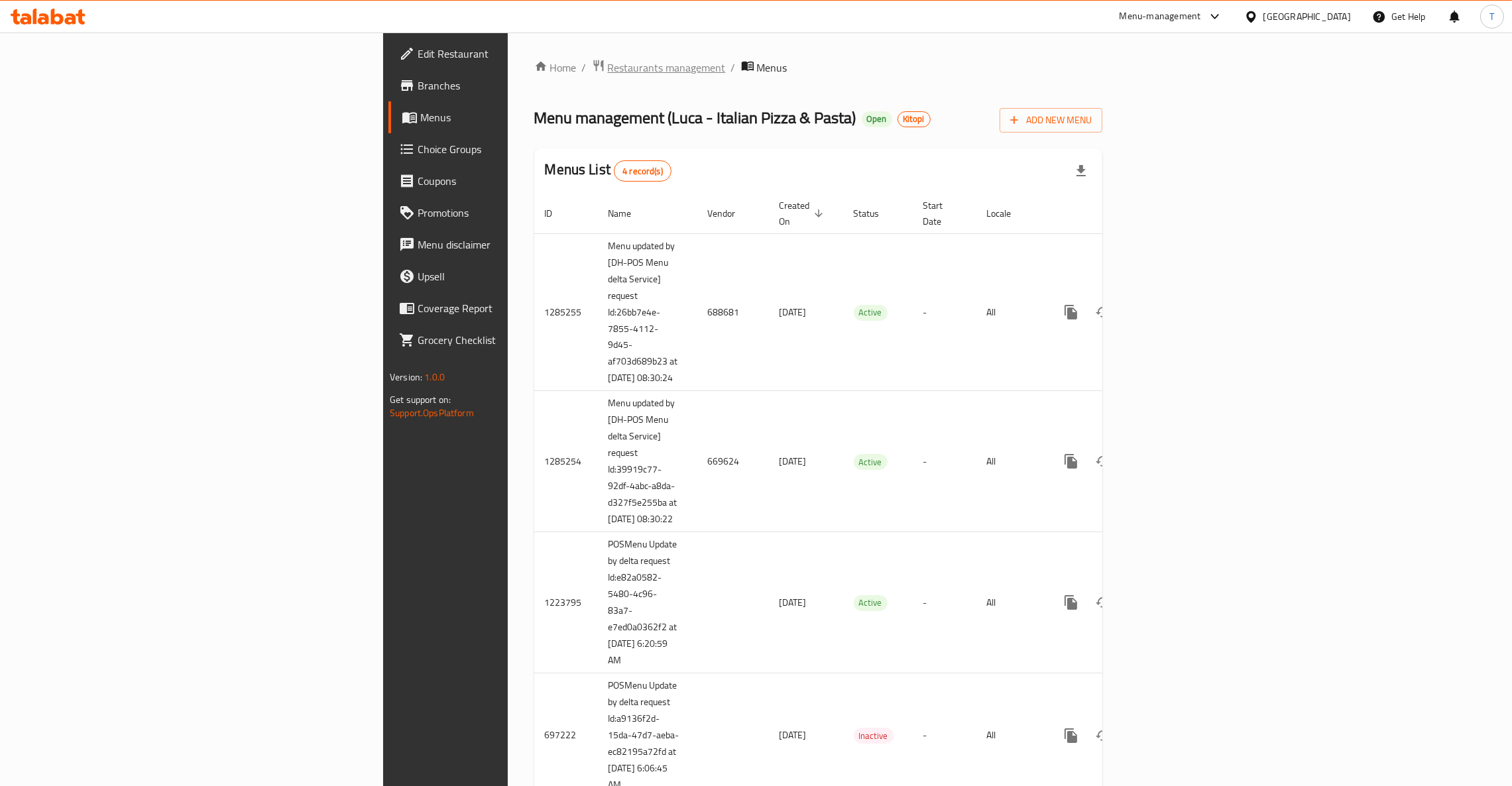
click at [608, 59] on span "Restaurants management" at bounding box center [666, 67] width 118 height 16
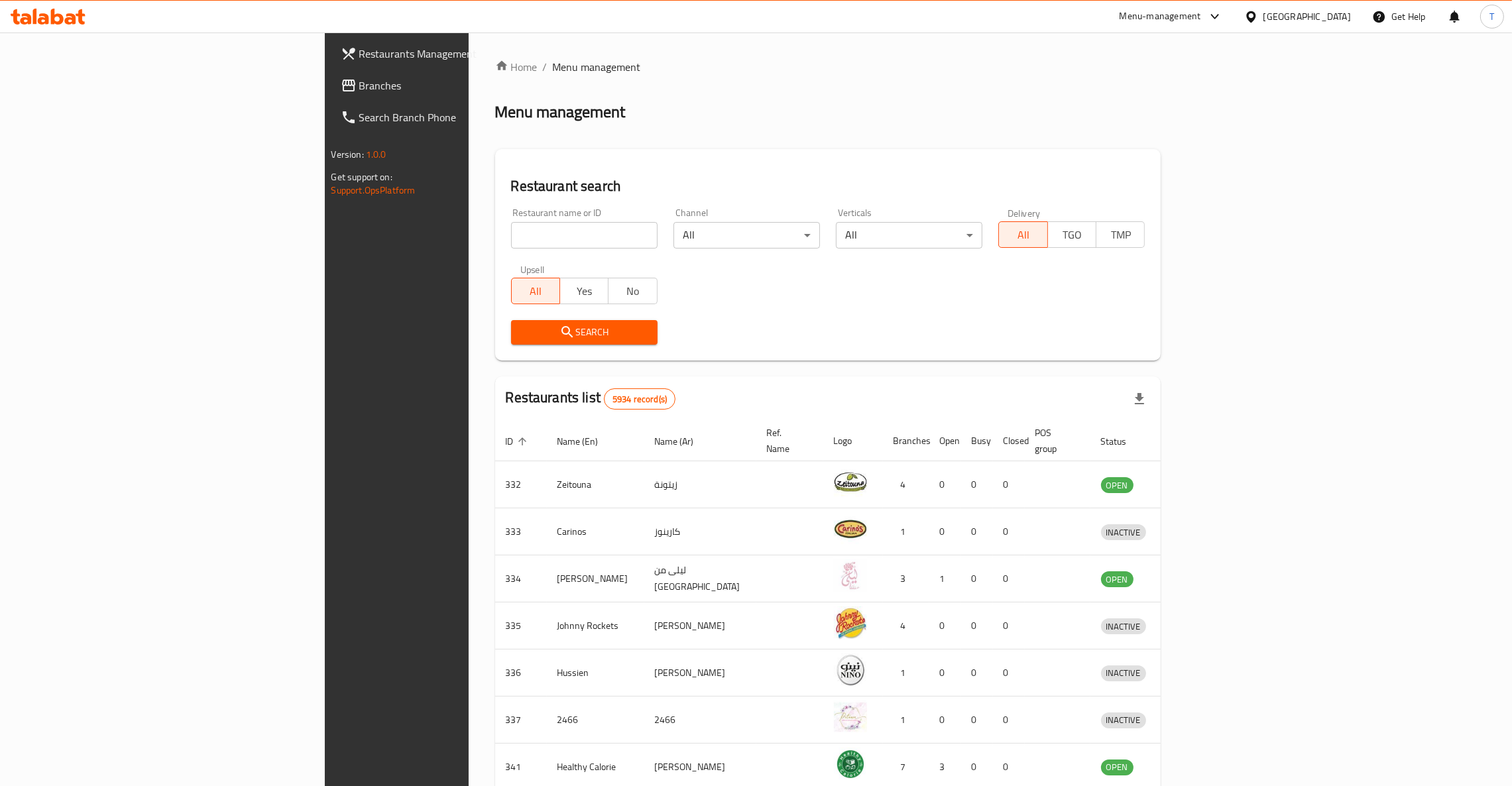
click at [511, 226] on input "search" at bounding box center [584, 235] width 147 height 27
type input "j"
type input "p"
type input "japang"
click button "Search" at bounding box center [584, 332] width 147 height 24
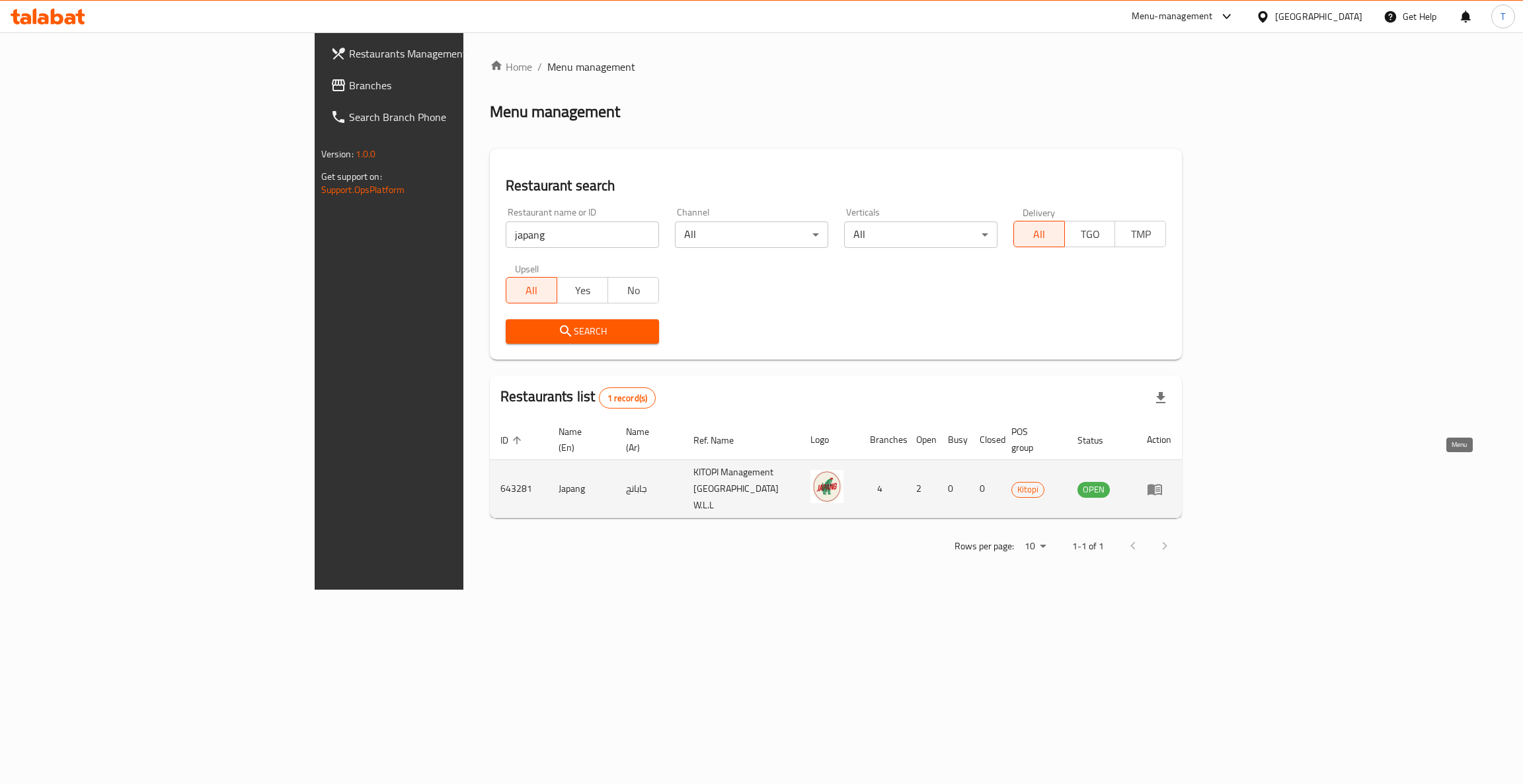
click at [1160, 487] on icon "enhanced table" at bounding box center [1158, 489] width 5 height 5
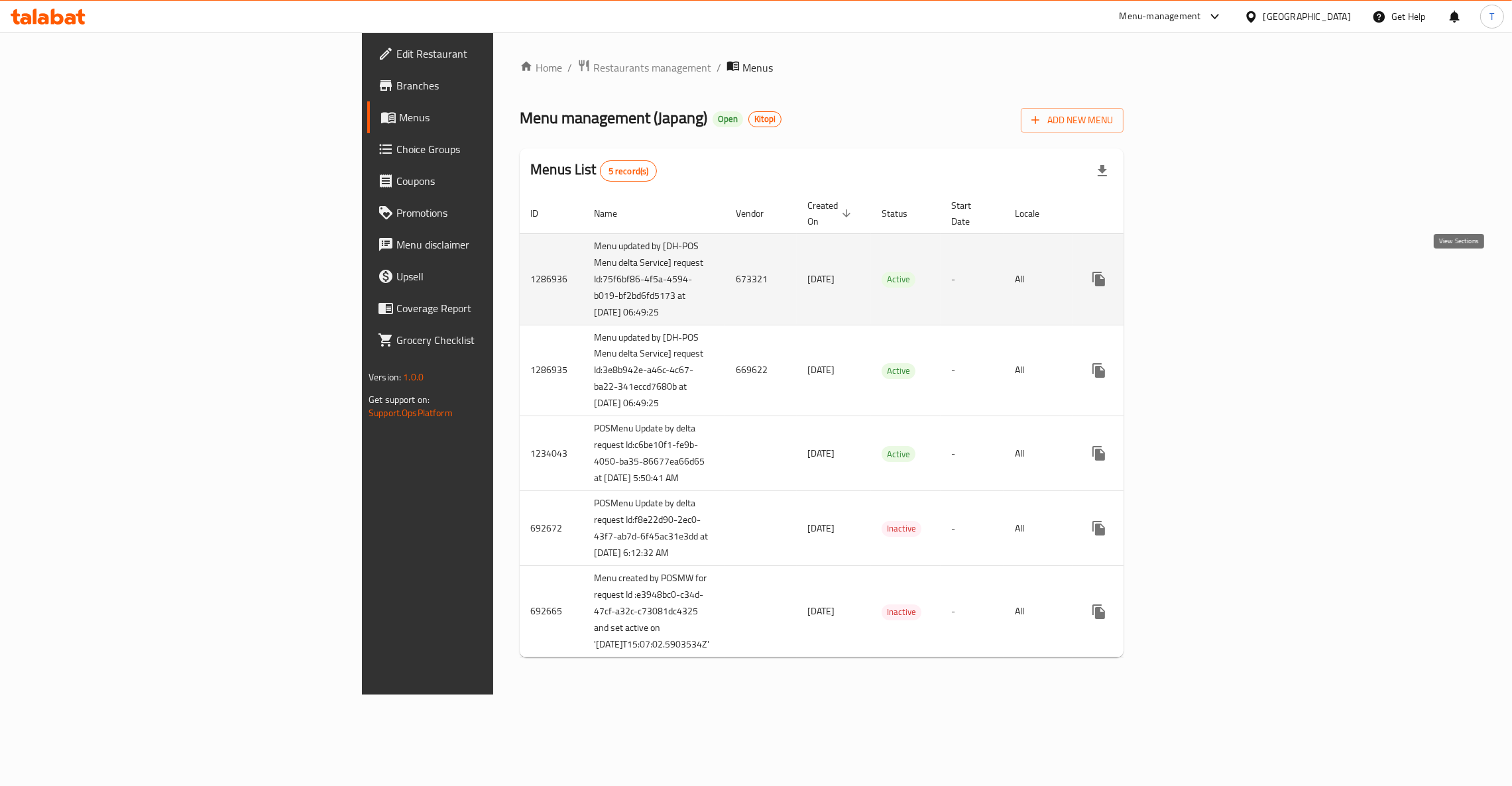
click at [1211, 265] on link "enhanced table" at bounding box center [1194, 279] width 32 height 32
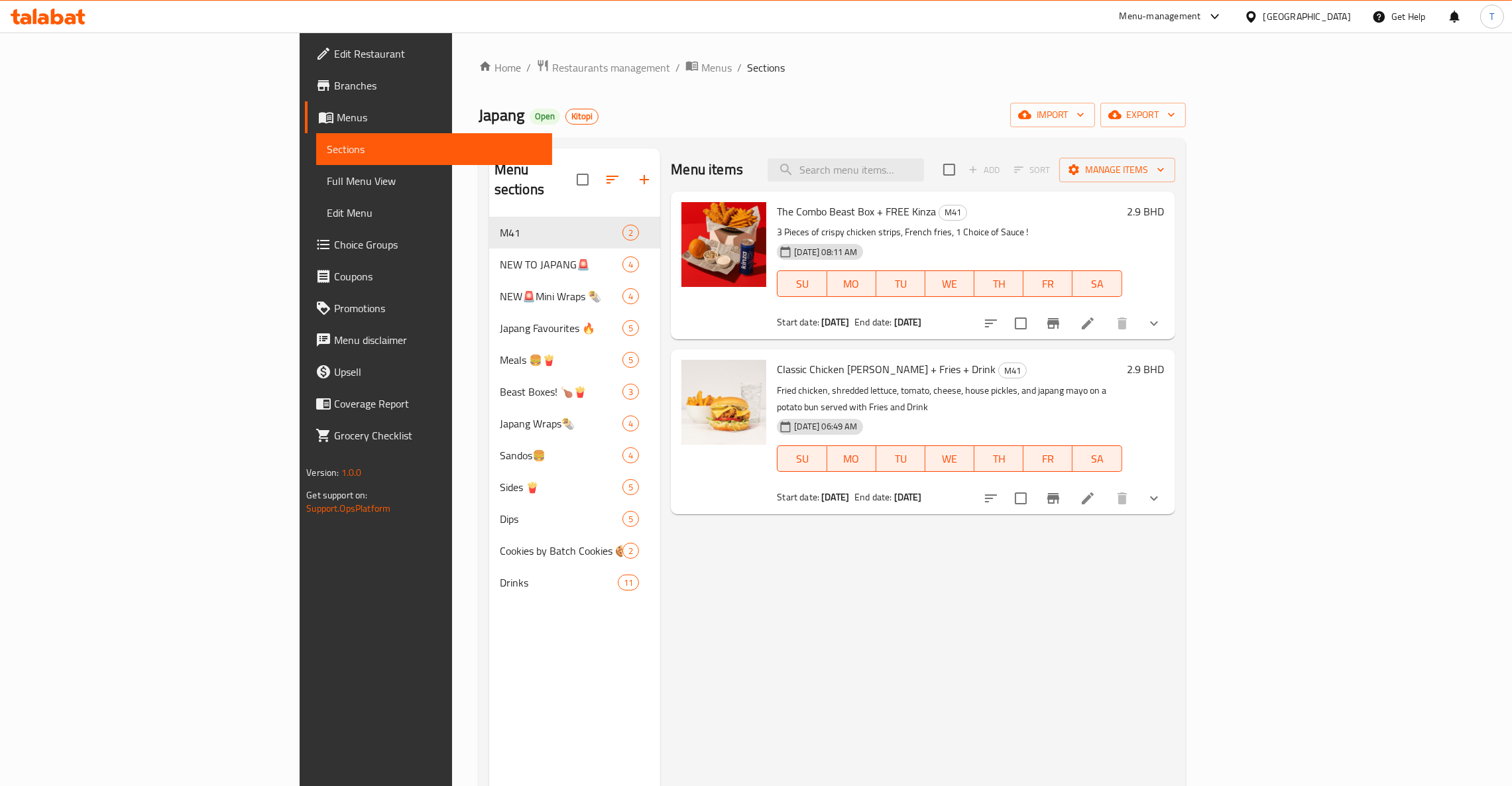
click at [777, 218] on span "The Combo Beast Box + FREE Kinza" at bounding box center [857, 211] width 159 height 20
click at [850, 217] on span "The Combo Beast Box + FREE Kinza" at bounding box center [857, 211] width 159 height 20
drag, startPoint x: 856, startPoint y: 212, endPoint x: 717, endPoint y: 213, distance: 139.0
click at [777, 213] on span "The Combo Beast Box + FREE Kinza" at bounding box center [857, 211] width 159 height 20
click at [1009, 94] on div "Home / Restaurants management / Menus / Sections Japang Open Kitopi import expo…" at bounding box center [833, 502] width 708 height 886
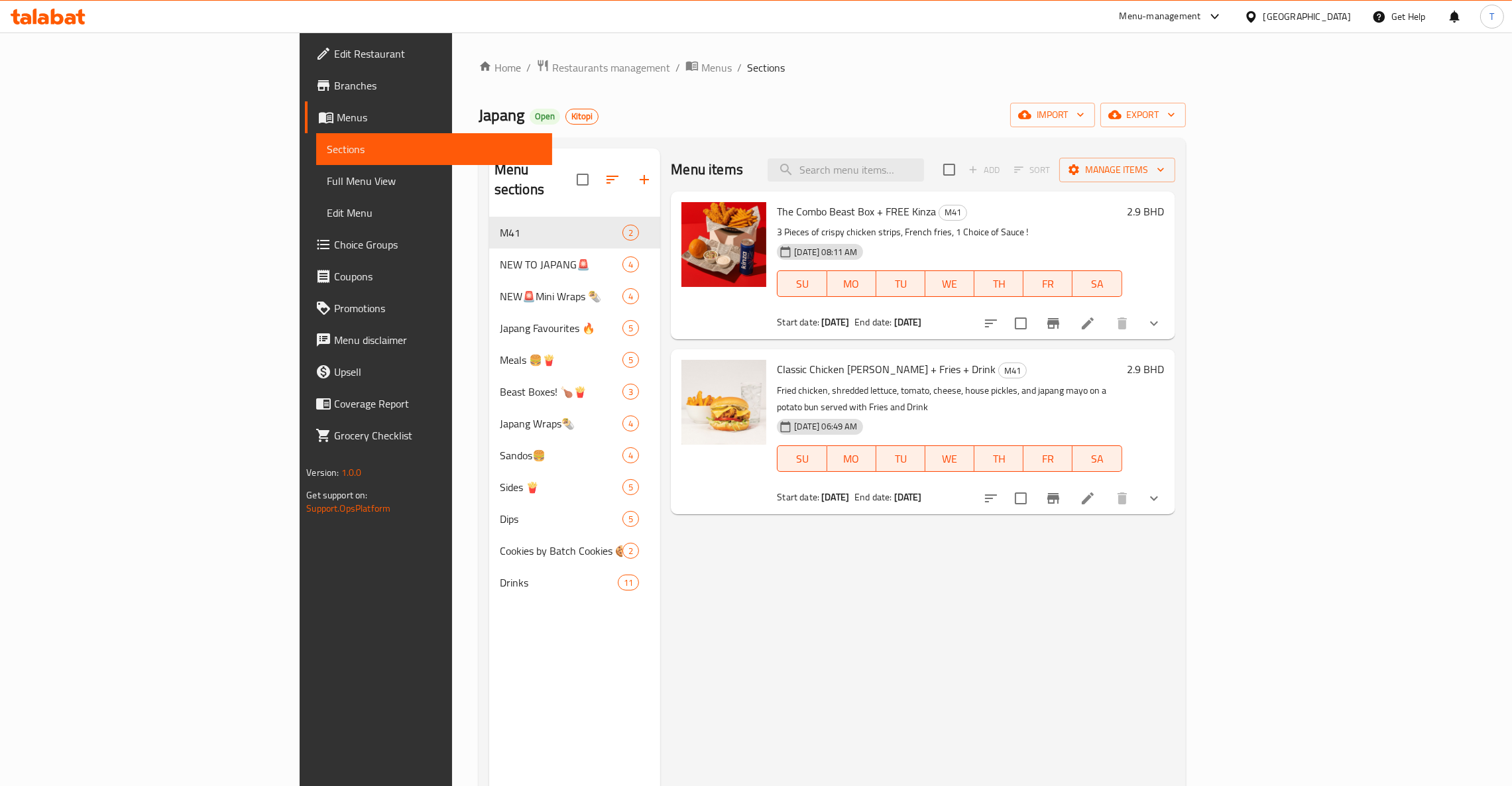
drag, startPoint x: 705, startPoint y: 205, endPoint x: 1044, endPoint y: 183, distance: 339.7
click at [777, 205] on span "The Combo Beast Box + FREE Kinza" at bounding box center [857, 211] width 159 height 20
click at [1175, 681] on div "Menu items Add Sort Manage items The Combo Beast Box + FREE Kinza M41 3 Pieces …" at bounding box center [917, 541] width 515 height 786
drag, startPoint x: 591, startPoint y: 126, endPoint x: 1264, endPoint y: 489, distance: 764.7
click at [1186, 489] on div "Home / Restaurants management / Menus / Sections Japang Open Kitopi import expo…" at bounding box center [833, 502] width 708 height 886
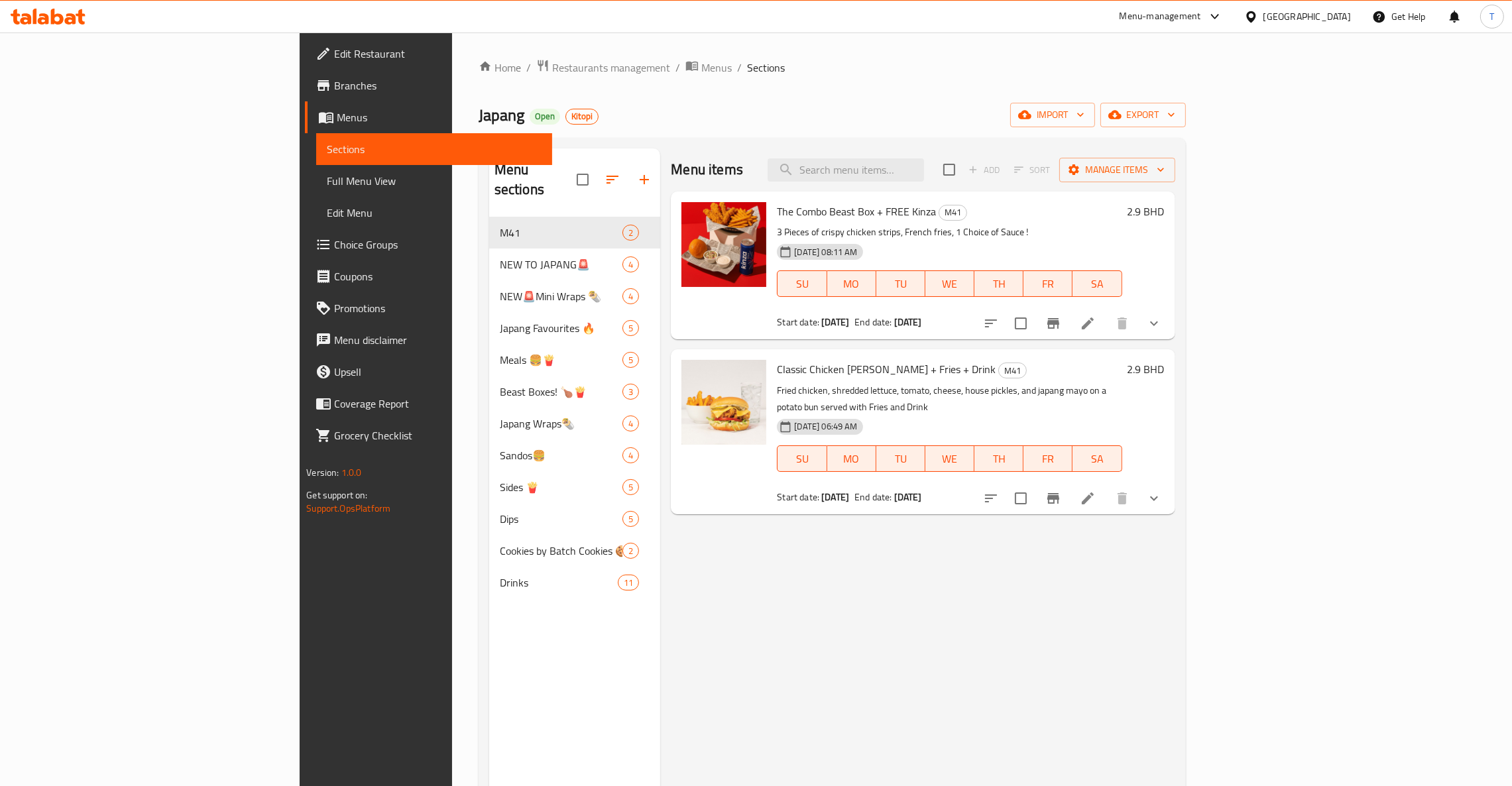
click at [1175, 579] on div "Menu items Add Sort Manage items The Combo Beast Box + FREE Kinza M41 3 Pieces …" at bounding box center [917, 541] width 515 height 786
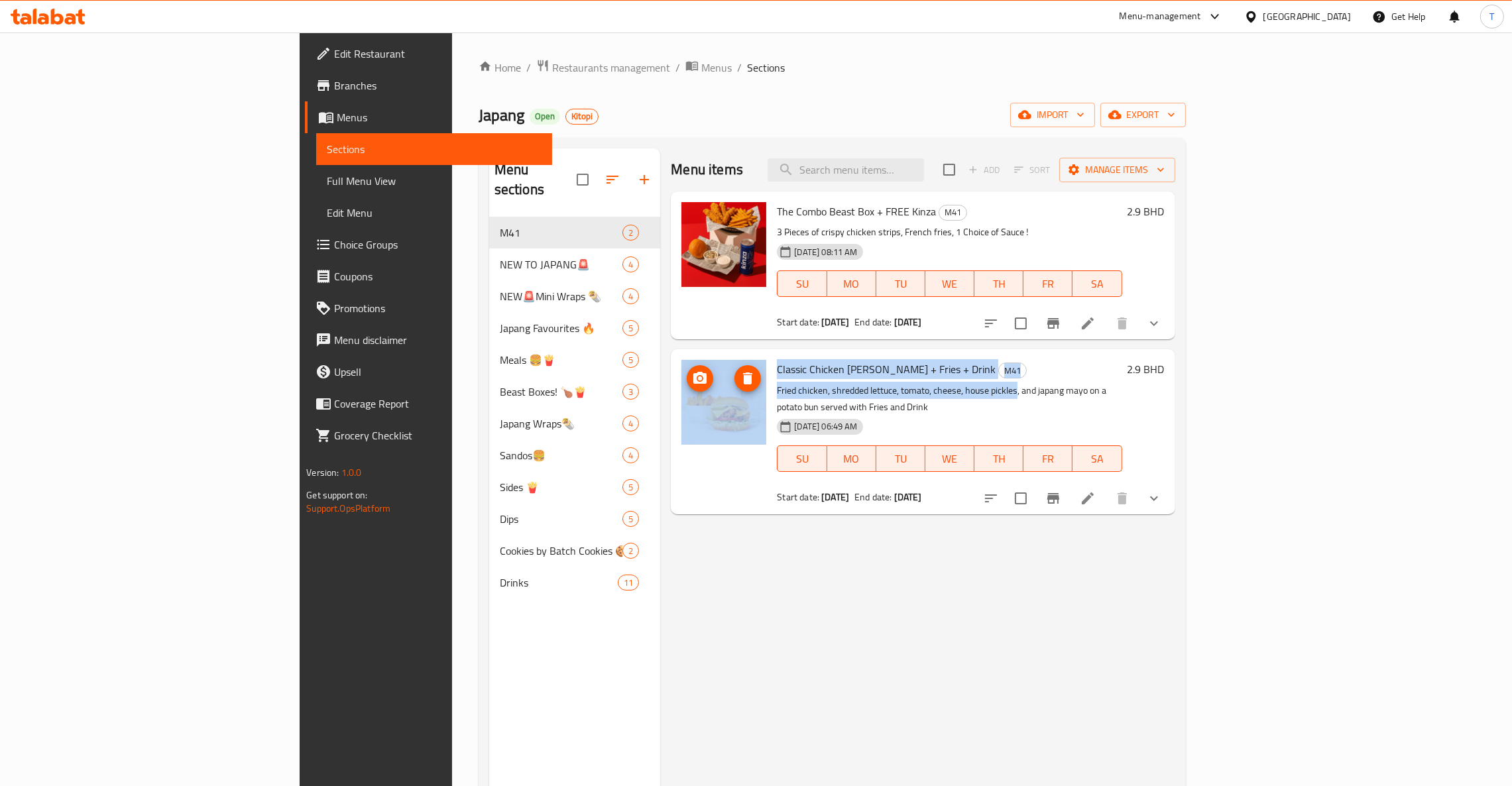
drag, startPoint x: 941, startPoint y: 386, endPoint x: 647, endPoint y: 389, distance: 294.0
click at [676, 389] on div "Classic Chicken [PERSON_NAME] + Fries + Drink M41 Fried chicken, shredded lettu…" at bounding box center [922, 431] width 493 height 154
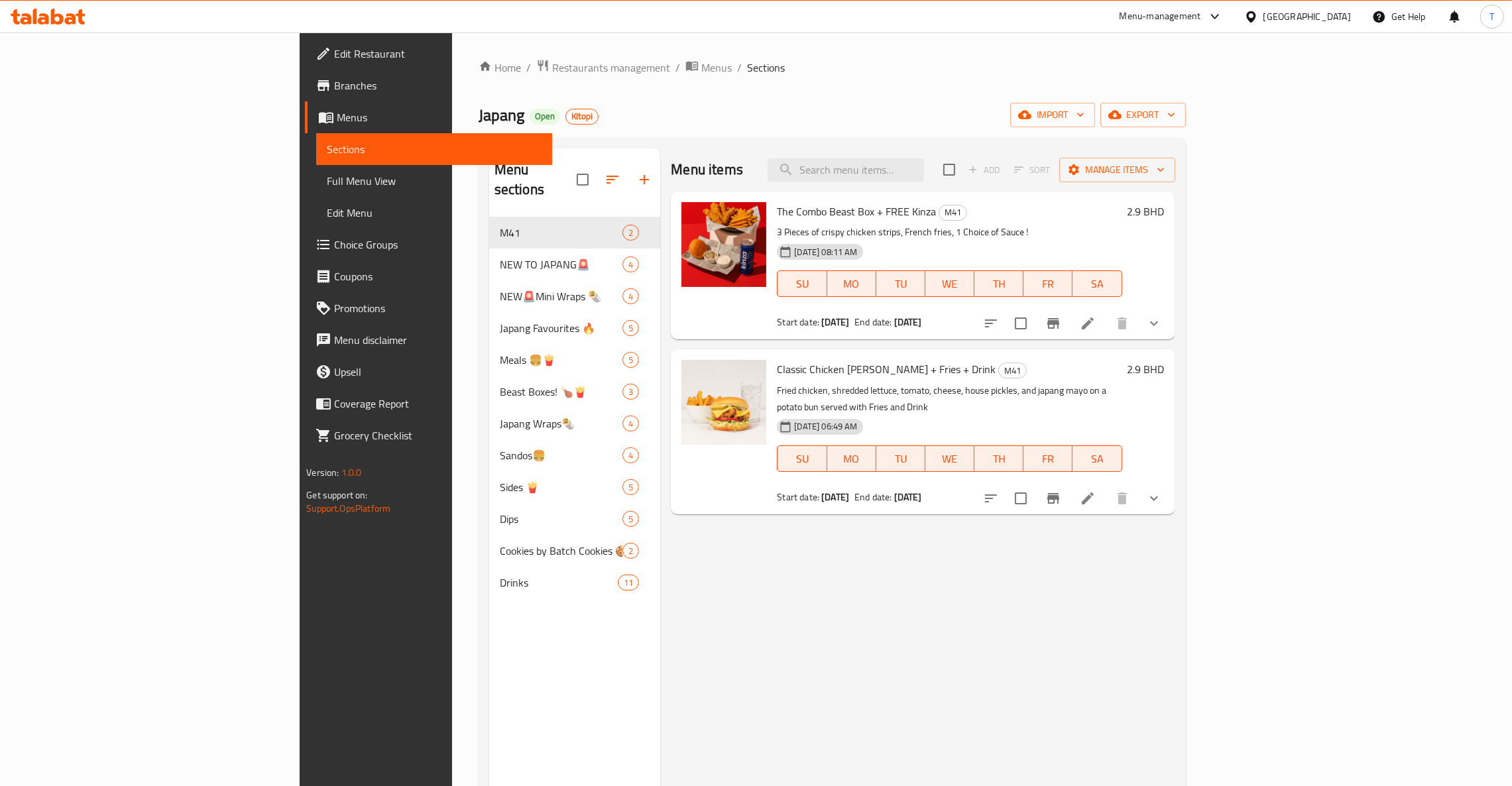
drag, startPoint x: 1097, startPoint y: 550, endPoint x: 1088, endPoint y: 546, distance: 9.8
click at [1086, 555] on div "Menu items Add Sort Manage items The Combo Beast Box + FREE Kinza M41 3 Pieces …" at bounding box center [917, 541] width 515 height 786
drag, startPoint x: 703, startPoint y: 369, endPoint x: 854, endPoint y: 361, distance: 151.2
click at [829, 365] on span "Classic Chicken [PERSON_NAME] + Fries + Drink" at bounding box center [886, 368] width 219 height 20
click at [1060, 360] on div "Classic Chicken [PERSON_NAME] + Fries + Drink M41 Fried chicken, shredded lettu…" at bounding box center [949, 431] width 355 height 154
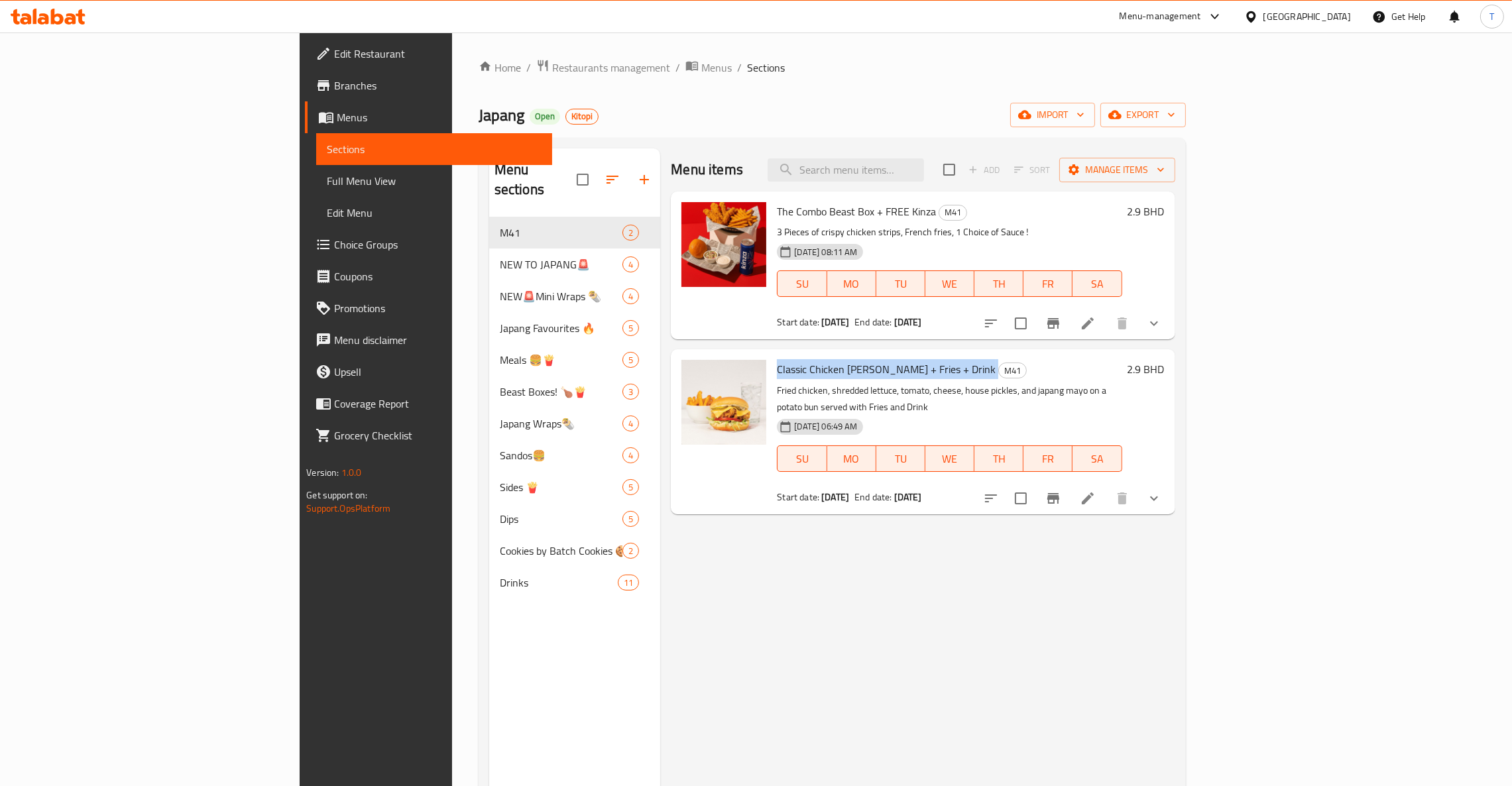
drag, startPoint x: 868, startPoint y: 367, endPoint x: 703, endPoint y: 378, distance: 165.4
click at [777, 378] on h6 "Classic Chicken [PERSON_NAME] + Fries + Drink M41" at bounding box center [949, 369] width 344 height 19
click at [1080, 595] on div "Menu items Add Sort Manage items The Combo Beast Box + FREE Kinza M41 3 Pieces …" at bounding box center [917, 541] width 515 height 786
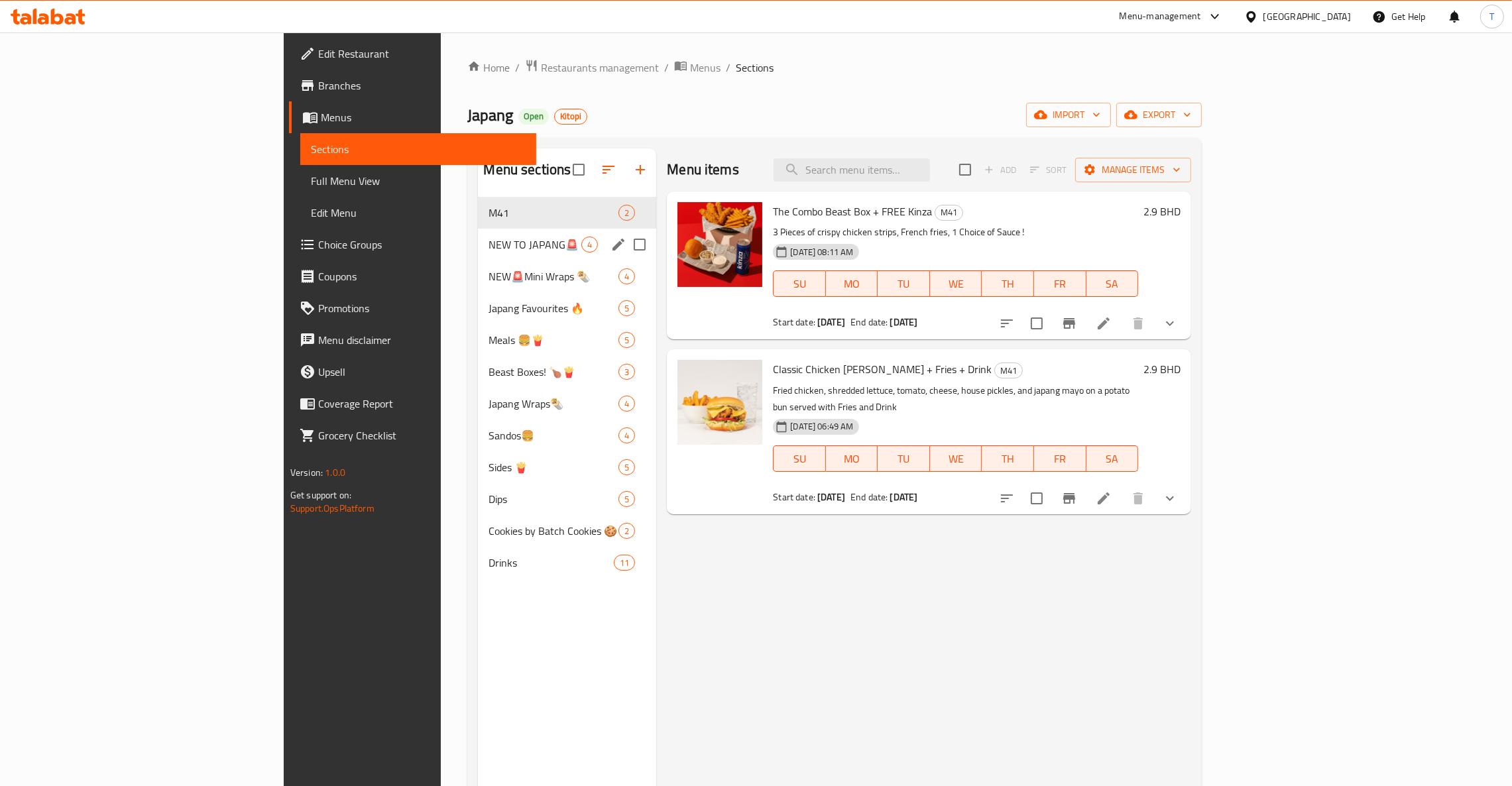
click at [478, 236] on div "NEW TO JAPANG🚨 4" at bounding box center [567, 244] width 178 height 32
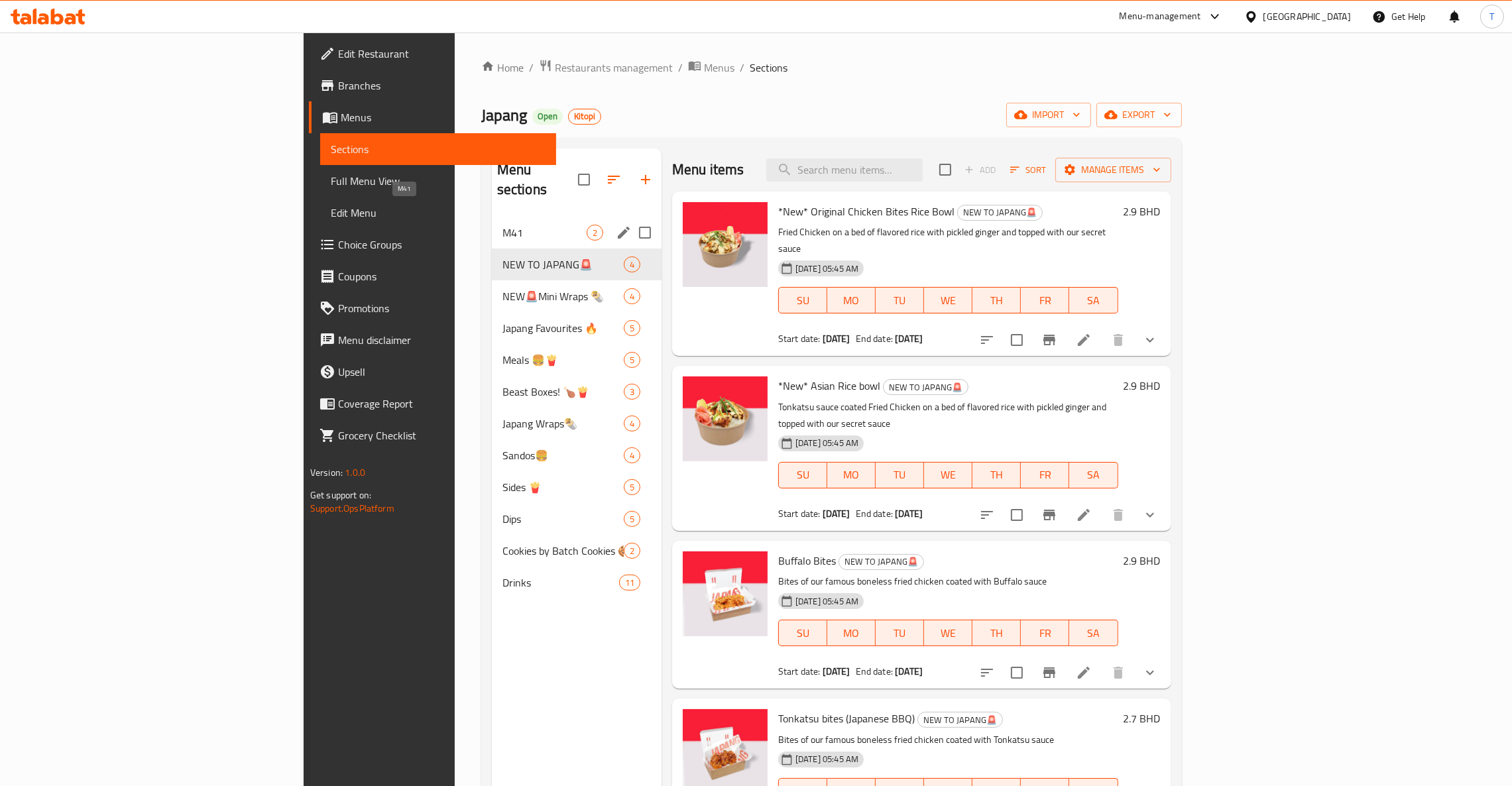
click at [502, 225] on span "M41" at bounding box center [544, 233] width 84 height 16
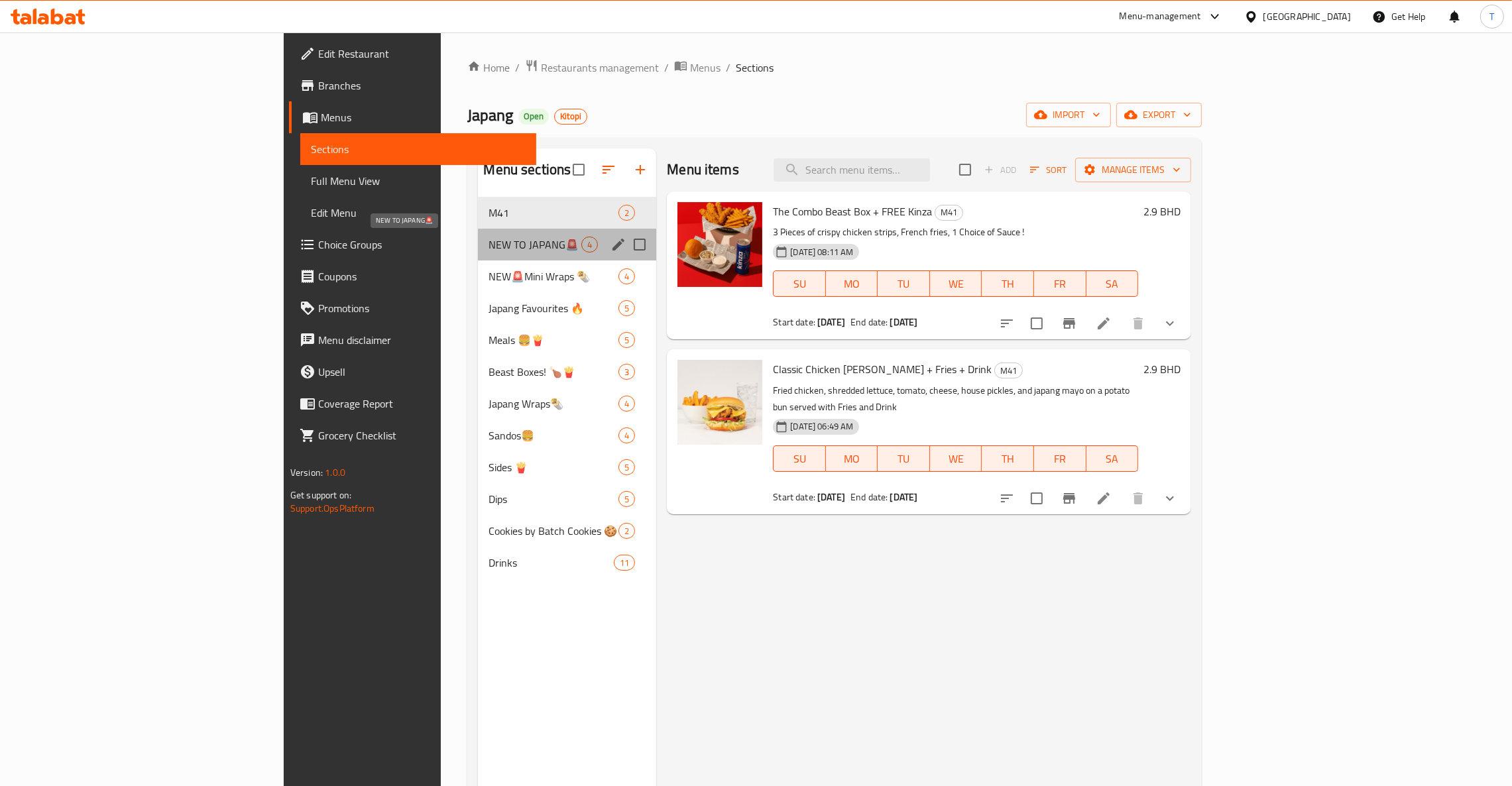
click at [488, 237] on span "NEW TO JAPANG🚨" at bounding box center [534, 244] width 93 height 16
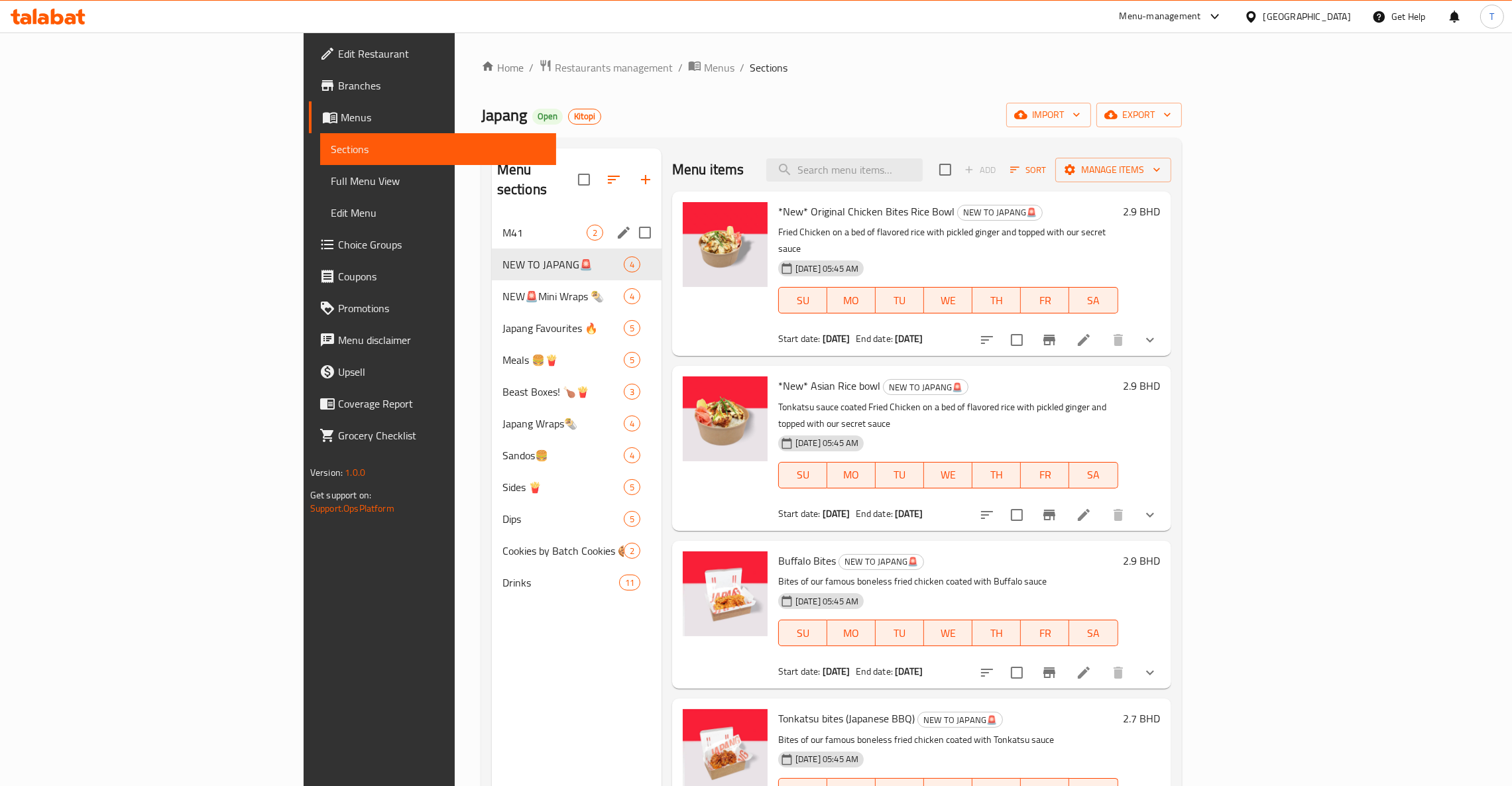
click at [492, 217] on div "M41 2" at bounding box center [576, 233] width 169 height 32
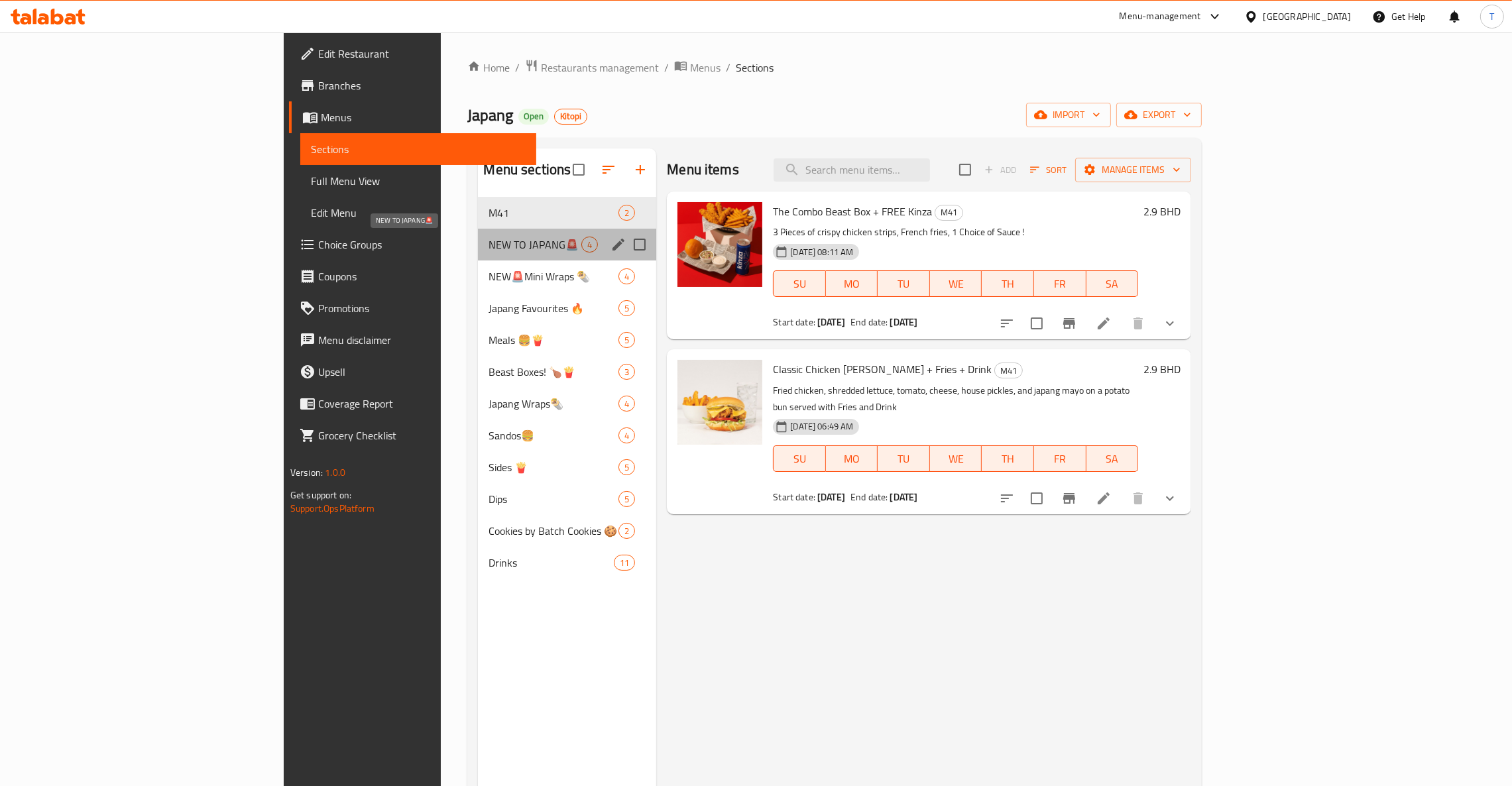
click at [488, 247] on span "NEW TO JAPANG🚨" at bounding box center [534, 244] width 93 height 16
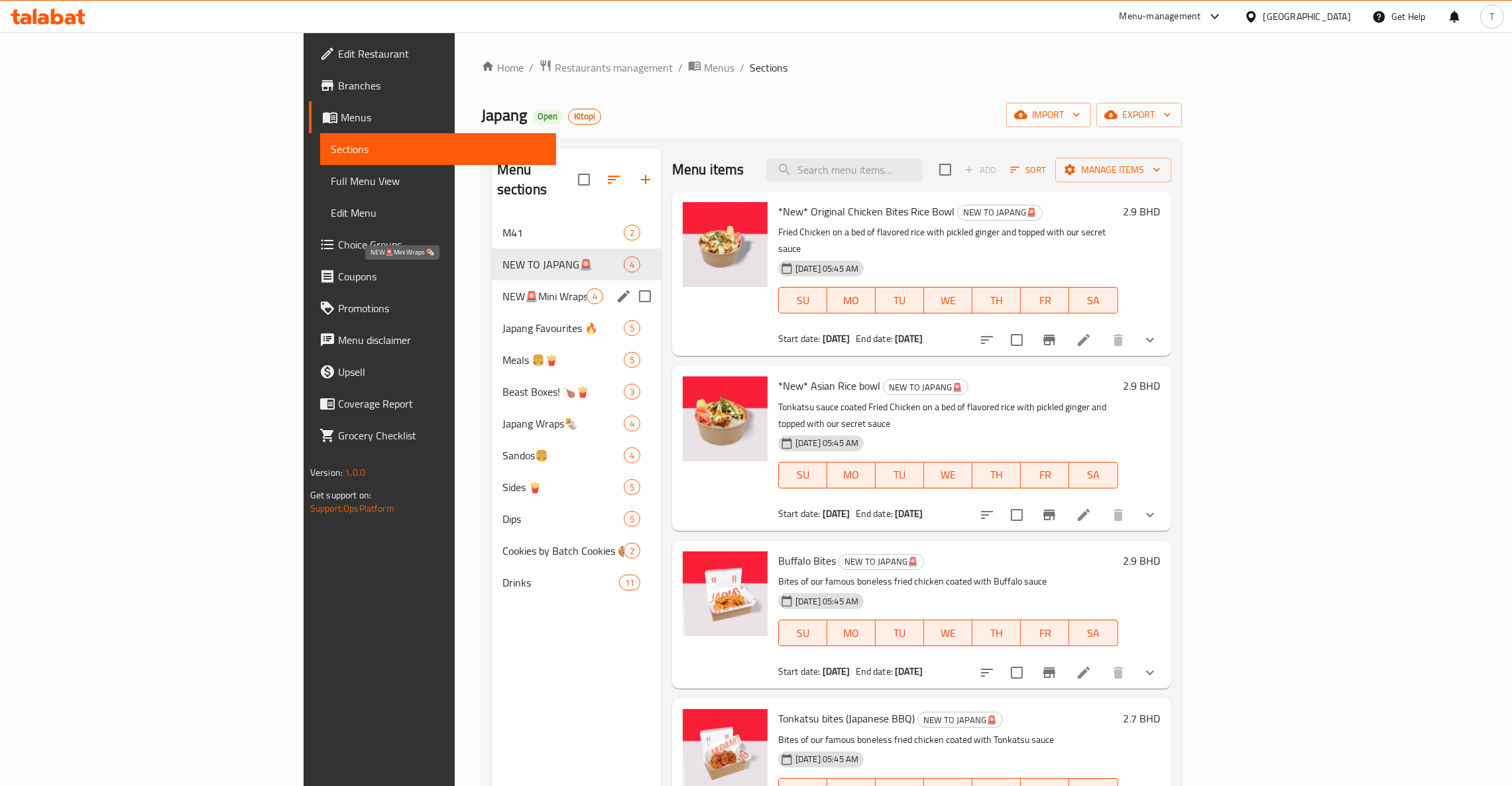
click at [502, 288] on span "NEW🚨Mini Wraps 🌯" at bounding box center [544, 296] width 84 height 16
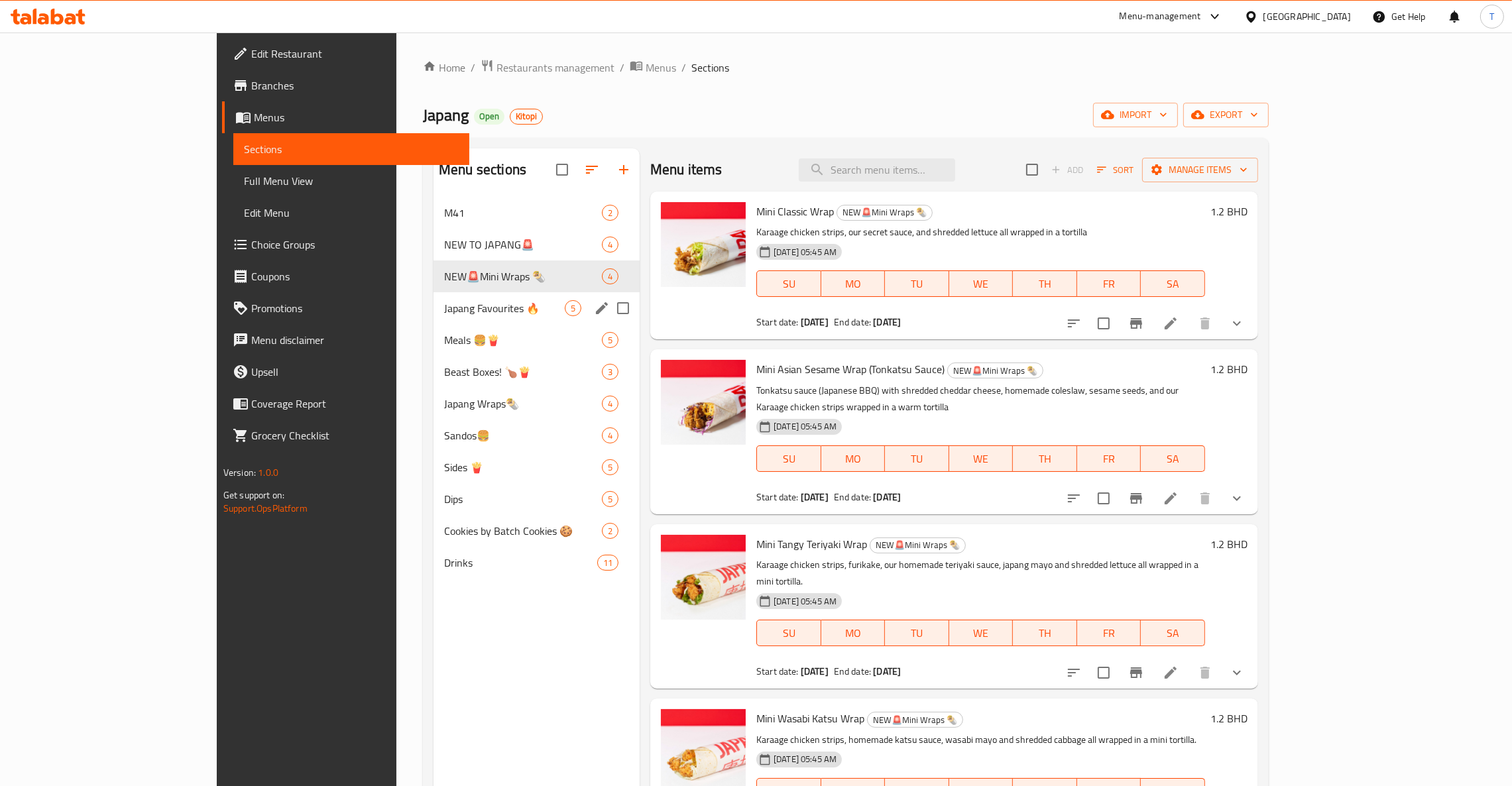
click at [433, 323] on div "M41 2 NEW TO JAPANG🚨 4 NEW🚨Mini Wraps 🌯 4 Japang Favourites 🔥 5 Meals 🍔🍟 5 Beas…" at bounding box center [537, 387] width 206 height 382
click at [444, 377] on span "Beast Boxes! 🍗🍟" at bounding box center [505, 372] width 120 height 16
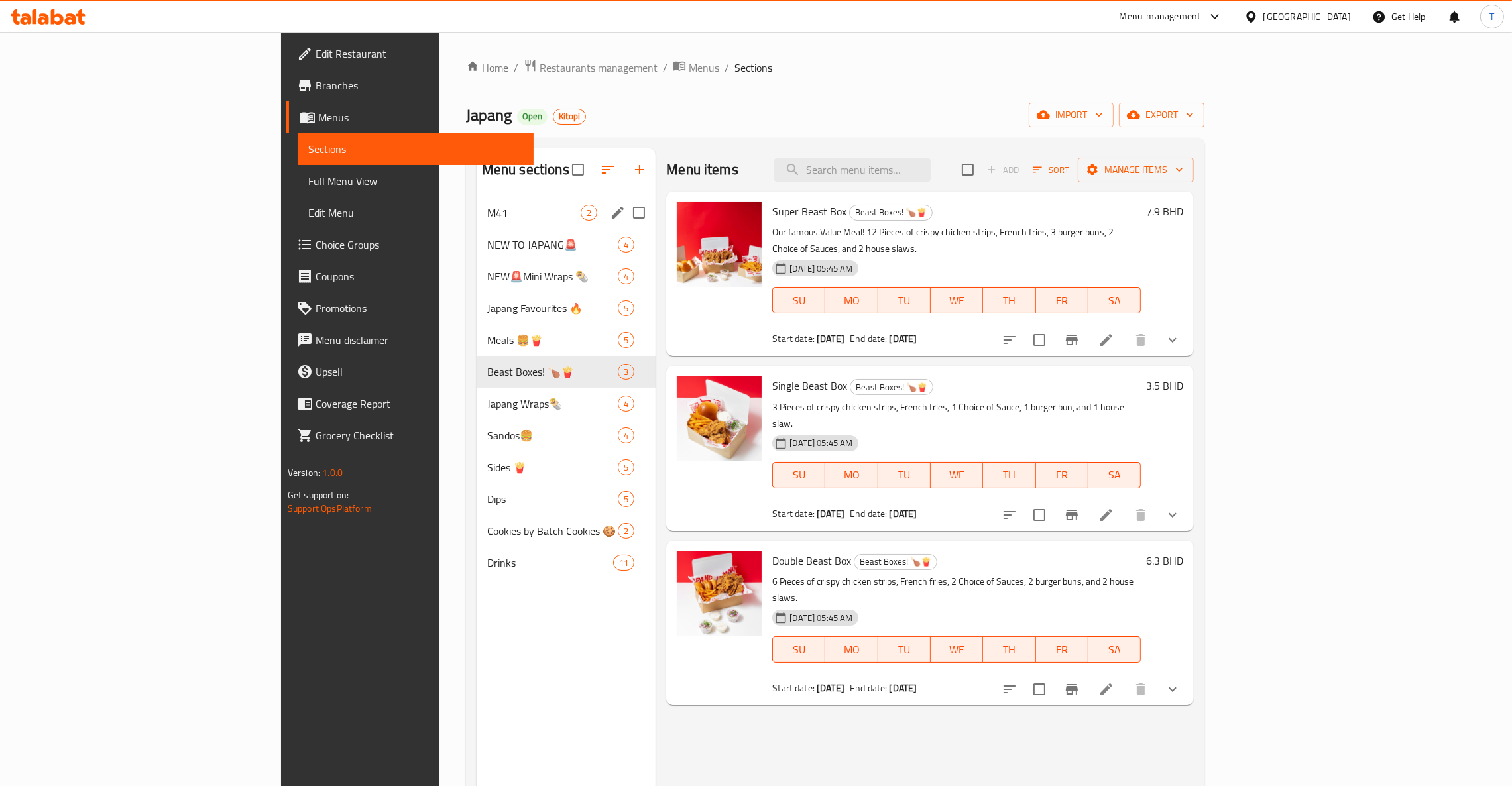
click at [487, 212] on span "M41" at bounding box center [534, 212] width 94 height 16
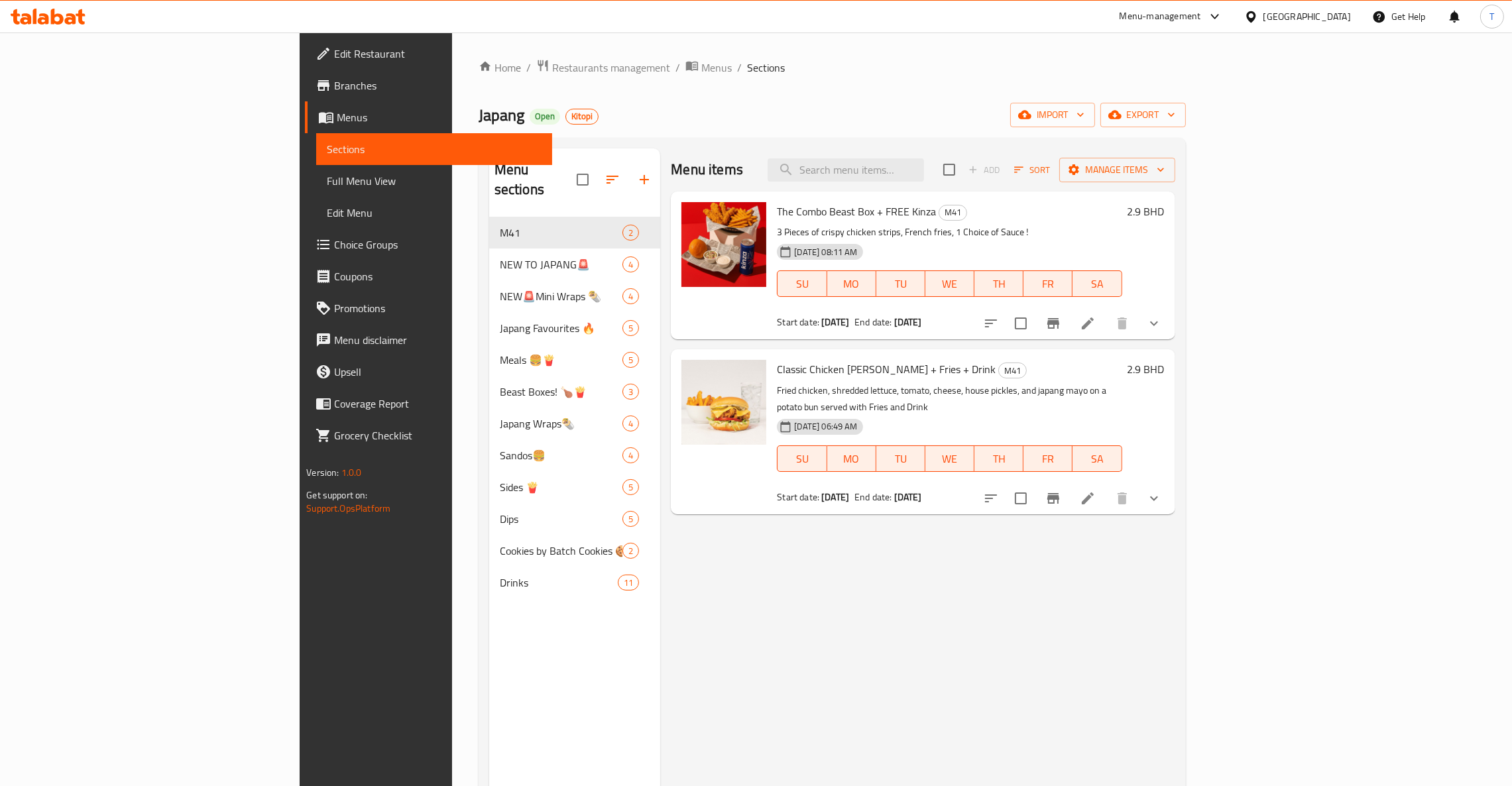
click at [1164, 372] on h6 "2.9 BHD" at bounding box center [1146, 369] width 37 height 19
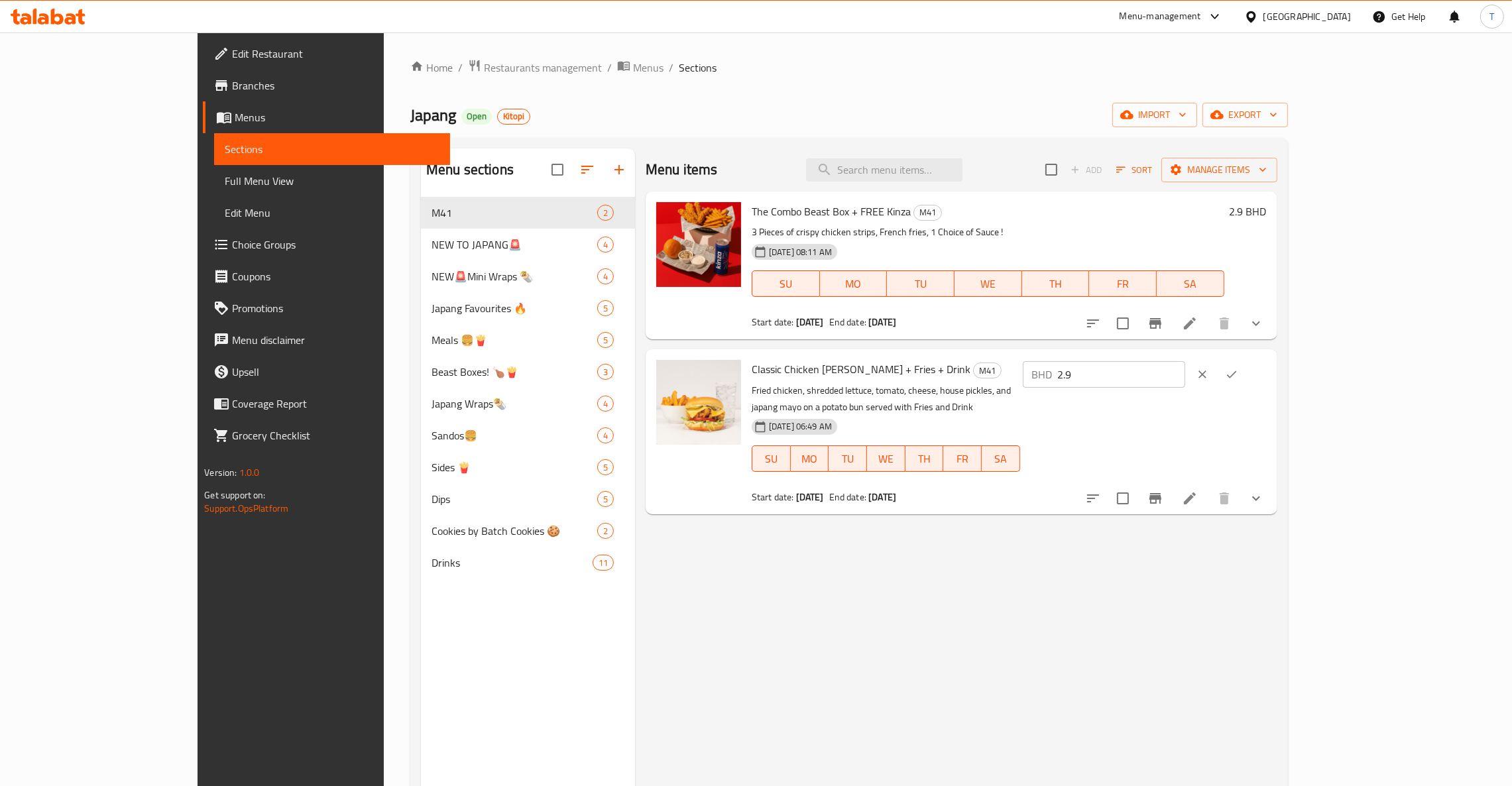
click at [1277, 619] on div "Menu items Add Sort Manage items The Combo Beast Box + FREE Kinza M41 3 Pieces …" at bounding box center [956, 541] width 642 height 786
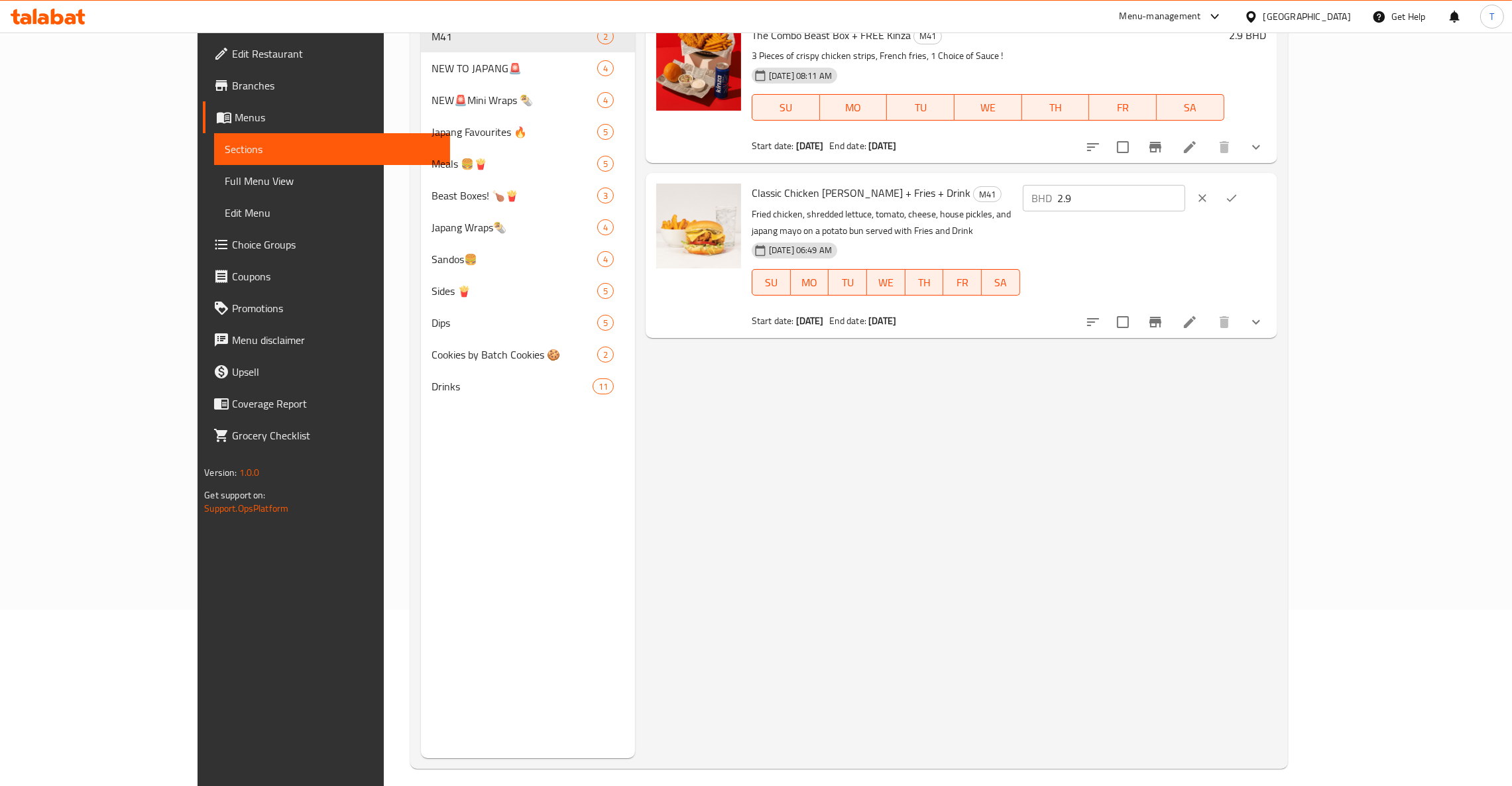
scroll to position [187, 0]
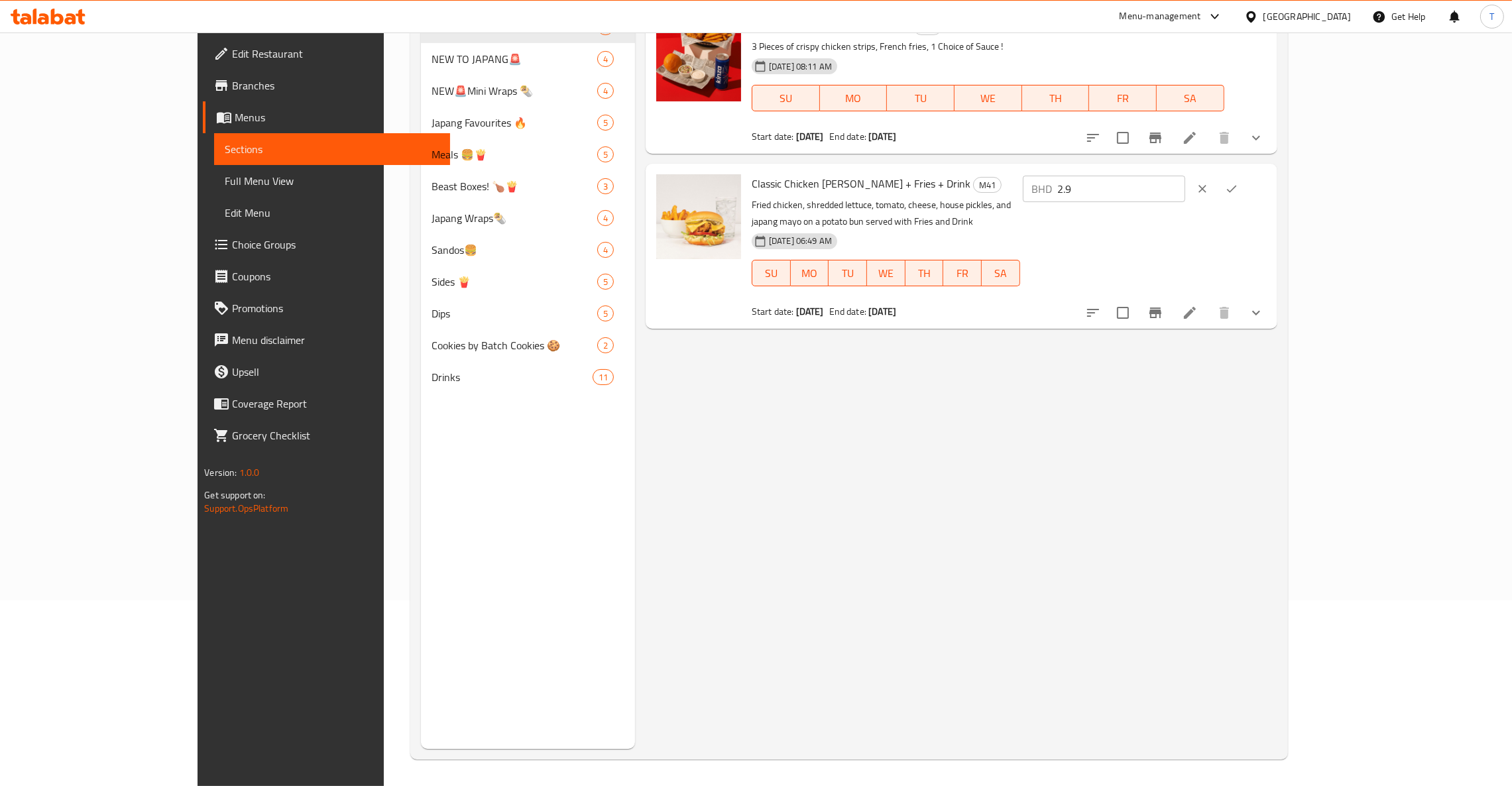
click at [1277, 514] on div "Menu items Add Sort Manage items The Combo Beast Box + FREE Kinza M41 3 Pieces …" at bounding box center [956, 355] width 642 height 786
click at [940, 424] on div "Menu items Add Sort Manage items The Combo Beast Box + FREE Kinza M41 3 Pieces …" at bounding box center [956, 355] width 642 height 786
click at [1277, 472] on div "Menu items Add Sort Manage items The Combo Beast Box + FREE Kinza M41 3 Pieces …" at bounding box center [956, 355] width 642 height 786
click at [1207, 190] on icon "clear" at bounding box center [1202, 189] width 8 height 8
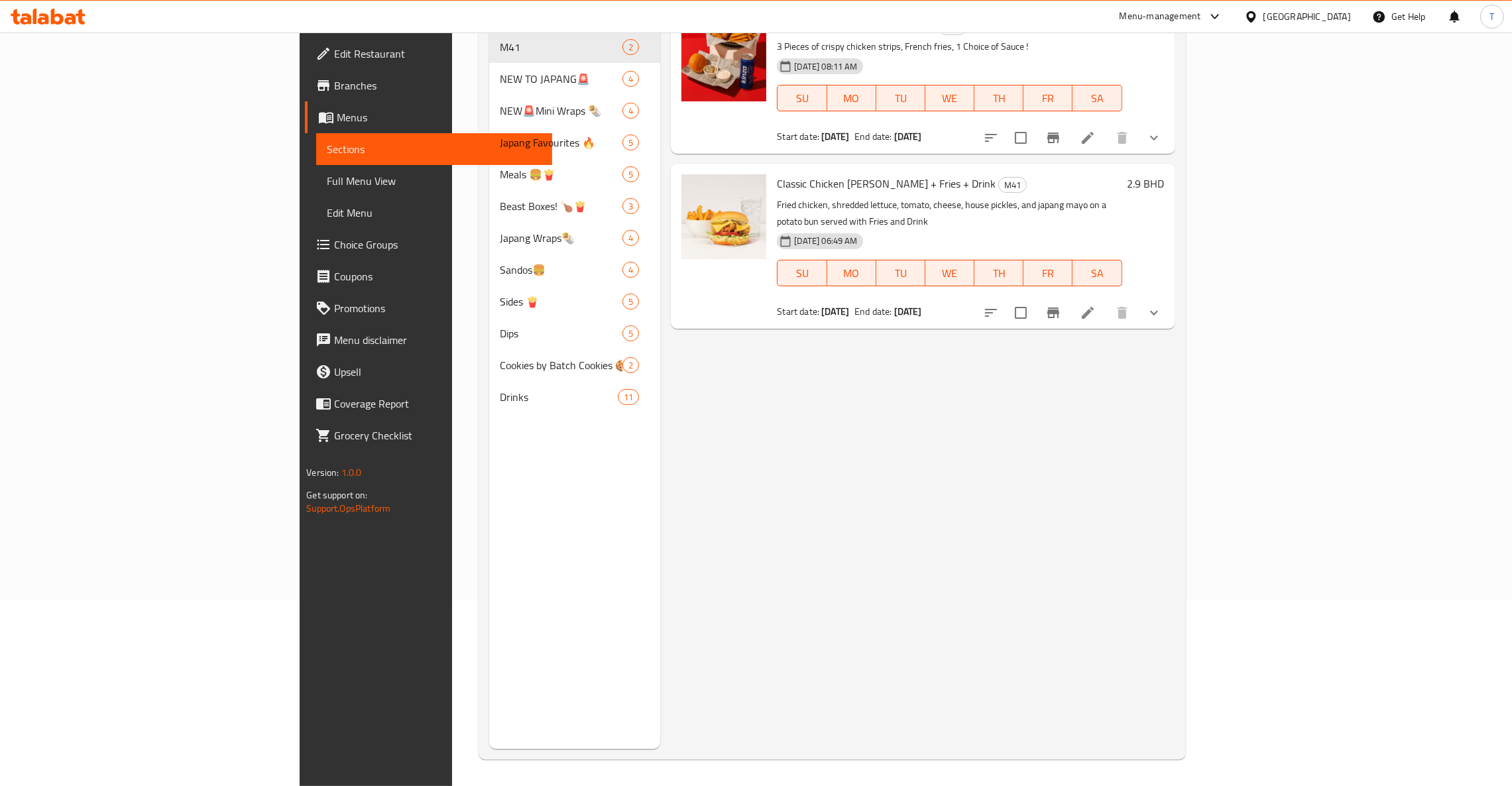
click at [1175, 702] on div "Menu items Add Sort Manage items The Combo Beast Box + FREE Kinza M41 3 Pieces …" at bounding box center [917, 355] width 515 height 786
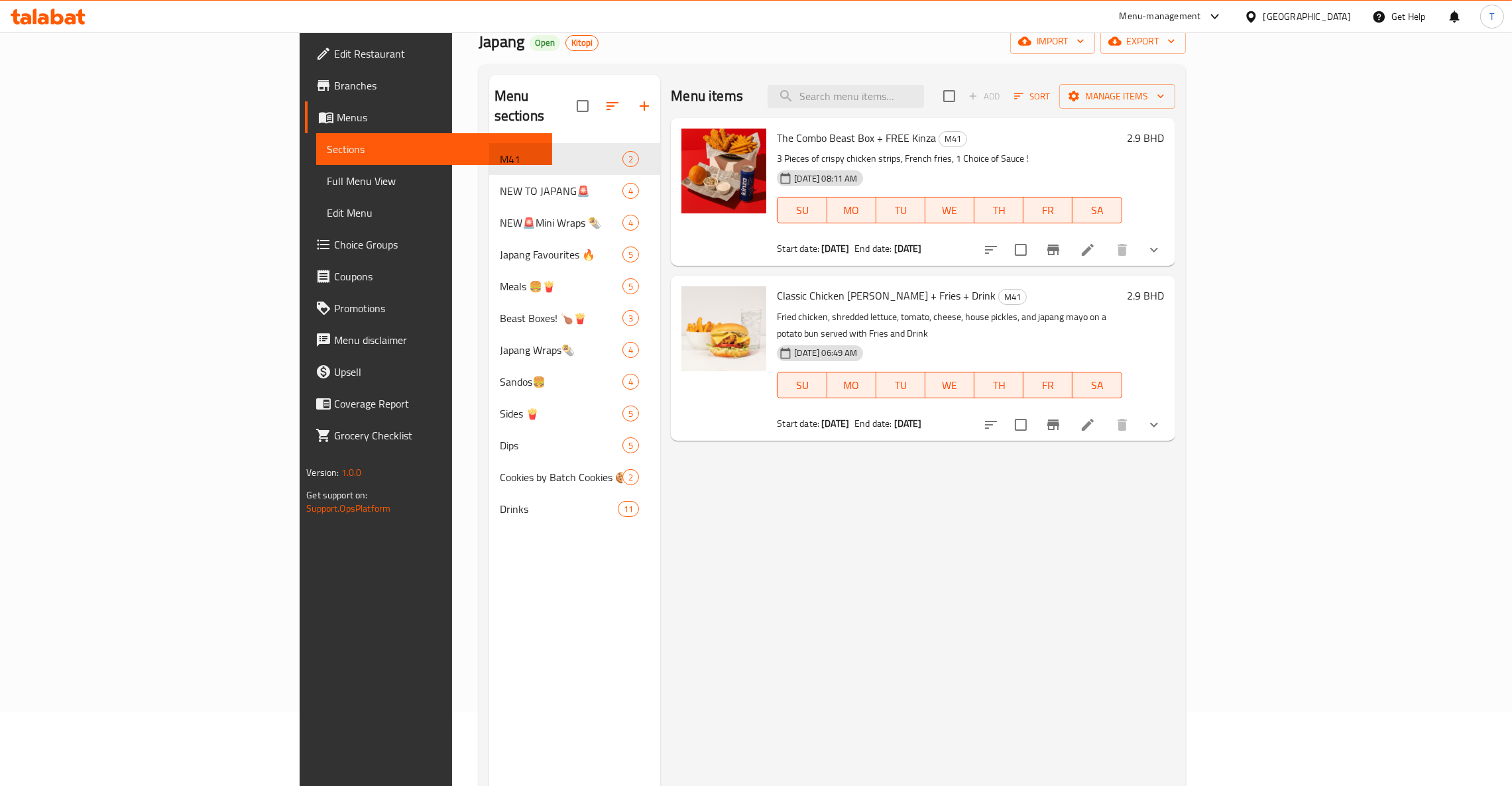
scroll to position [0, 0]
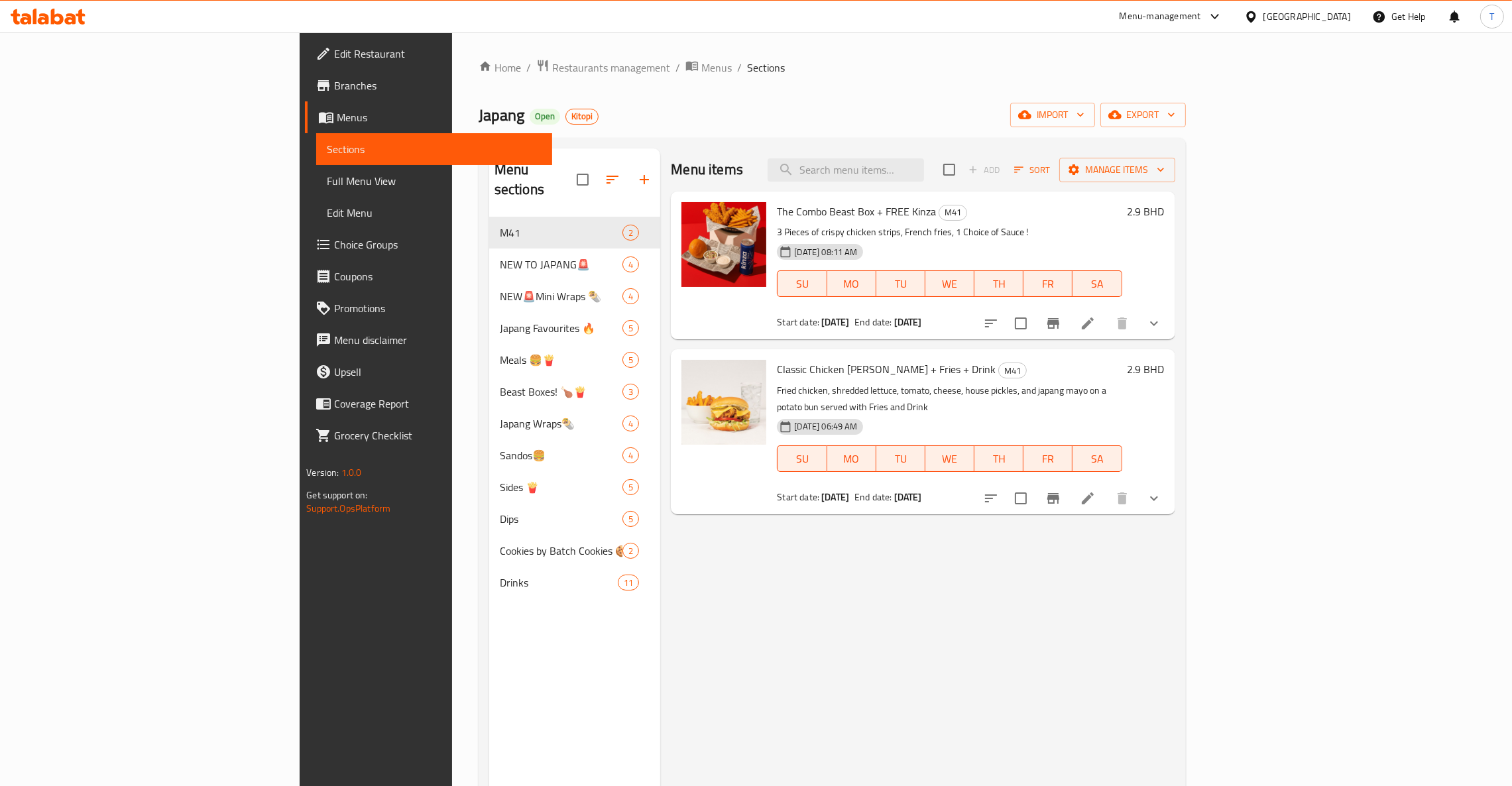
drag, startPoint x: 1202, startPoint y: 397, endPoint x: 758, endPoint y: 381, distance: 444.3
click at [772, 381] on div "Classic Chicken [PERSON_NAME] + Fries + Drink M41 Fried chicken, shredded lettu…" at bounding box center [949, 431] width 355 height 154
drag, startPoint x: 705, startPoint y: 387, endPoint x: 1163, endPoint y: 393, distance: 458.0
click at [1122, 393] on p "Fried chicken, shredded lettuce, tomato, cheese, house pickles, and japang mayo…" at bounding box center [949, 399] width 344 height 33
click at [1039, 702] on div "Menu items Add Sort Manage items The Combo Beast Box + FREE Kinza M41 3 Pieces …" at bounding box center [917, 541] width 515 height 786
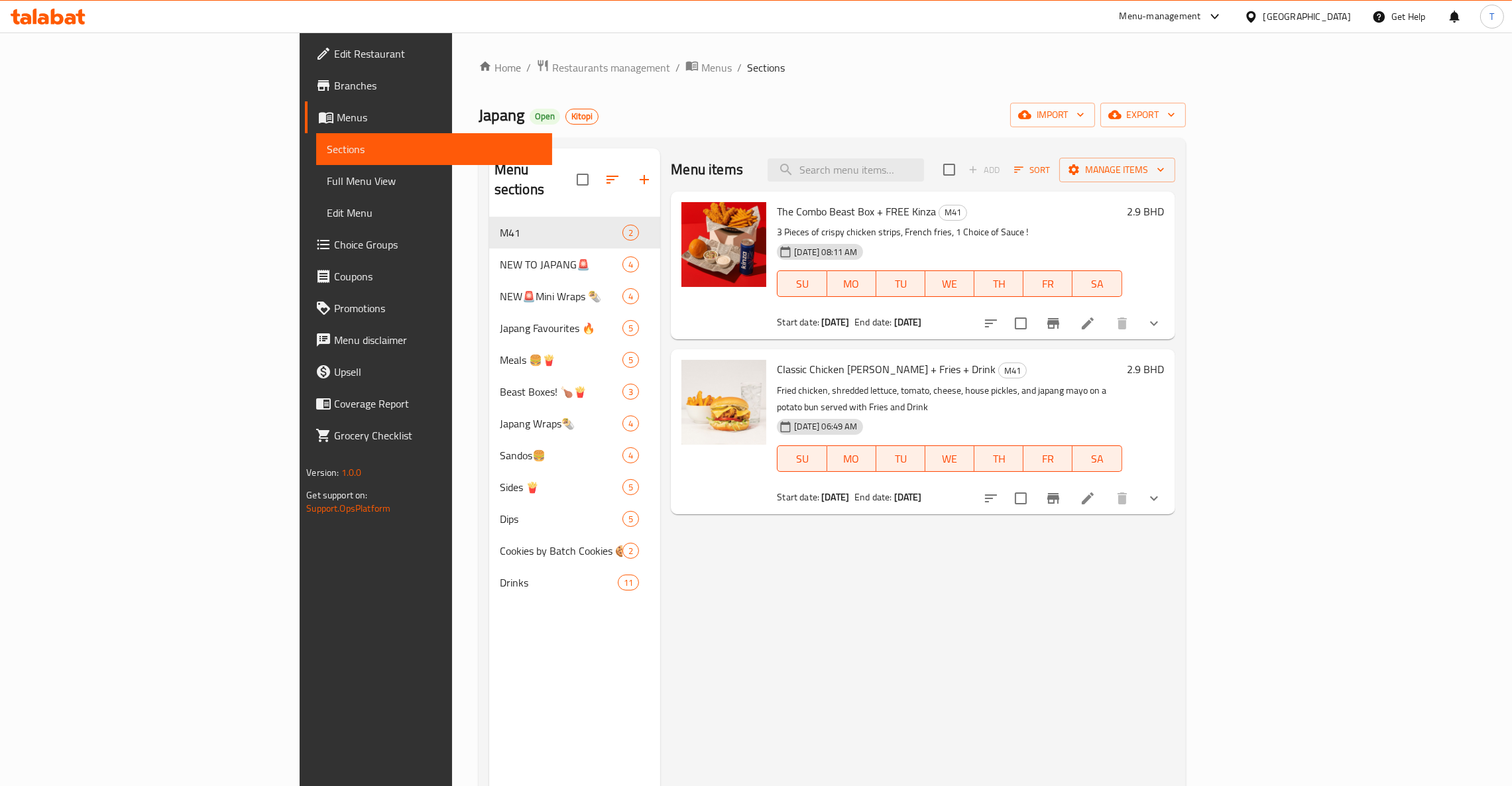
click at [452, 53] on div "Home / Restaurants management / Menus / Sections Japang Open Kitopi import expo…" at bounding box center [832, 502] width 760 height 939
click at [552, 66] on span "Restaurants management" at bounding box center [611, 67] width 118 height 16
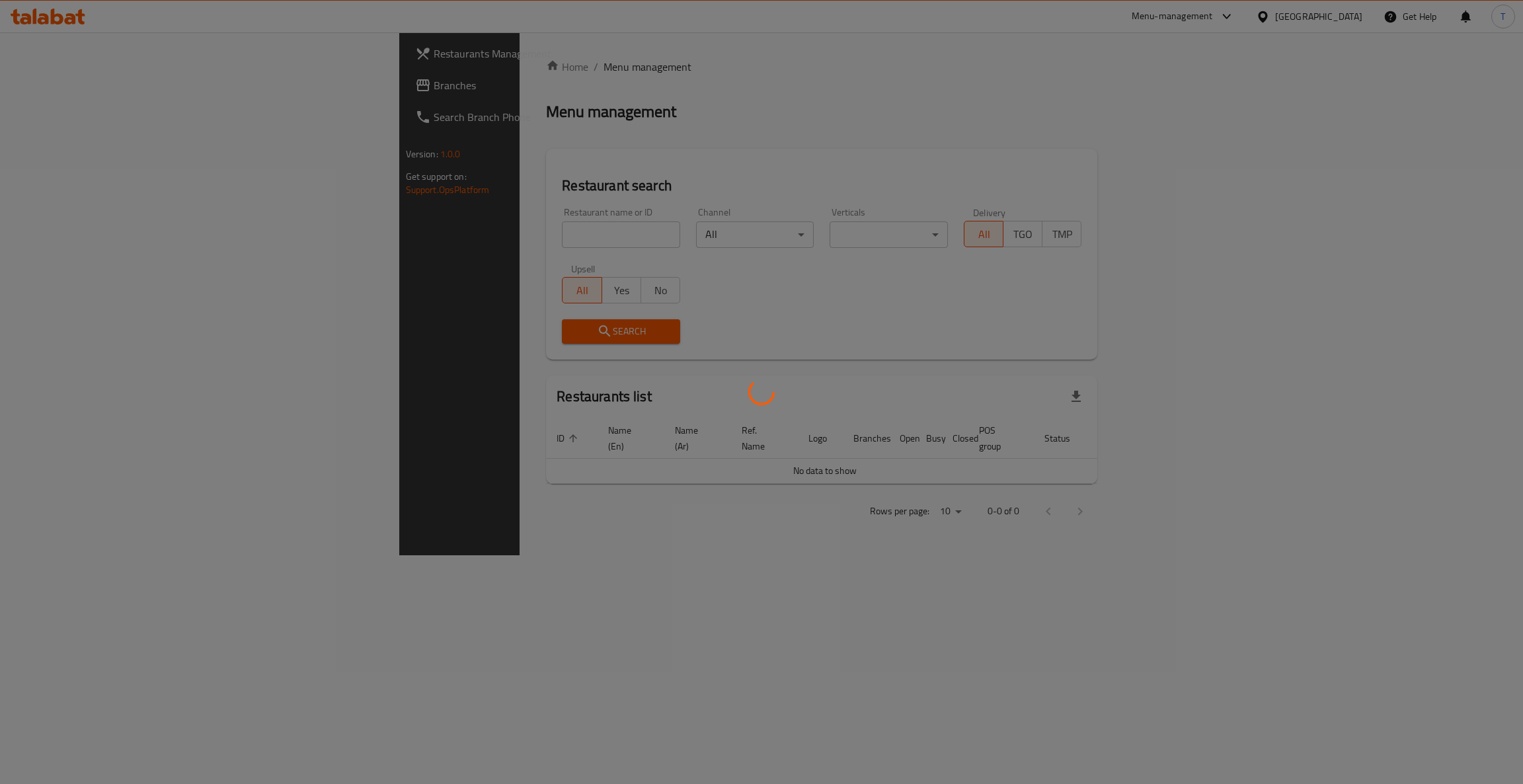
click at [395, 226] on div at bounding box center [761, 392] width 1523 height 784
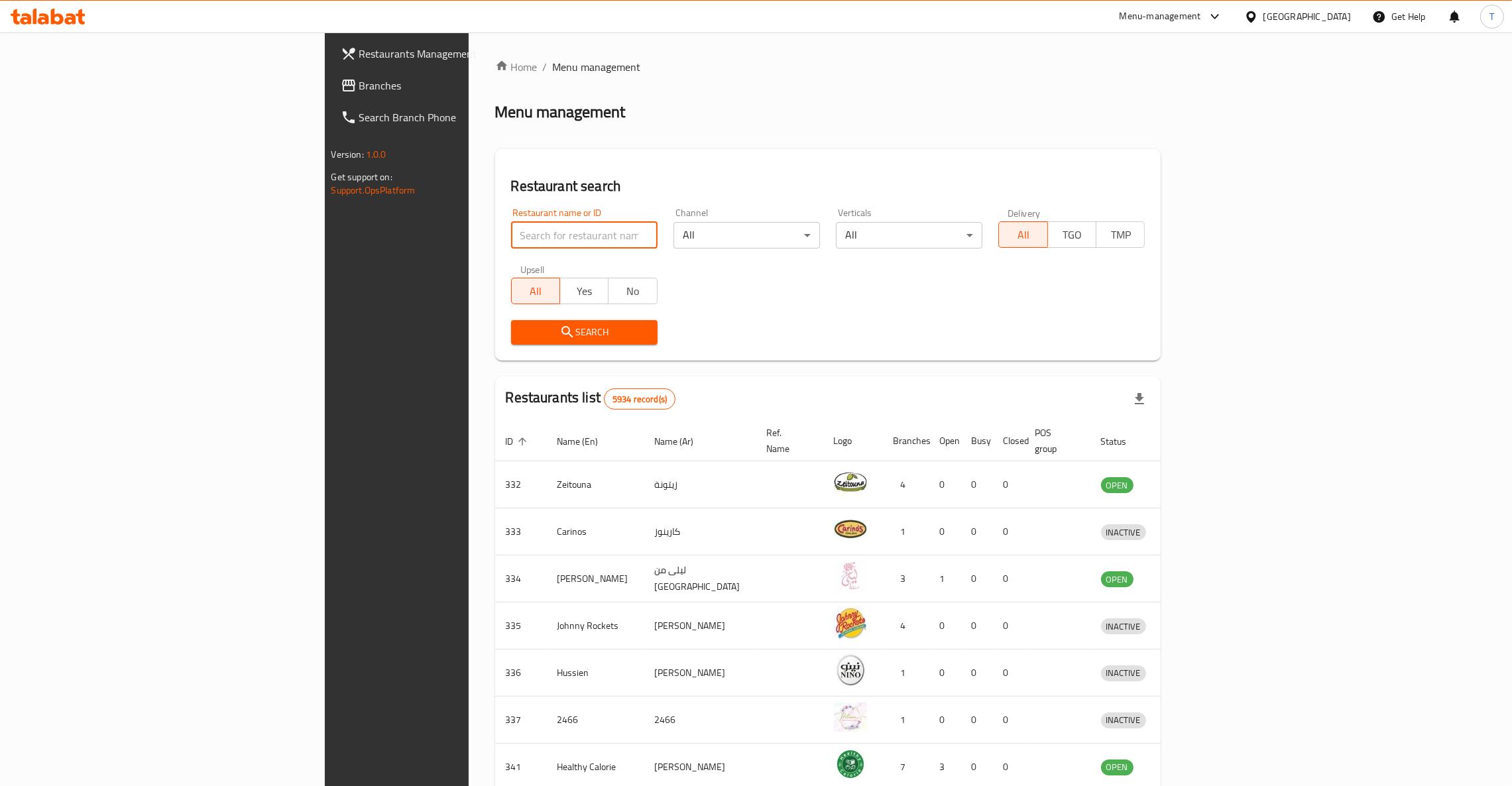
click at [511, 230] on input "search" at bounding box center [584, 235] width 147 height 27
type input "w"
type input "[PERSON_NAME]"
click button "Search" at bounding box center [584, 332] width 147 height 24
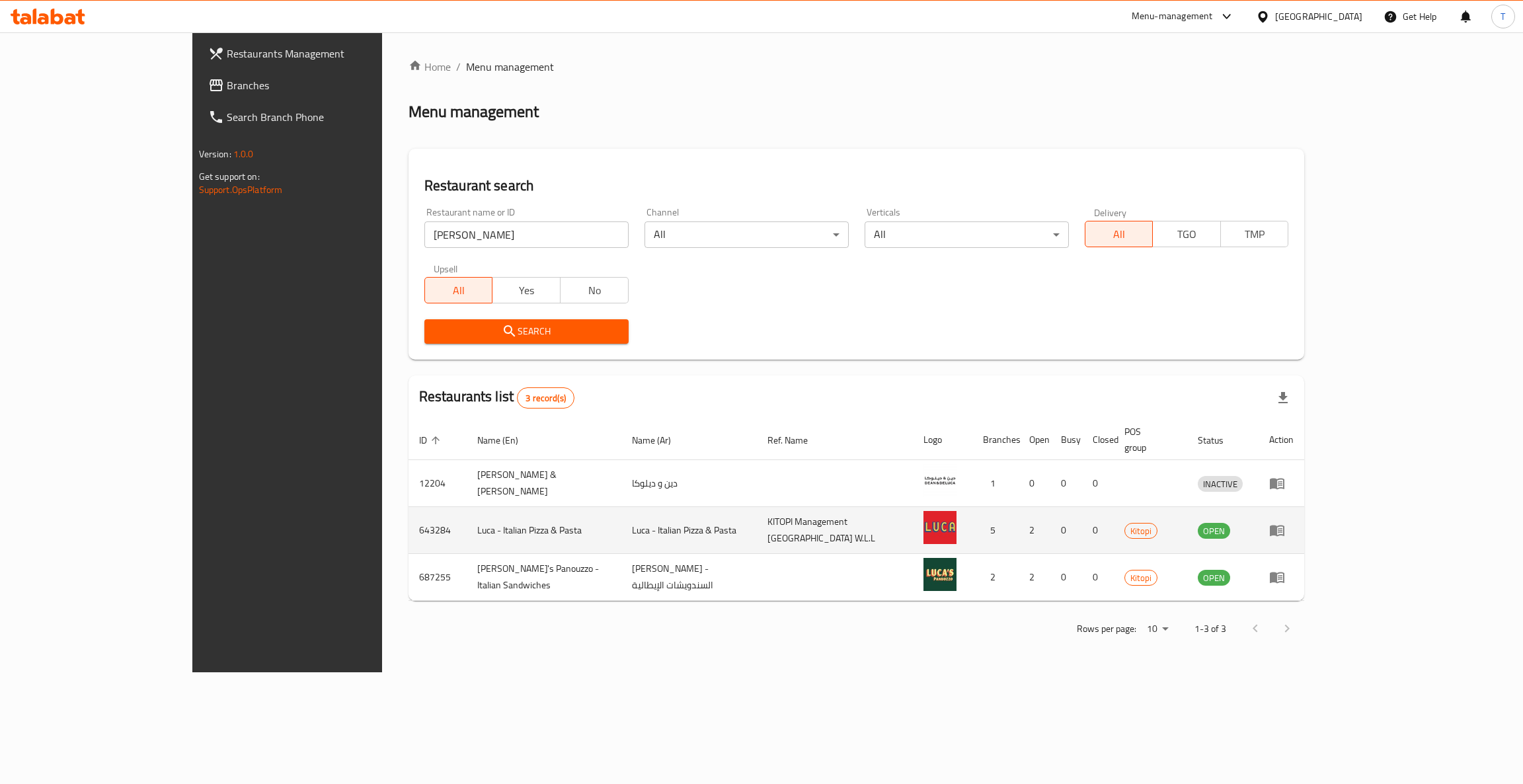
click at [1304, 526] on td "enhanced table" at bounding box center [1282, 530] width 46 height 47
click at [1285, 522] on icon "enhanced table" at bounding box center [1277, 529] width 16 height 16
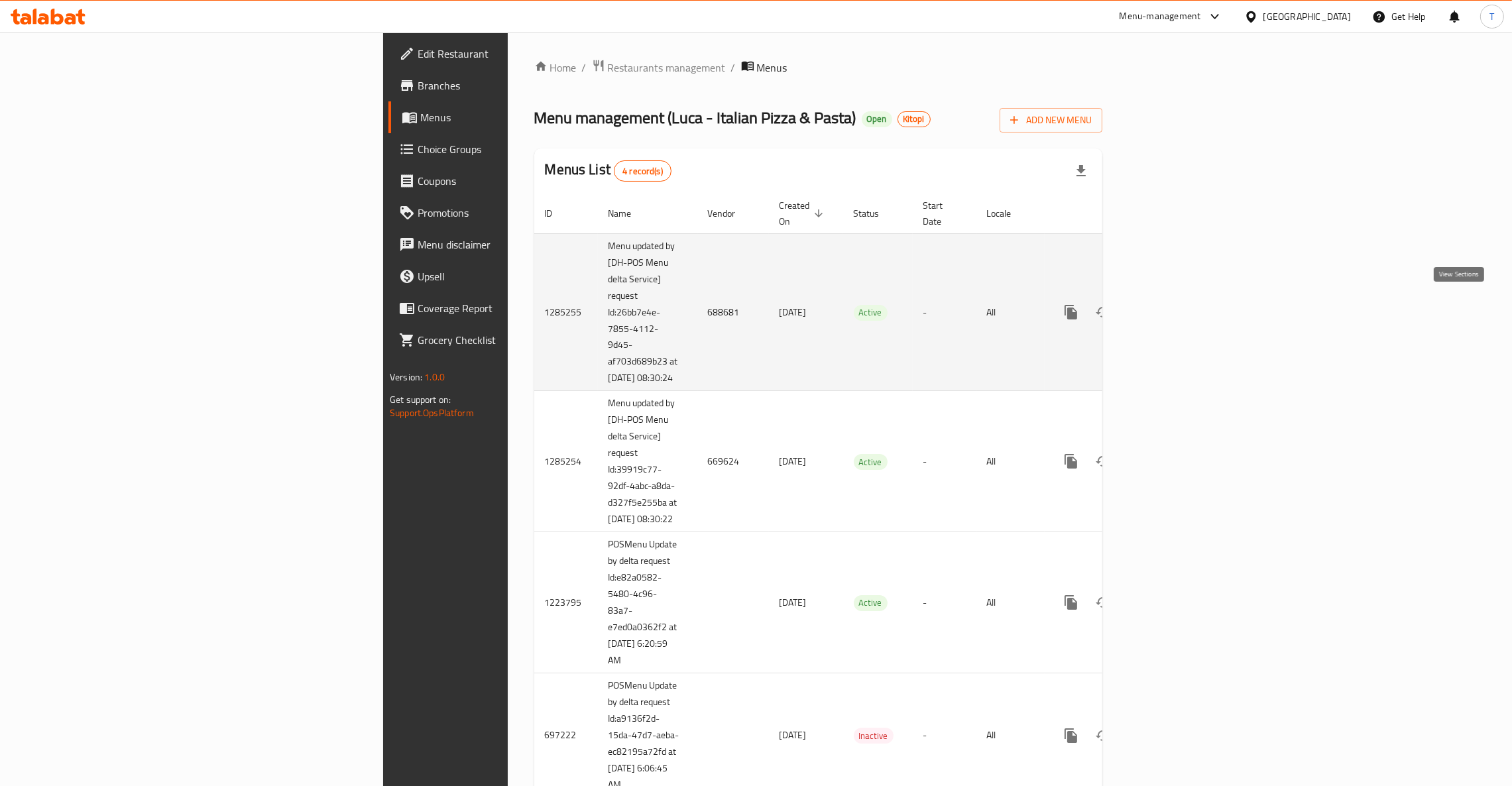
click at [1172, 308] on icon "enhanced table" at bounding box center [1166, 311] width 12 height 12
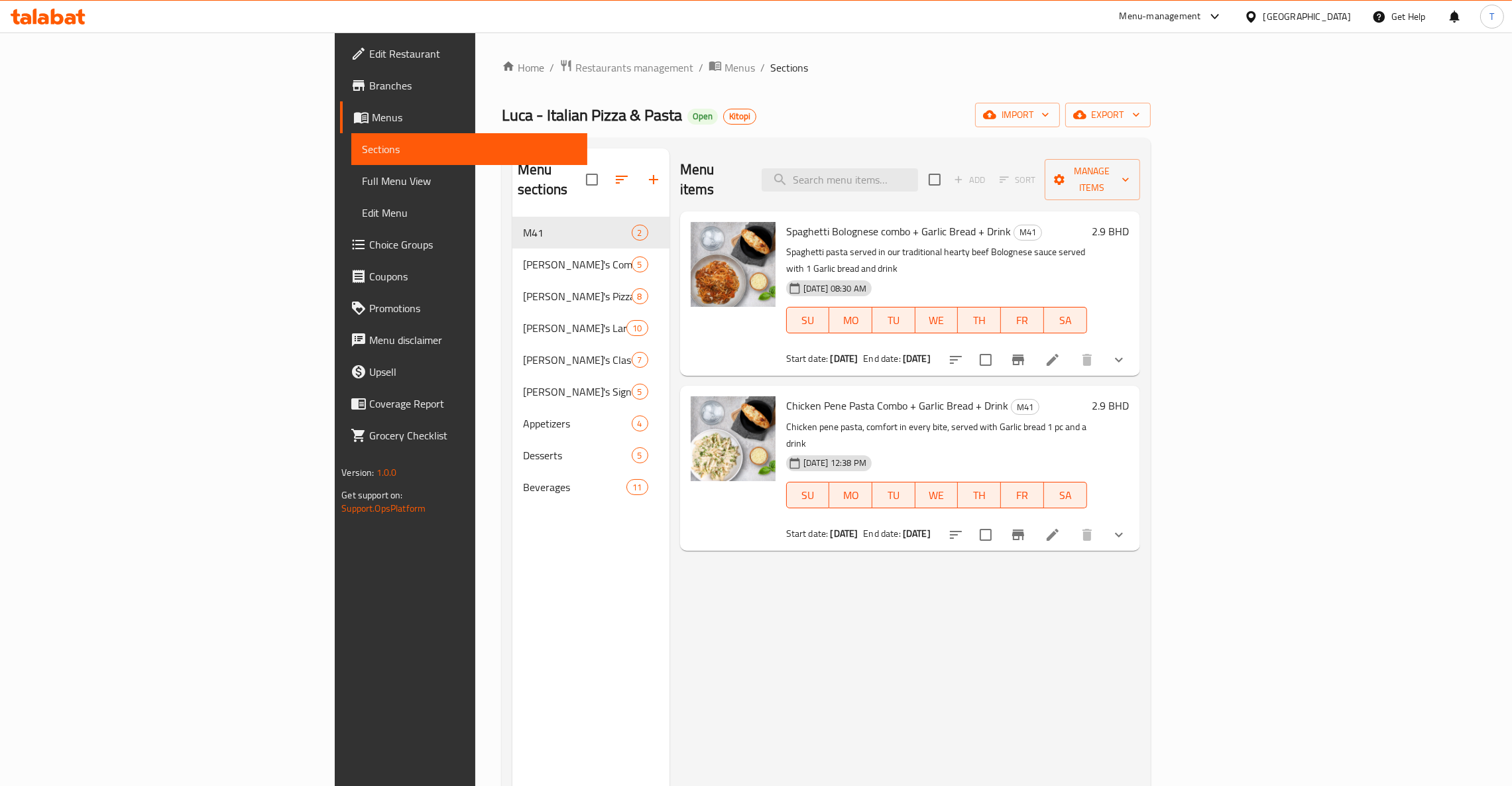
click at [887, 642] on div "Menu items Add Sort Manage items Spaghetti Bolognese combo + Garlic Bread + Dri…" at bounding box center [904, 541] width 471 height 786
click at [576, 67] on span "Restaurants management" at bounding box center [634, 67] width 118 height 16
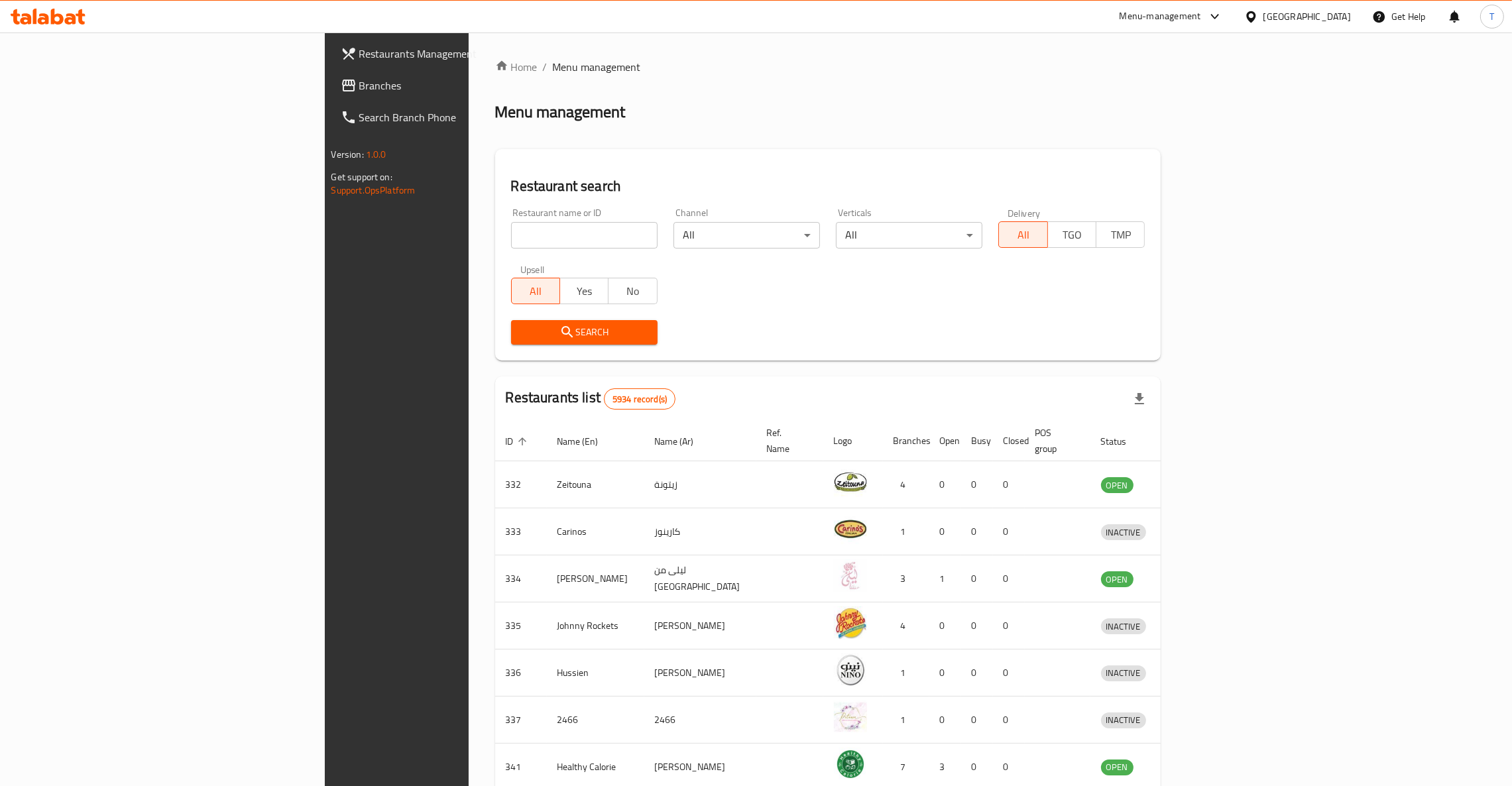
click at [511, 240] on input "search" at bounding box center [584, 235] width 147 height 27
type input "j"
click at [1233, 6] on div "Menu-management" at bounding box center [1171, 16] width 125 height 32
click at [1200, 9] on div "Menu-management" at bounding box center [1160, 16] width 81 height 16
click at [1154, 85] on div "Agent Campaigns Center" at bounding box center [1142, 88] width 100 height 15
